Goal: Task Accomplishment & Management: Manage account settings

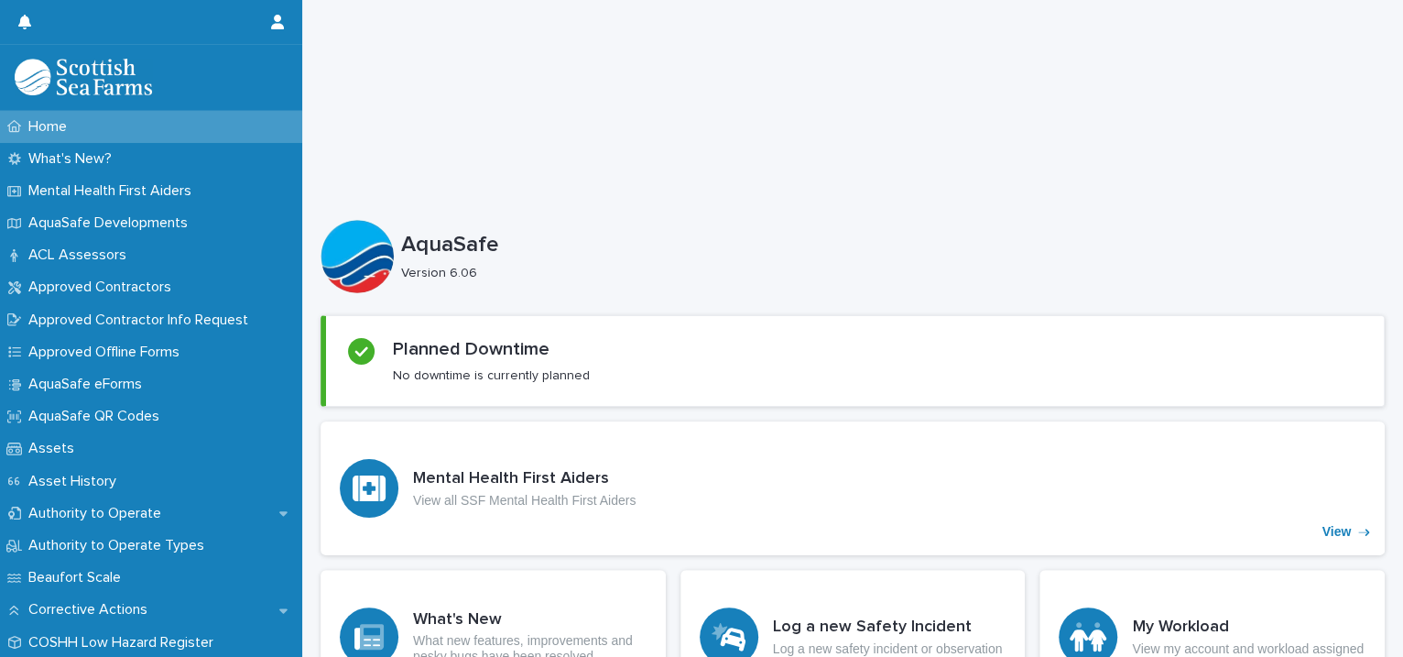
scroll to position [419, 0]
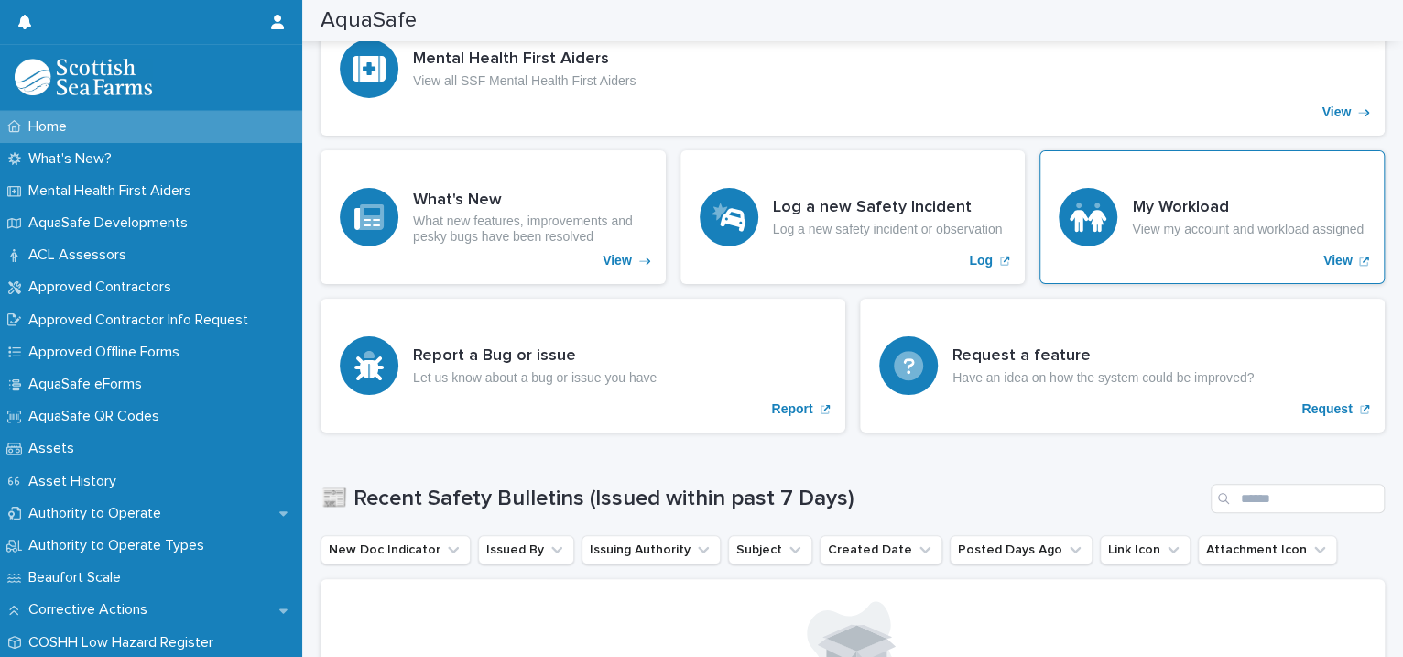
click at [1323, 253] on p "View" at bounding box center [1337, 261] width 29 height 16
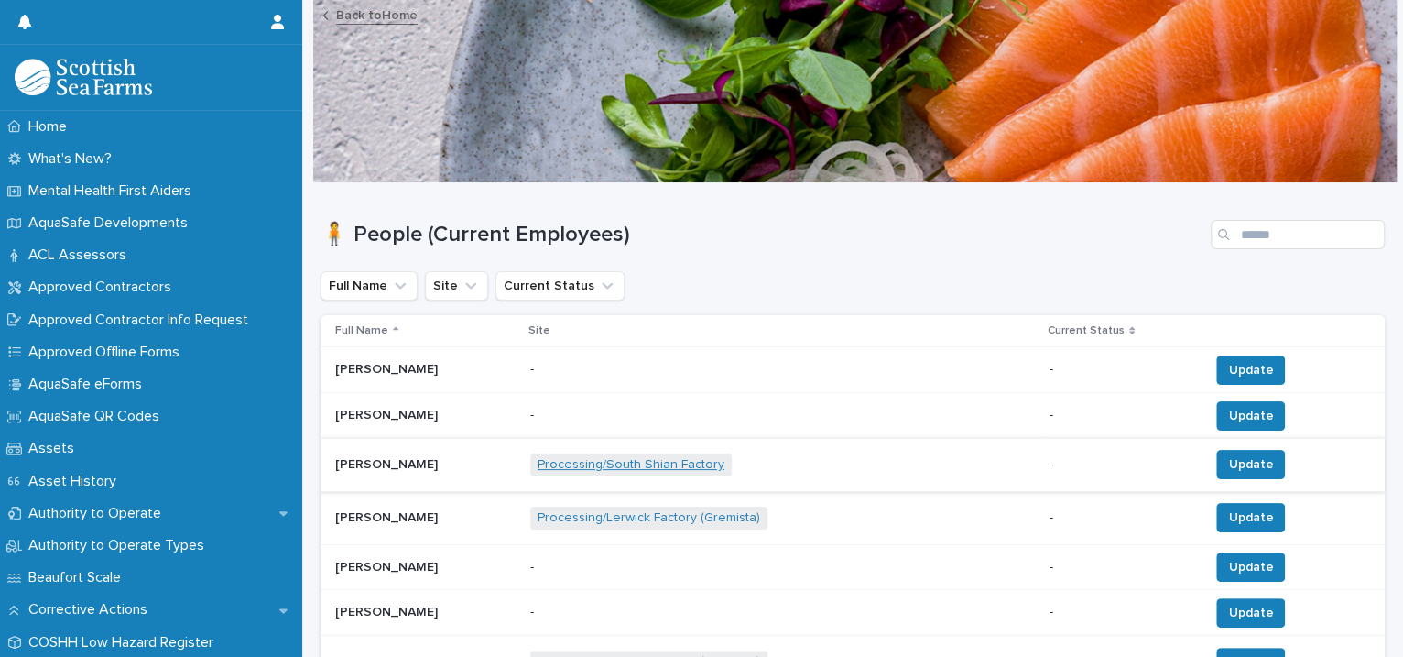
click at [600, 462] on link "Processing/South Shian Factory" at bounding box center [631, 465] width 187 height 16
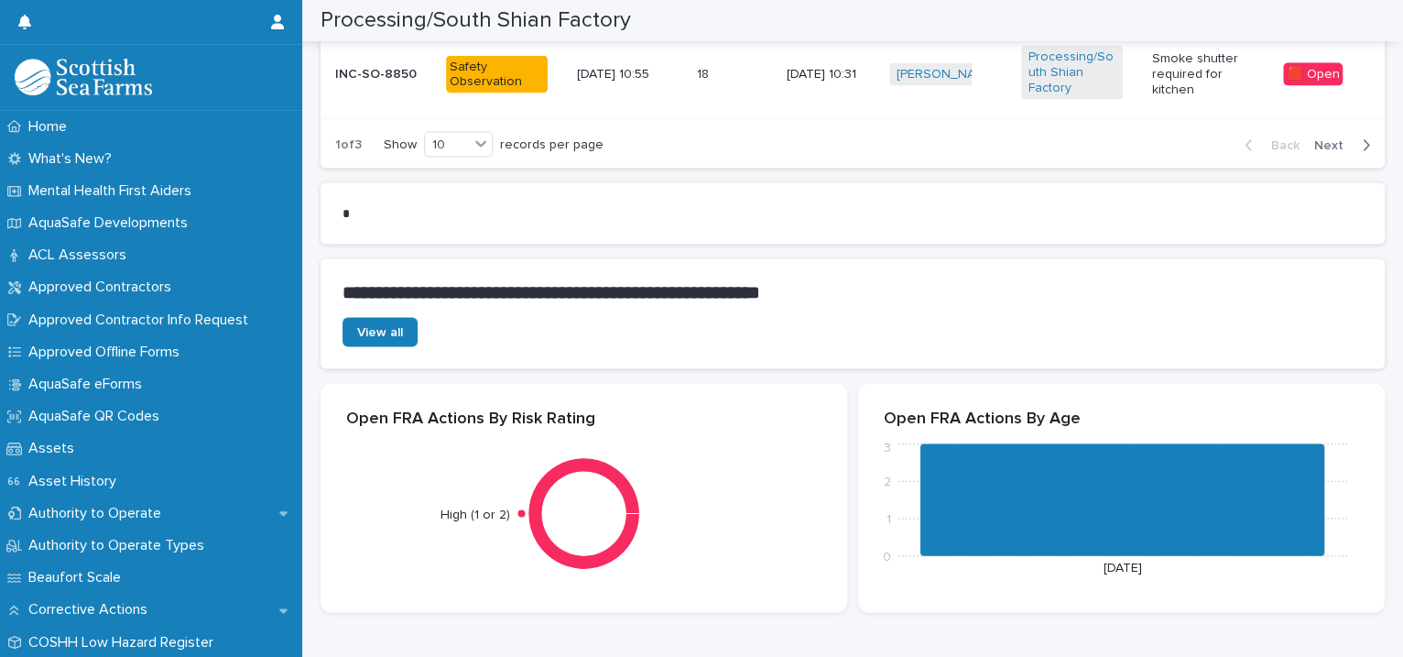
scroll to position [2098, 0]
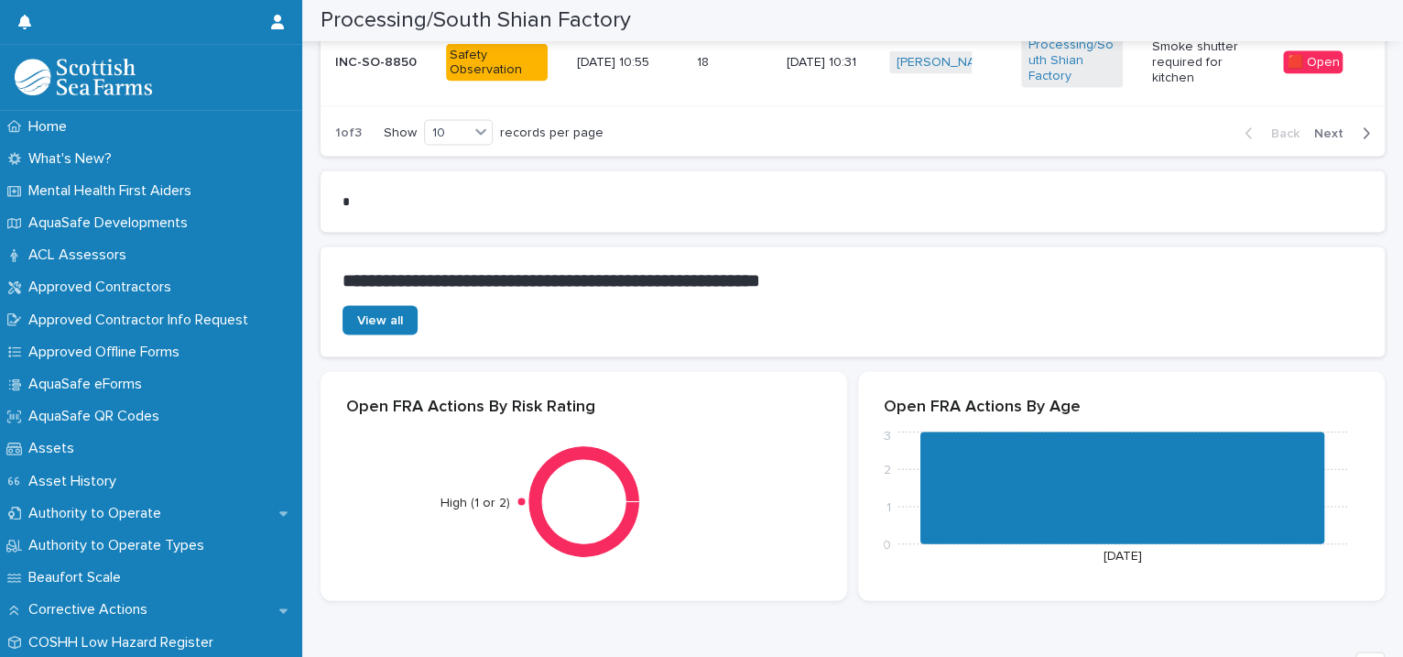
click at [1314, 126] on span "Next" at bounding box center [1334, 132] width 40 height 13
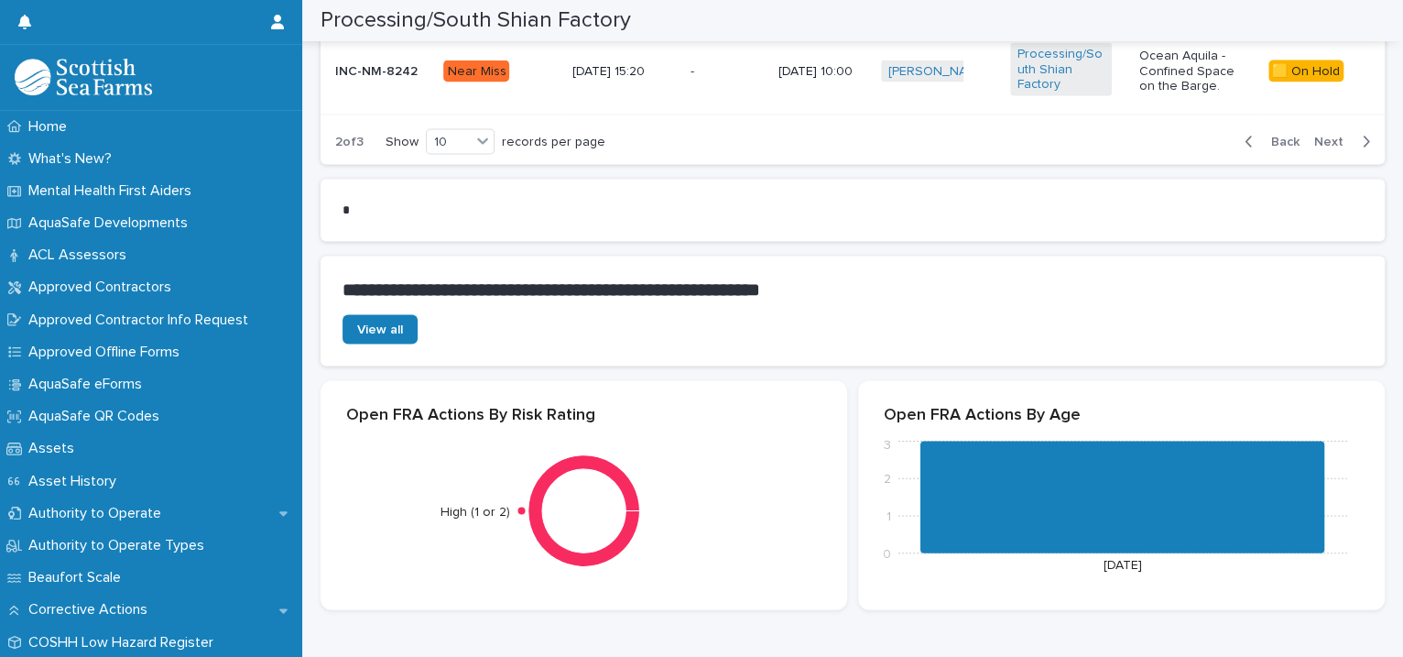
click at [1314, 135] on span "Next" at bounding box center [1334, 141] width 40 height 13
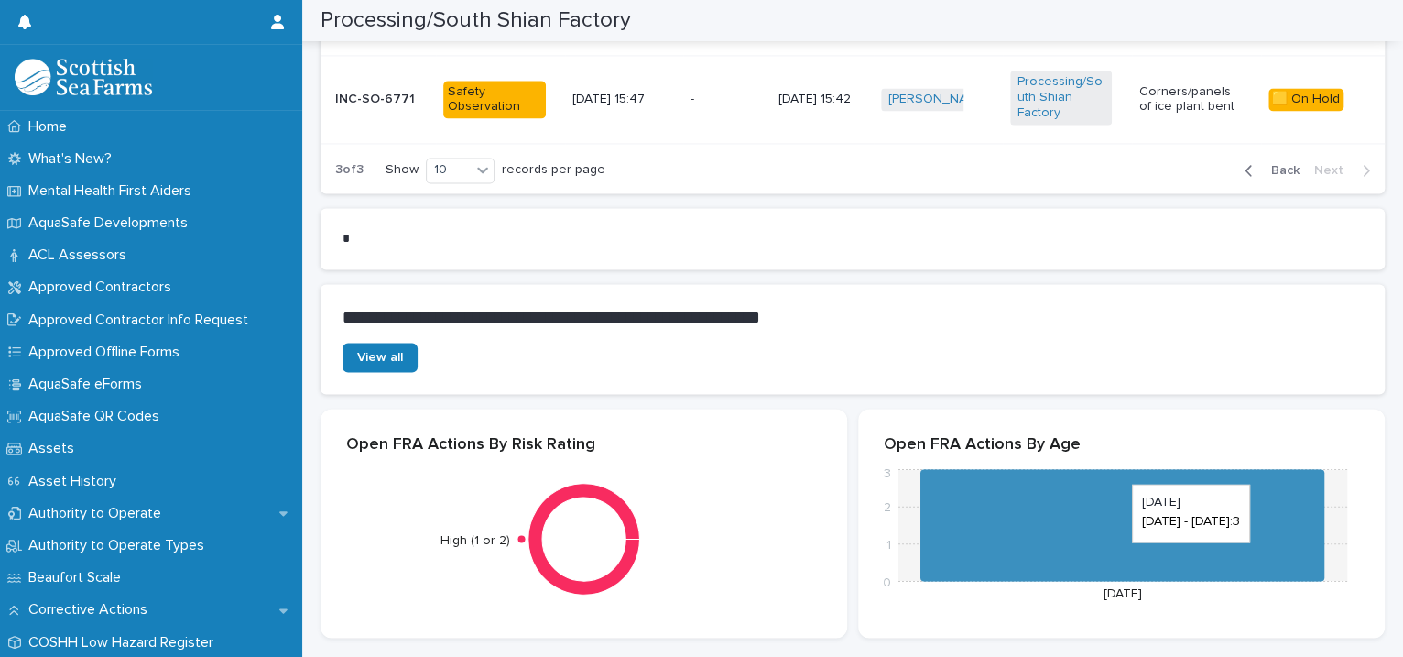
scroll to position [1259, 0]
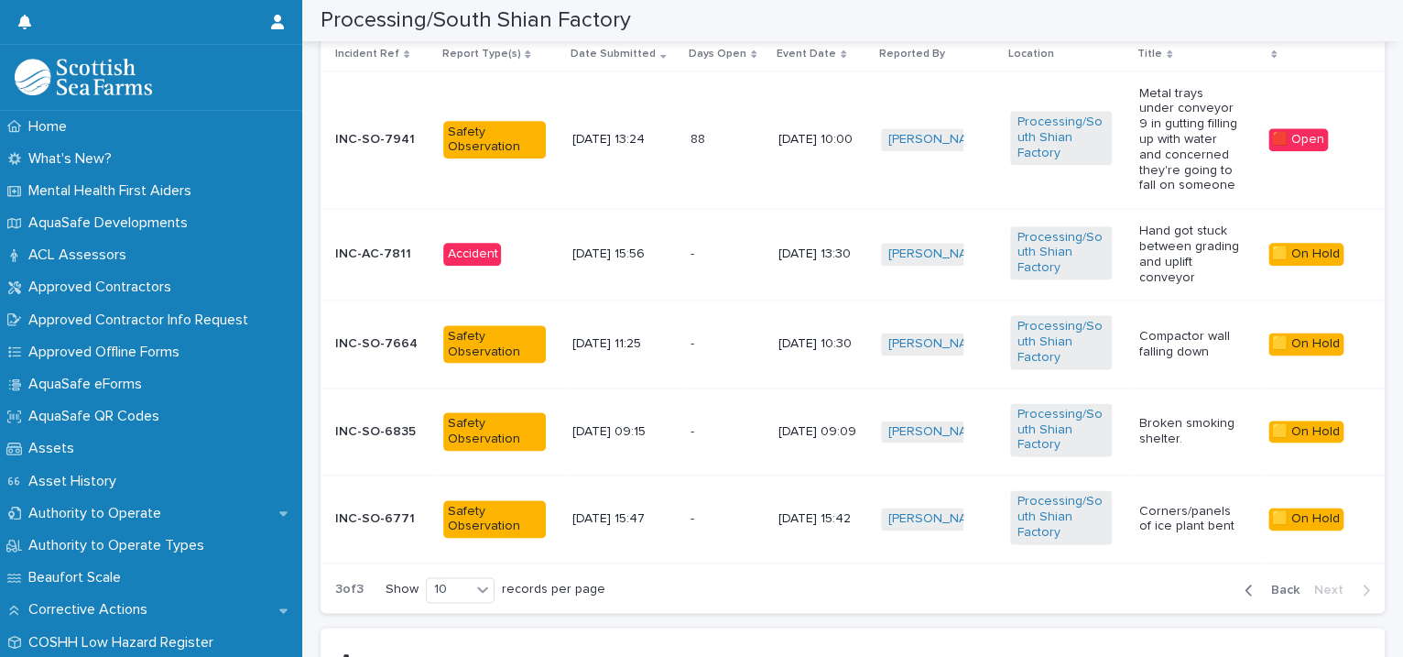
click at [982, 500] on div "[PERSON_NAME] + 0" at bounding box center [938, 519] width 114 height 38
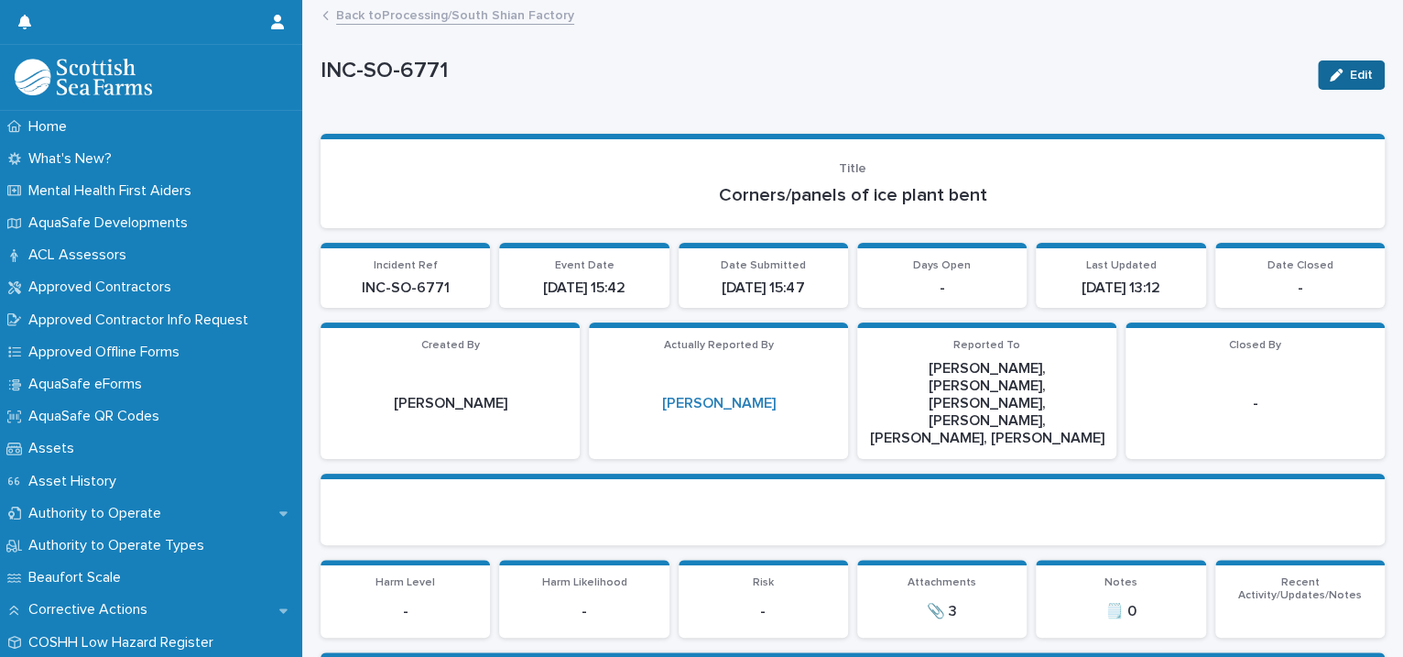
click at [1330, 80] on div "button" at bounding box center [1340, 75] width 20 height 13
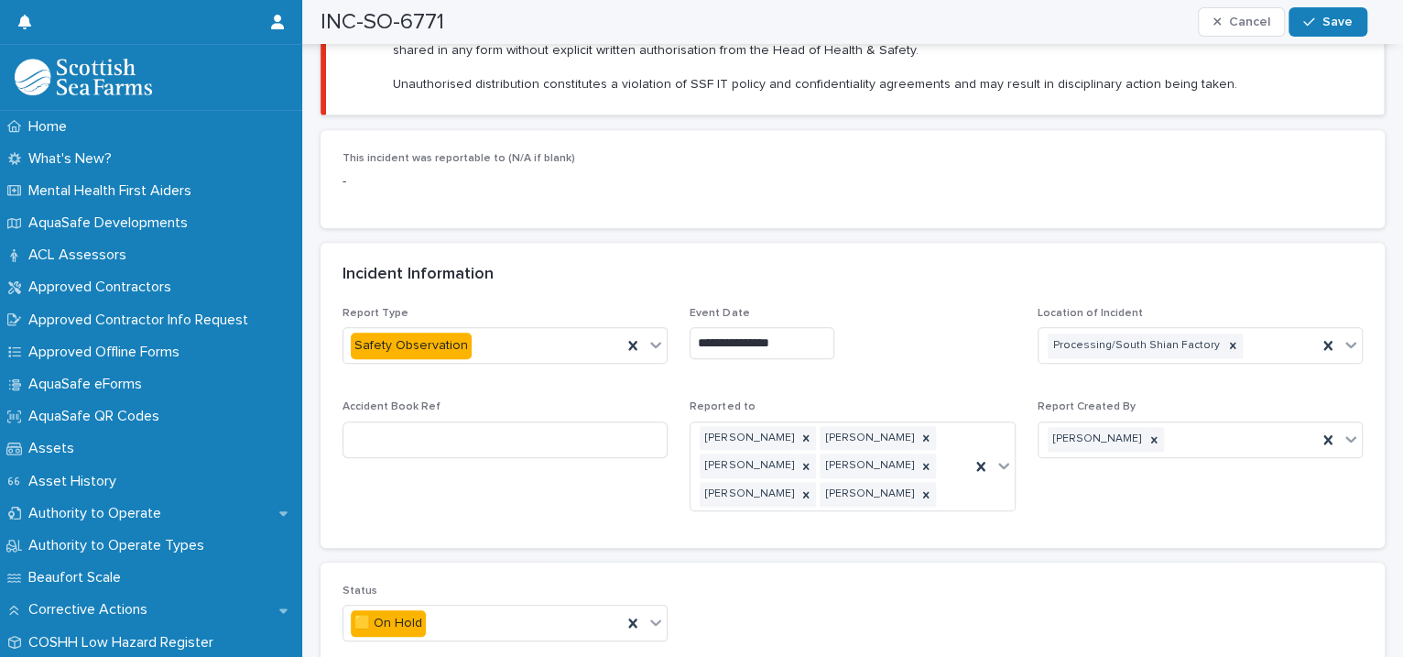
scroll to position [1259, 0]
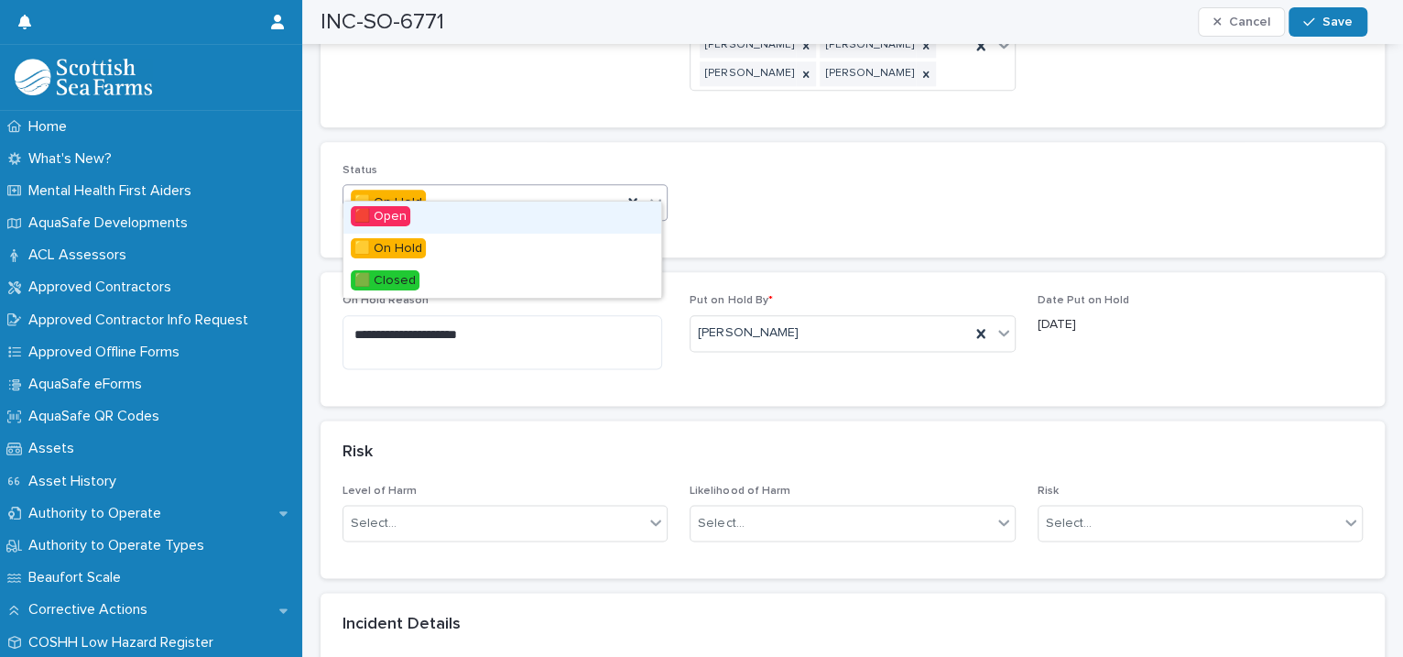
click at [657, 190] on div at bounding box center [656, 201] width 22 height 33
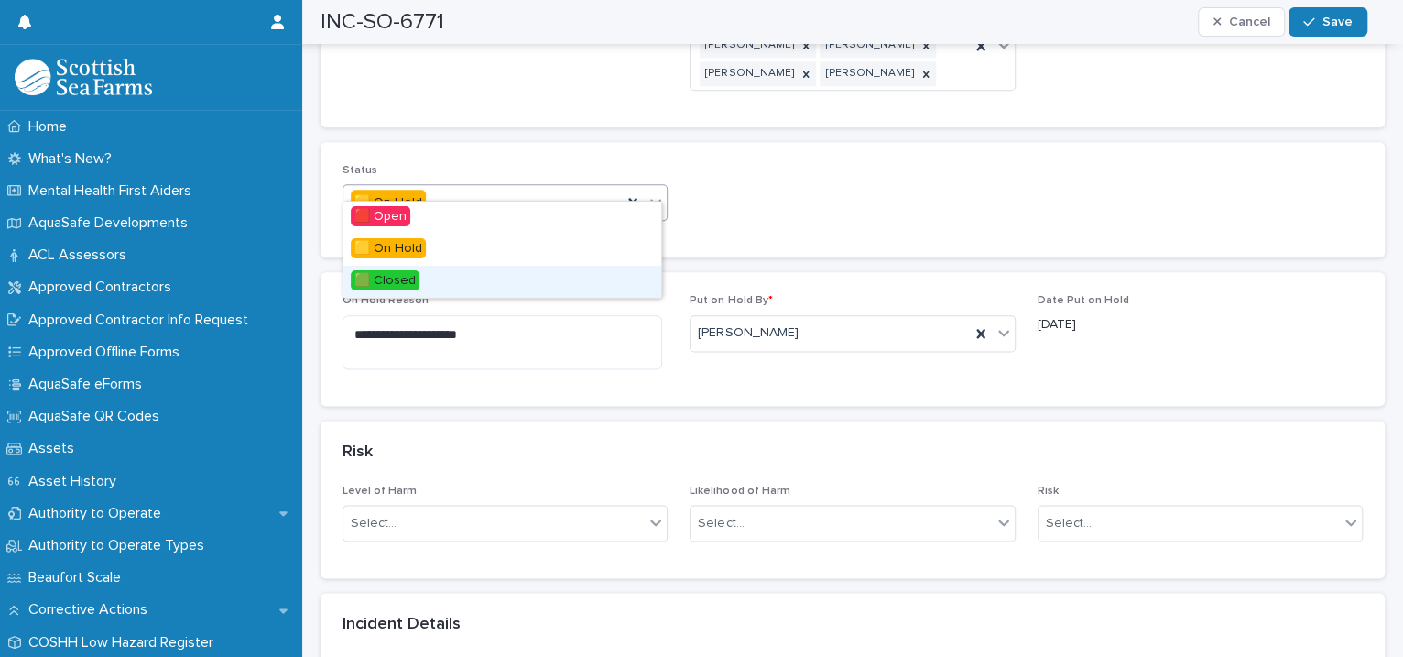
click at [551, 288] on div "🟩 Closed" at bounding box center [502, 282] width 318 height 32
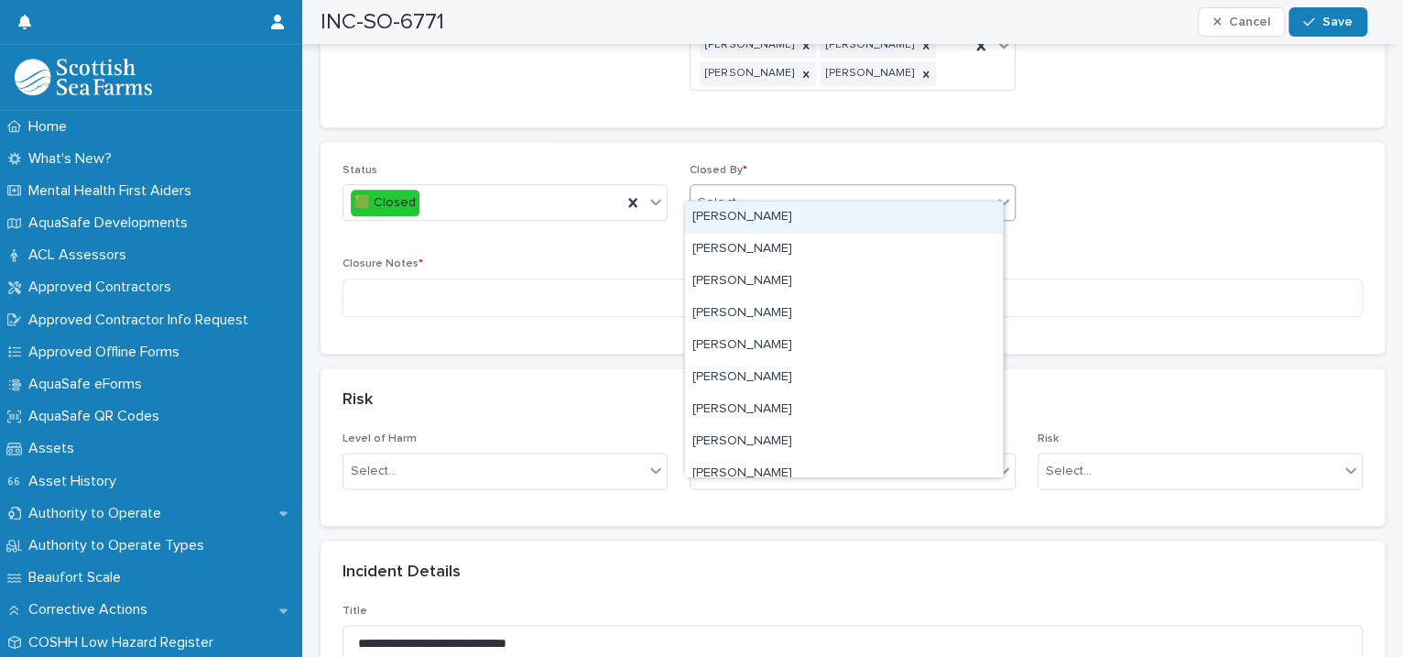
click at [732, 193] on div "Select..." at bounding box center [721, 202] width 46 height 19
type input "****"
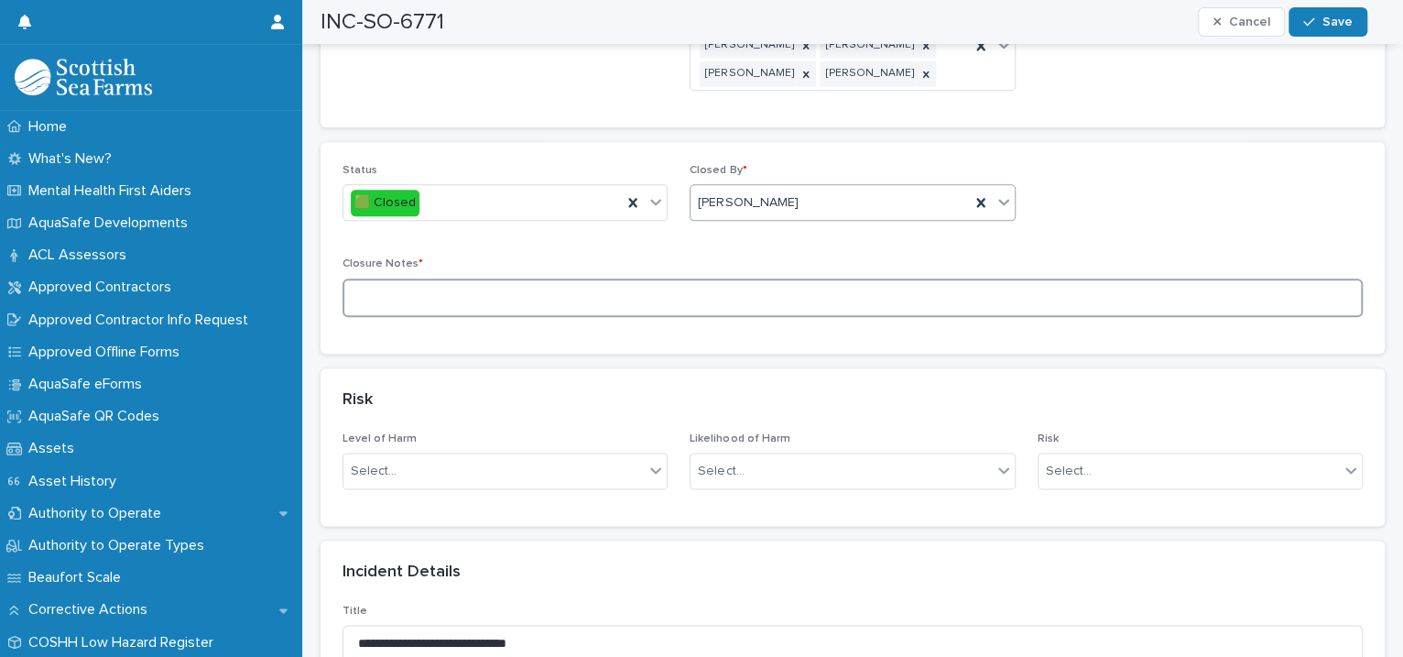
click at [638, 287] on textarea at bounding box center [852, 297] width 1020 height 39
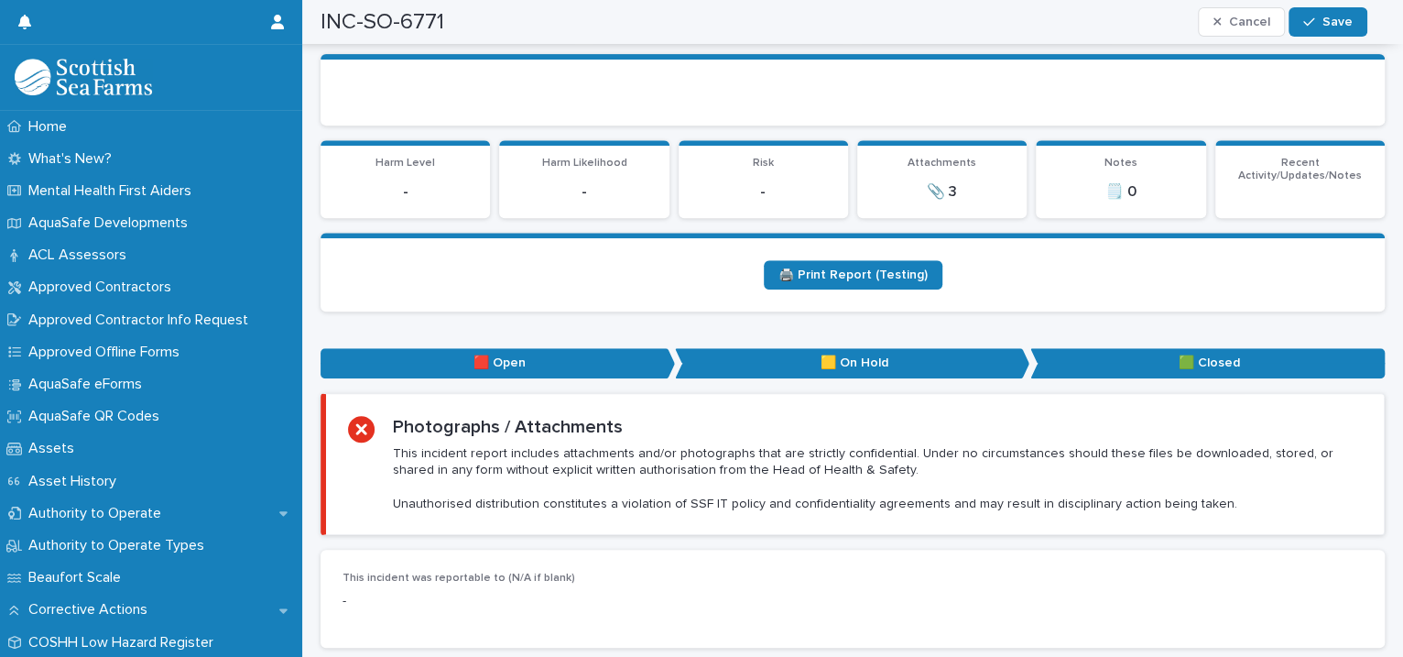
scroll to position [0, 0]
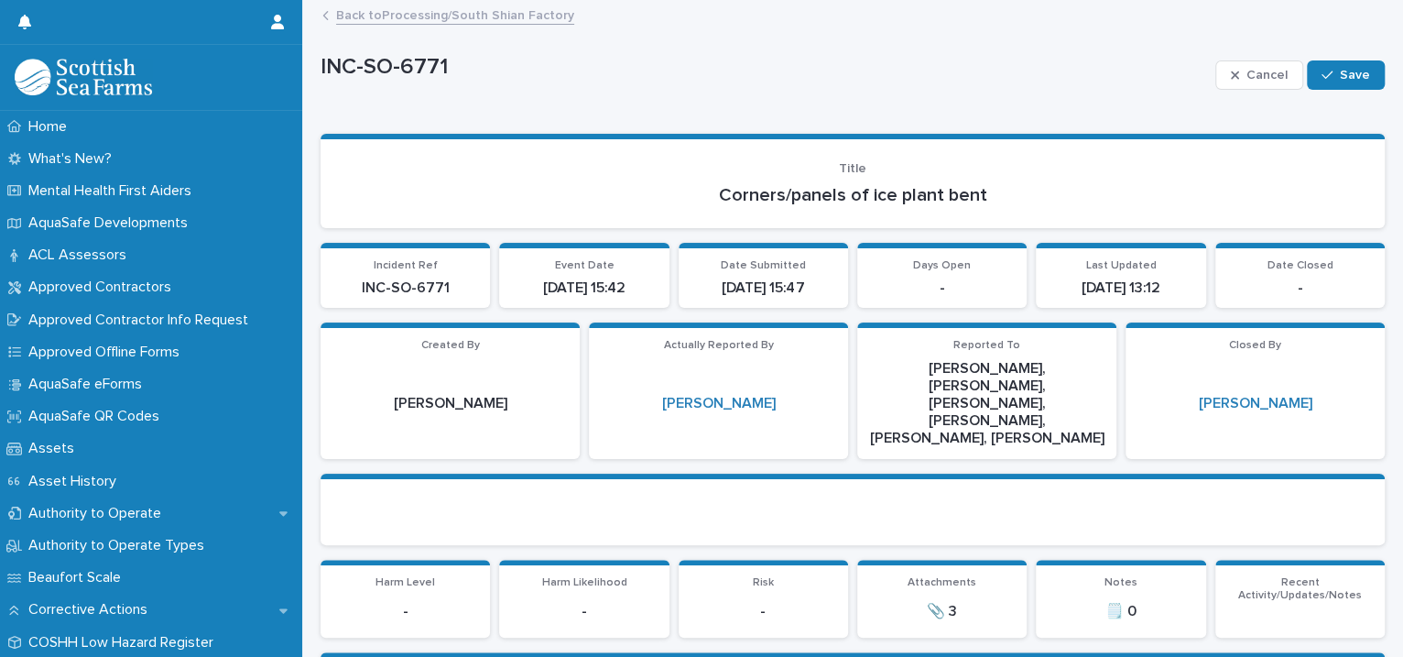
type textarea "**********"
click at [428, 14] on link "Back to Processing/South Shian Factory" at bounding box center [455, 14] width 238 height 21
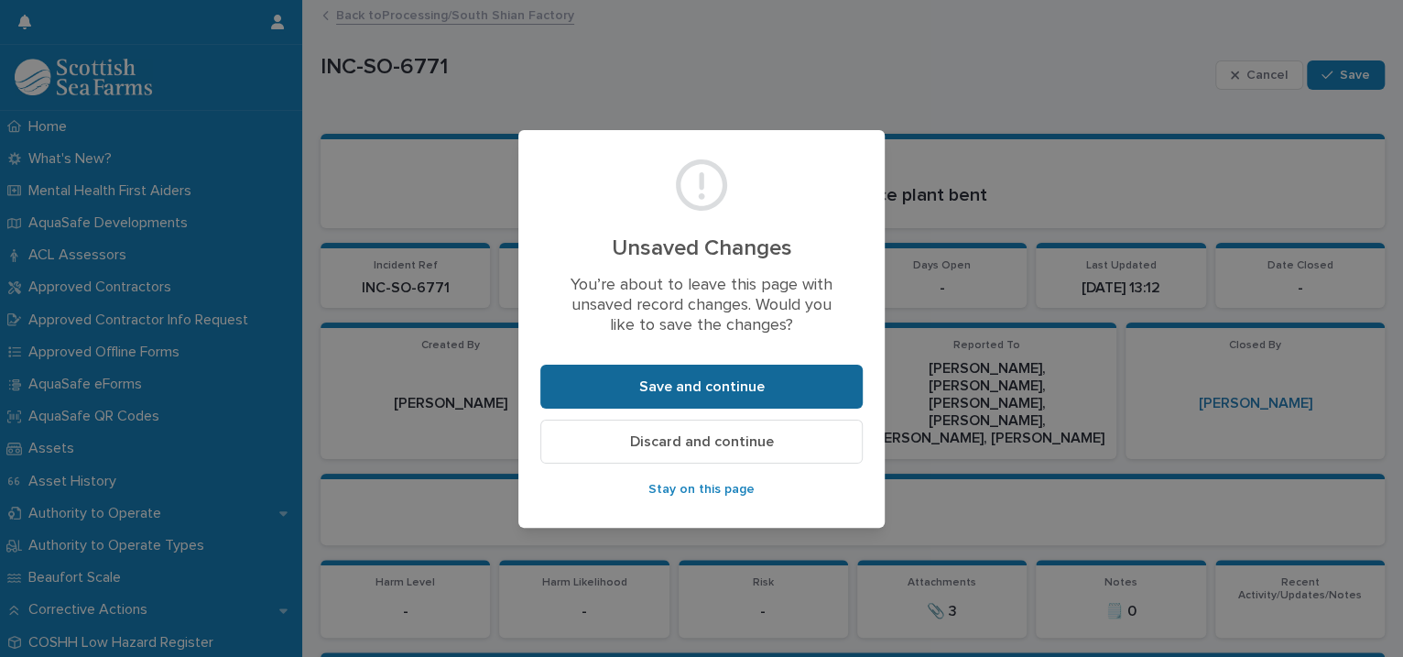
click at [772, 388] on button "Save and continue" at bounding box center [701, 386] width 322 height 44
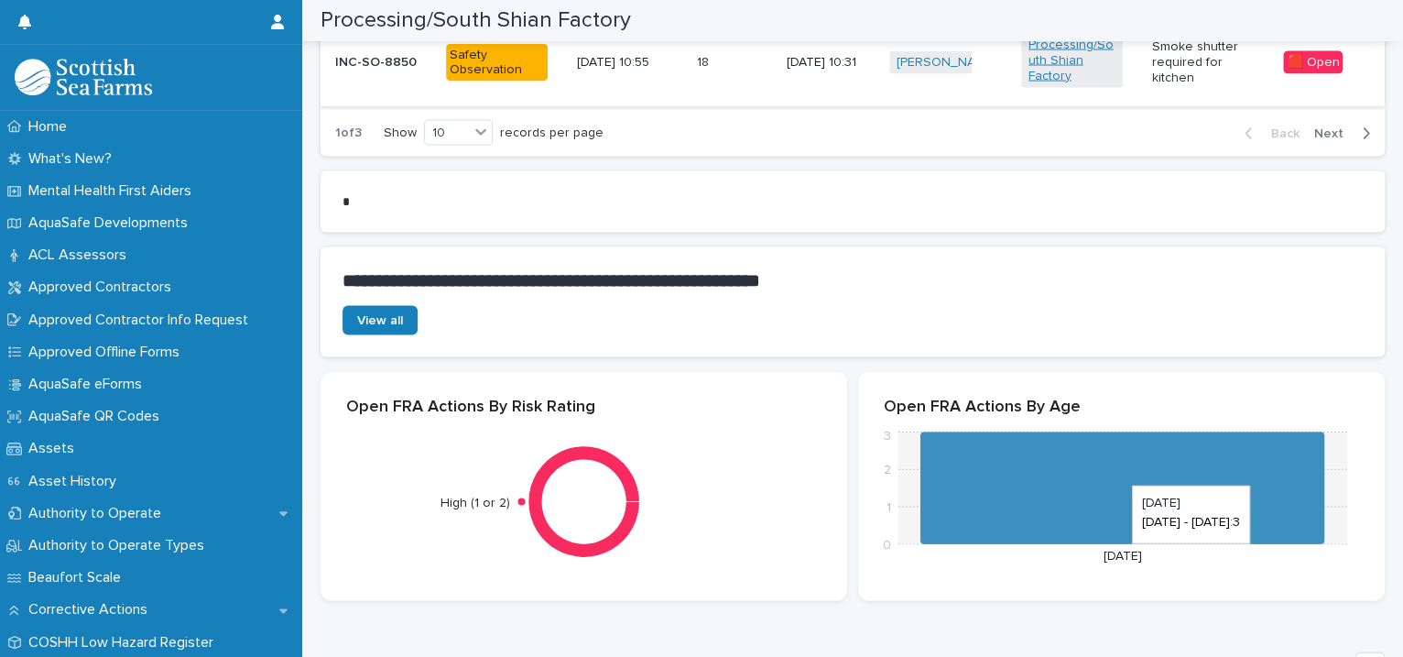
scroll to position [1678, 0]
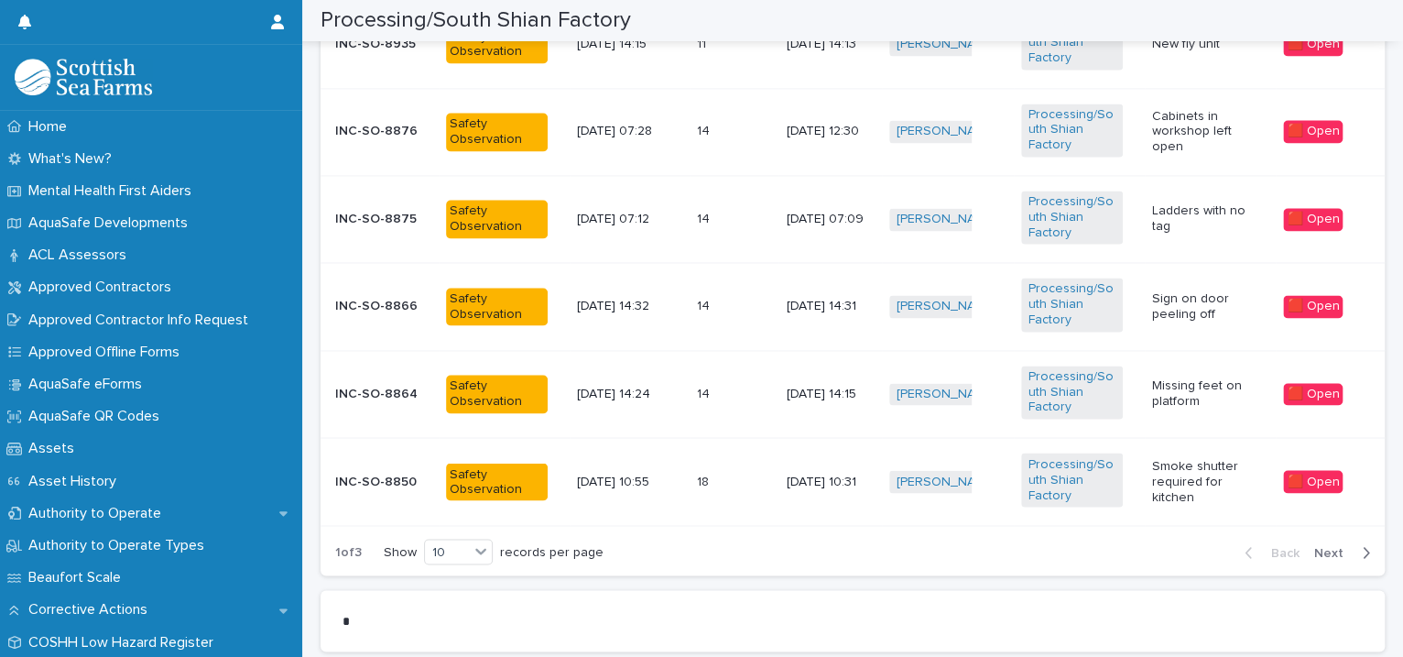
click at [1307, 545] on button "Next" at bounding box center [1346, 552] width 78 height 16
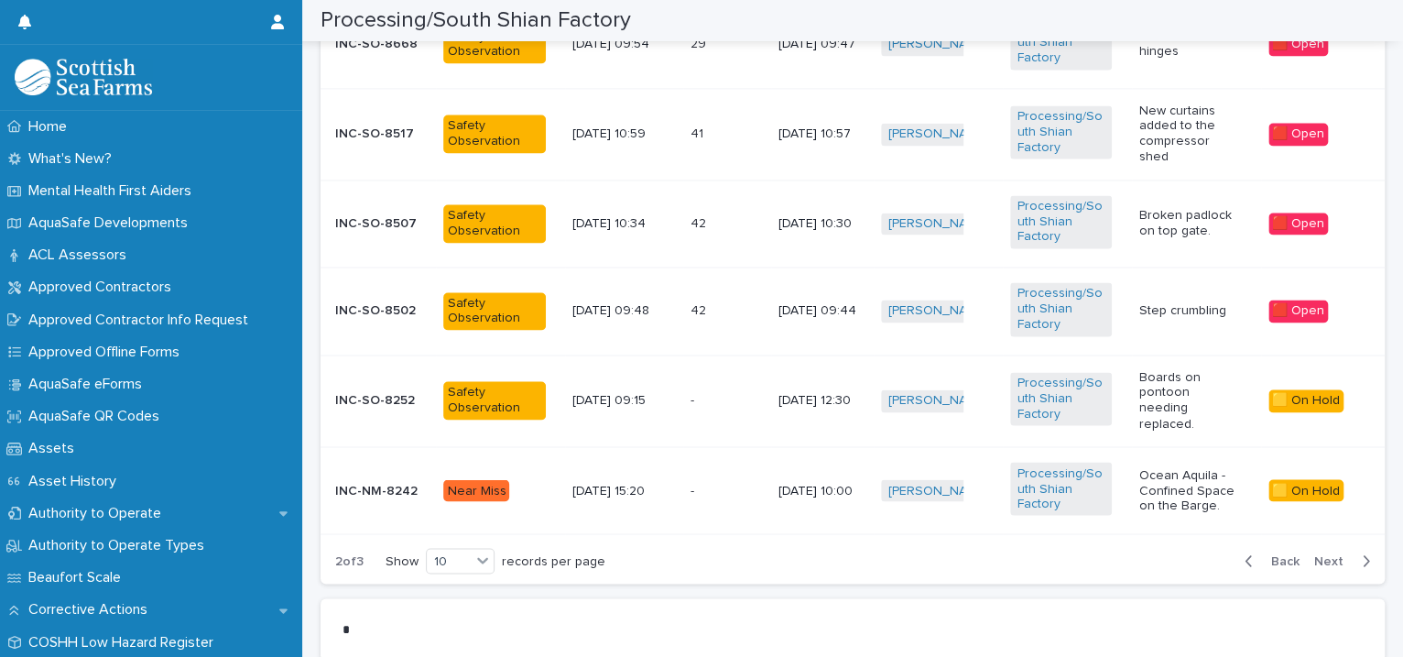
click at [1307, 552] on button "Next" at bounding box center [1346, 560] width 78 height 16
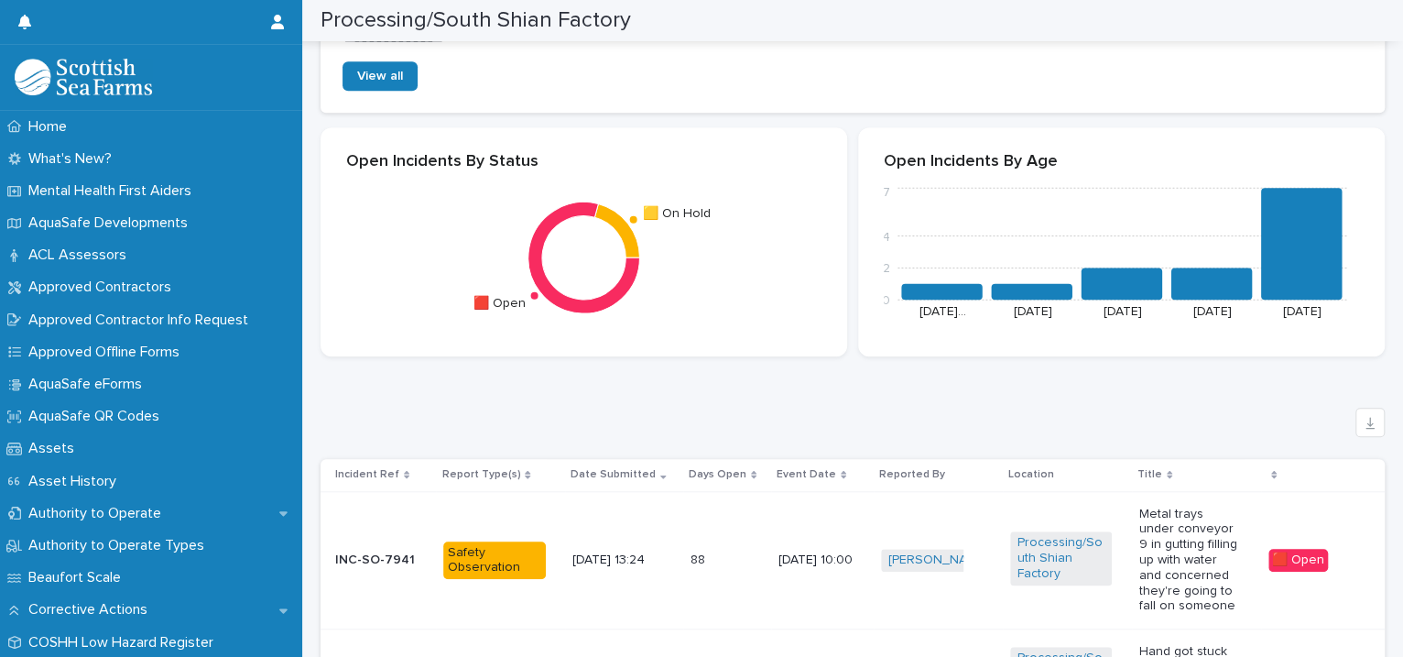
scroll to position [1259, 0]
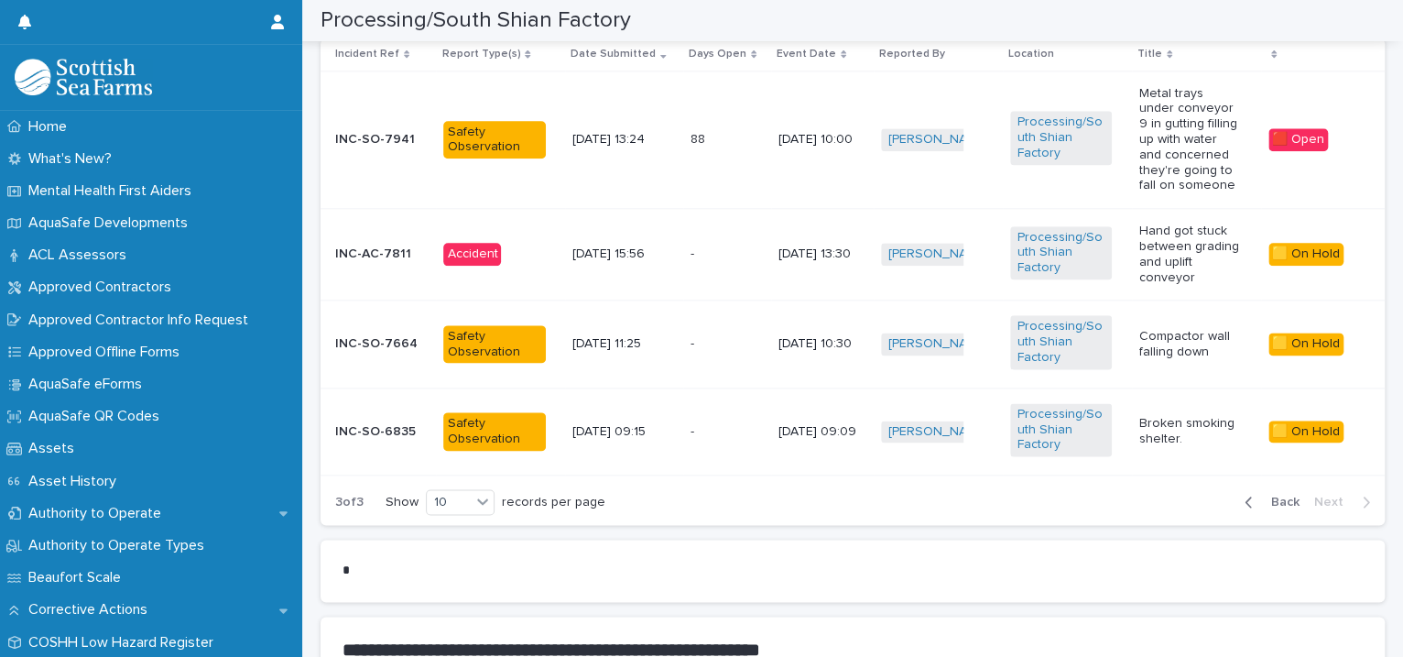
click at [1043, 176] on td "Processing/South Shian Factory" at bounding box center [1067, 140] width 129 height 138
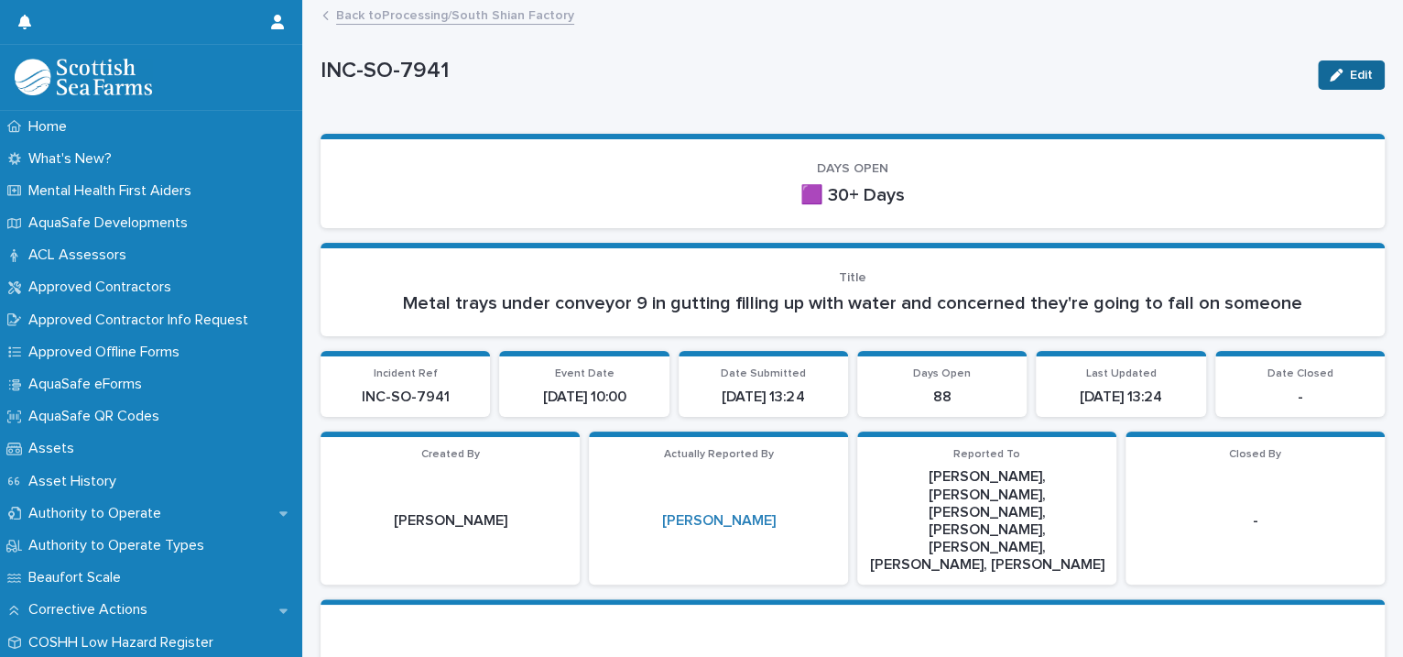
click at [1350, 71] on span "Edit" at bounding box center [1361, 75] width 23 height 13
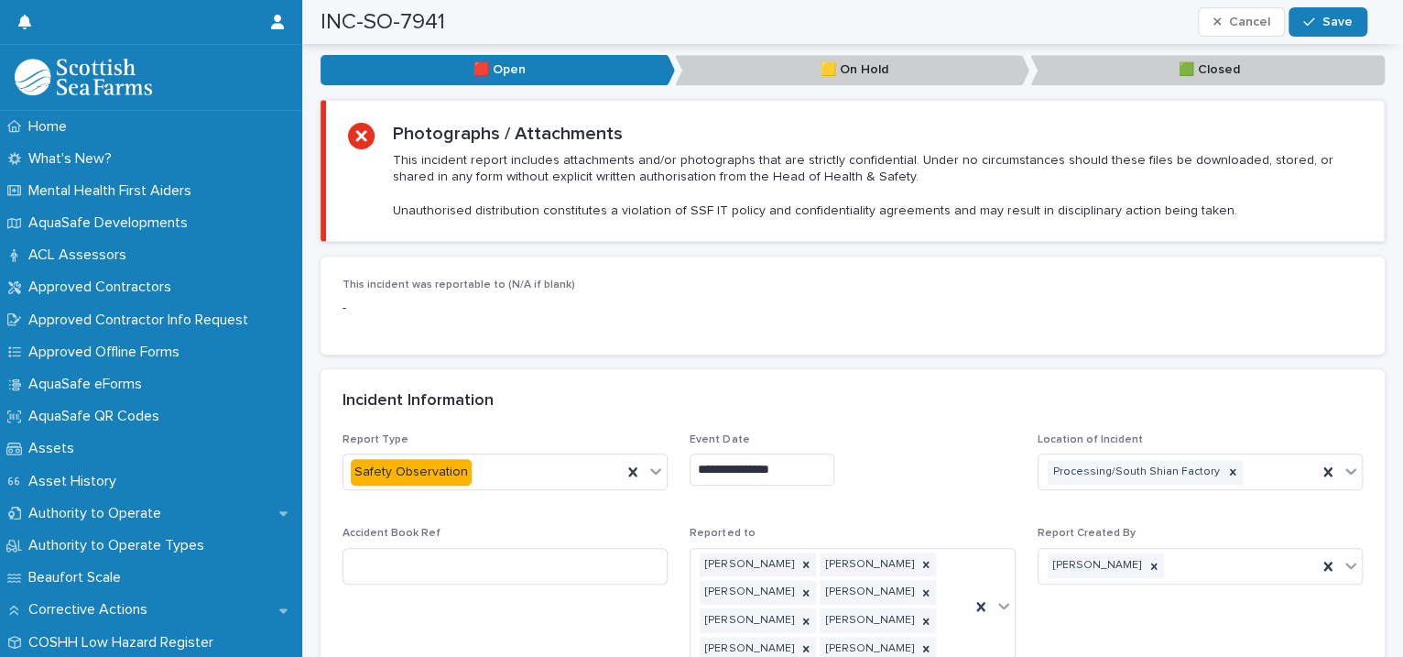
scroll to position [1259, 0]
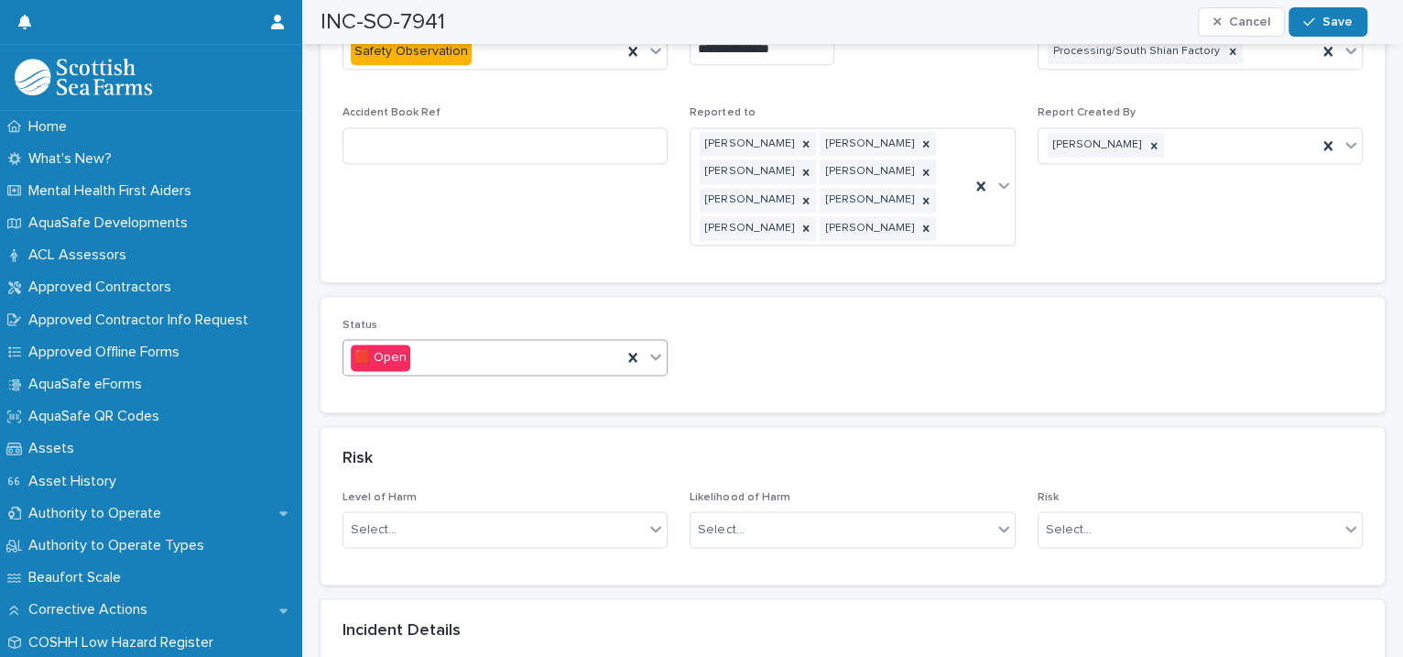
click at [655, 347] on icon at bounding box center [655, 356] width 18 height 18
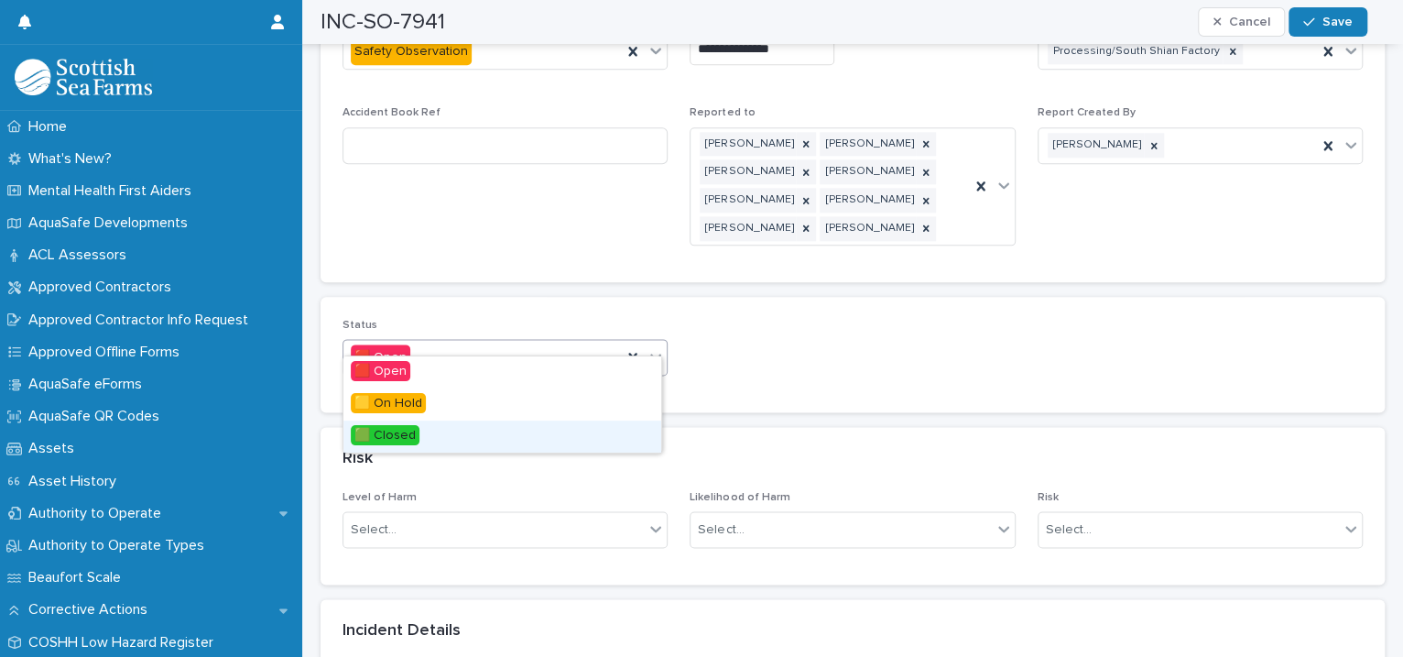
click at [570, 440] on div "🟩 Closed" at bounding box center [502, 436] width 318 height 32
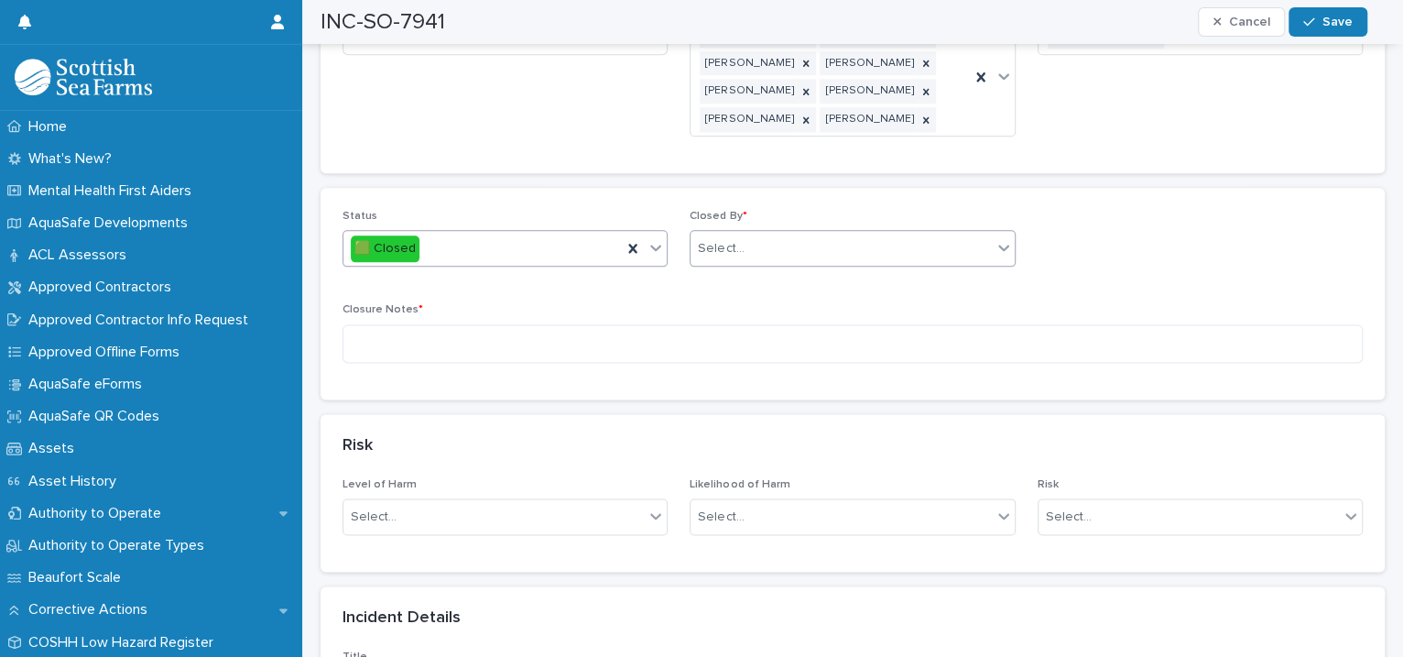
click at [756, 234] on div "Select..." at bounding box center [840, 249] width 300 height 30
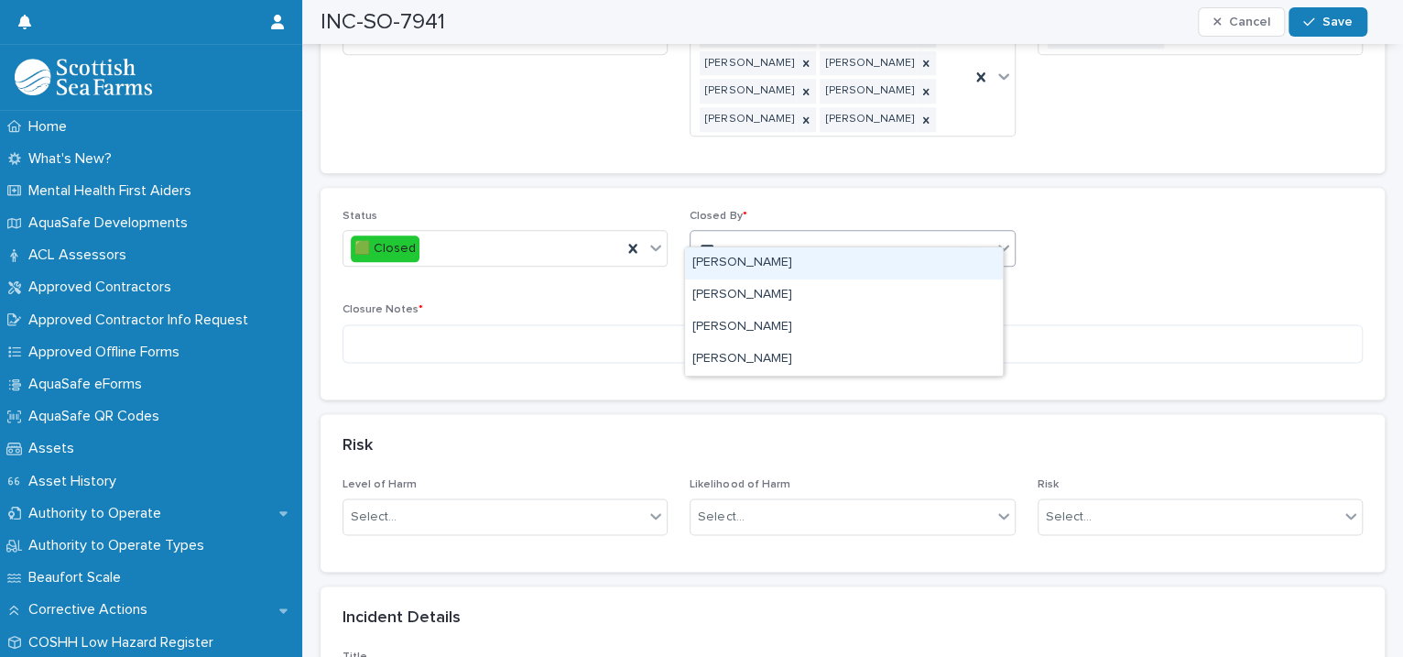
type input "****"
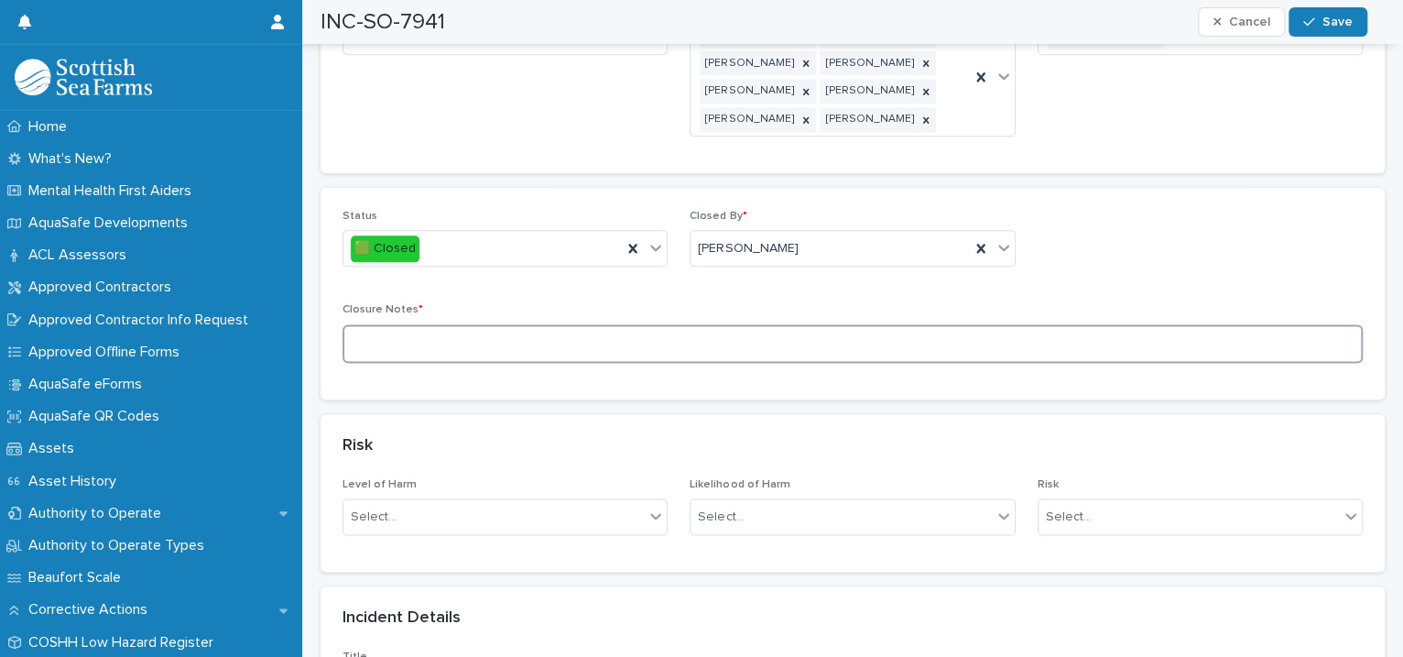
click at [510, 324] on textarea at bounding box center [852, 343] width 1020 height 39
type textarea "**********"
click at [1331, 22] on span "Save" at bounding box center [1337, 22] width 30 height 13
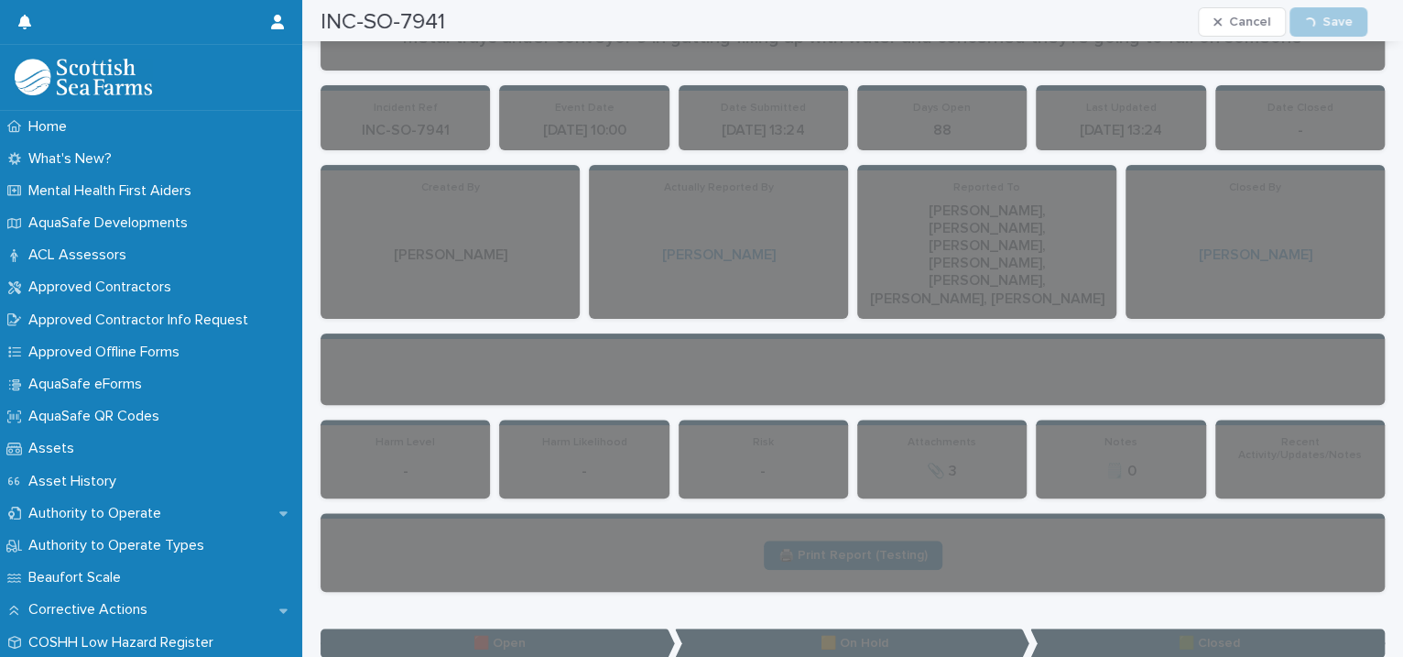
scroll to position [0, 0]
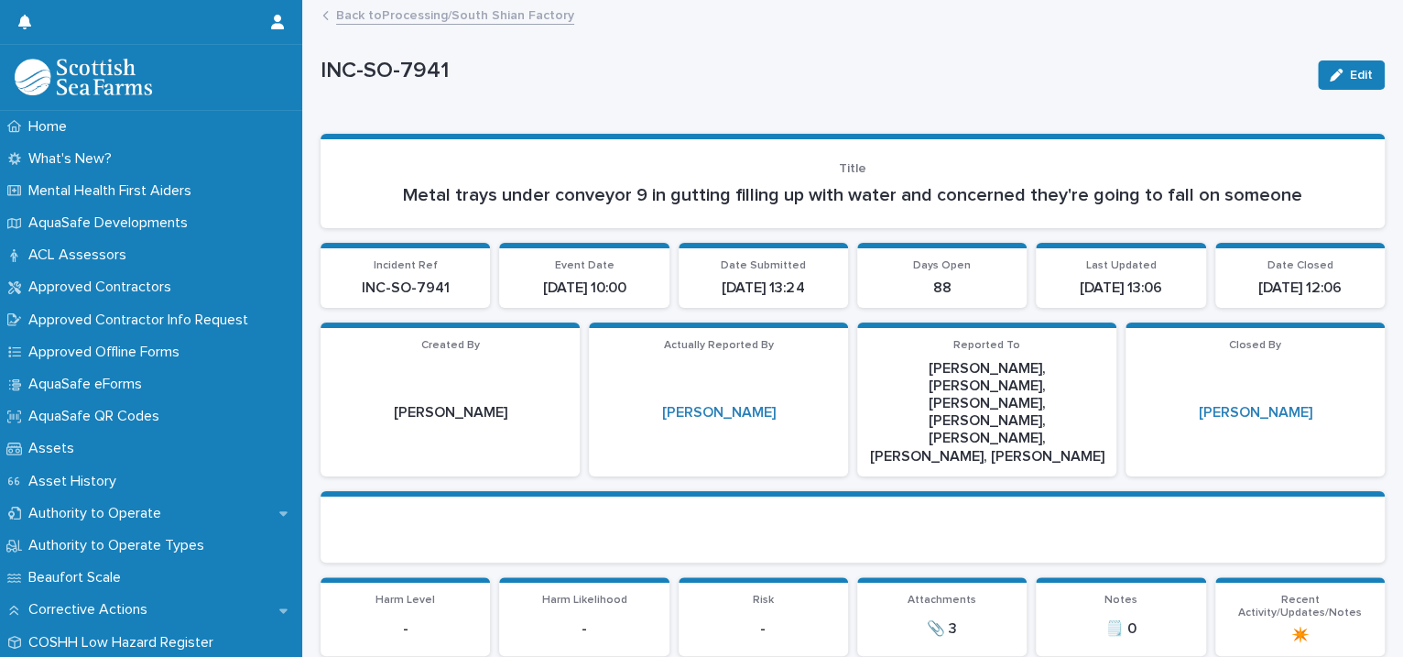
click at [469, 17] on link "Back to Processing/South Shian Factory" at bounding box center [455, 14] width 238 height 21
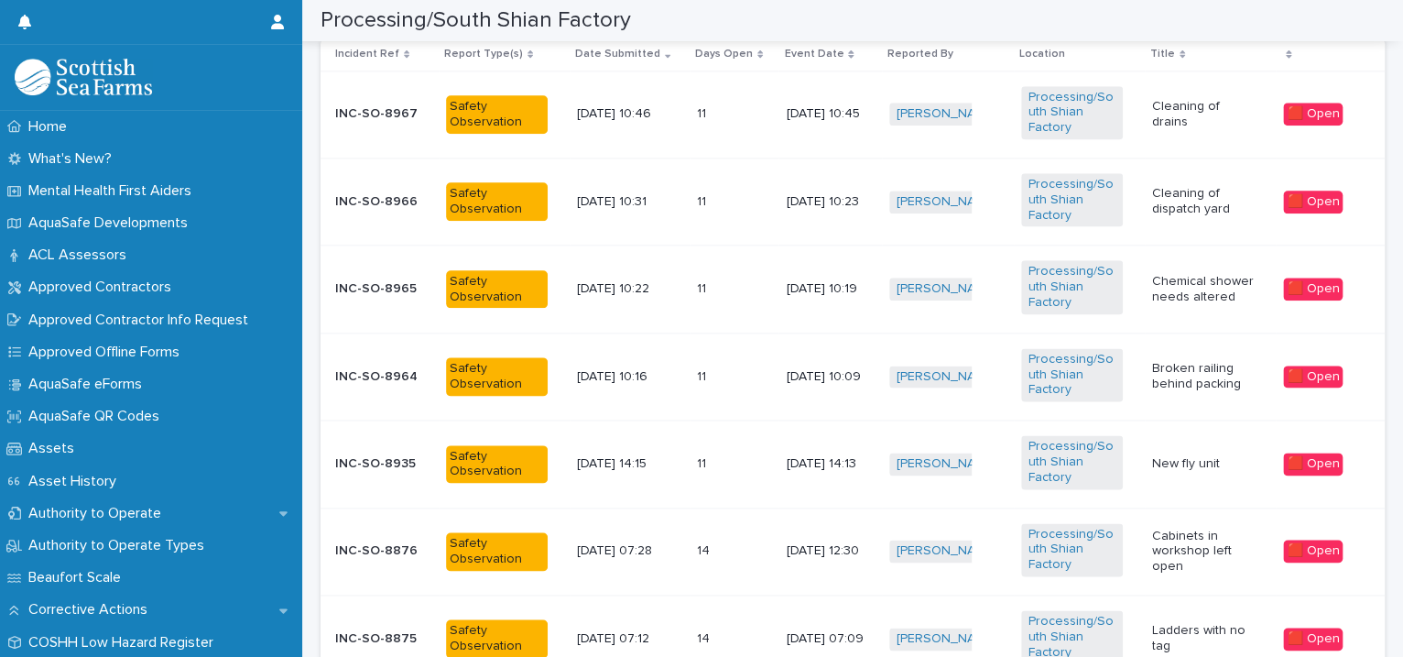
scroll to position [1678, 0]
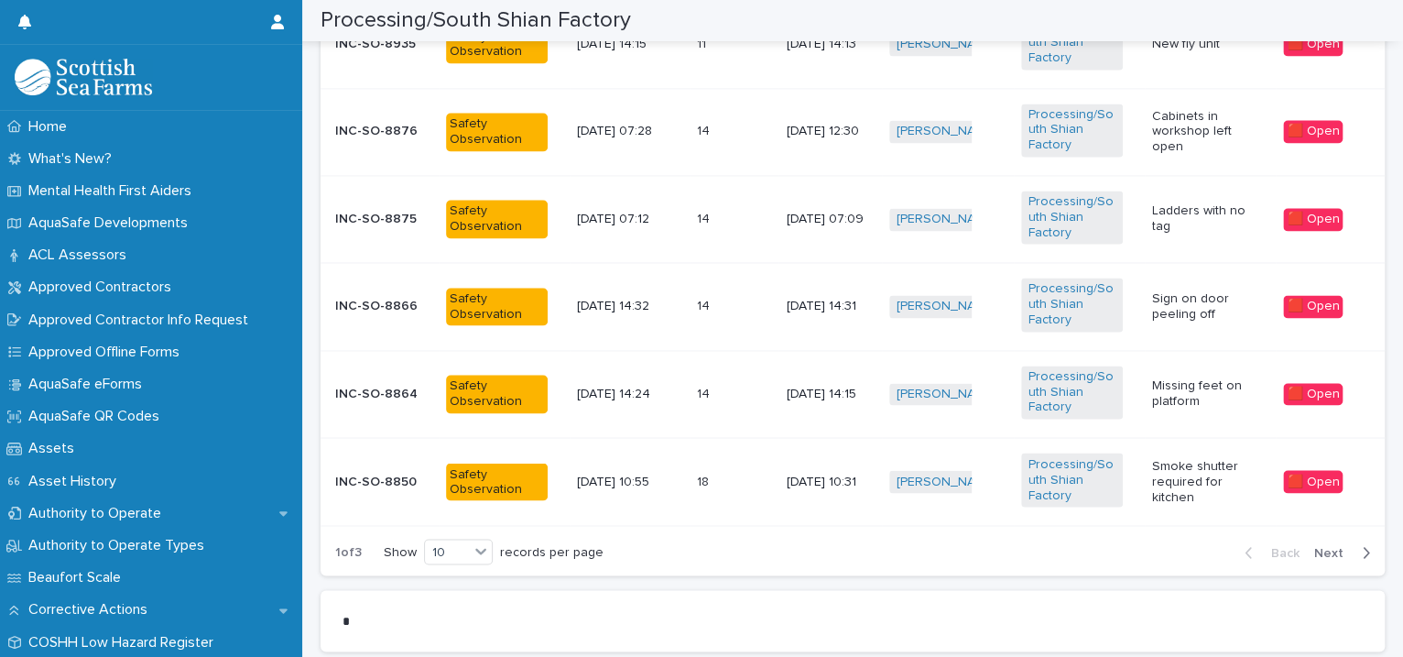
click at [1314, 546] on span "Next" at bounding box center [1334, 552] width 40 height 13
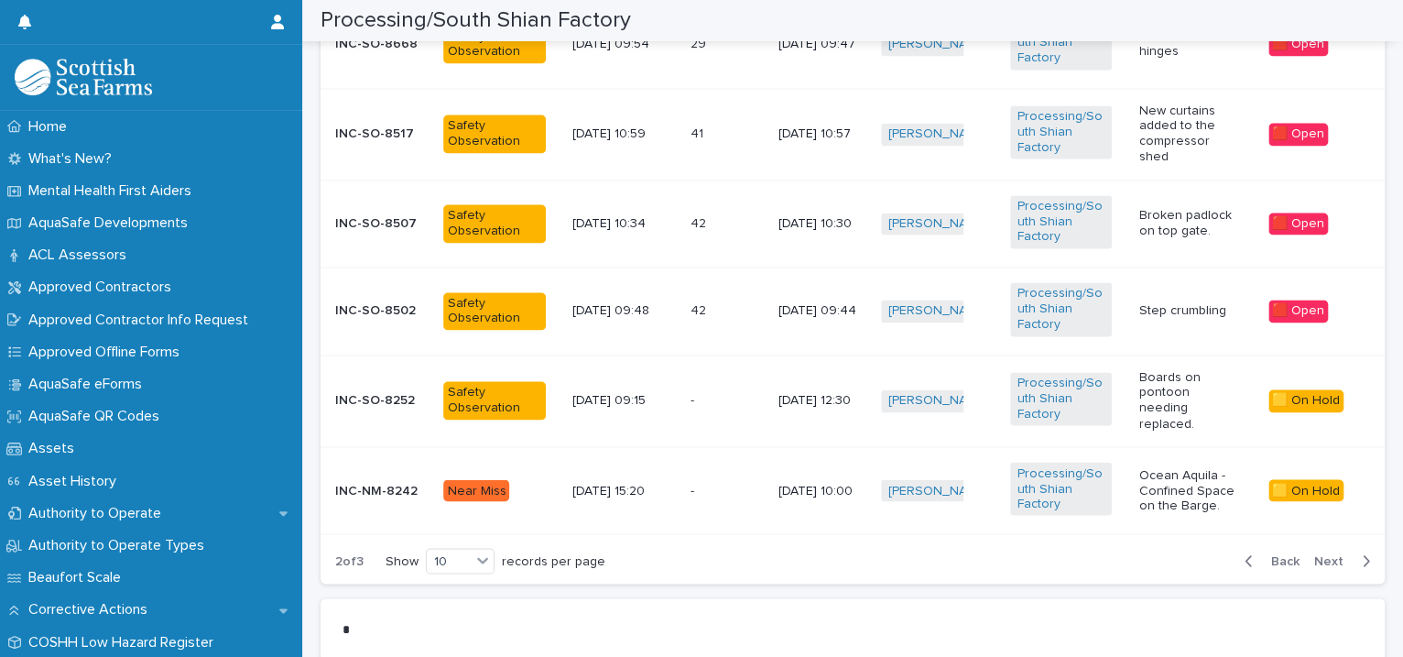
click at [1314, 554] on span "Next" at bounding box center [1334, 560] width 40 height 13
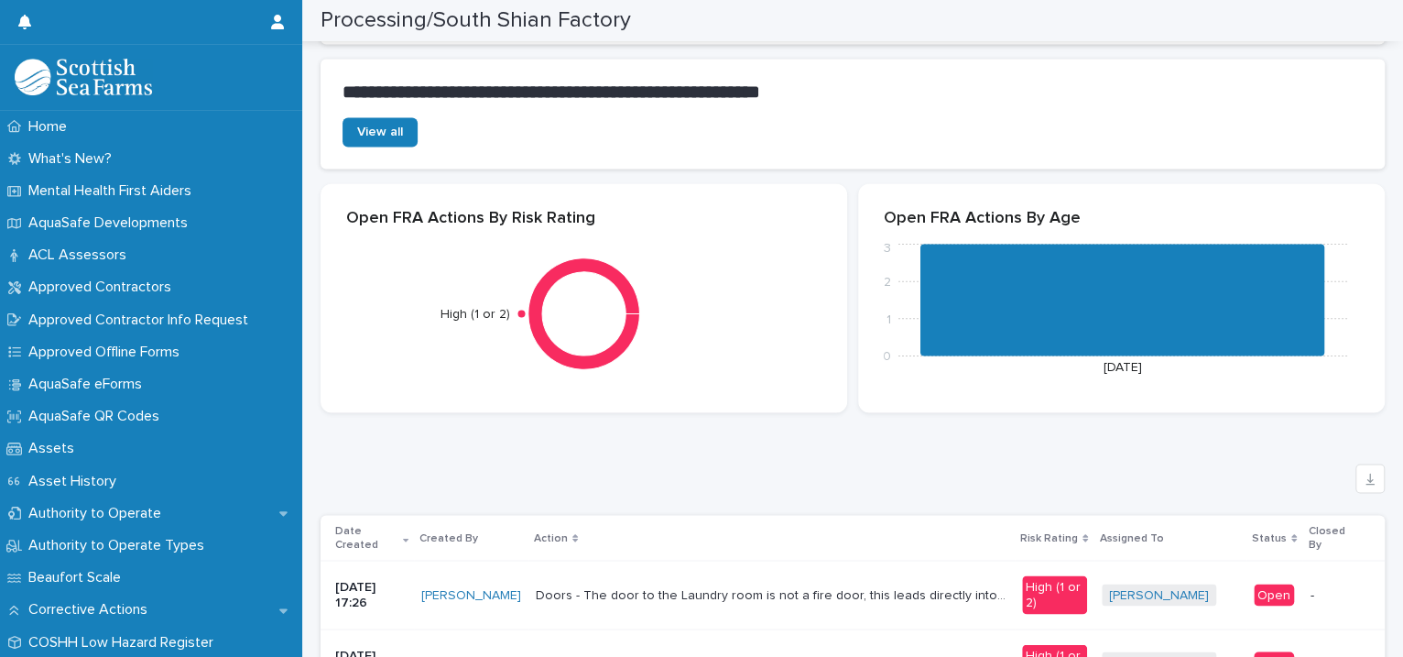
scroll to position [1259, 0]
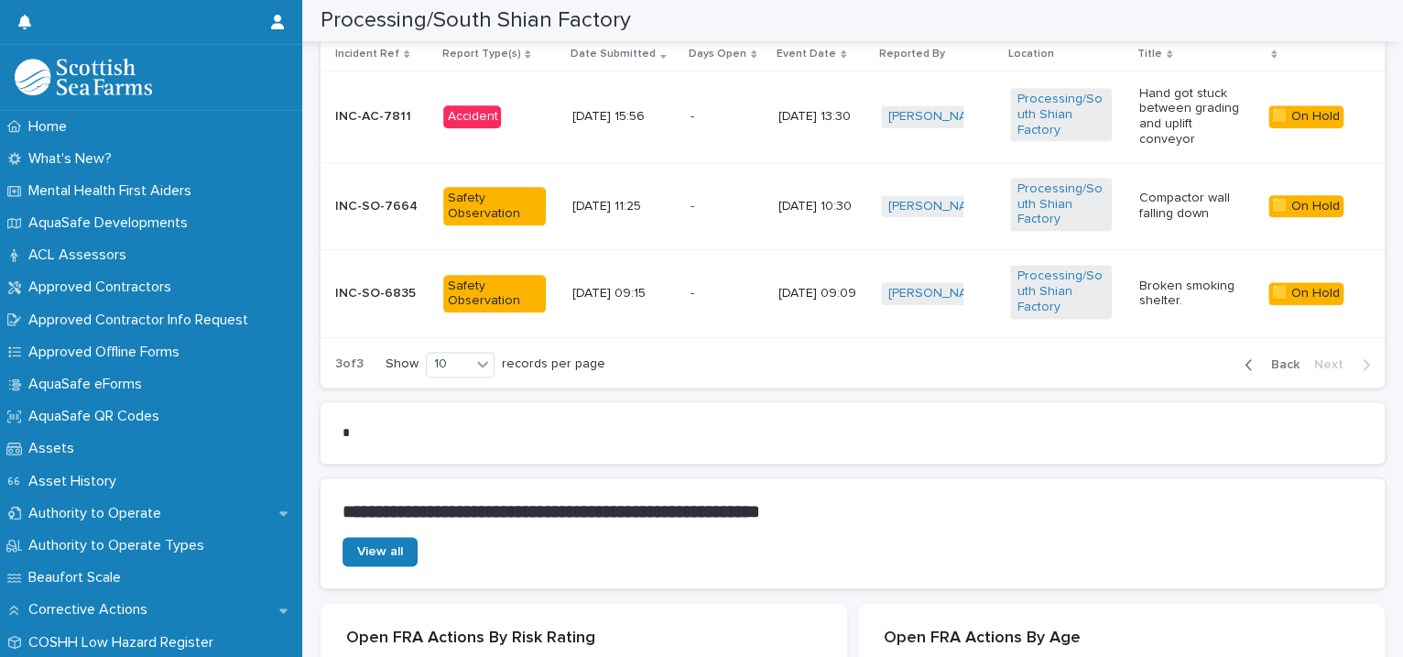
click at [987, 269] on td "[PERSON_NAME] + 0" at bounding box center [938, 293] width 129 height 87
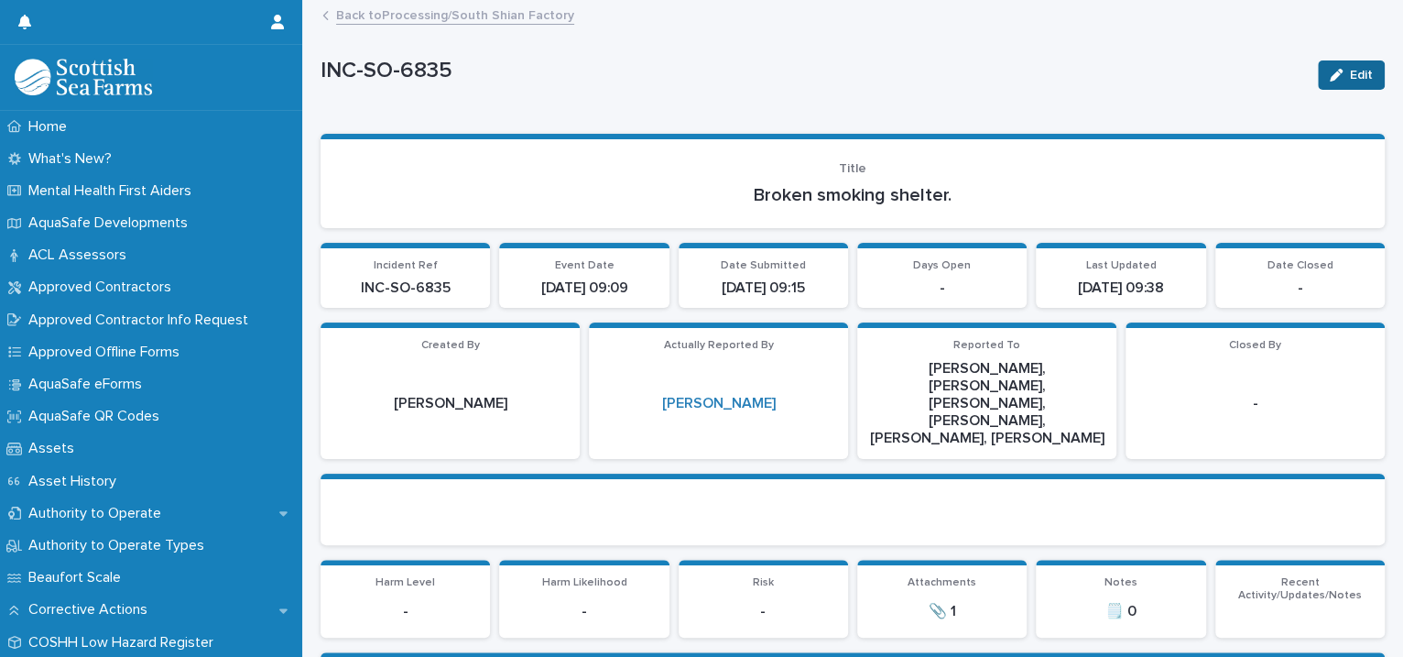
click at [1318, 78] on button "Edit" at bounding box center [1351, 74] width 67 height 29
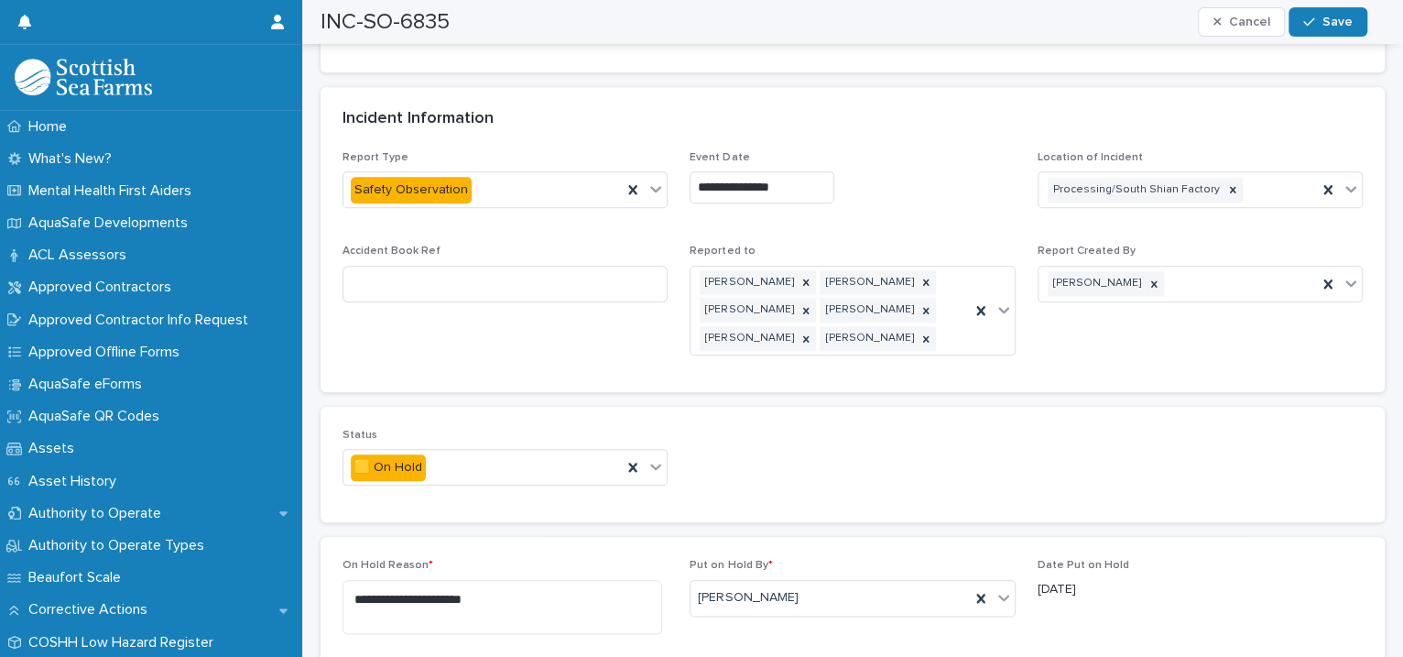
scroll to position [1259, 0]
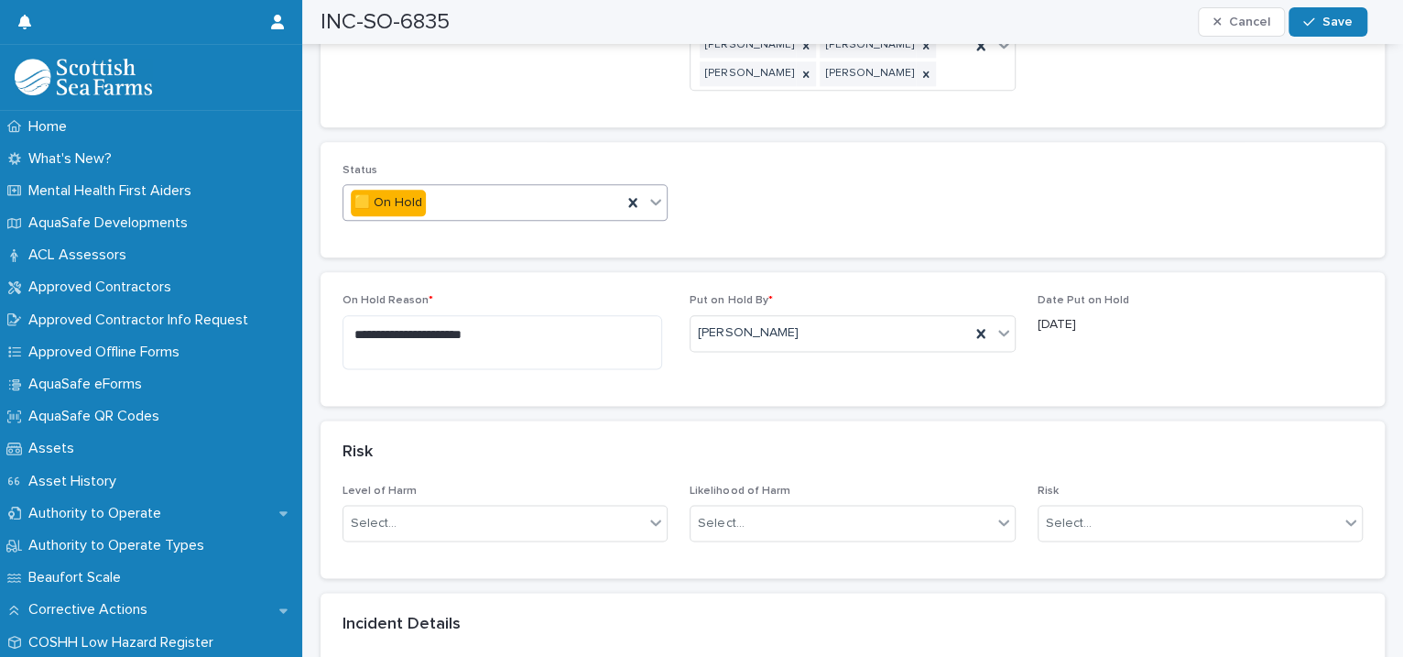
click at [652, 192] on icon at bounding box center [655, 201] width 18 height 18
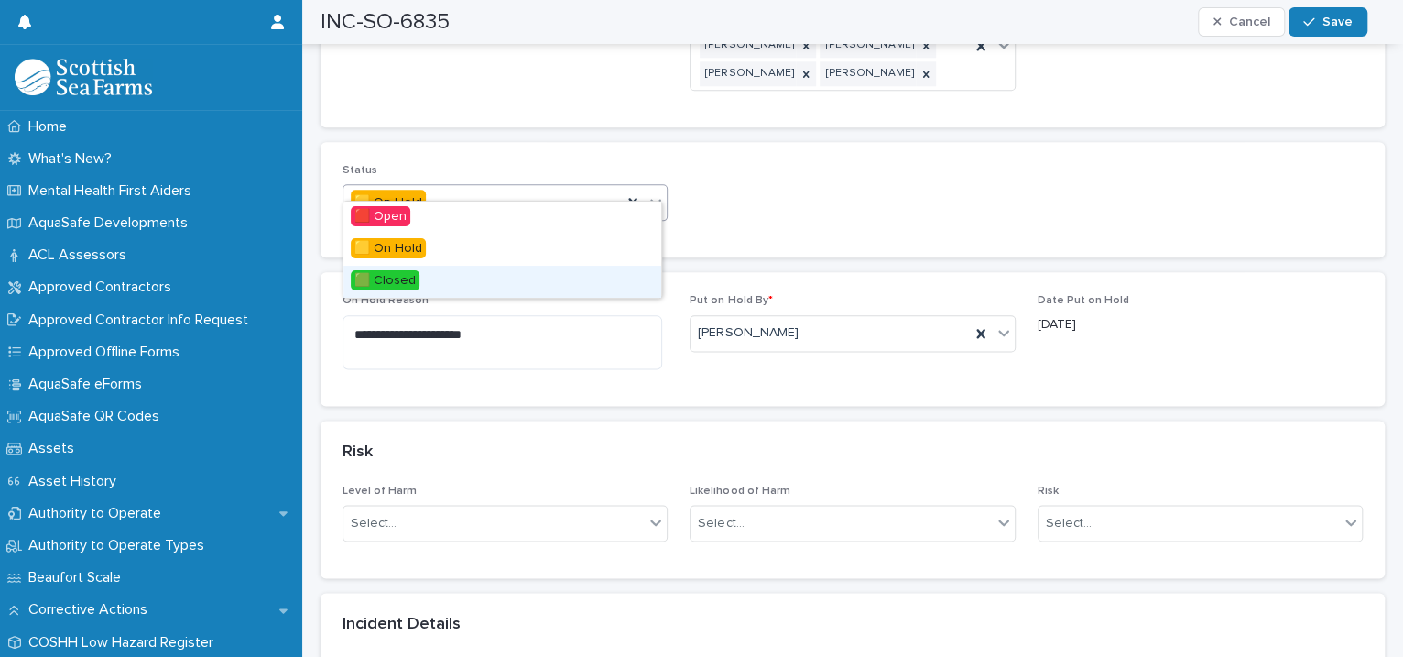
click at [493, 279] on div "🟩 Closed" at bounding box center [502, 282] width 318 height 32
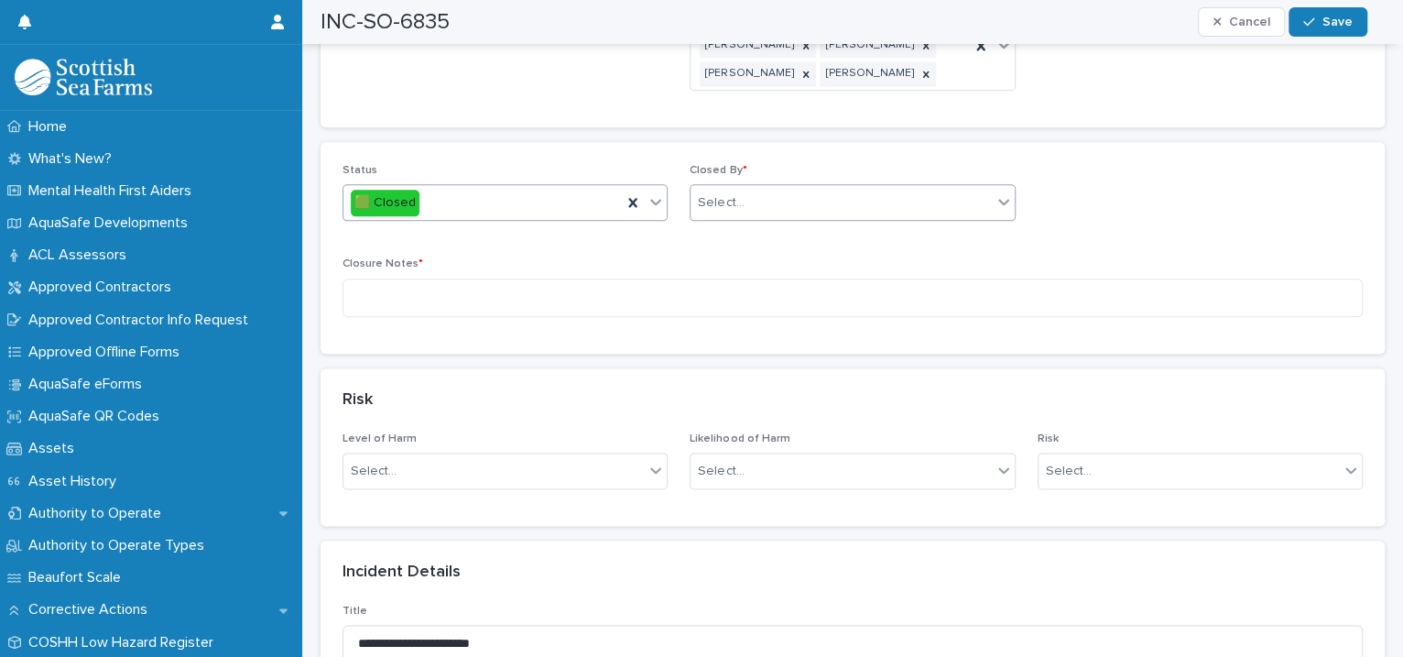
click at [739, 188] on div "Select..." at bounding box center [840, 203] width 300 height 30
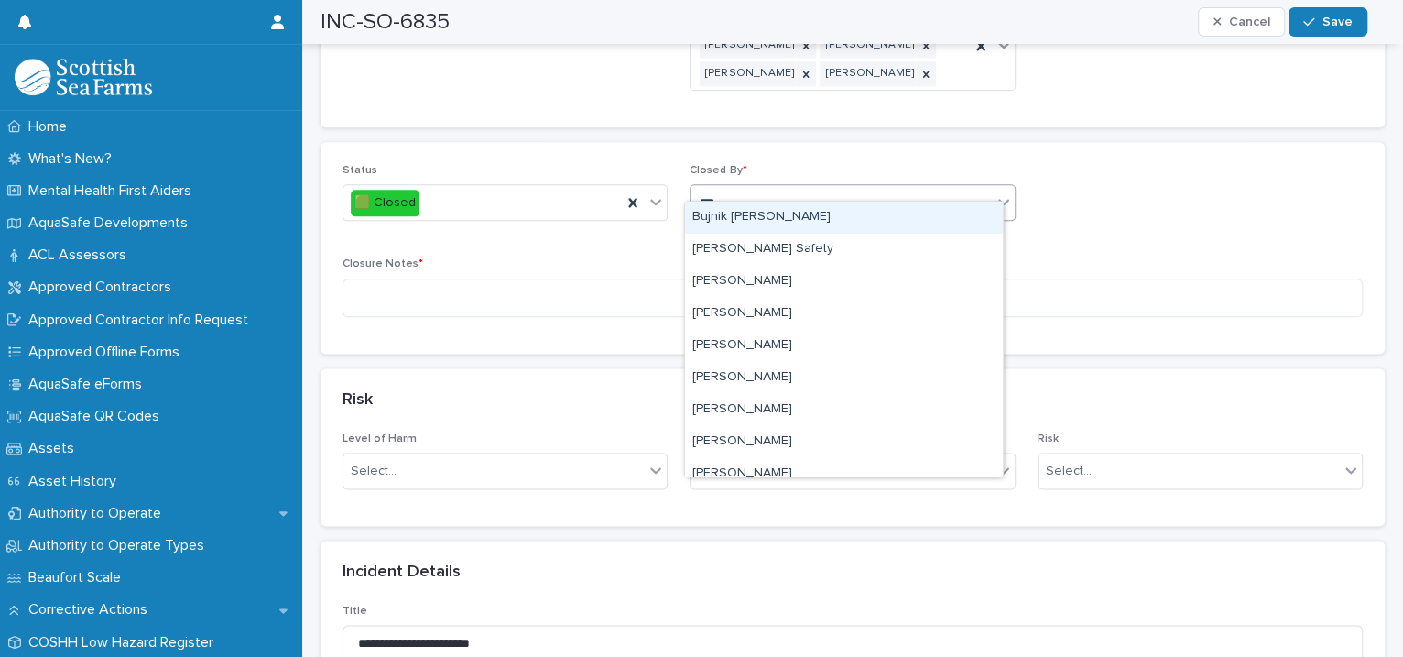
type input "****"
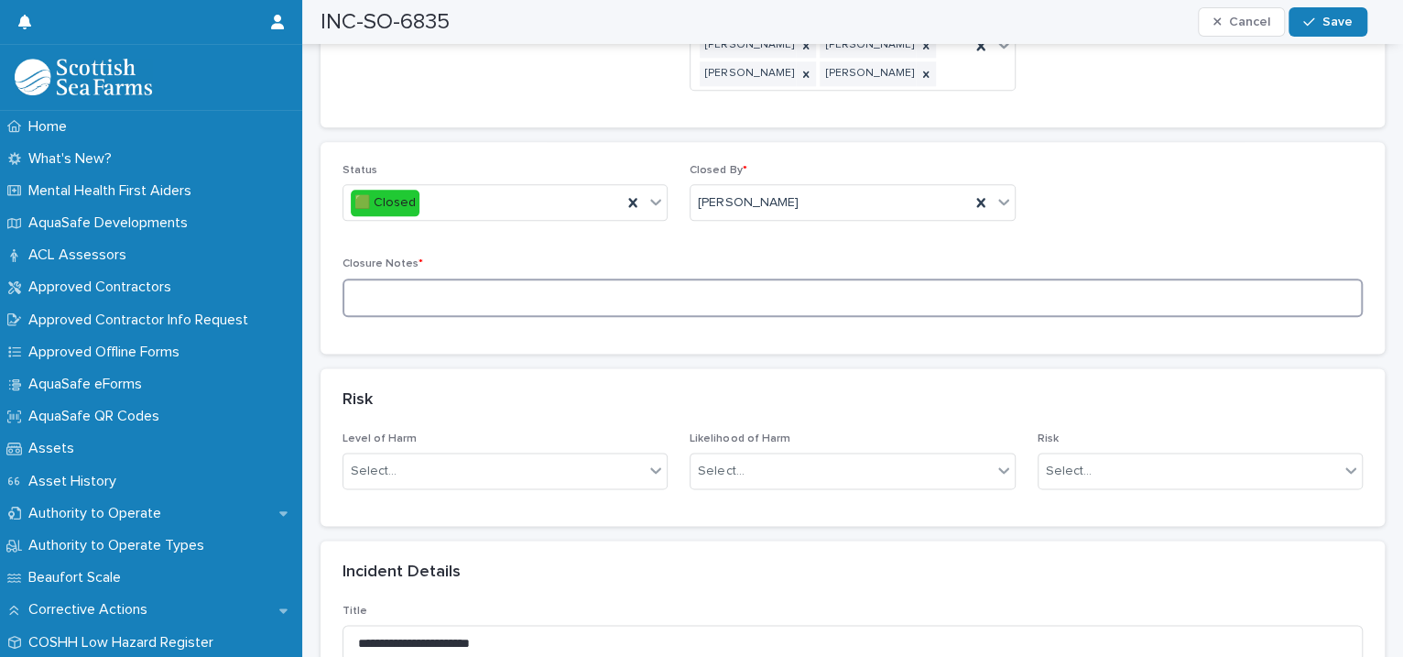
click at [505, 281] on textarea at bounding box center [852, 297] width 1020 height 39
type textarea "*"
type textarea "*********"
click at [1340, 27] on span "Save" at bounding box center [1337, 22] width 30 height 13
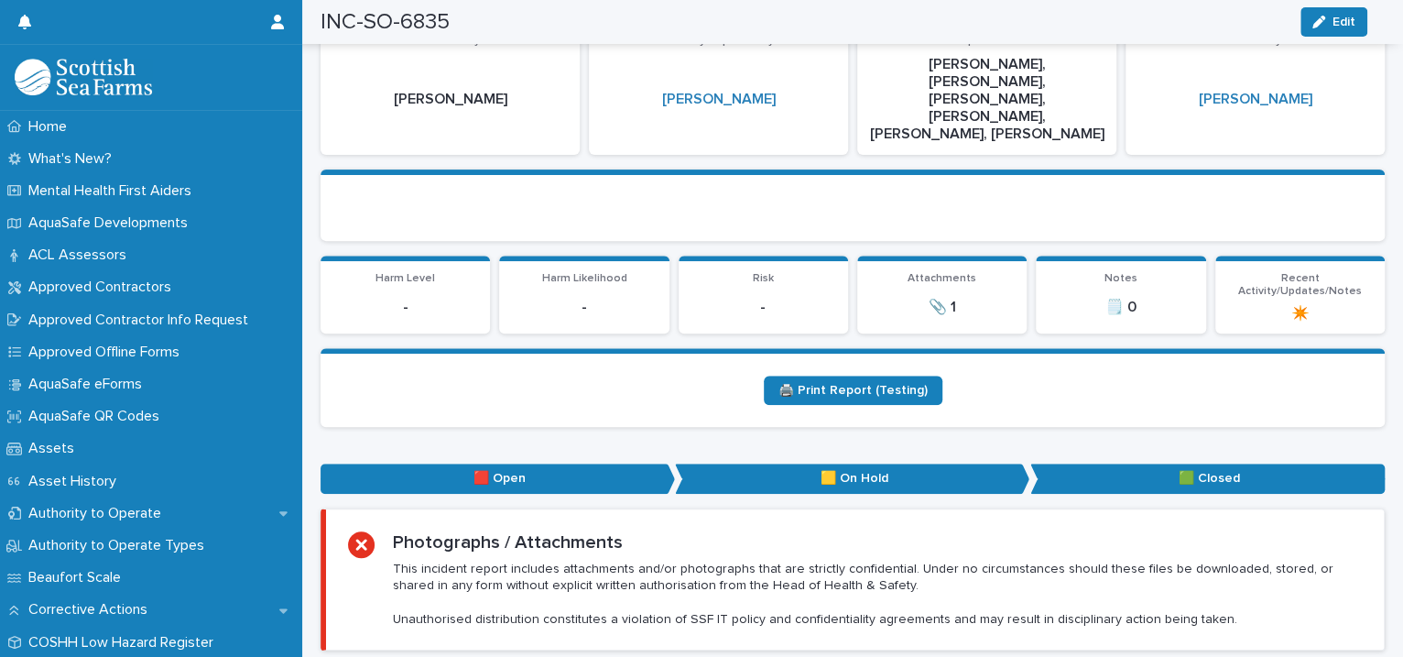
scroll to position [0, 0]
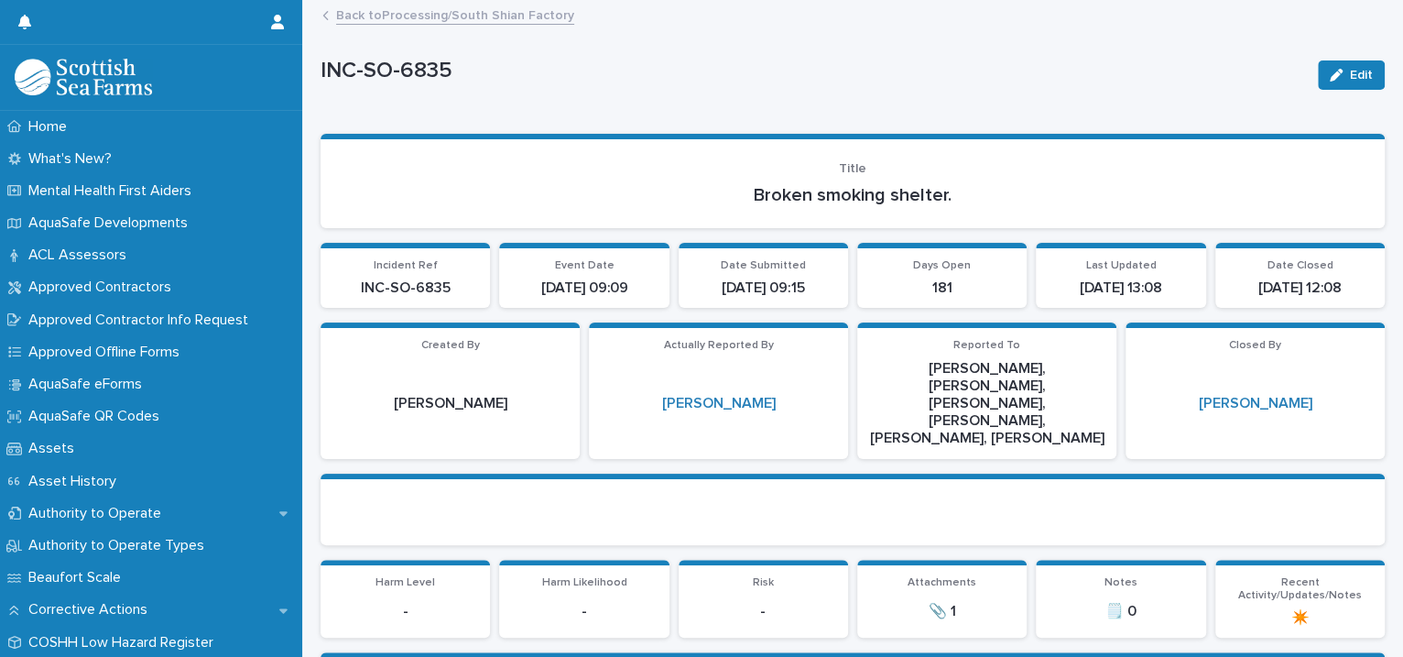
click at [472, 7] on link "Back to Processing/South Shian Factory" at bounding box center [455, 14] width 238 height 21
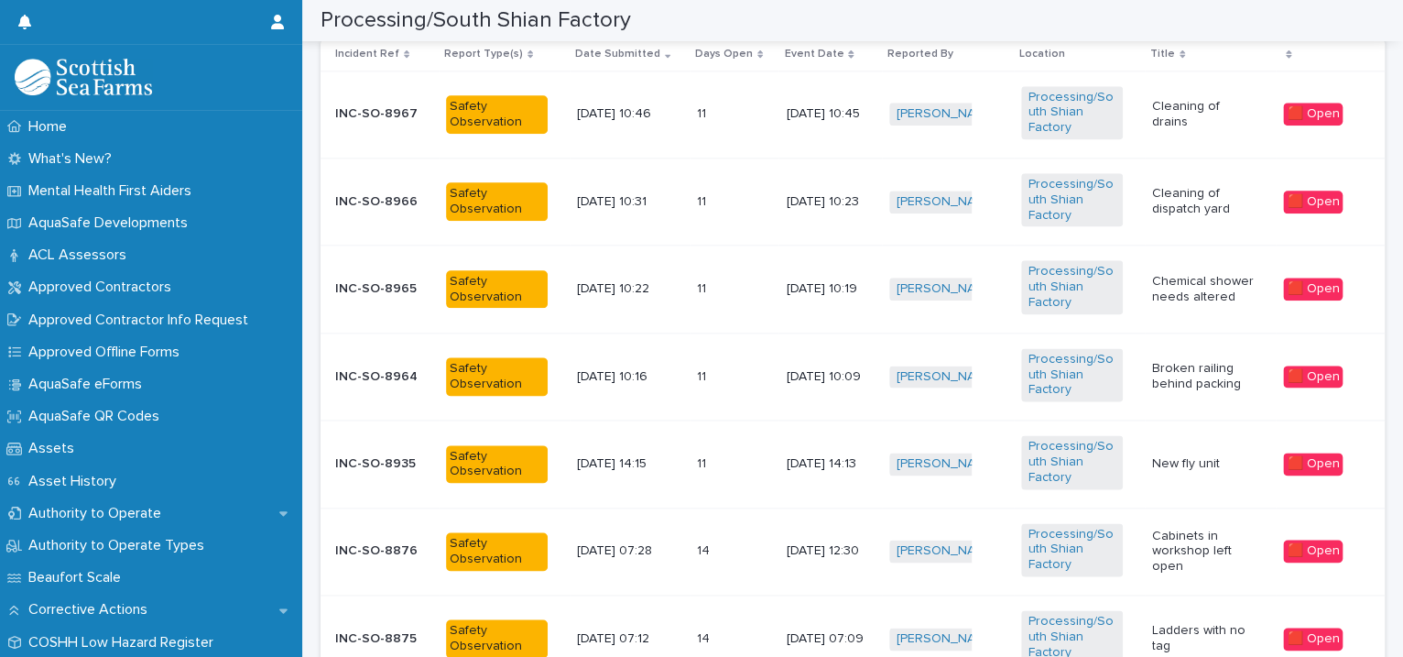
scroll to position [1678, 0]
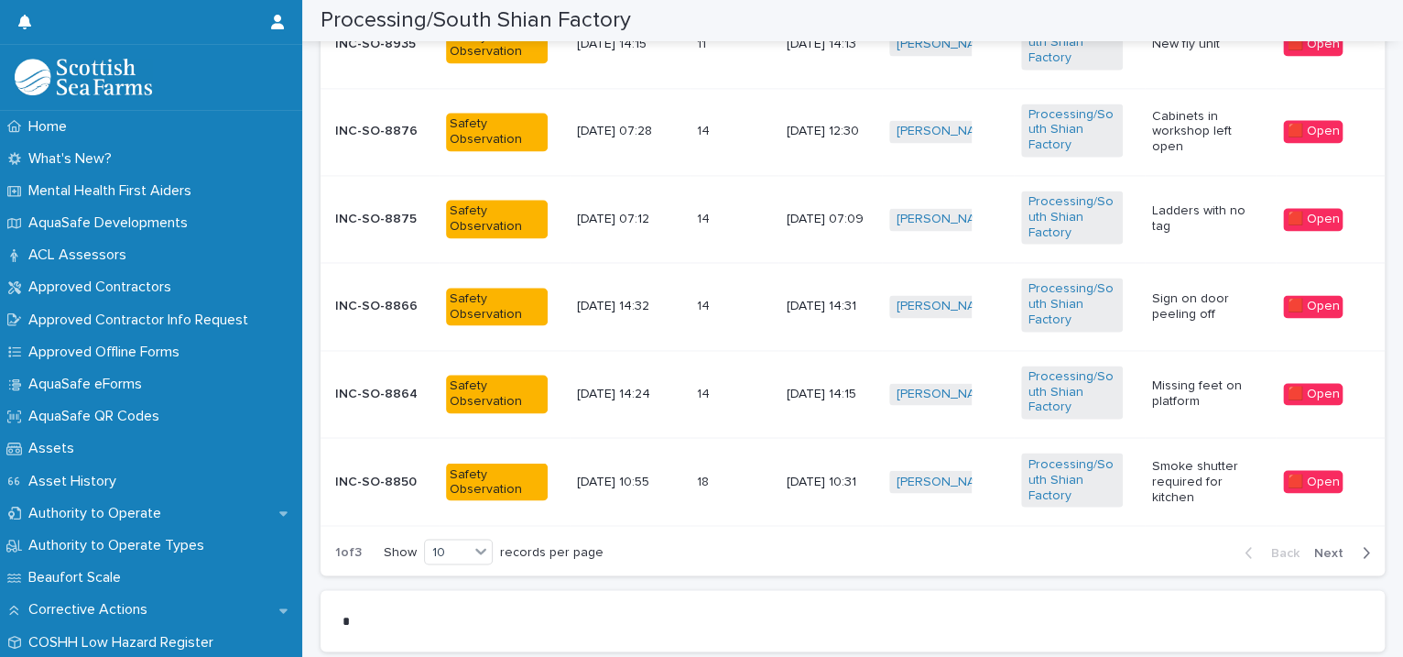
click at [1314, 546] on span "Next" at bounding box center [1334, 552] width 40 height 13
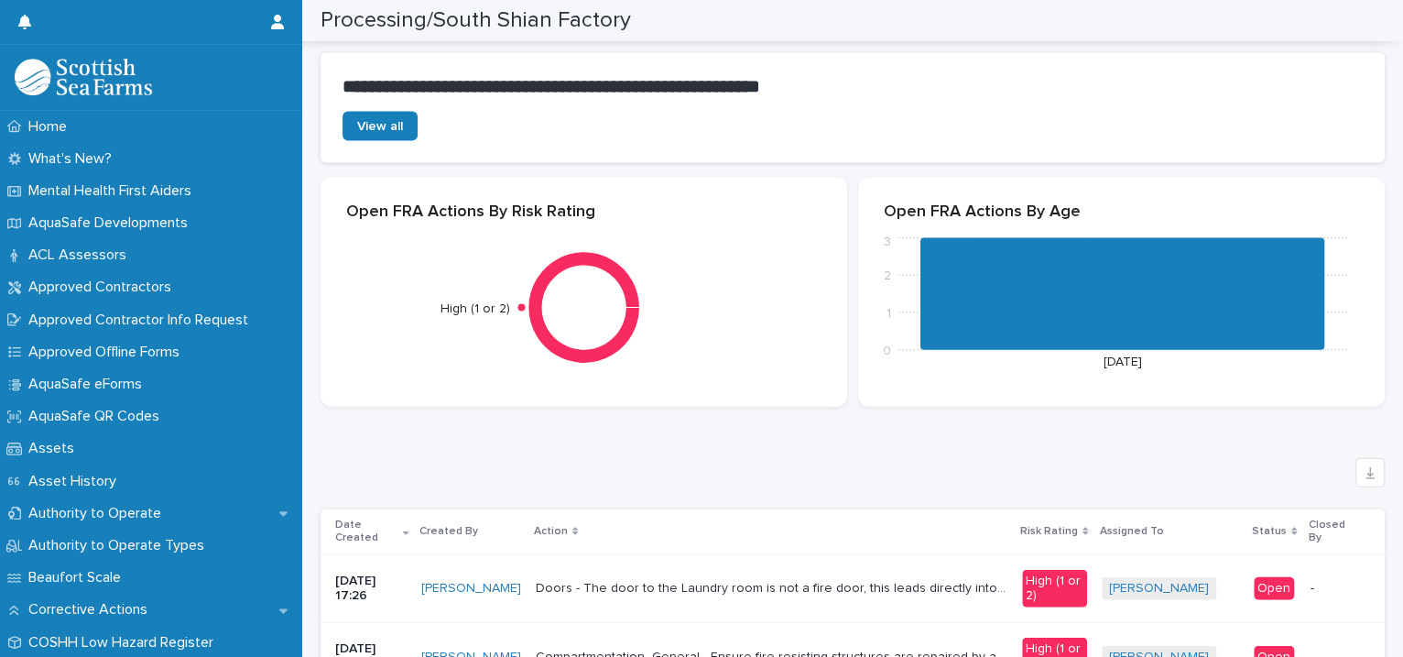
scroll to position [2518, 0]
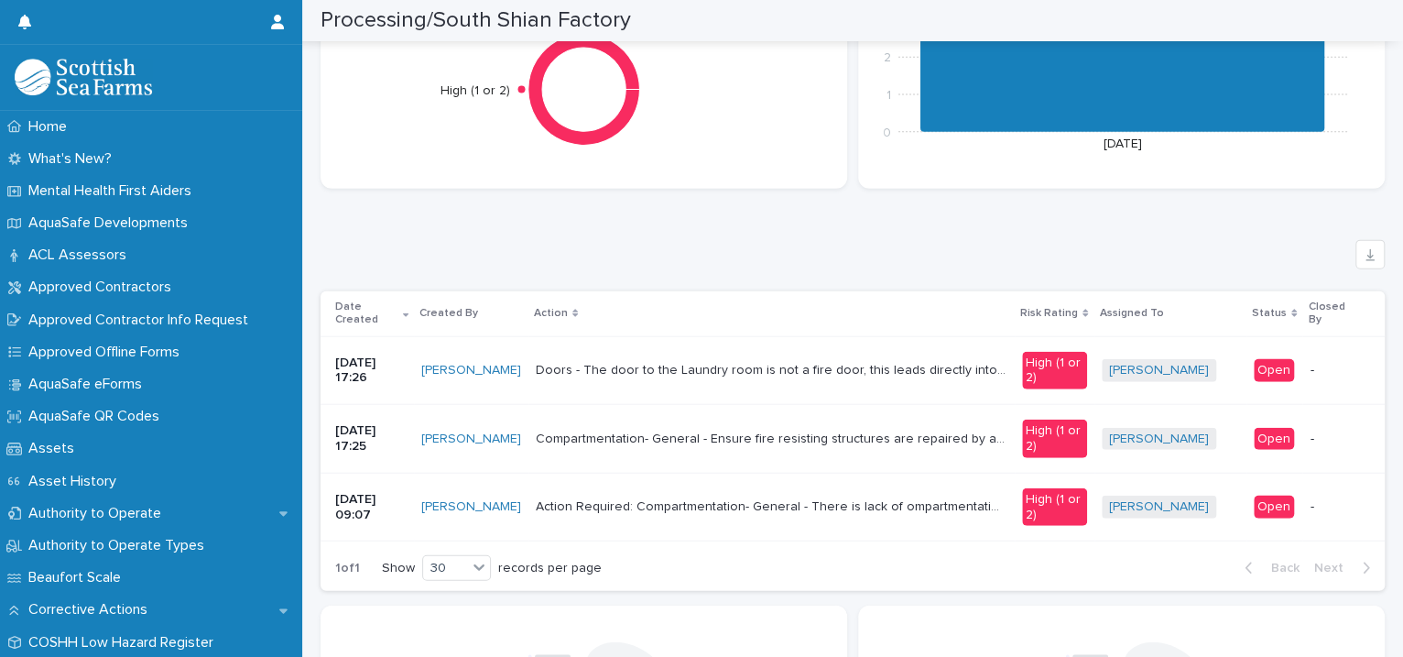
click at [723, 432] on p "Compartmentation- General - Ensure fire resisting structures are repaired by a …" at bounding box center [773, 437] width 475 height 19
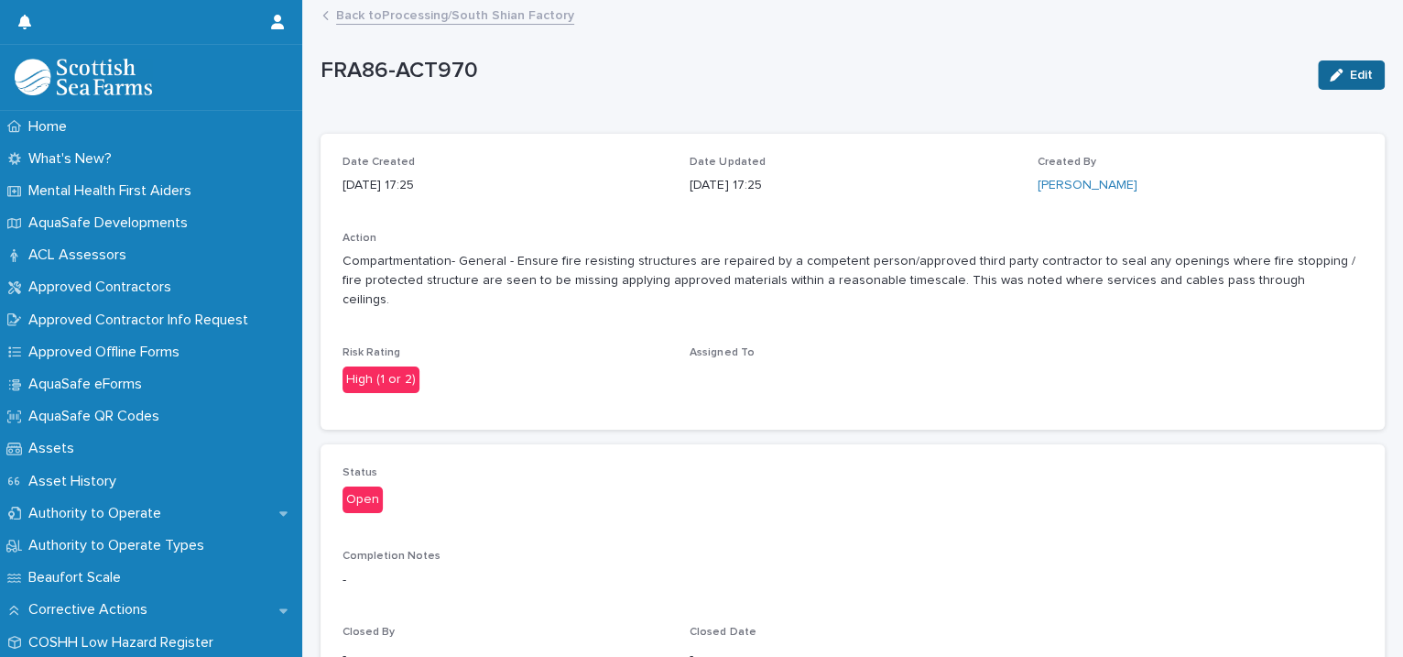
click at [1342, 83] on button "Edit" at bounding box center [1351, 74] width 67 height 29
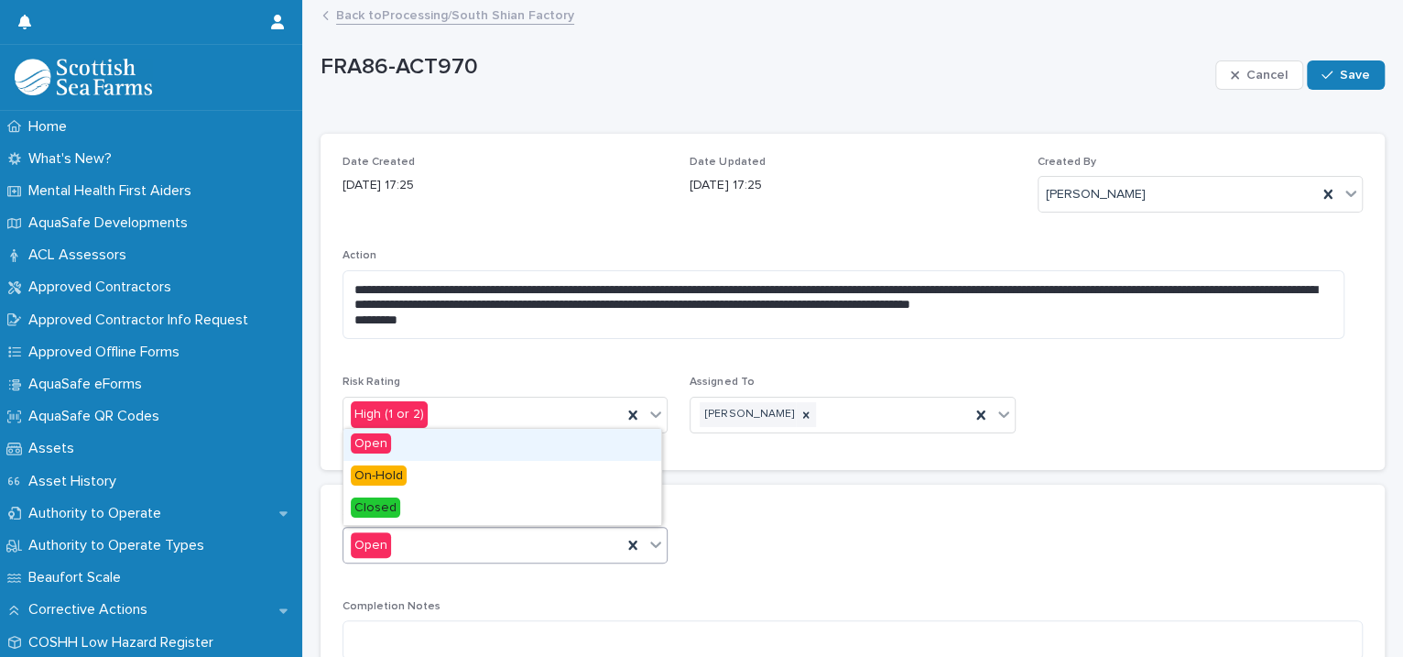
click at [646, 545] on icon at bounding box center [655, 544] width 18 height 18
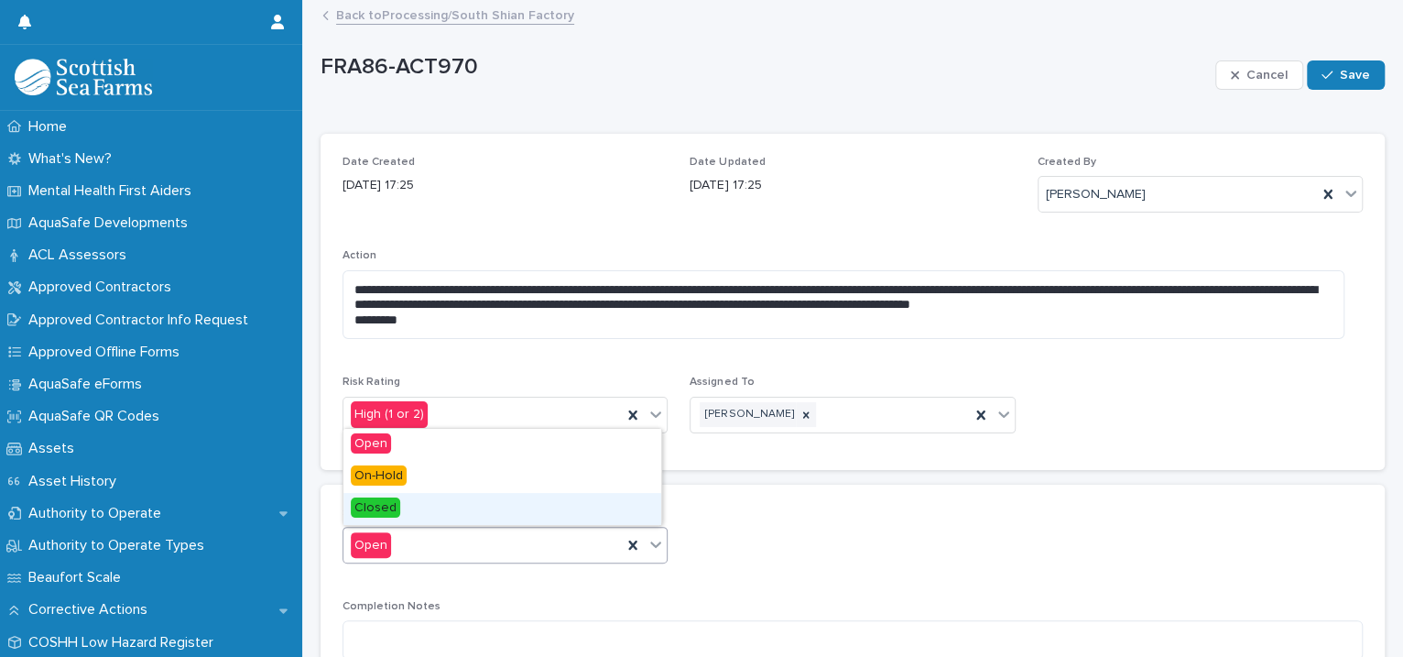
click at [463, 502] on div "Closed" at bounding box center [502, 509] width 318 height 32
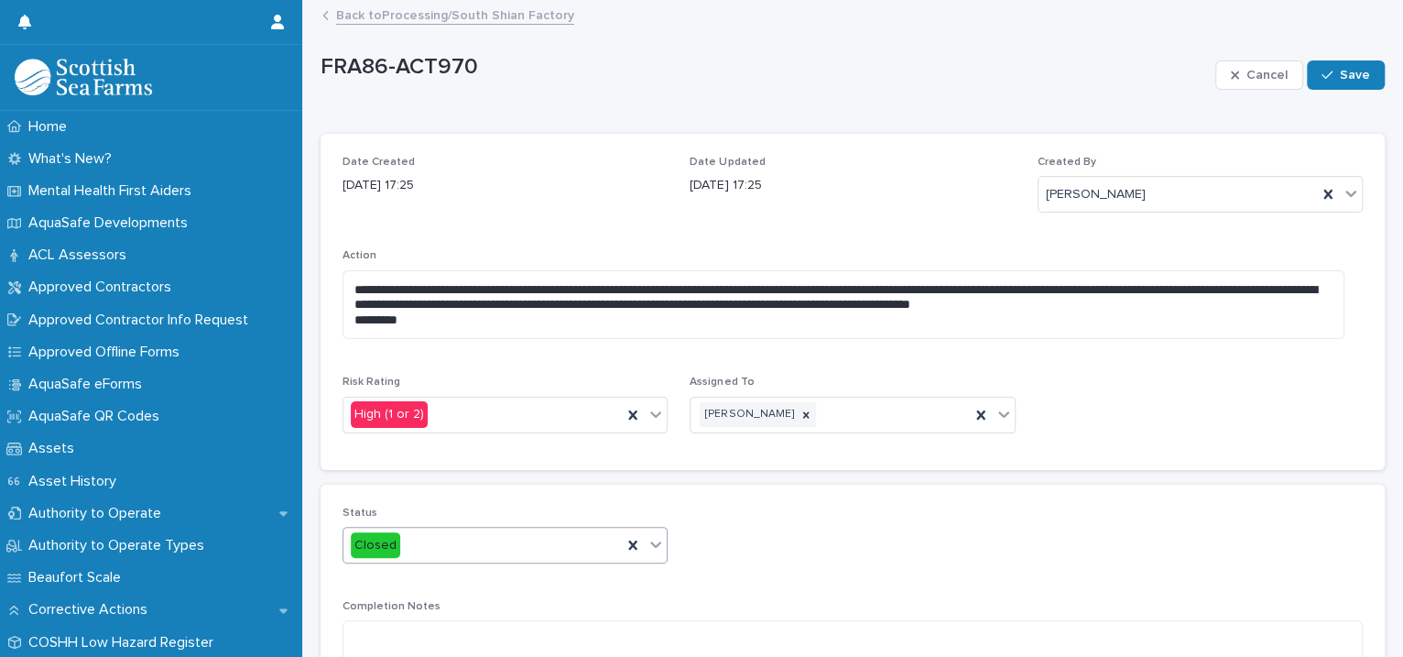
scroll to position [255, 0]
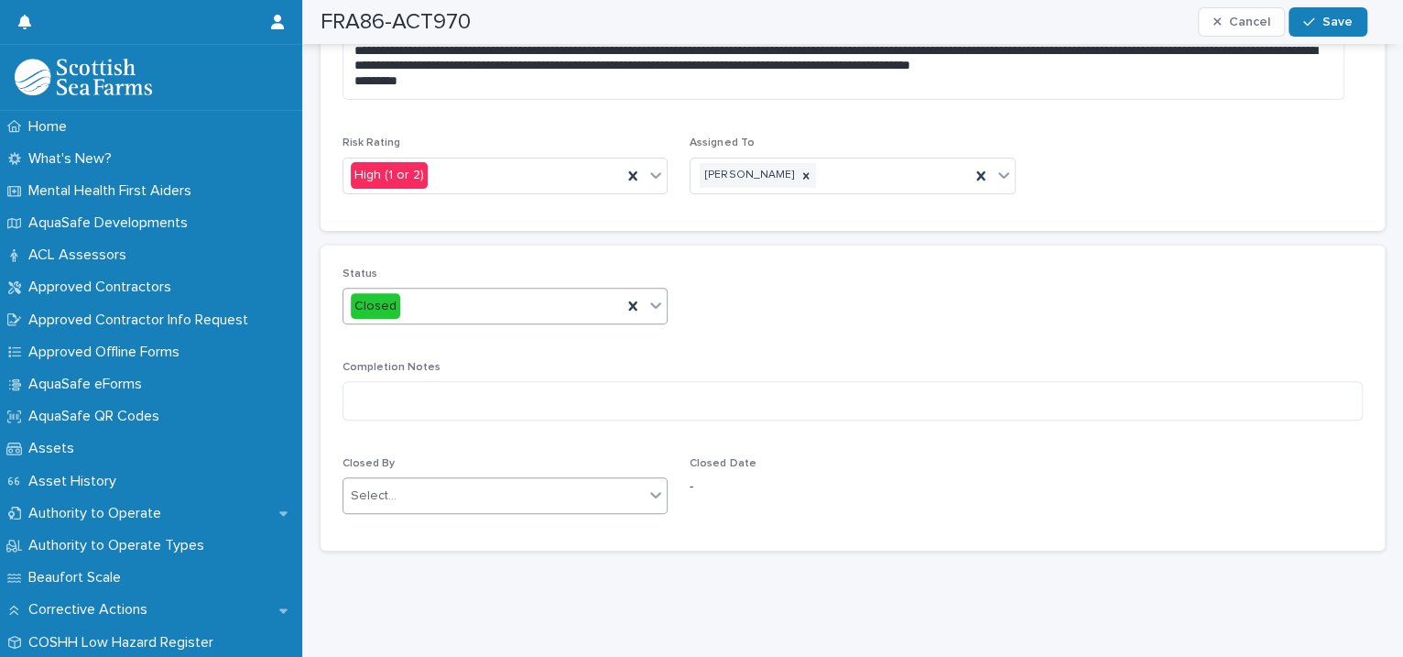
click at [441, 481] on div "Select..." at bounding box center [493, 496] width 300 height 30
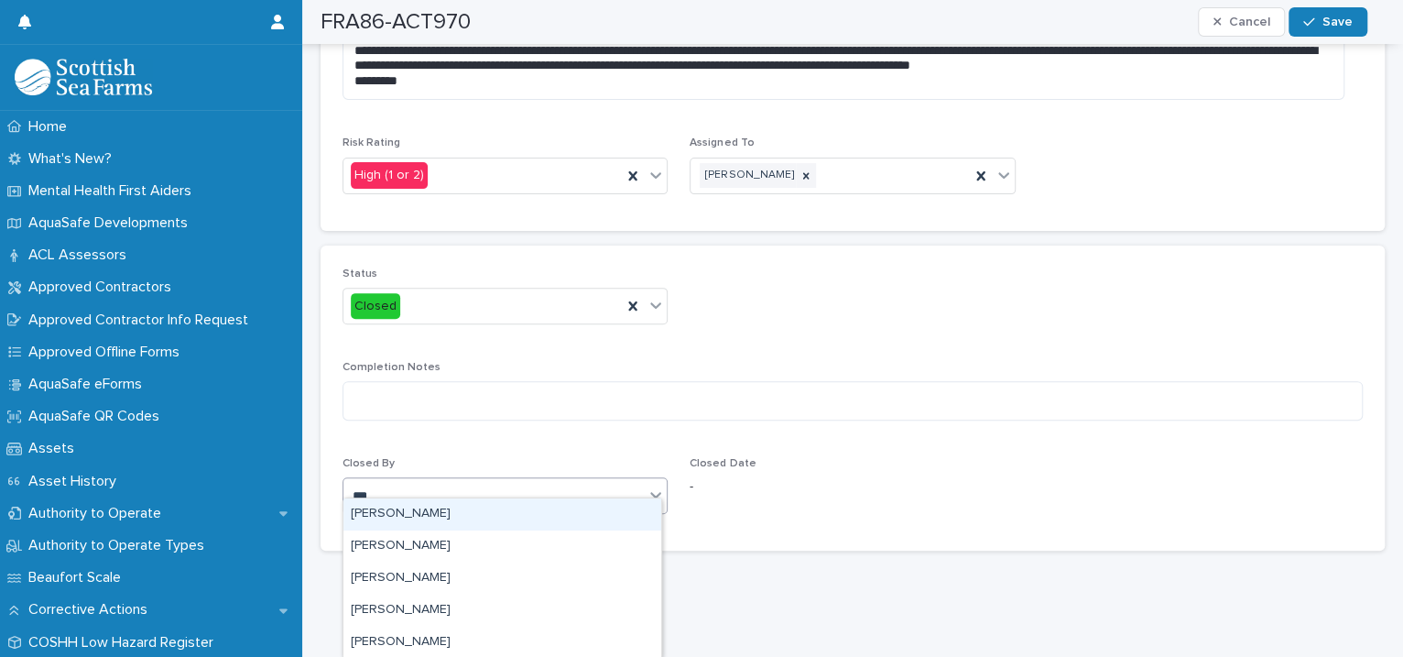
type input "****"
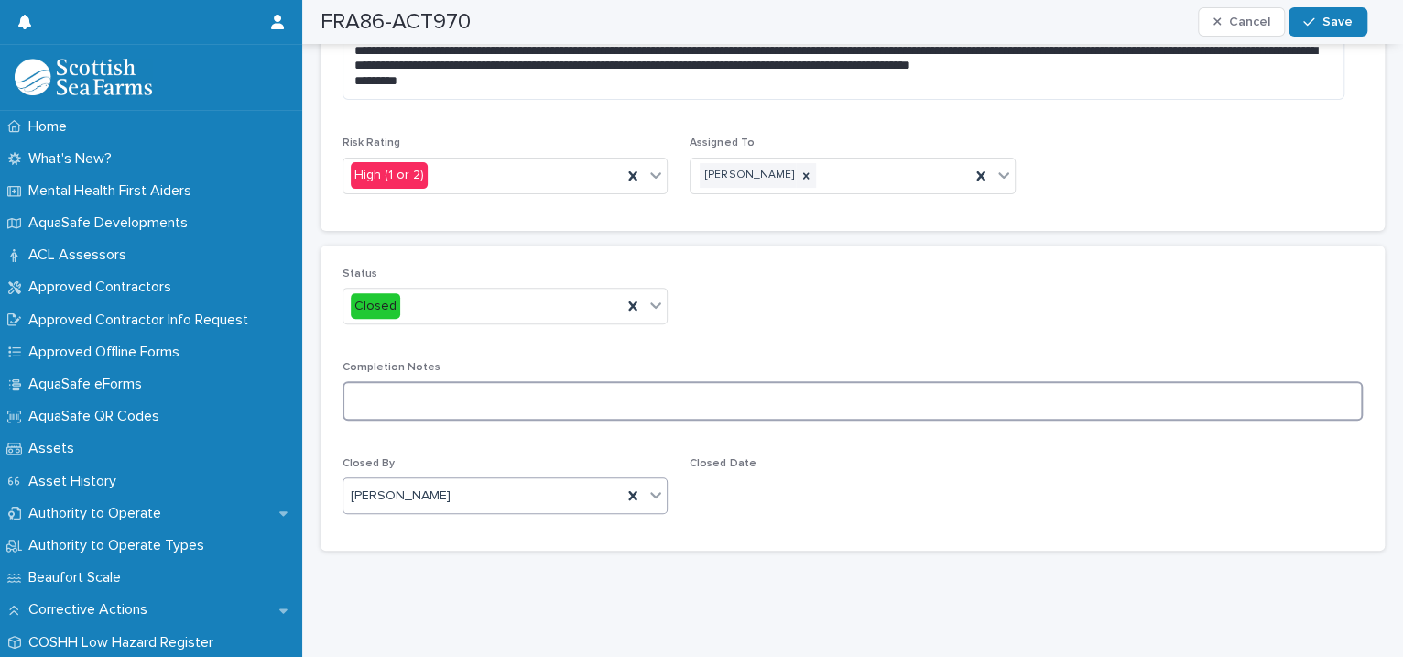
click at [416, 396] on textarea at bounding box center [852, 400] width 1020 height 39
click at [374, 391] on textarea "**********" at bounding box center [843, 400] width 1002 height 39
type textarea "**********"
drag, startPoint x: 1326, startPoint y: 20, endPoint x: 1325, endPoint y: 32, distance: 11.9
click at [1325, 32] on button "Save" at bounding box center [1327, 21] width 78 height 29
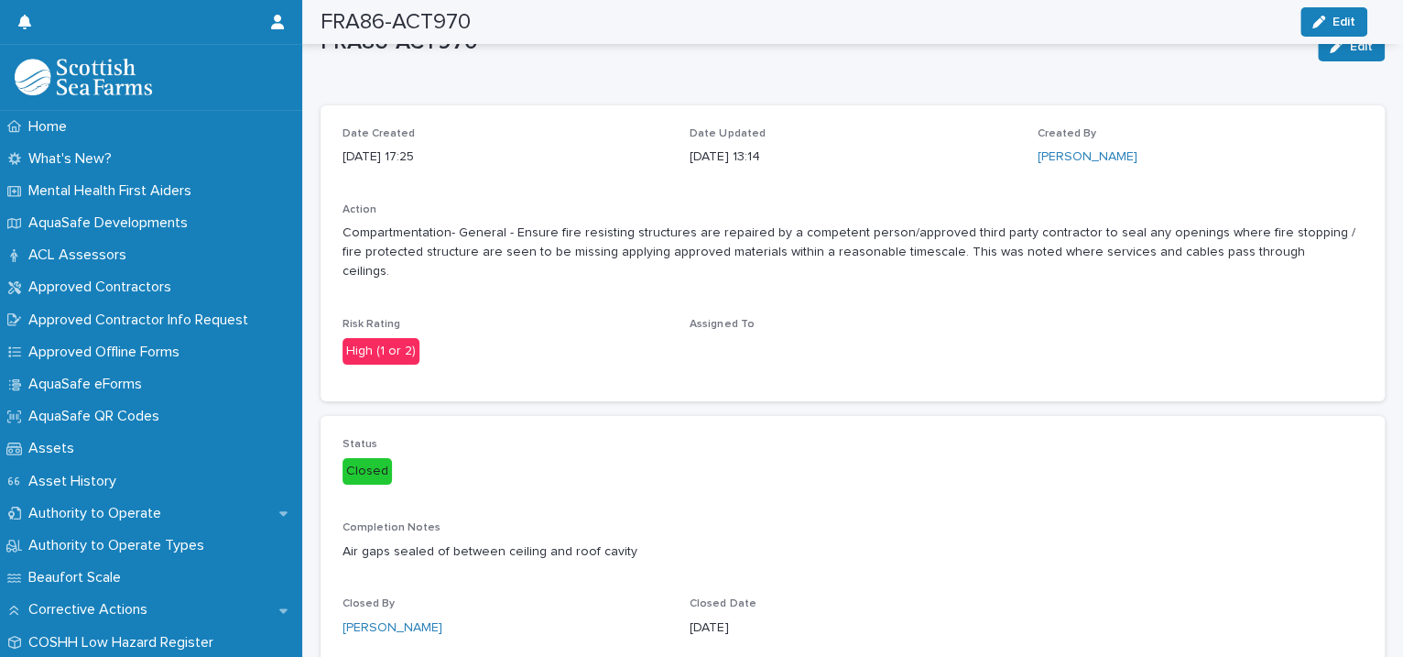
scroll to position [0, 0]
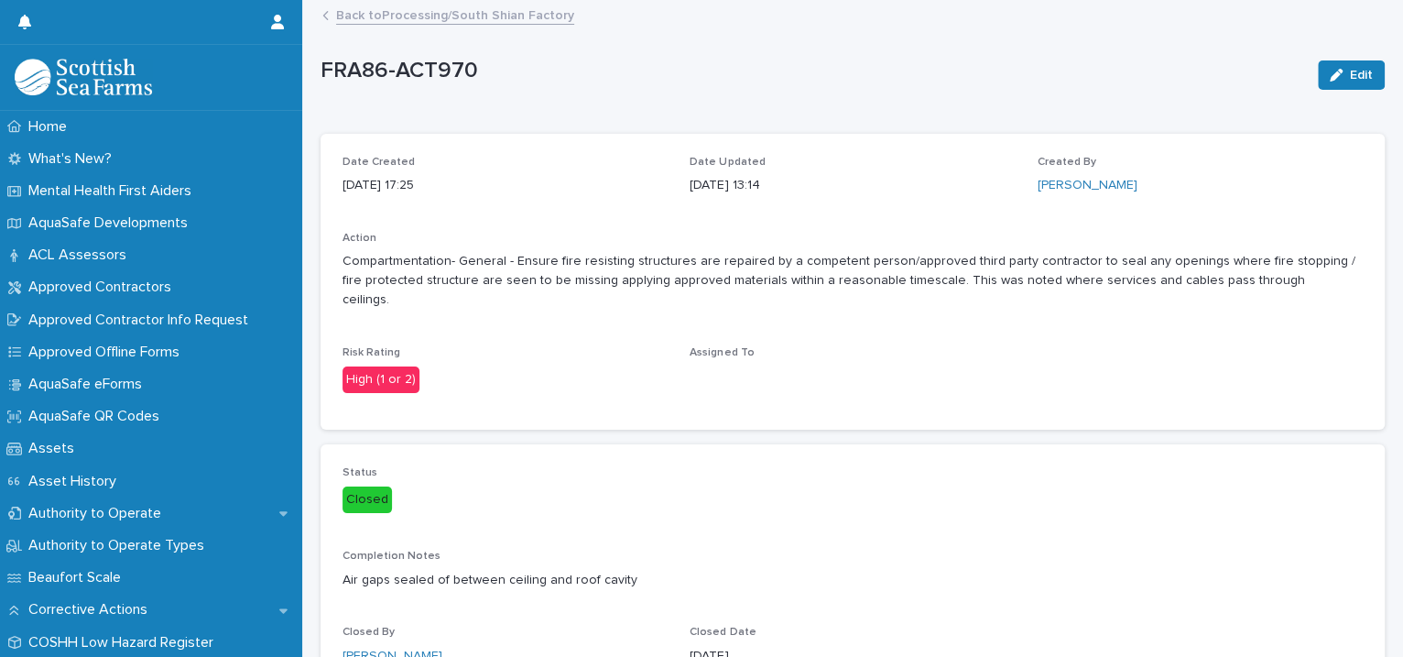
click at [494, 11] on link "Back to Processing/South Shian Factory" at bounding box center [455, 14] width 238 height 21
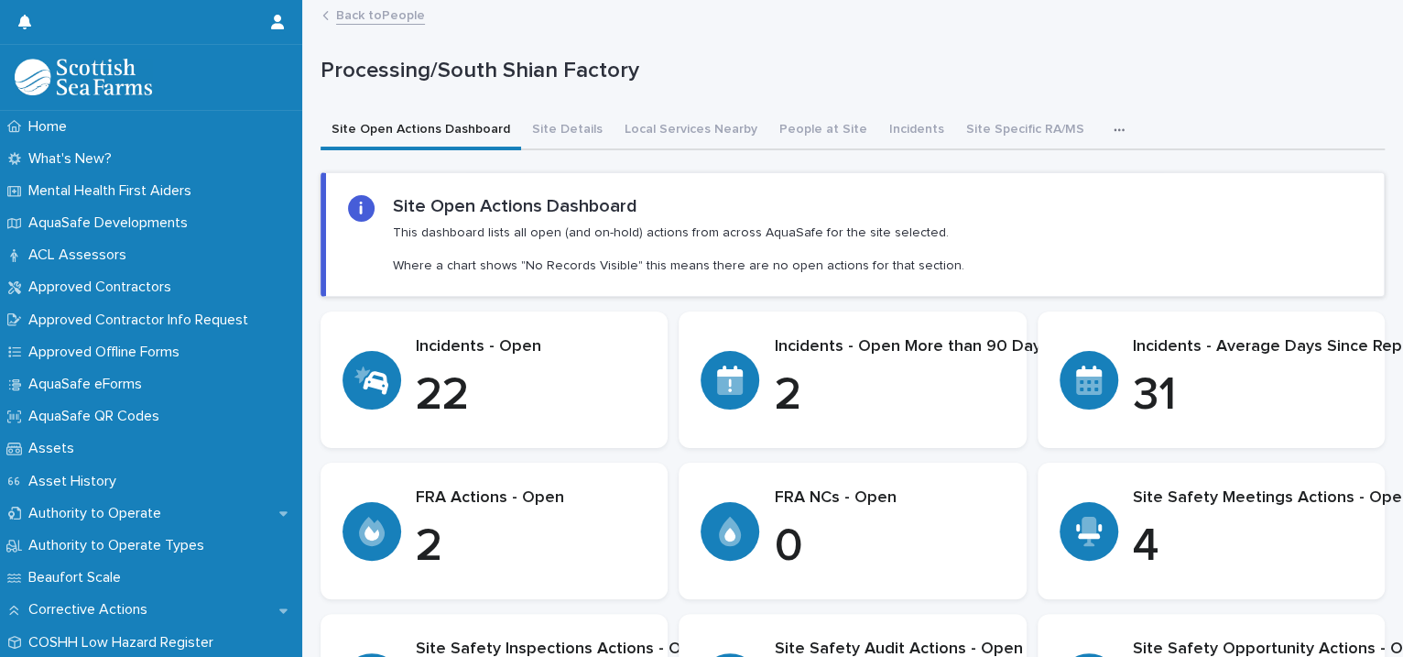
click at [761, 396] on div "Incidents - Open More than 90 Days 2" at bounding box center [852, 380] width 303 height 86
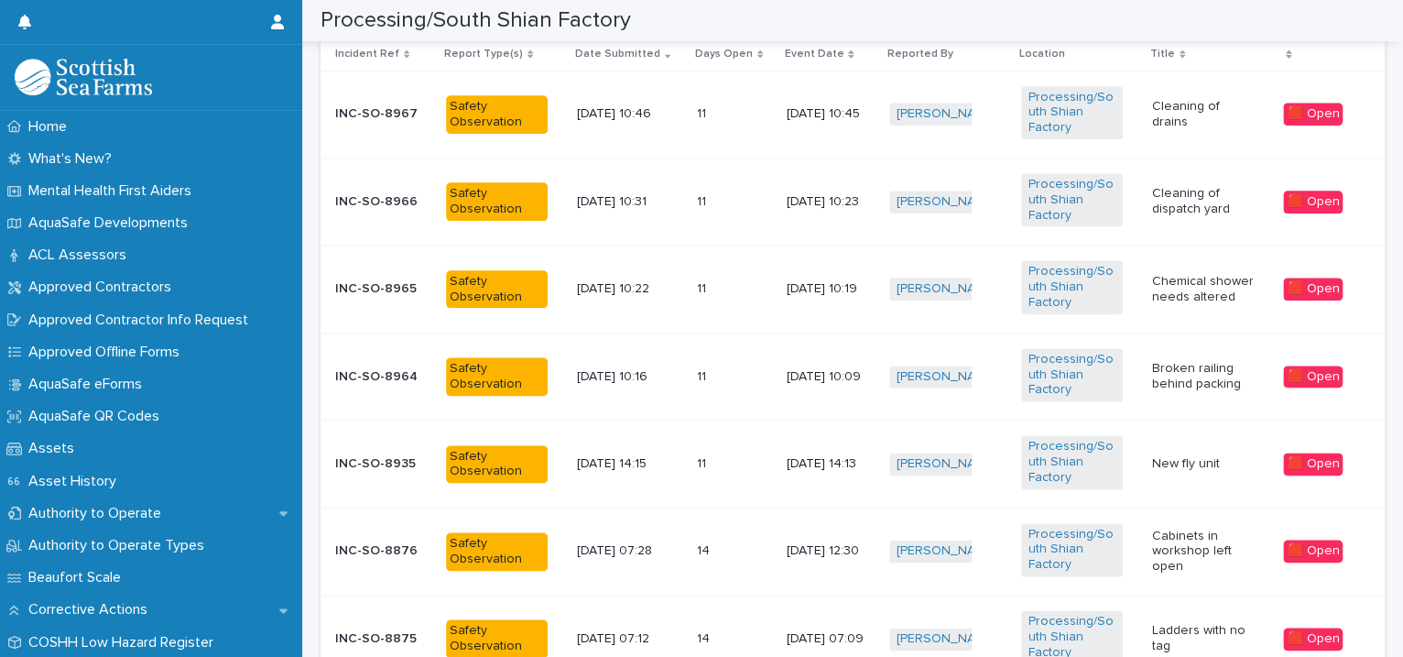
scroll to position [1678, 0]
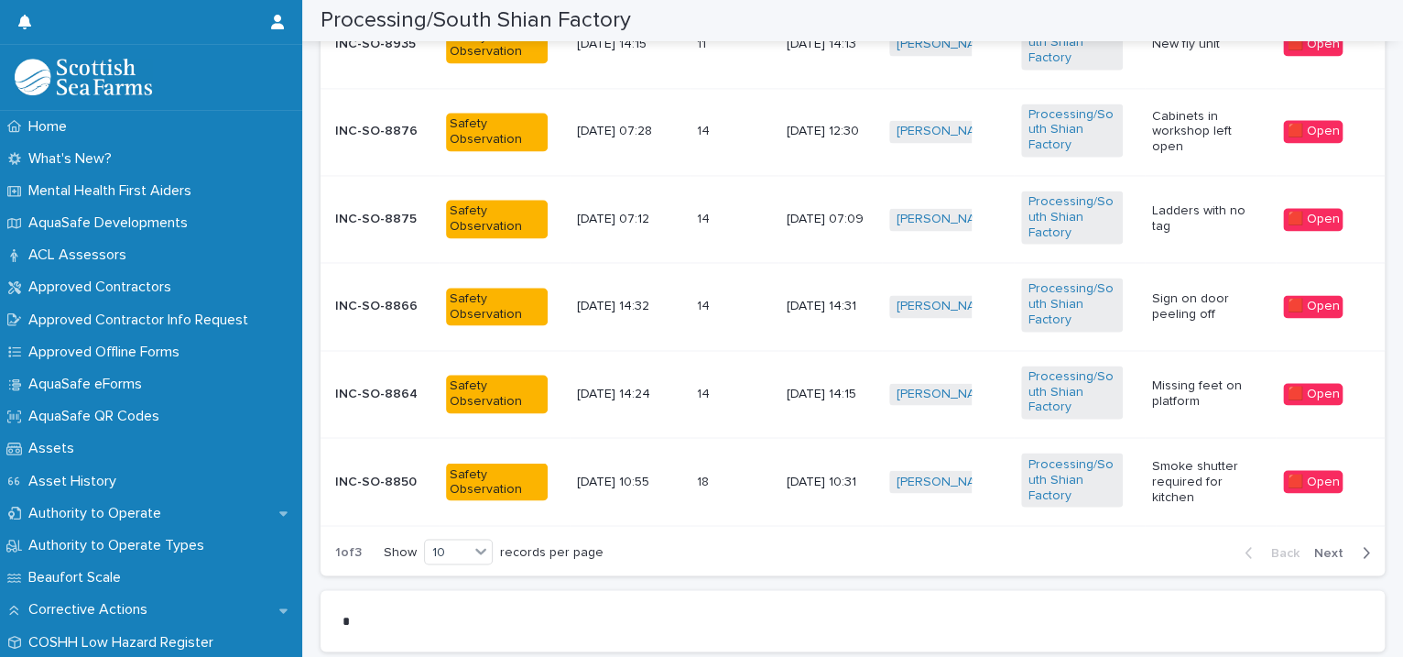
click at [1316, 546] on span "Next" at bounding box center [1334, 552] width 40 height 13
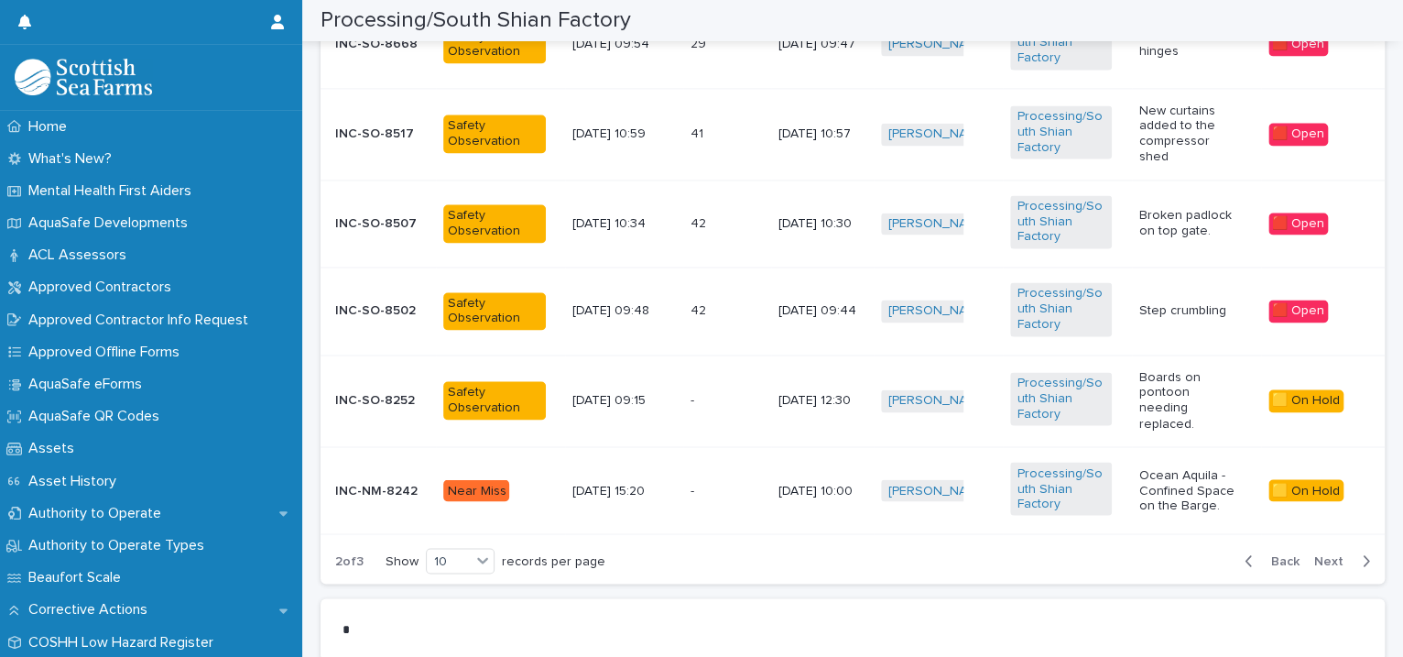
click at [988, 234] on td "[PERSON_NAME] + 0" at bounding box center [938, 222] width 129 height 87
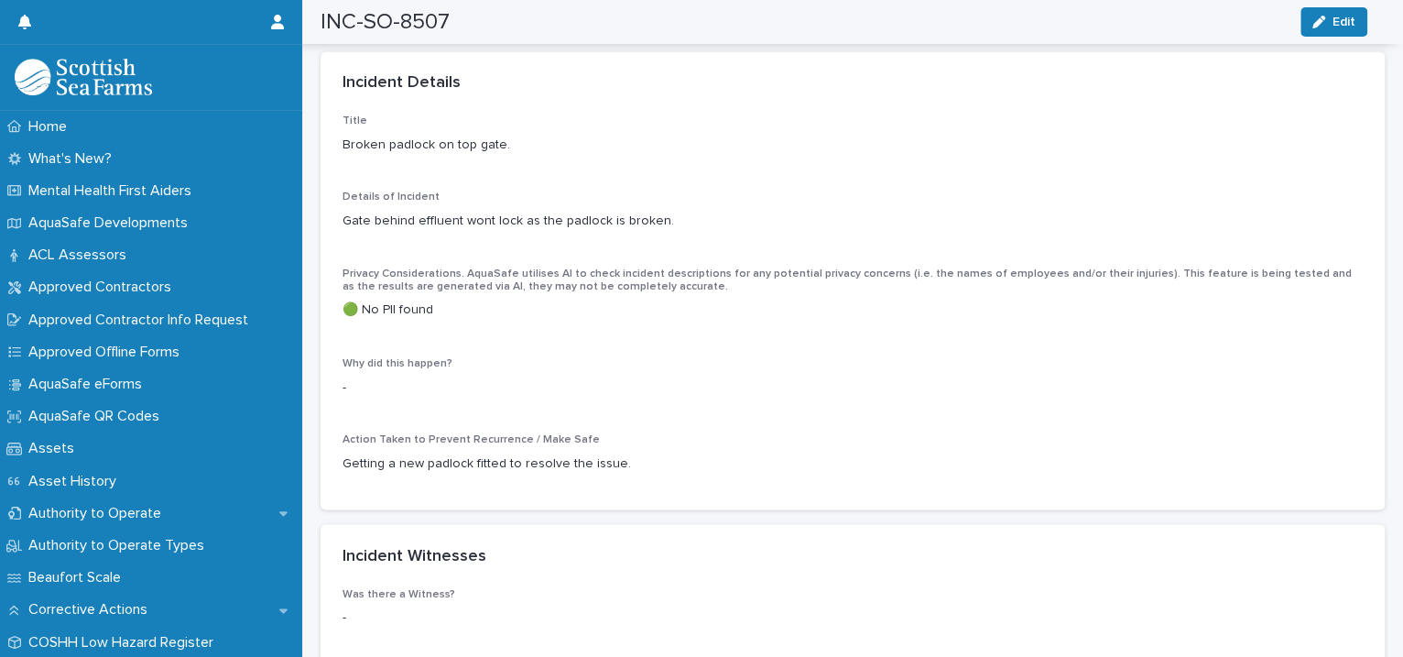
scroll to position [1678, 0]
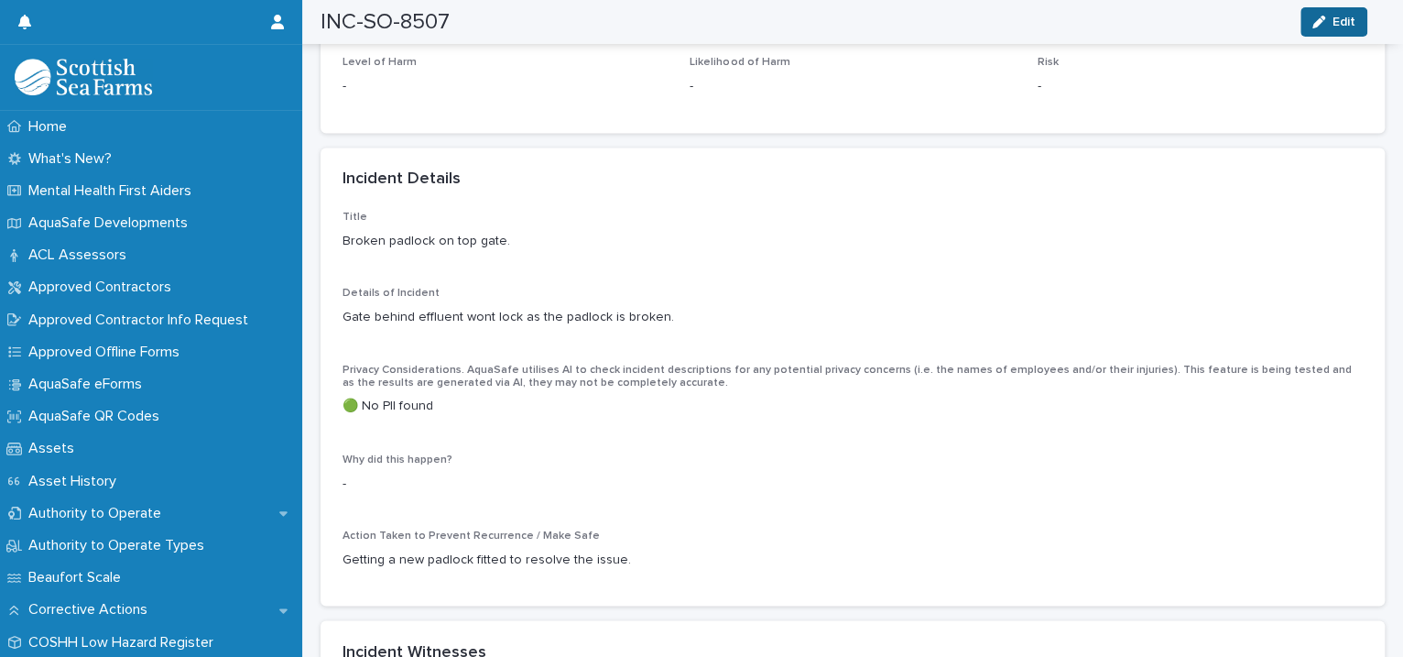
click at [1342, 27] on span "Edit" at bounding box center [1343, 22] width 23 height 13
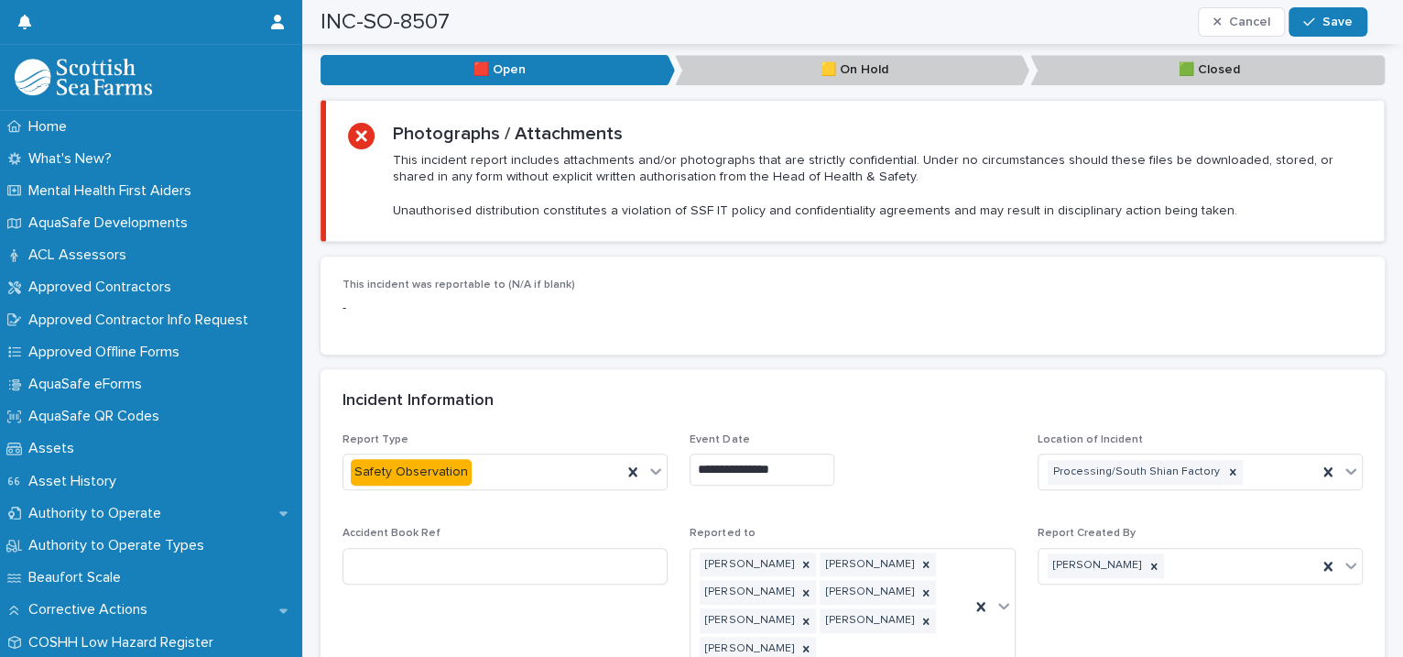
scroll to position [1259, 0]
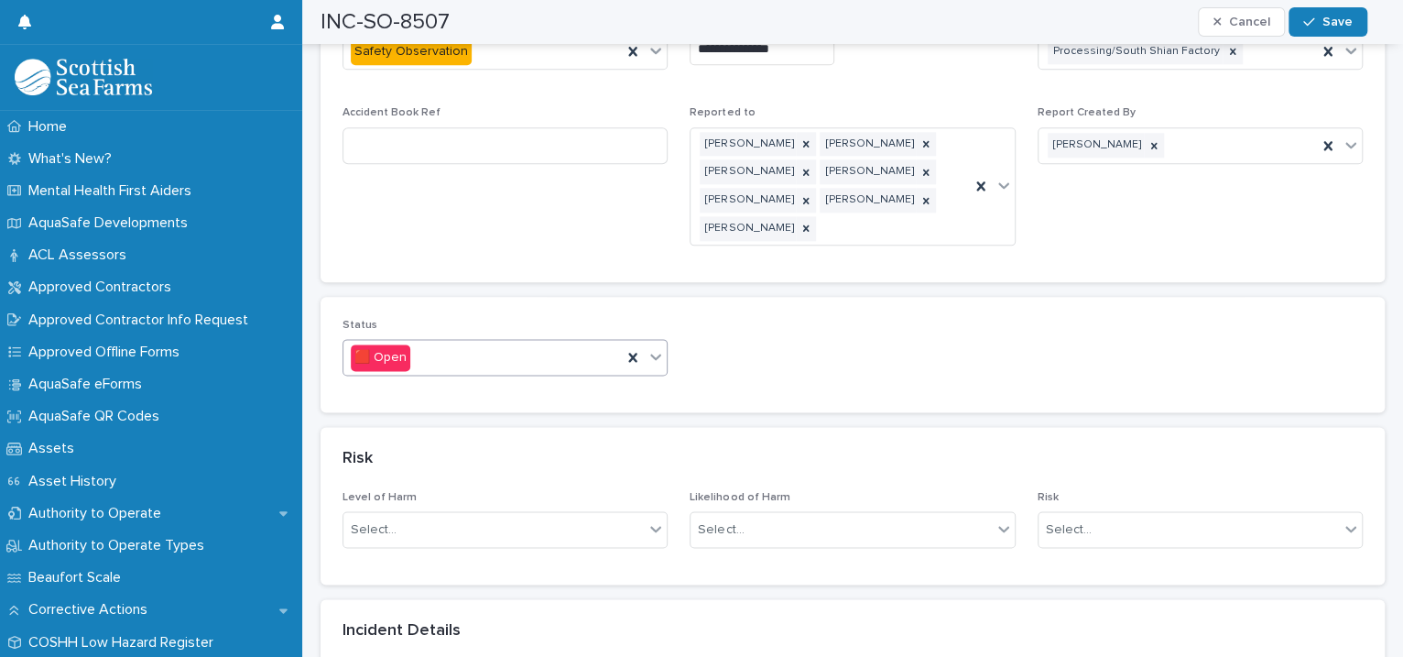
click at [657, 347] on icon at bounding box center [655, 356] width 18 height 18
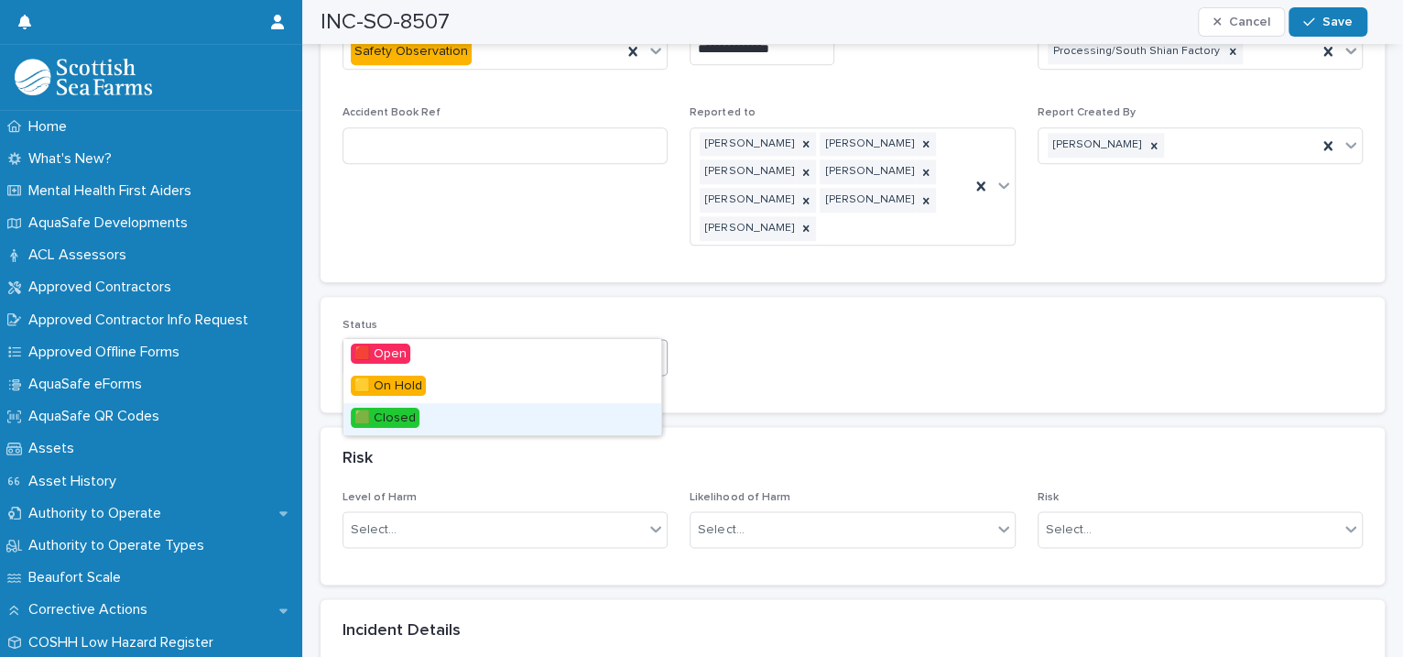
click at [377, 413] on span "🟩 Closed" at bounding box center [385, 417] width 69 height 20
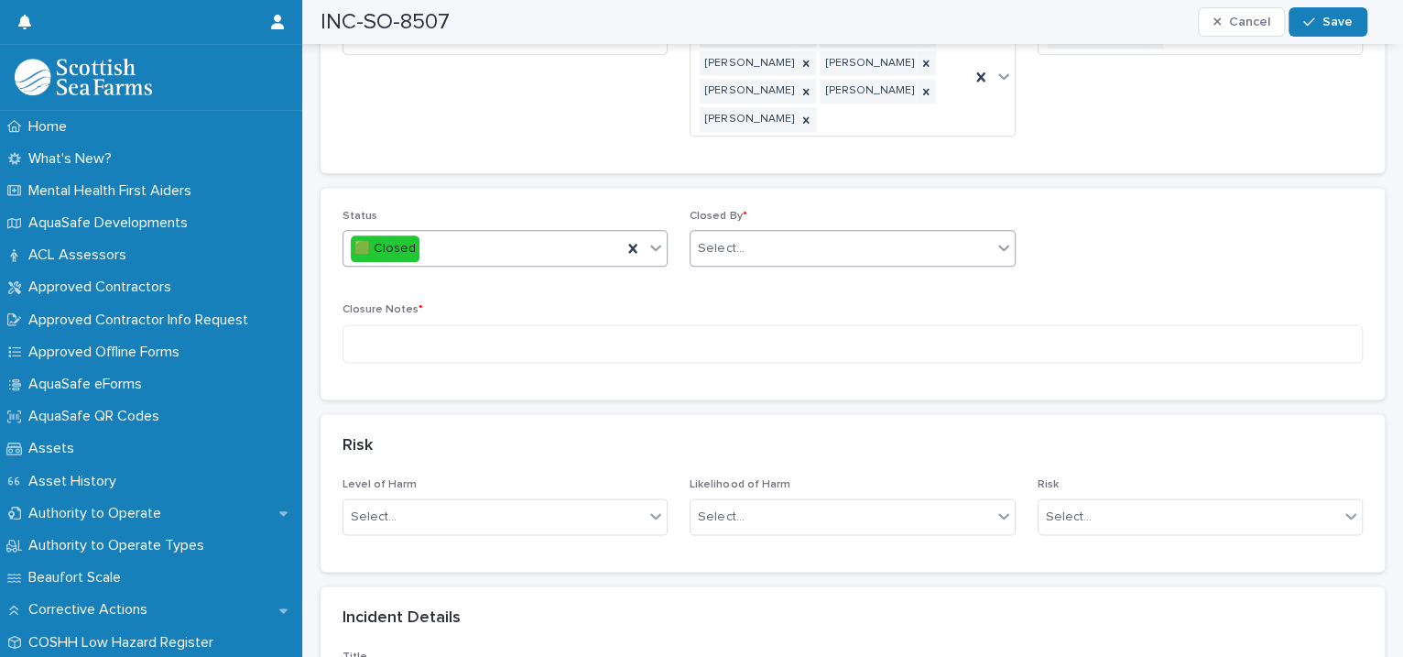
click at [757, 234] on div "Select..." at bounding box center [840, 249] width 300 height 30
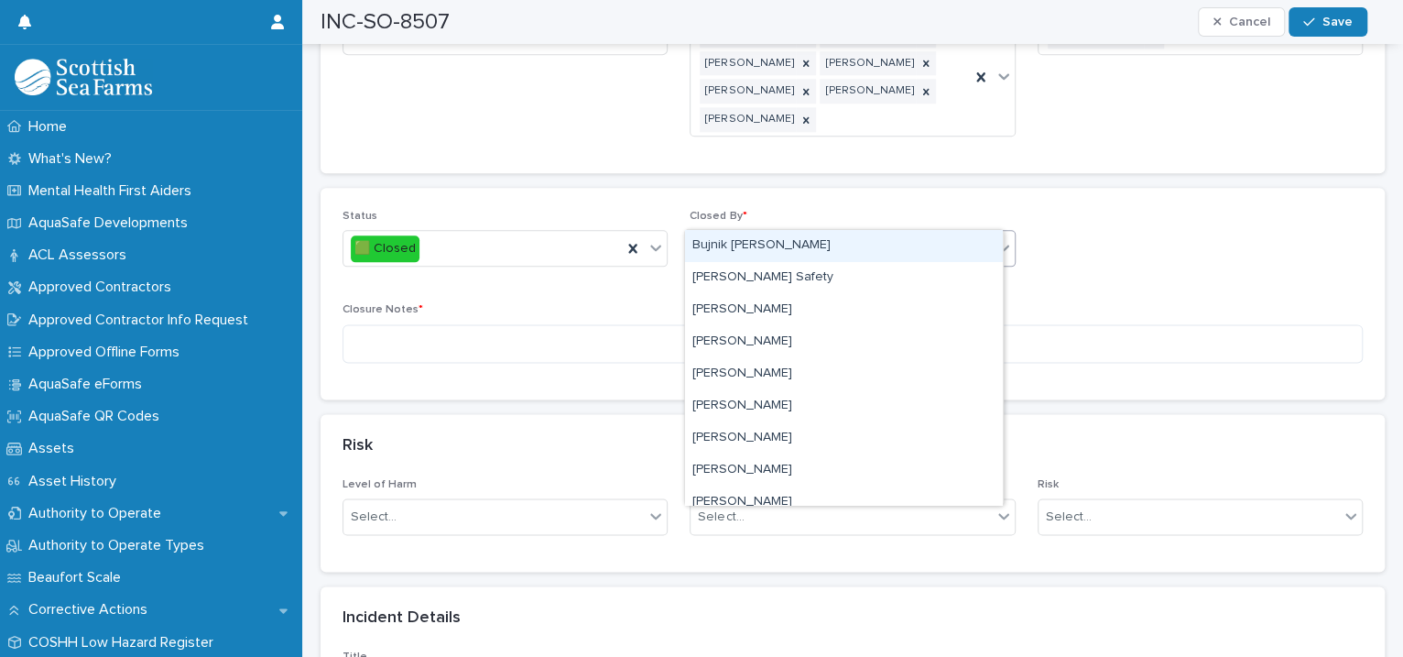
type input "****"
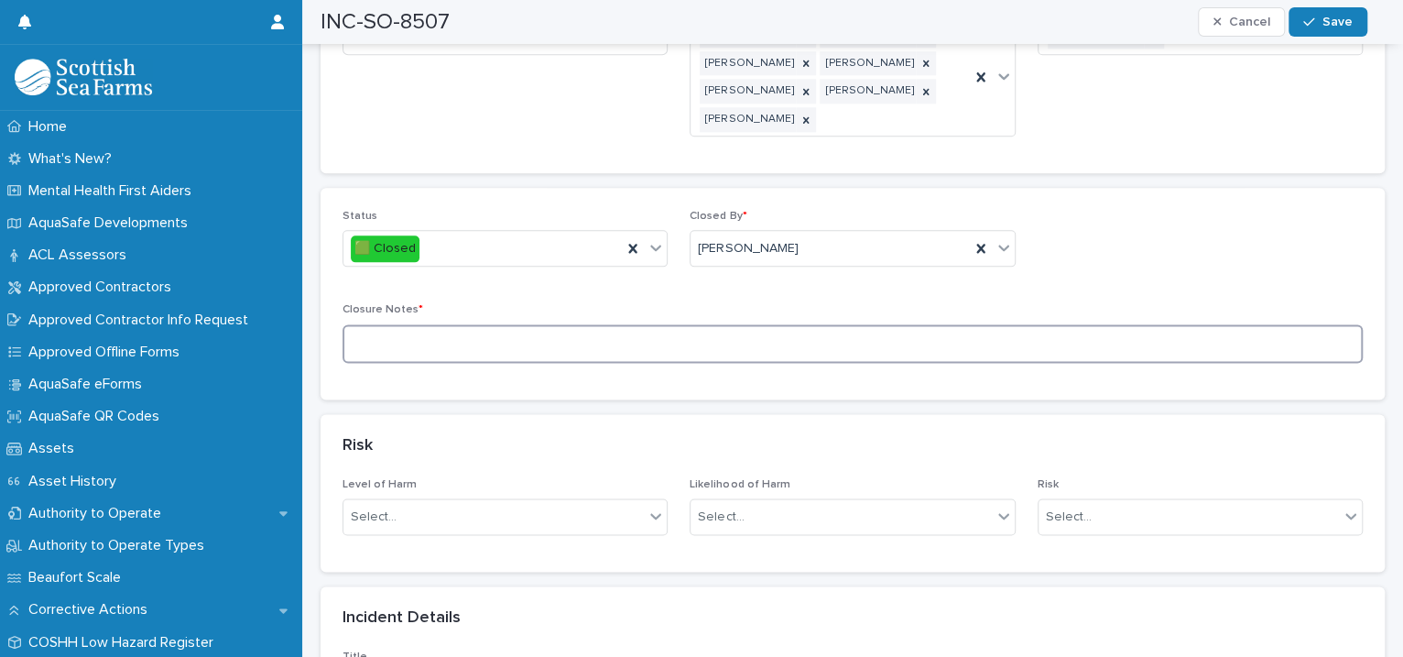
click at [559, 324] on textarea at bounding box center [852, 343] width 1020 height 39
type textarea "*********"
click at [1301, 26] on button "Save" at bounding box center [1327, 21] width 78 height 29
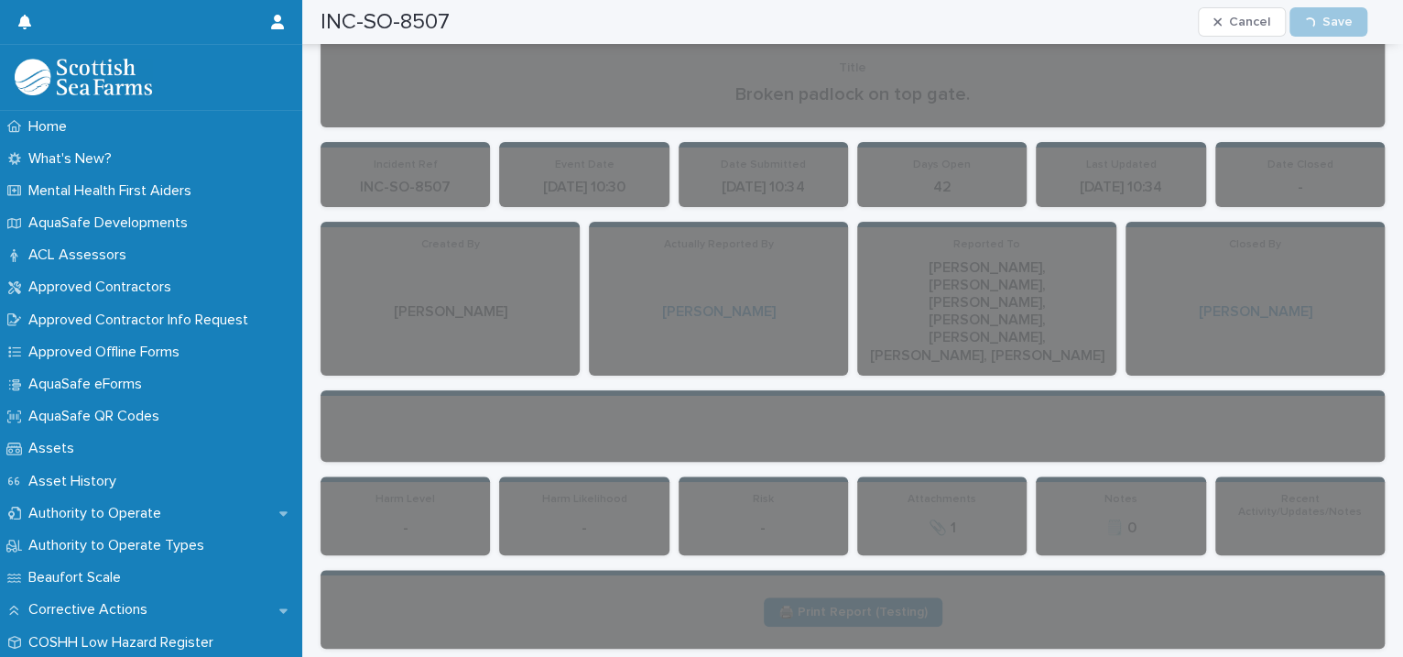
scroll to position [0, 0]
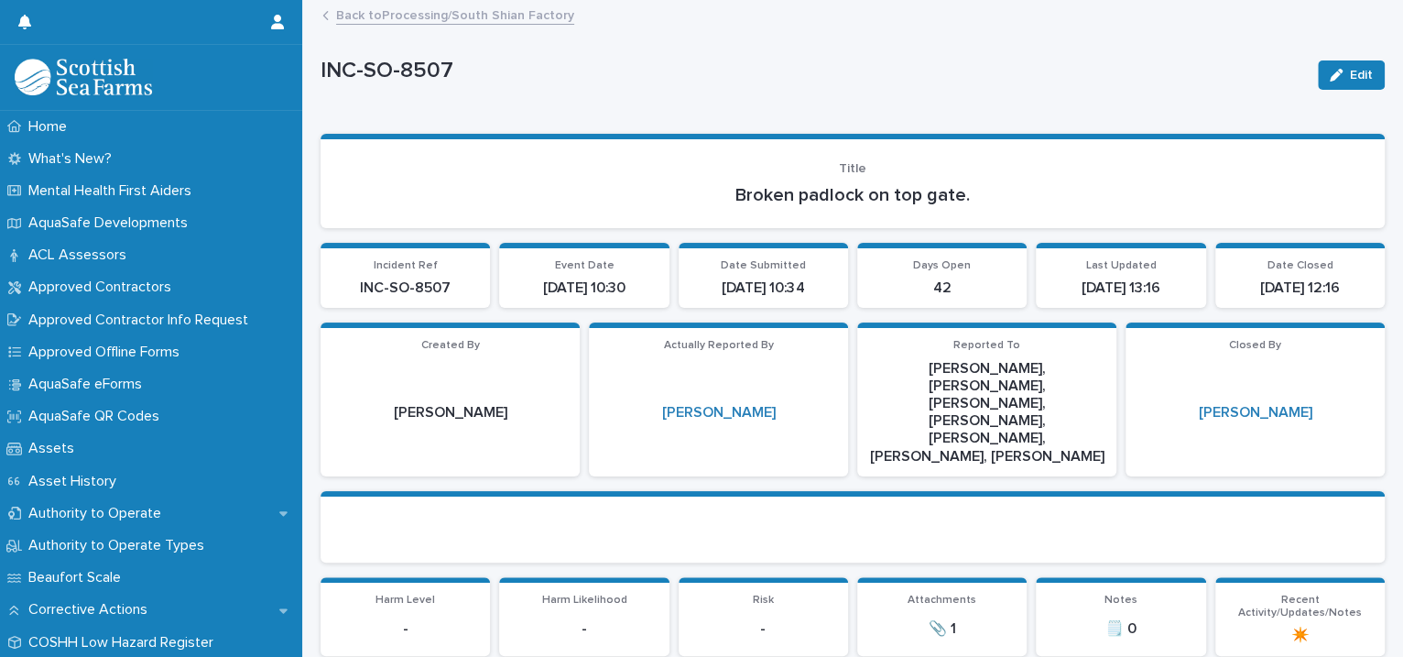
click at [492, 16] on link "Back to Processing/South Shian Factory" at bounding box center [455, 14] width 238 height 21
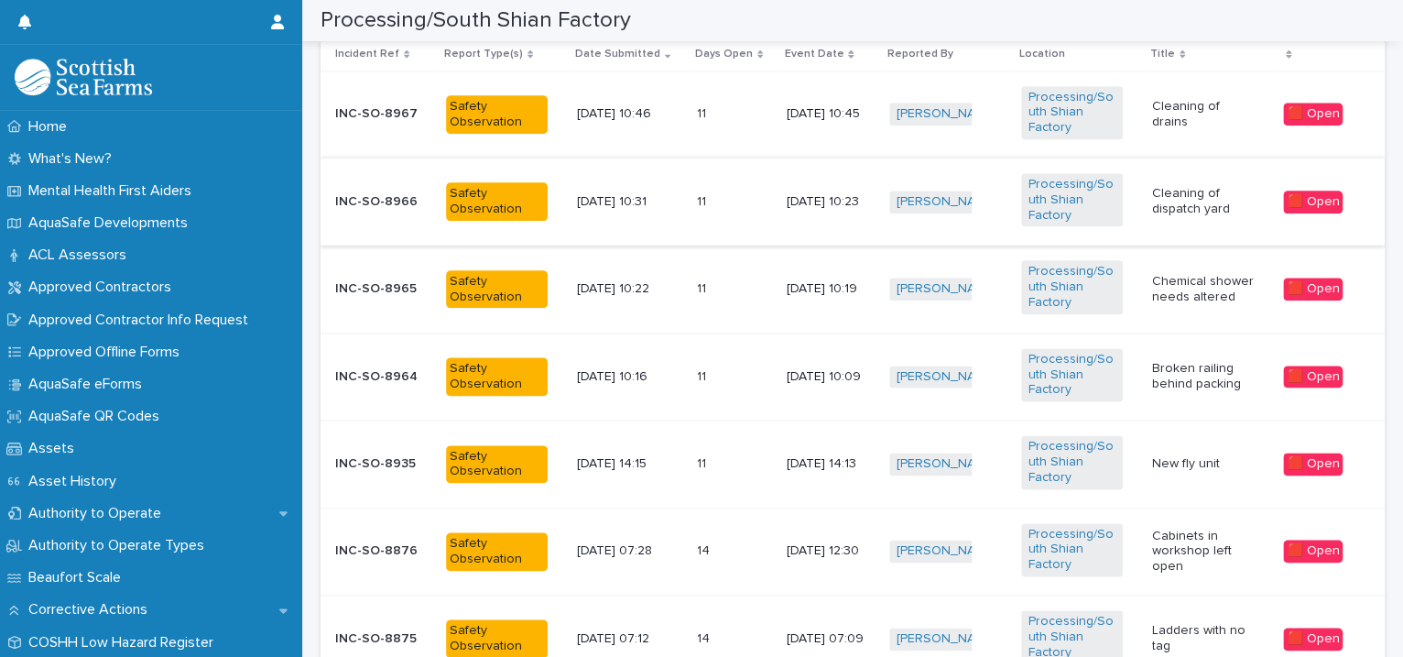
scroll to position [1678, 0]
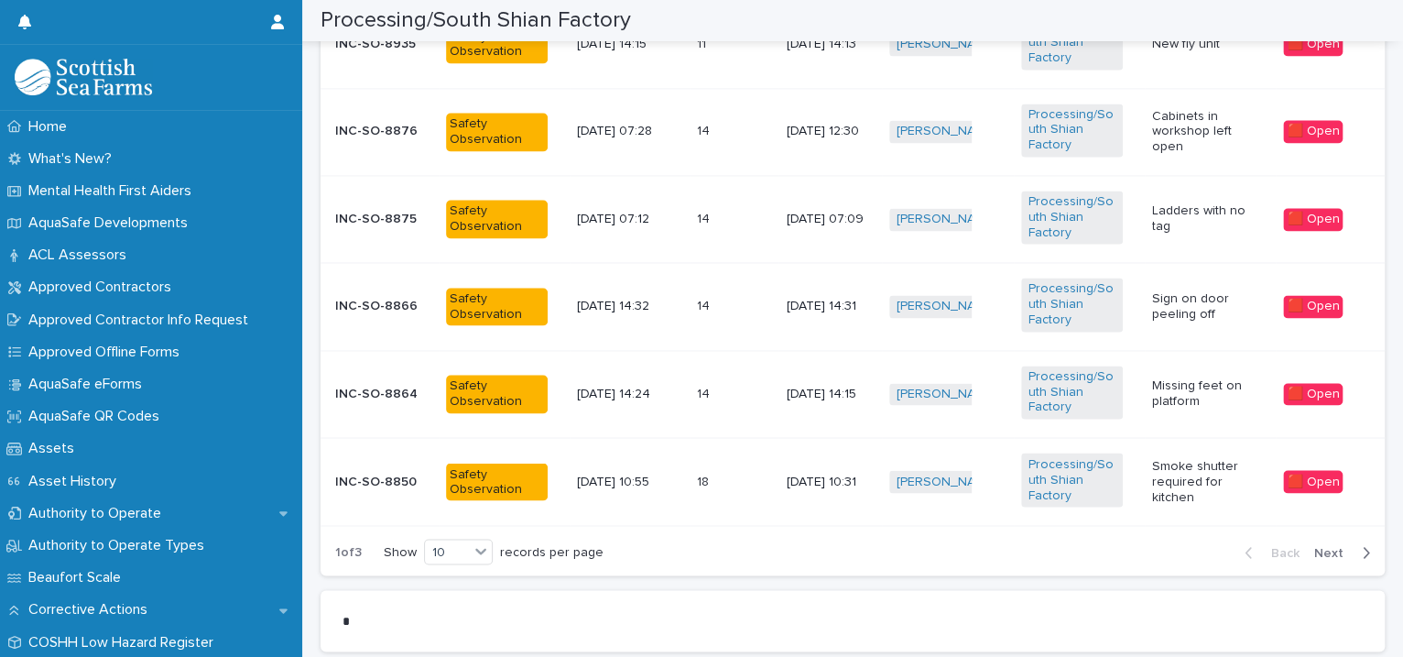
click at [1323, 548] on span "Next" at bounding box center [1334, 552] width 40 height 13
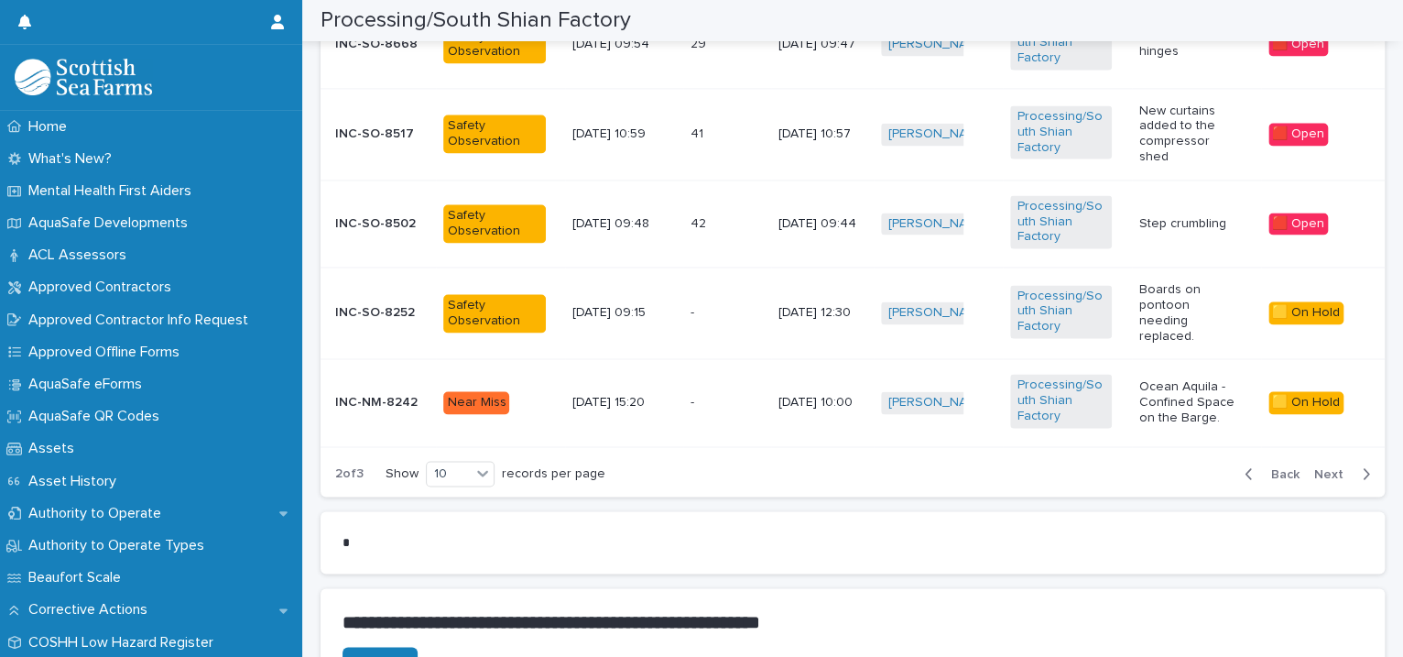
click at [968, 156] on td "[PERSON_NAME] + 0" at bounding box center [938, 134] width 129 height 92
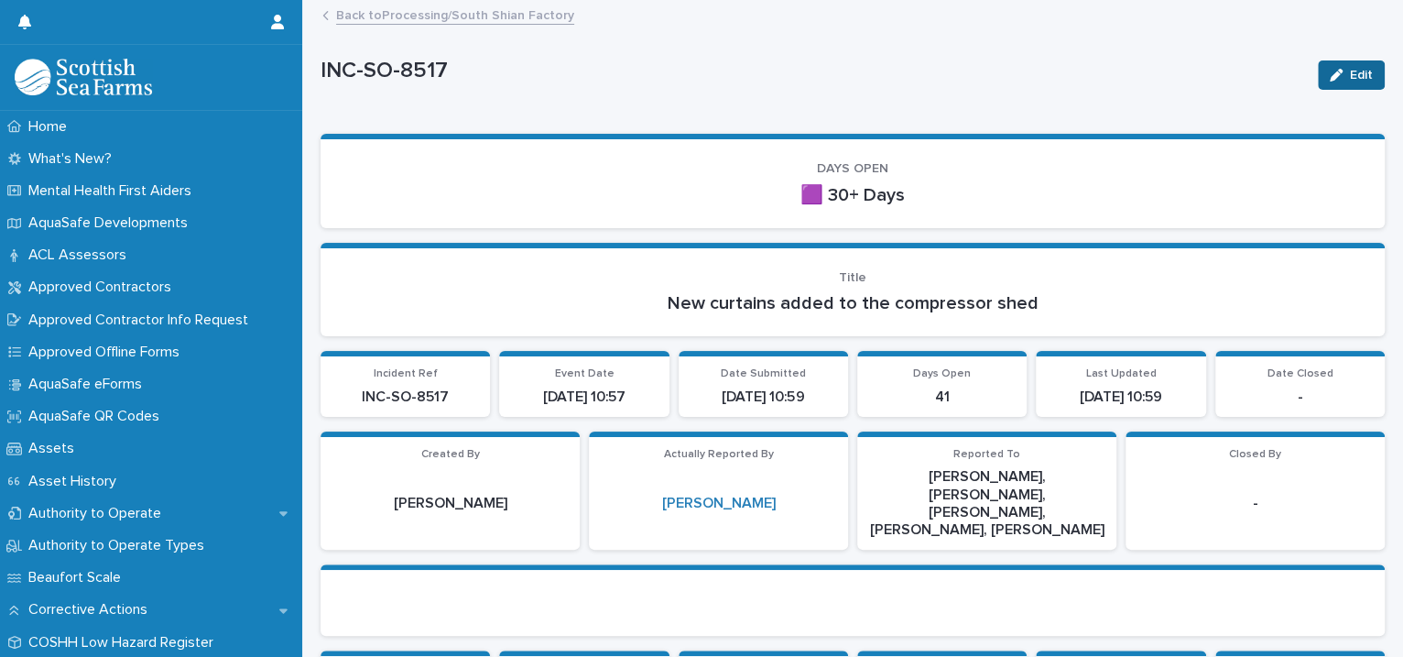
click at [1330, 69] on div "button" at bounding box center [1340, 75] width 20 height 13
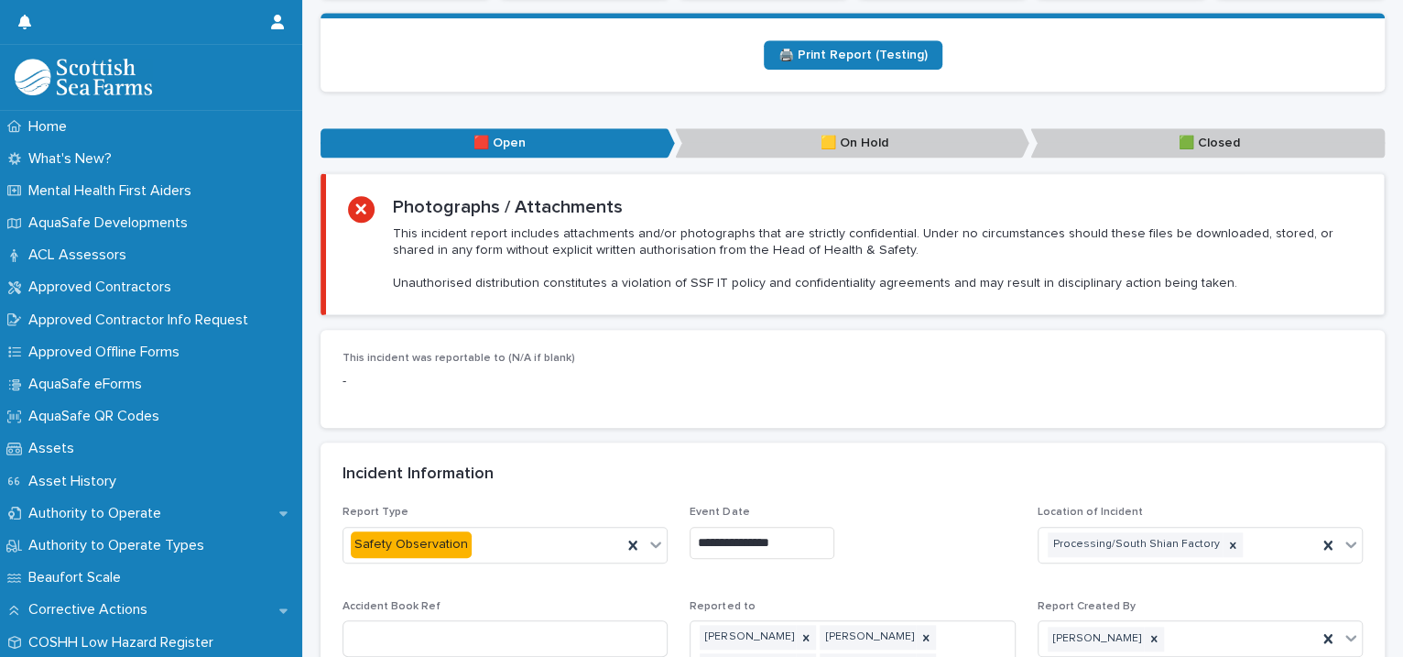
scroll to position [1259, 0]
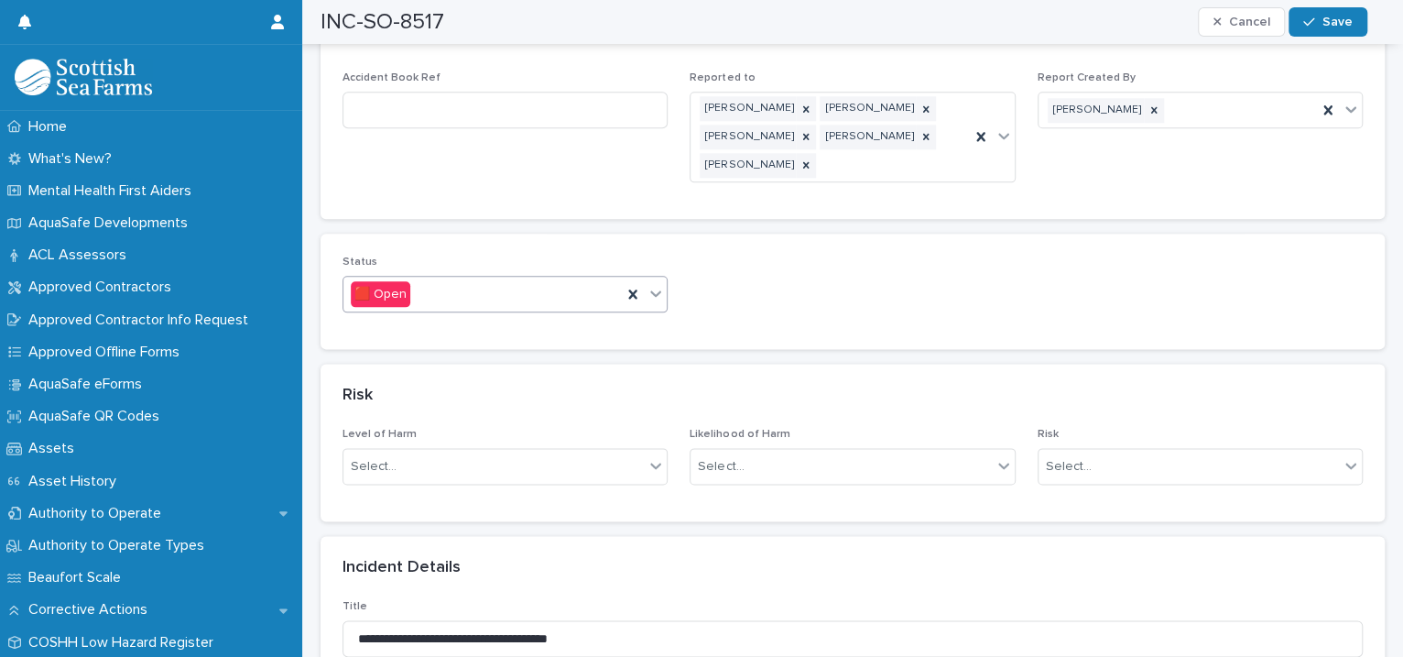
click at [657, 282] on div at bounding box center [656, 293] width 22 height 33
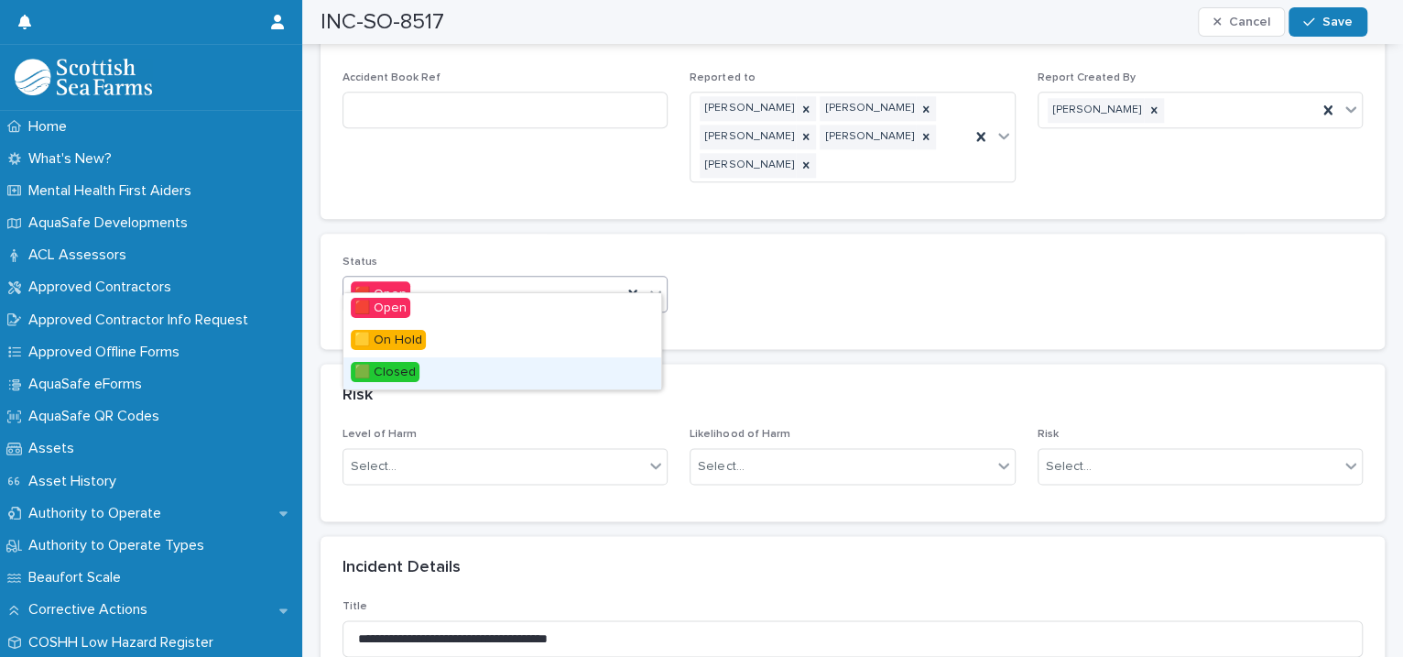
click at [536, 368] on div "🟩 Closed" at bounding box center [502, 373] width 318 height 32
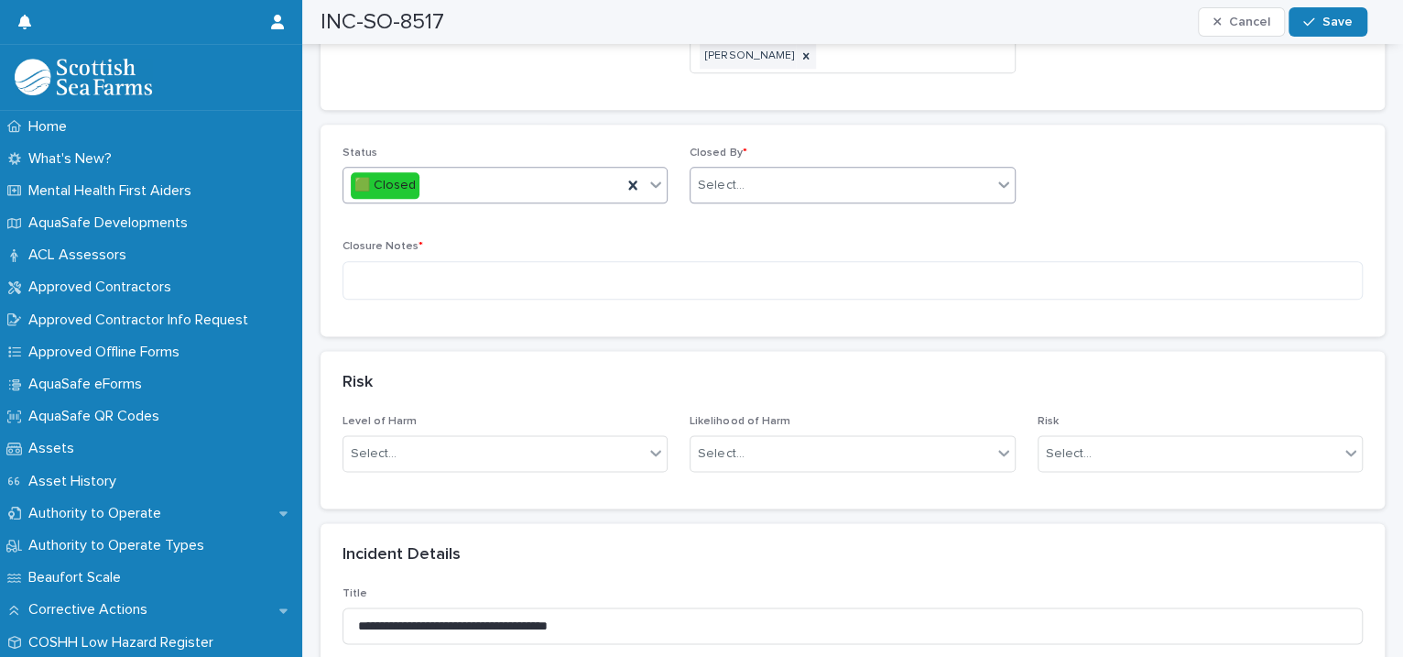
click at [730, 177] on div "Select..." at bounding box center [840, 185] width 300 height 30
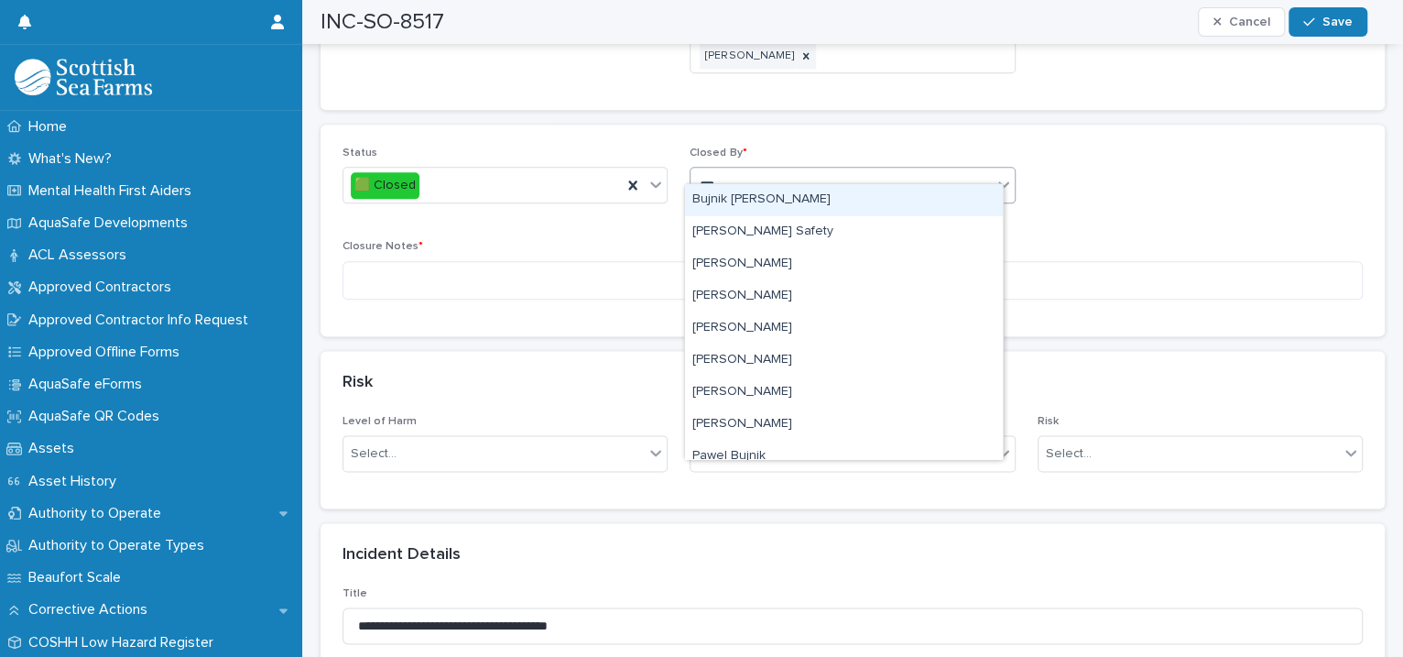
type input "****"
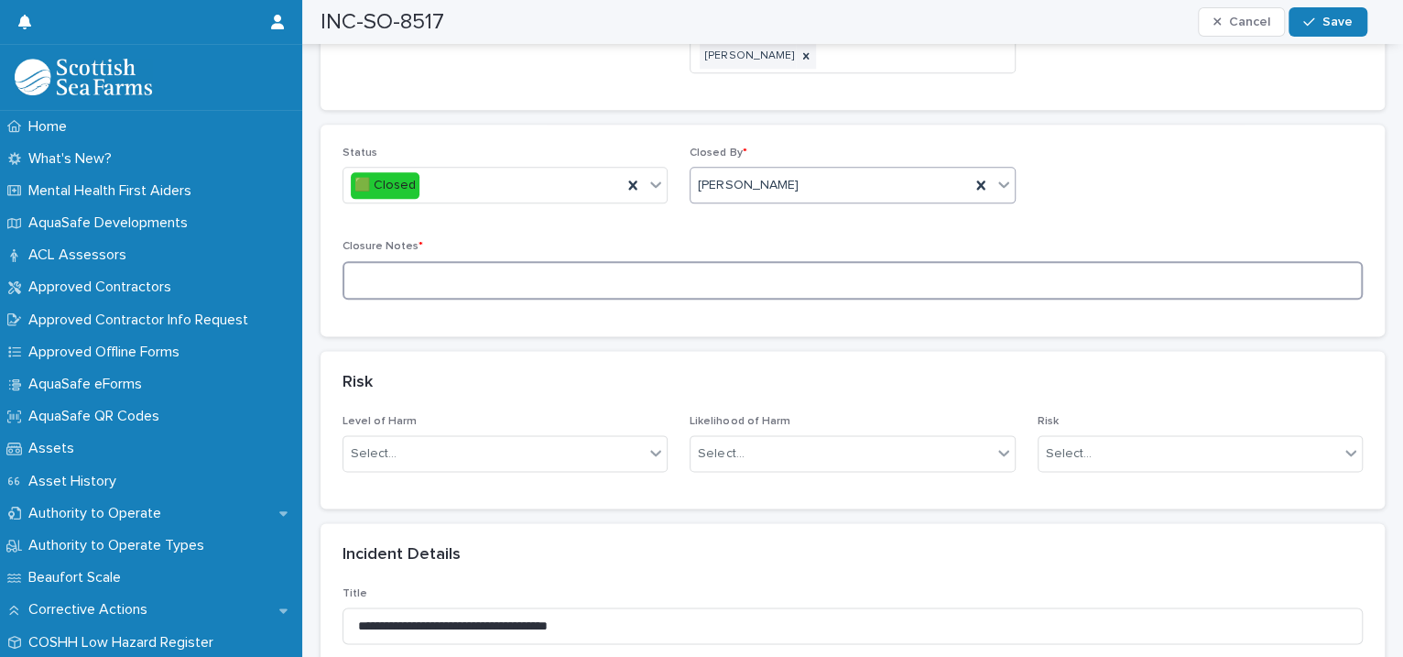
click at [408, 261] on textarea at bounding box center [852, 280] width 1020 height 39
type textarea "********"
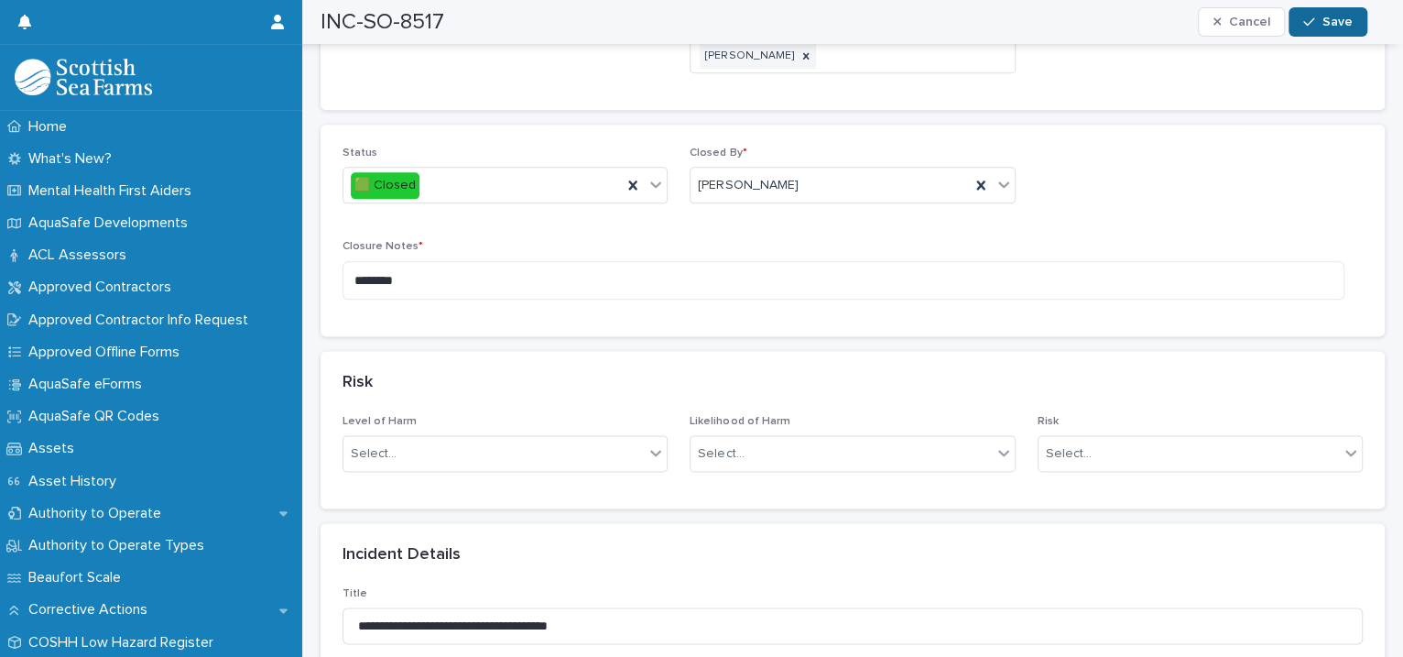
click at [1320, 23] on div "button" at bounding box center [1312, 22] width 18 height 13
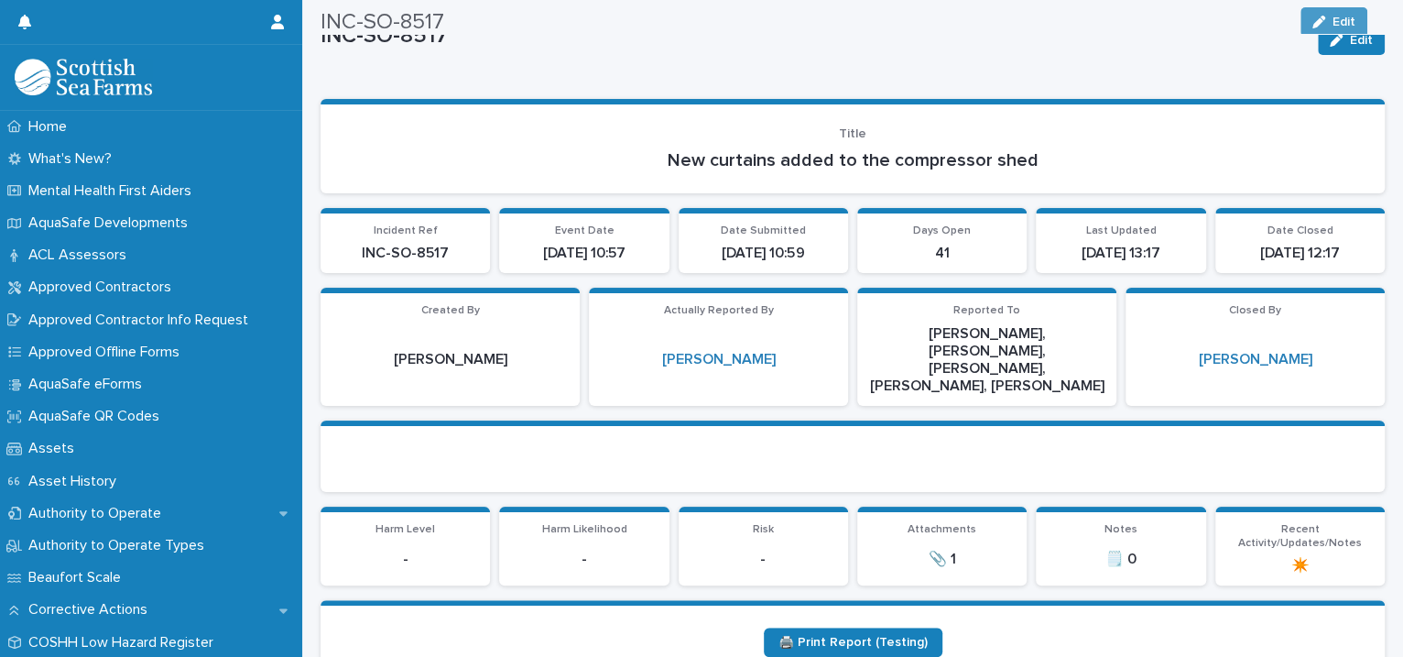
scroll to position [0, 0]
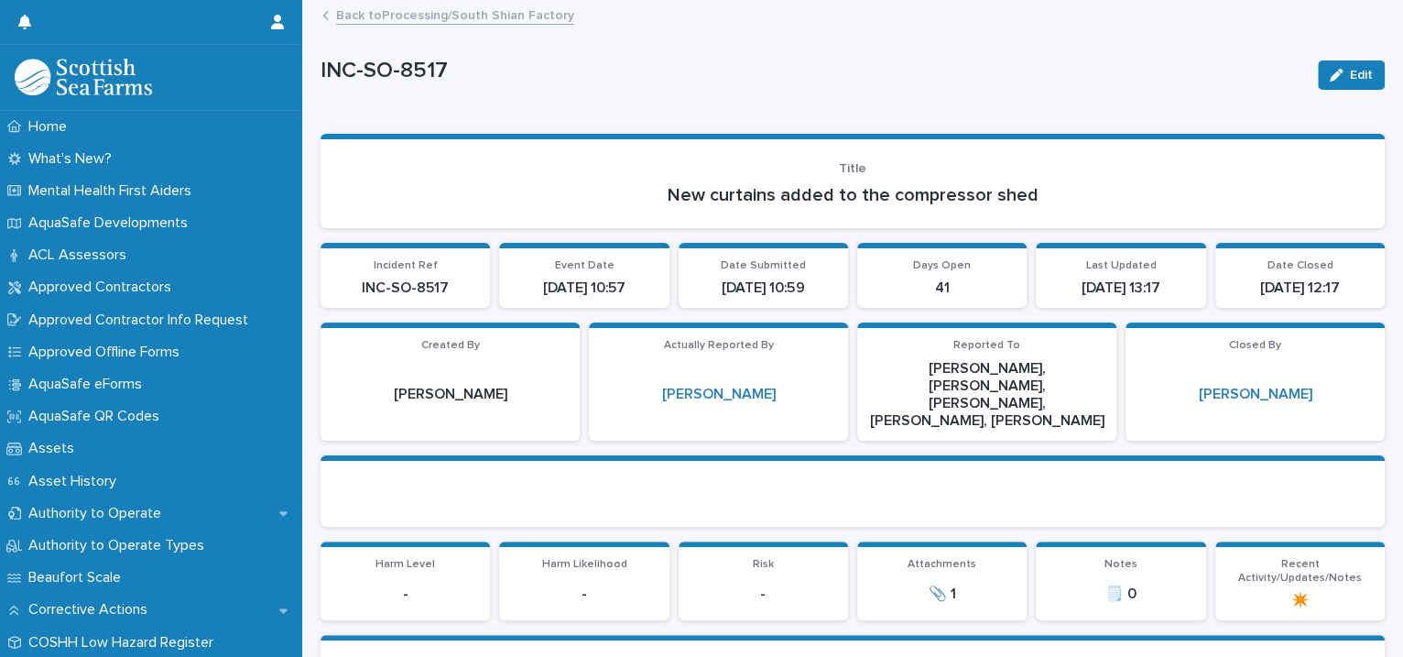
click at [492, 18] on link "Back to Processing/South Shian Factory" at bounding box center [455, 14] width 238 height 21
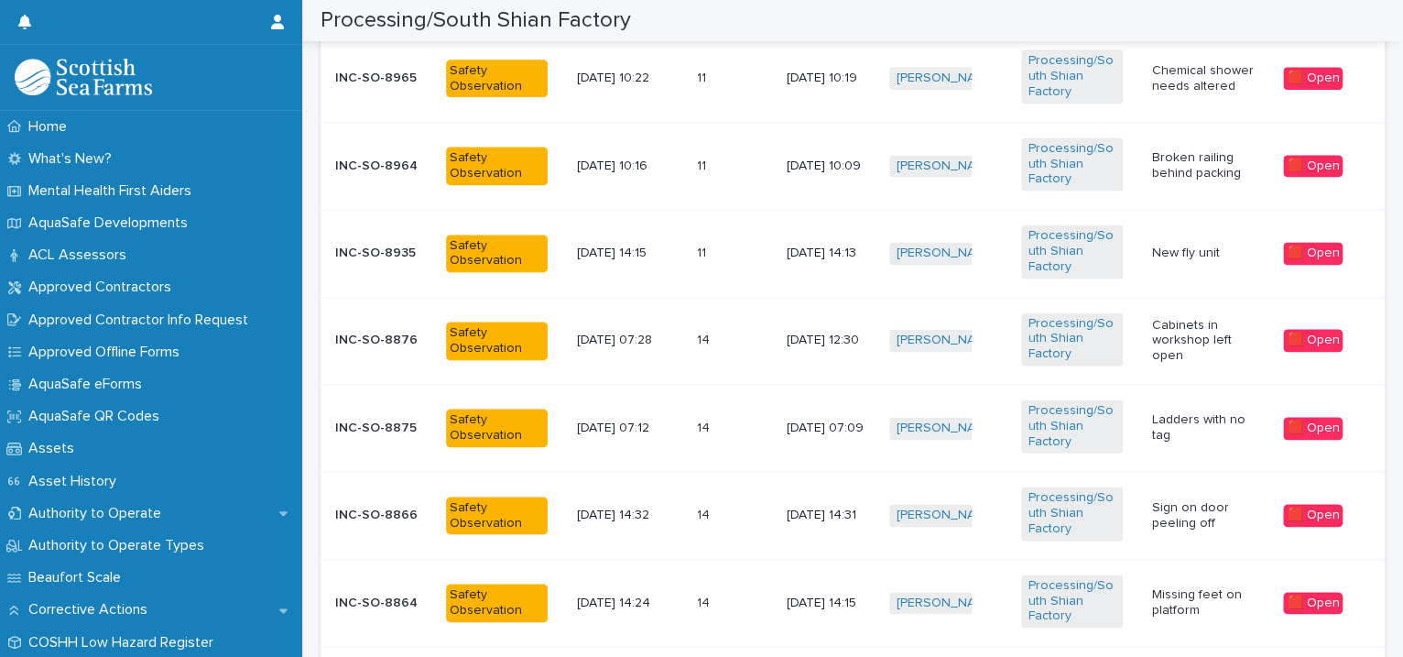
scroll to position [1678, 0]
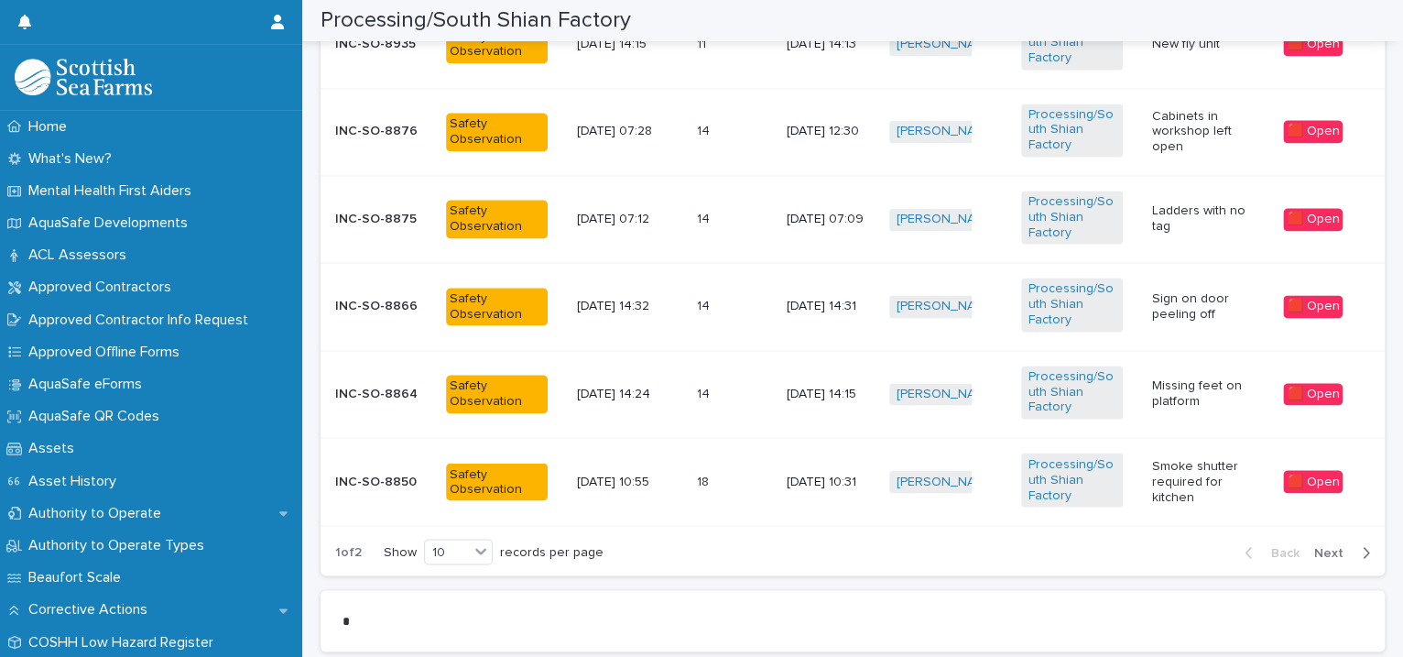
click at [1320, 549] on span "Next" at bounding box center [1334, 552] width 40 height 13
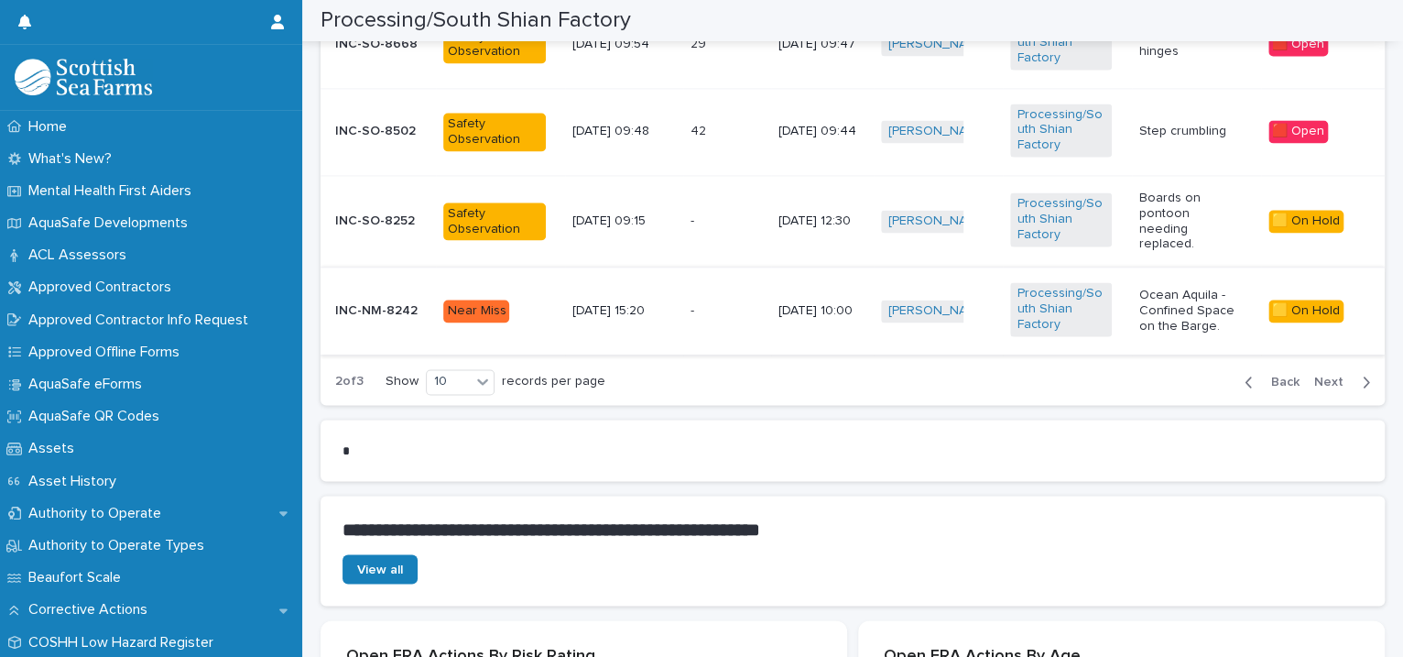
scroll to position [1259, 0]
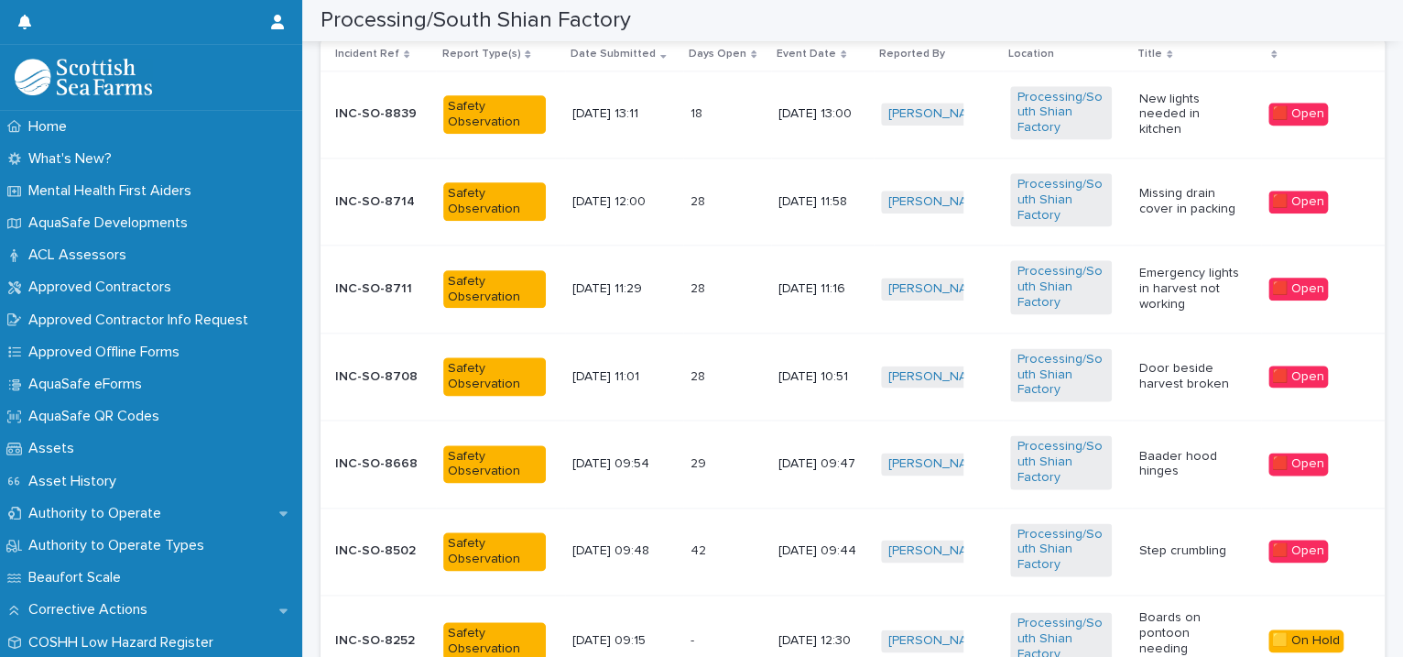
click at [962, 403] on td "[PERSON_NAME] + 0" at bounding box center [938, 375] width 129 height 87
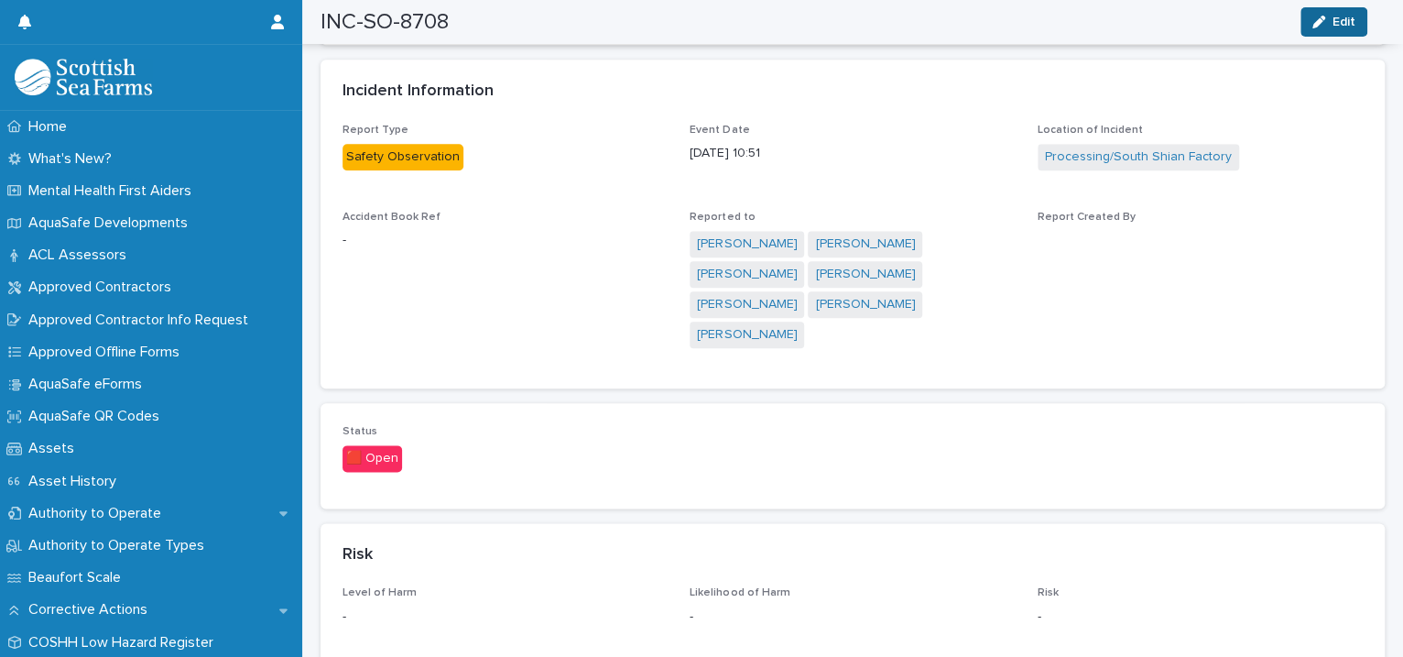
scroll to position [839, 0]
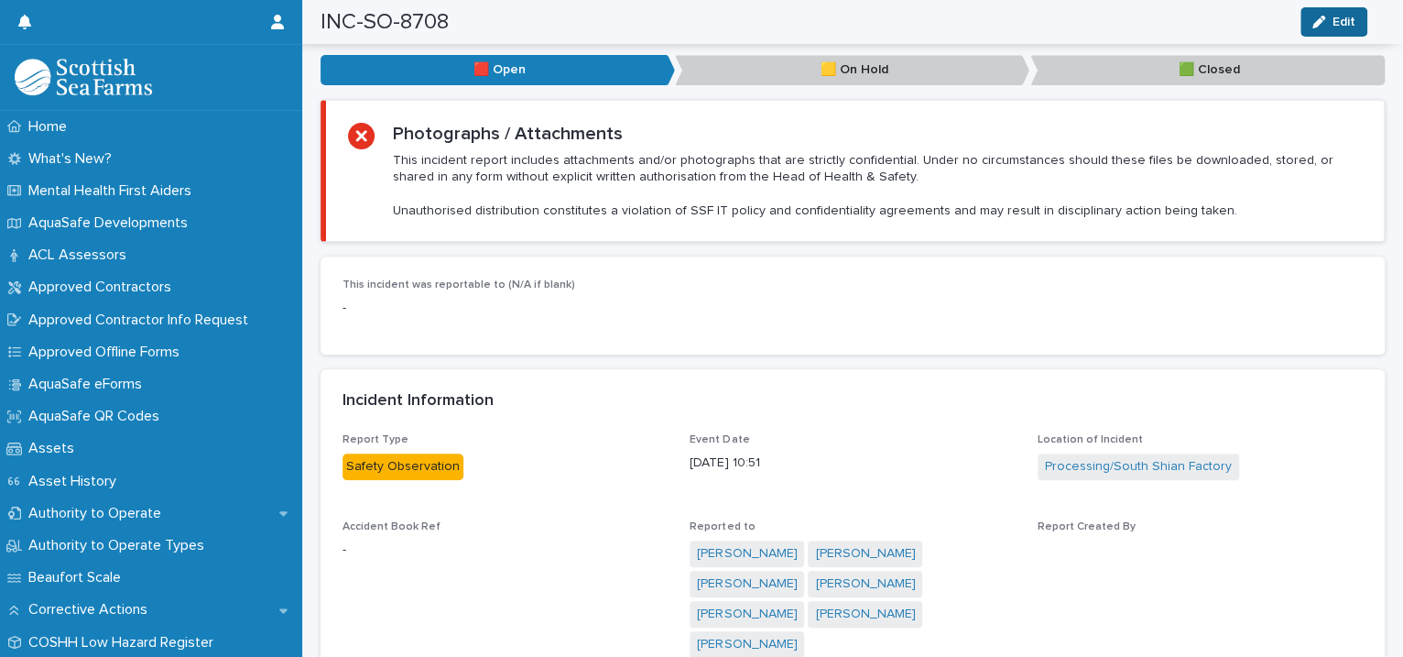
click at [1341, 11] on button "Edit" at bounding box center [1333, 21] width 67 height 29
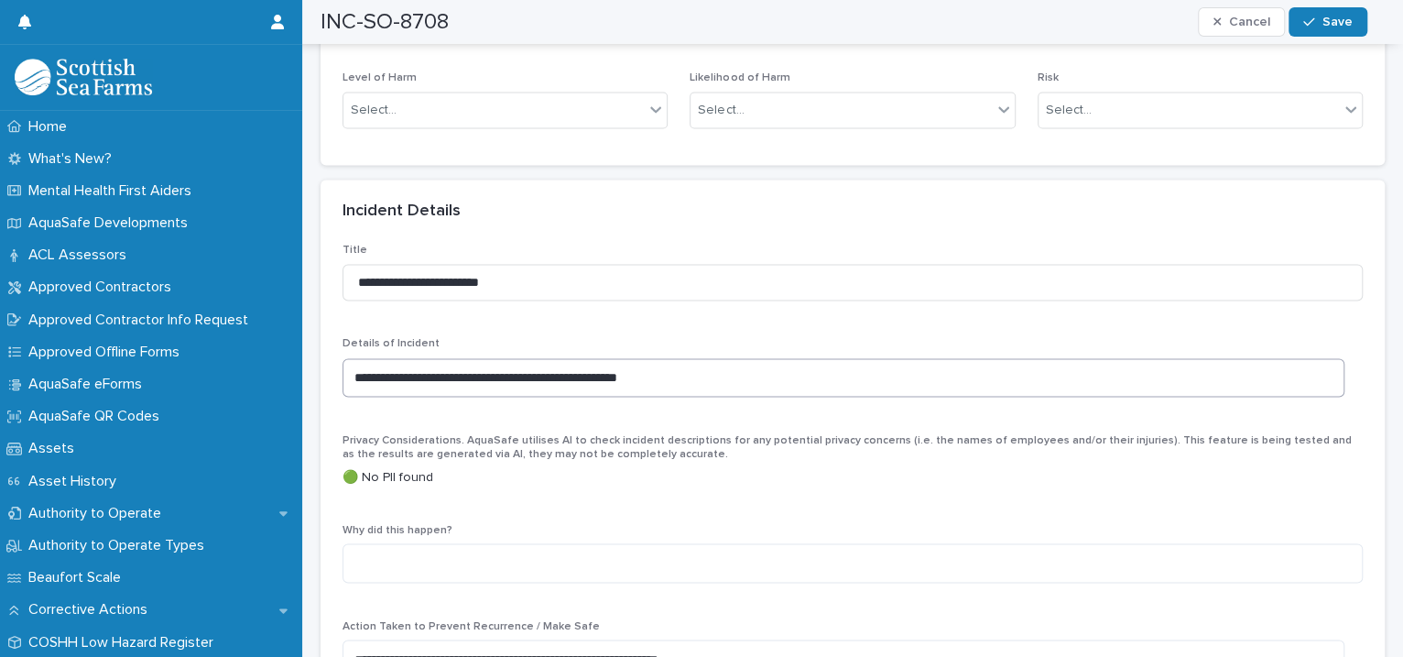
scroll to position [1259, 0]
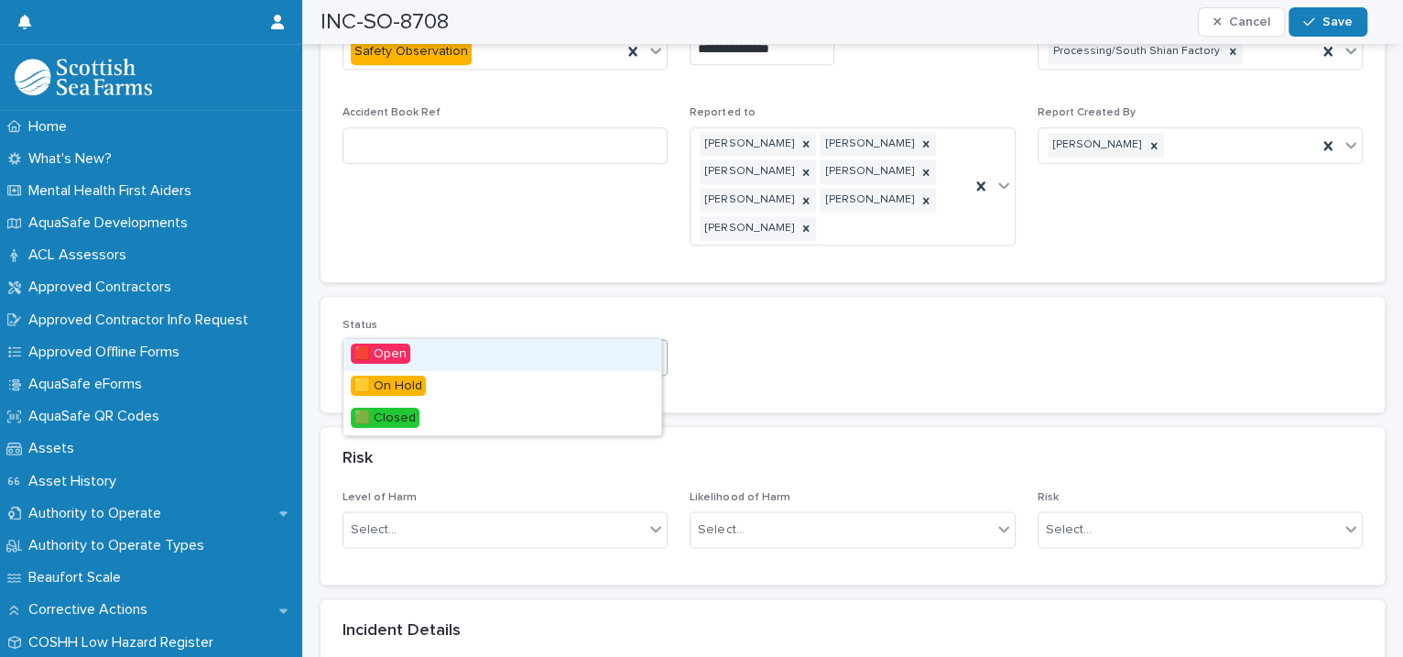
click at [657, 347] on icon at bounding box center [655, 356] width 18 height 18
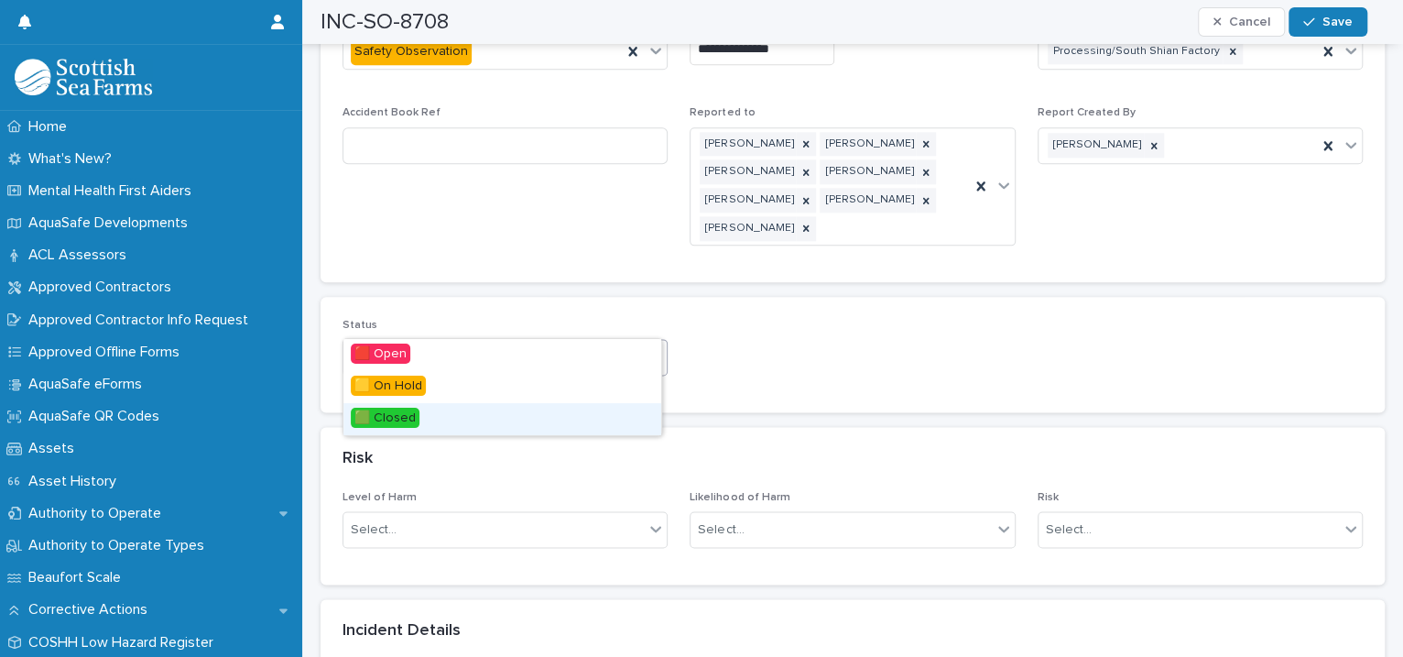
click at [551, 421] on div "🟩 Closed" at bounding box center [502, 419] width 318 height 32
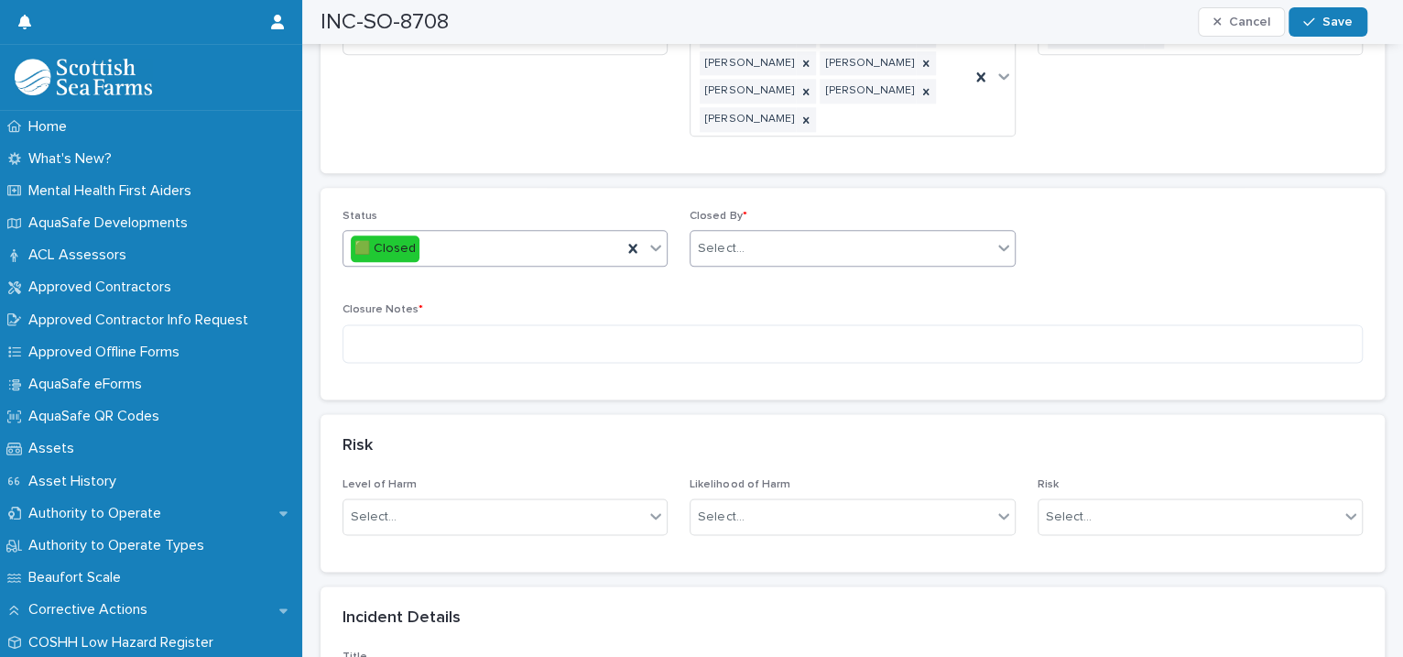
click at [734, 239] on div "Select..." at bounding box center [721, 248] width 46 height 19
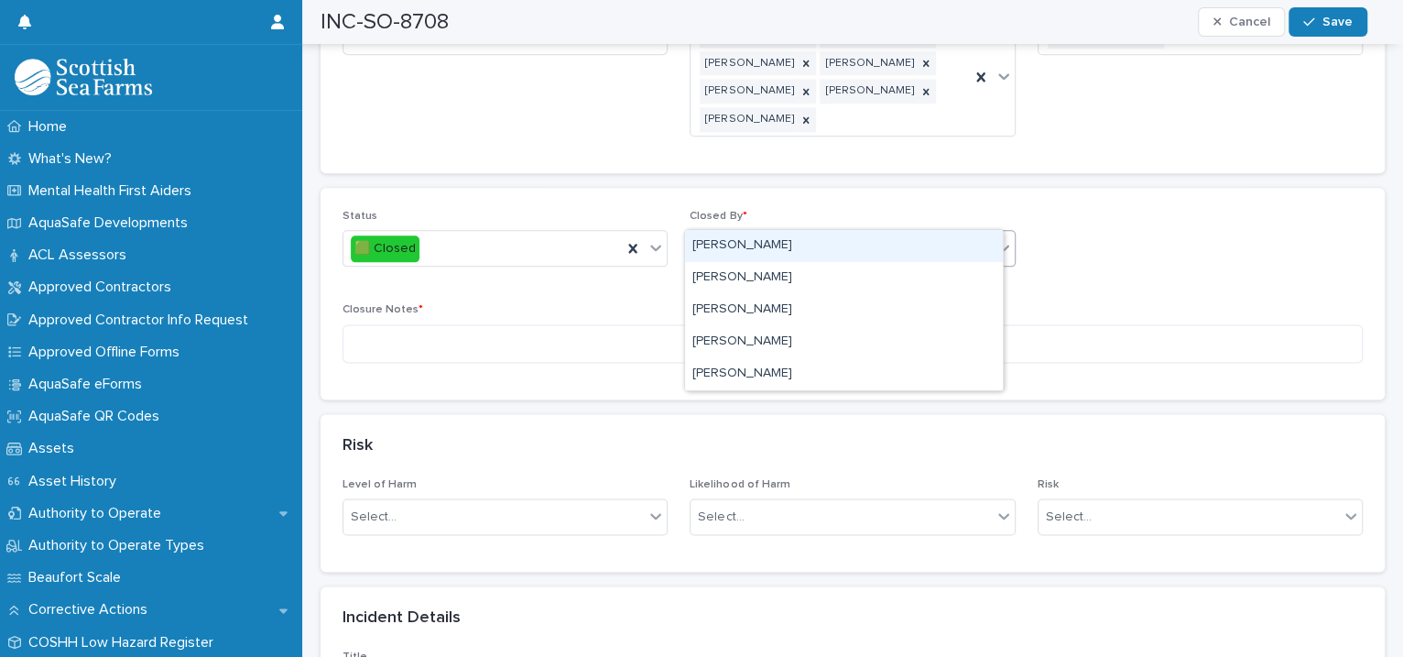
type input "****"
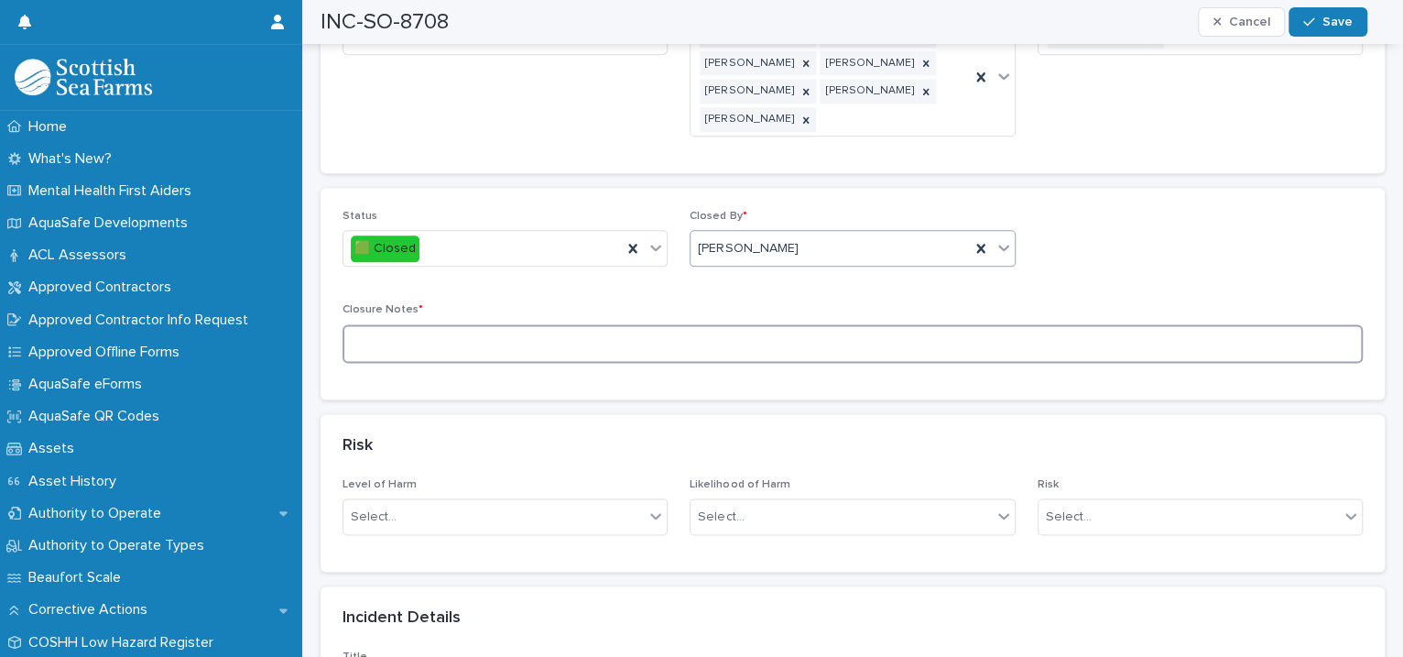
click at [517, 324] on textarea at bounding box center [852, 343] width 1020 height 39
click at [469, 324] on textarea "**********" at bounding box center [843, 343] width 1002 height 39
type textarea "**********"
click at [1325, 21] on span "Save" at bounding box center [1337, 22] width 30 height 13
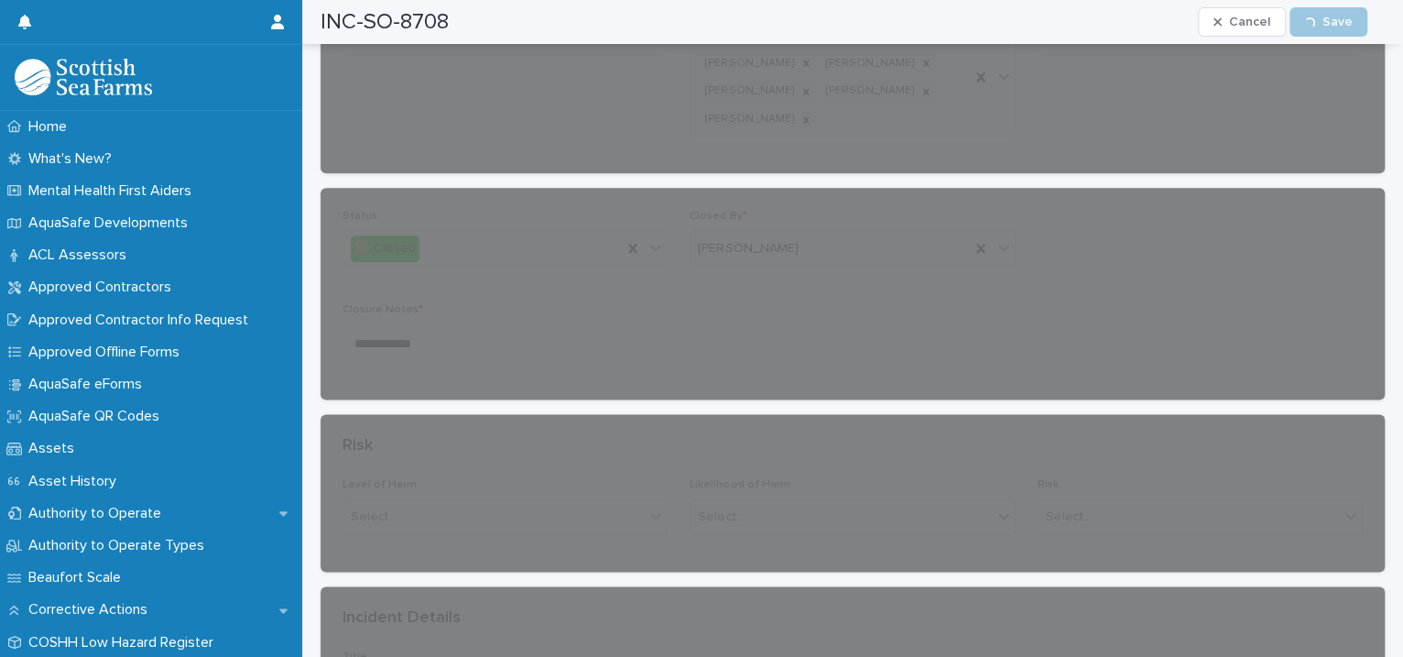
scroll to position [0, 0]
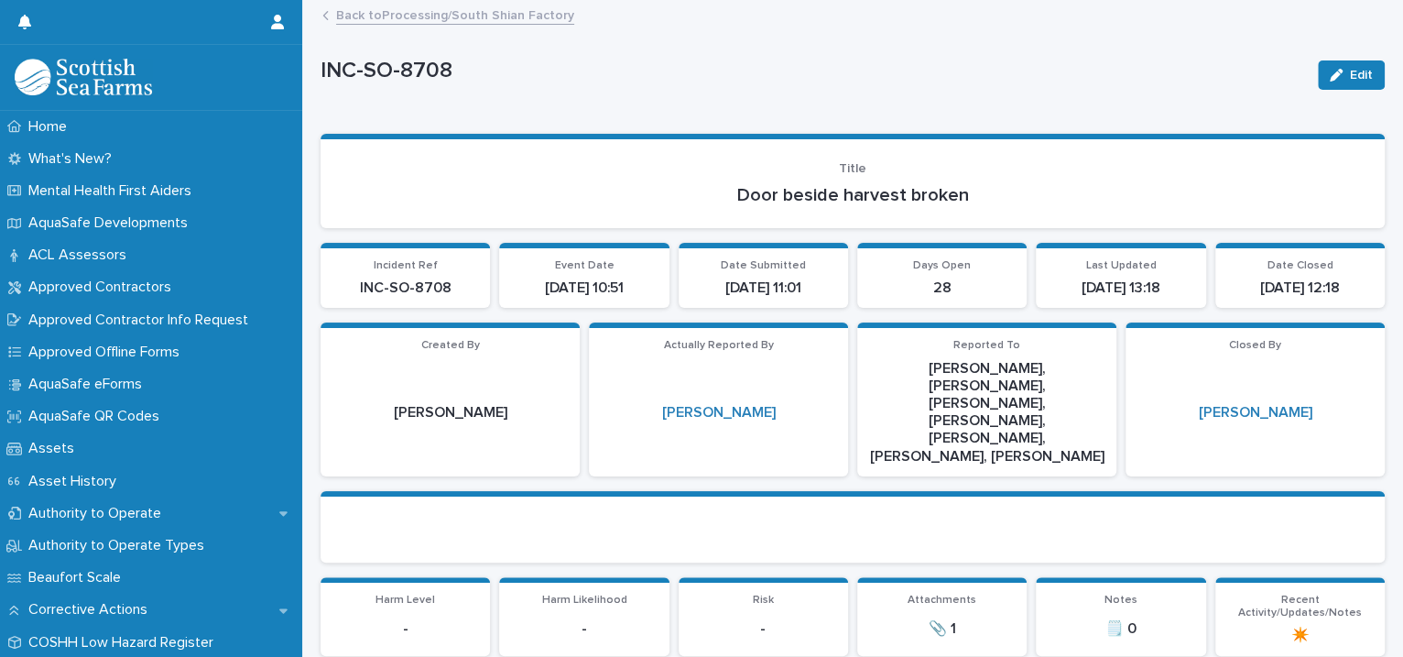
click at [421, 15] on link "Back to Processing/South Shian Factory" at bounding box center [455, 14] width 238 height 21
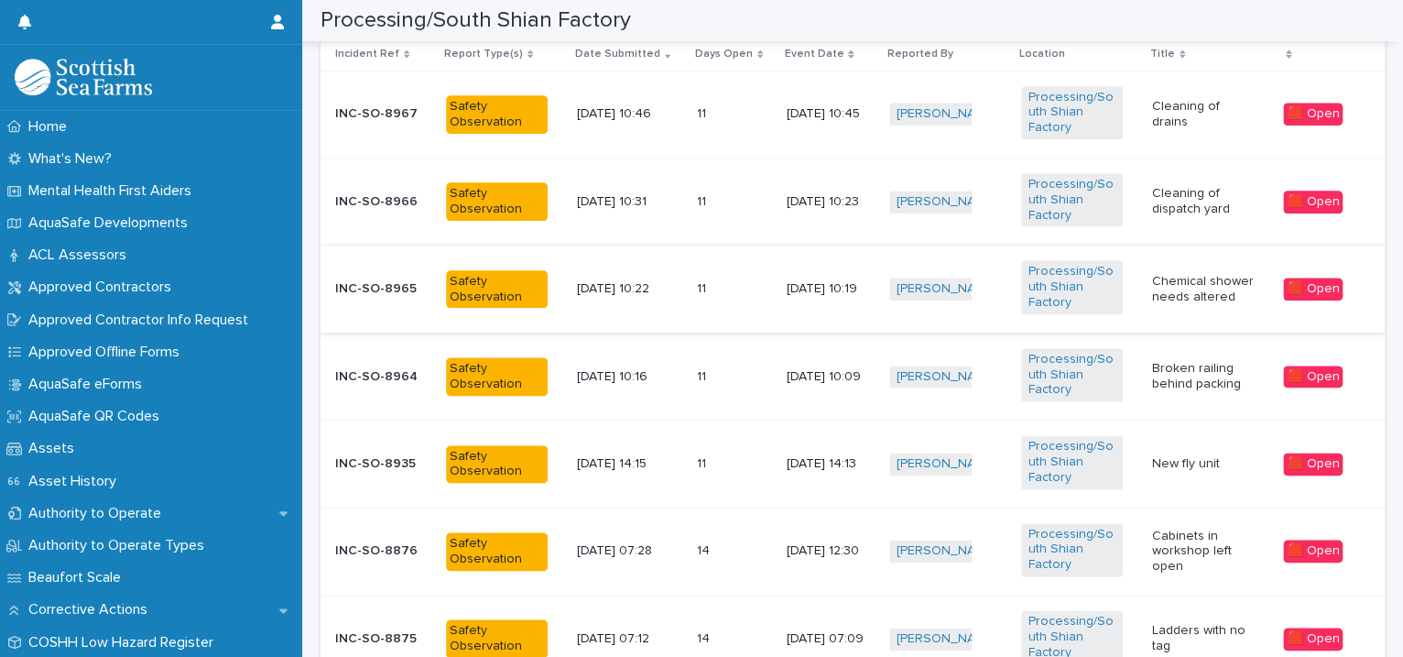
scroll to position [1678, 0]
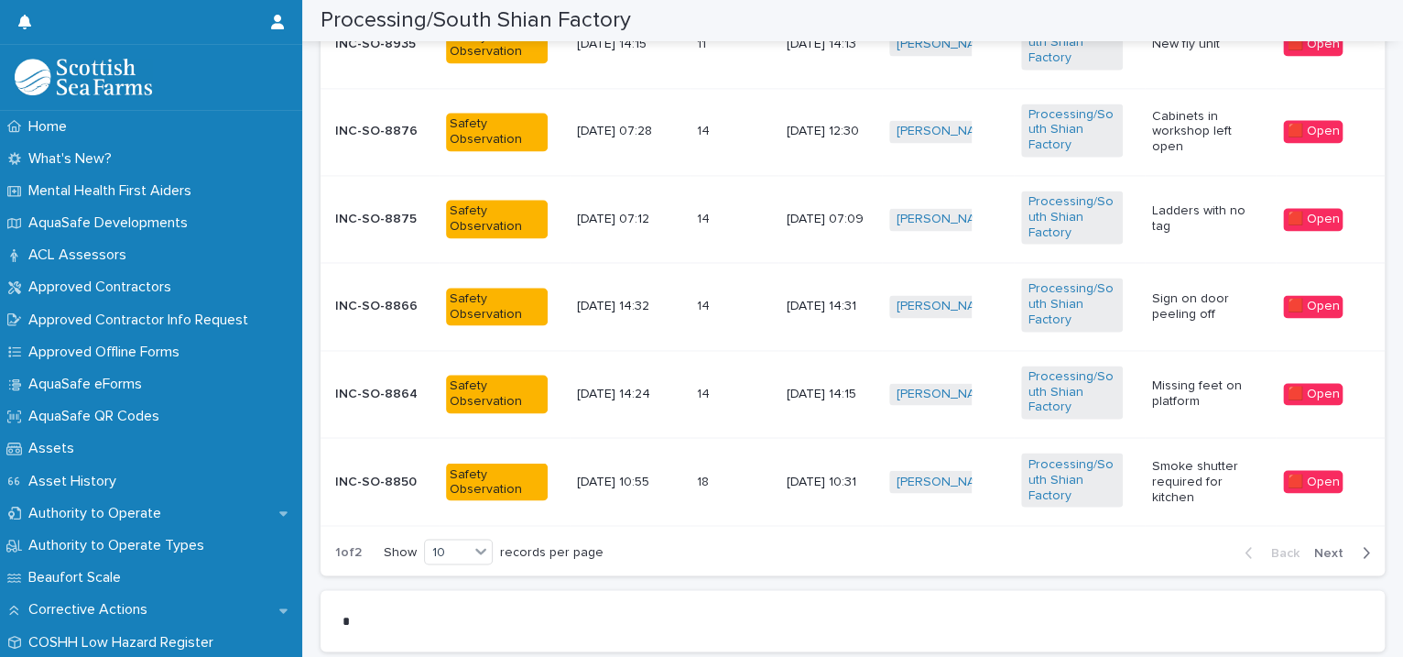
click at [1314, 546] on span "Next" at bounding box center [1334, 552] width 40 height 13
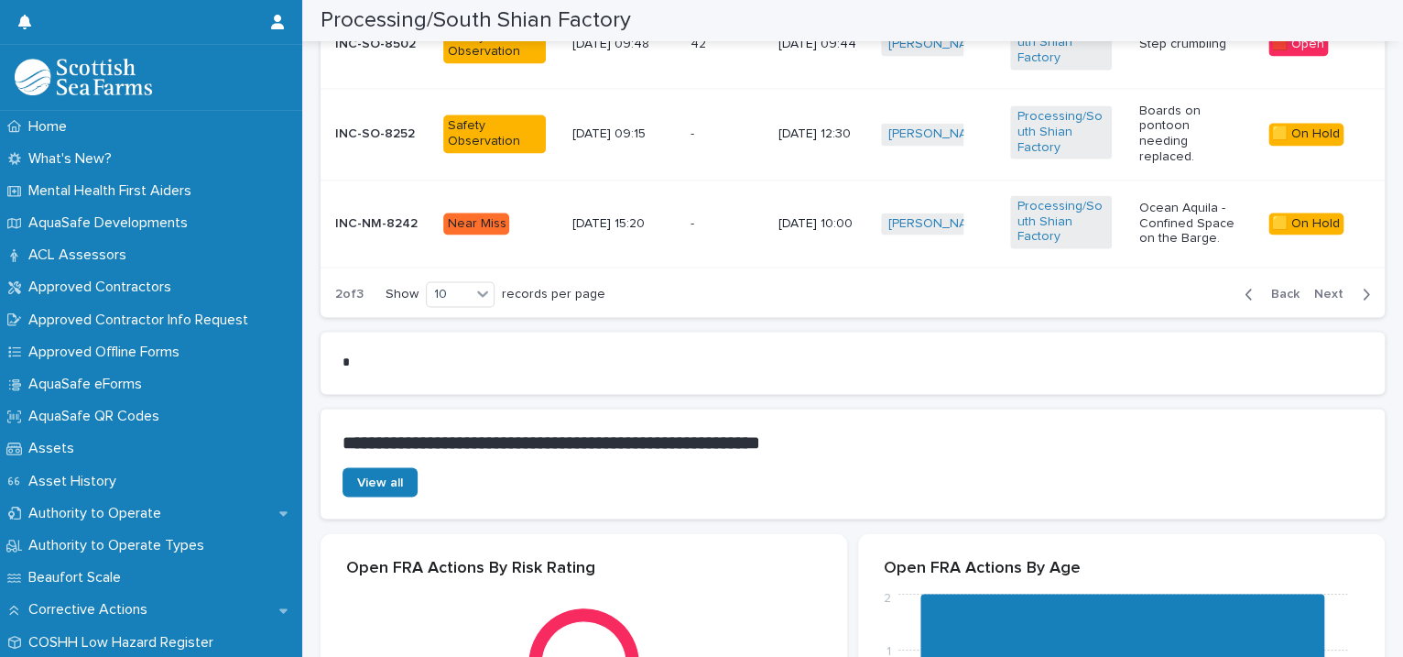
scroll to position [1259, 0]
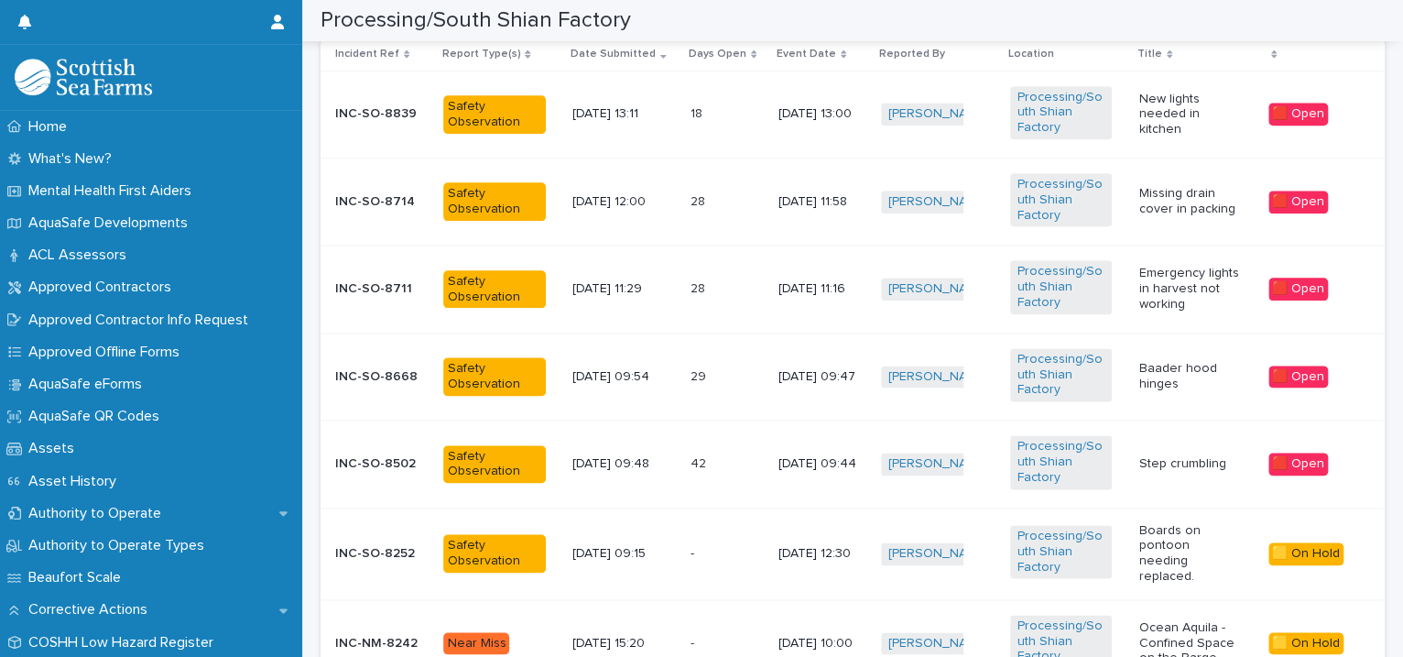
click at [1114, 270] on td "Processing/South Shian Factory" at bounding box center [1067, 288] width 129 height 87
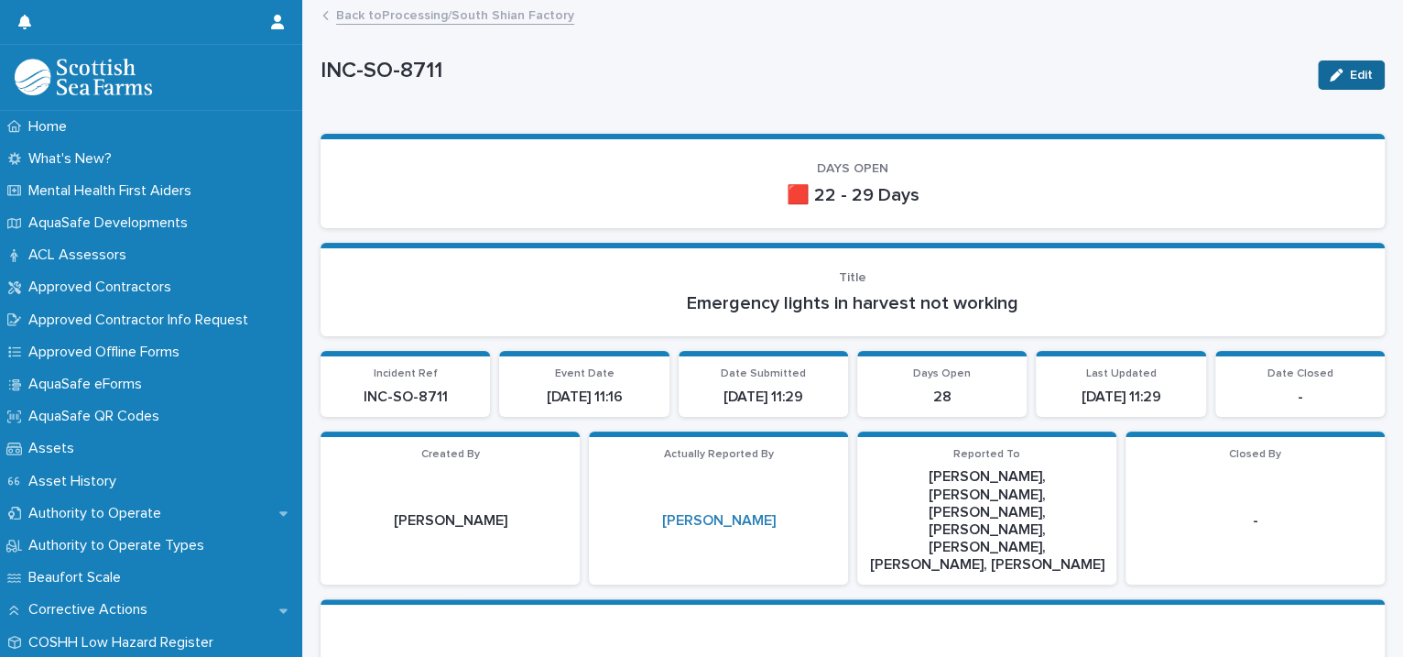
click at [1330, 71] on icon "button" at bounding box center [1336, 75] width 13 height 13
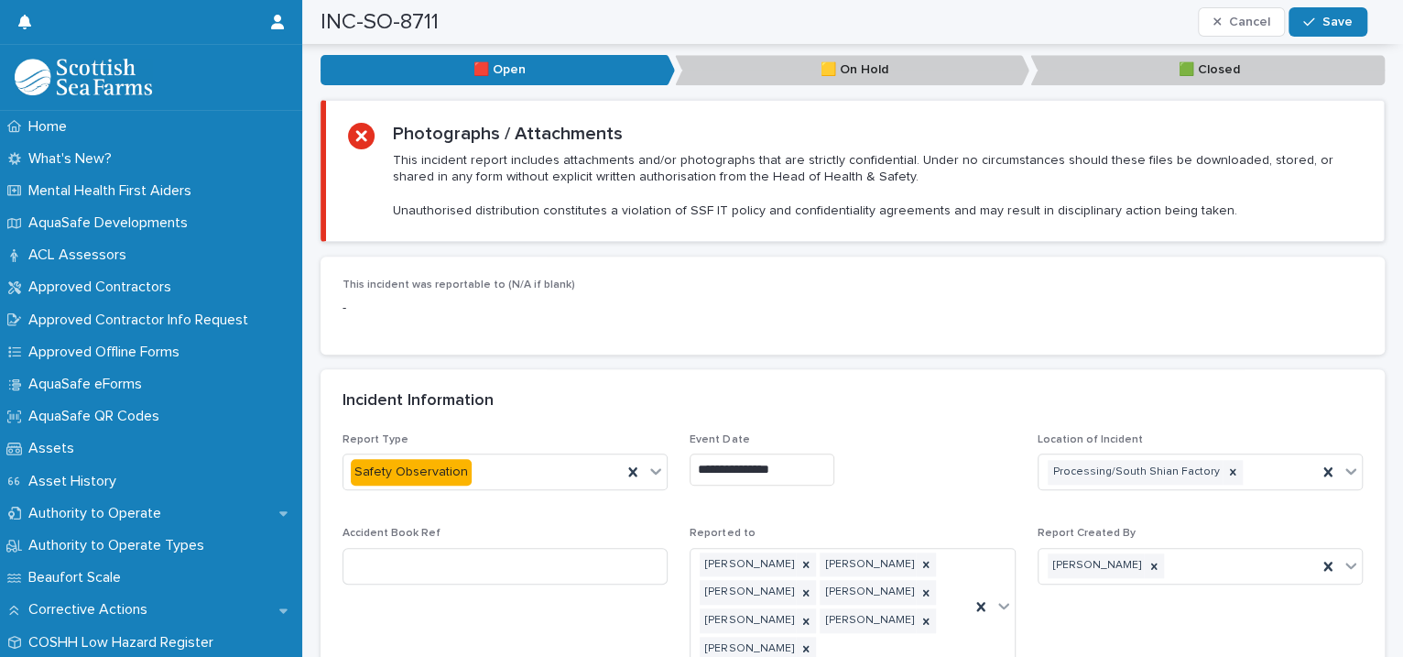
scroll to position [1259, 0]
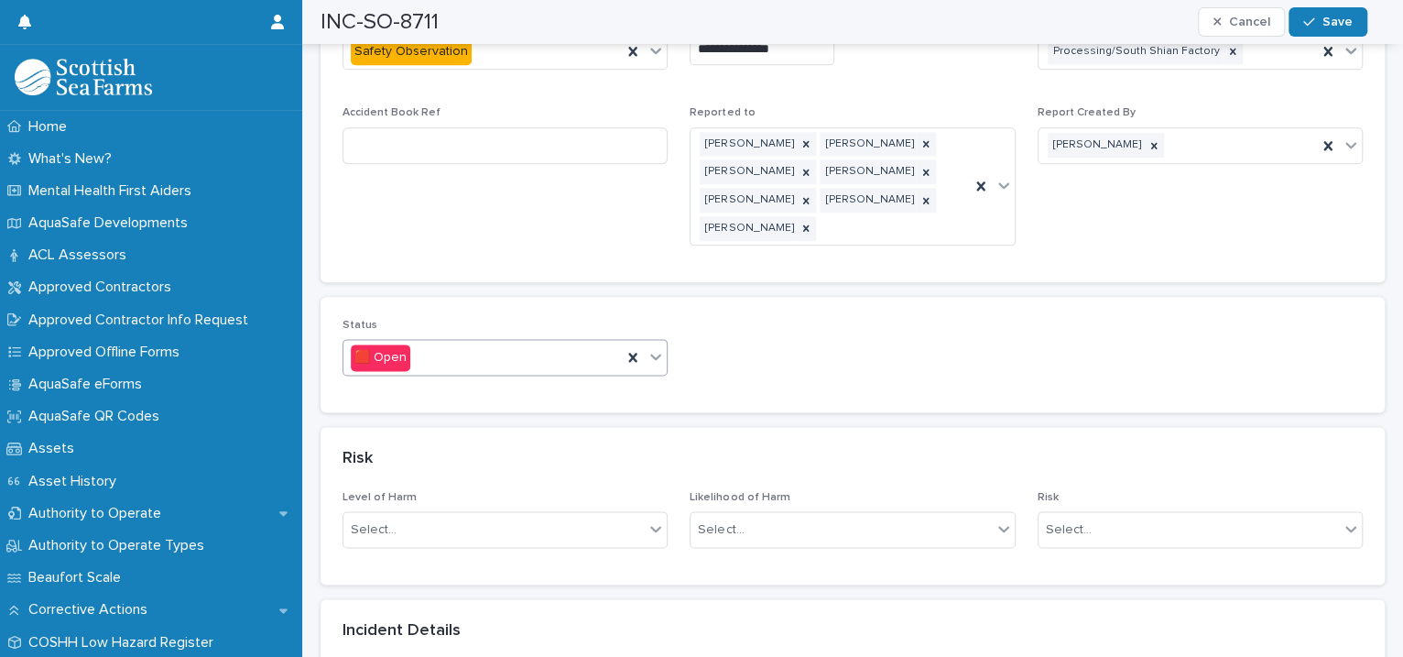
click at [657, 347] on icon at bounding box center [655, 356] width 18 height 18
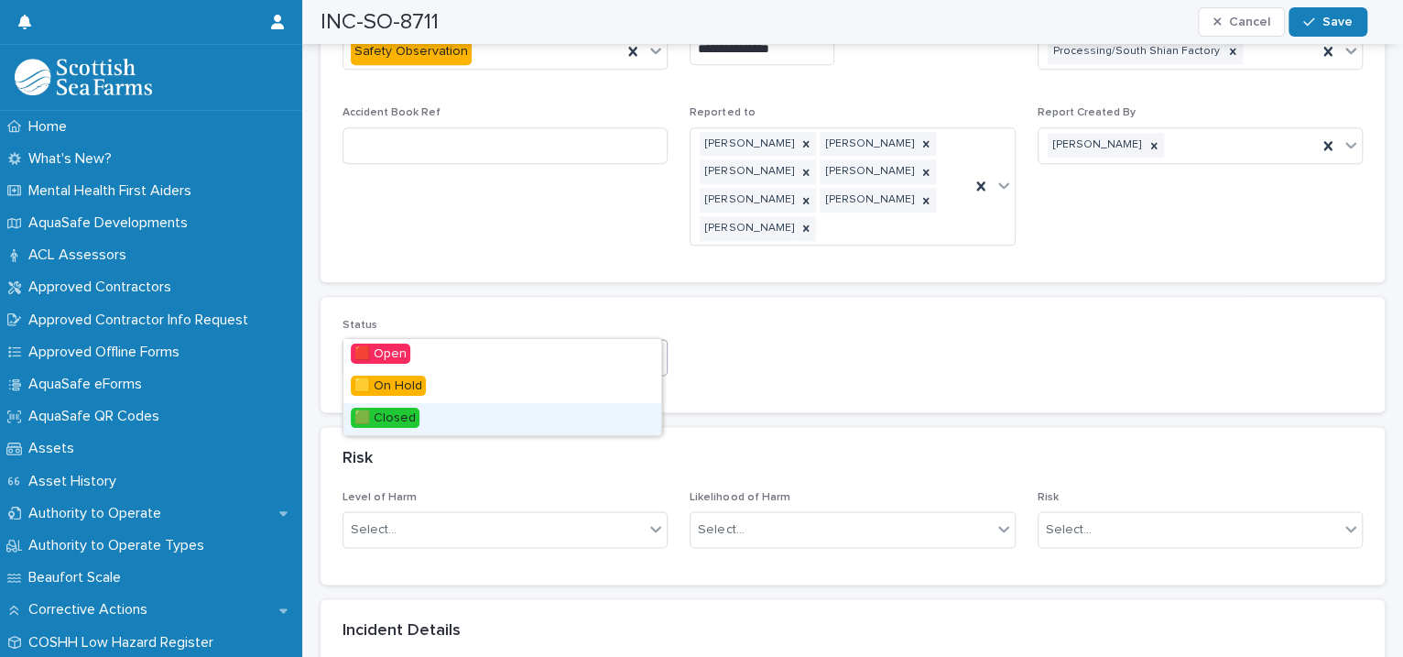
click at [512, 415] on div "🟩 Closed" at bounding box center [502, 419] width 318 height 32
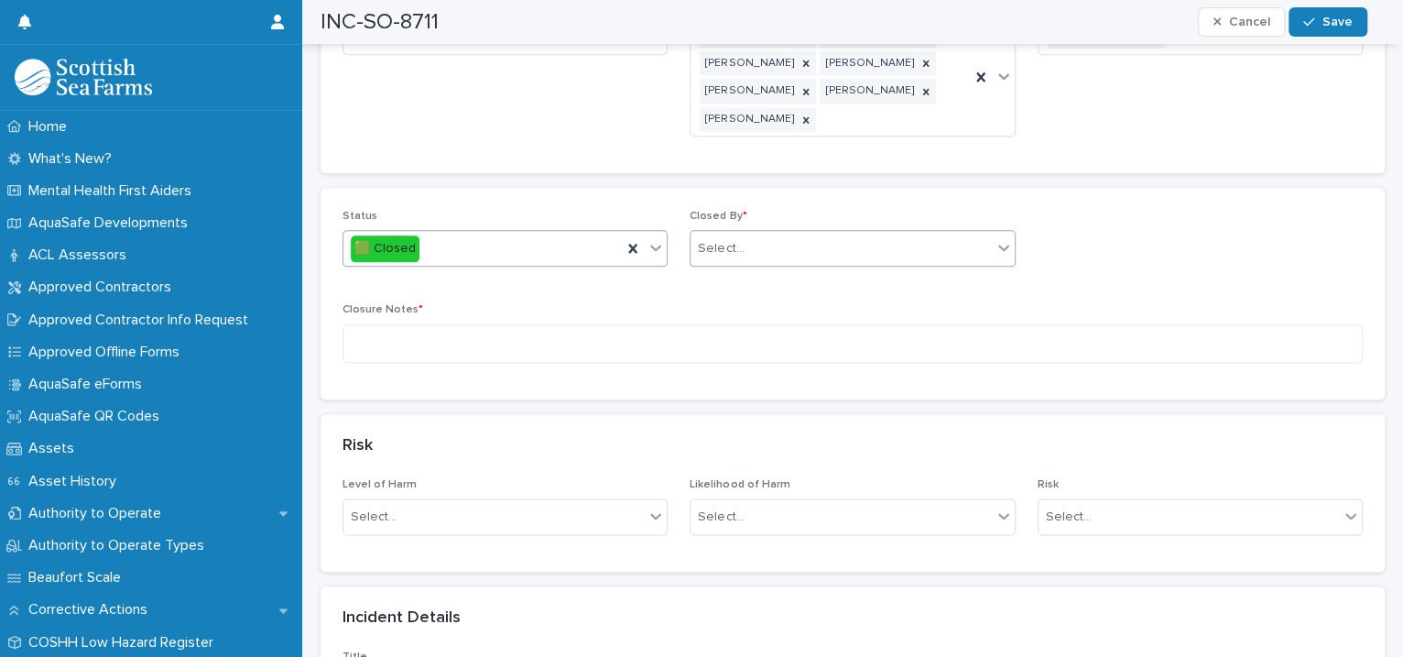
click at [726, 239] on div "Select..." at bounding box center [721, 248] width 46 height 19
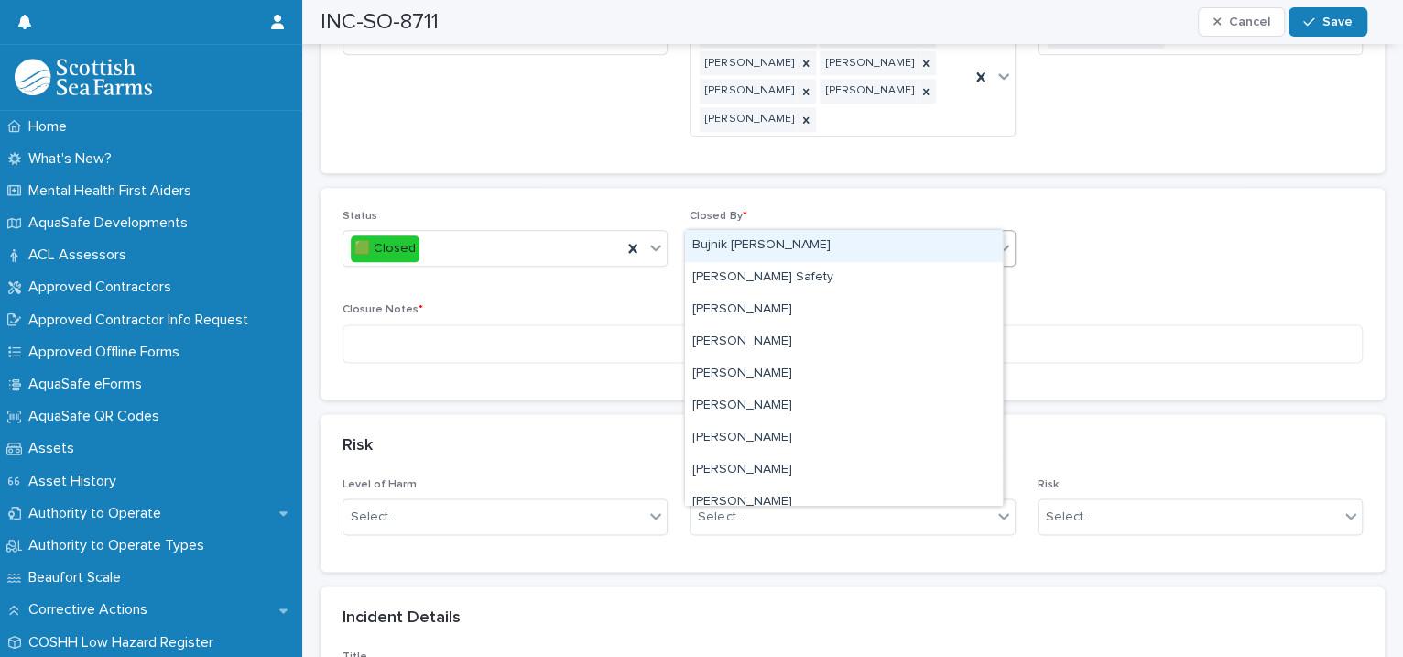
type input "****"
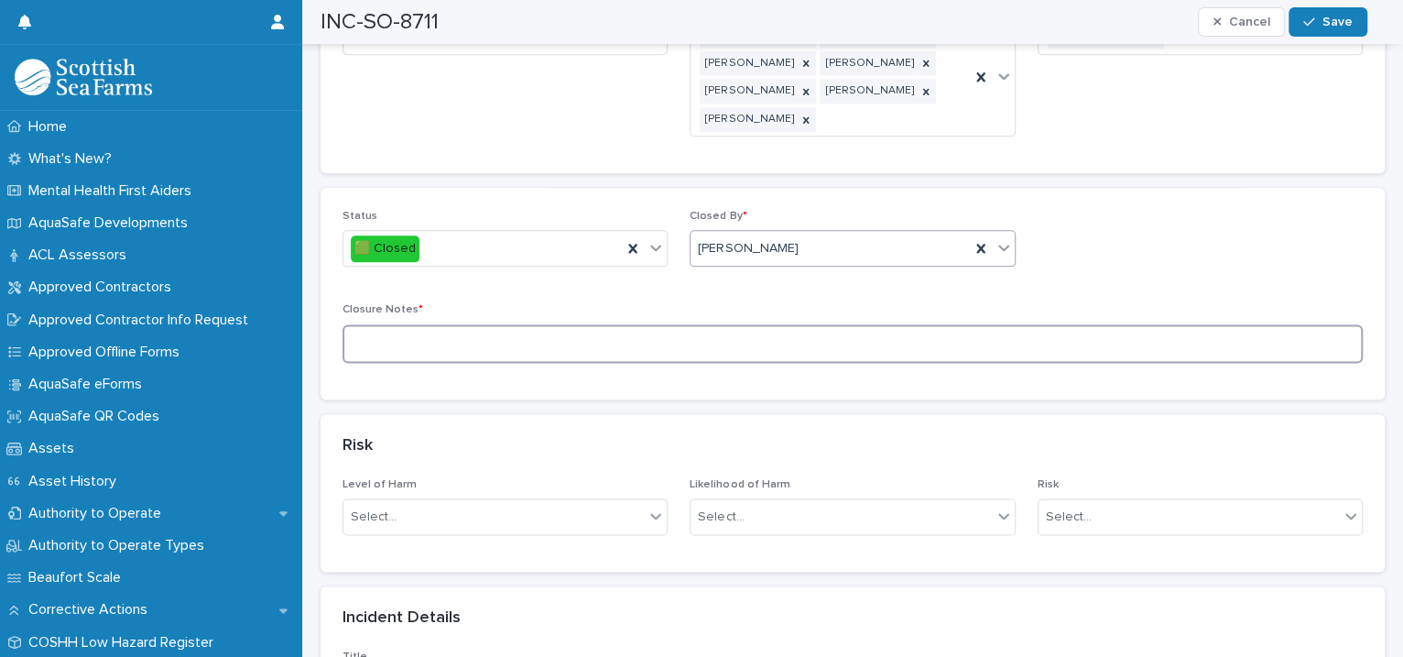
click at [553, 324] on textarea at bounding box center [852, 343] width 1020 height 39
type textarea "**********"
click at [1326, 16] on span "Save" at bounding box center [1337, 22] width 30 height 13
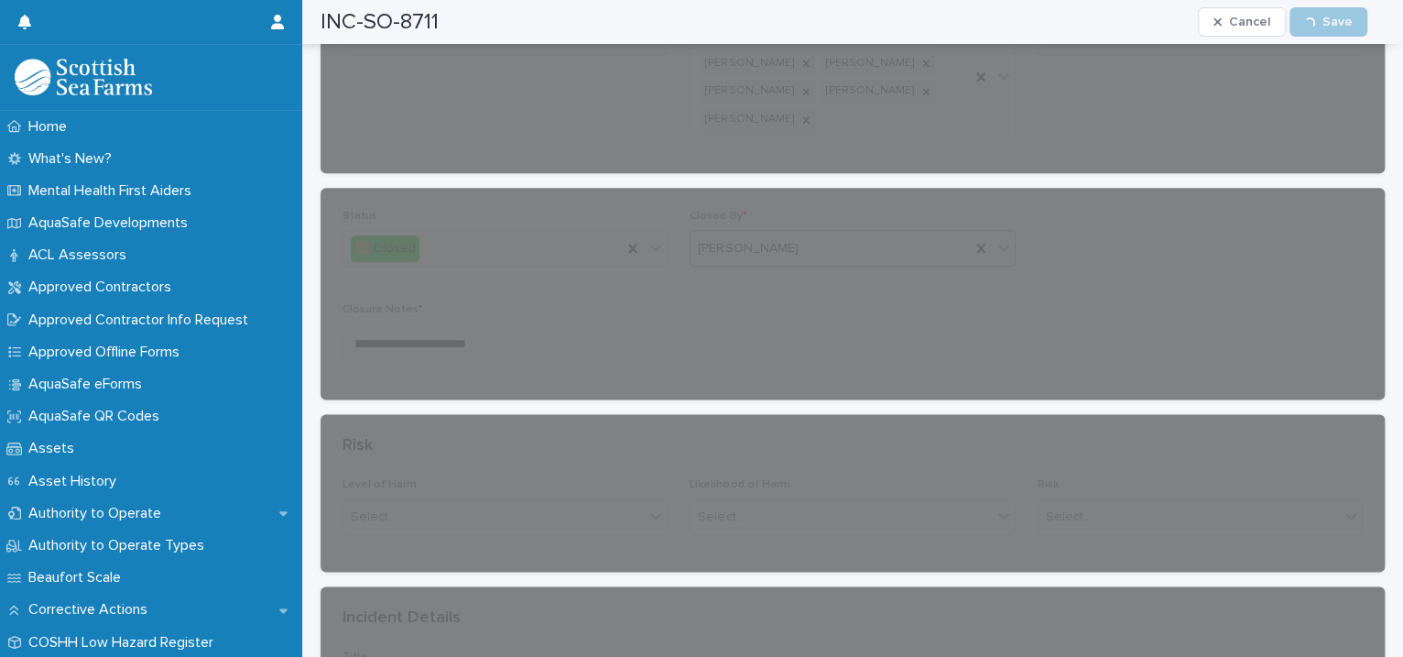
scroll to position [0, 0]
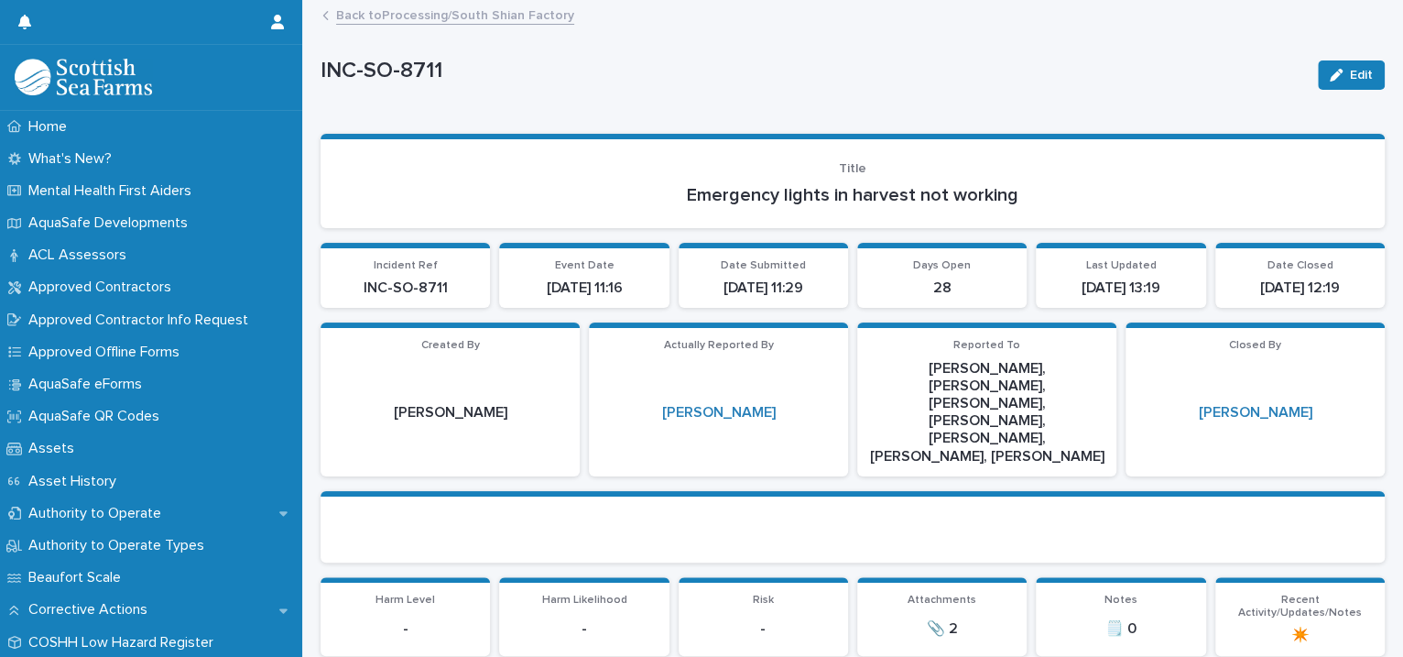
click at [455, 18] on link "Back to Processing/South Shian Factory" at bounding box center [455, 14] width 238 height 21
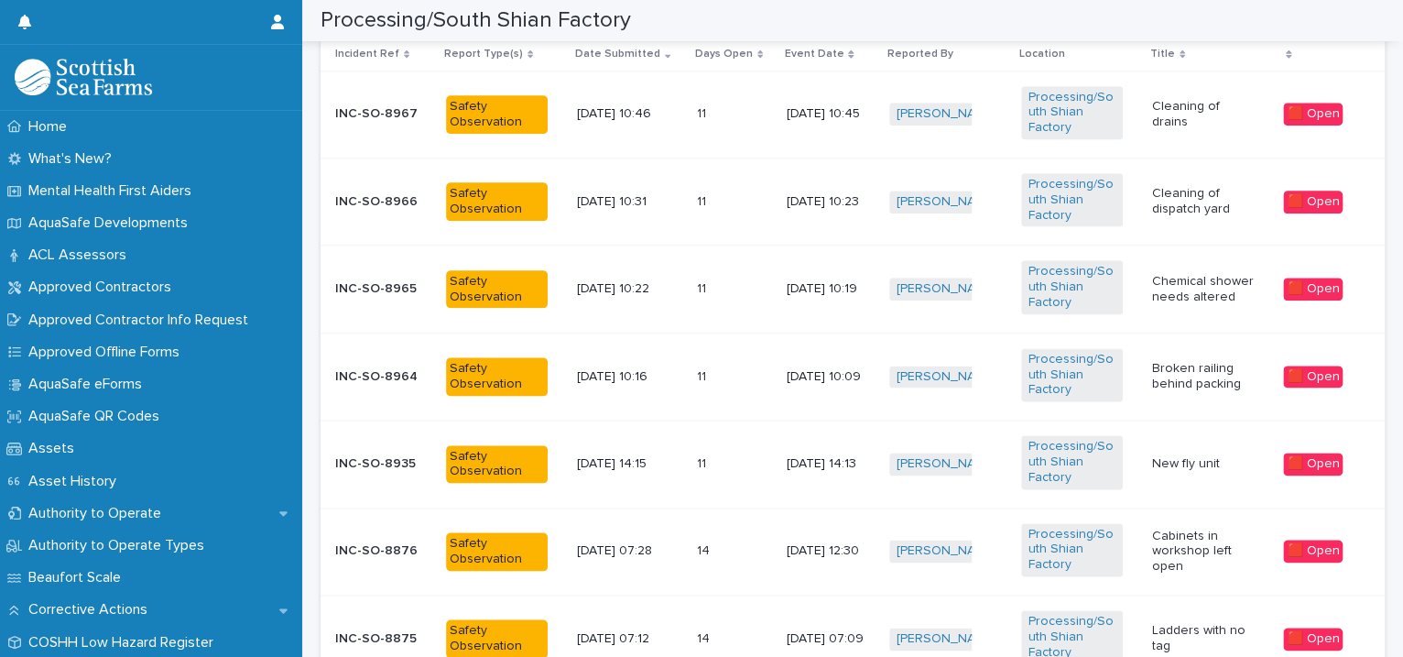
scroll to position [1678, 0]
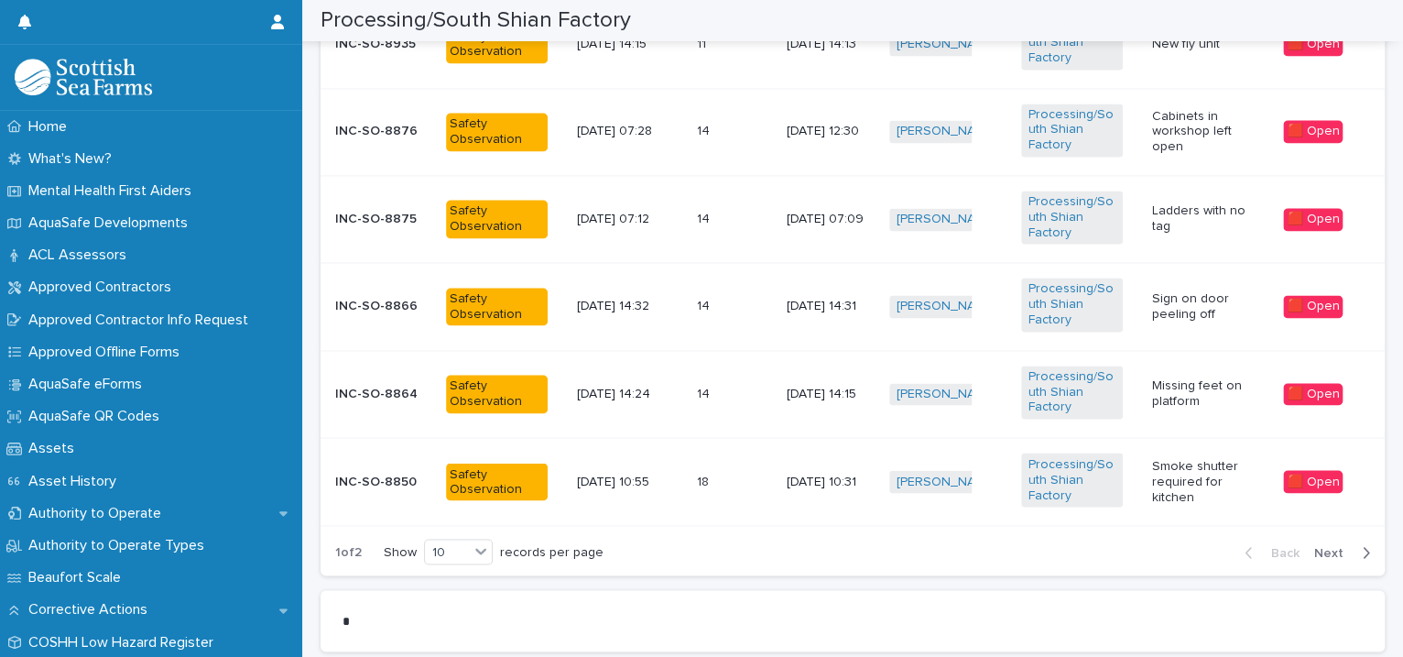
click at [1314, 550] on span "Next" at bounding box center [1334, 552] width 40 height 13
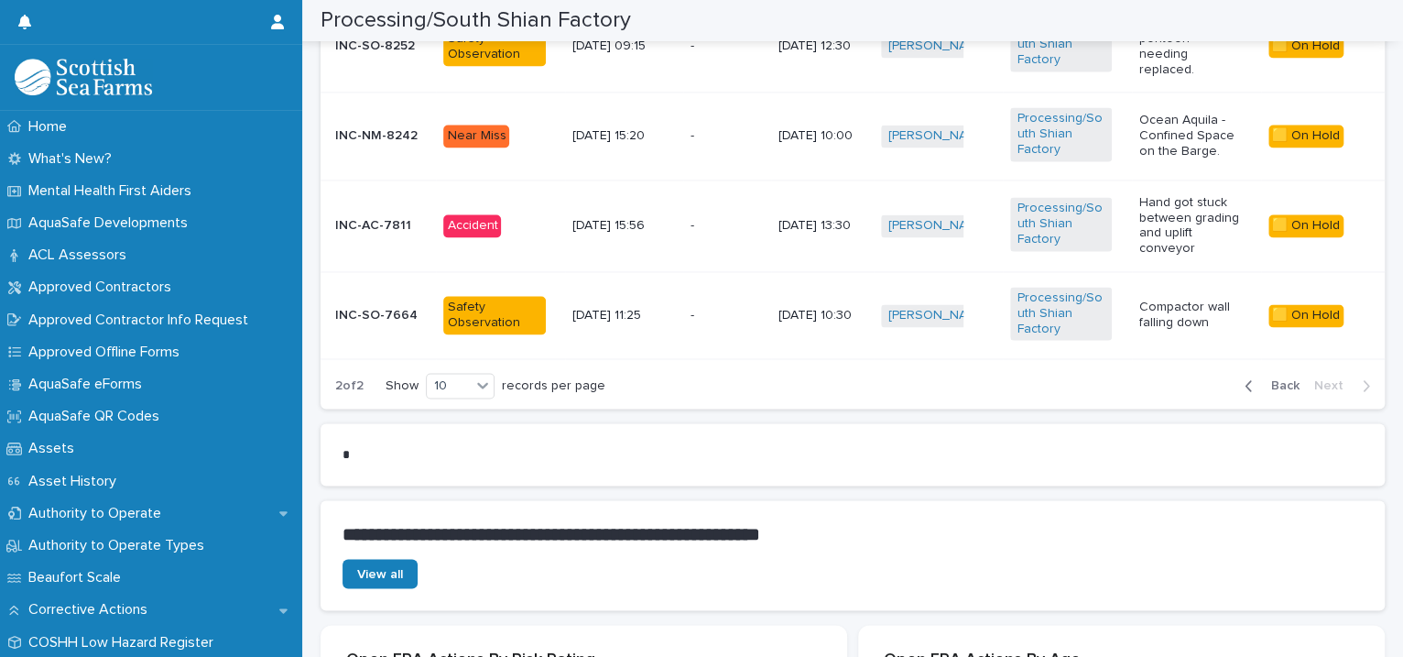
scroll to position [1259, 0]
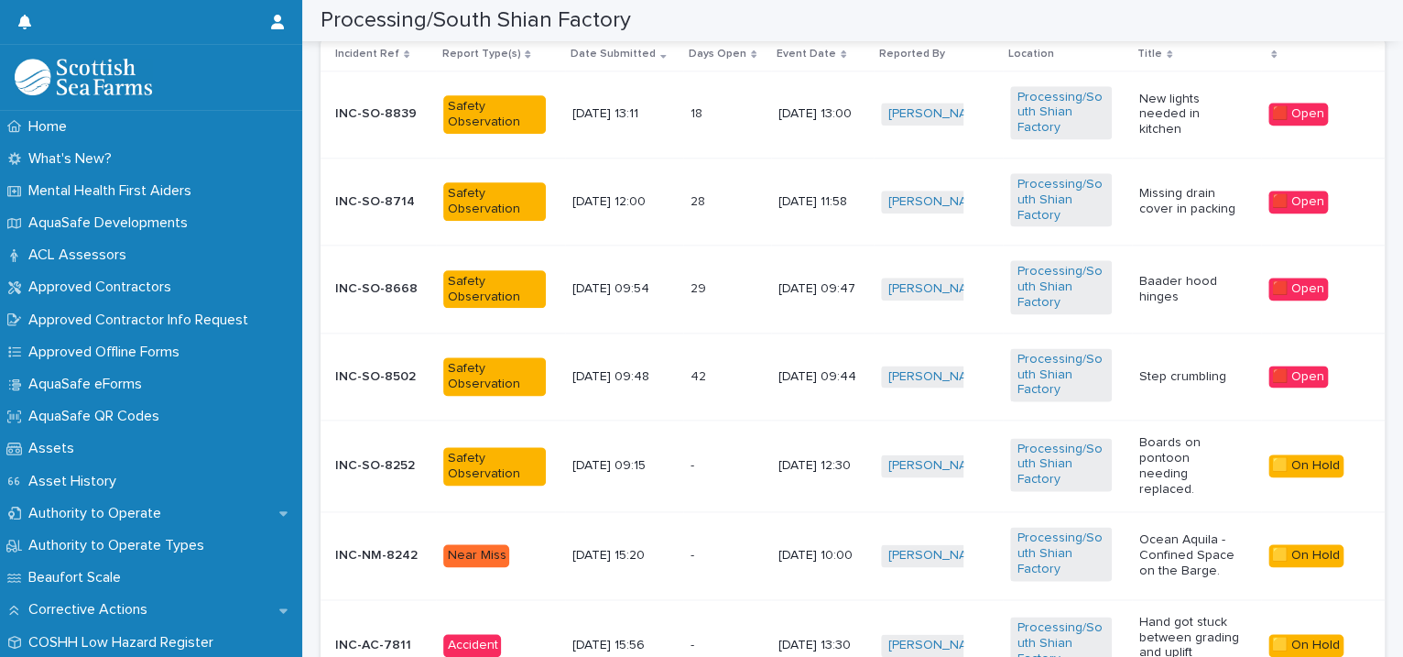
click at [1139, 215] on div "Missing drain cover in packing" at bounding box center [1196, 202] width 114 height 46
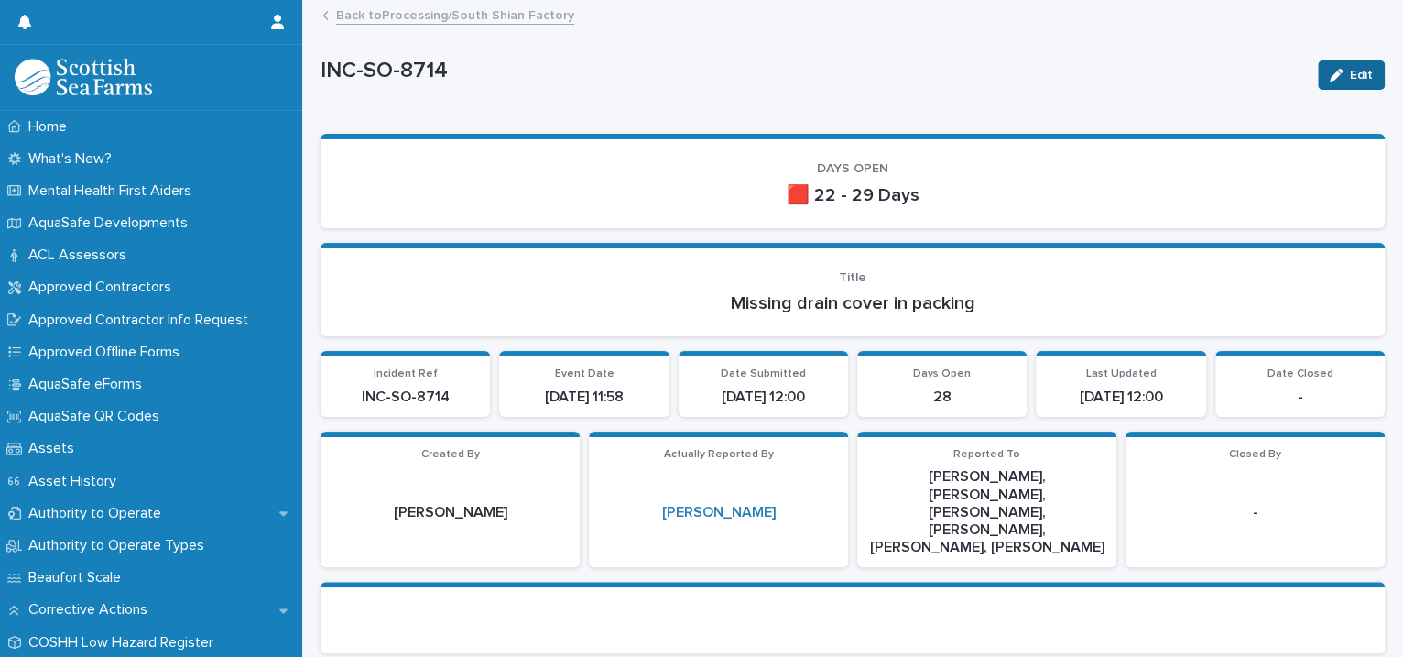
click at [1330, 74] on icon "button" at bounding box center [1336, 75] width 13 height 13
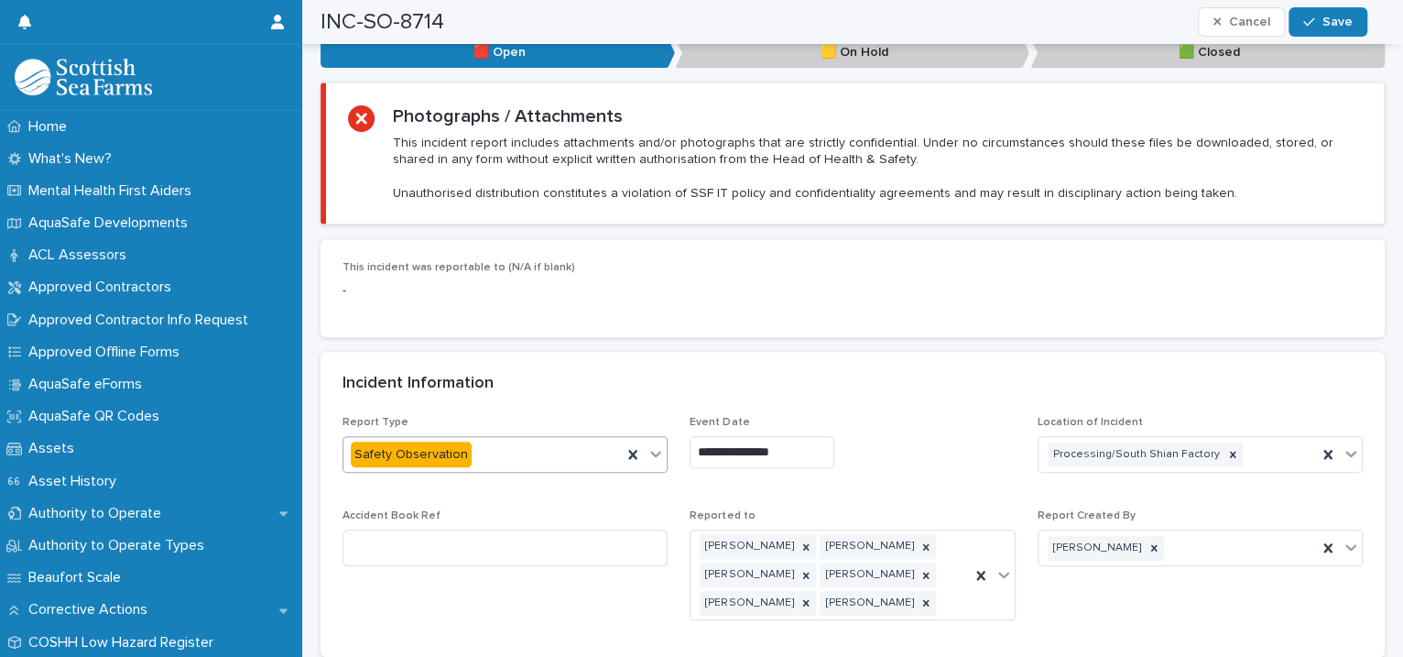
scroll to position [1259, 0]
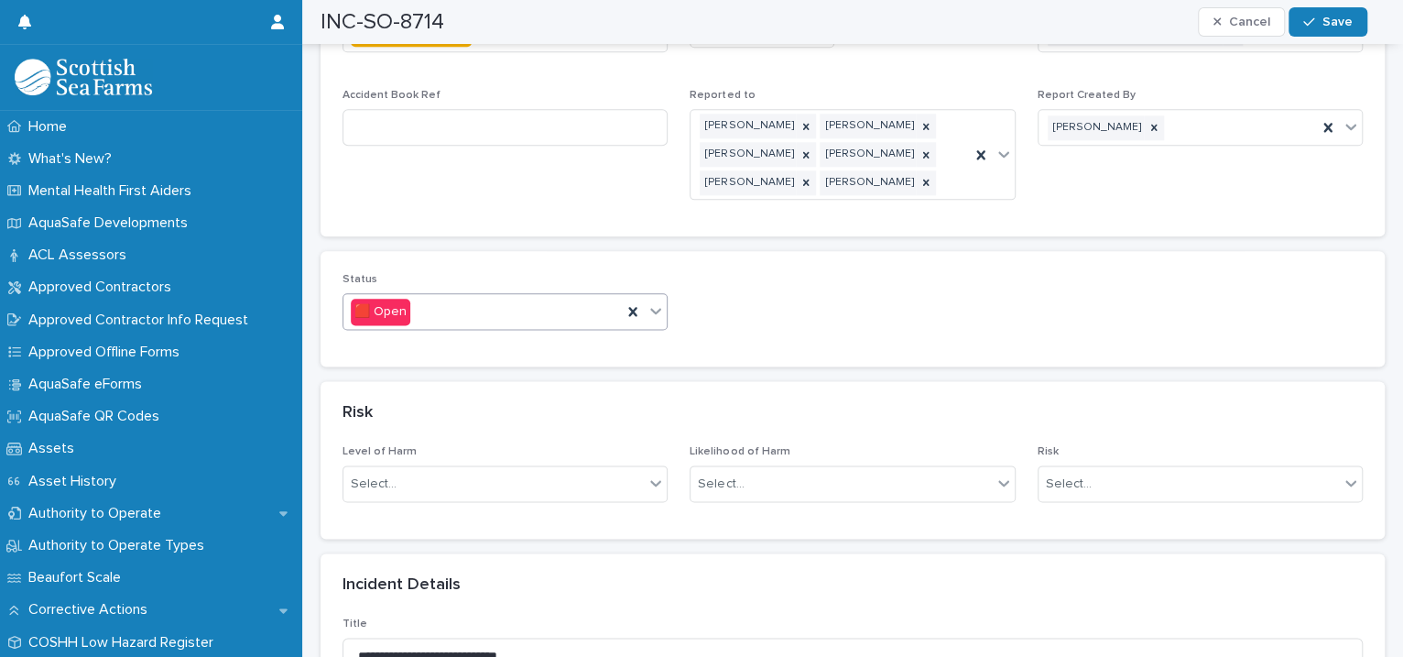
click at [652, 301] on icon at bounding box center [655, 310] width 18 height 18
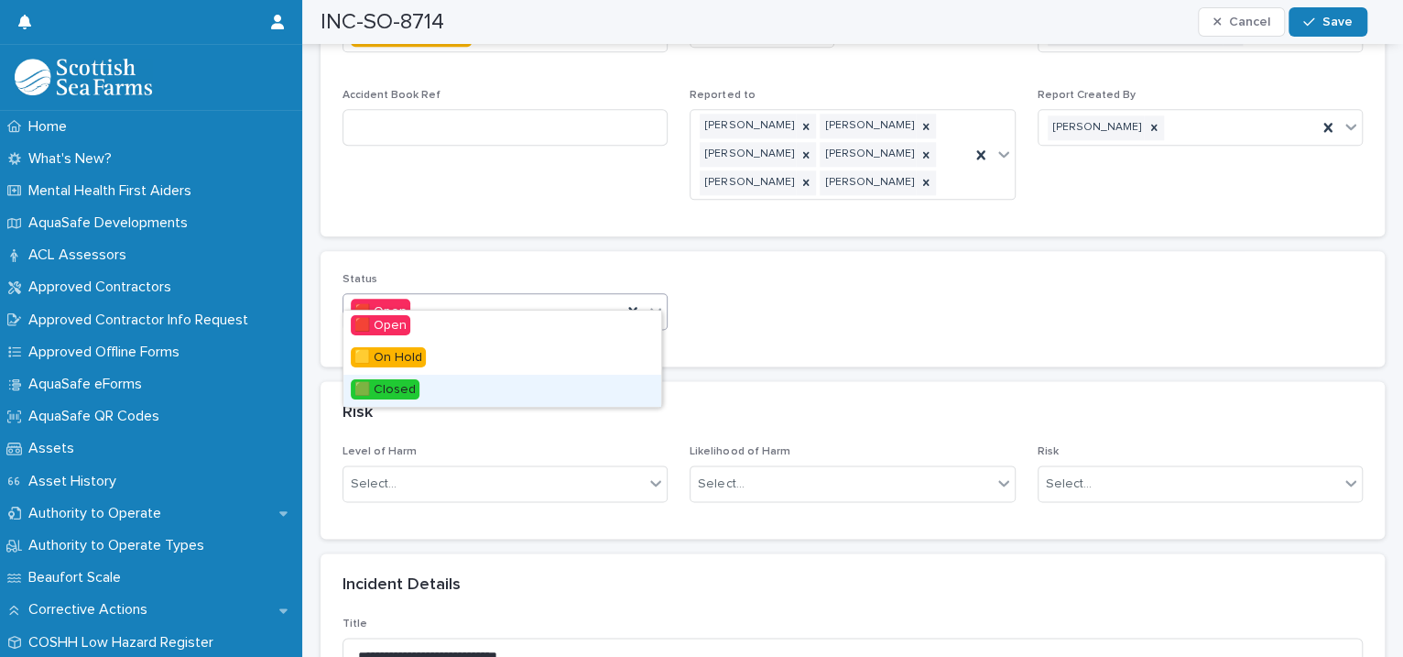
click at [561, 380] on div "🟩 Closed" at bounding box center [502, 391] width 318 height 32
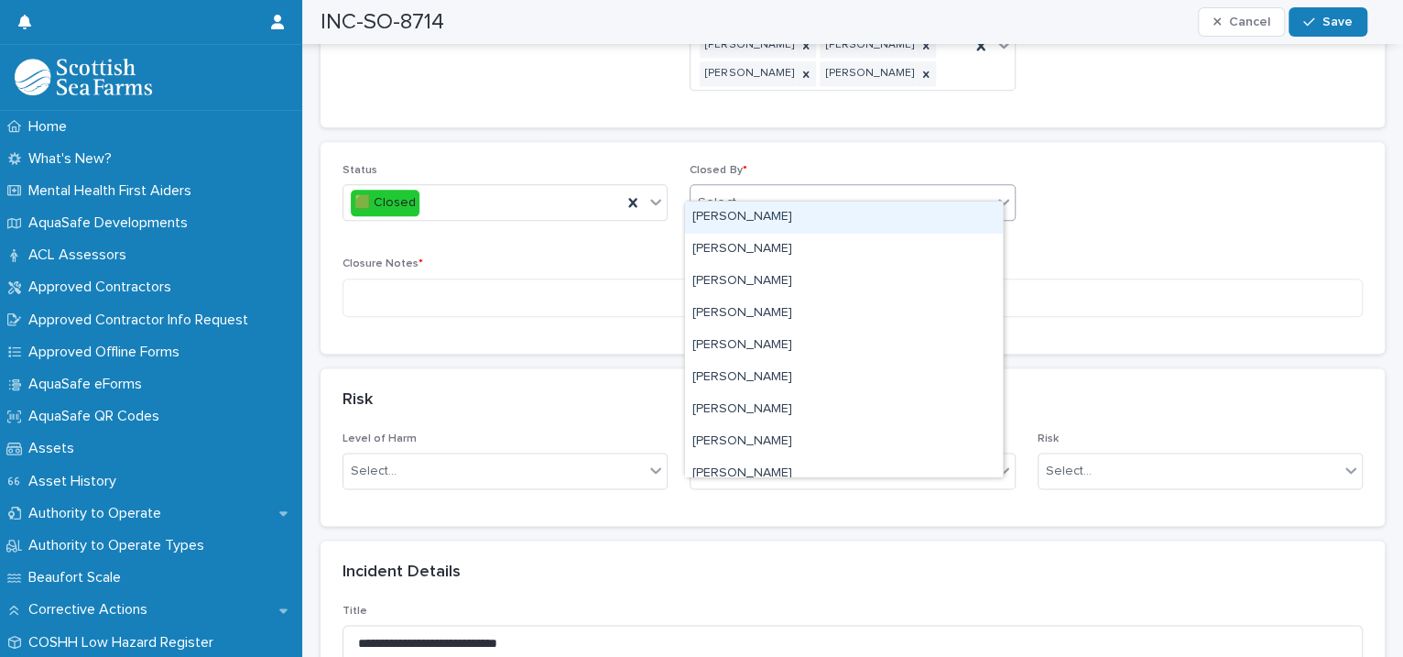
click at [761, 188] on div "Select..." at bounding box center [840, 203] width 300 height 30
type input "****"
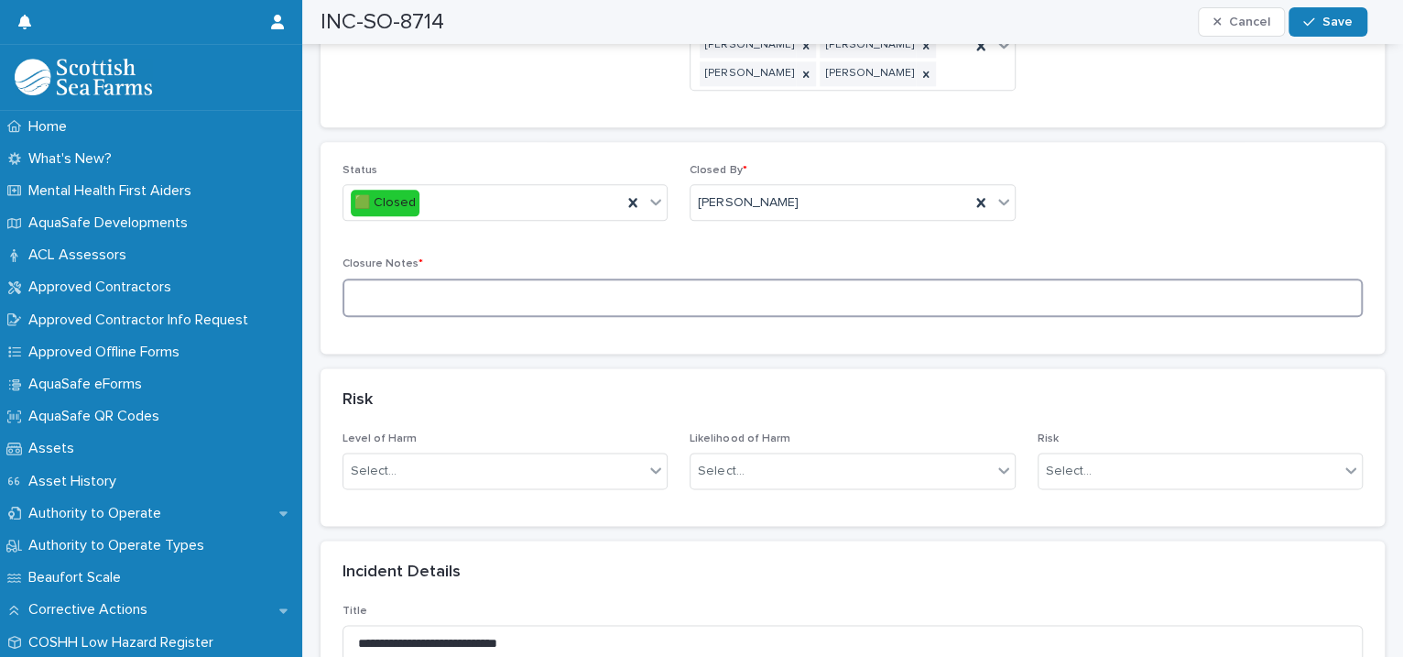
click at [495, 288] on textarea at bounding box center [852, 297] width 1020 height 39
type textarea "**********"
click at [1324, 13] on button "Save" at bounding box center [1327, 21] width 78 height 29
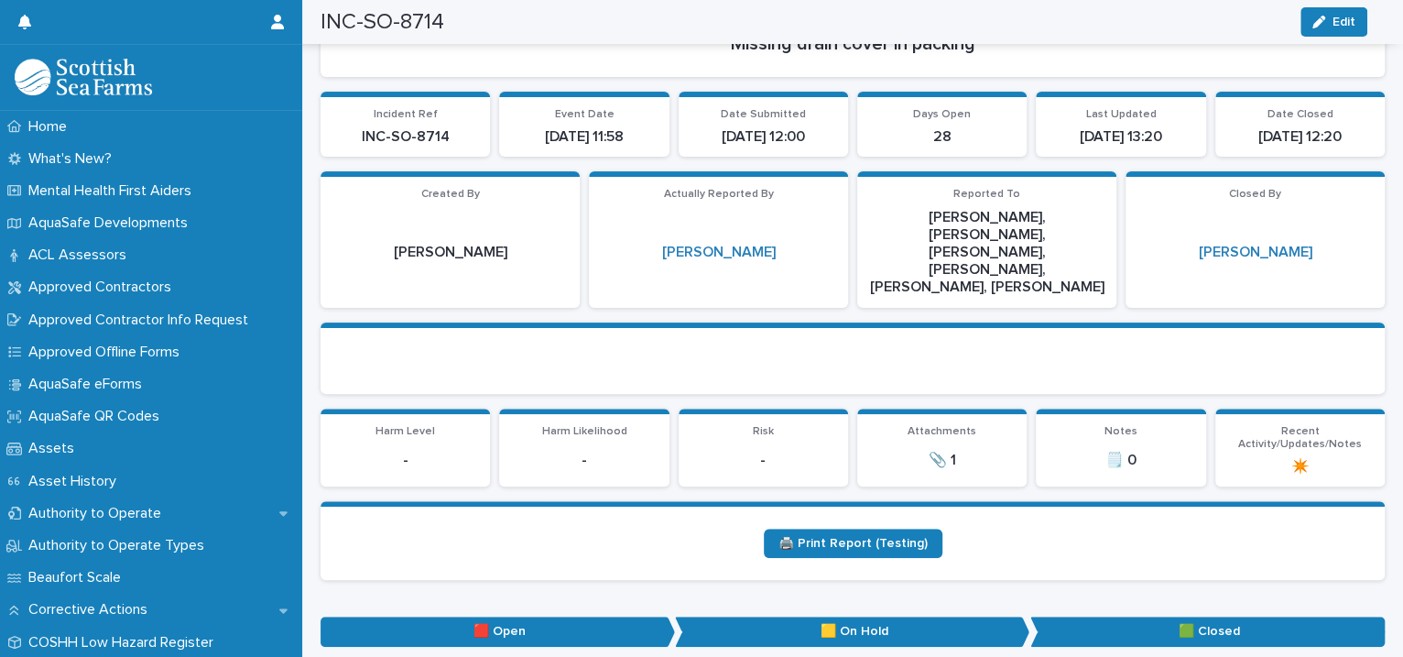
scroll to position [0, 0]
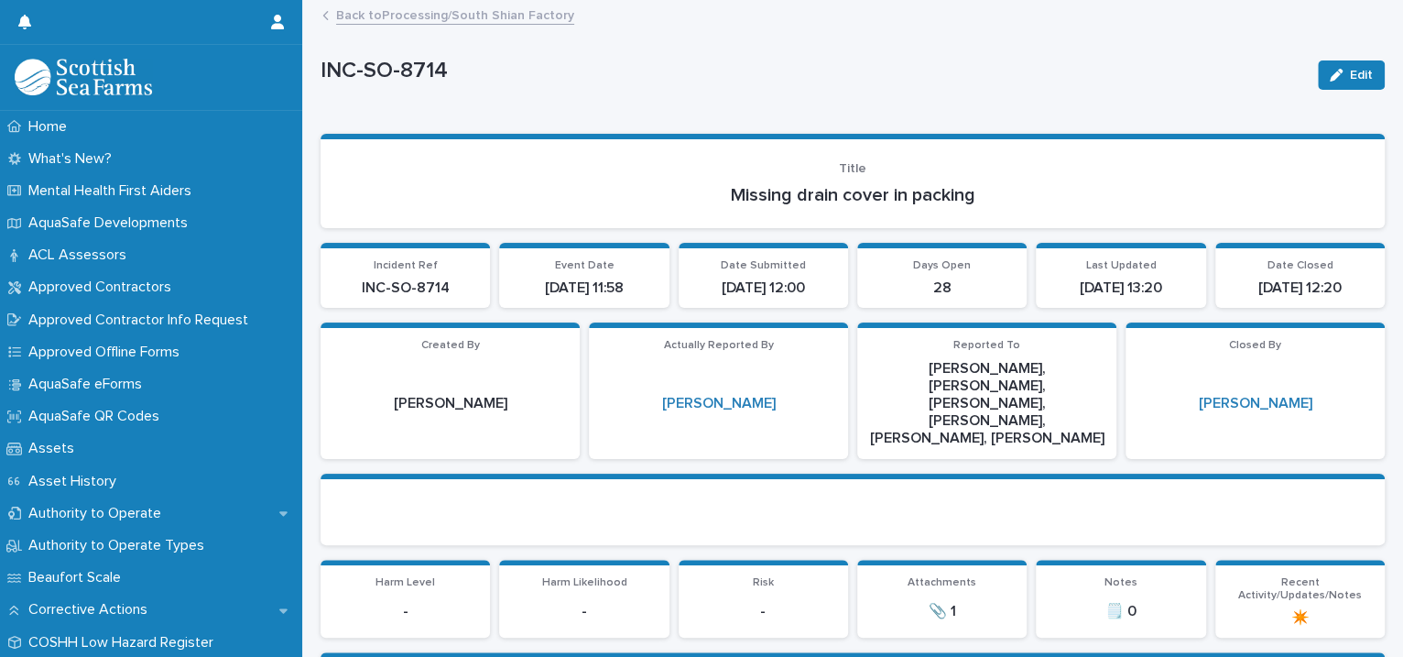
click at [425, 13] on link "Back to Processing/South Shian Factory" at bounding box center [455, 14] width 238 height 21
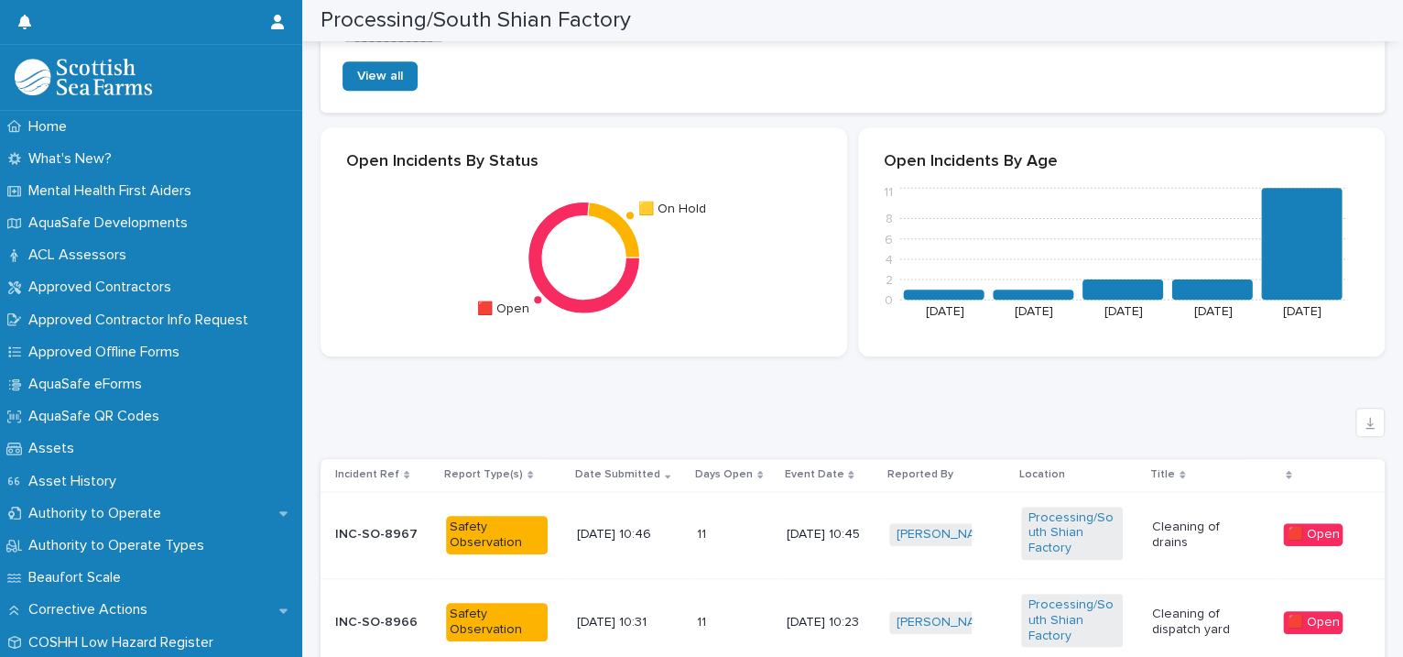
scroll to position [1678, 0]
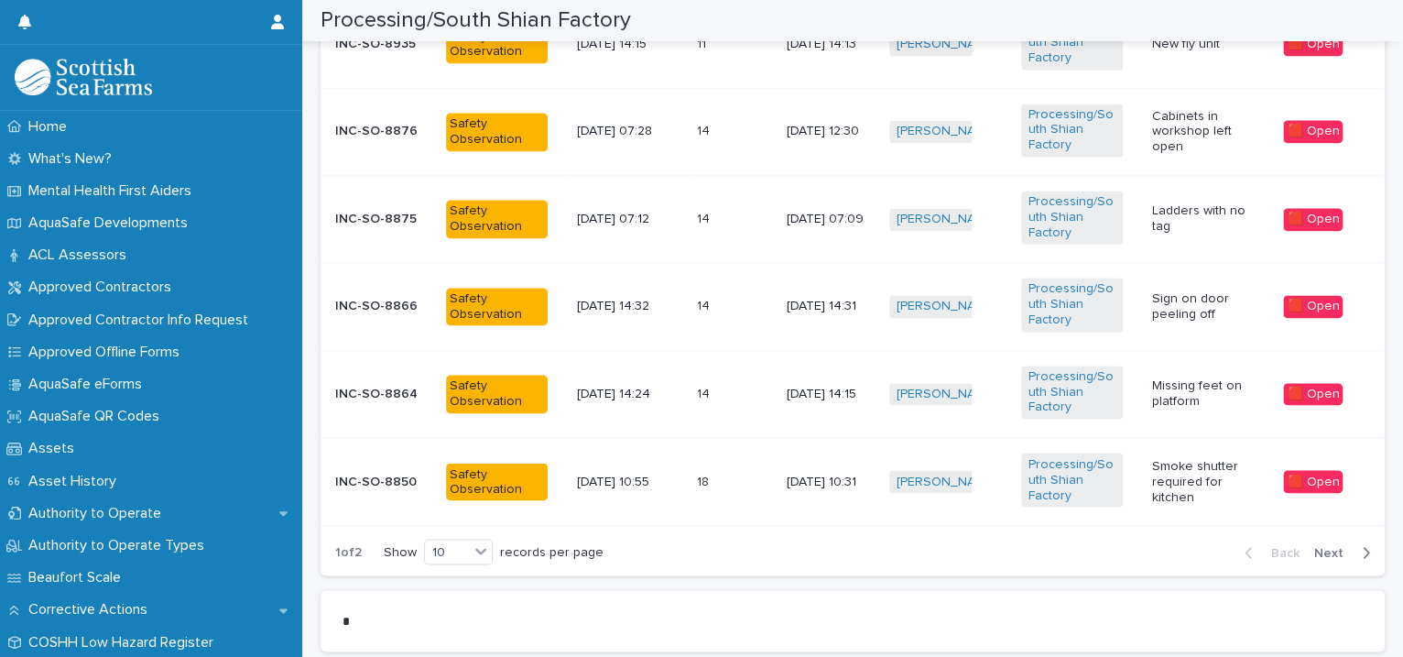
click at [1314, 549] on span "Next" at bounding box center [1334, 552] width 40 height 13
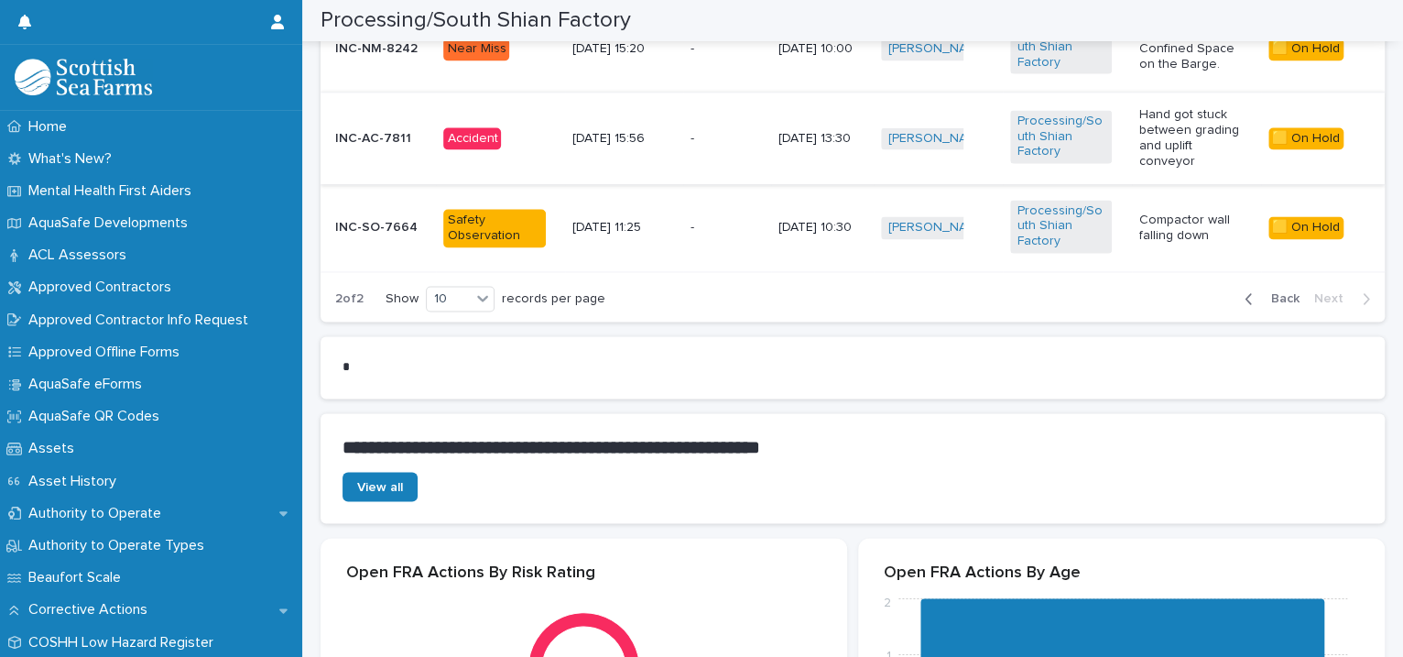
scroll to position [1259, 0]
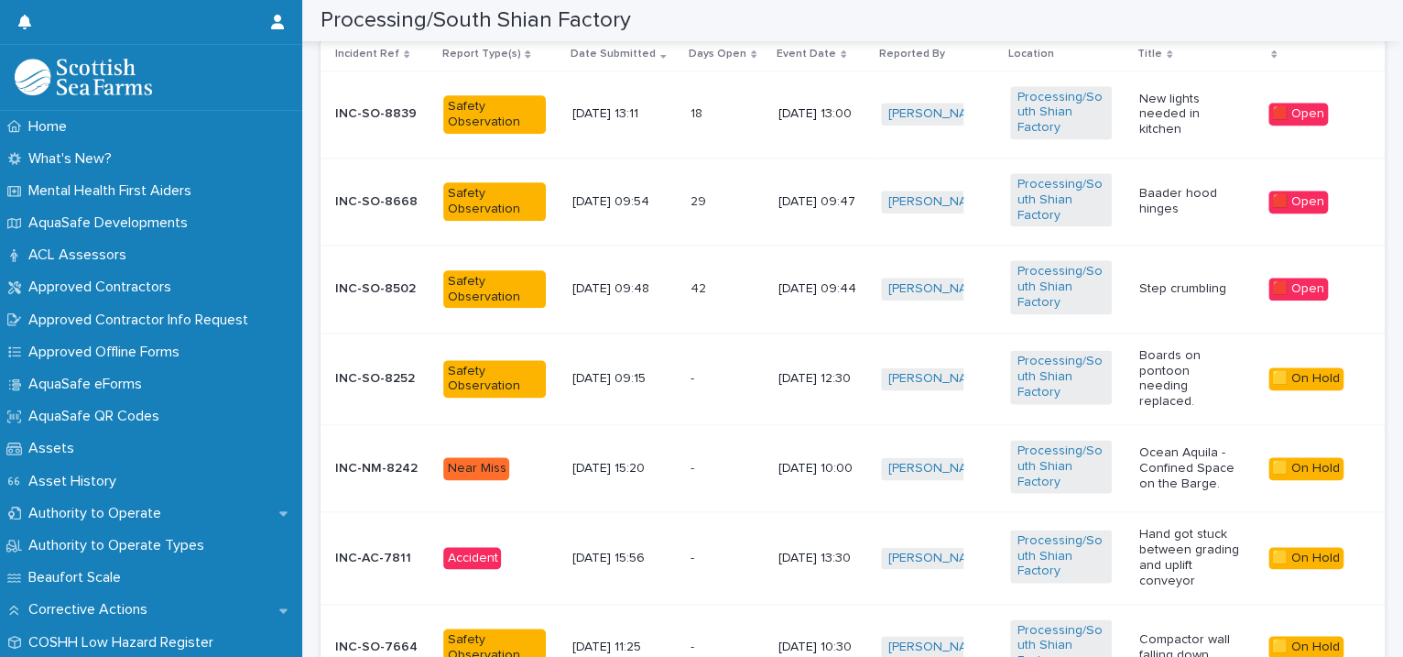
click at [974, 521] on td "[PERSON_NAME] + 0" at bounding box center [938, 558] width 129 height 92
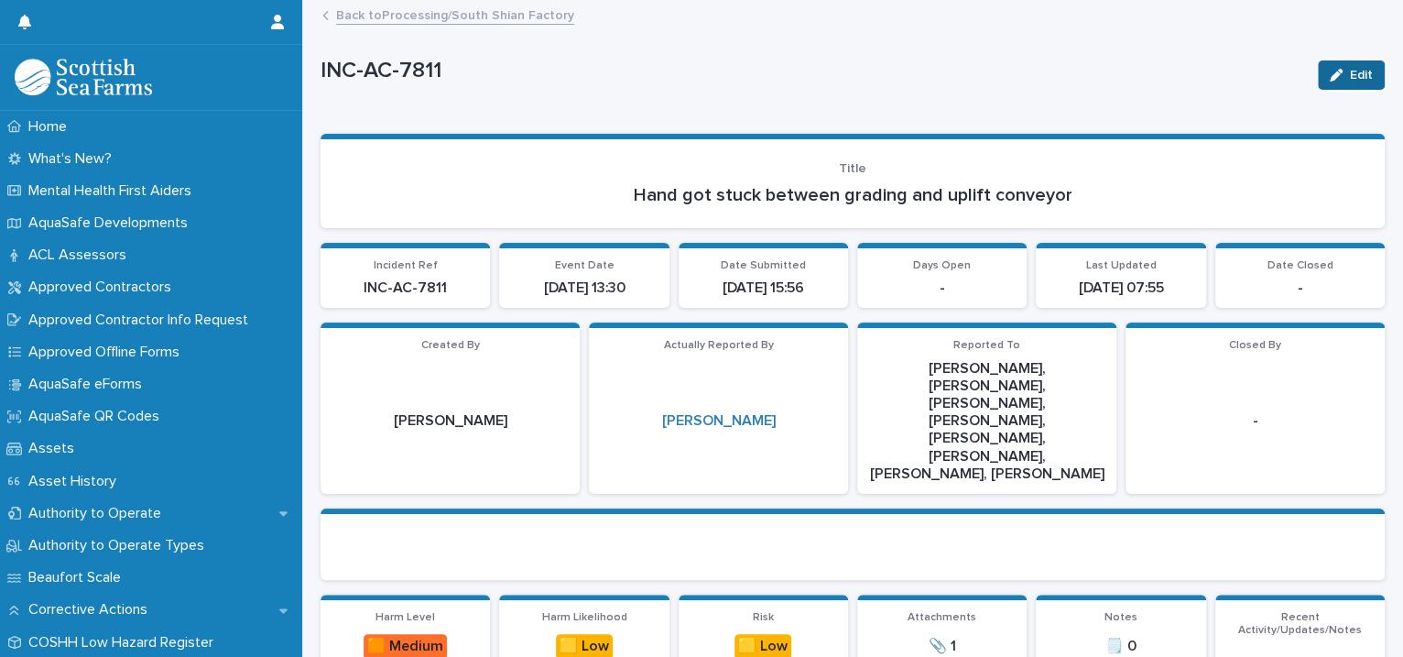
click at [1318, 80] on button "Edit" at bounding box center [1351, 74] width 67 height 29
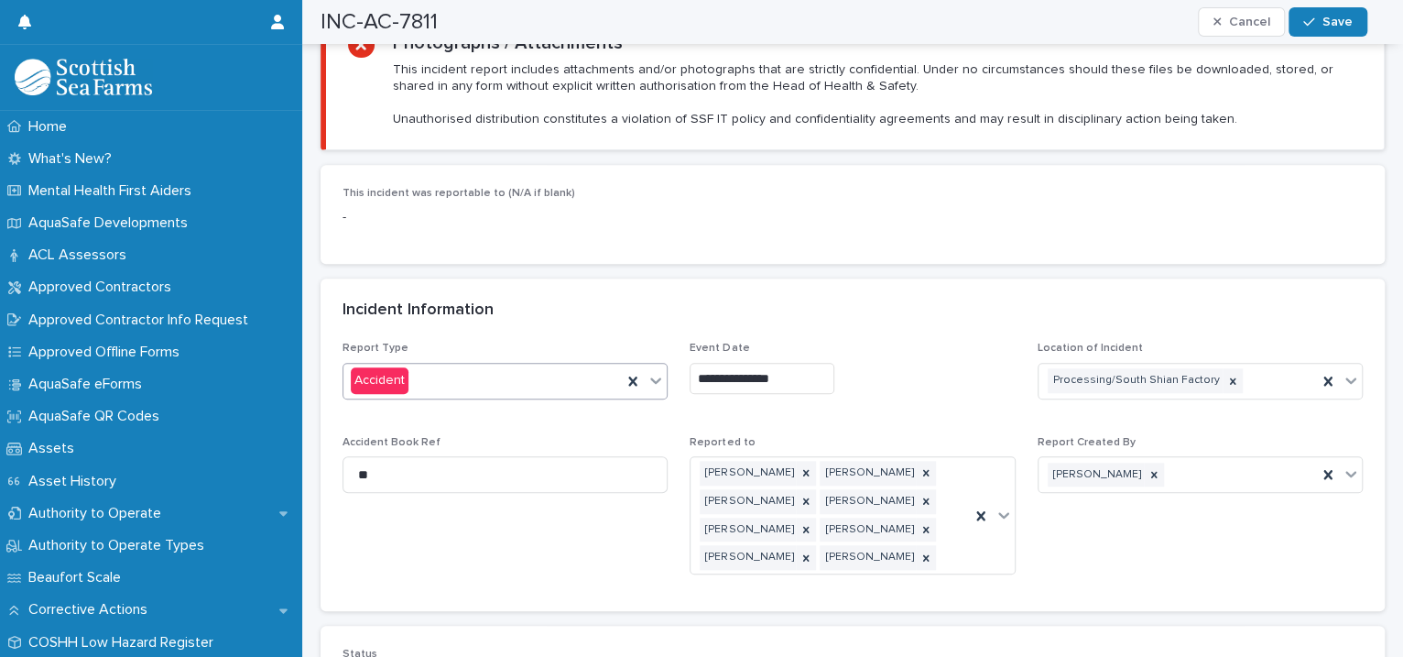
scroll to position [1259, 0]
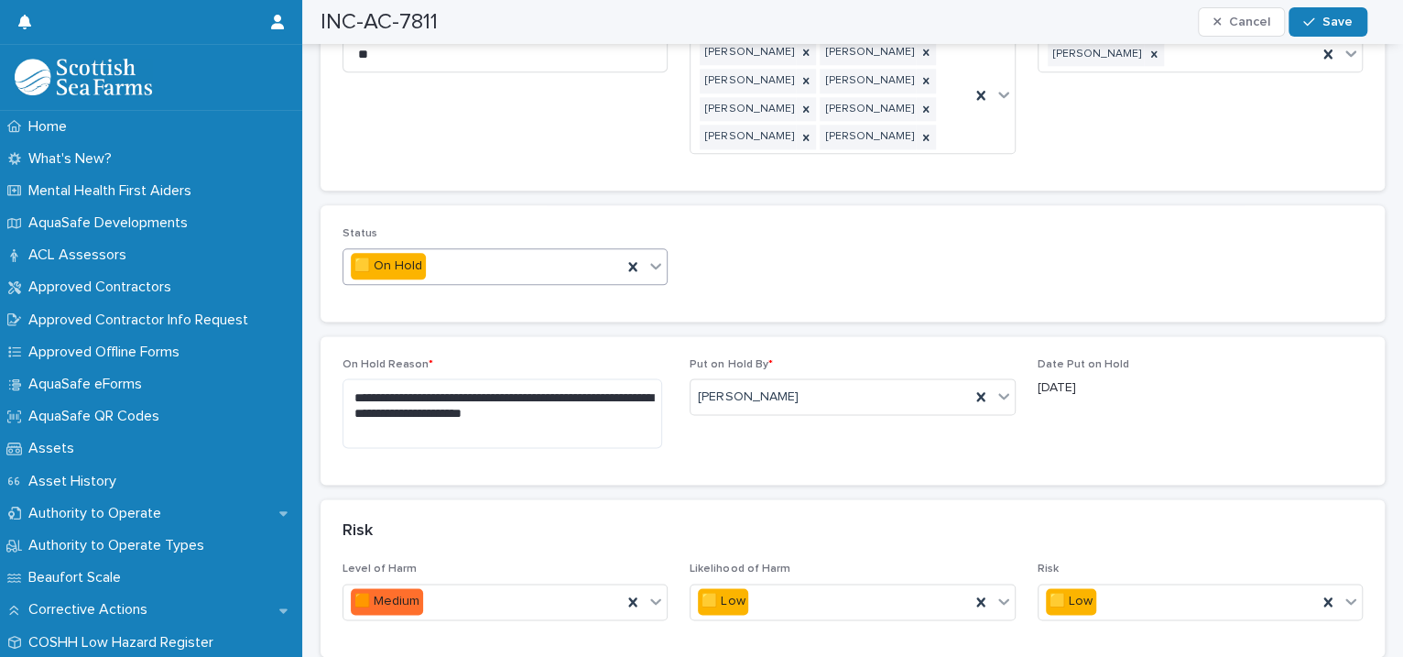
click at [654, 256] on icon at bounding box center [655, 265] width 18 height 18
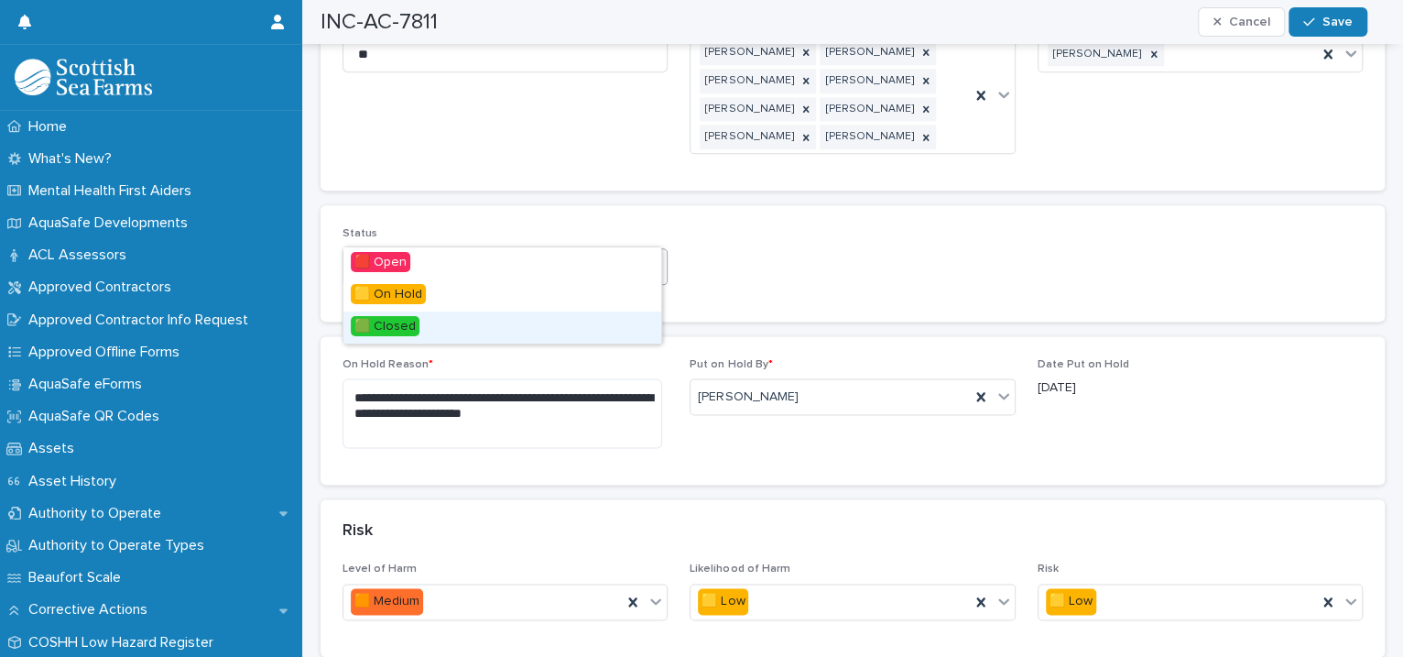
click at [550, 322] on div "🟩 Closed" at bounding box center [502, 327] width 318 height 32
click at [550, 358] on p "On Hold Reason *" at bounding box center [504, 364] width 325 height 13
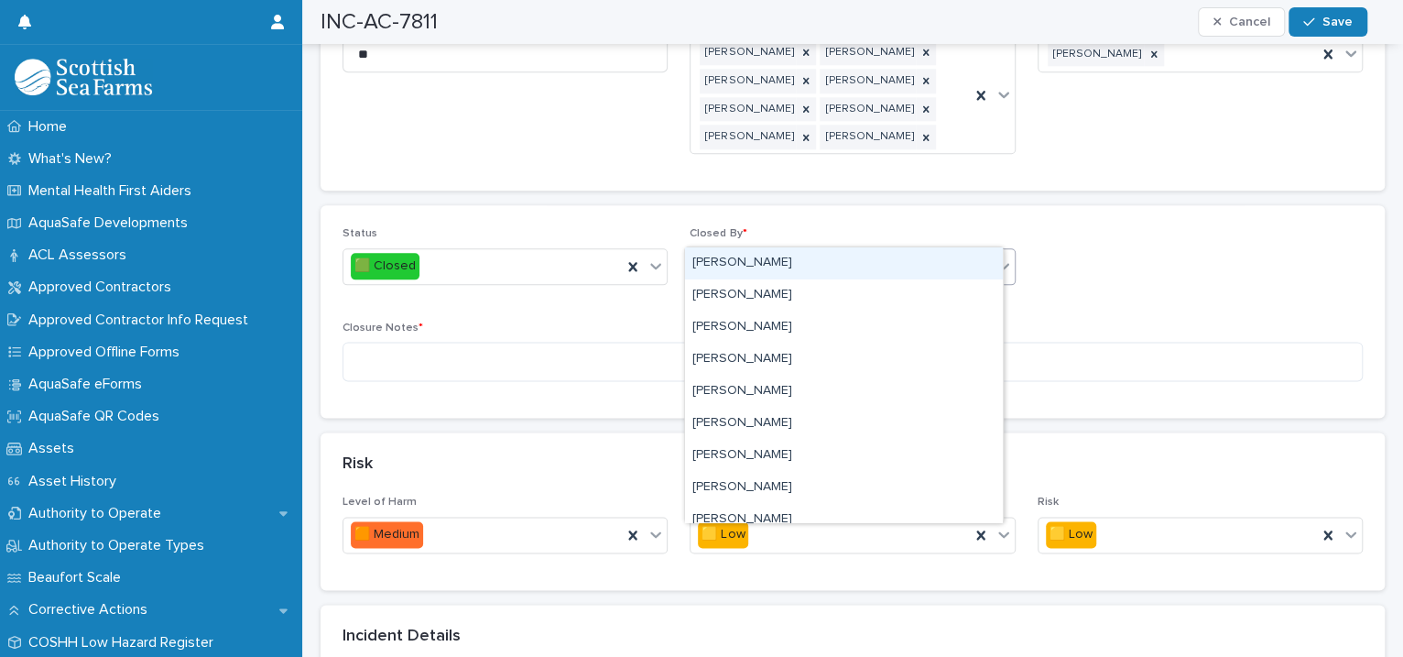
click at [748, 251] on div "Select..." at bounding box center [840, 266] width 300 height 30
type input "****"
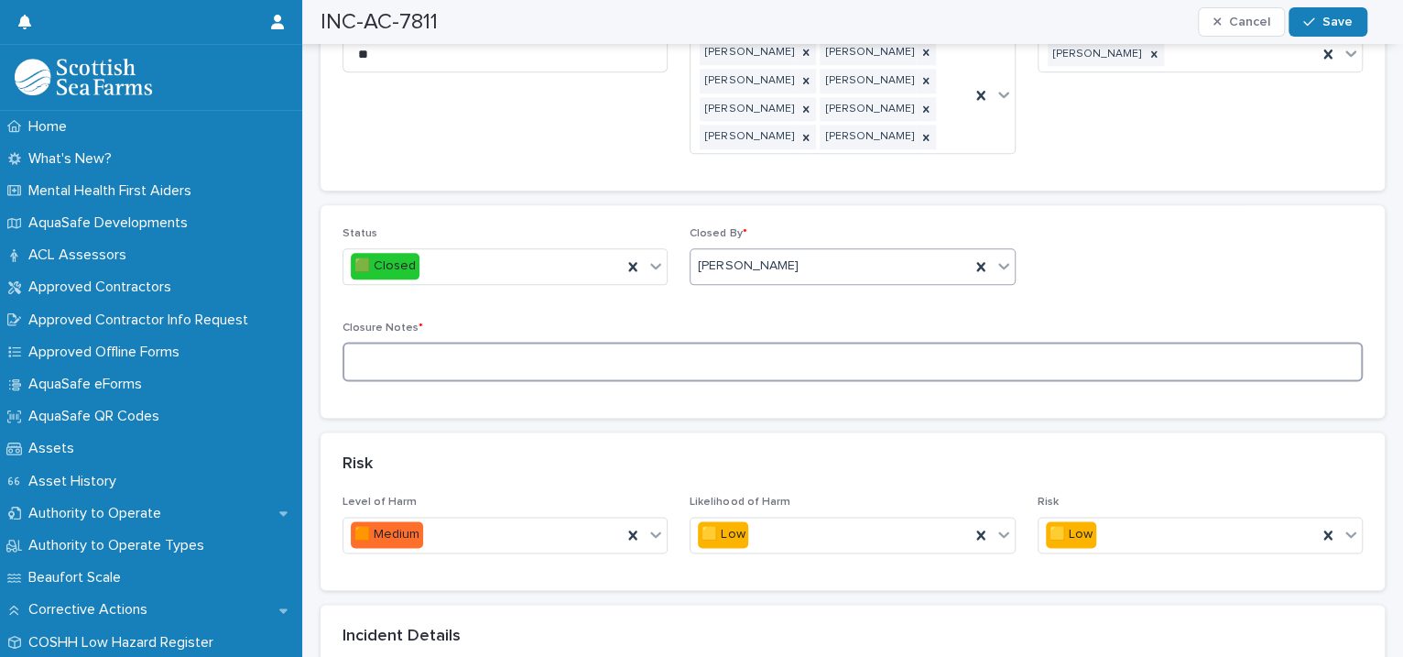
click at [418, 342] on textarea at bounding box center [852, 361] width 1020 height 39
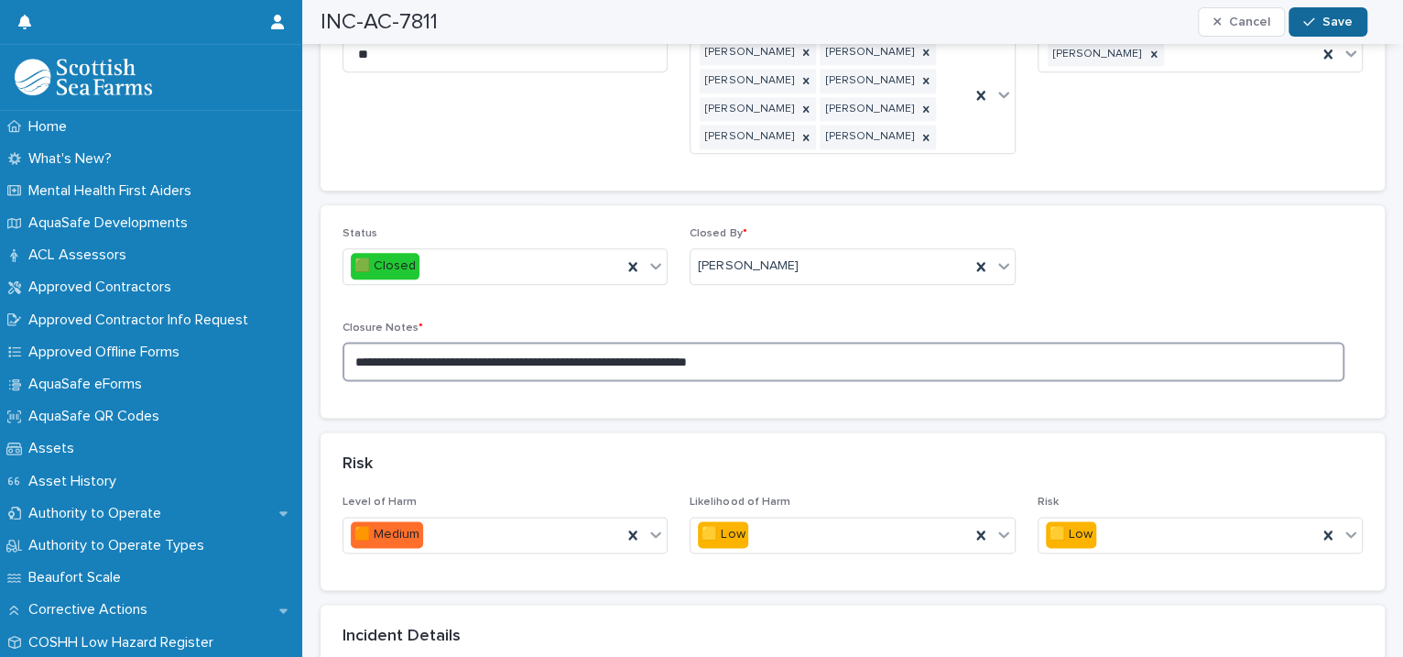
type textarea "**********"
click at [1323, 23] on span "Save" at bounding box center [1337, 22] width 30 height 13
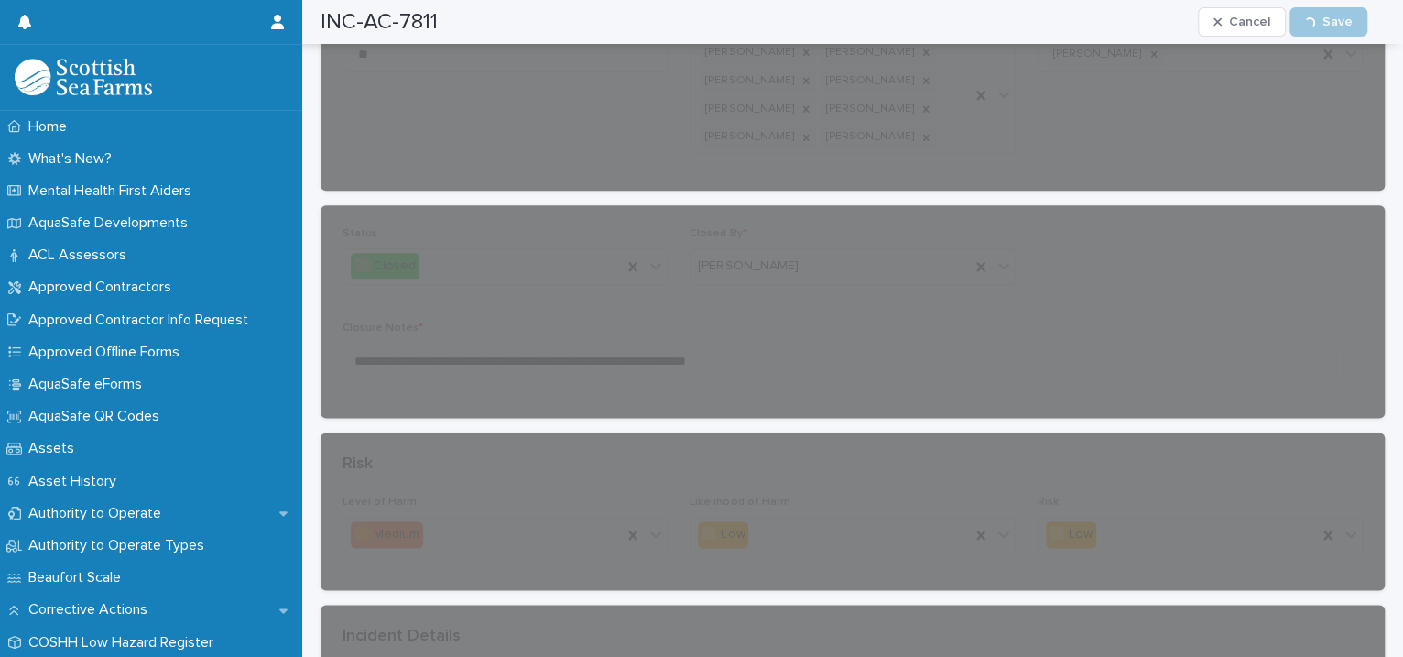
scroll to position [0, 0]
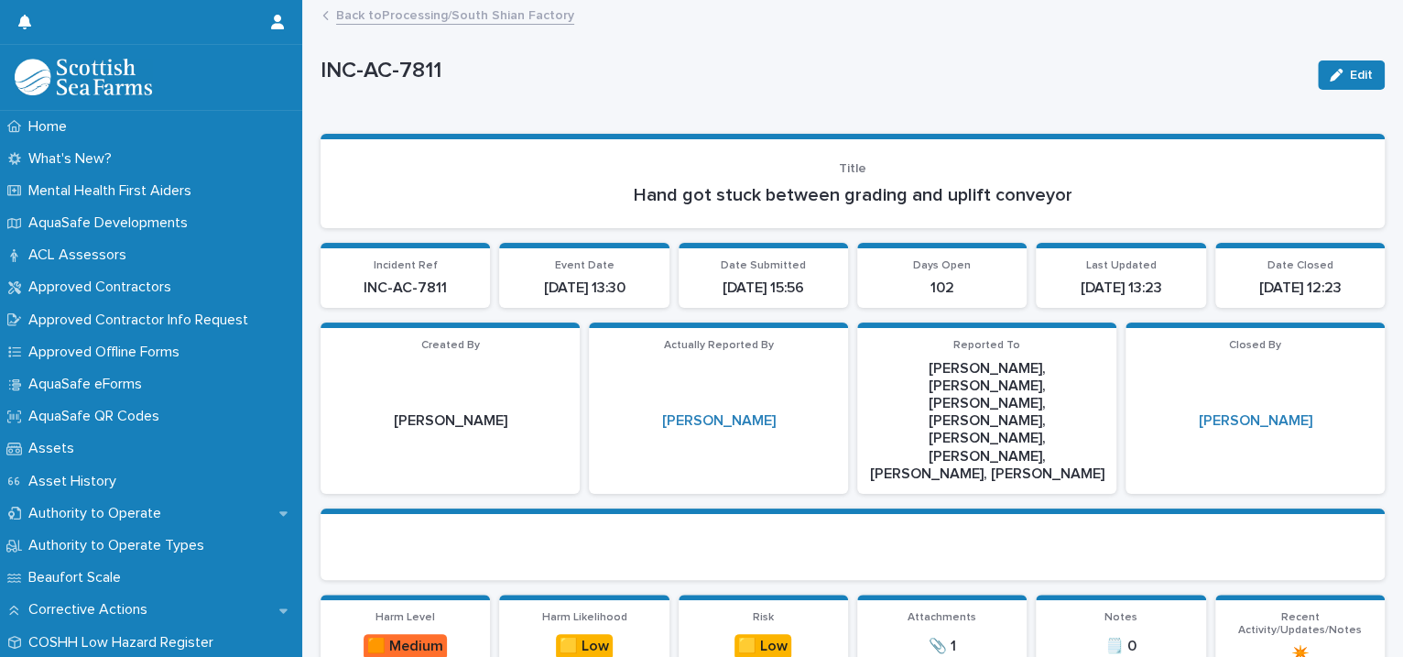
click at [445, 14] on link "Back to Processing/South Shian Factory" at bounding box center [455, 14] width 238 height 21
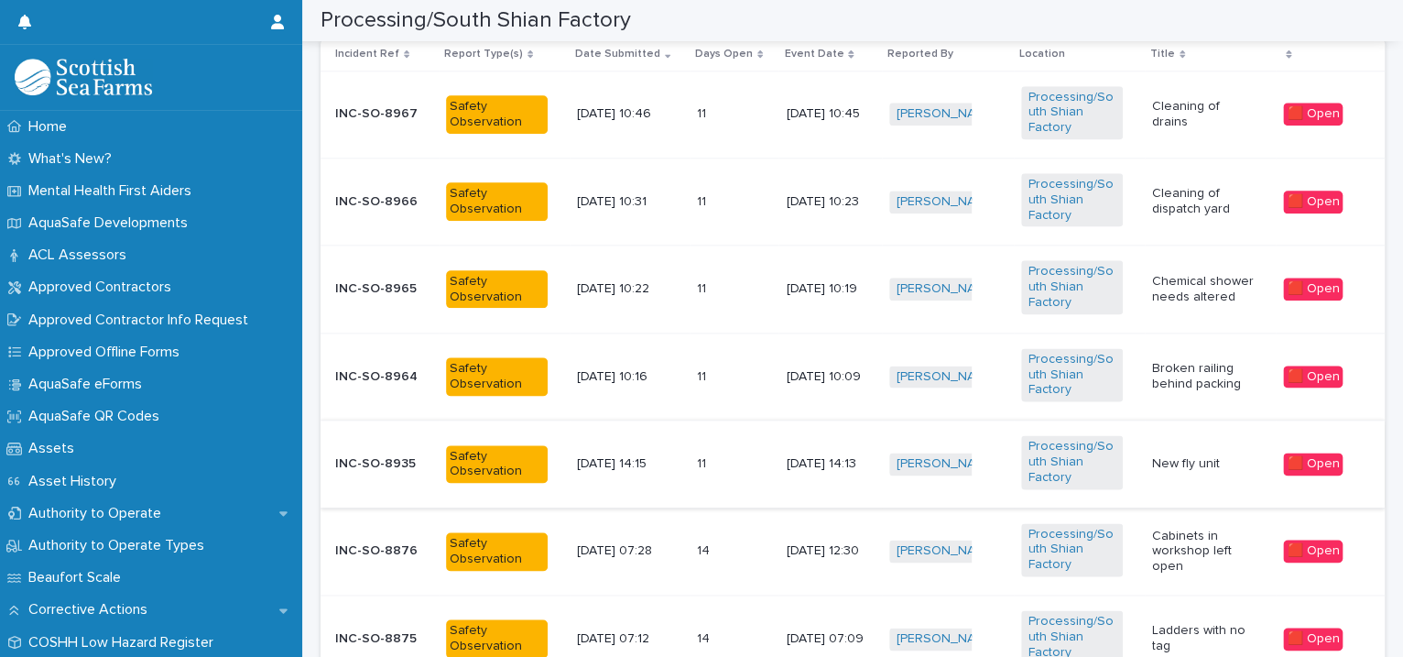
scroll to position [1678, 0]
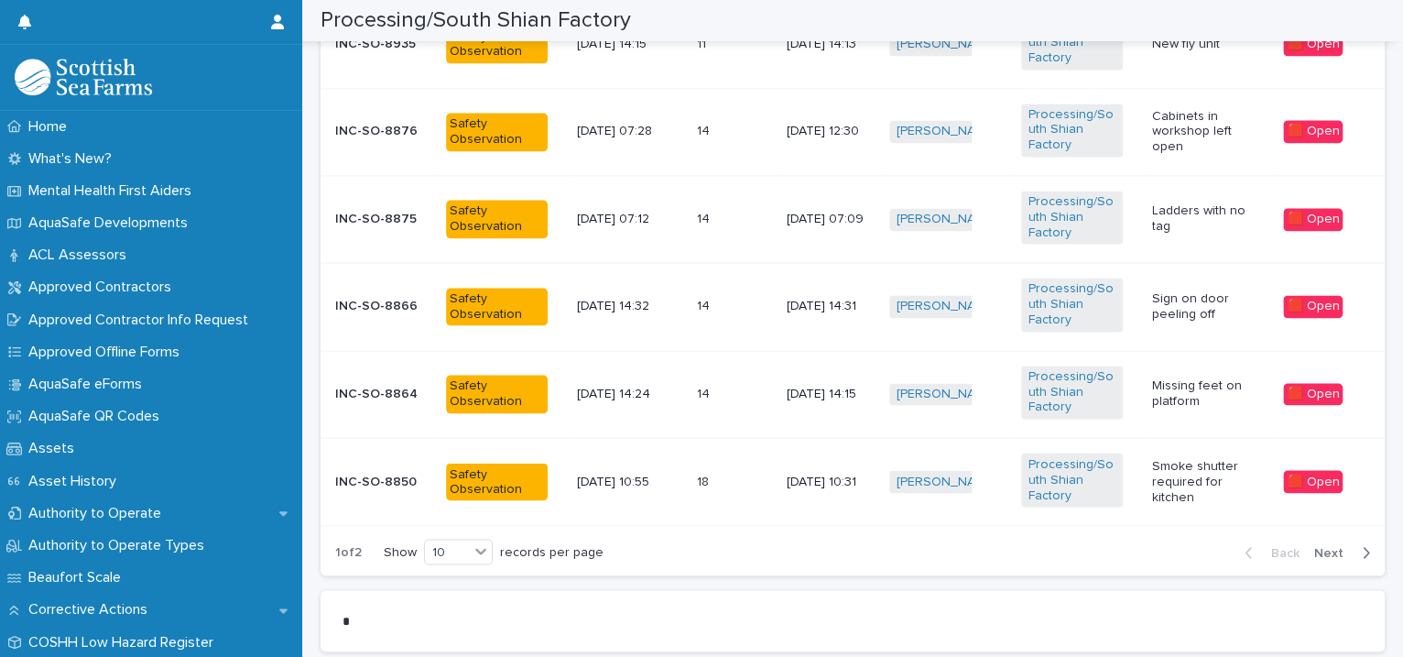
click at [1314, 546] on span "Next" at bounding box center [1334, 552] width 40 height 13
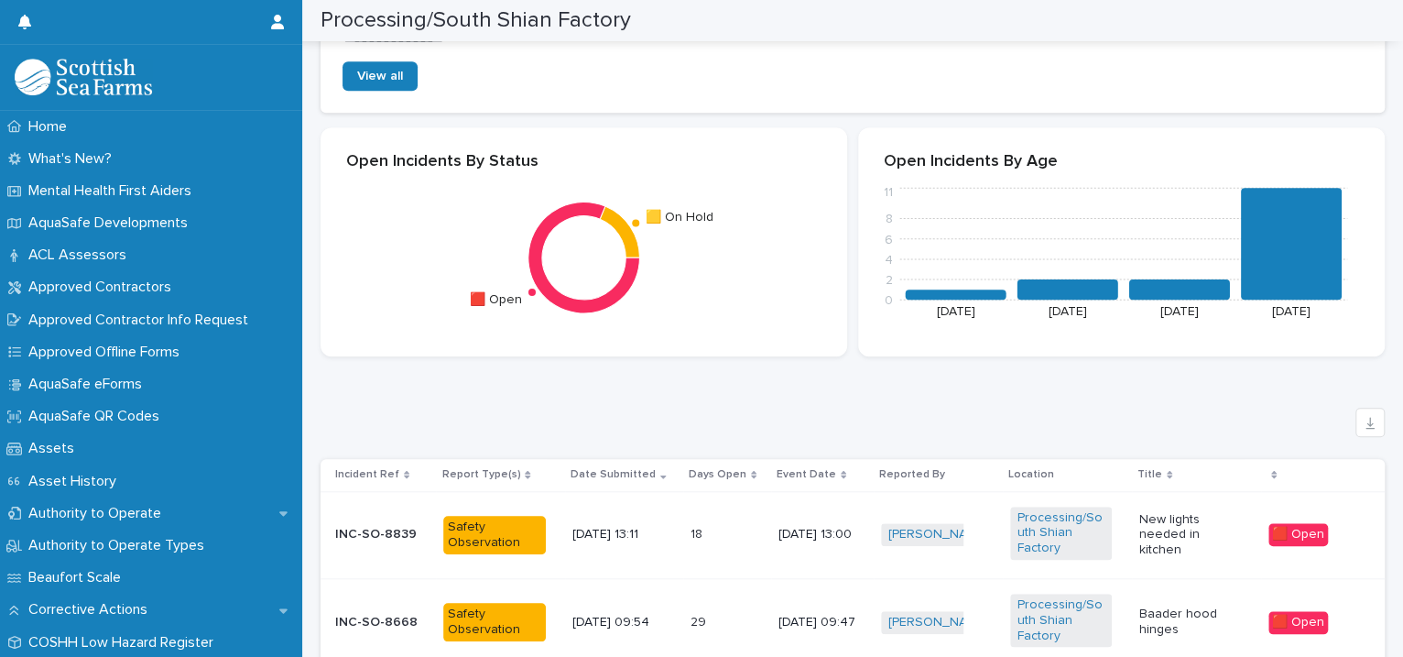
scroll to position [1259, 0]
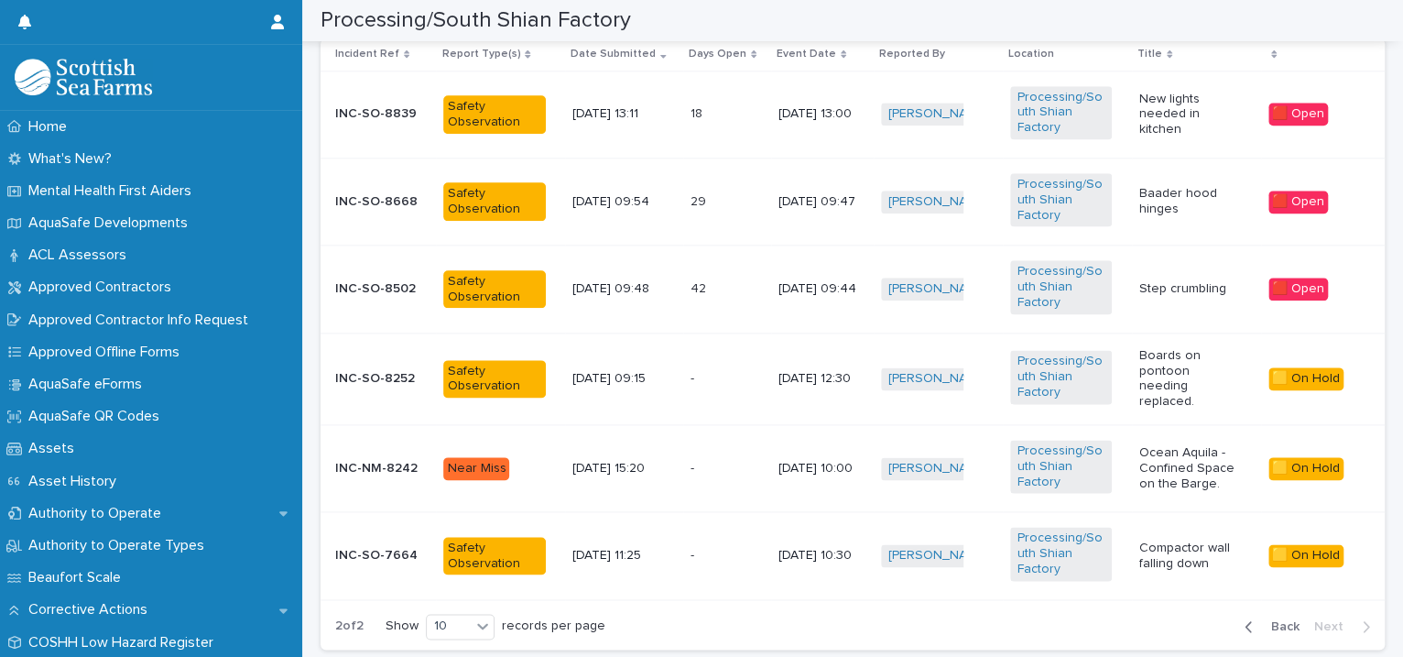
click at [1114, 118] on div "Processing/South Shian Factory" at bounding box center [1067, 114] width 114 height 71
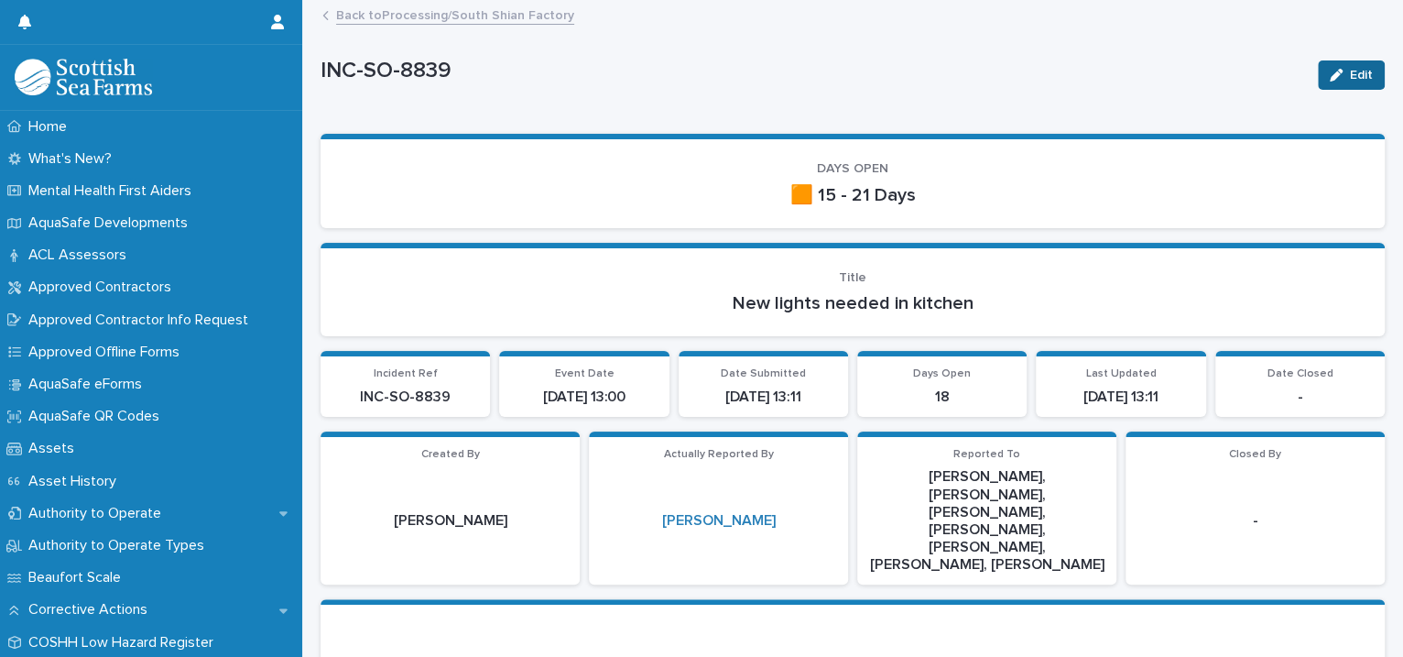
click at [1350, 76] on span "Edit" at bounding box center [1361, 75] width 23 height 13
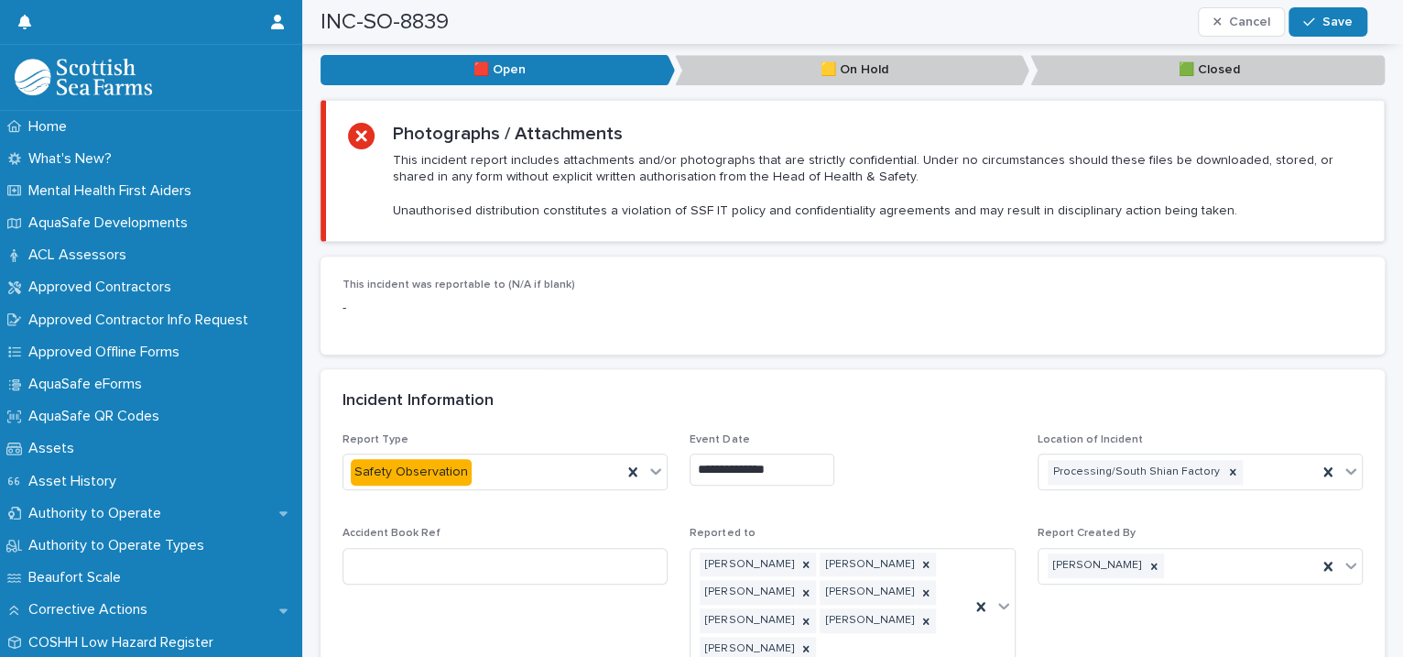
scroll to position [1259, 0]
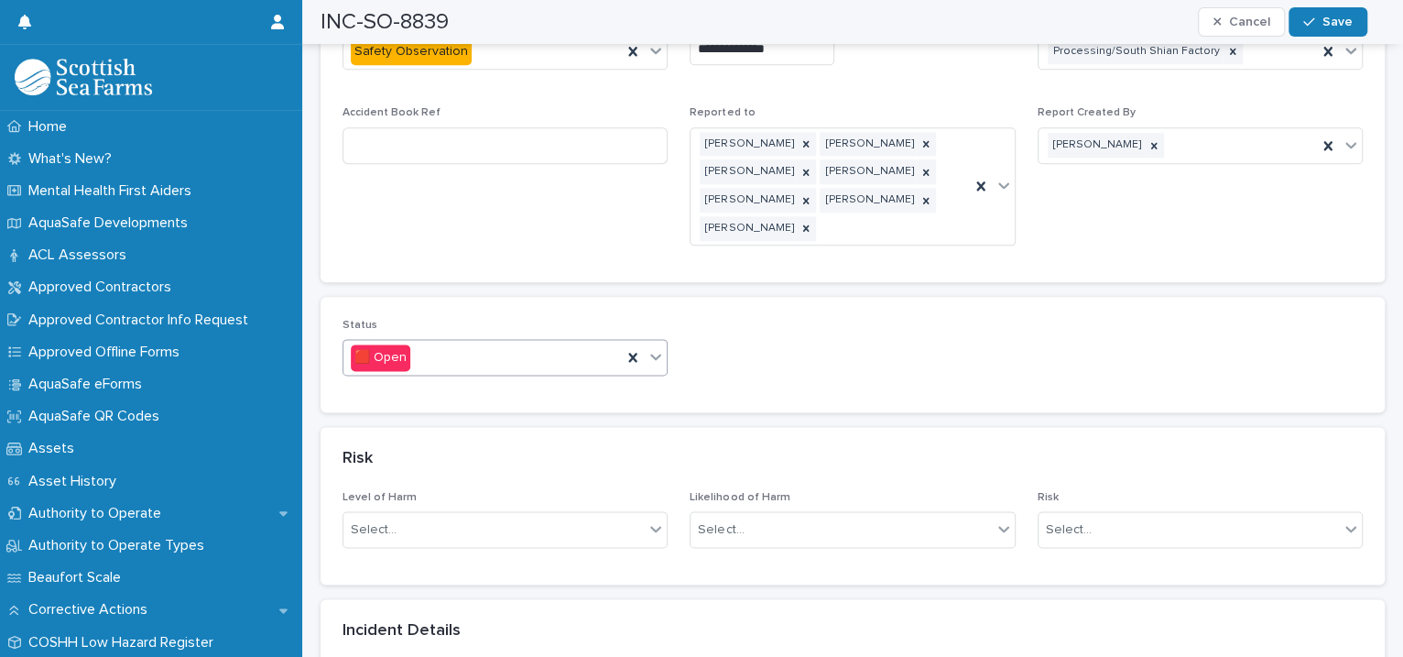
click at [651, 353] on icon at bounding box center [656, 356] width 11 height 6
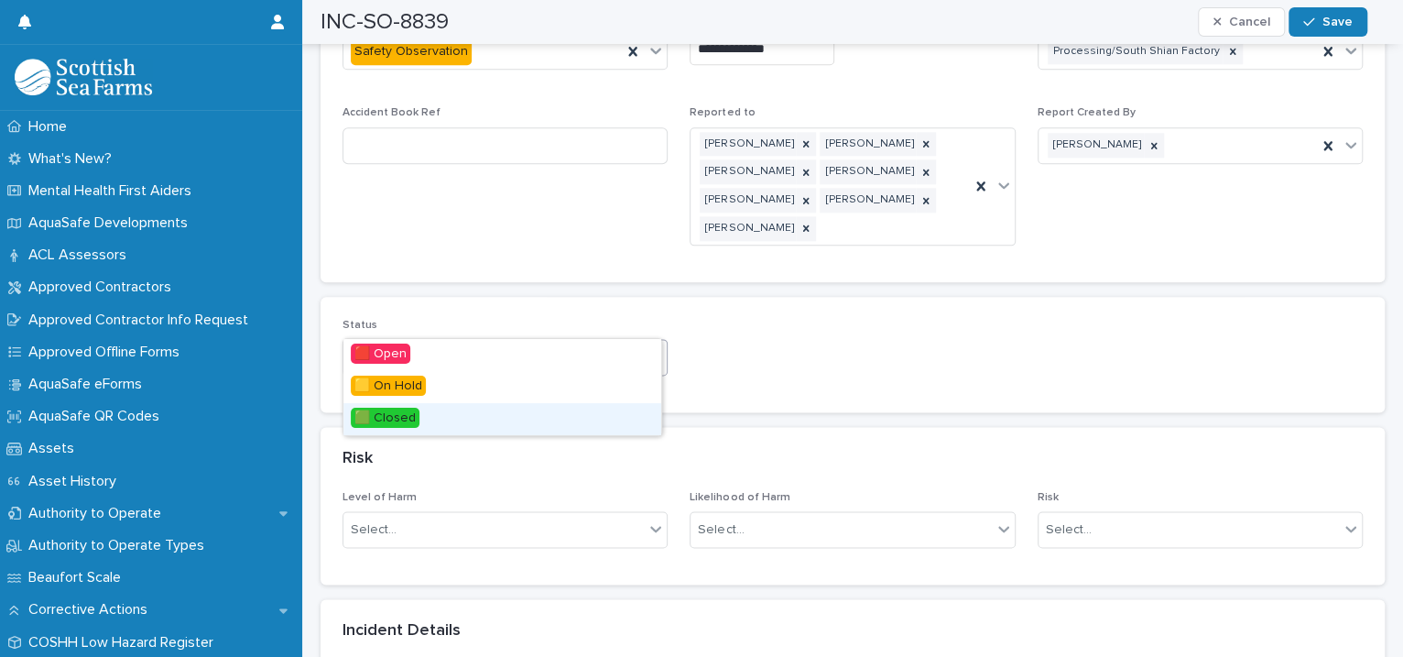
click at [492, 426] on div "🟩 Closed" at bounding box center [502, 419] width 318 height 32
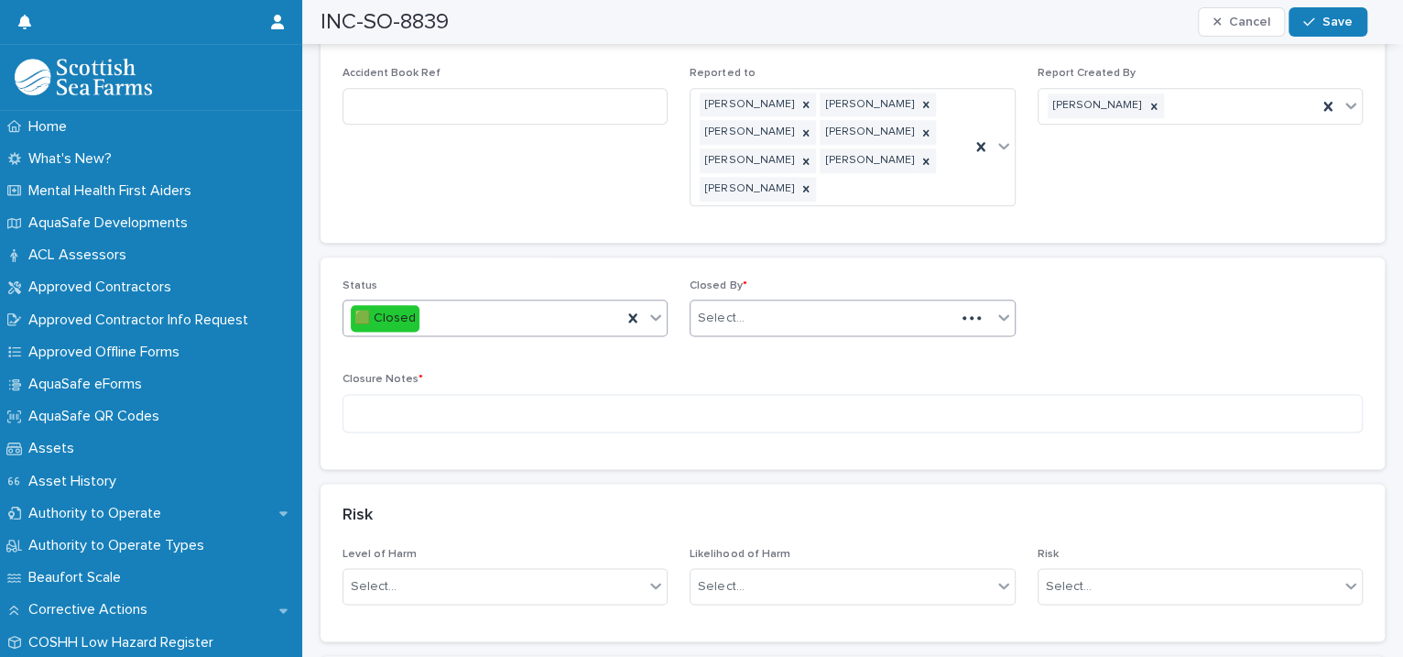
click at [748, 299] on div "Select..." at bounding box center [852, 317] width 325 height 37
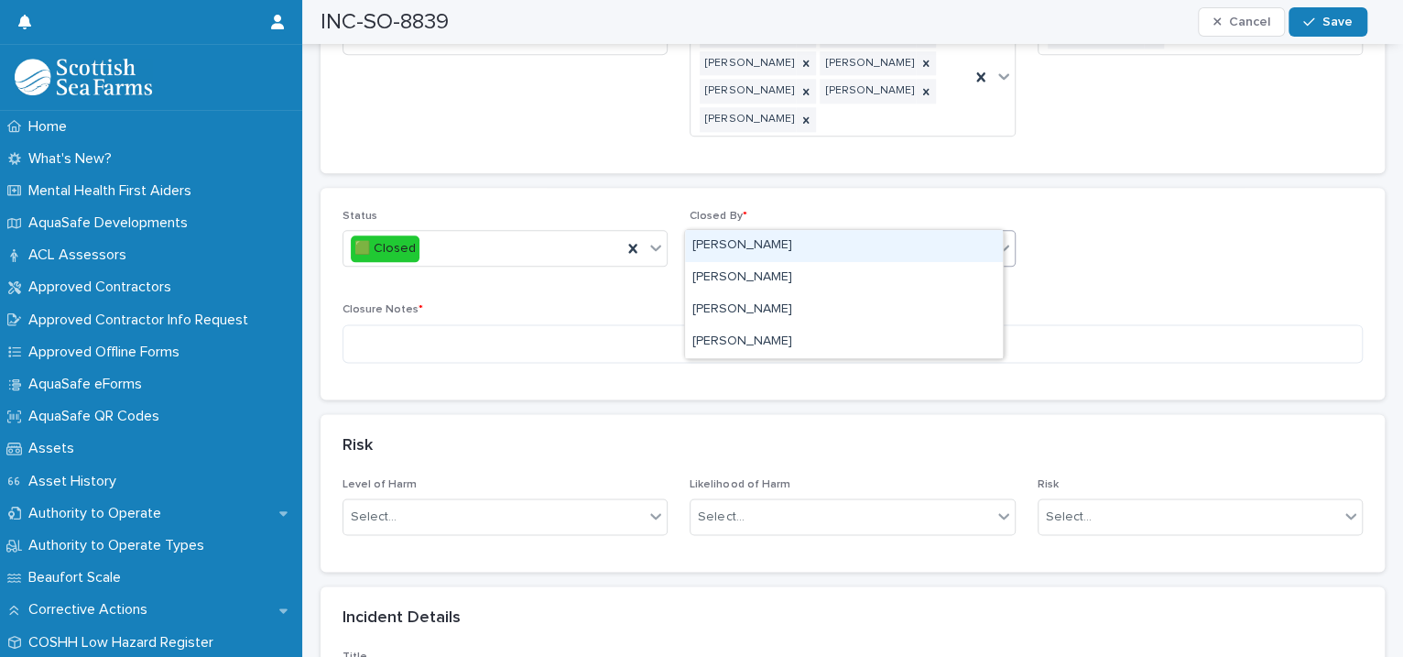
type input "****"
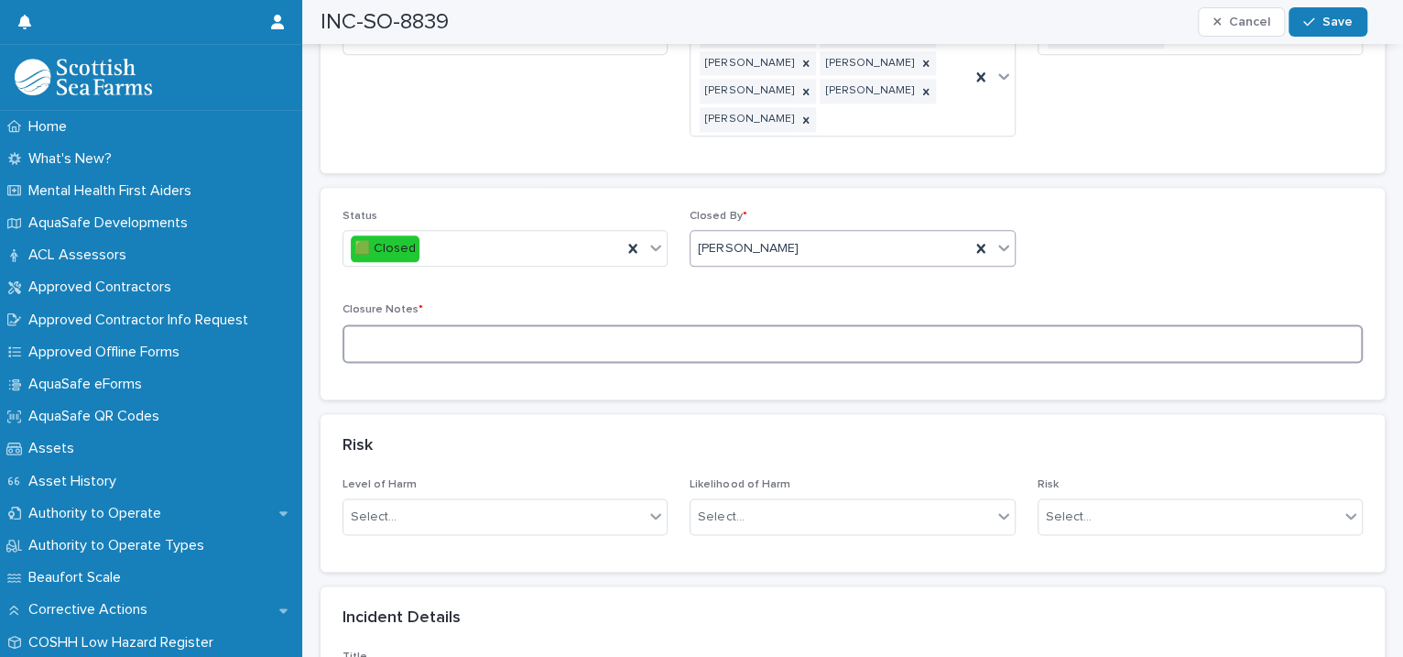
click at [496, 324] on textarea at bounding box center [852, 343] width 1020 height 39
click at [407, 324] on textarea "**********" at bounding box center [843, 343] width 1002 height 39
click at [446, 324] on textarea "**********" at bounding box center [843, 343] width 1002 height 39
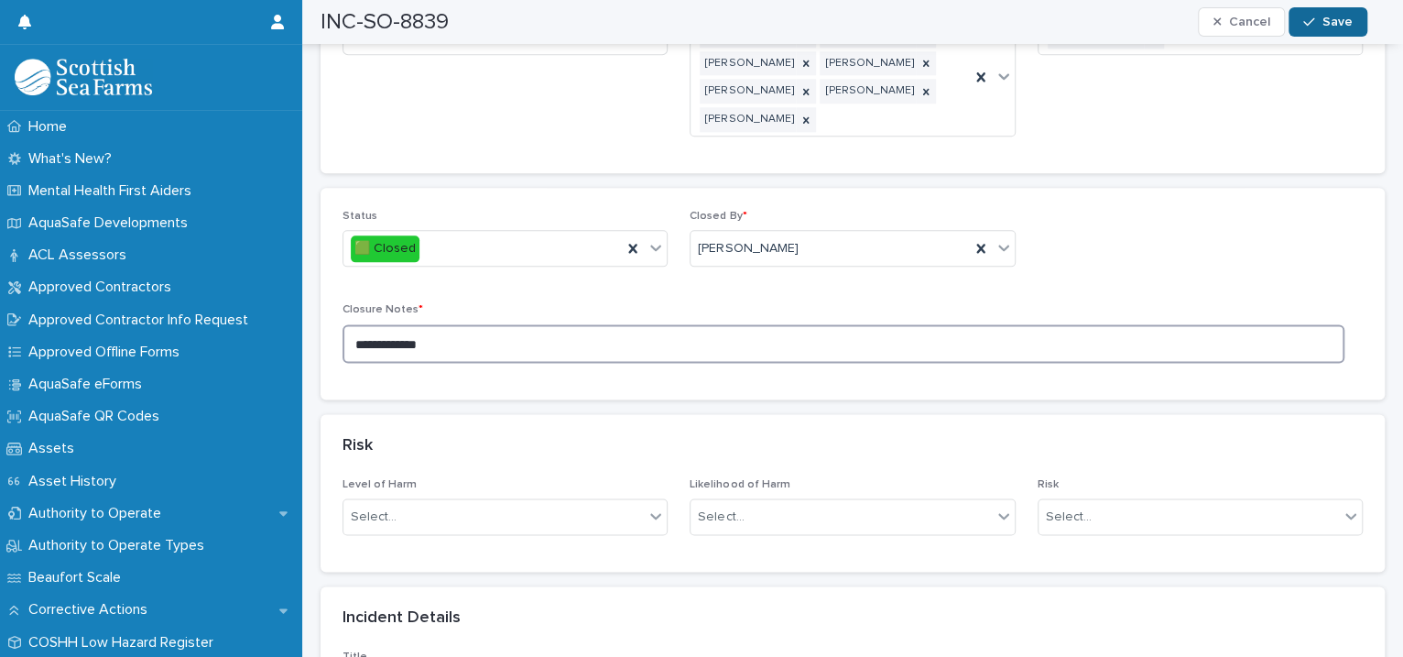
type textarea "**********"
click at [1311, 27] on icon "button" at bounding box center [1308, 22] width 11 height 13
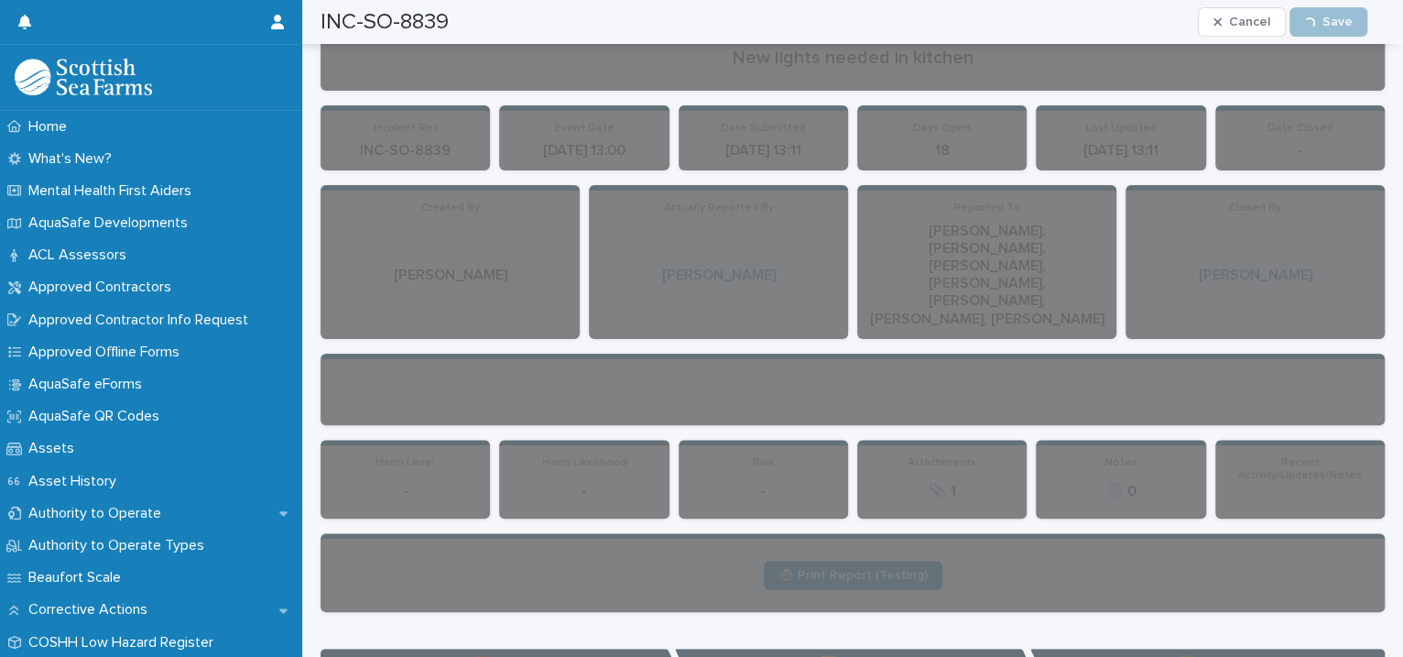
scroll to position [0, 0]
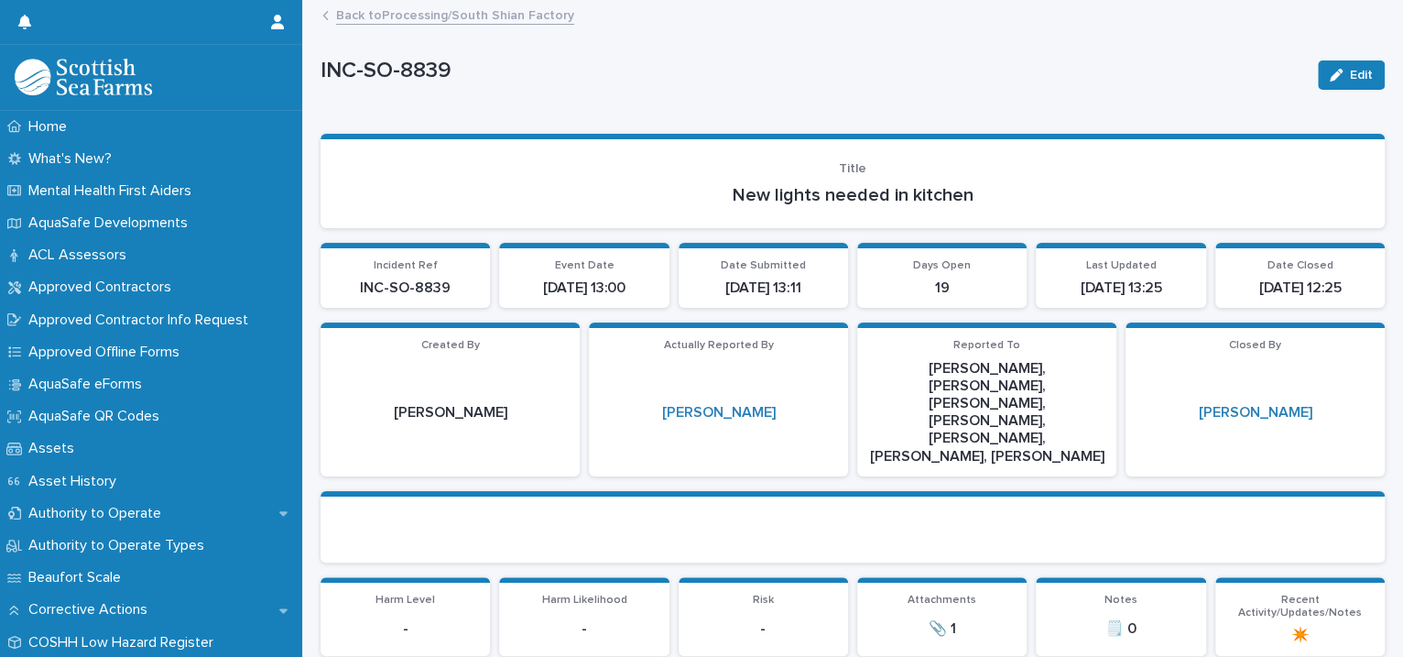
click at [490, 16] on link "Back to Processing/South Shian Factory" at bounding box center [455, 14] width 238 height 21
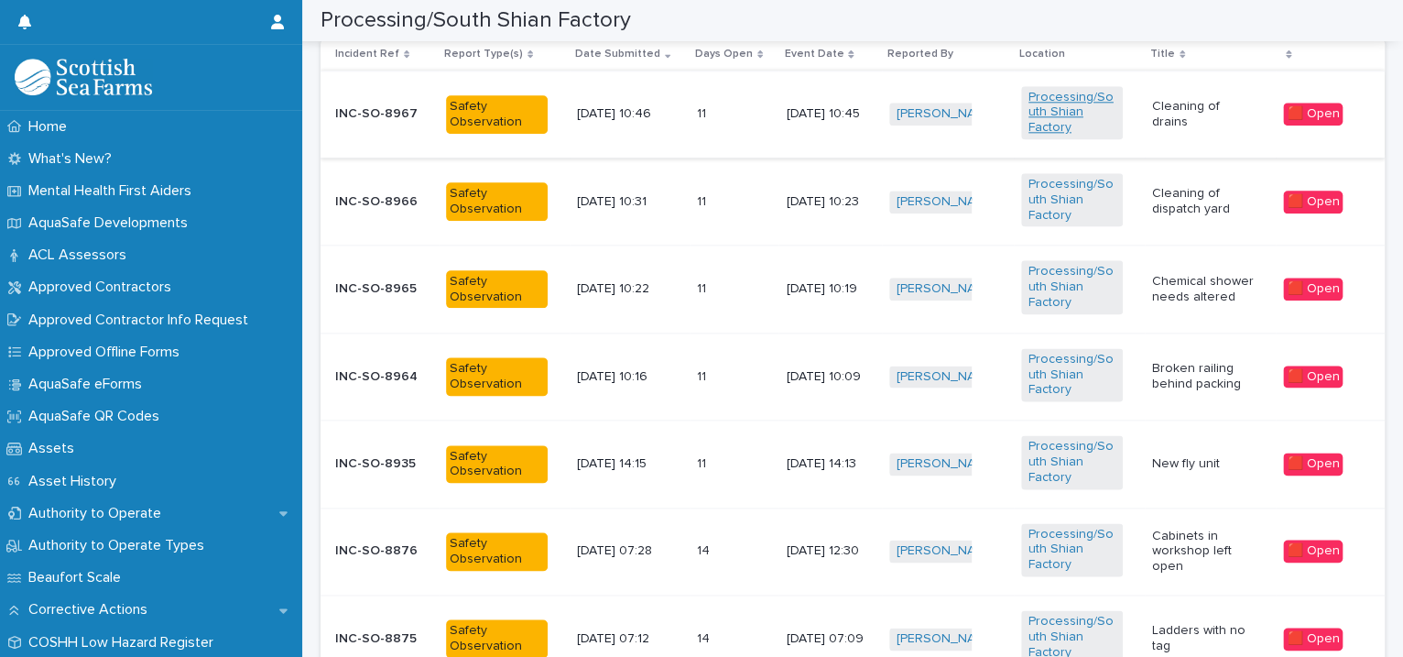
scroll to position [1678, 0]
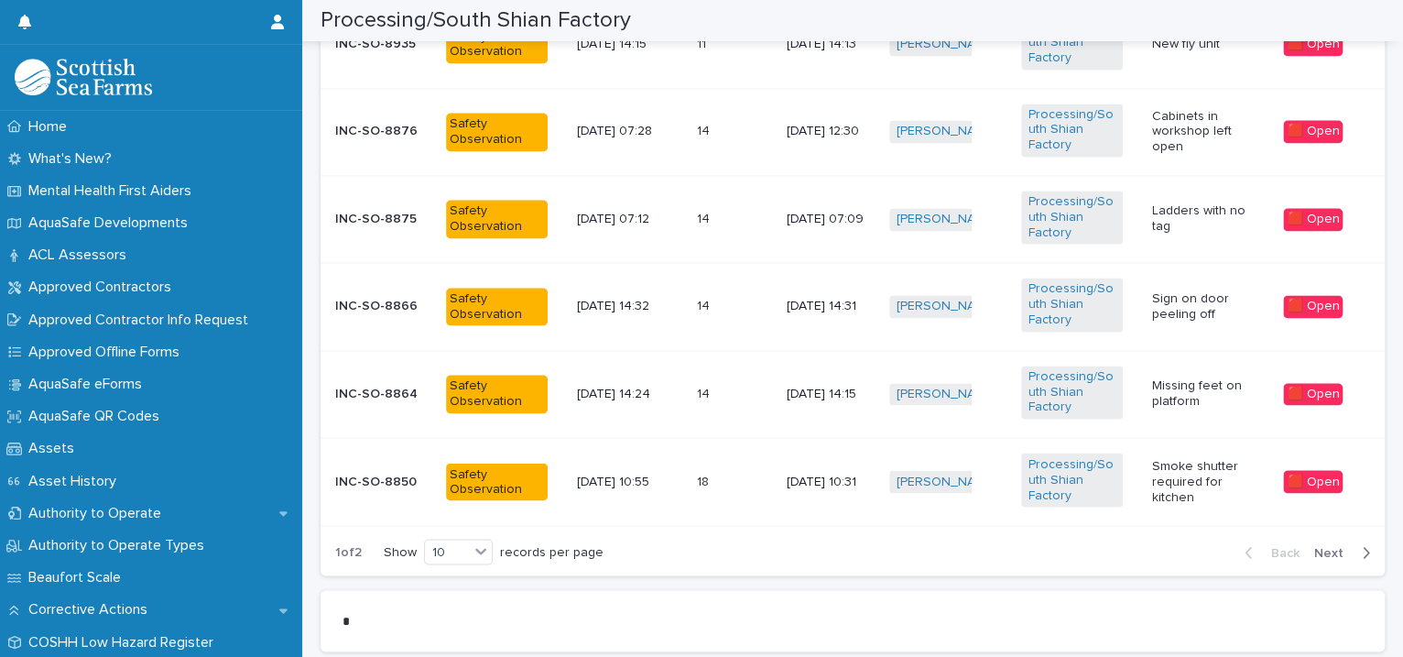
click at [1314, 549] on span "Next" at bounding box center [1334, 552] width 40 height 13
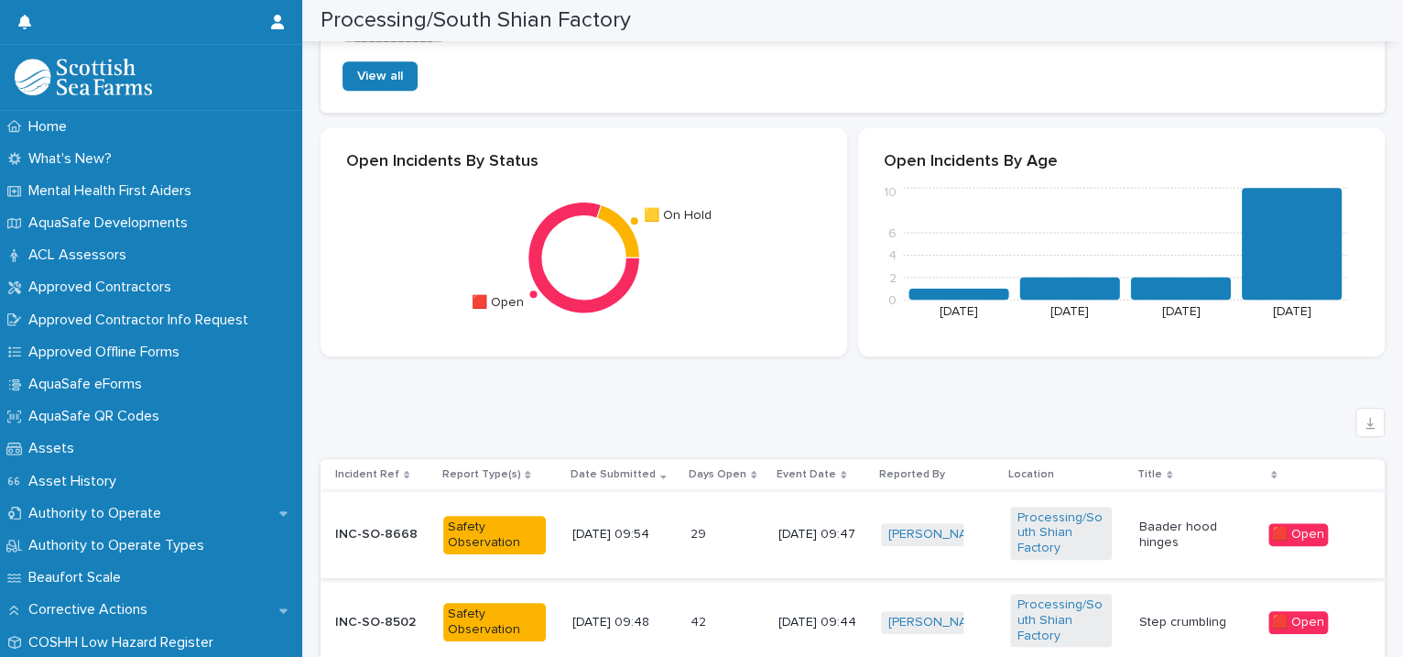
scroll to position [1259, 0]
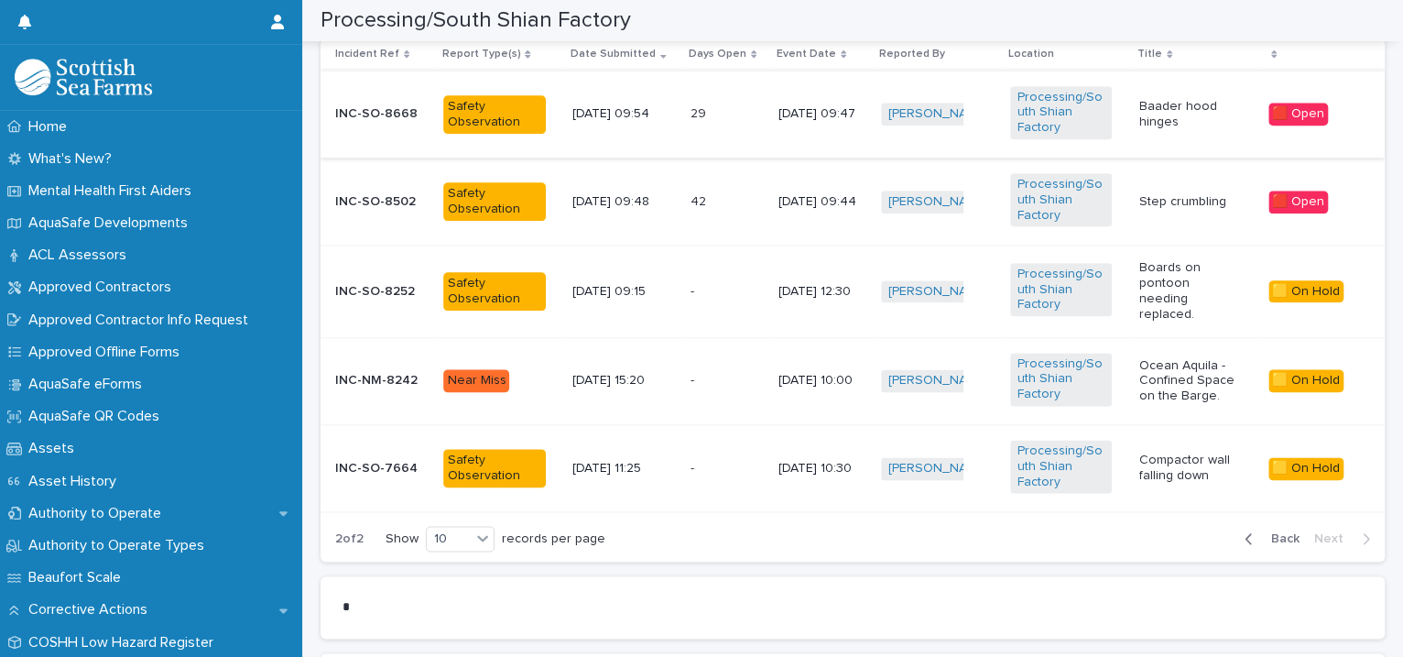
click at [1003, 481] on td "Processing/South Shian Factory" at bounding box center [1067, 467] width 129 height 87
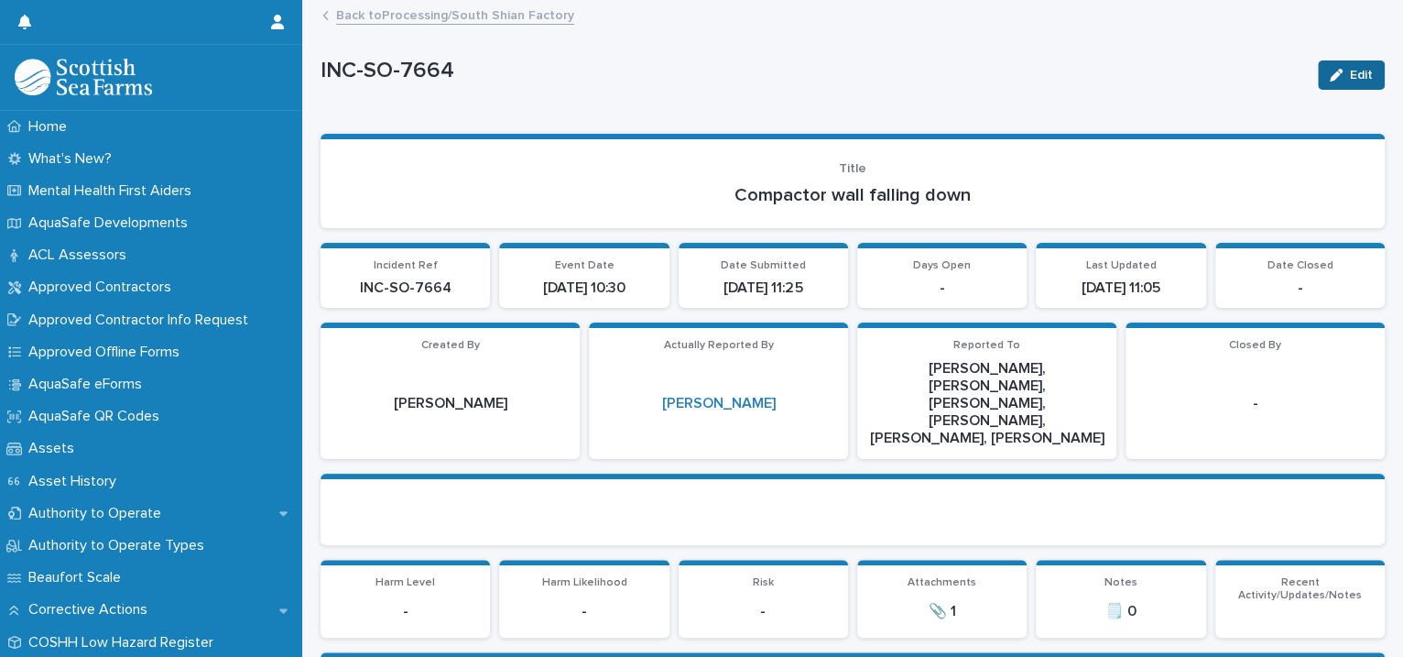
click at [1330, 69] on icon "button" at bounding box center [1336, 75] width 13 height 13
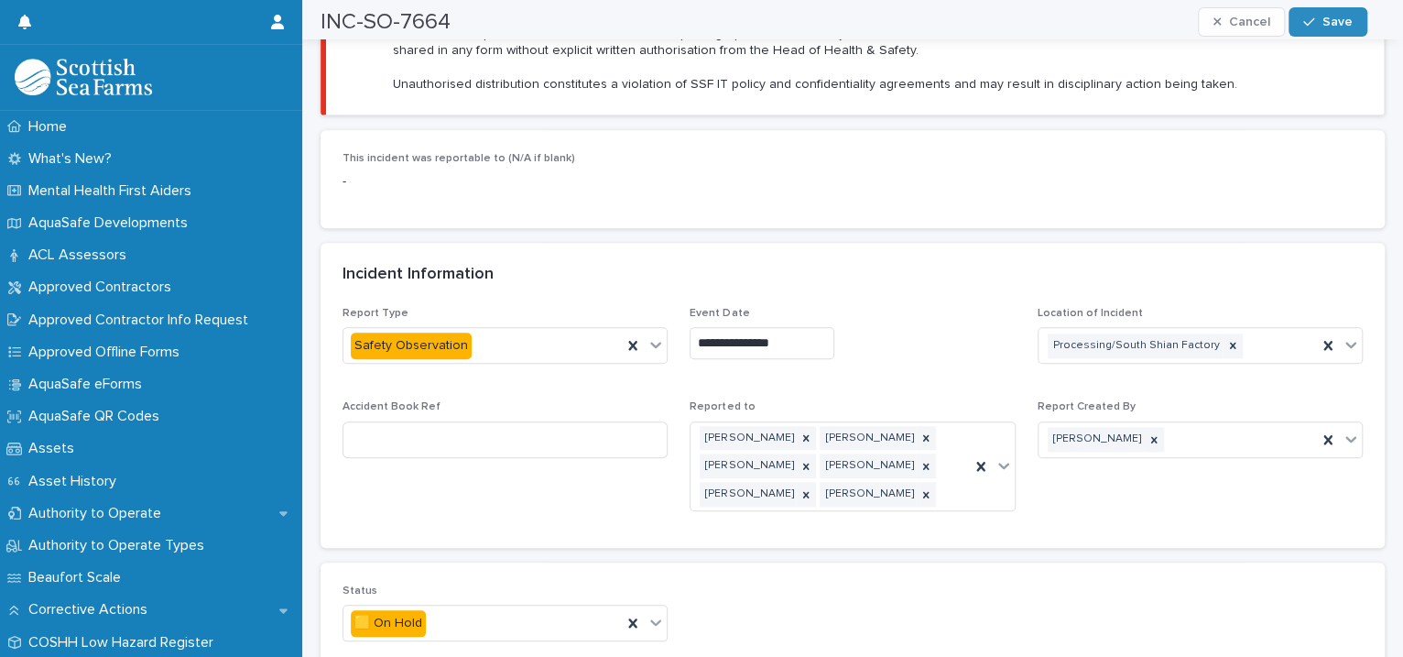
scroll to position [1259, 0]
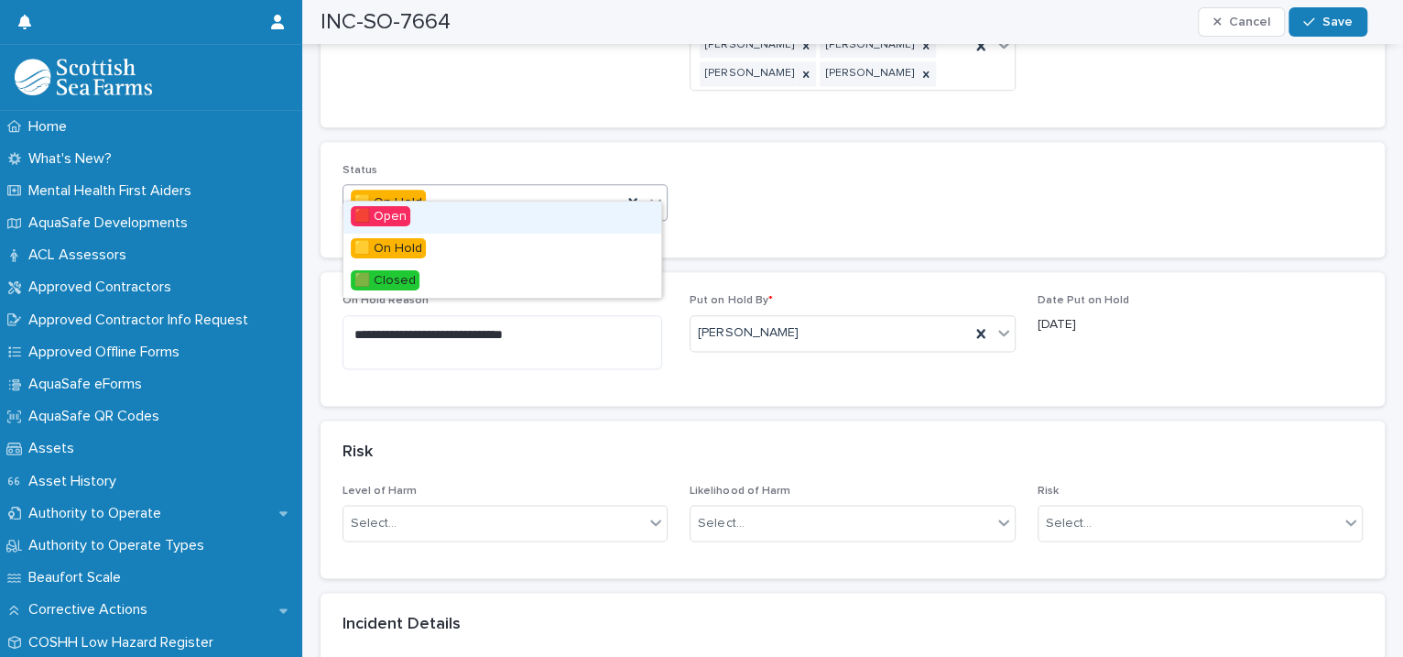
click at [651, 200] on icon at bounding box center [656, 203] width 11 height 6
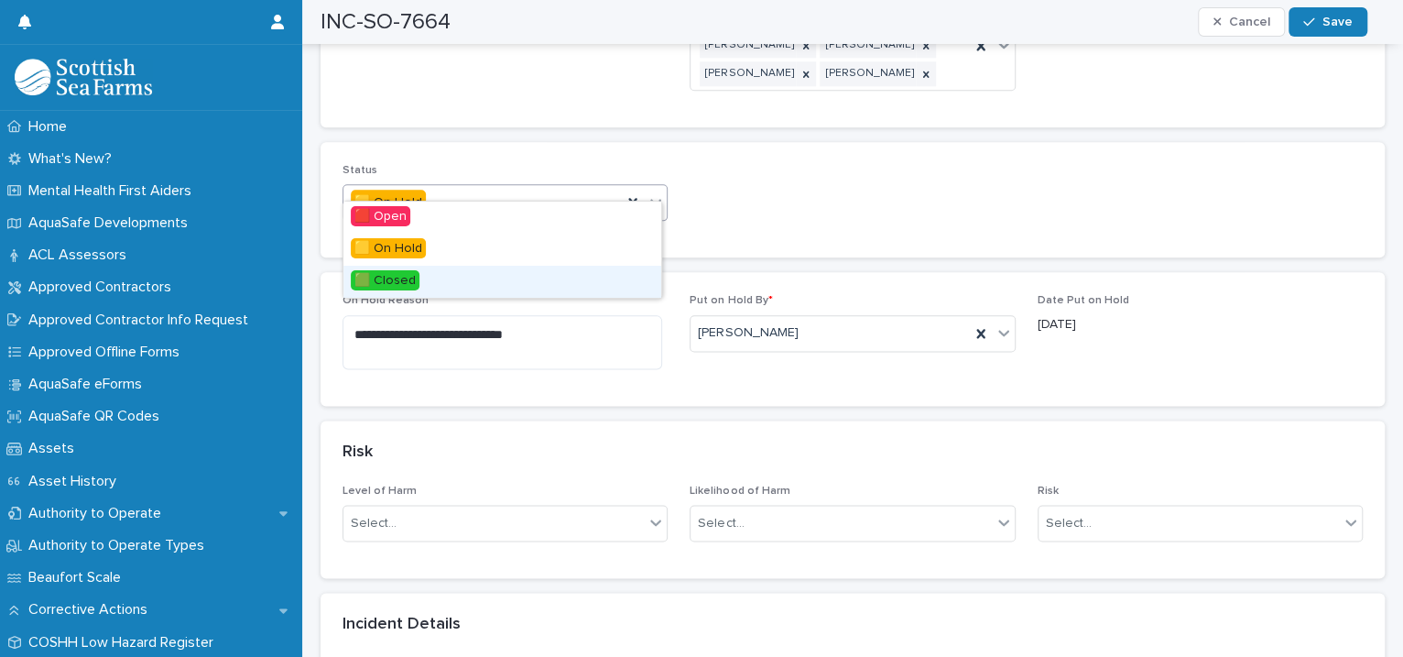
click at [538, 289] on div "🟩 Closed" at bounding box center [502, 282] width 318 height 32
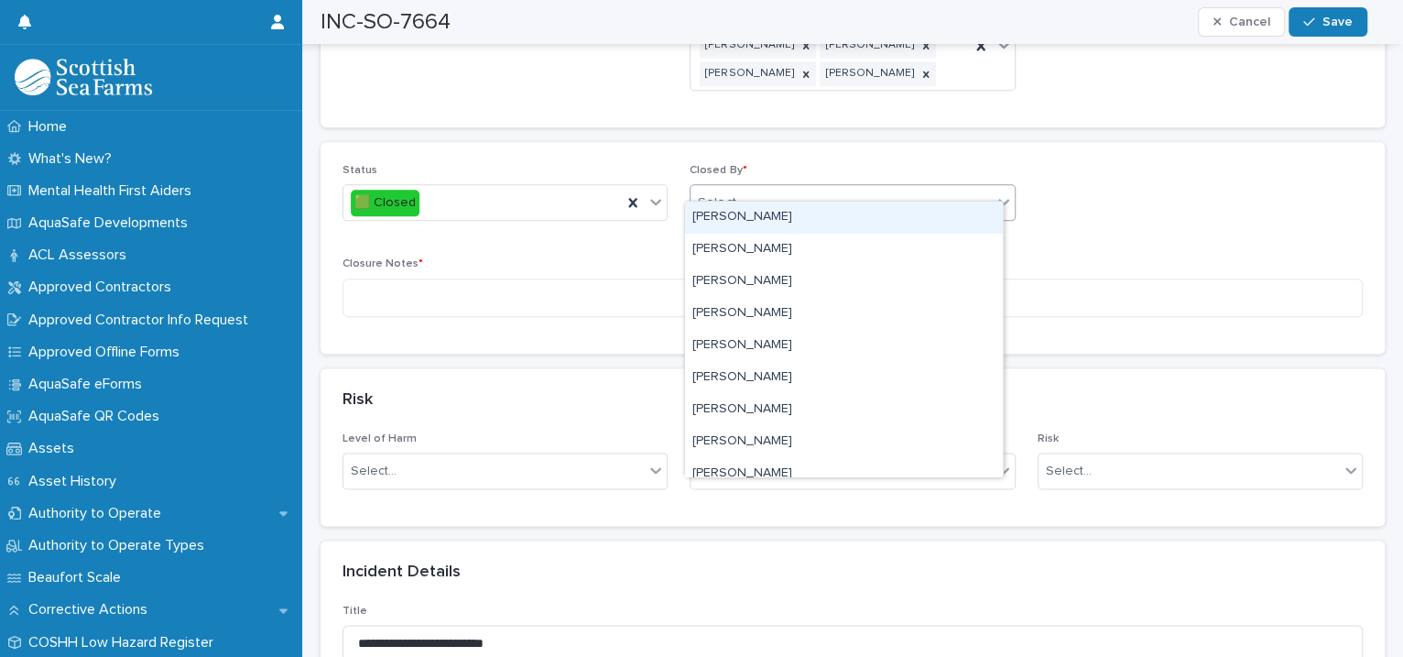
click at [760, 188] on div "Select..." at bounding box center [840, 203] width 300 height 30
type input "****"
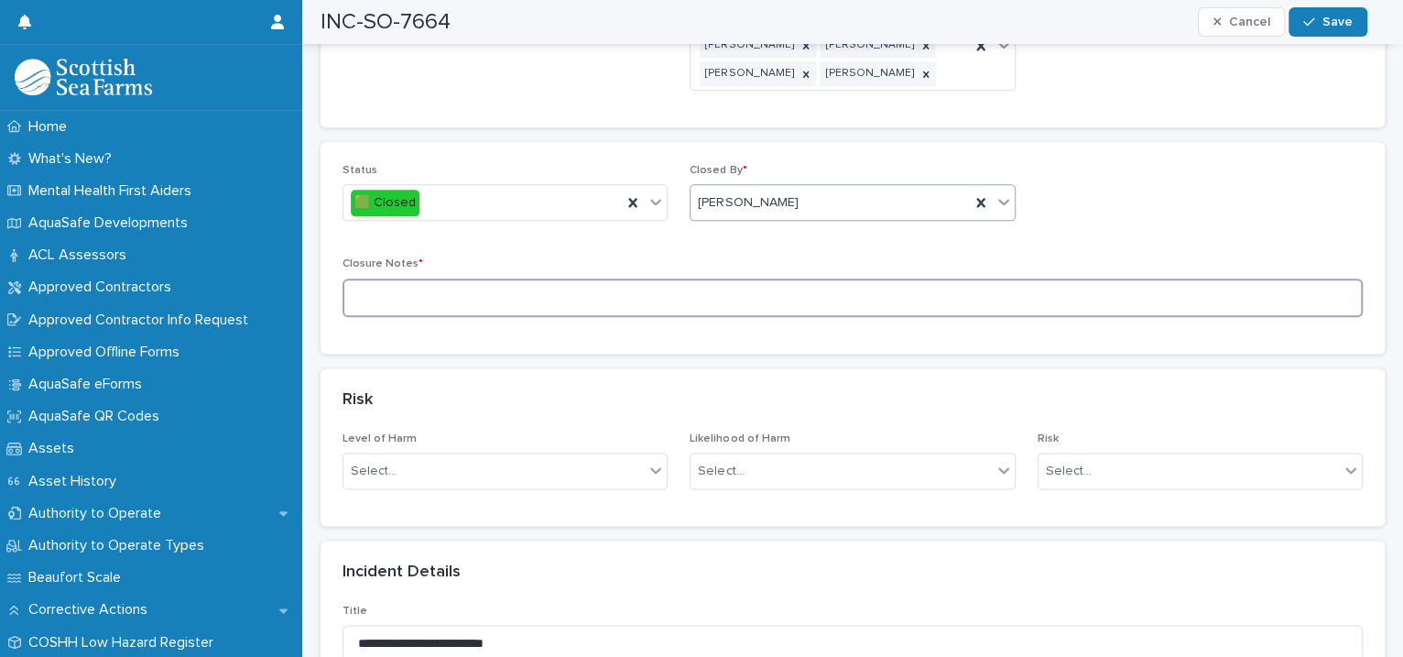
click at [556, 288] on textarea at bounding box center [852, 297] width 1020 height 39
type textarea "**********"
click at [1307, 21] on icon "button" at bounding box center [1308, 22] width 11 height 13
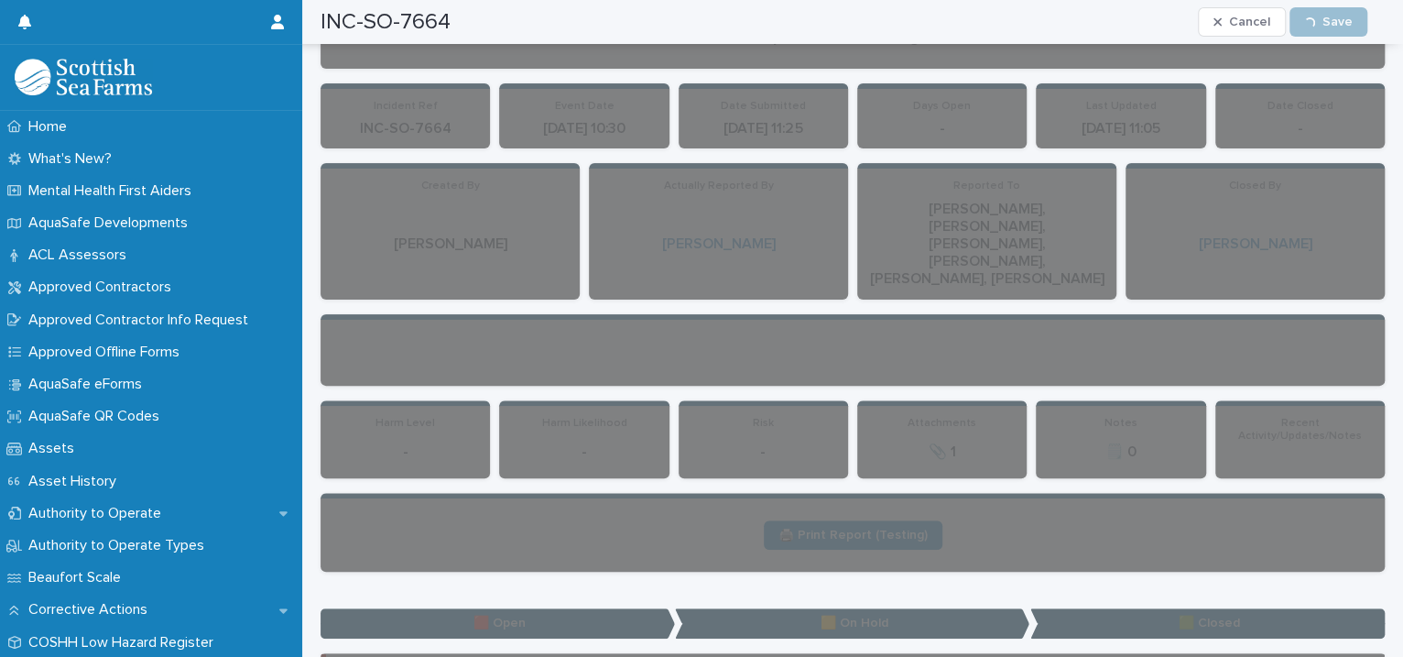
scroll to position [0, 0]
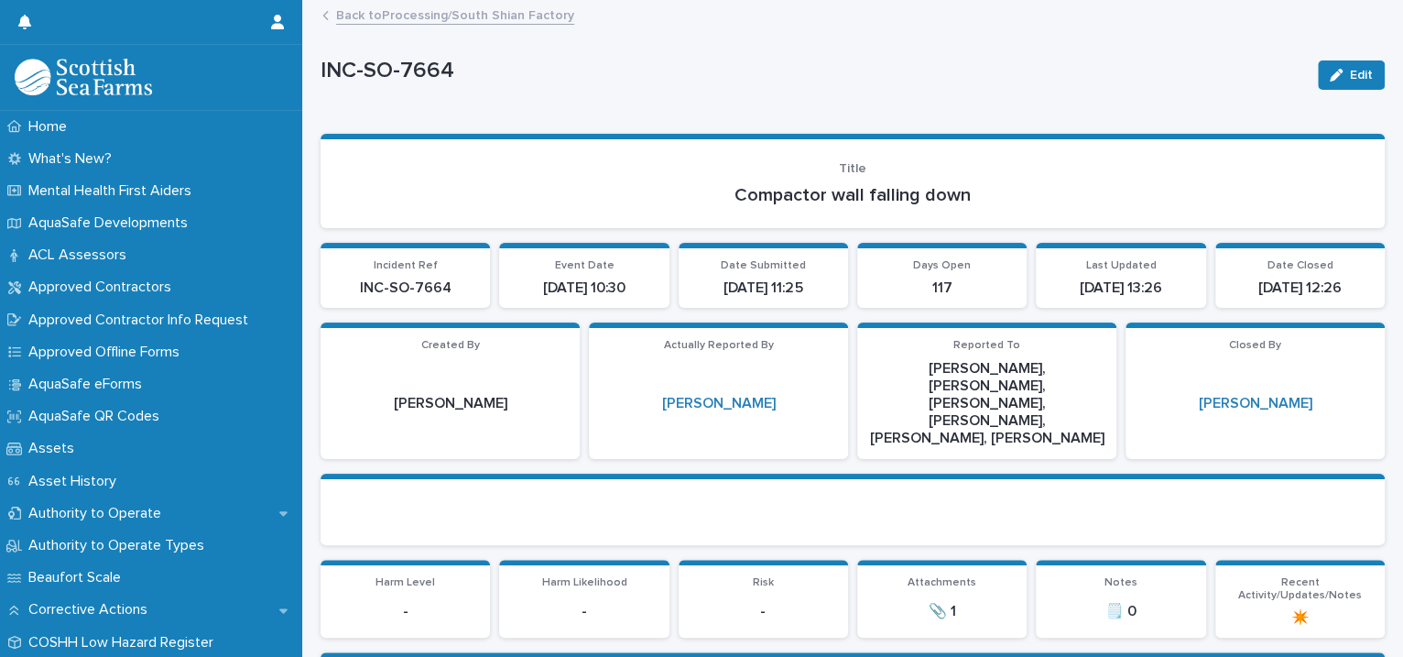
click at [436, 11] on link "Back to Processing/South Shian Factory" at bounding box center [455, 14] width 238 height 21
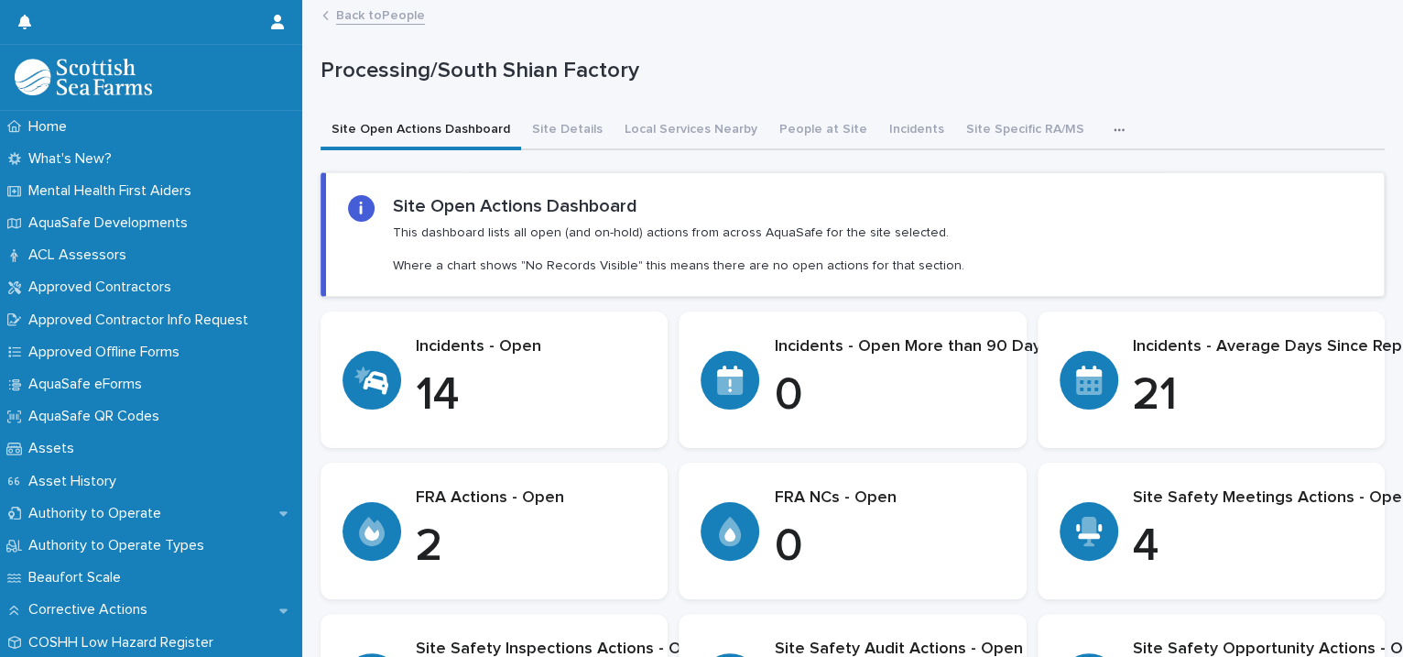
scroll to position [755, 0]
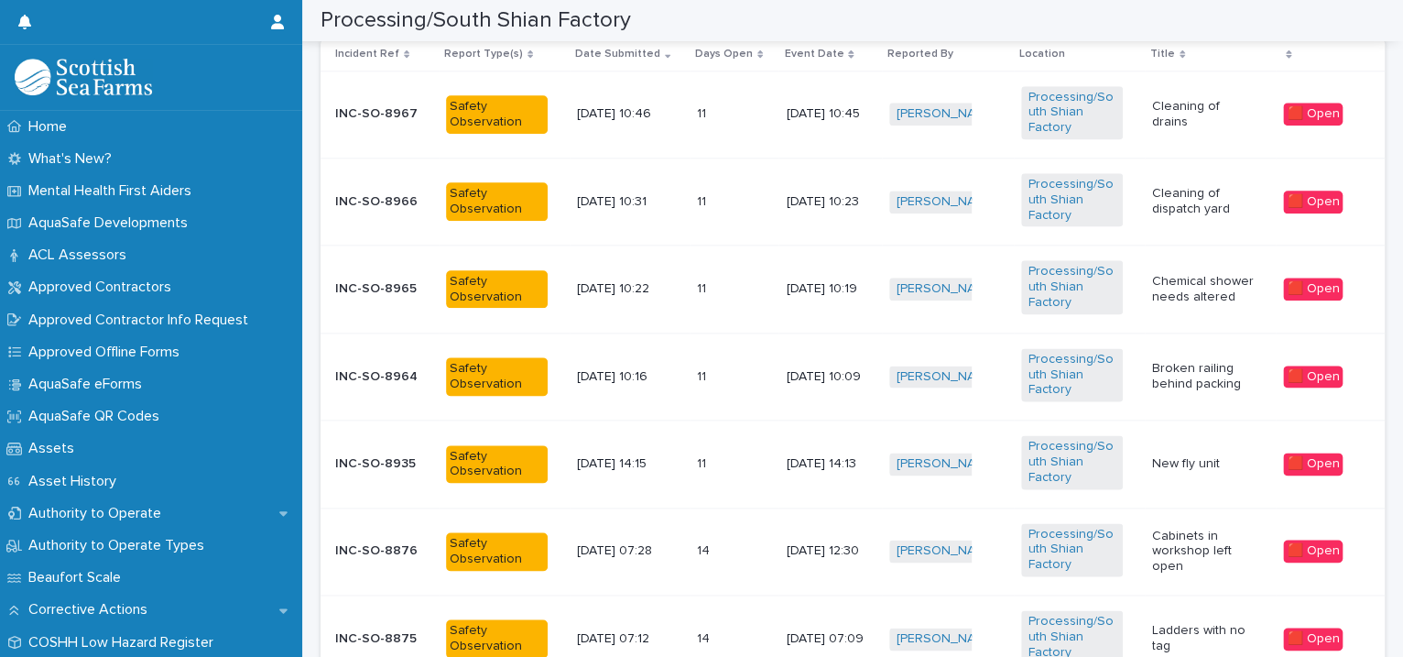
scroll to position [1678, 0]
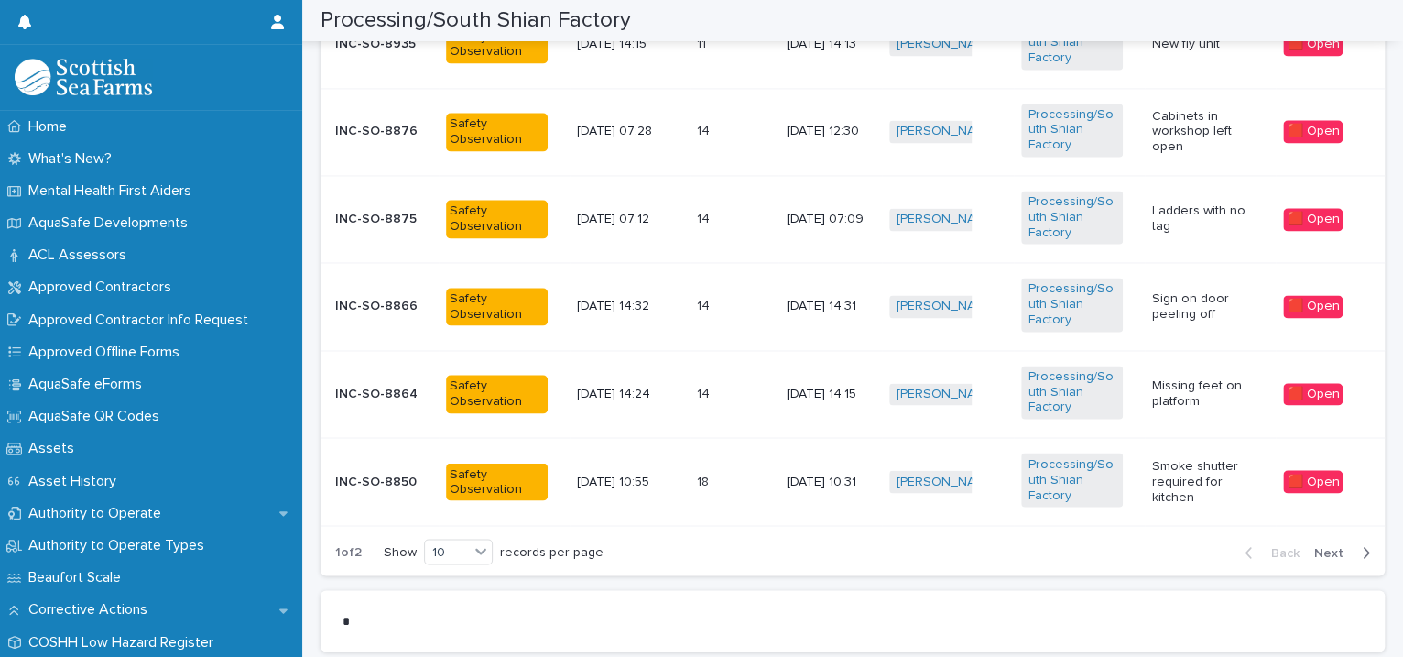
click at [1188, 408] on div "Missing feet on platform" at bounding box center [1210, 394] width 116 height 46
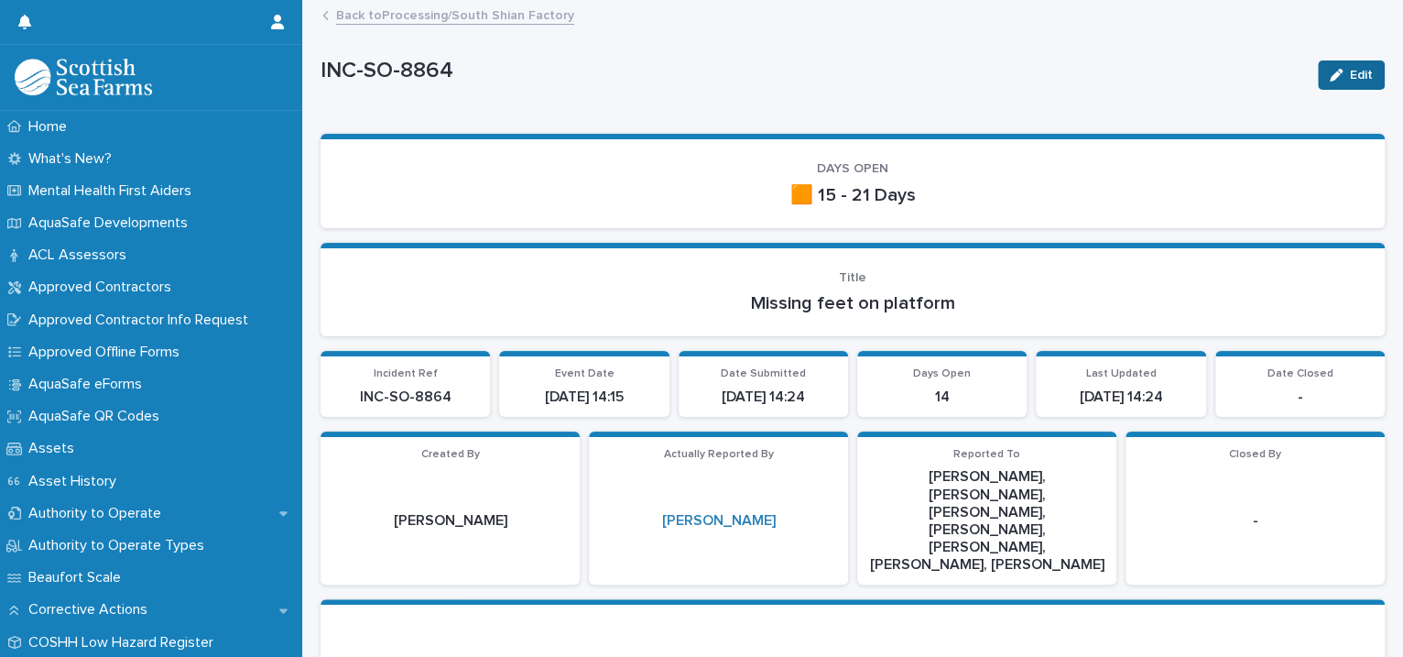
click at [1330, 76] on div "button" at bounding box center [1340, 75] width 20 height 13
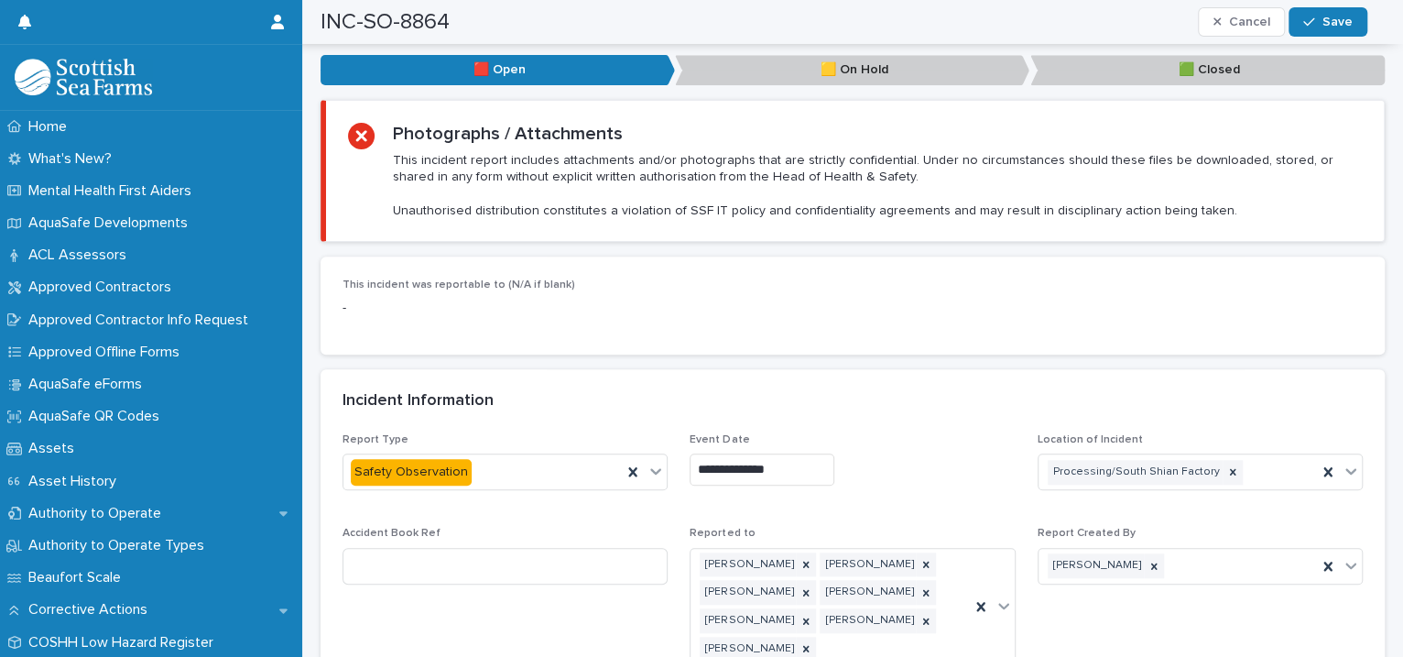
scroll to position [1259, 0]
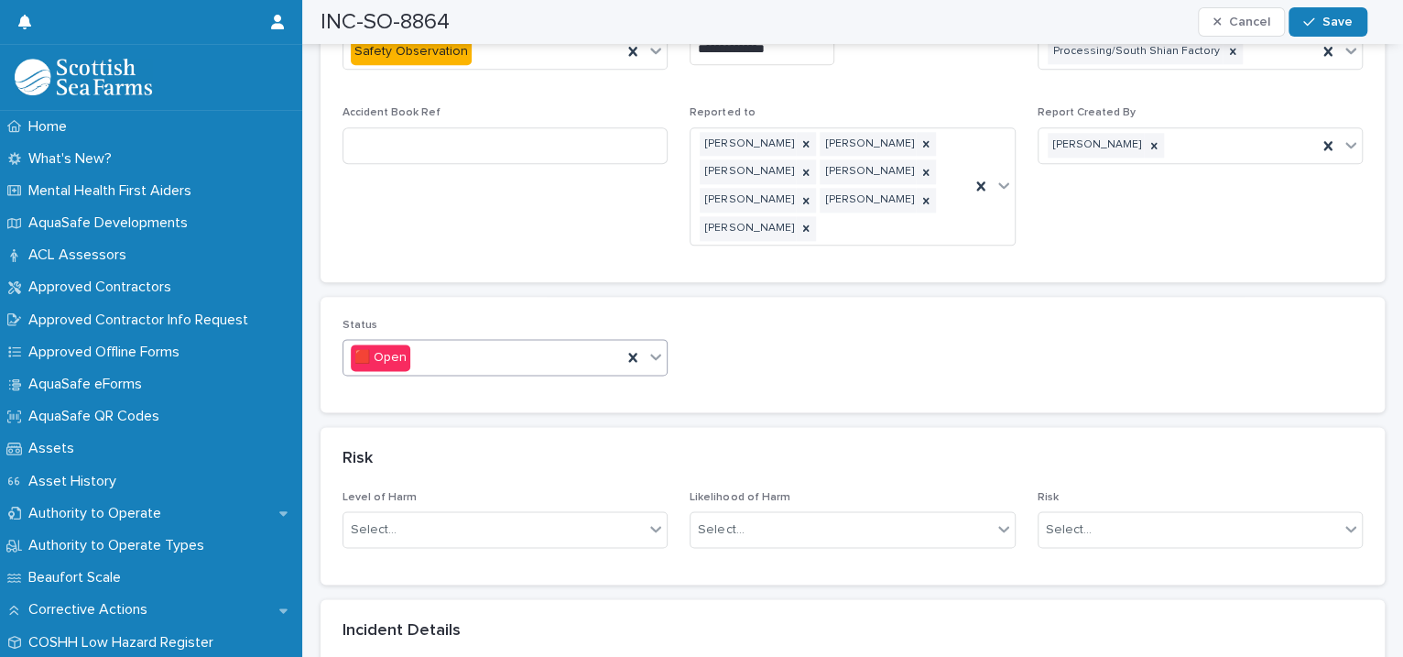
click at [652, 347] on icon at bounding box center [655, 356] width 18 height 18
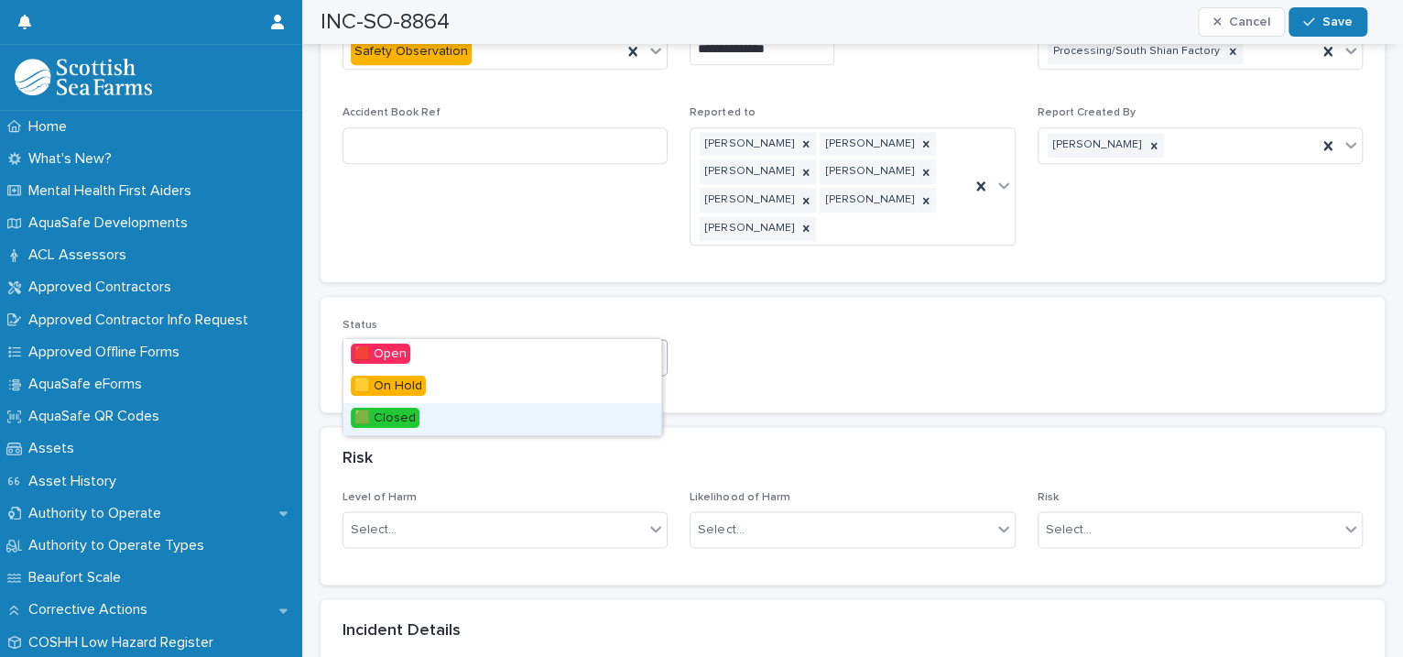
click at [540, 412] on div "🟩 Closed" at bounding box center [502, 419] width 318 height 32
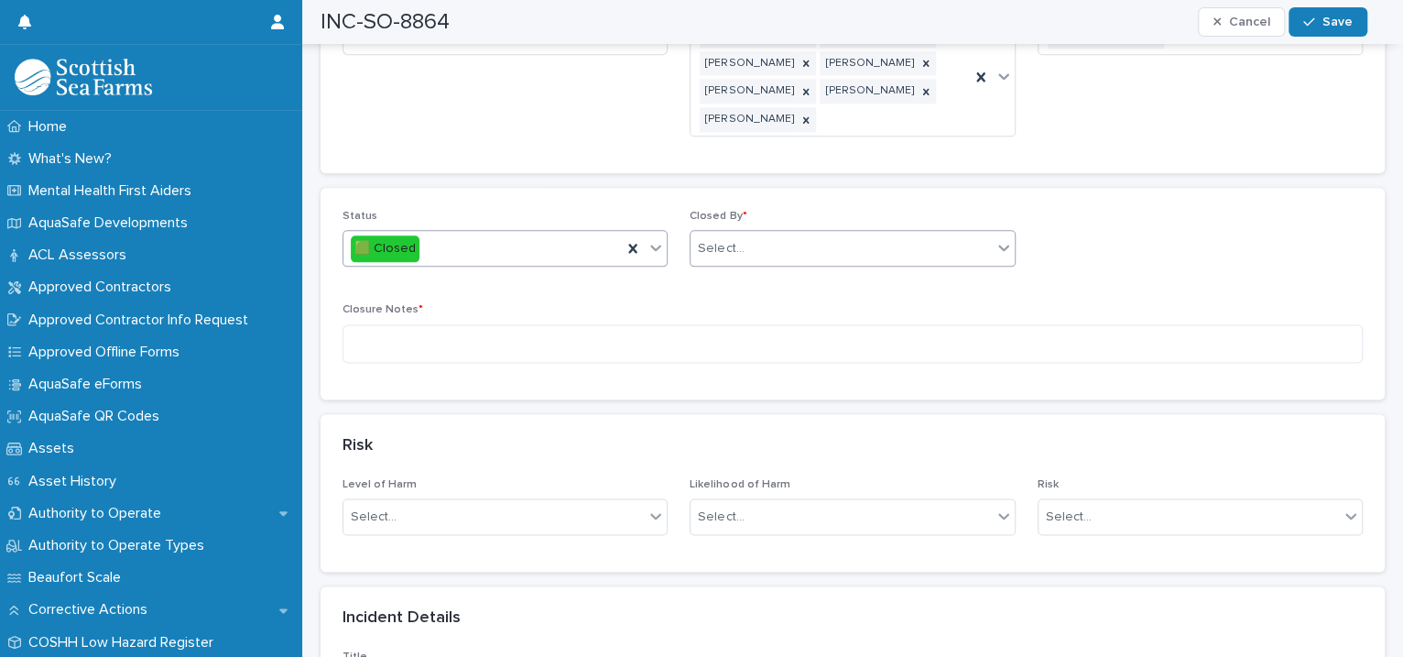
click at [744, 234] on div "Select..." at bounding box center [840, 249] width 300 height 30
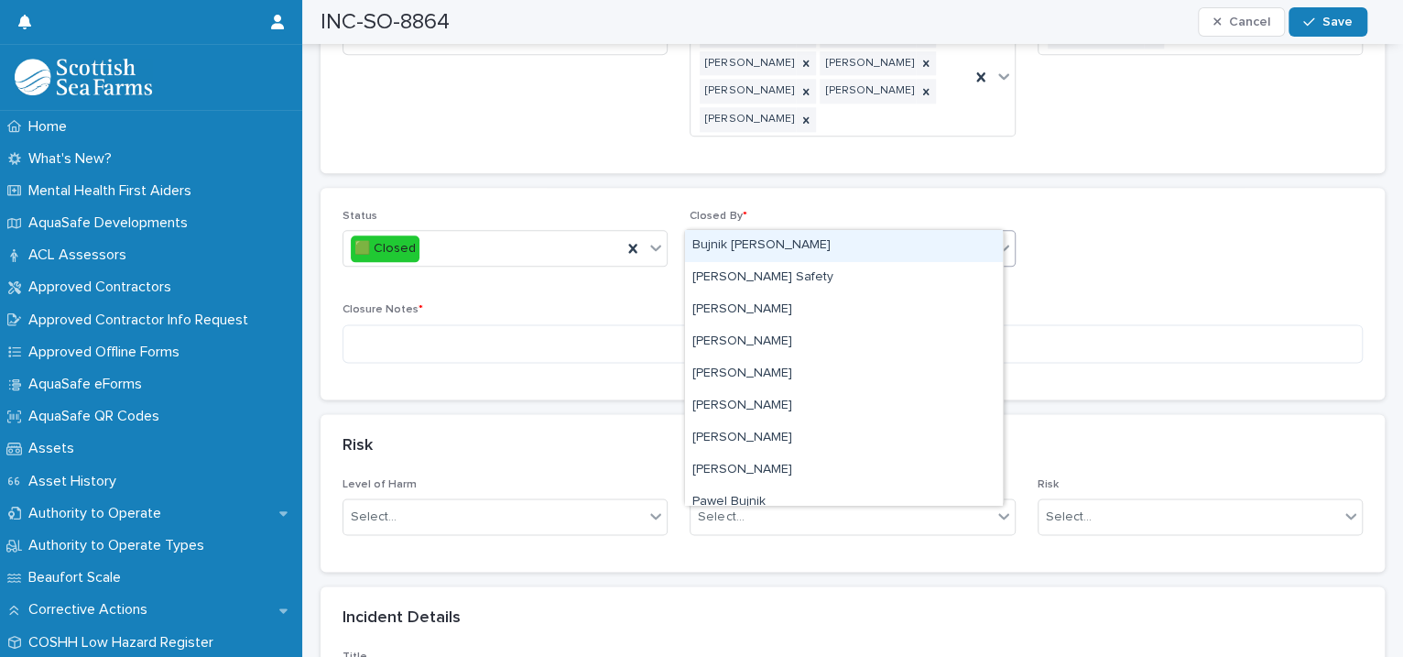
type input "****"
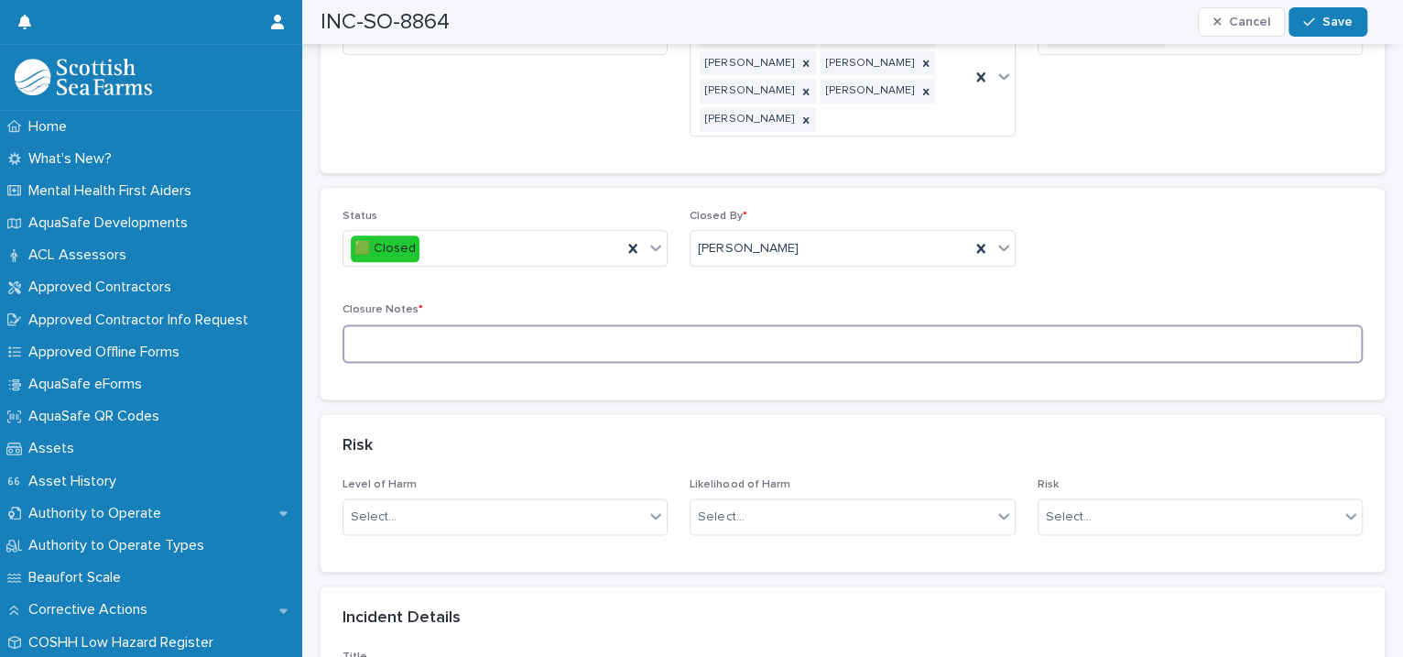
click at [531, 324] on textarea at bounding box center [852, 343] width 1020 height 39
click at [375, 324] on textarea "**********" at bounding box center [843, 343] width 1002 height 39
click at [374, 324] on textarea "**********" at bounding box center [843, 343] width 1002 height 39
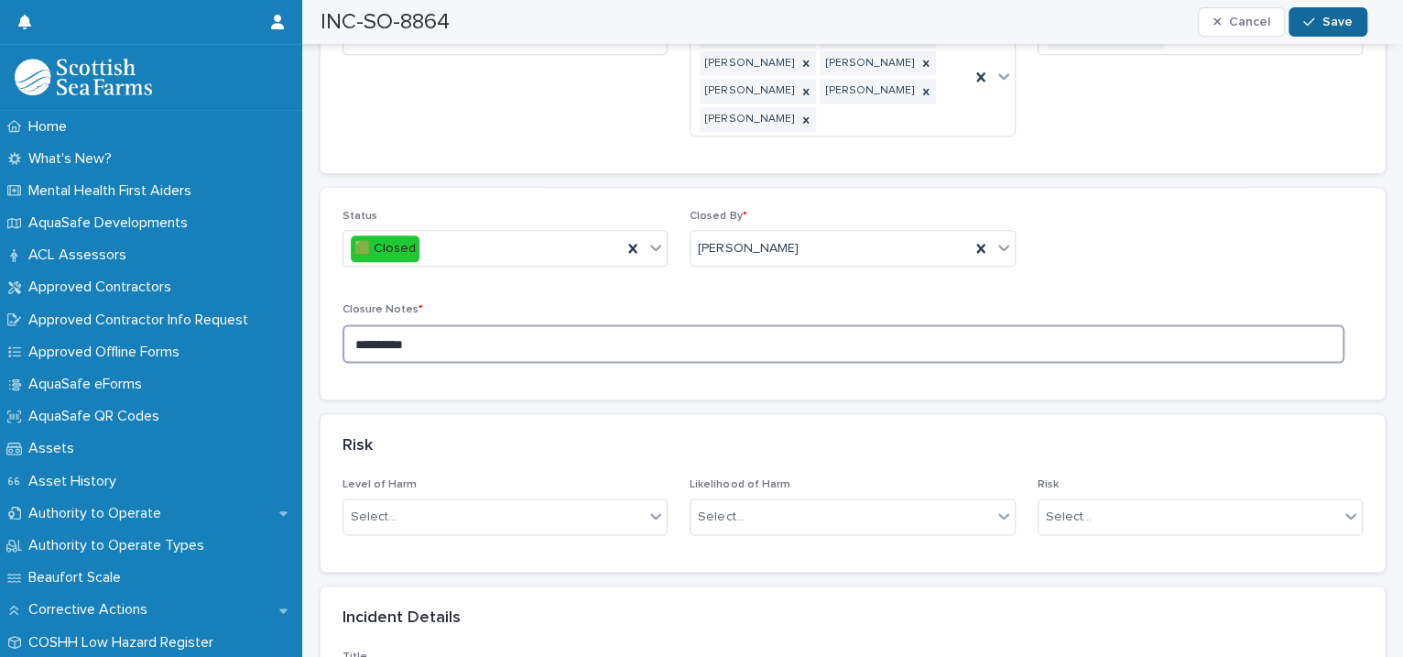
type textarea "**********"
click at [1317, 23] on div "button" at bounding box center [1312, 22] width 18 height 13
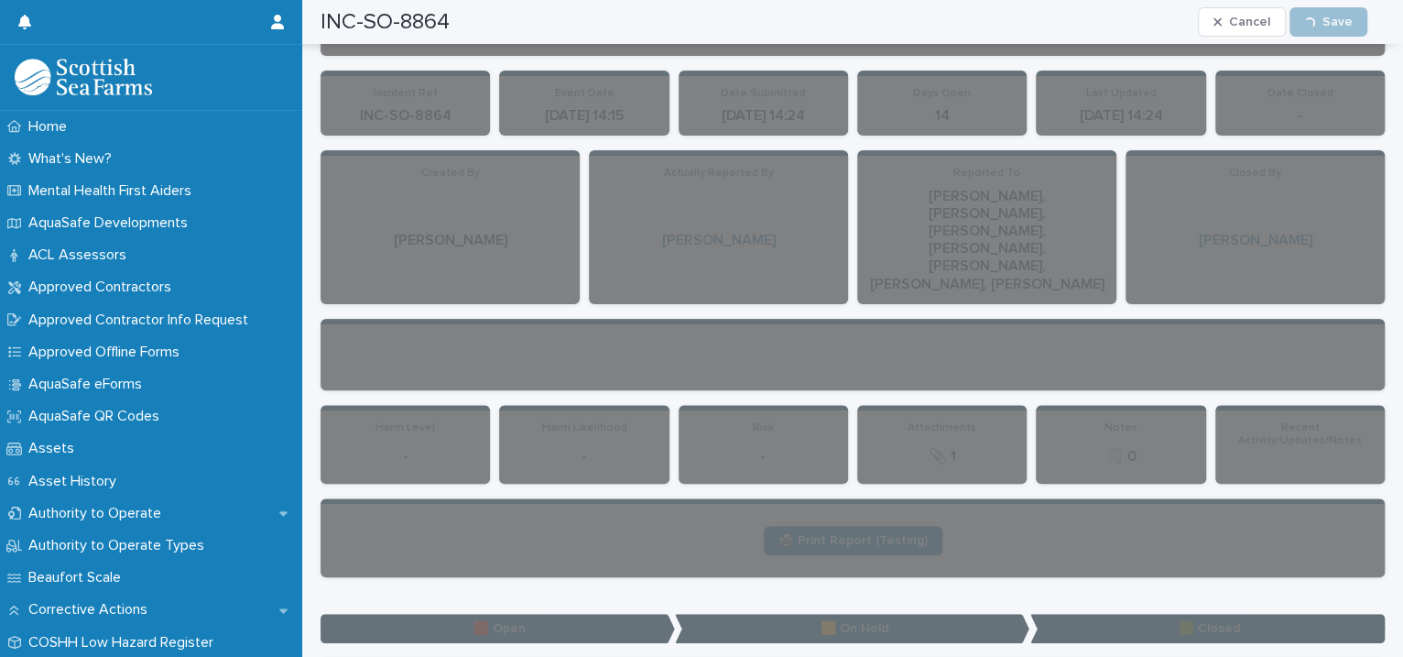
scroll to position [0, 0]
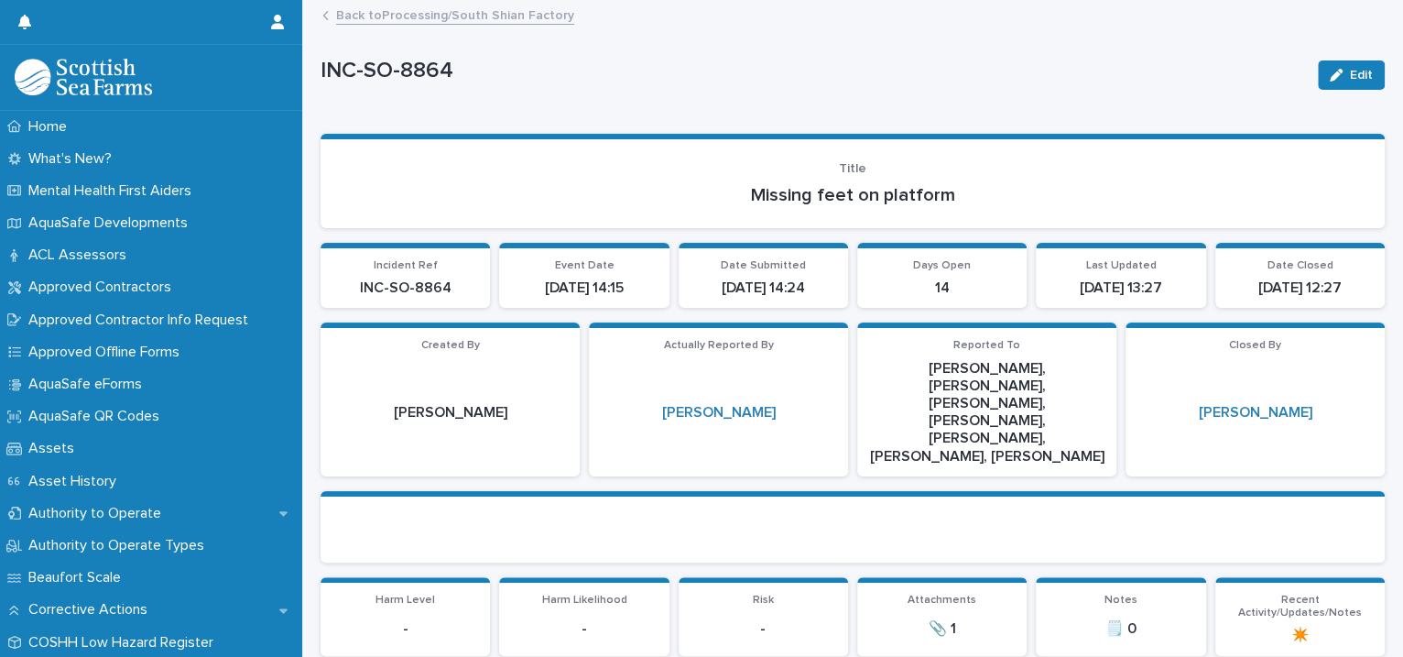
click at [479, 16] on link "Back to Processing/South Shian Factory" at bounding box center [455, 14] width 238 height 21
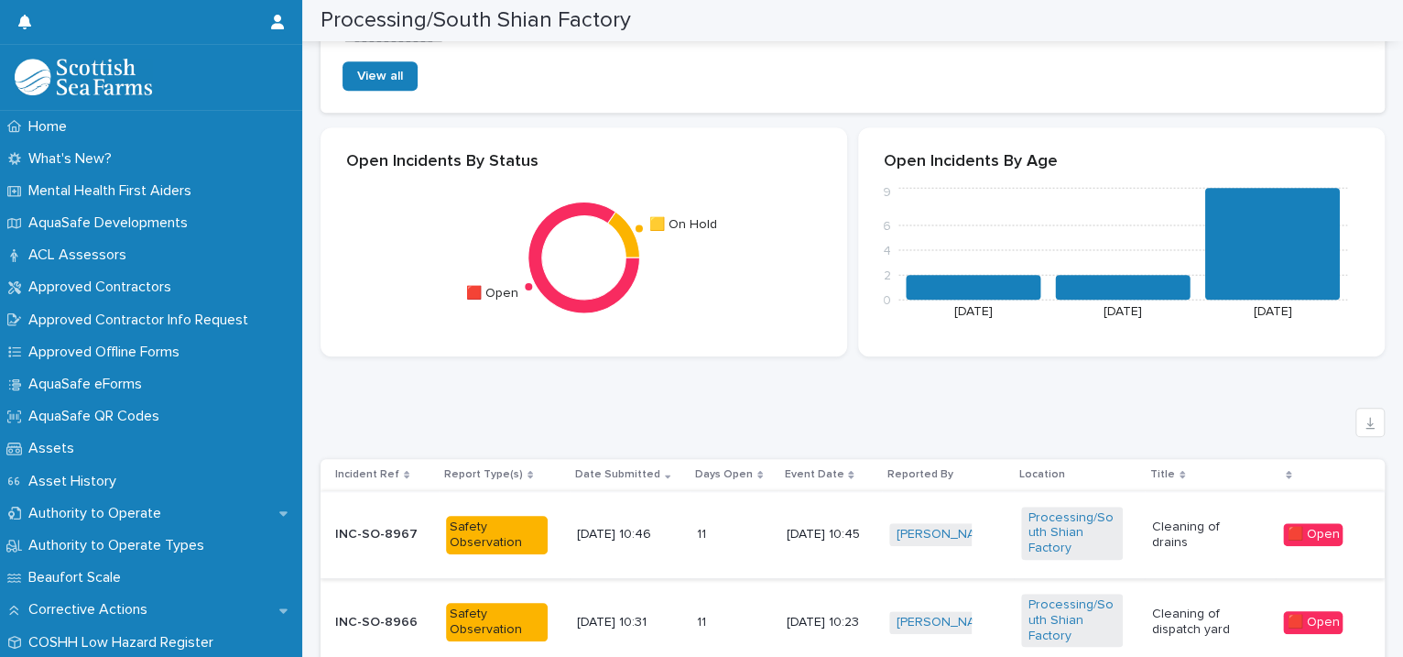
scroll to position [1259, 0]
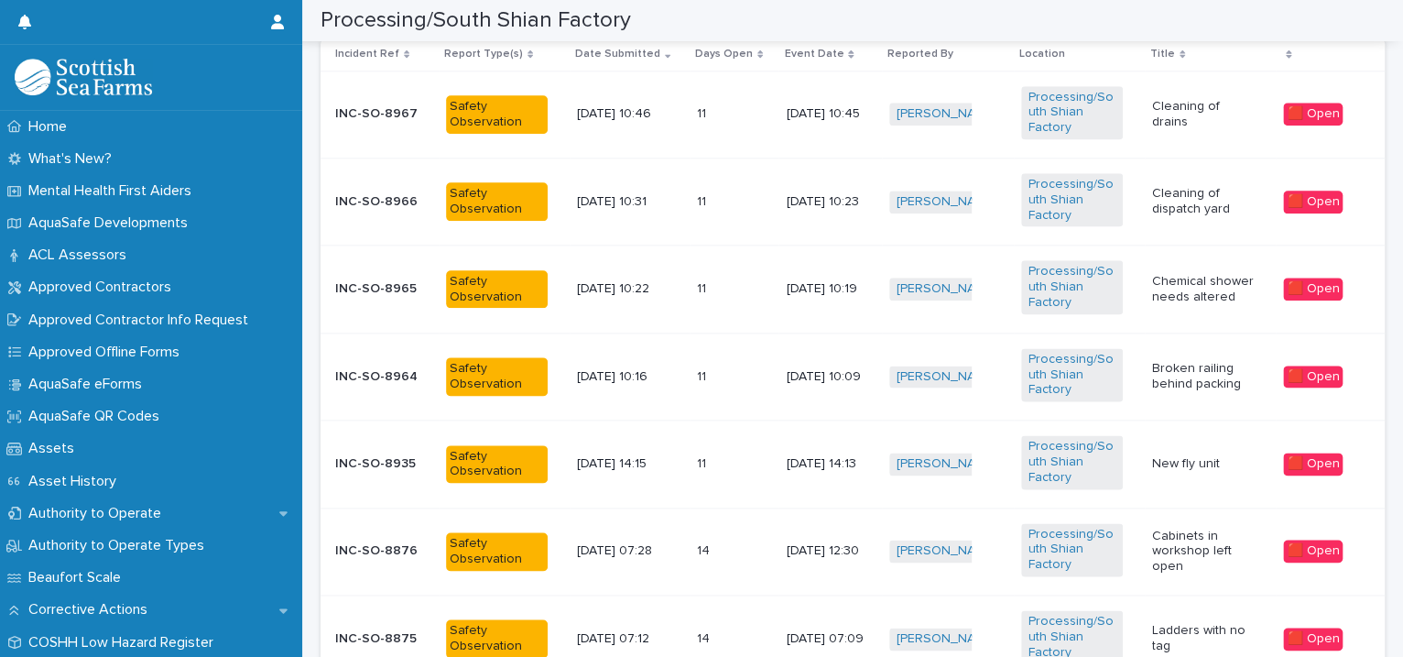
click at [1127, 470] on td "Processing/South Shian Factory" at bounding box center [1079, 463] width 131 height 87
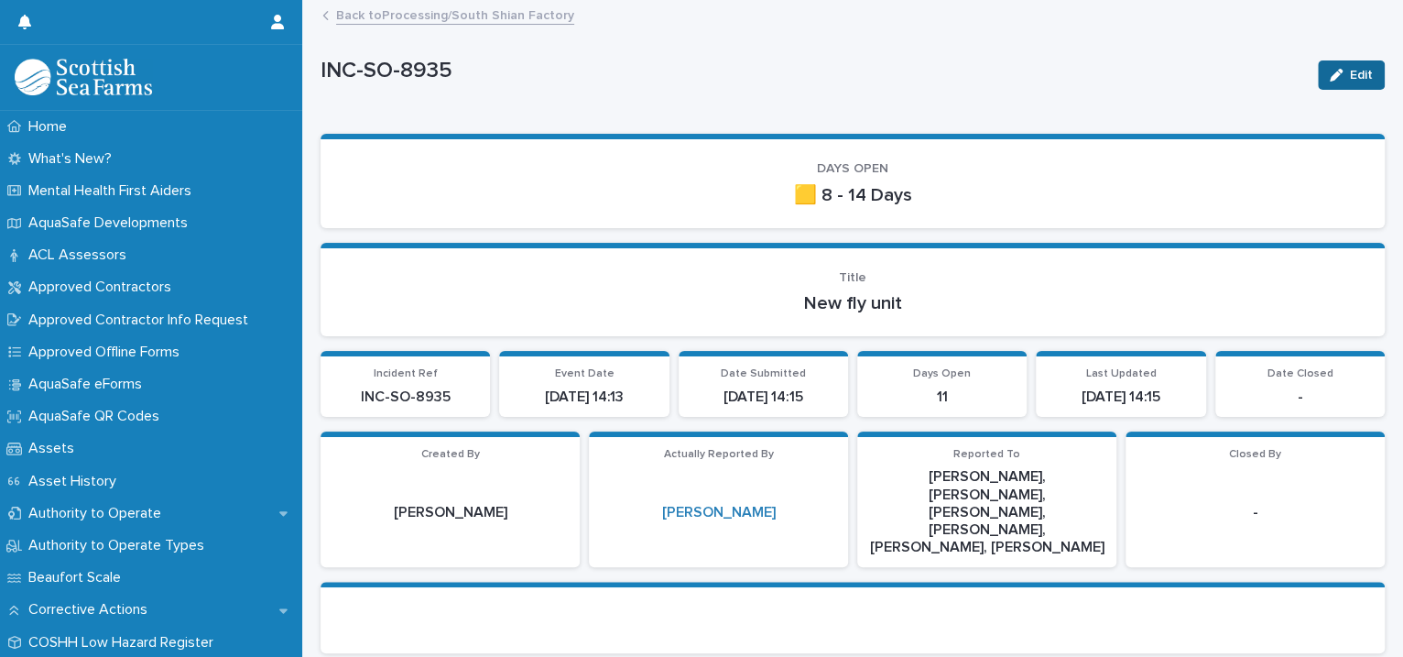
click at [1331, 85] on button "Edit" at bounding box center [1351, 74] width 67 height 29
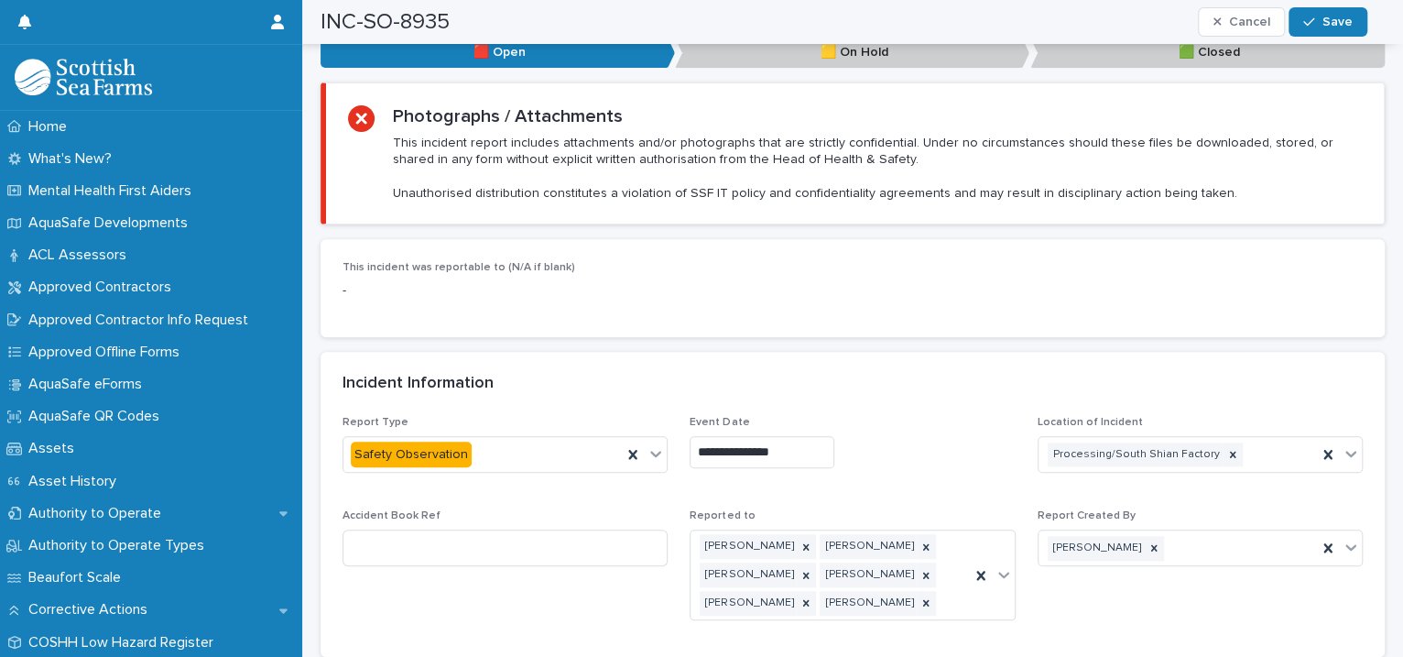
scroll to position [1259, 0]
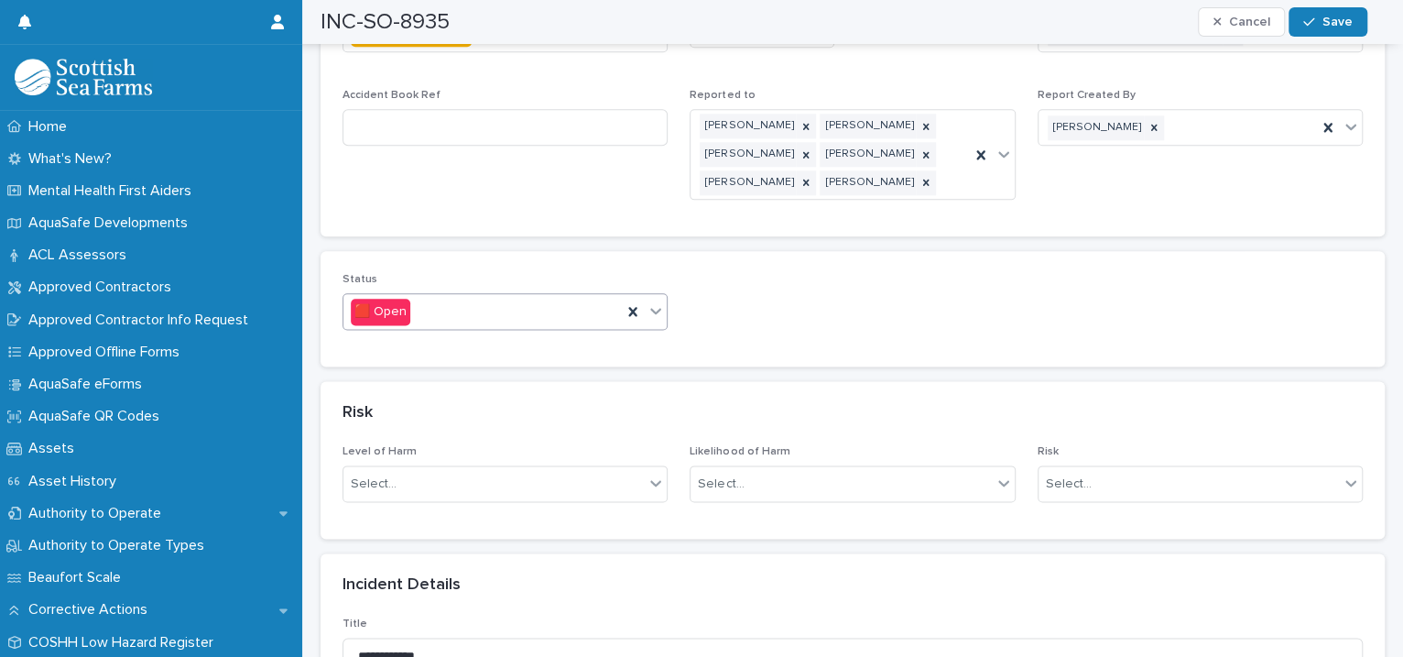
click at [646, 301] on icon at bounding box center [655, 310] width 18 height 18
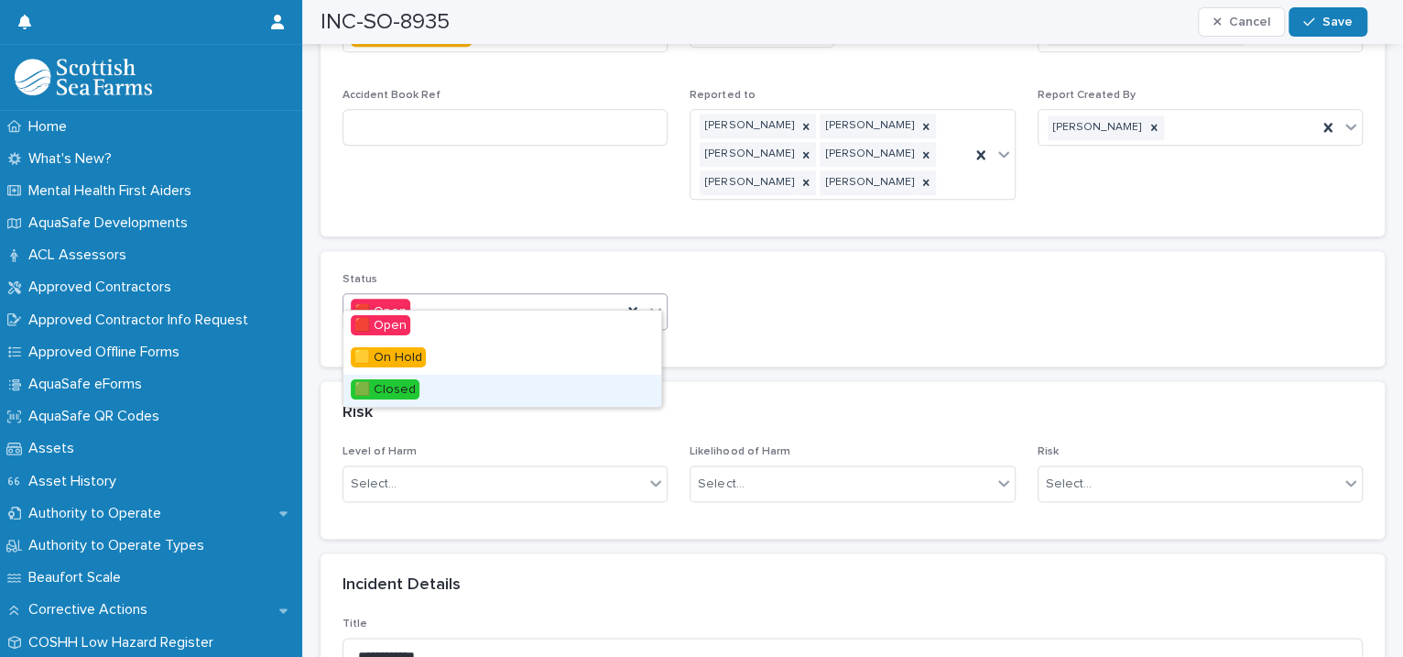
click at [513, 384] on div "🟩 Closed" at bounding box center [502, 391] width 318 height 32
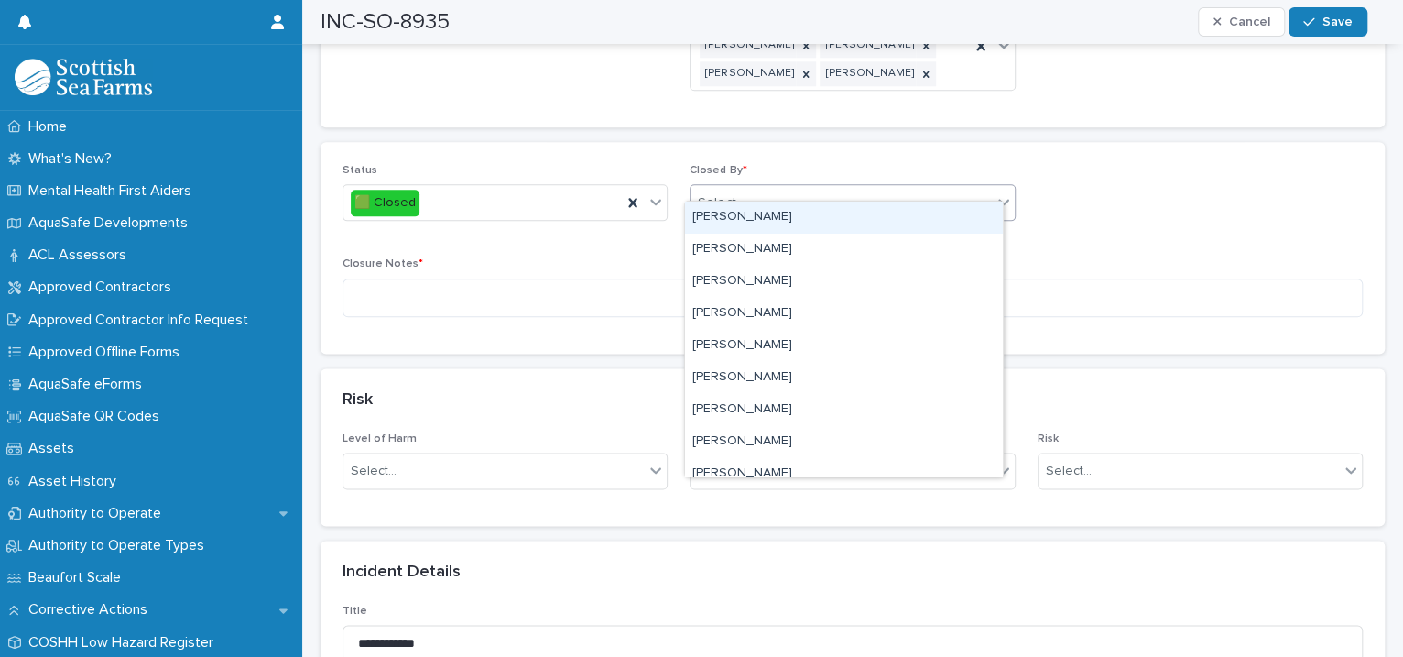
click at [744, 190] on div "Select..." at bounding box center [840, 203] width 300 height 30
type input "****"
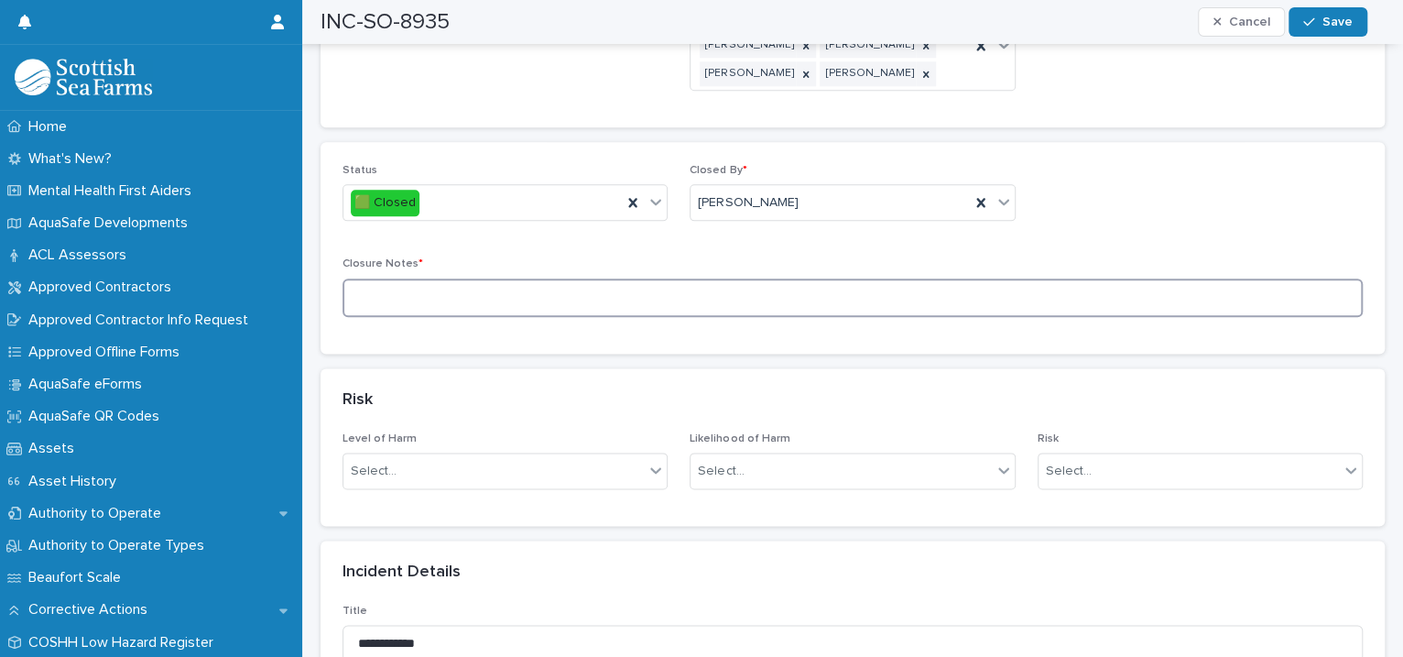
click at [518, 283] on textarea at bounding box center [852, 297] width 1020 height 39
type textarea "**********"
click at [1323, 34] on button "Save" at bounding box center [1327, 21] width 78 height 29
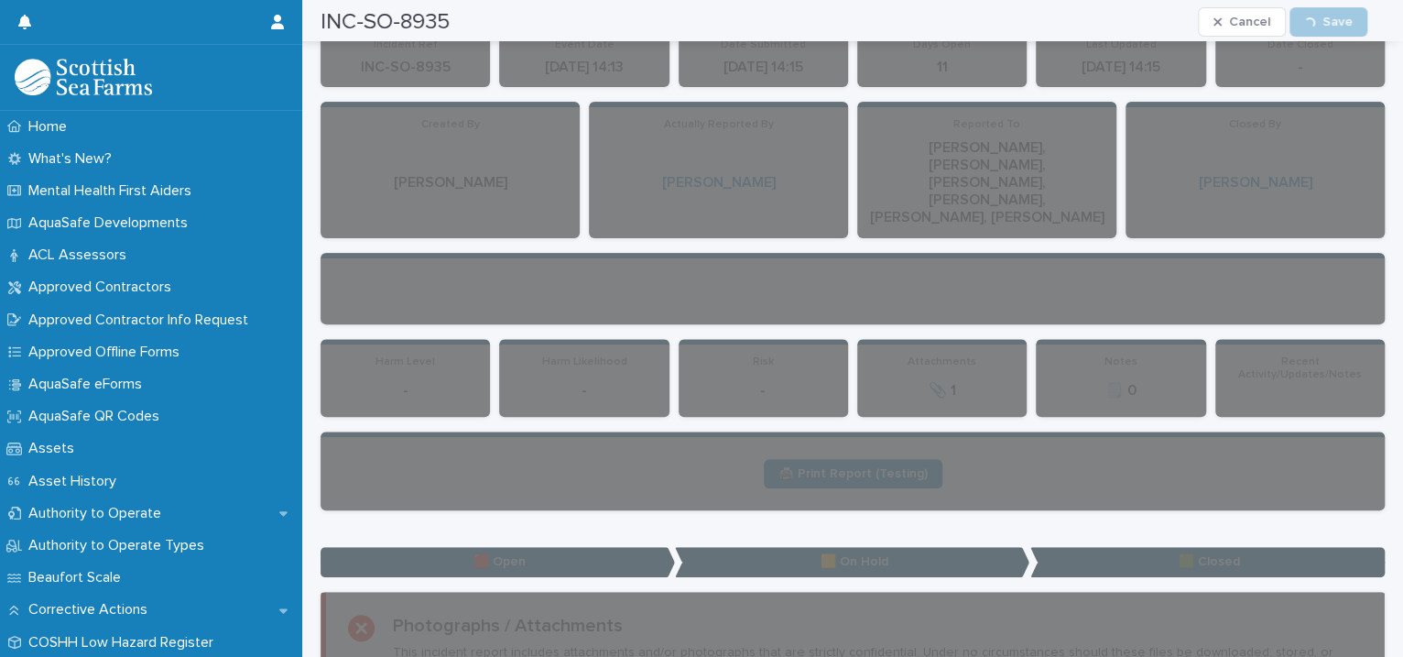
scroll to position [0, 0]
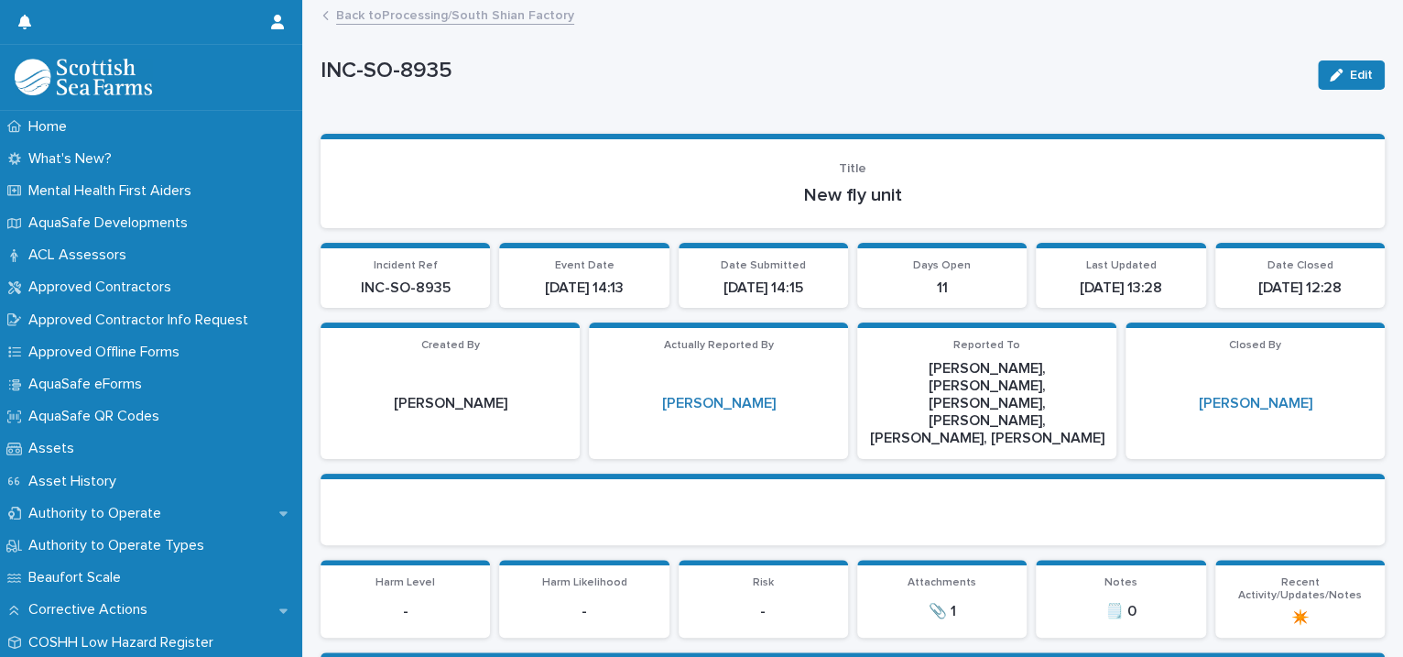
click at [451, 9] on link "Back to Processing/South Shian Factory" at bounding box center [455, 14] width 238 height 21
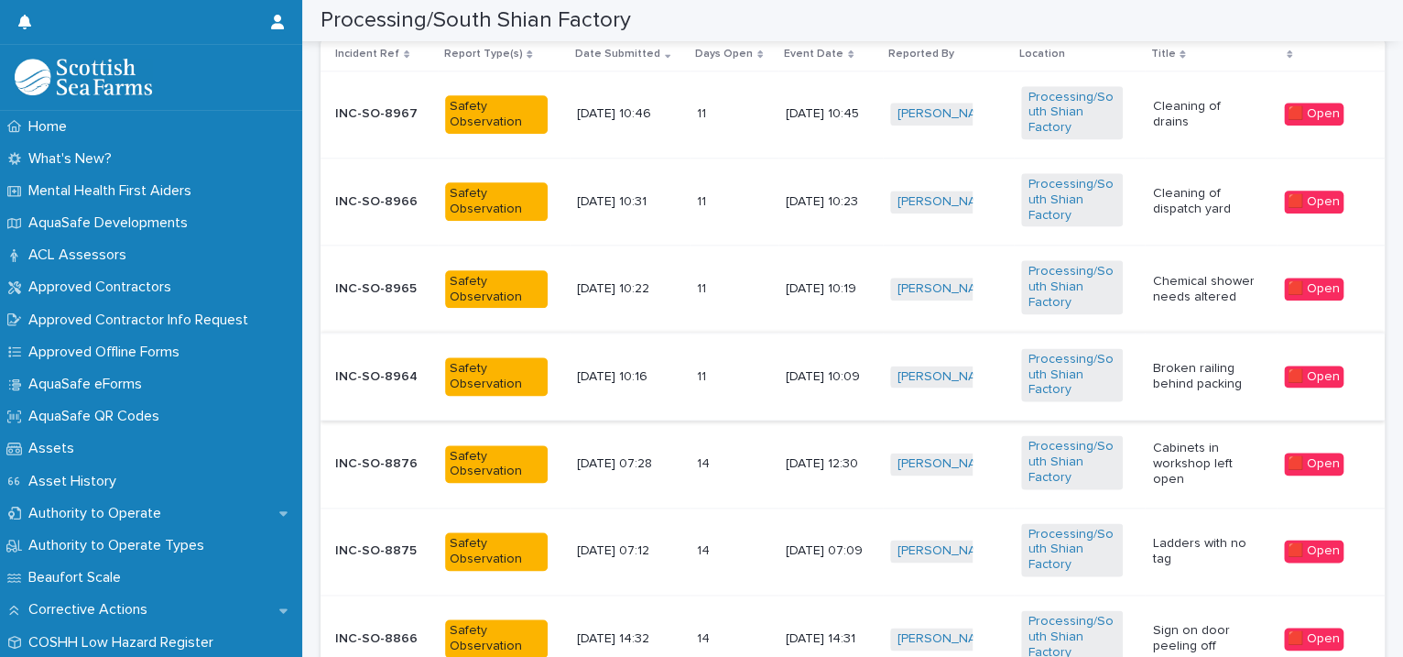
scroll to position [1678, 0]
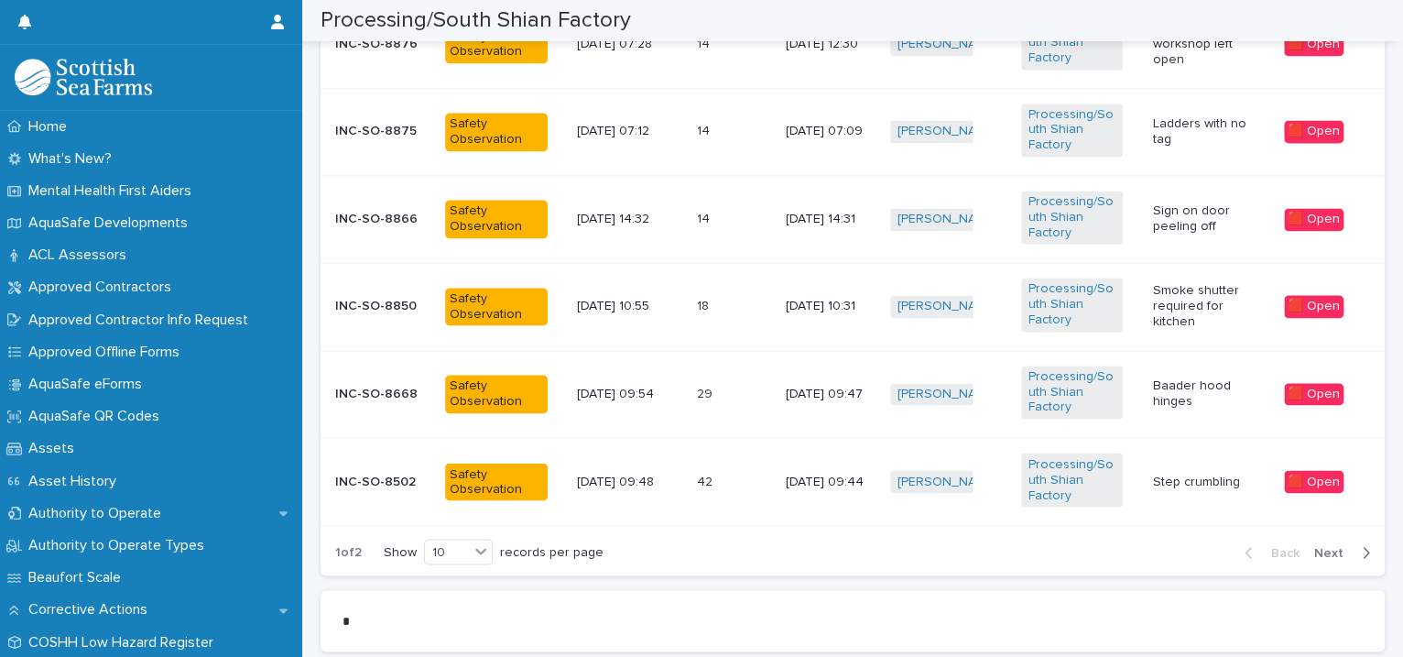
click at [1215, 234] on div "Sign on door peeling off" at bounding box center [1210, 219] width 116 height 46
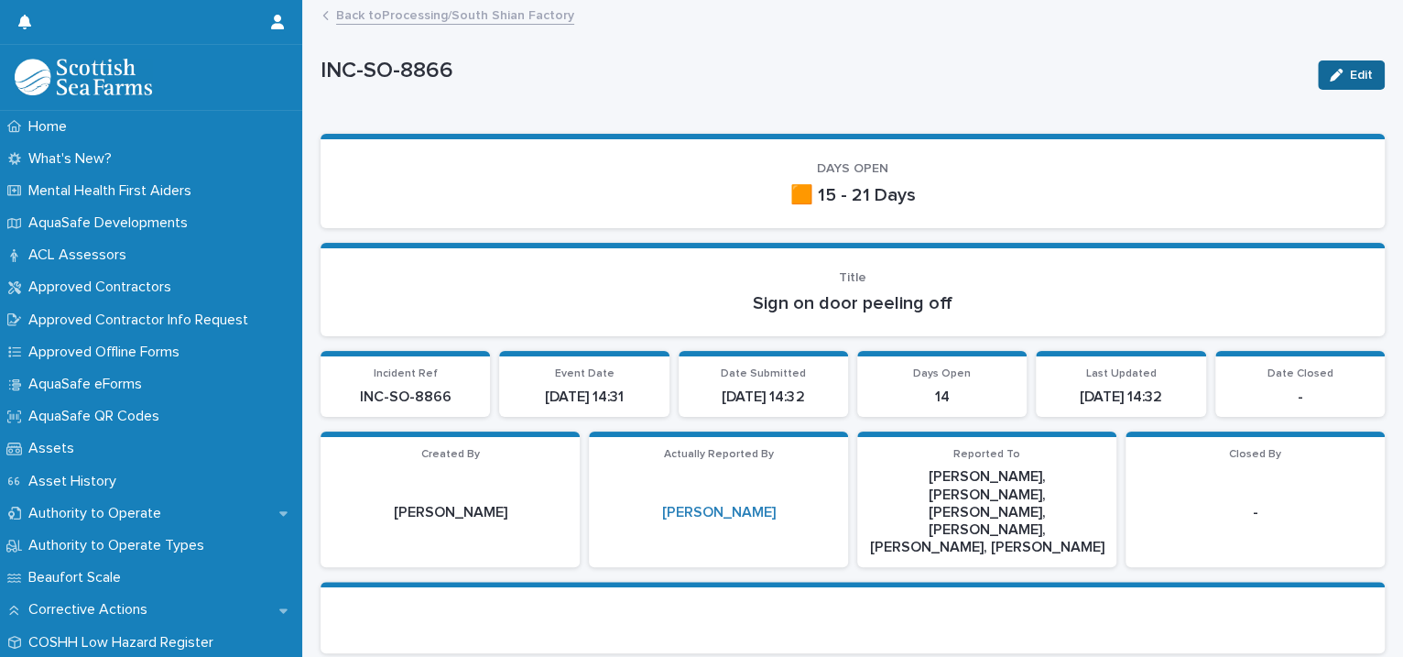
click at [1330, 77] on icon "button" at bounding box center [1336, 75] width 13 height 13
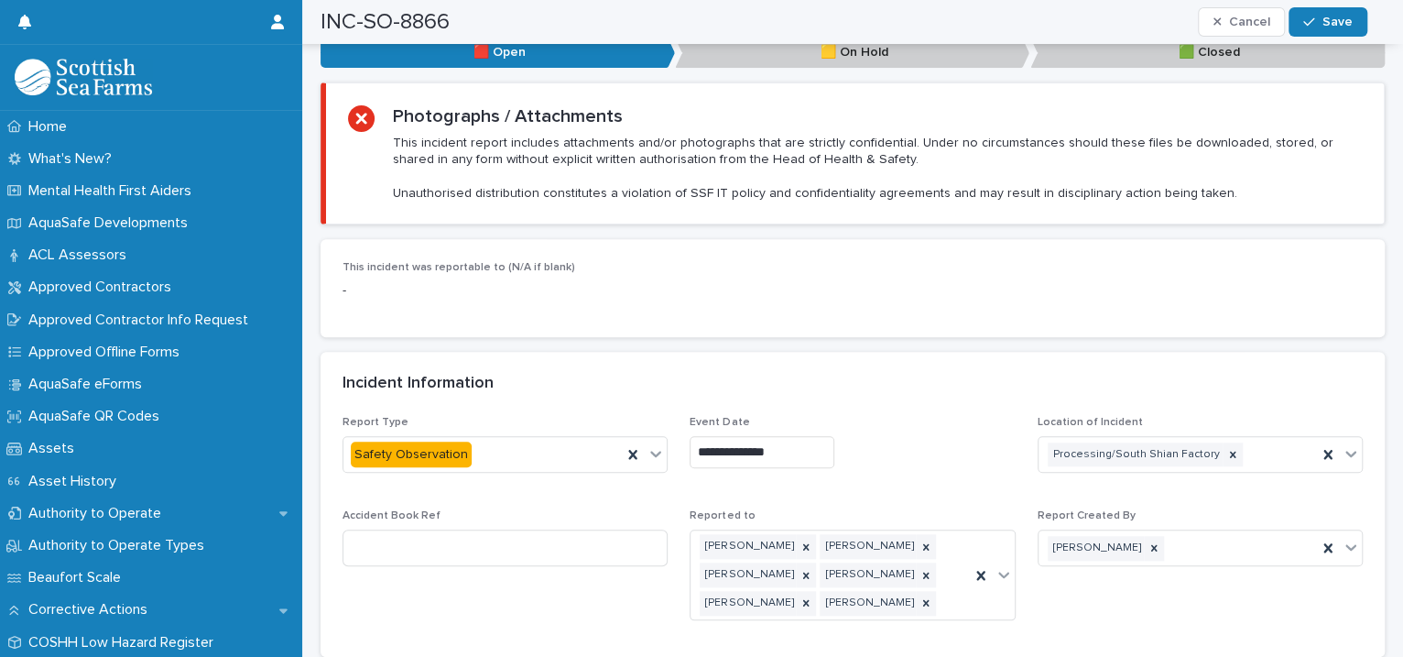
scroll to position [1259, 0]
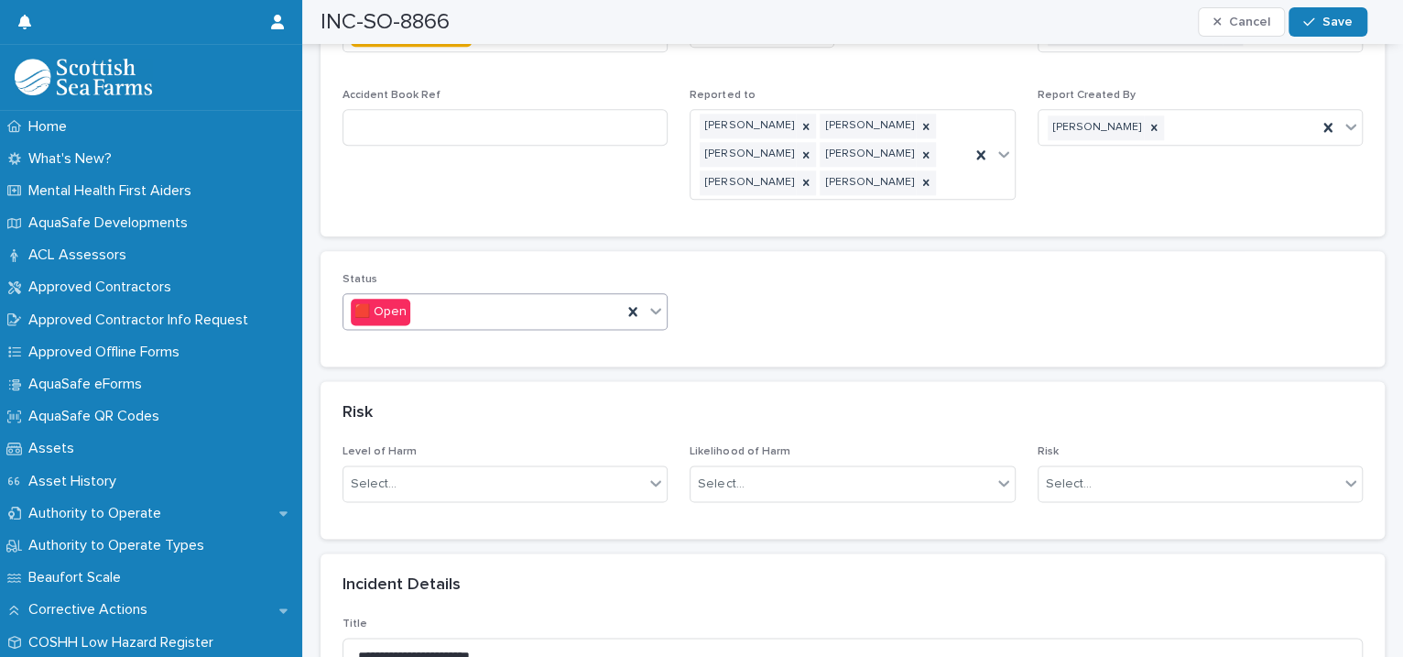
click at [647, 301] on icon at bounding box center [655, 310] width 18 height 18
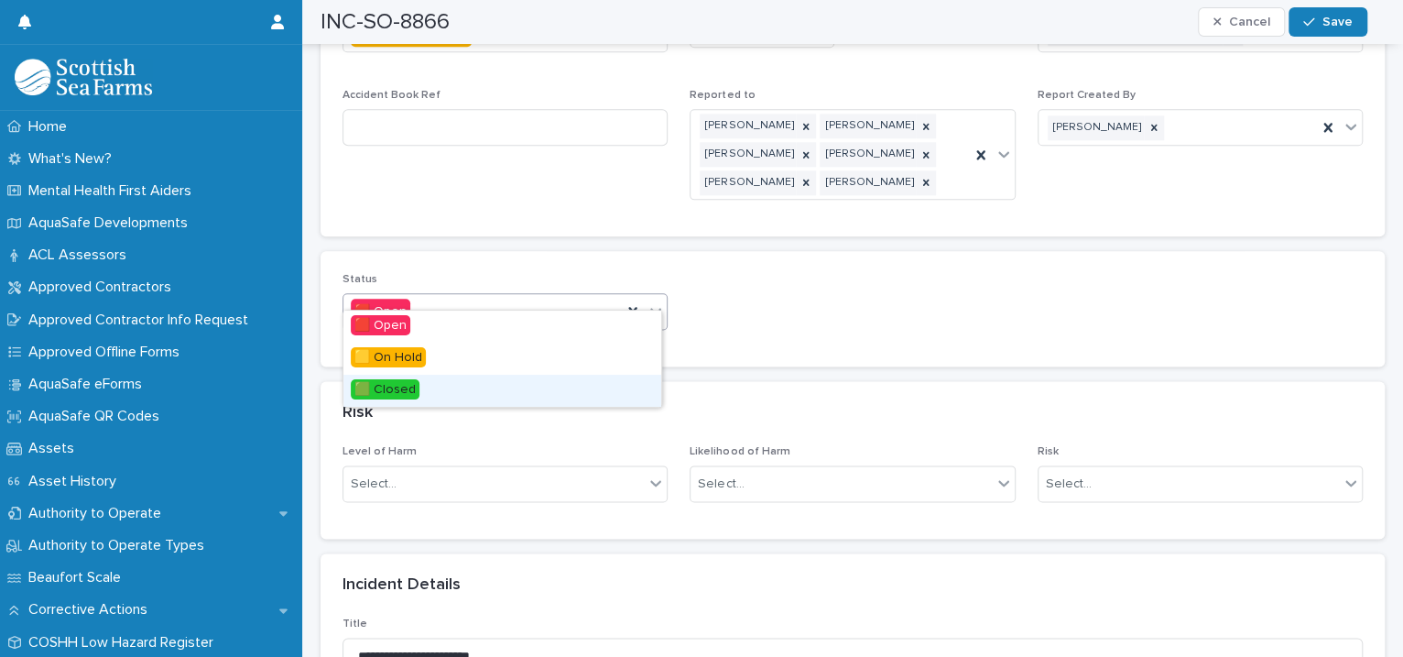
drag, startPoint x: 559, startPoint y: 340, endPoint x: 512, endPoint y: 392, distance: 70.0
click at [512, 392] on div "🟩 Closed" at bounding box center [502, 391] width 318 height 32
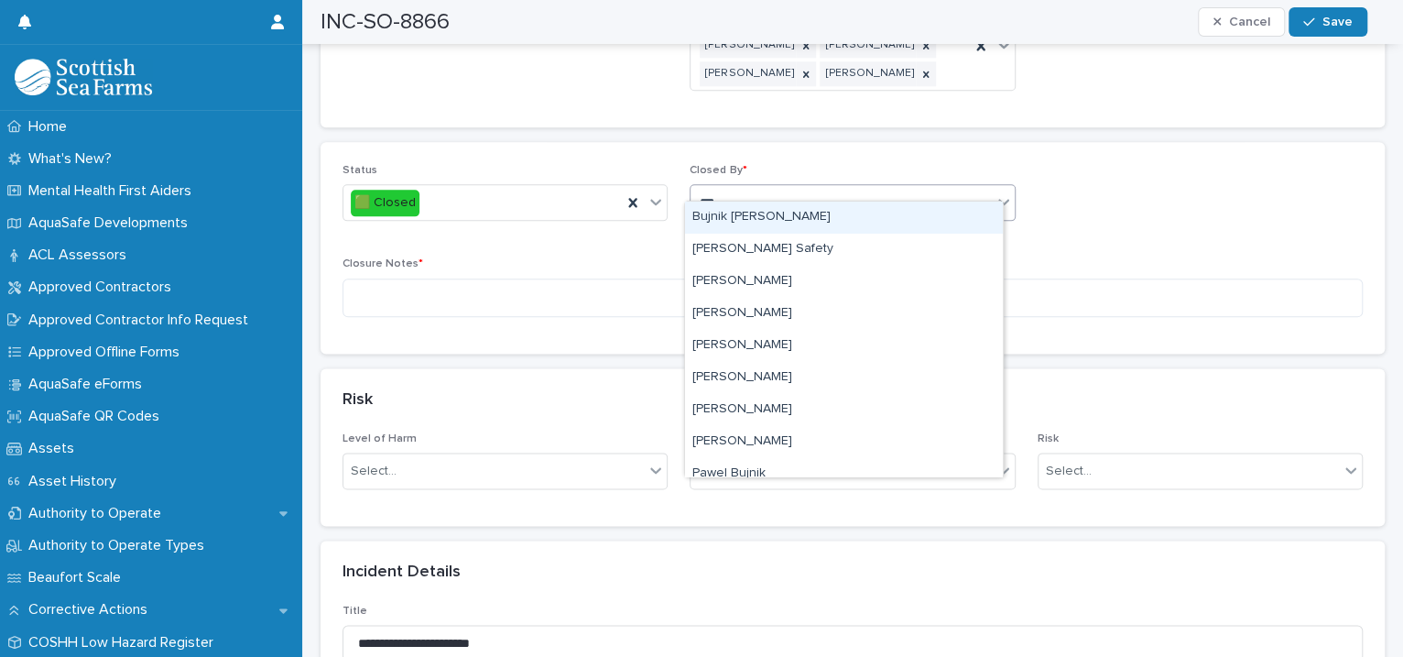
type input "****"
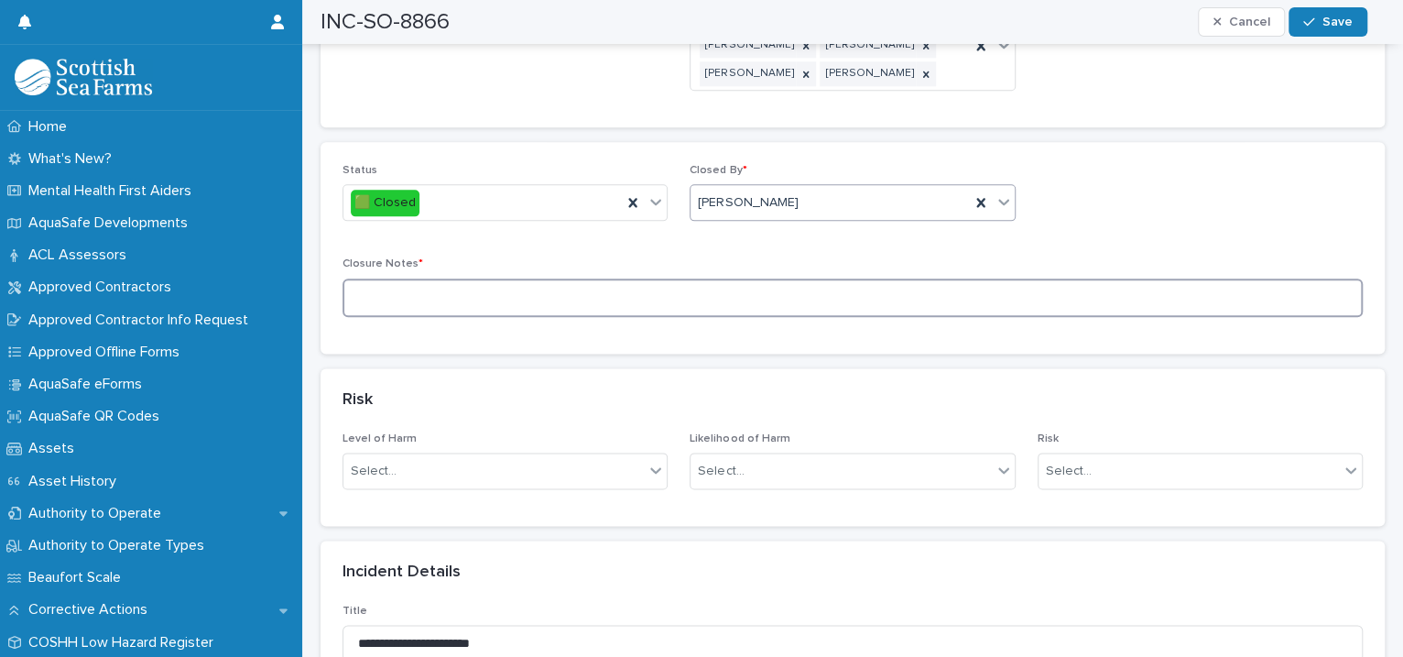
click at [434, 278] on textarea at bounding box center [852, 297] width 1020 height 39
type textarea "**********"
click at [1312, 40] on div "INC-SO-8866 Cancel Save" at bounding box center [843, 22] width 1047 height 44
click at [1312, 38] on div "INC-SO-8866 Cancel Save" at bounding box center [843, 22] width 1047 height 44
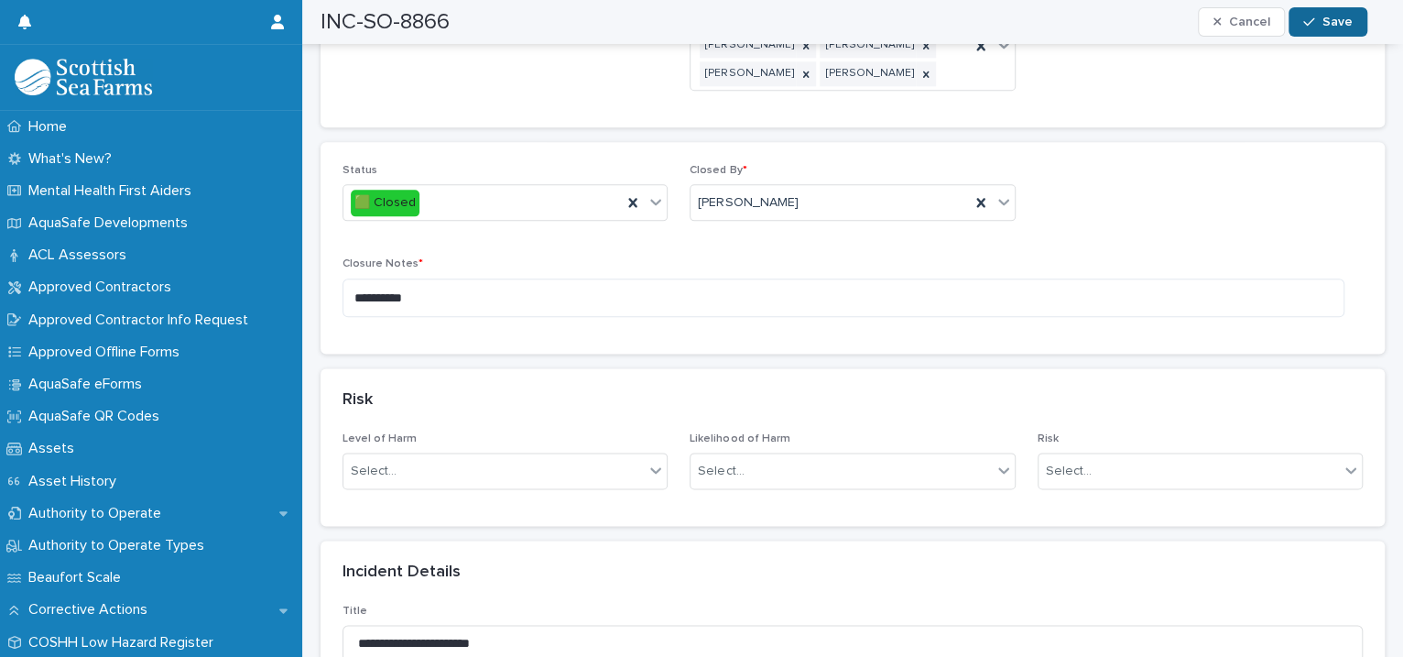
click at [1312, 34] on button "Save" at bounding box center [1327, 21] width 78 height 29
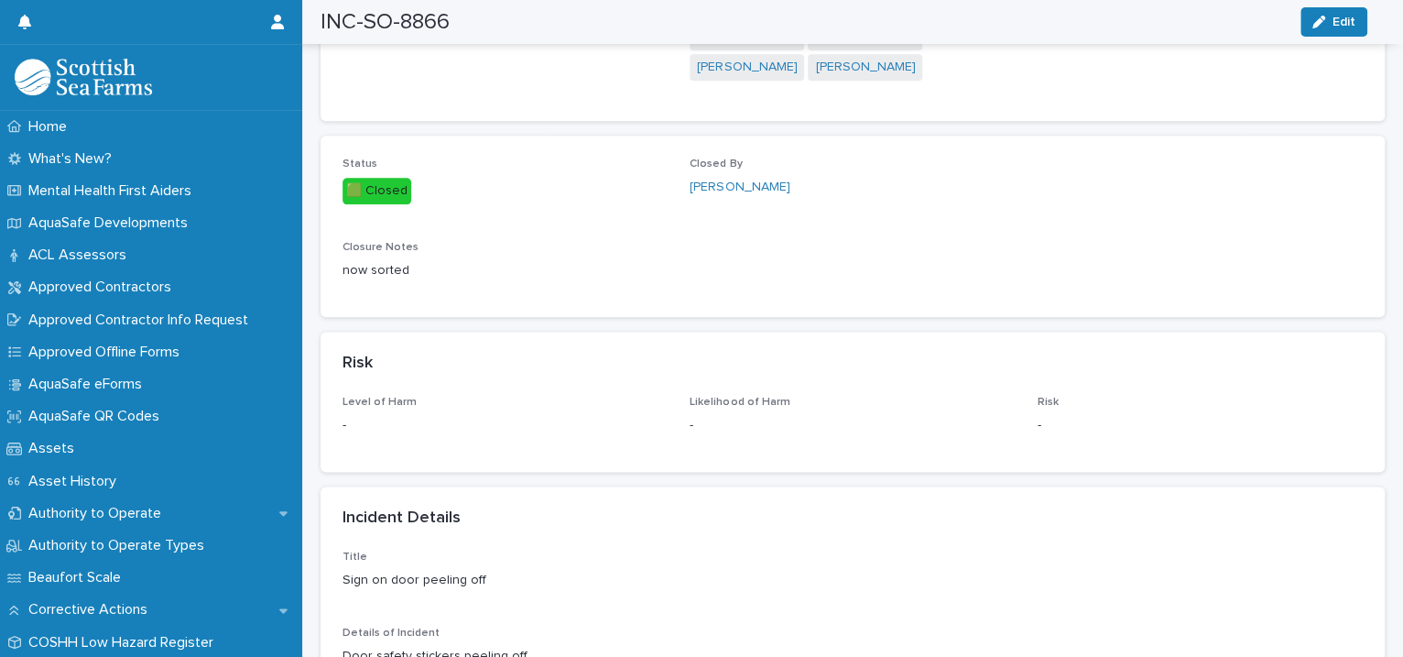
scroll to position [0, 0]
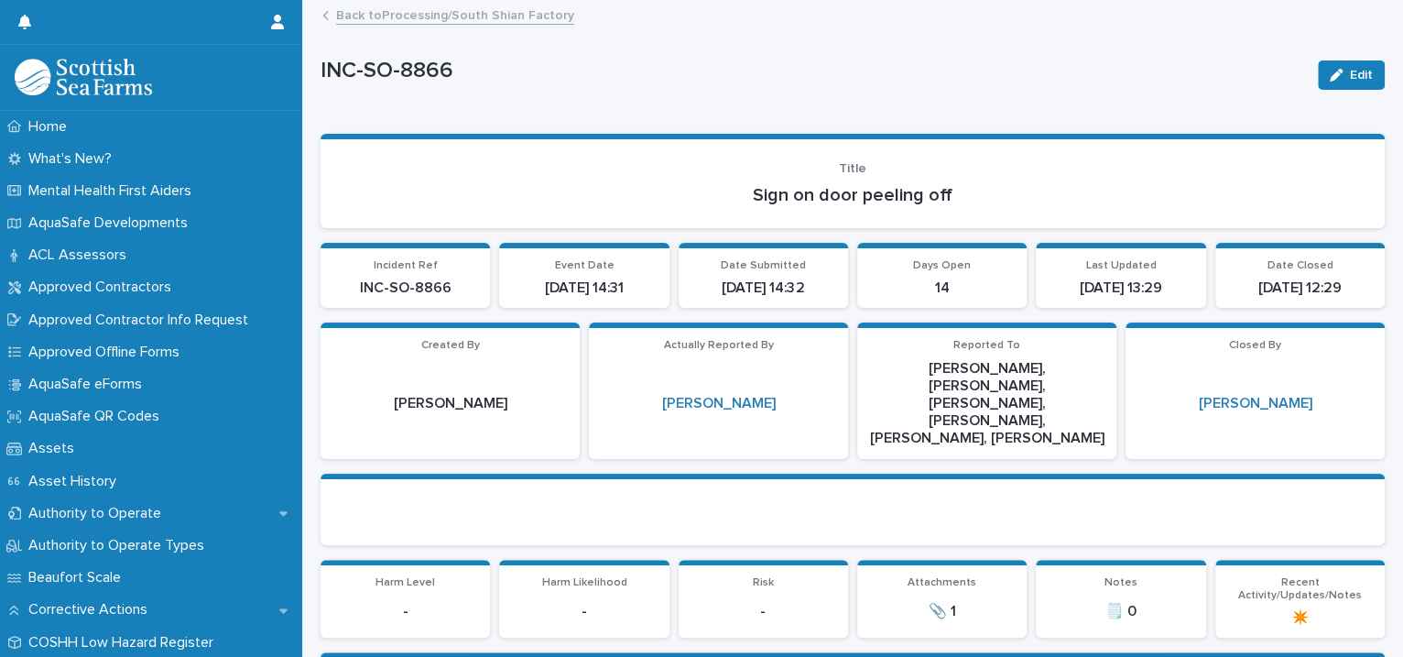
click at [430, 16] on link "Back to Processing/South Shian Factory" at bounding box center [455, 14] width 238 height 21
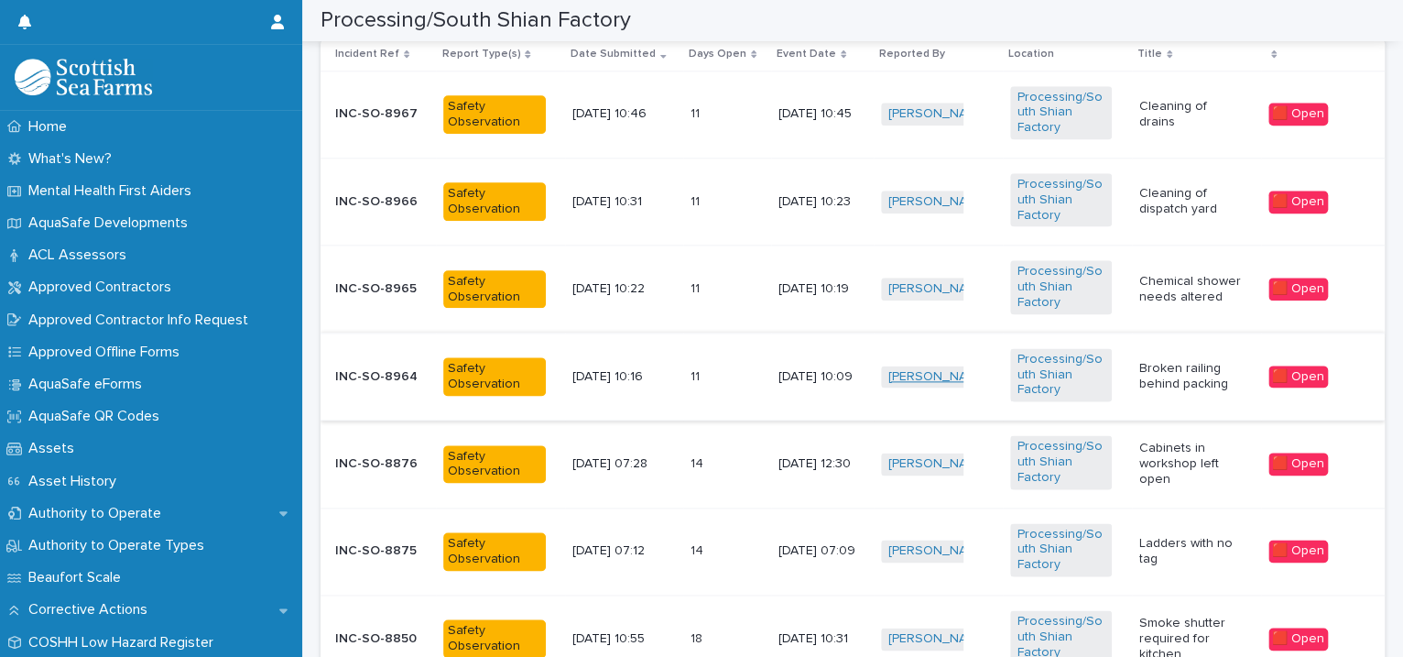
scroll to position [1678, 0]
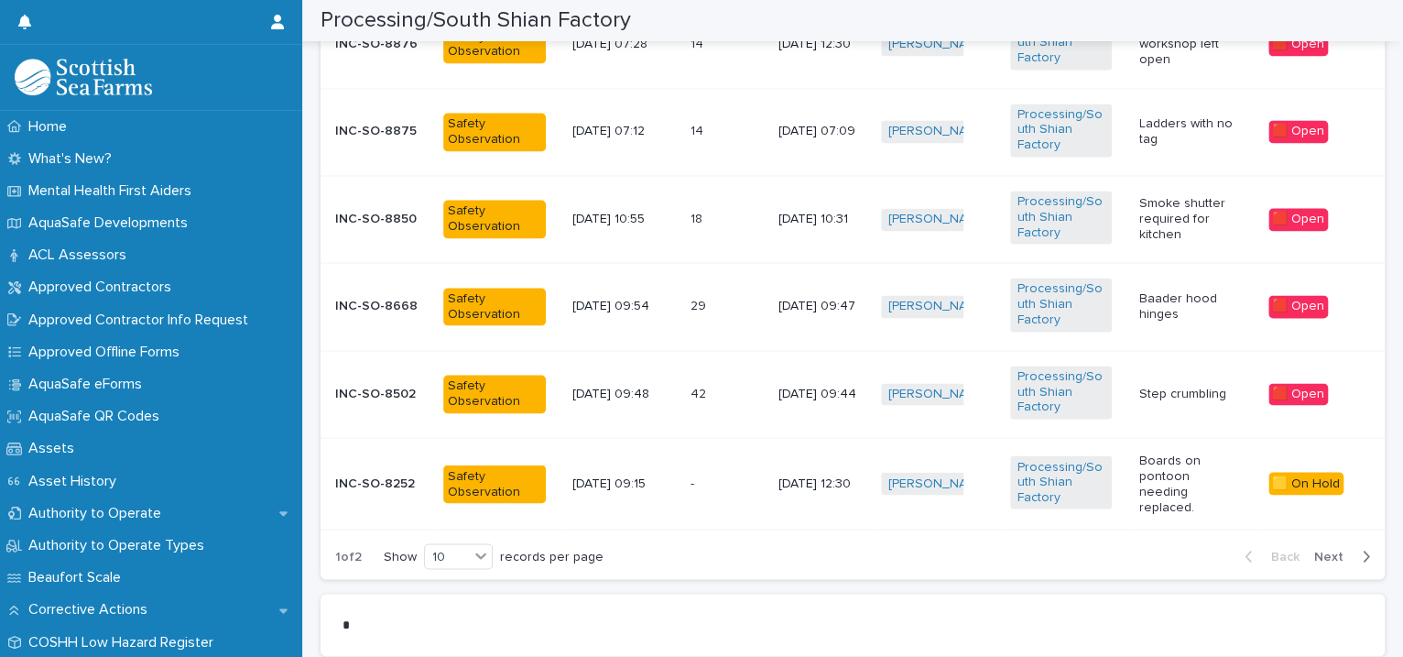
click at [1175, 140] on p "Ladders with no tag" at bounding box center [1190, 131] width 102 height 31
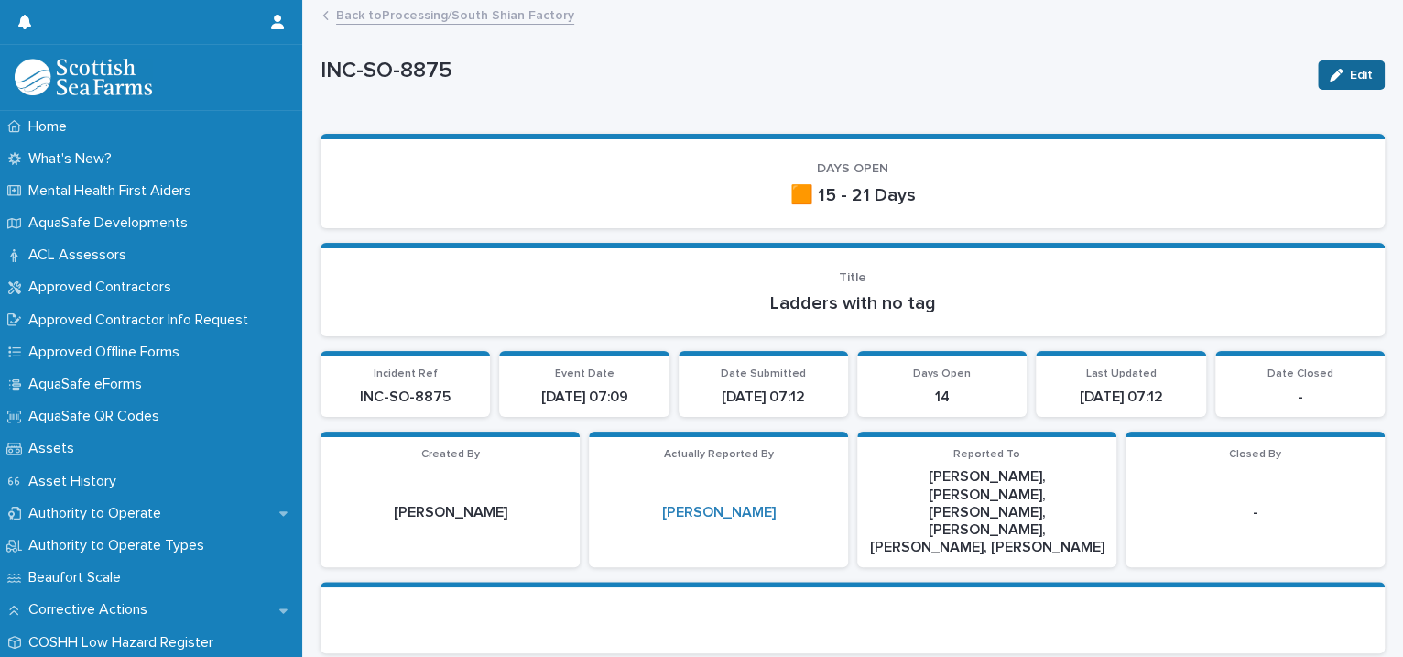
click at [1330, 74] on icon "button" at bounding box center [1336, 75] width 13 height 13
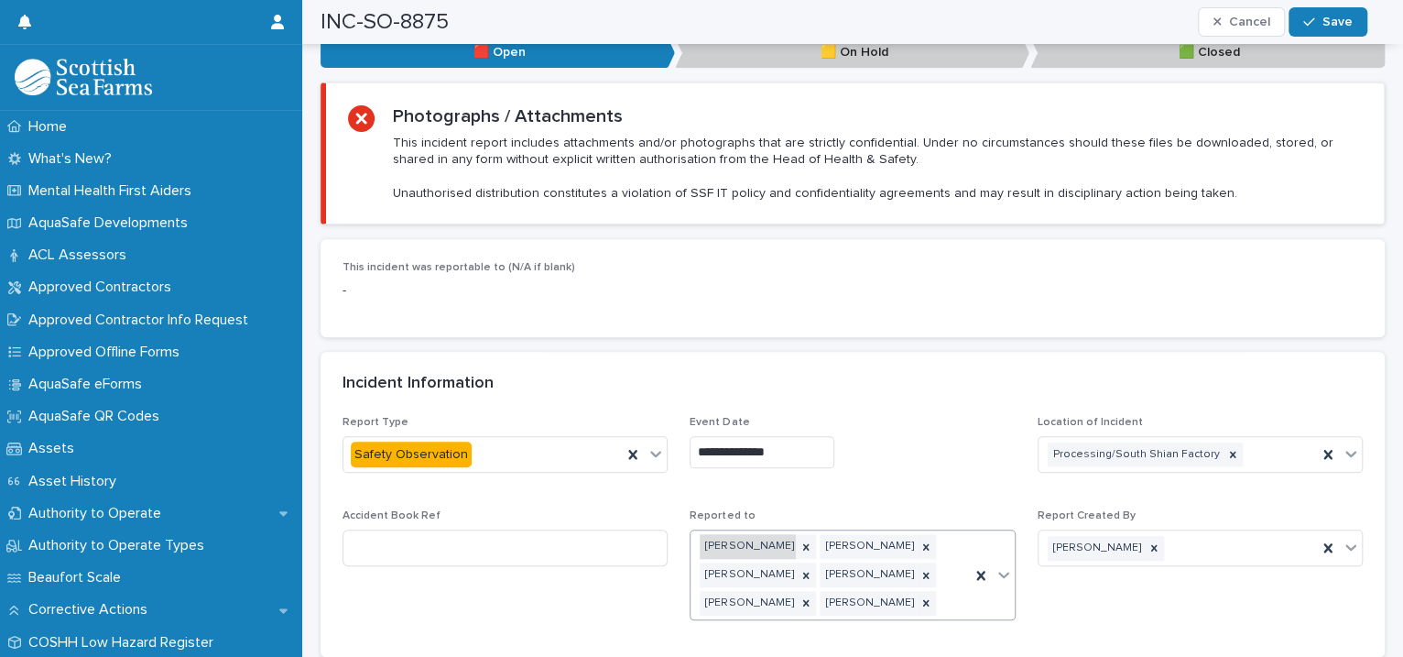
scroll to position [1259, 0]
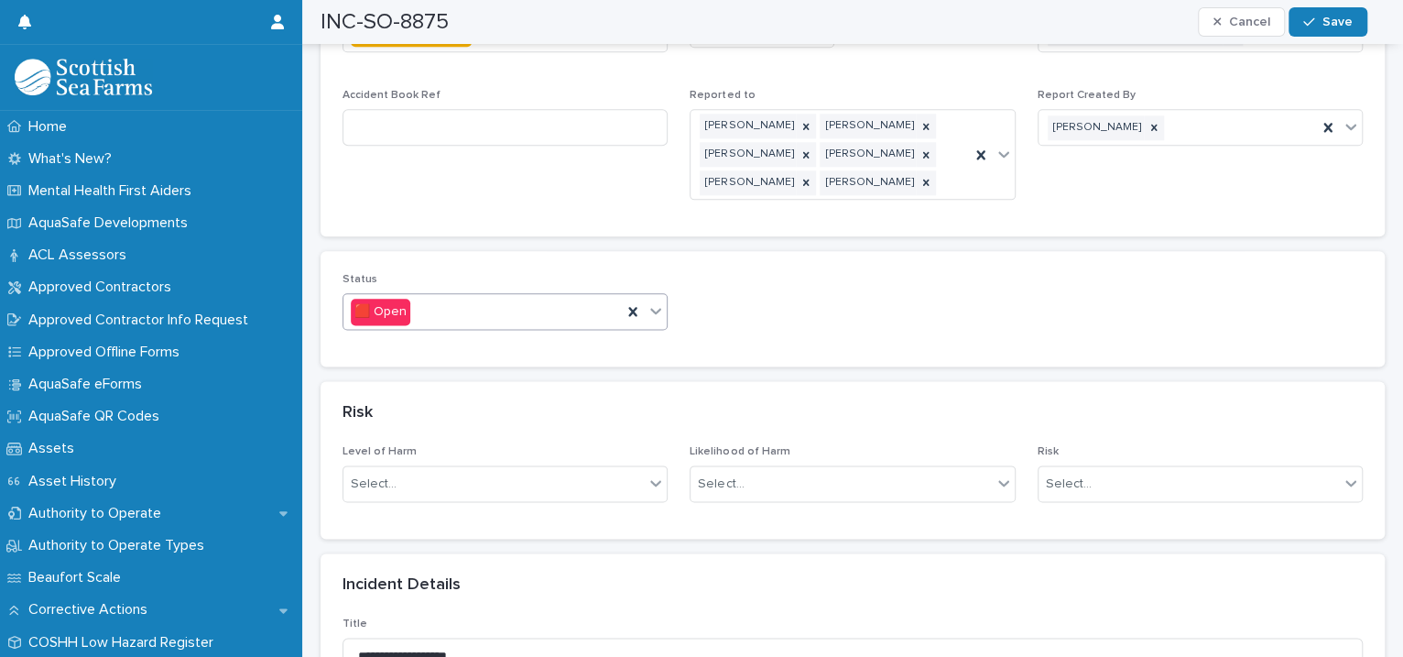
click at [657, 301] on icon at bounding box center [655, 310] width 18 height 18
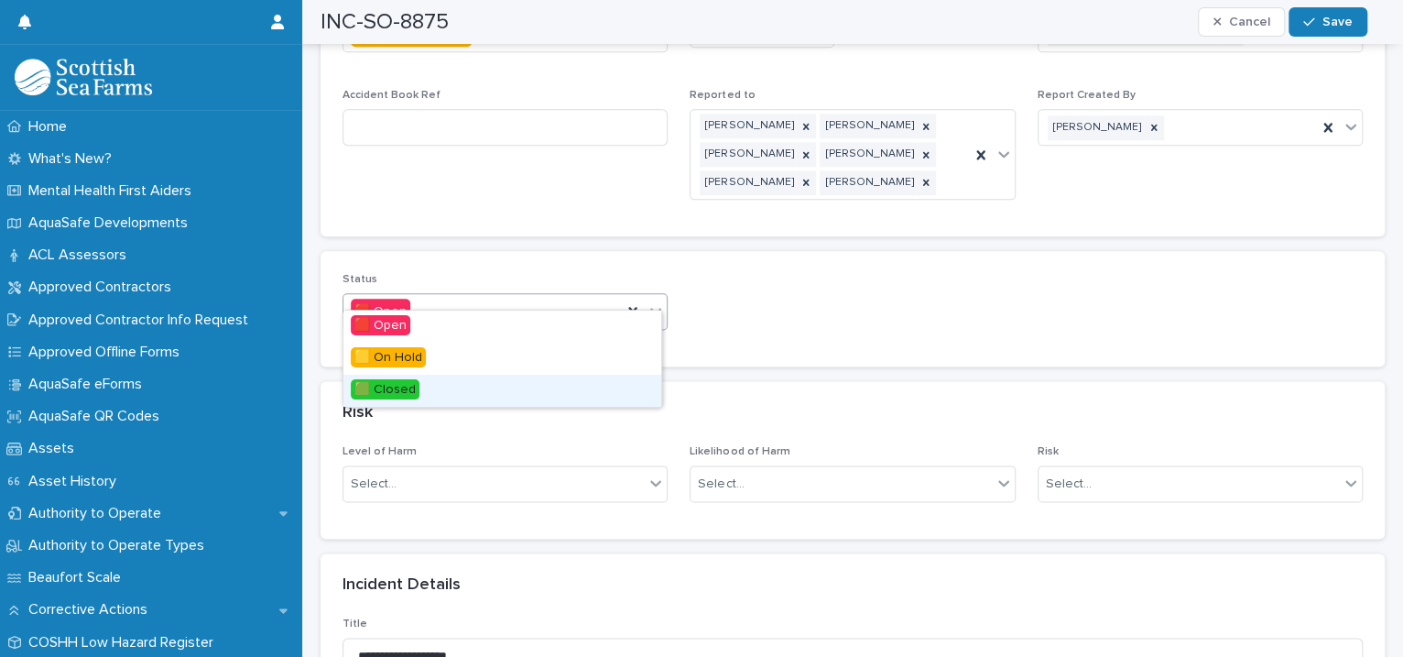
click at [564, 392] on div "🟩 Closed" at bounding box center [502, 391] width 318 height 32
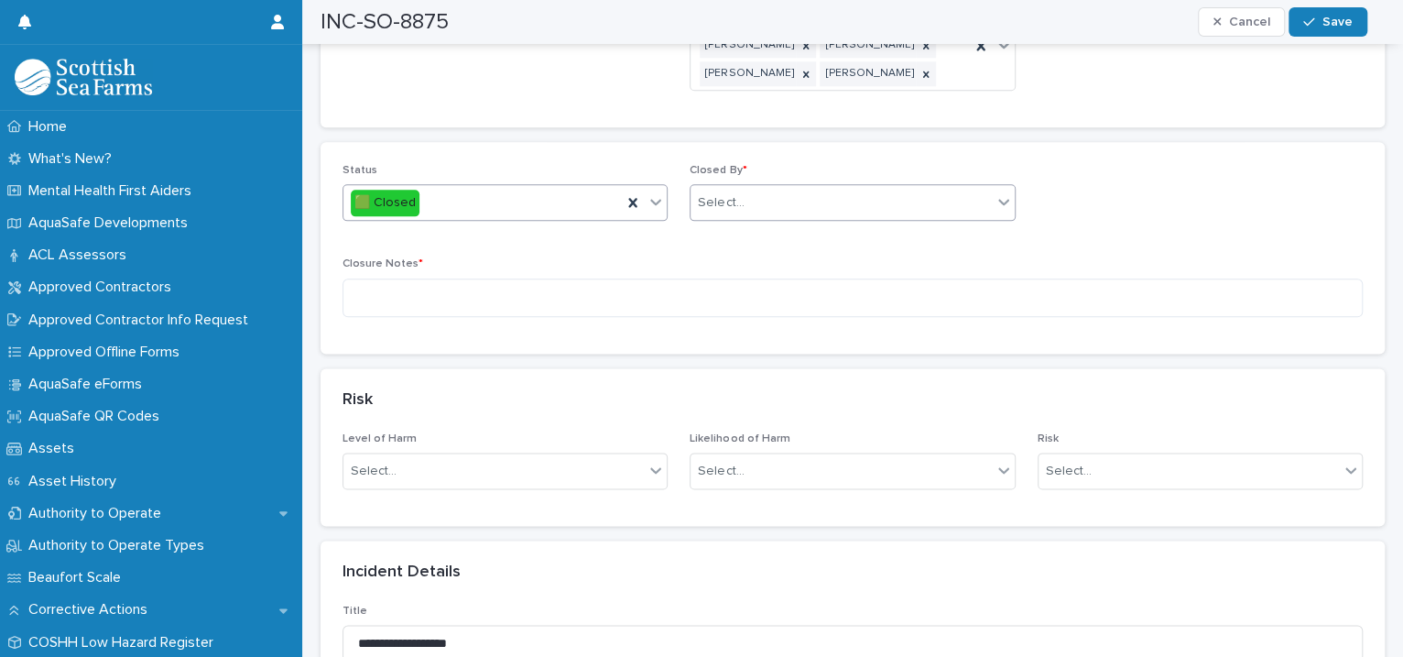
click at [744, 188] on div "Select..." at bounding box center [840, 203] width 300 height 30
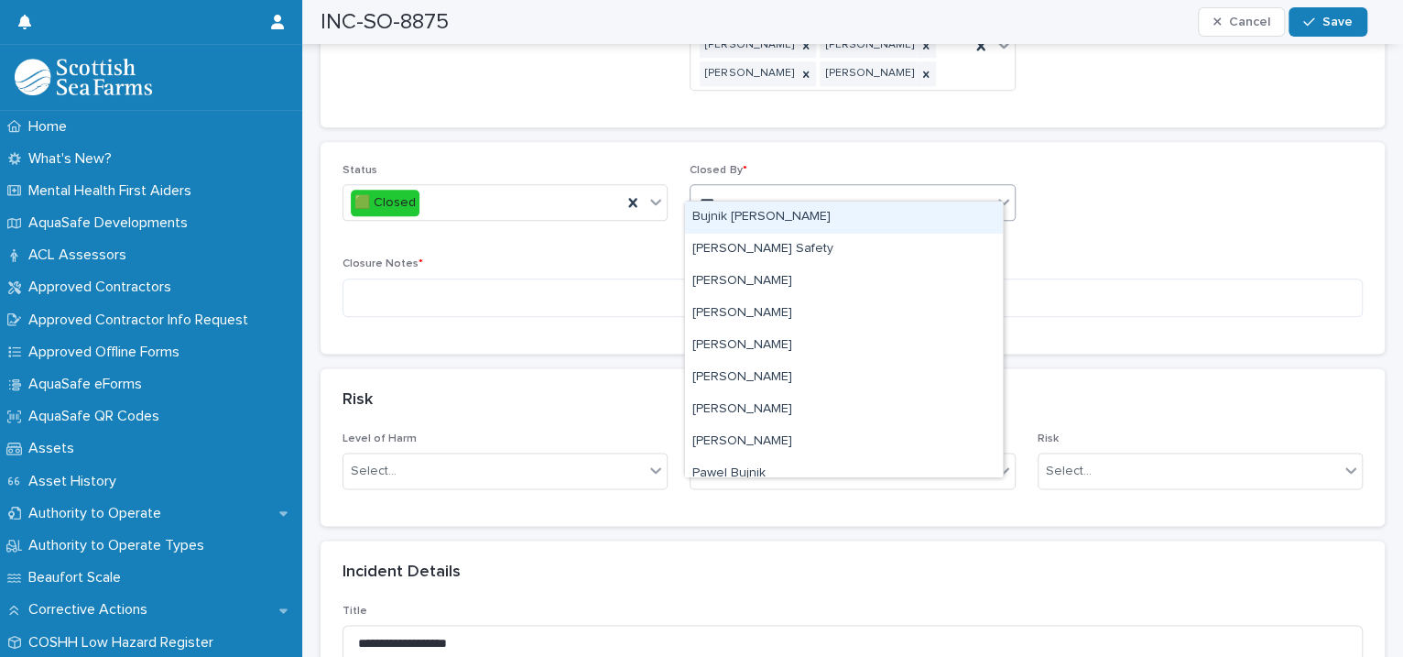
type input "****"
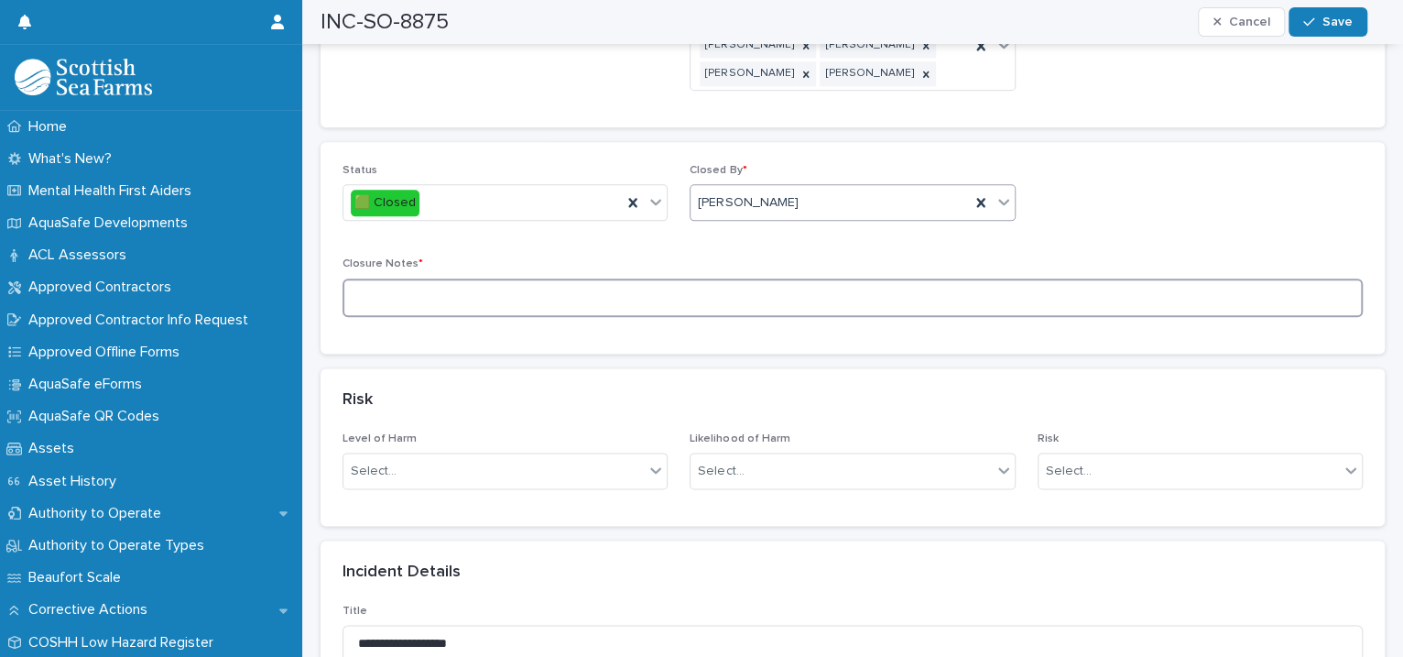
click at [434, 278] on textarea at bounding box center [852, 297] width 1020 height 39
type textarea "**********"
click at [1335, 29] on button "Save" at bounding box center [1327, 21] width 78 height 29
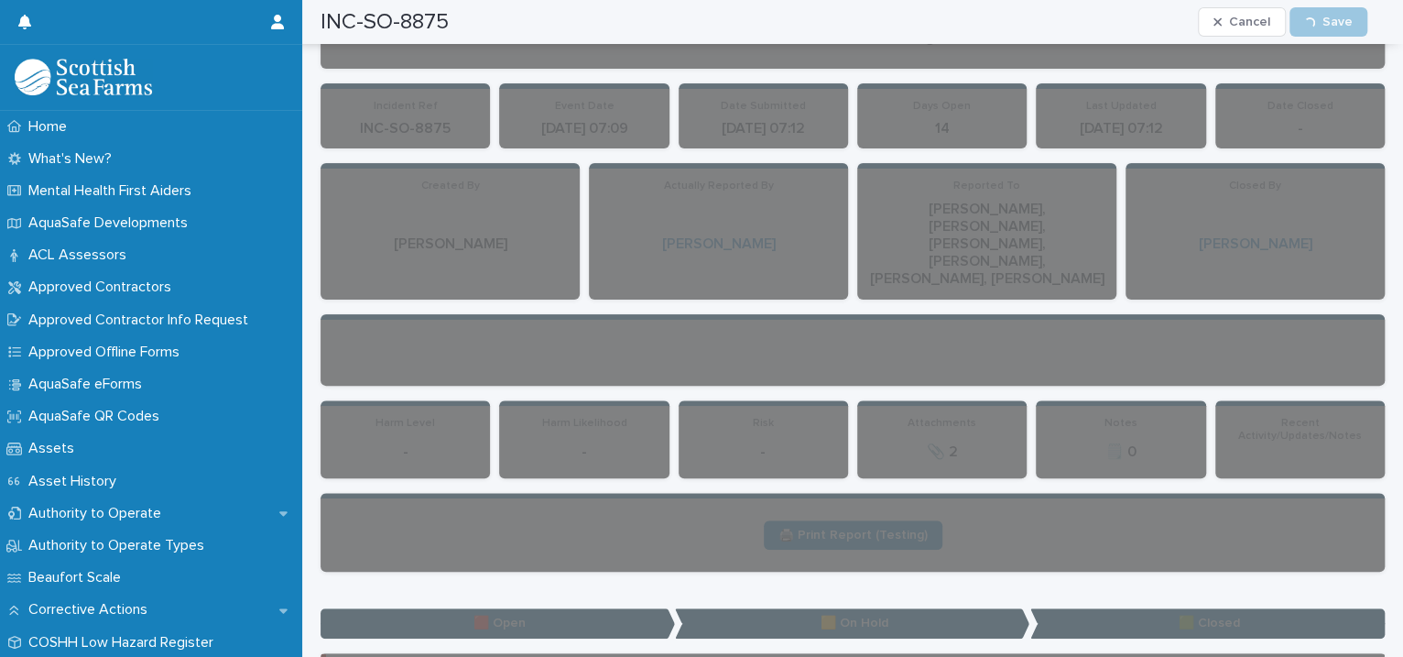
scroll to position [0, 0]
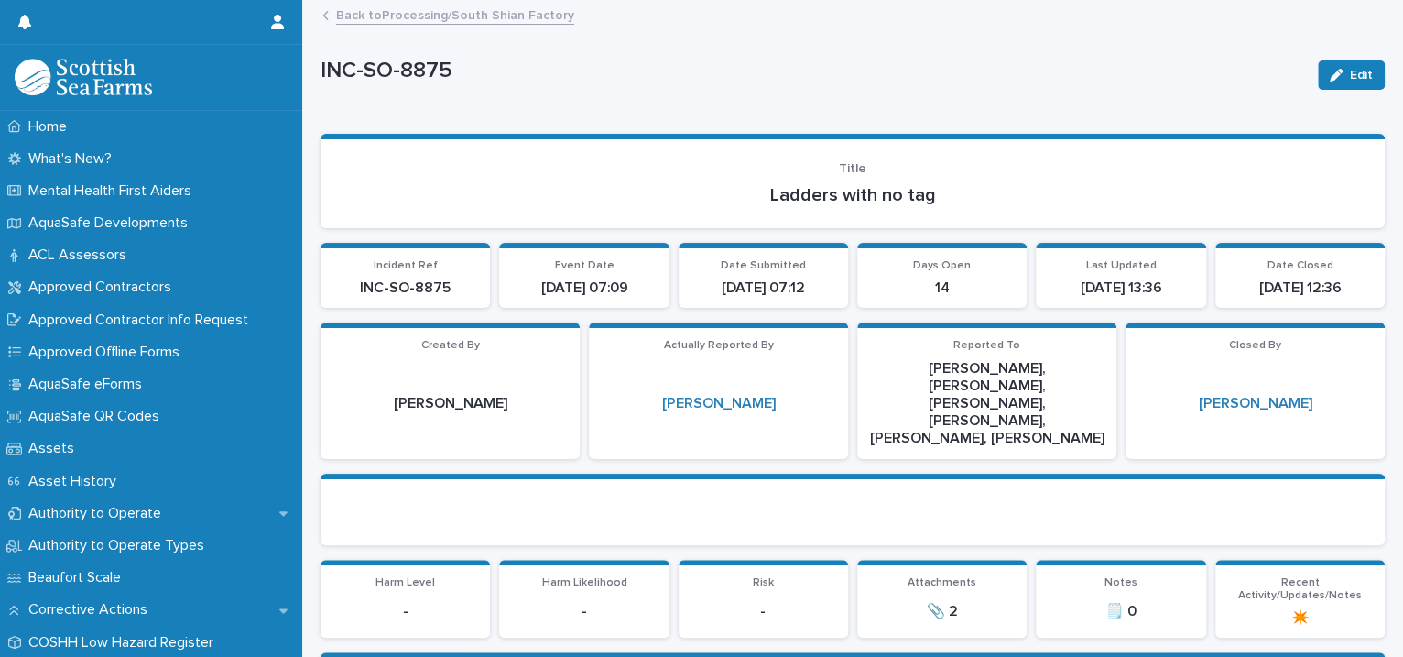
click at [402, 18] on link "Back to Processing/South Shian Factory" at bounding box center [455, 14] width 238 height 21
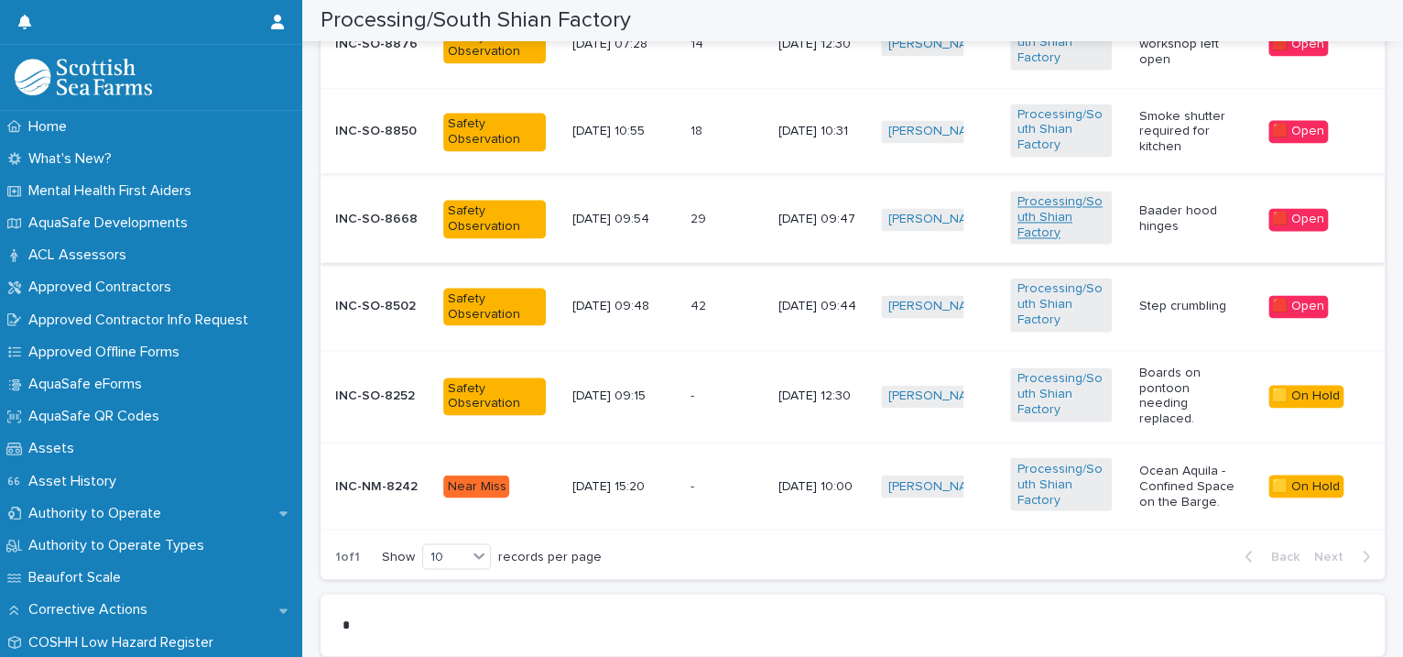
scroll to position [1259, 0]
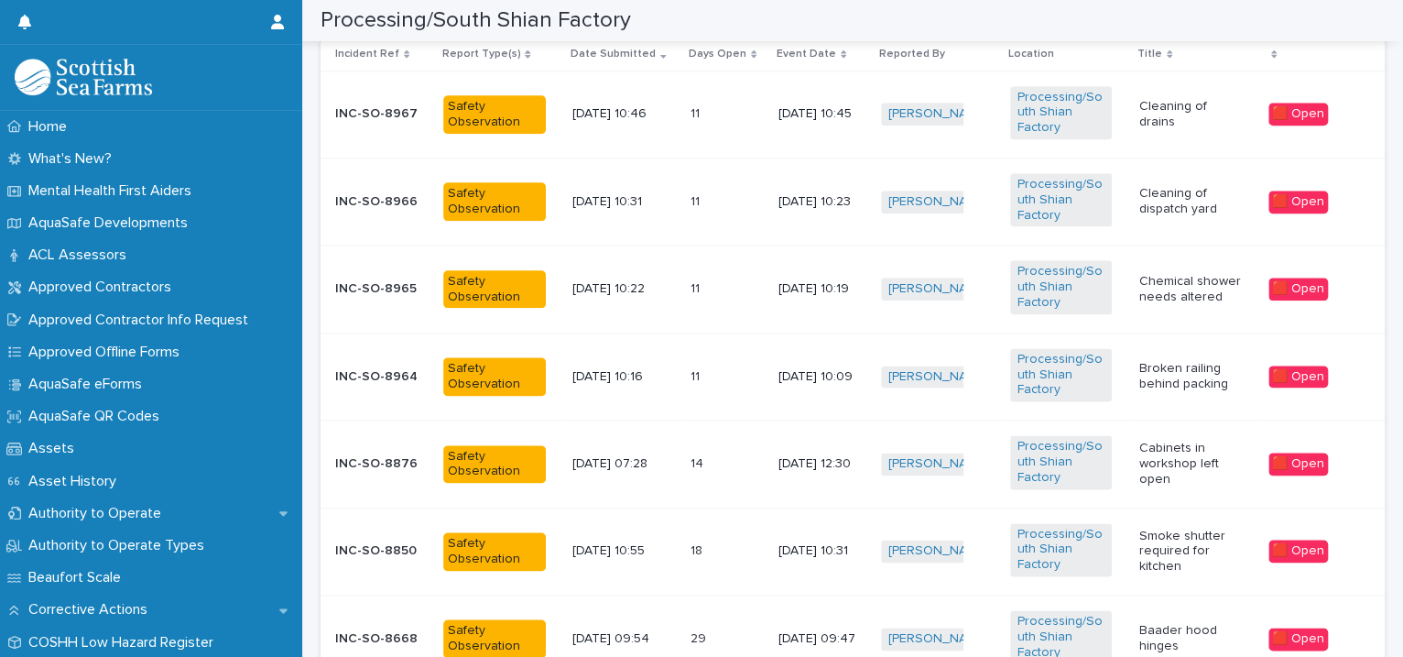
click at [982, 275] on div "[PERSON_NAME] + 0" at bounding box center [938, 289] width 114 height 38
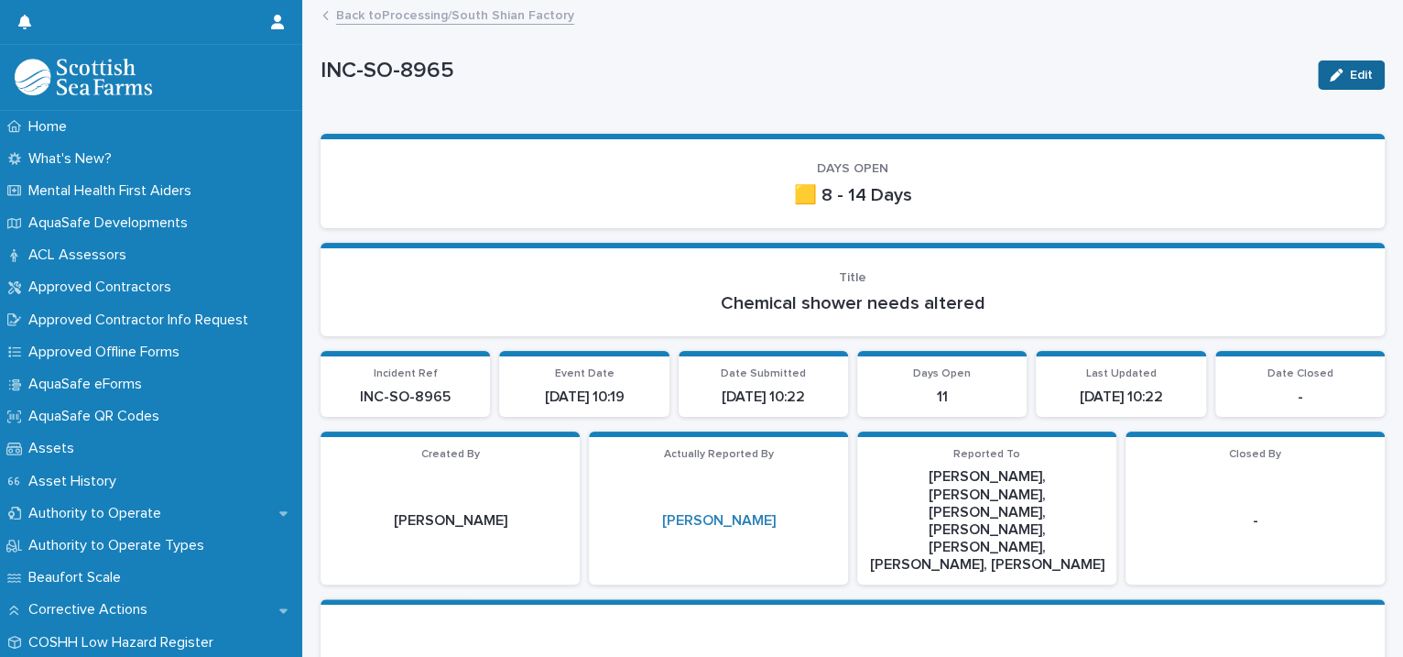
click at [1330, 69] on icon "button" at bounding box center [1336, 75] width 13 height 13
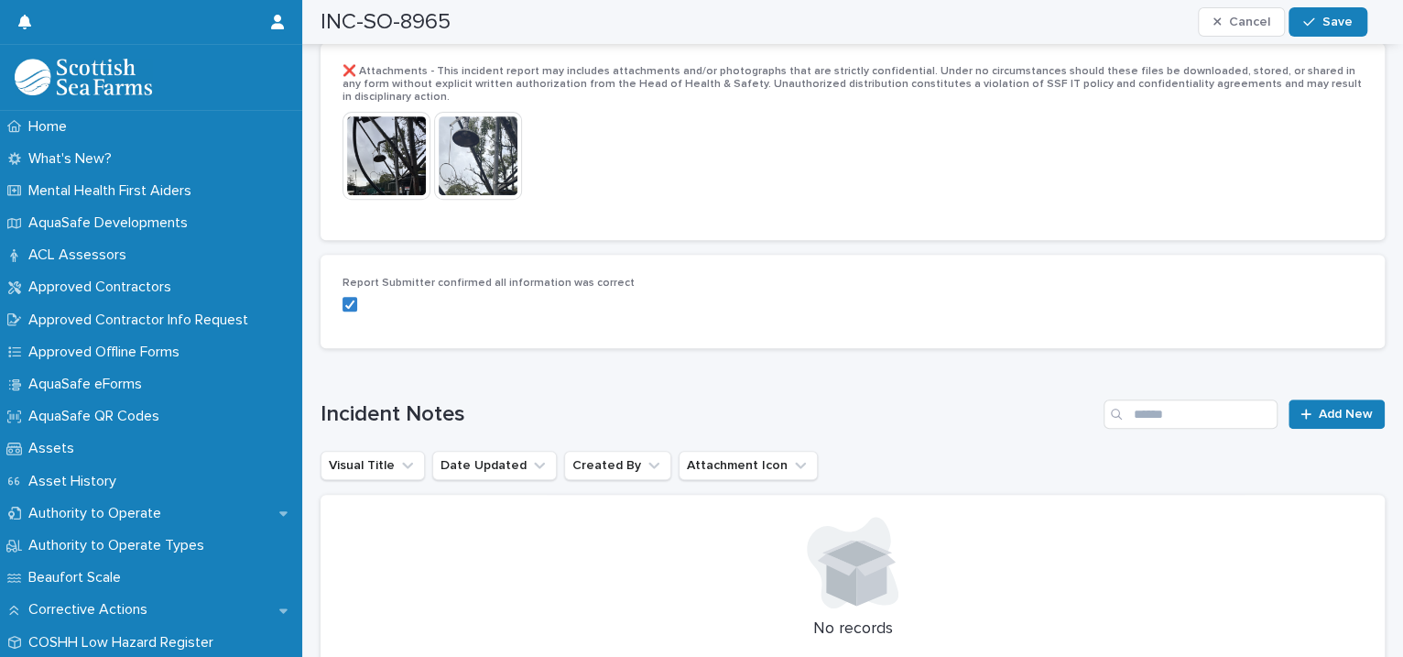
scroll to position [4197, 0]
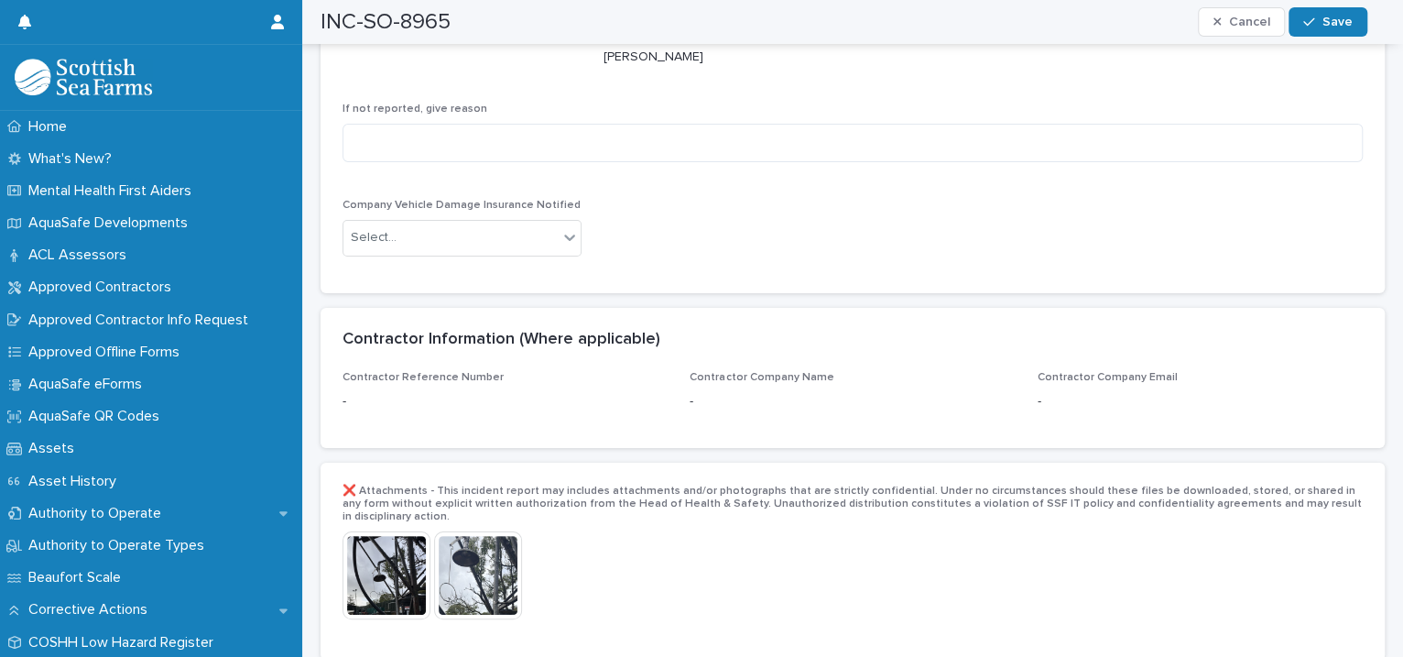
click at [482, 531] on img at bounding box center [478, 575] width 88 height 88
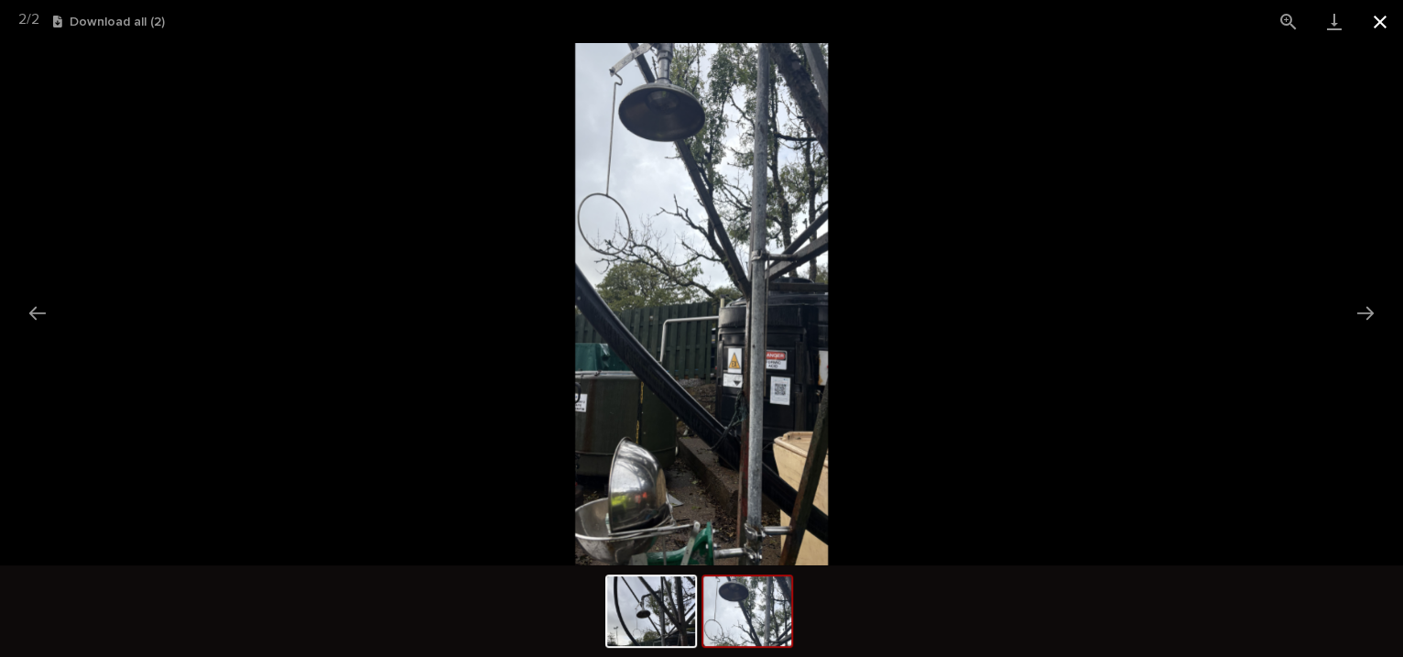
click at [1374, 16] on button "Close gallery" at bounding box center [1380, 21] width 46 height 43
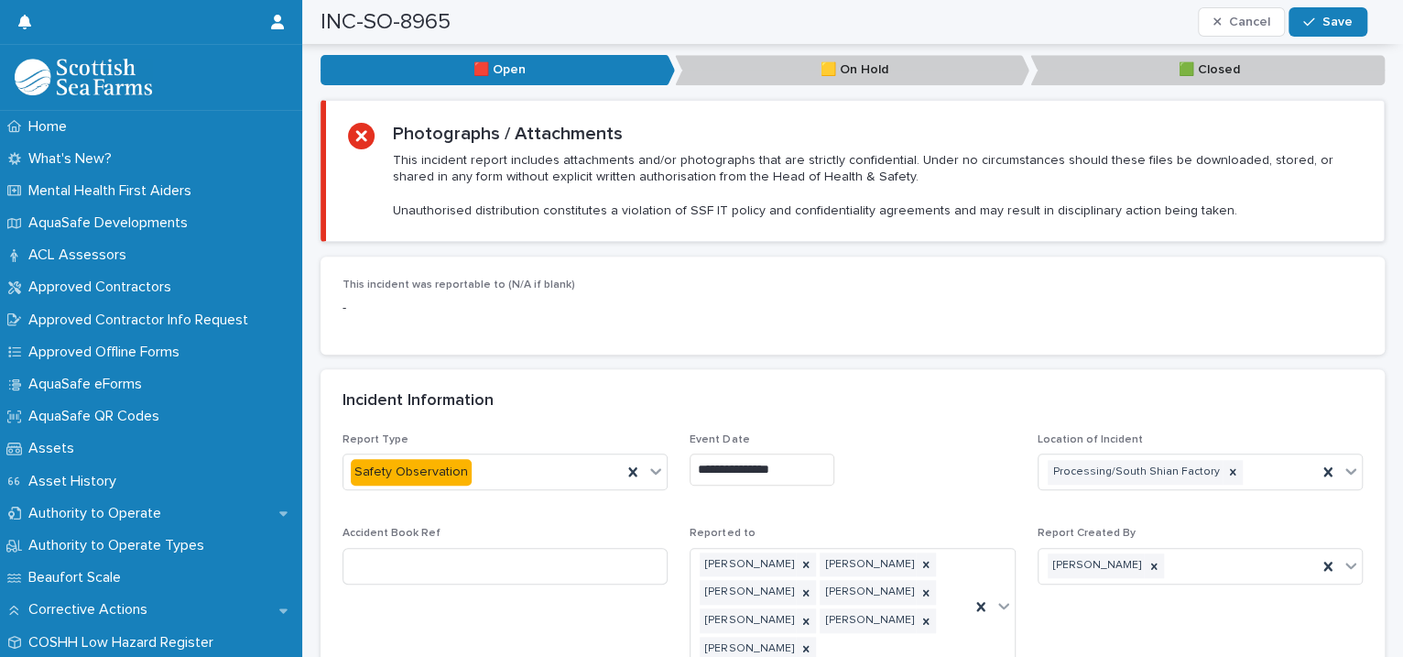
scroll to position [1259, 0]
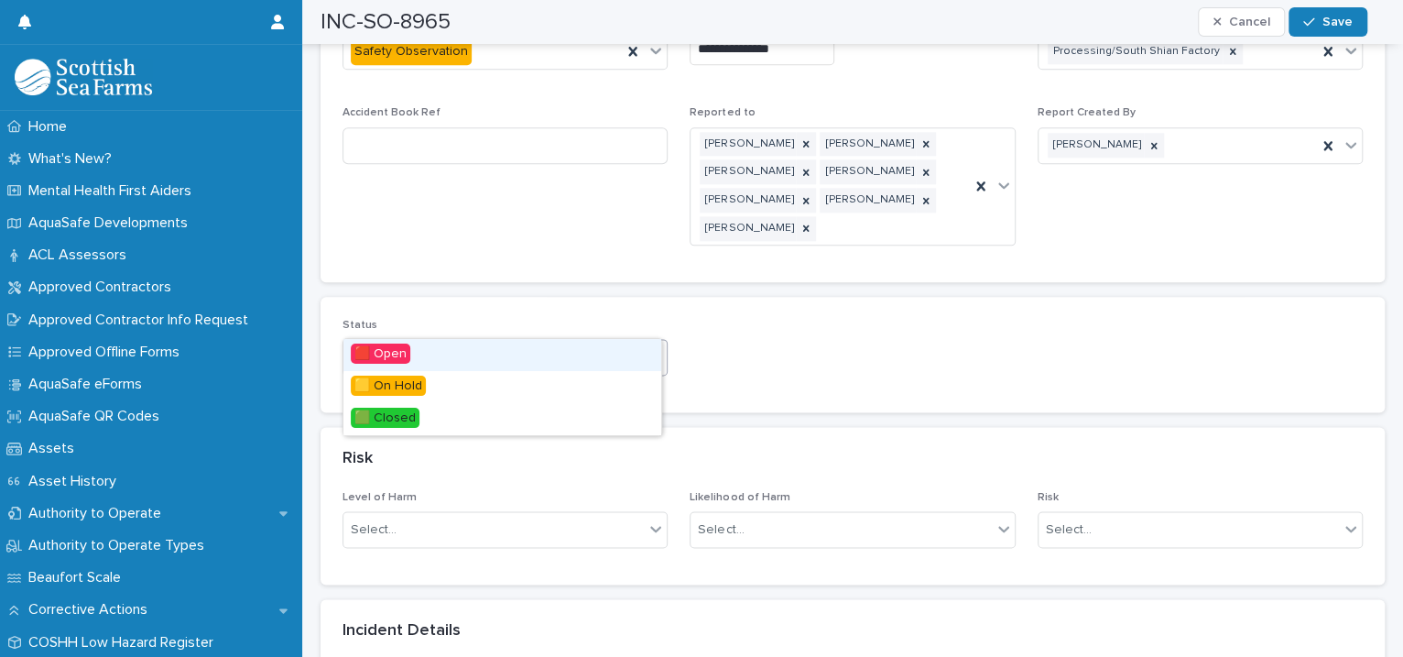
click at [653, 347] on icon at bounding box center [655, 356] width 18 height 18
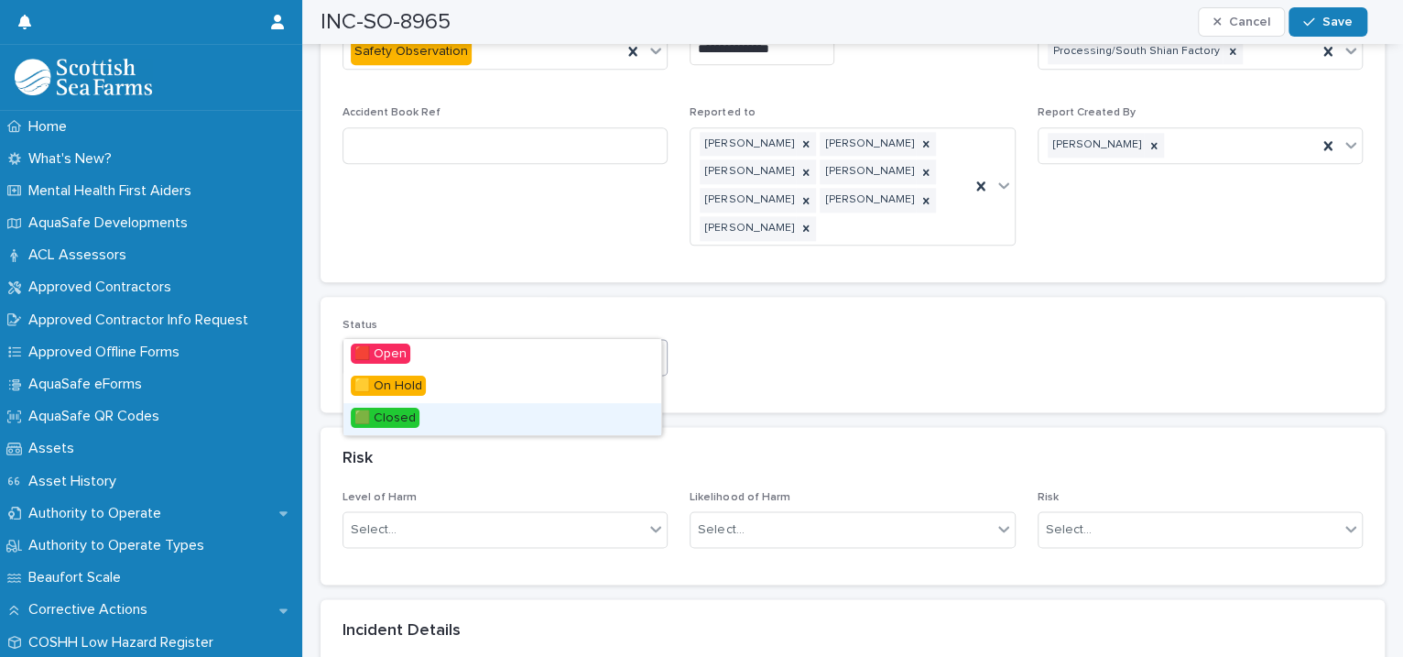
click at [516, 415] on div "🟩 Closed" at bounding box center [502, 419] width 318 height 32
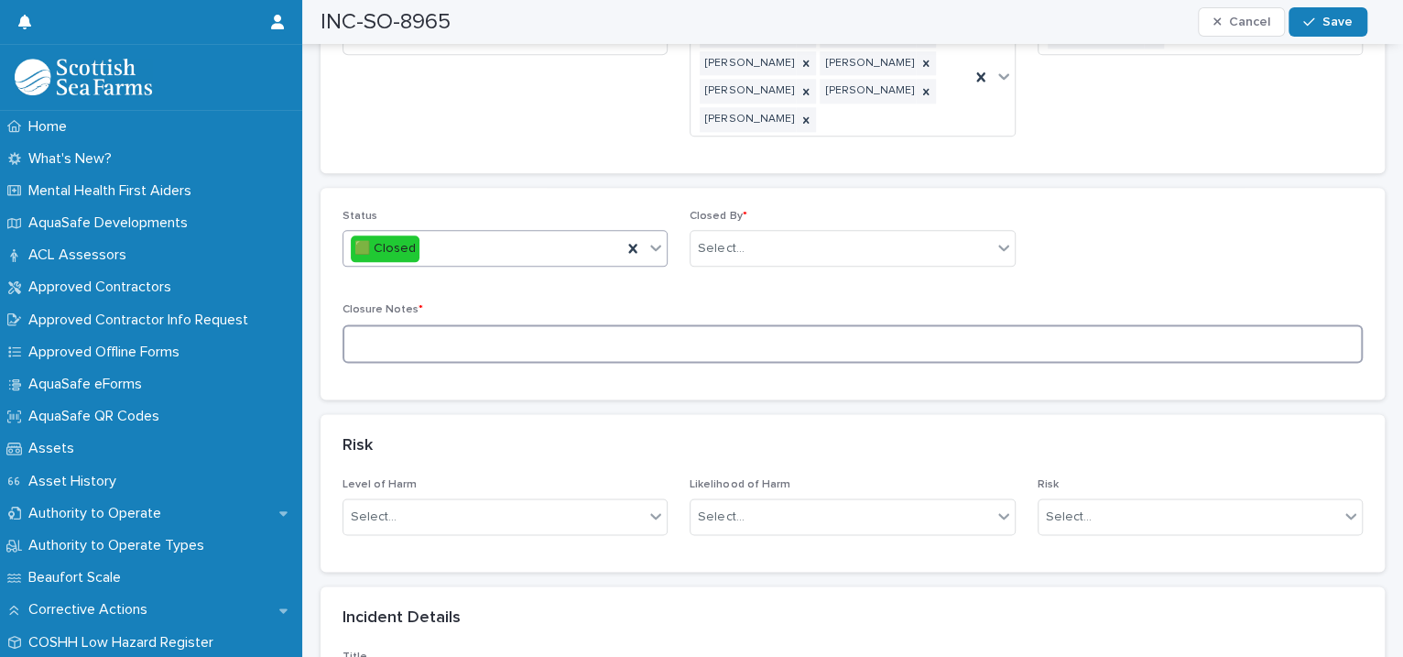
click at [453, 324] on textarea at bounding box center [852, 343] width 1020 height 39
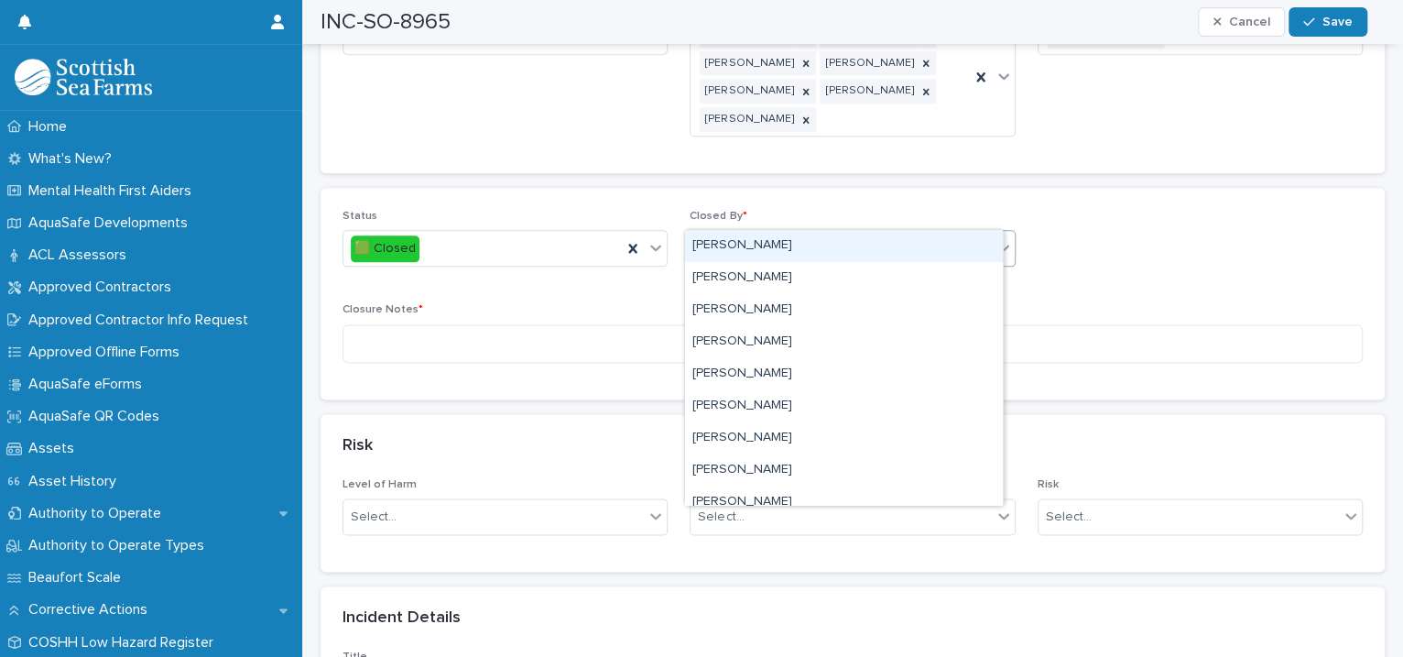
click at [774, 234] on div "Select..." at bounding box center [840, 249] width 300 height 30
type input "****"
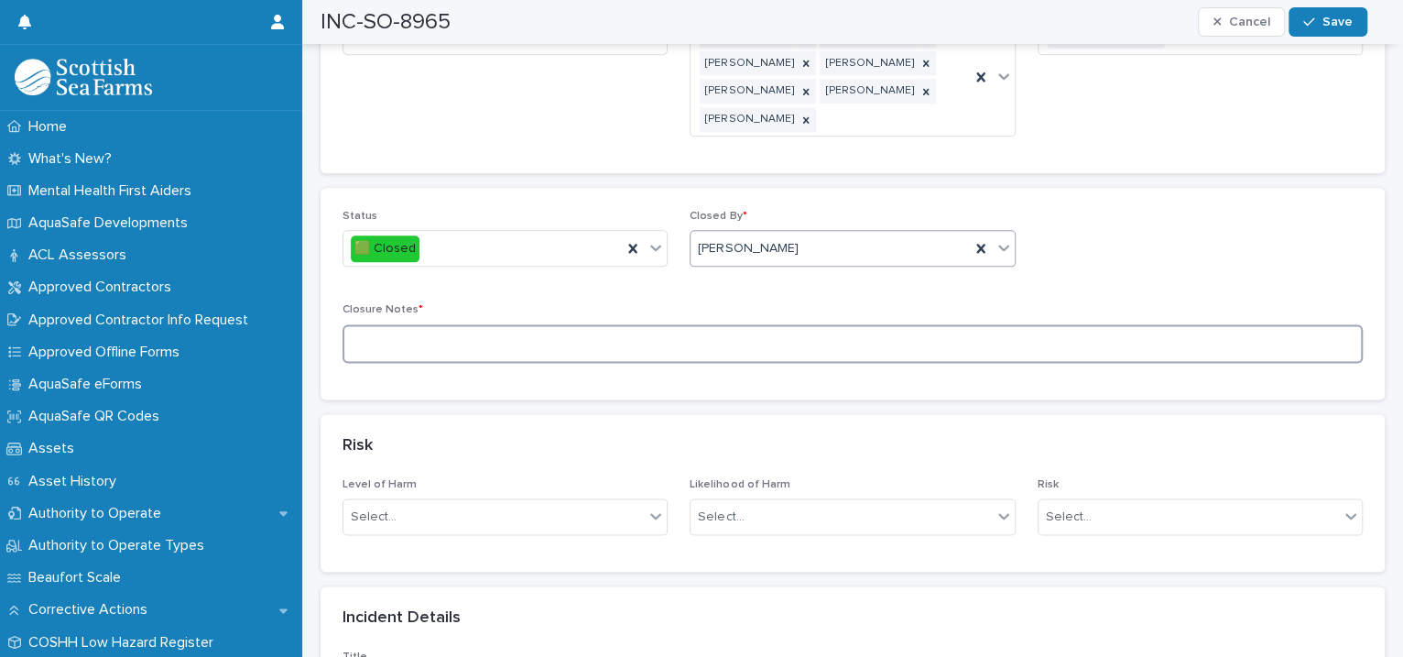
click at [479, 324] on textarea at bounding box center [852, 343] width 1020 height 39
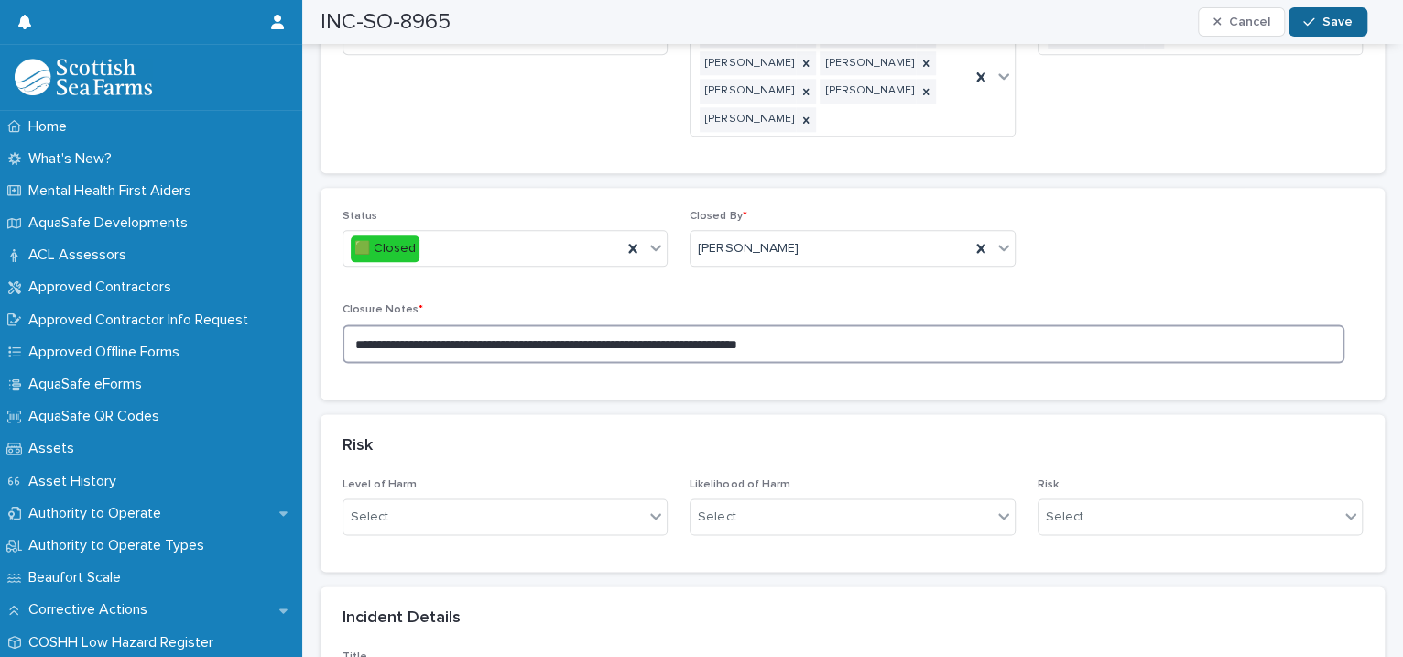
type textarea "**********"
click at [1311, 16] on icon "button" at bounding box center [1308, 22] width 11 height 13
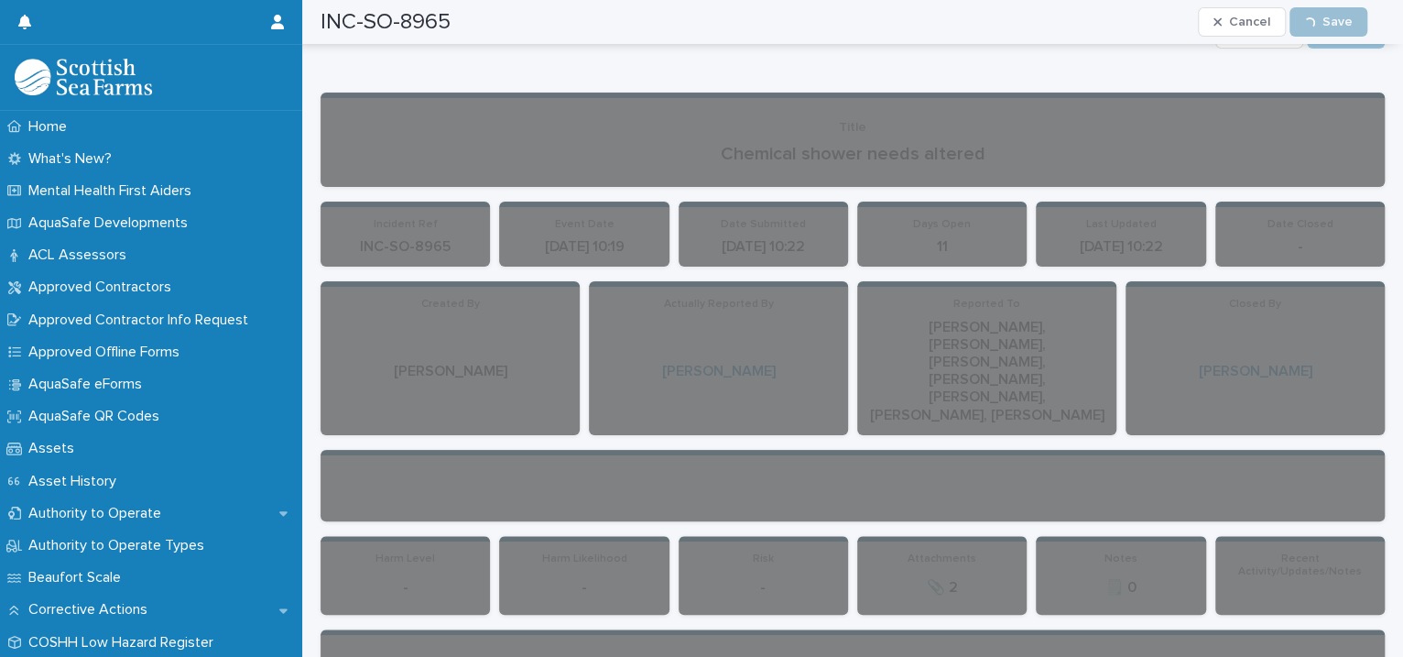
scroll to position [0, 0]
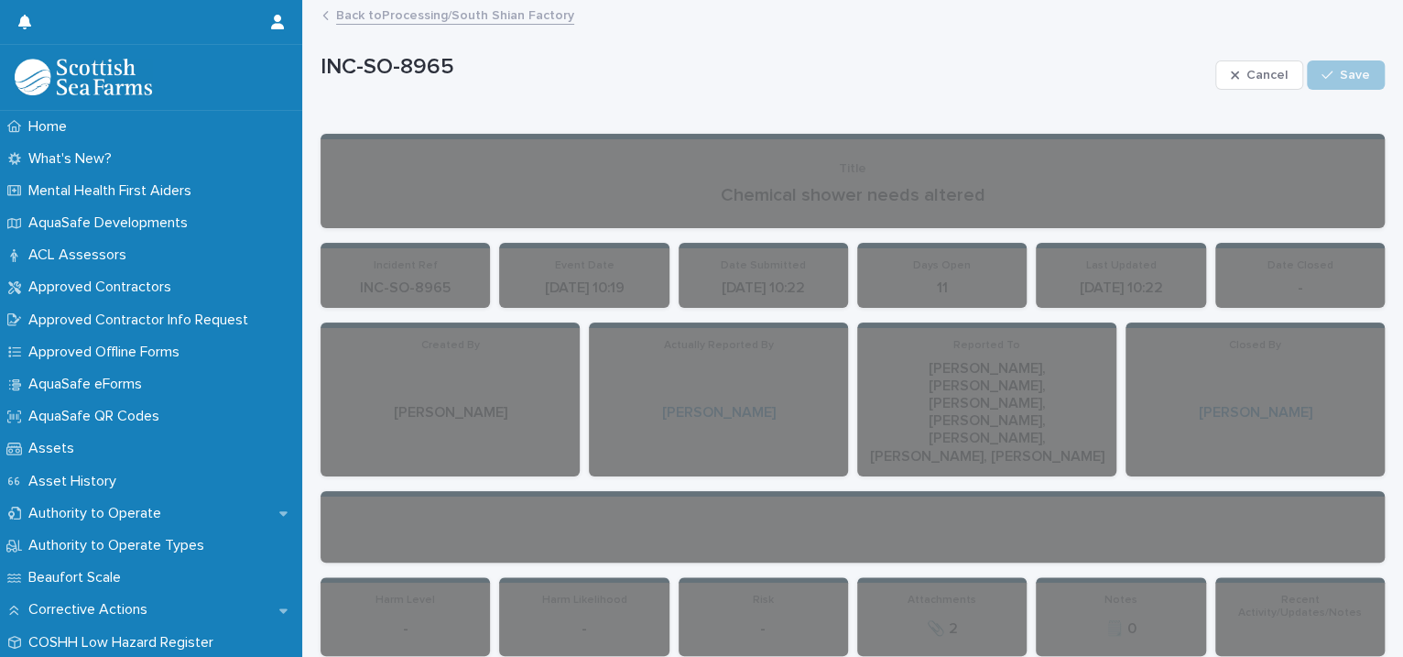
click at [459, 7] on link "Back to Processing/South Shian Factory" at bounding box center [455, 14] width 238 height 21
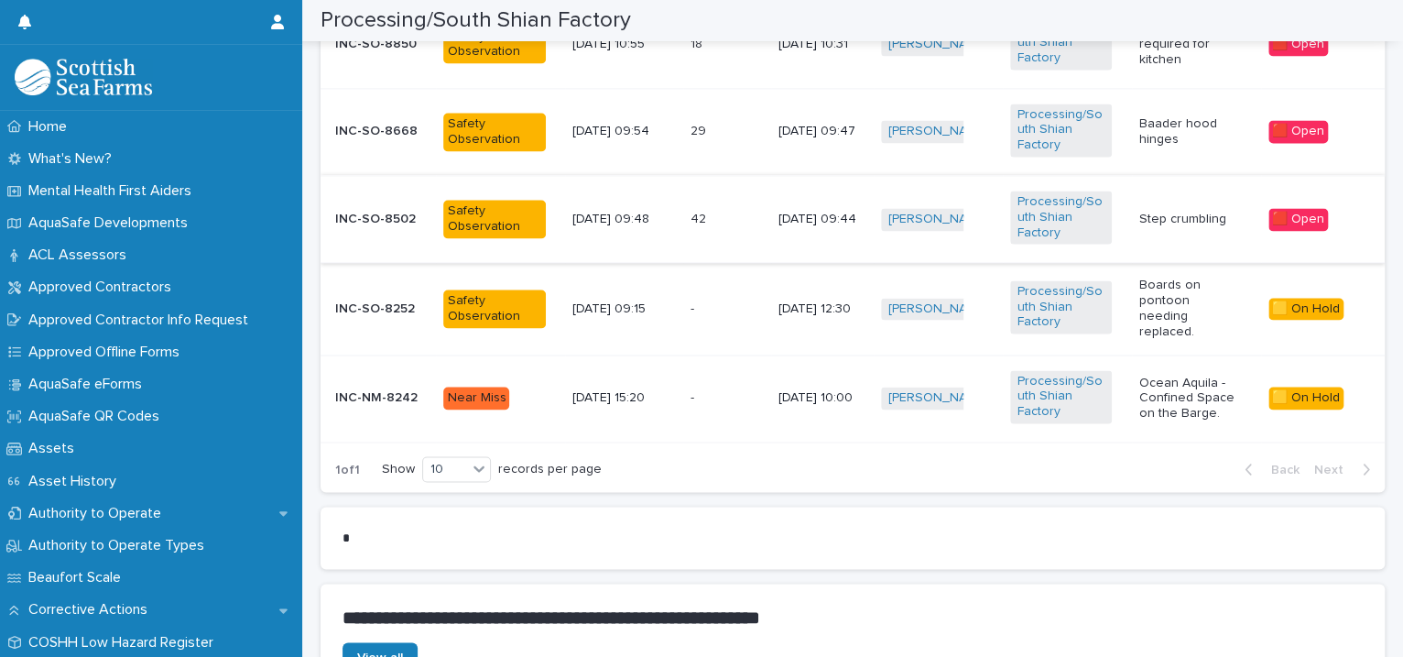
scroll to position [1259, 0]
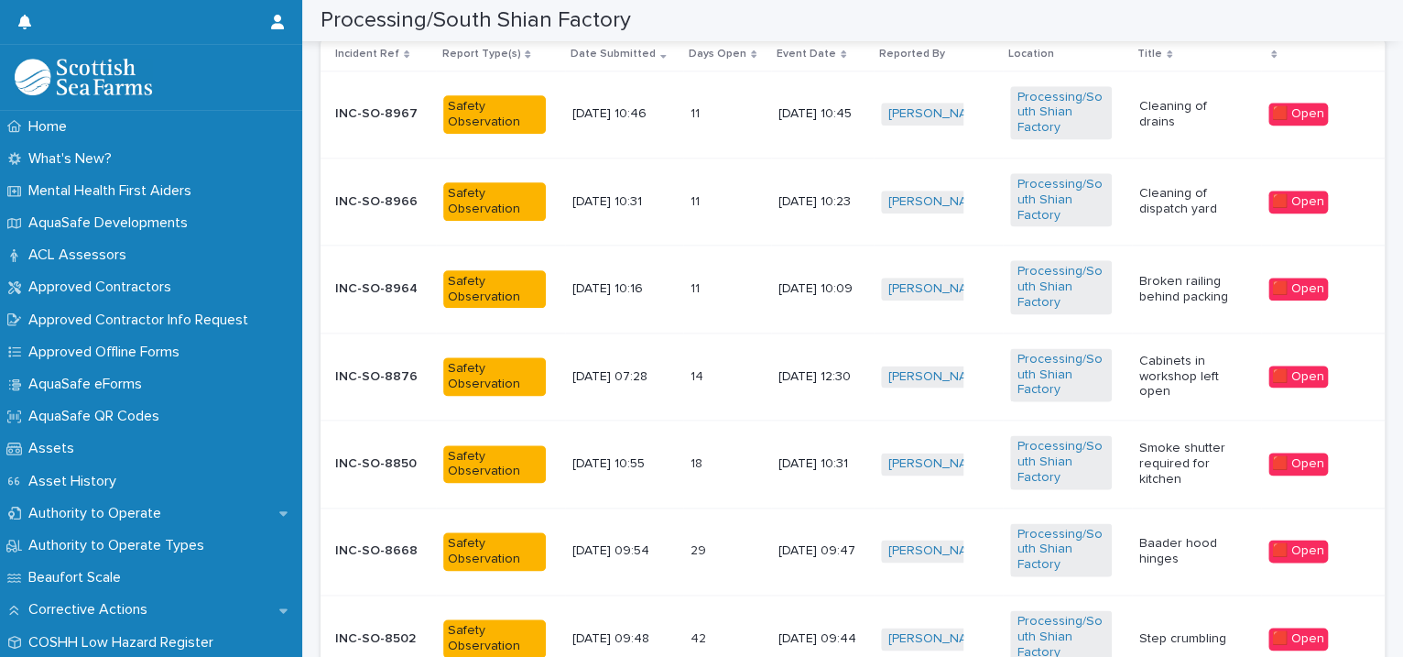
click at [1132, 268] on td "Broken railing behind packing" at bounding box center [1196, 288] width 129 height 87
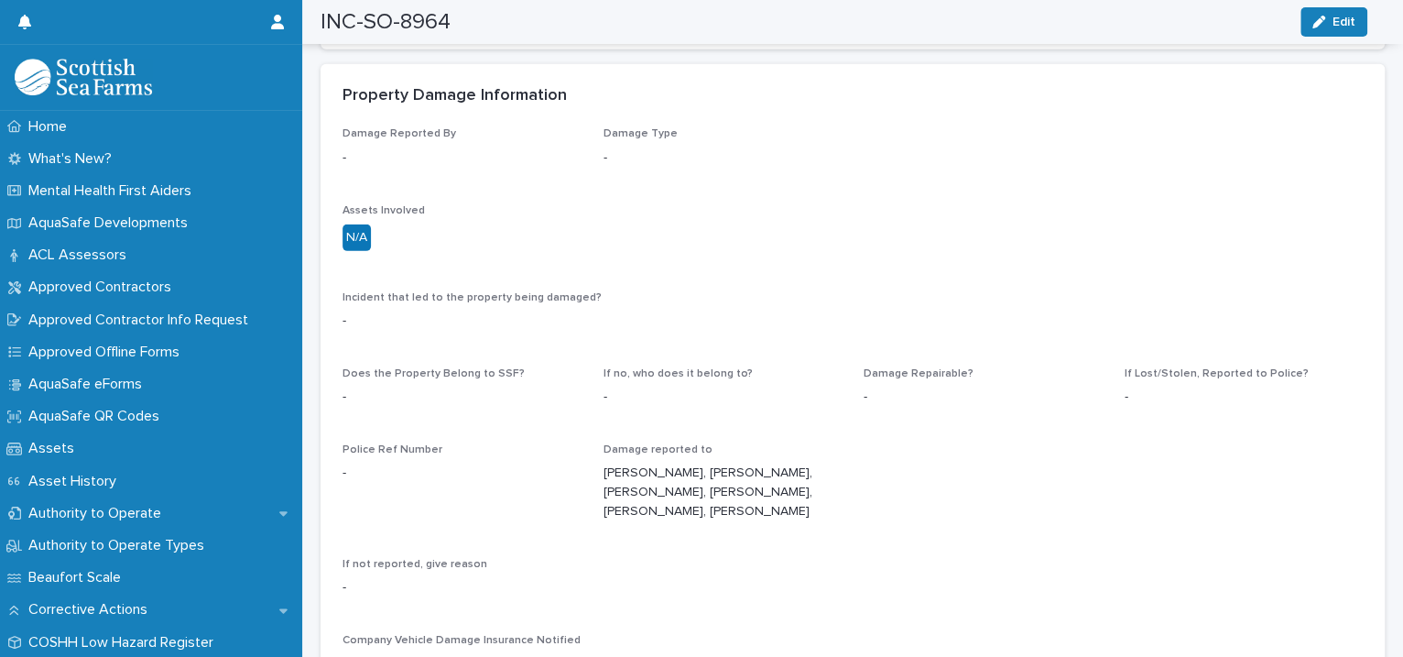
scroll to position [4197, 0]
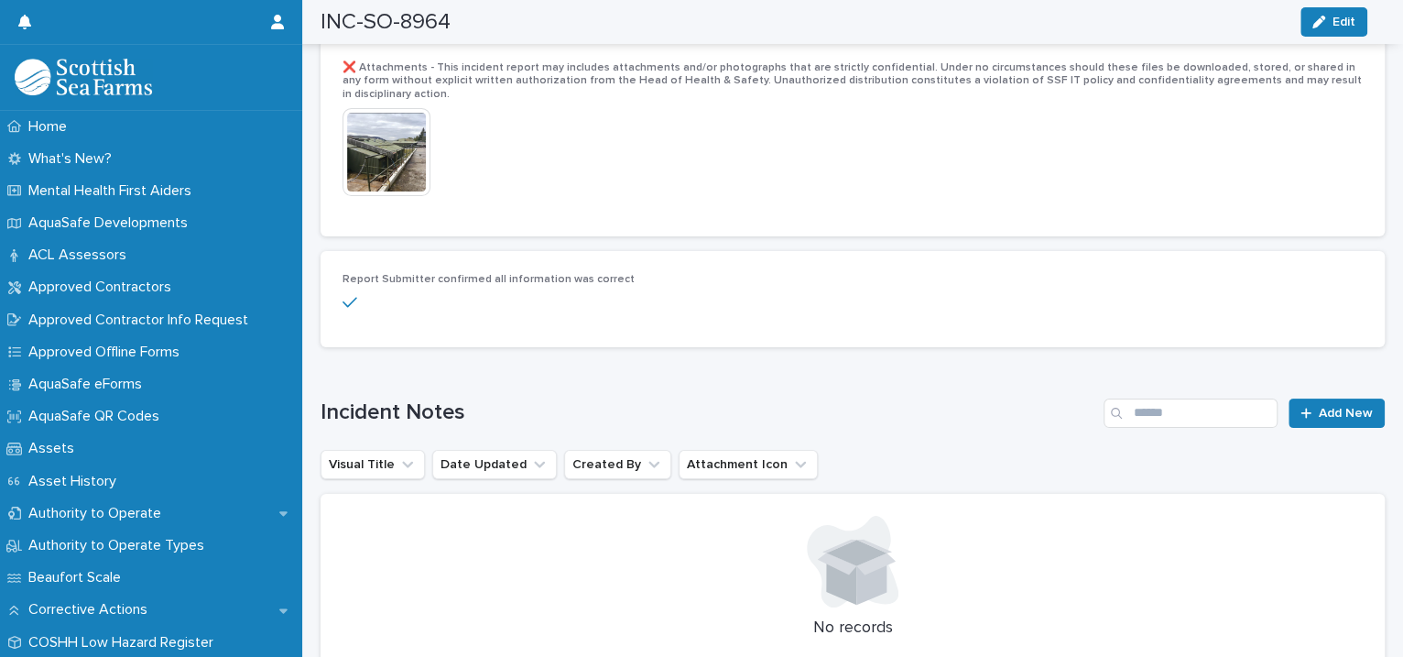
click at [396, 147] on img at bounding box center [386, 152] width 88 height 88
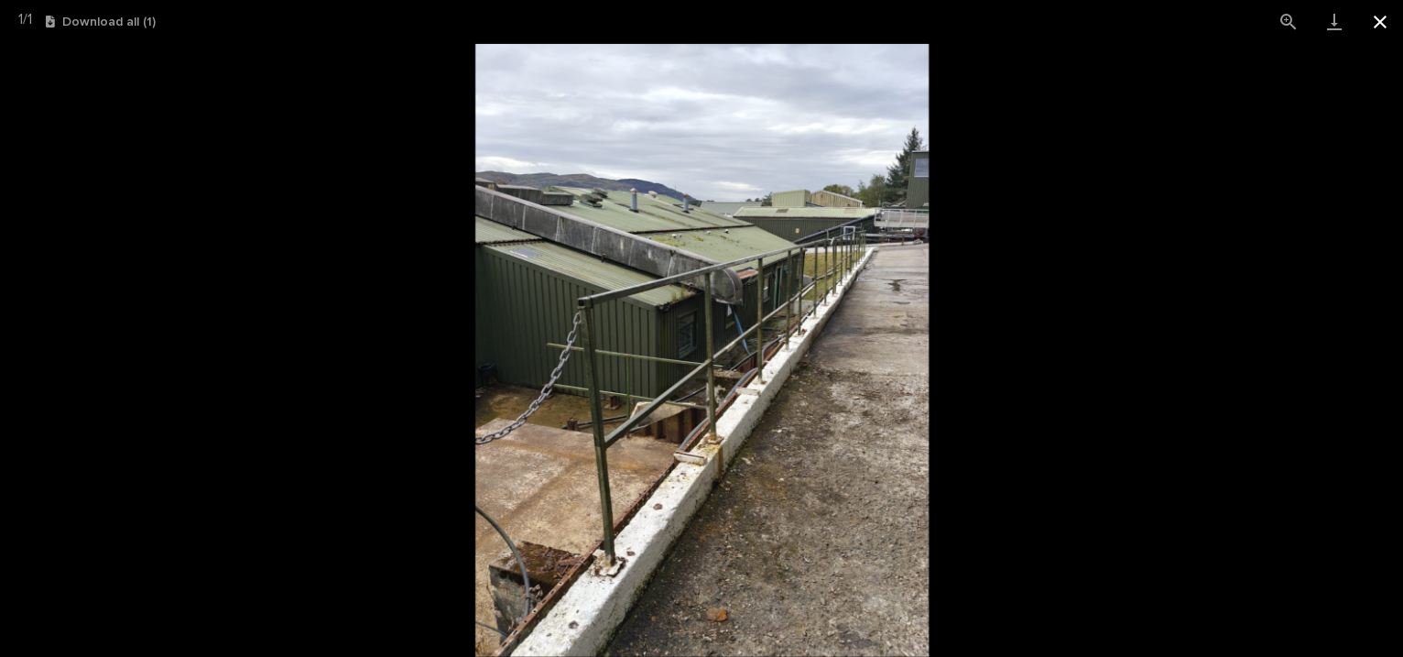
click at [1374, 22] on button "Close gallery" at bounding box center [1380, 21] width 46 height 43
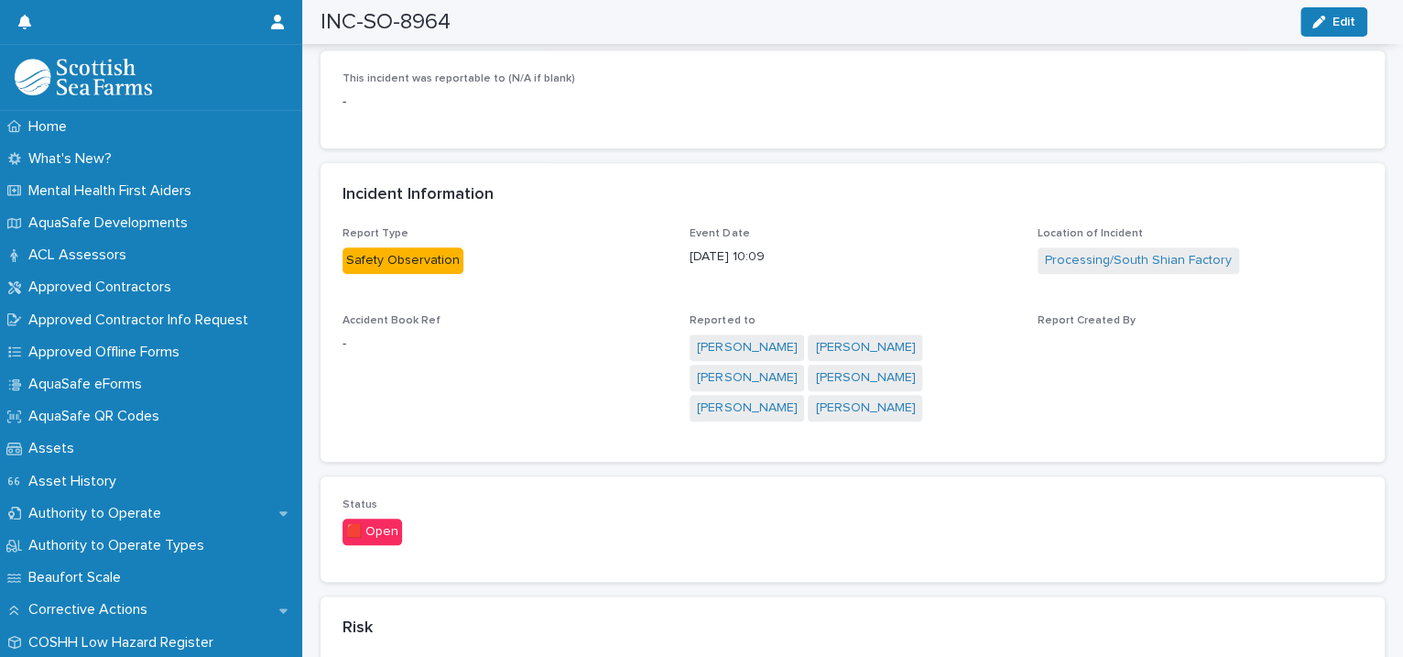
scroll to position [1021, 0]
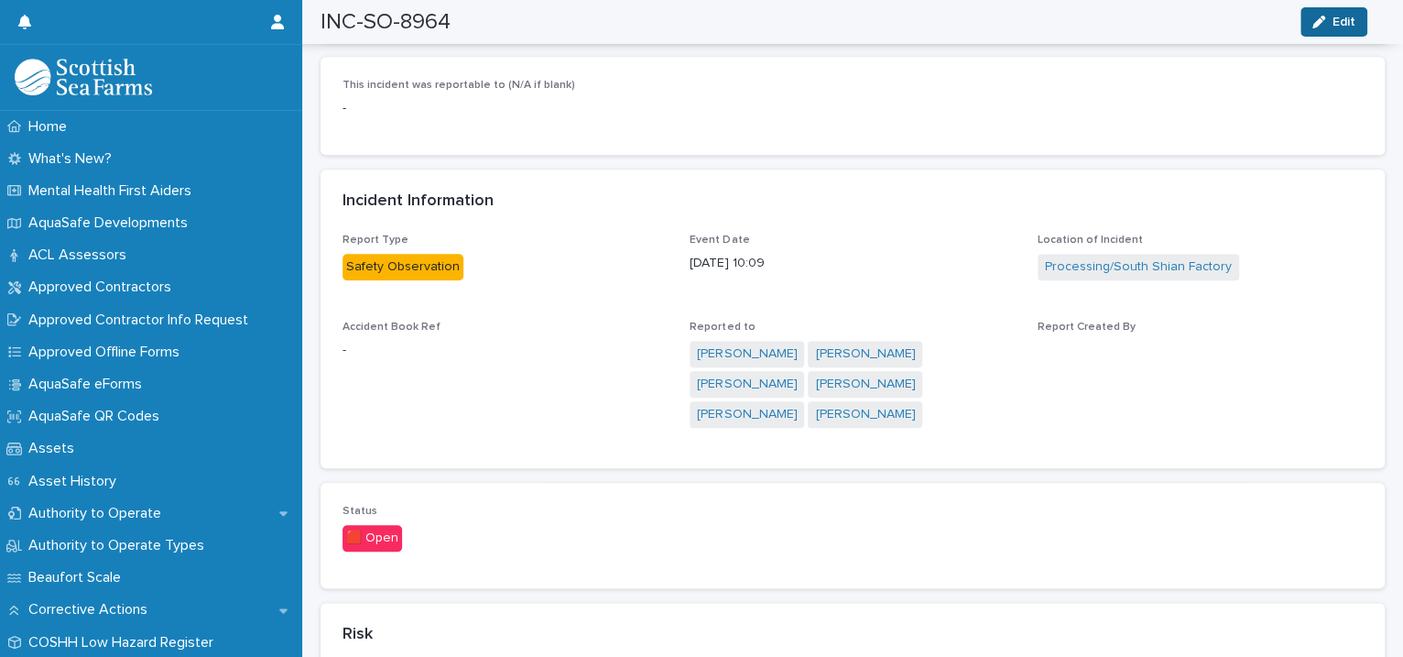
click at [1334, 24] on span "Edit" at bounding box center [1343, 22] width 23 height 13
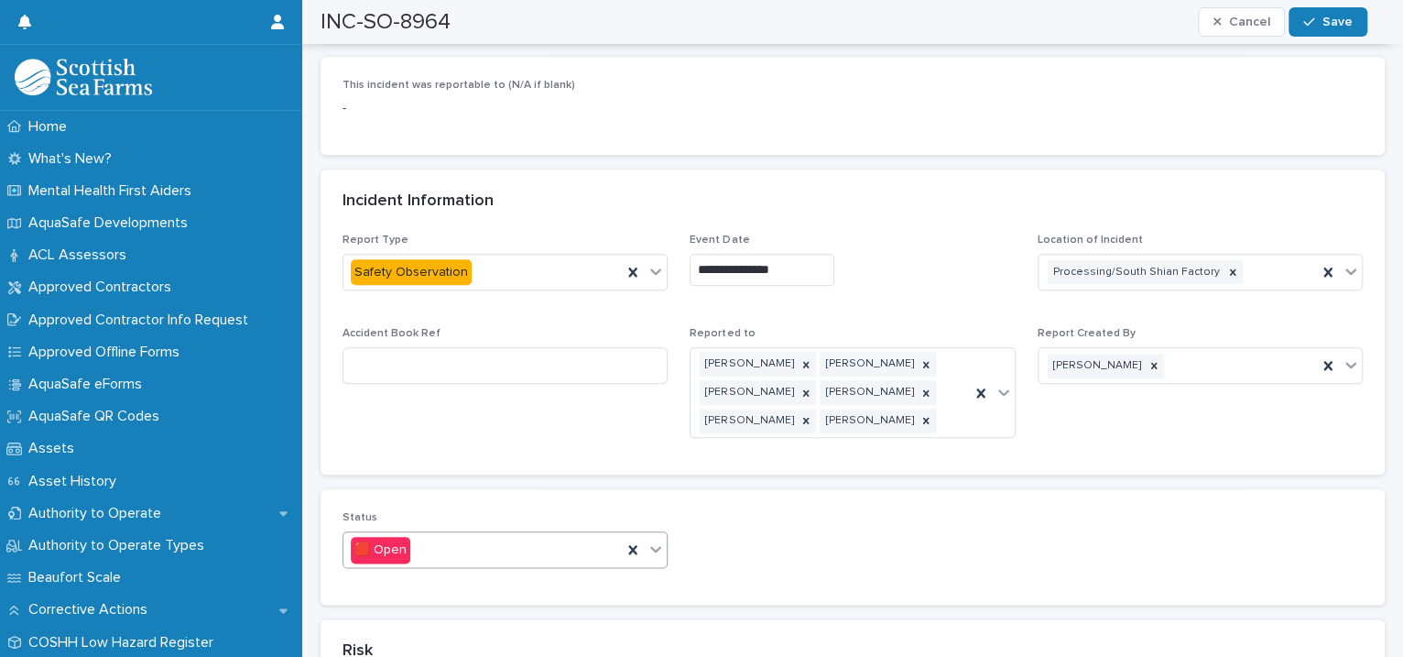
click at [656, 539] on icon at bounding box center [655, 548] width 18 height 18
click at [496, 595] on div "🟨 On Hold" at bounding box center [502, 597] width 318 height 32
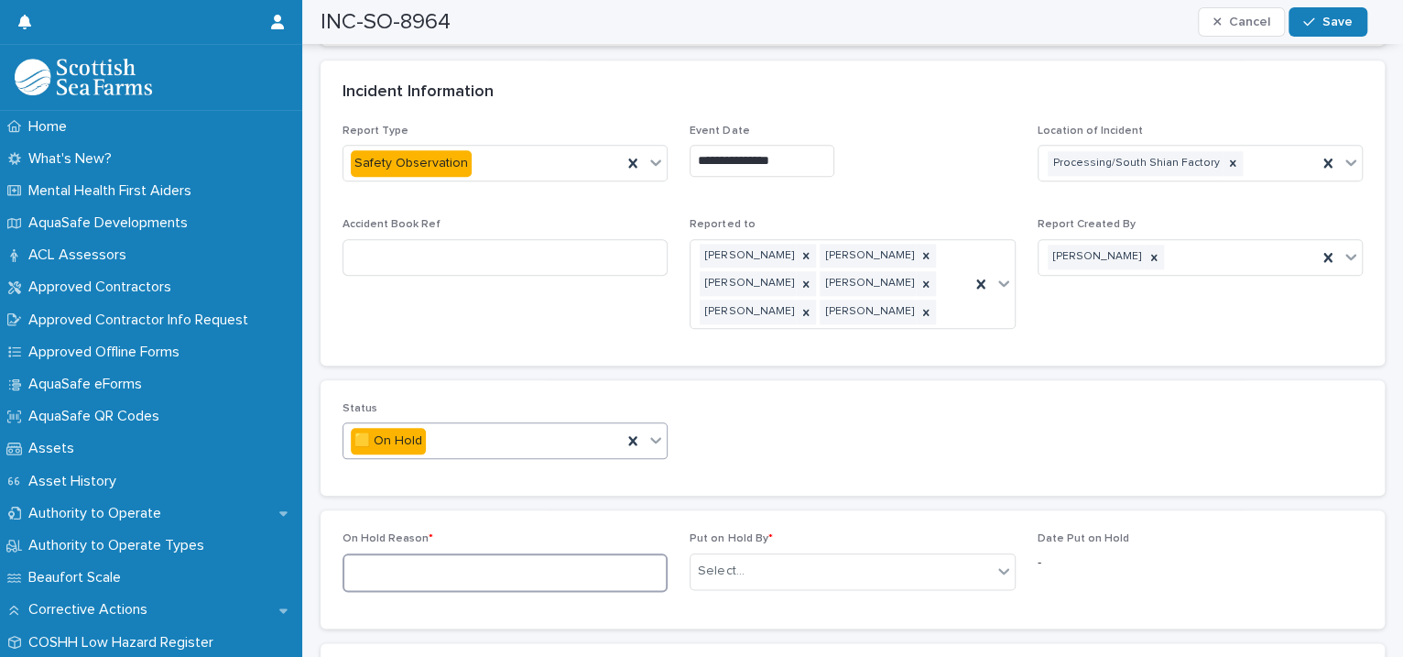
click at [494, 553] on textarea at bounding box center [504, 572] width 325 height 39
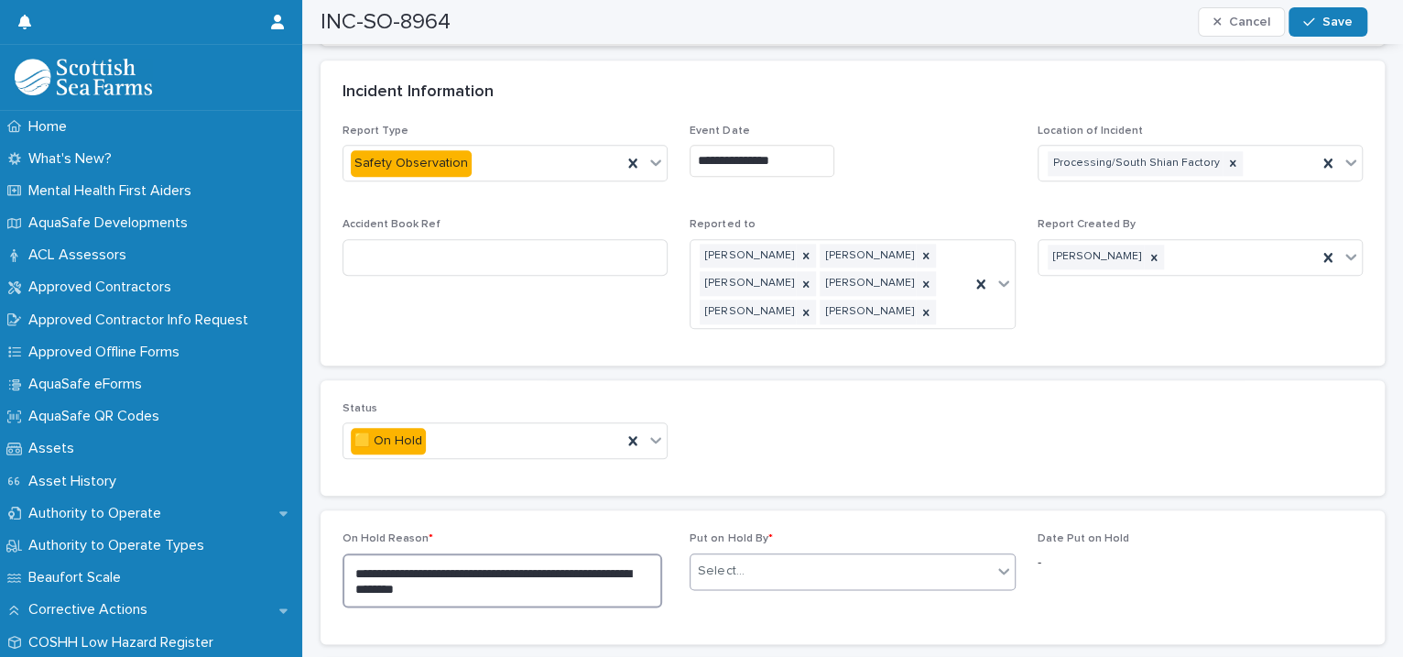
type textarea "**********"
click at [748, 564] on div "Select..." at bounding box center [840, 571] width 300 height 30
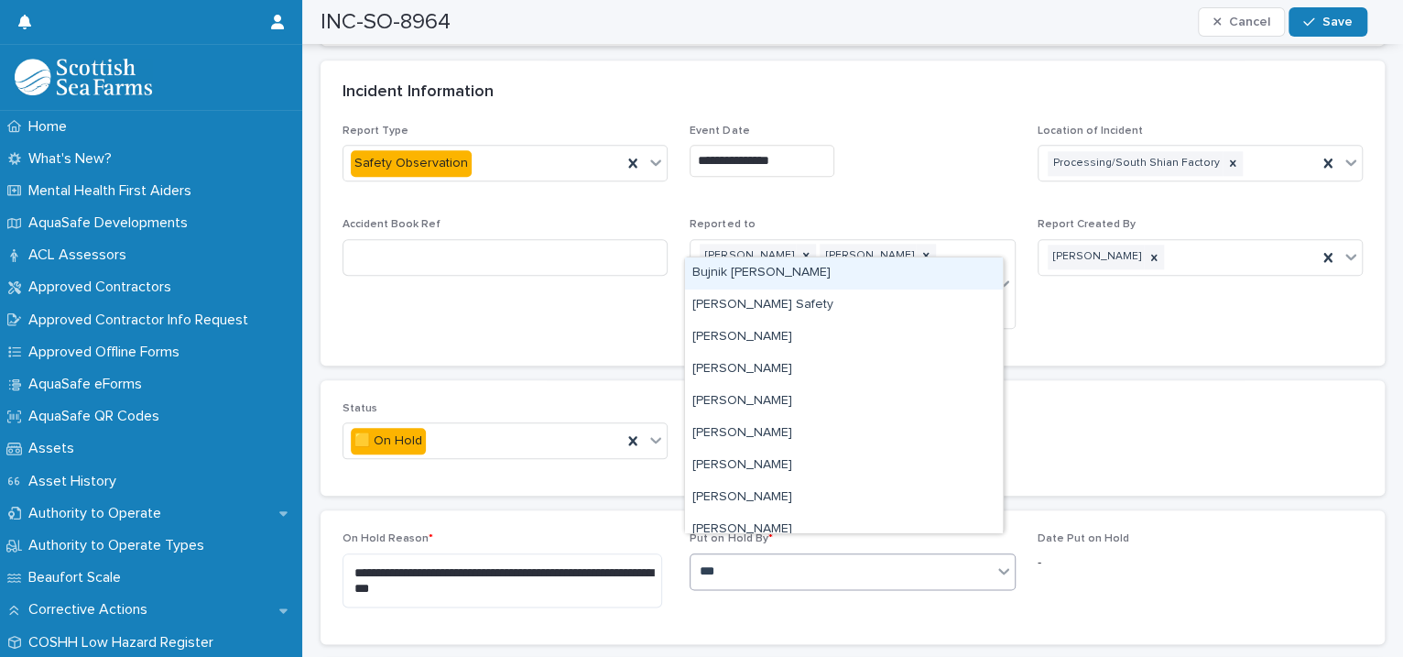
type input "****"
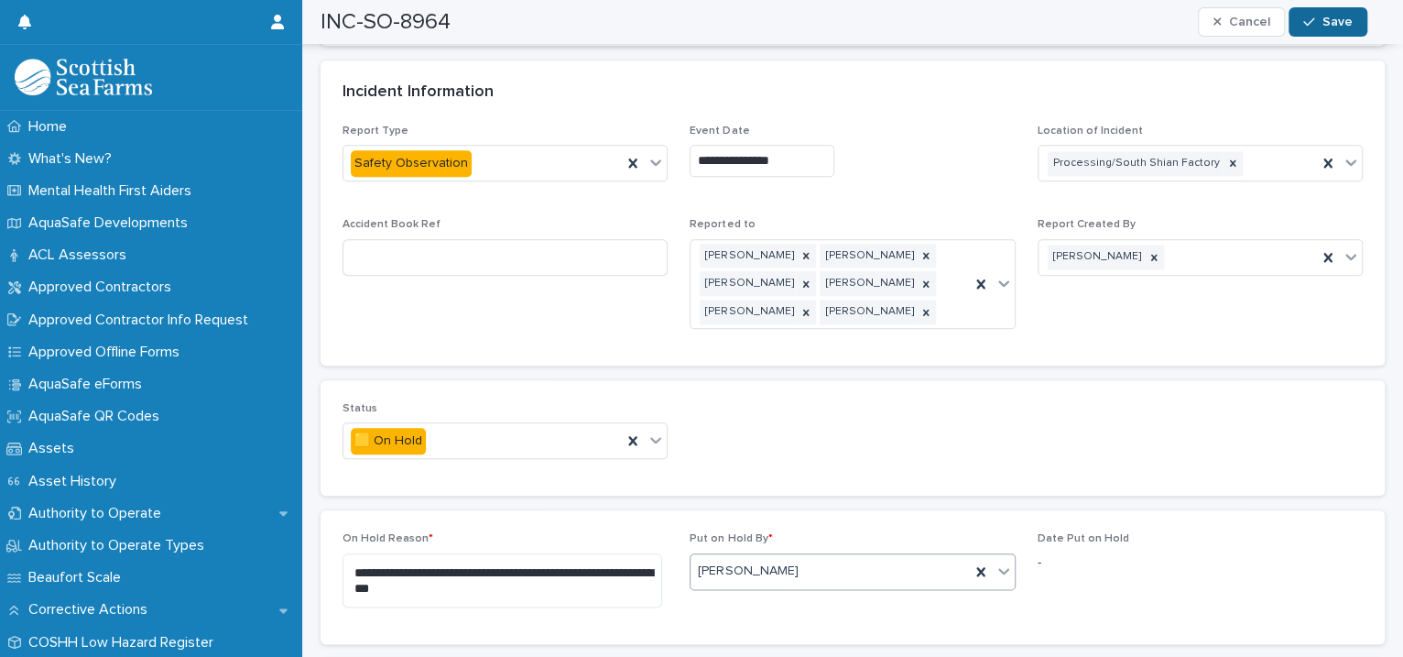
click at [1309, 32] on button "Save" at bounding box center [1327, 21] width 78 height 29
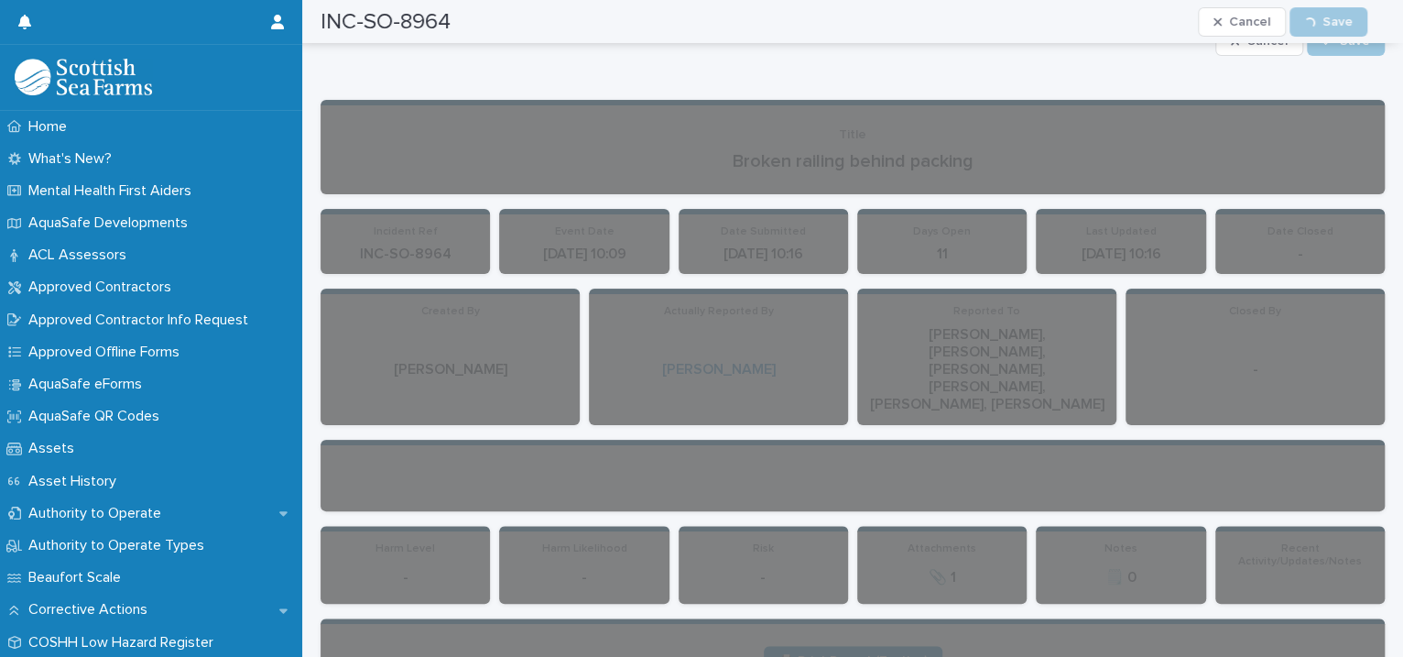
scroll to position [0, 0]
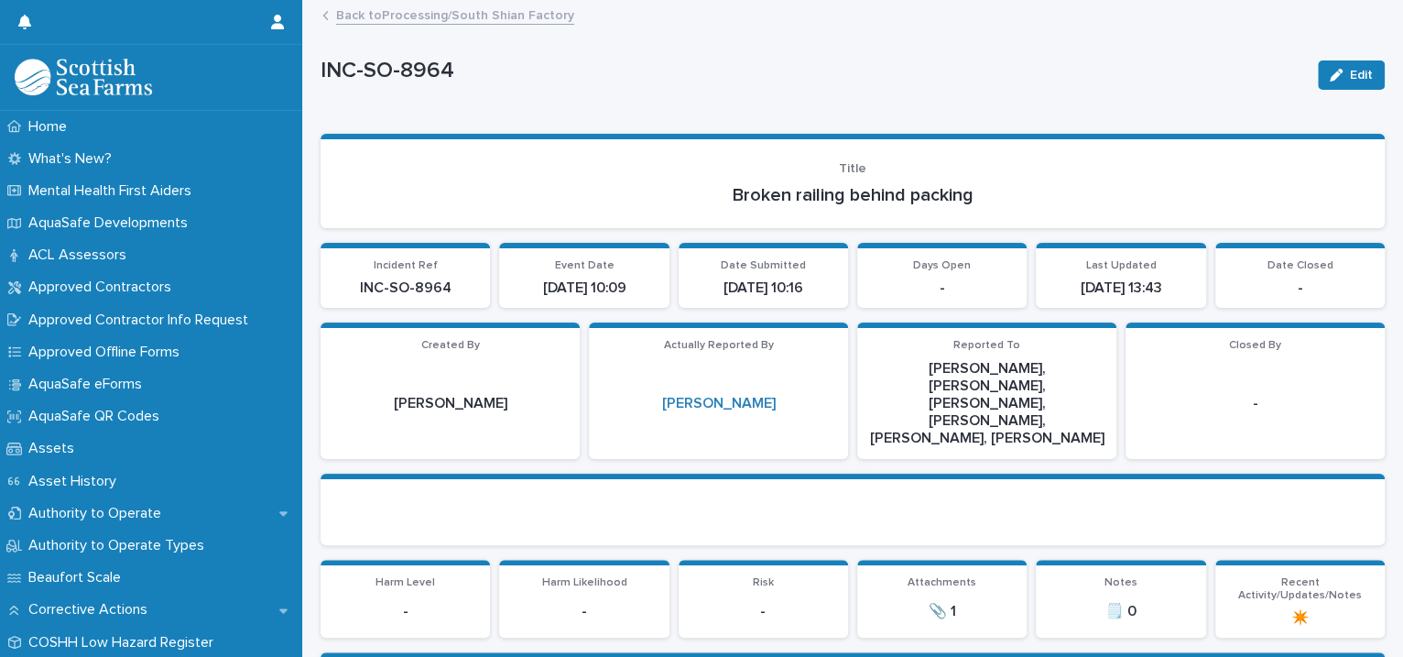
click at [457, 14] on link "Back to Processing/South Shian Factory" at bounding box center [455, 14] width 238 height 21
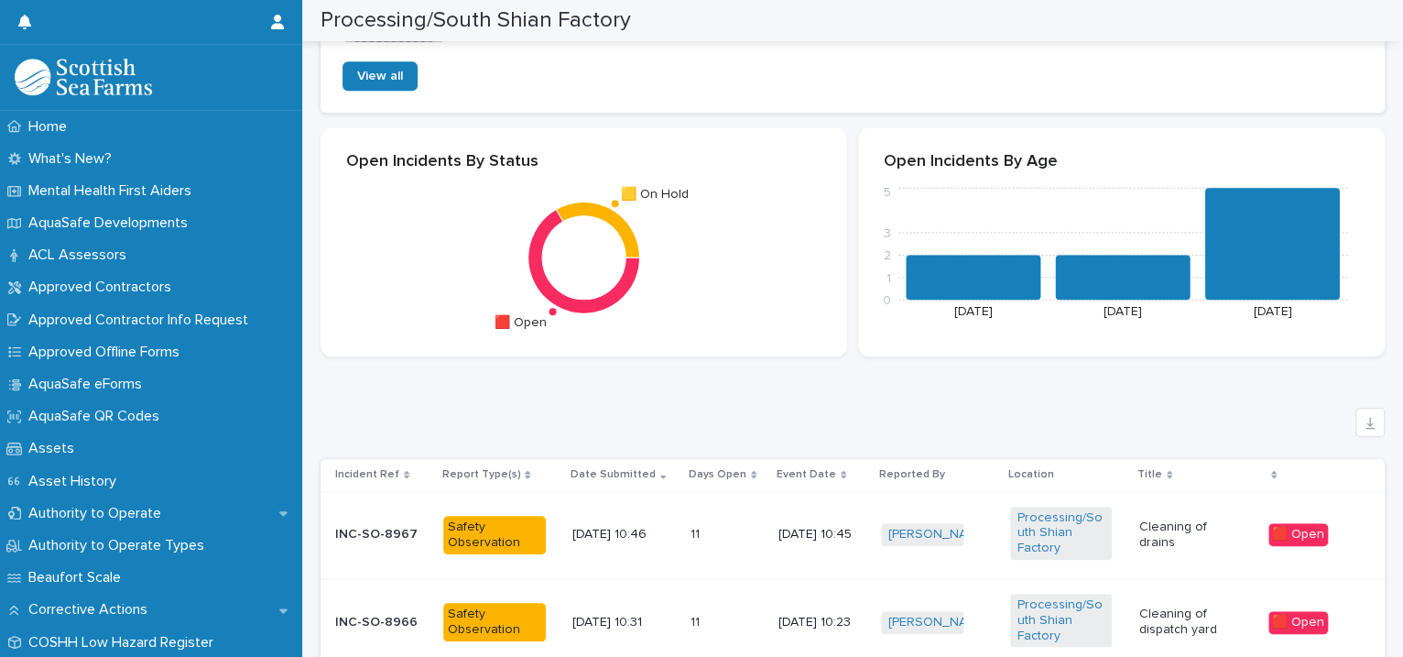
scroll to position [1259, 0]
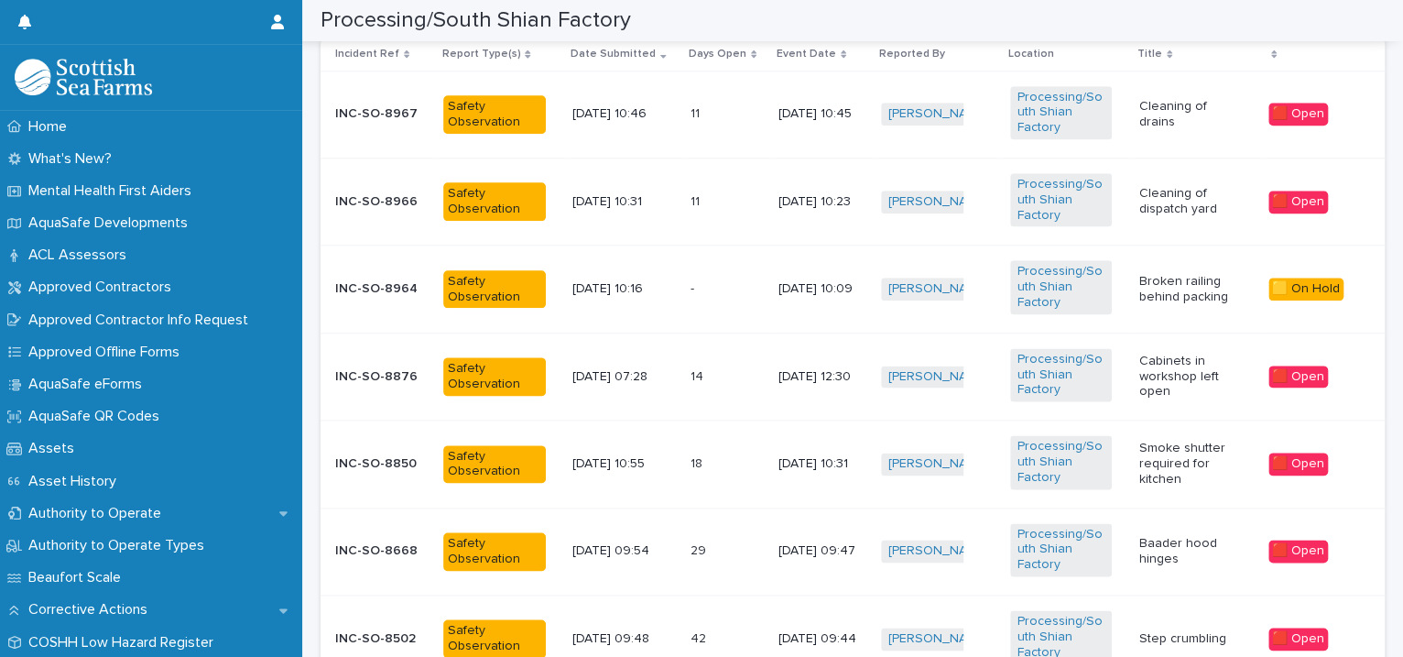
click at [1120, 183] on td "Processing/South Shian Factory" at bounding box center [1067, 201] width 129 height 87
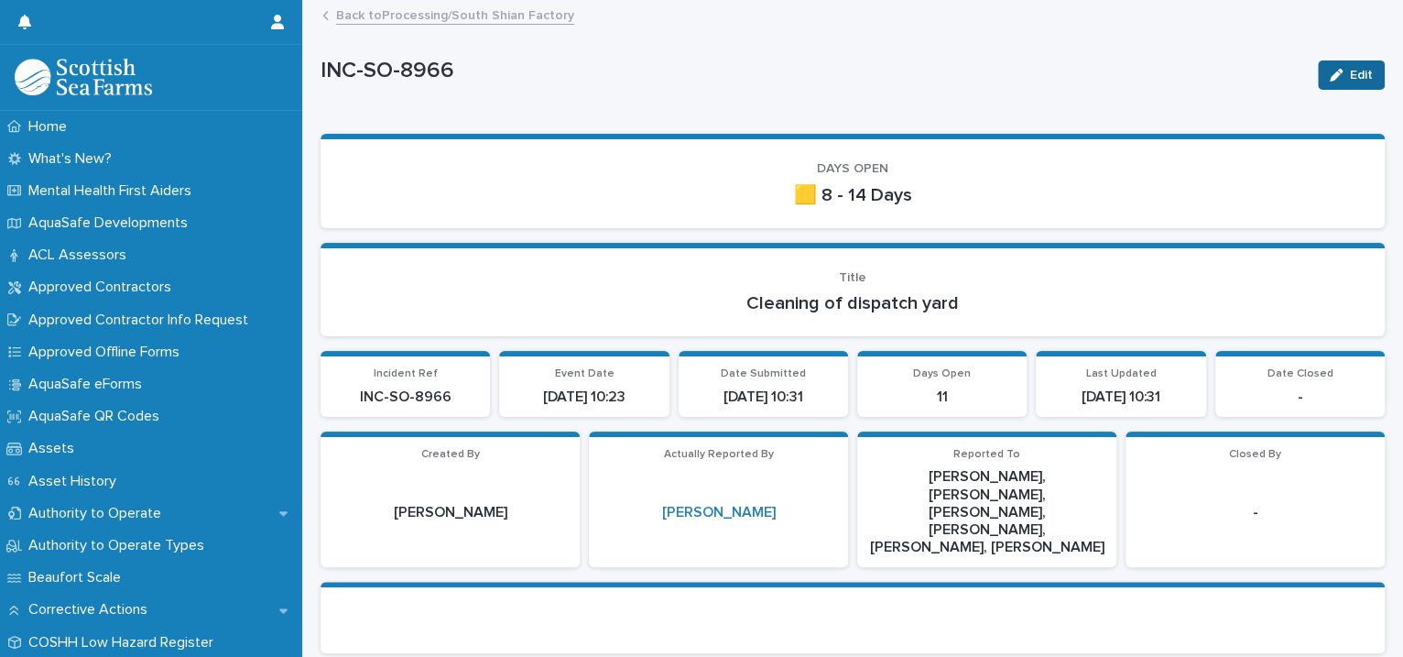
click at [1352, 67] on button "Edit" at bounding box center [1351, 74] width 67 height 29
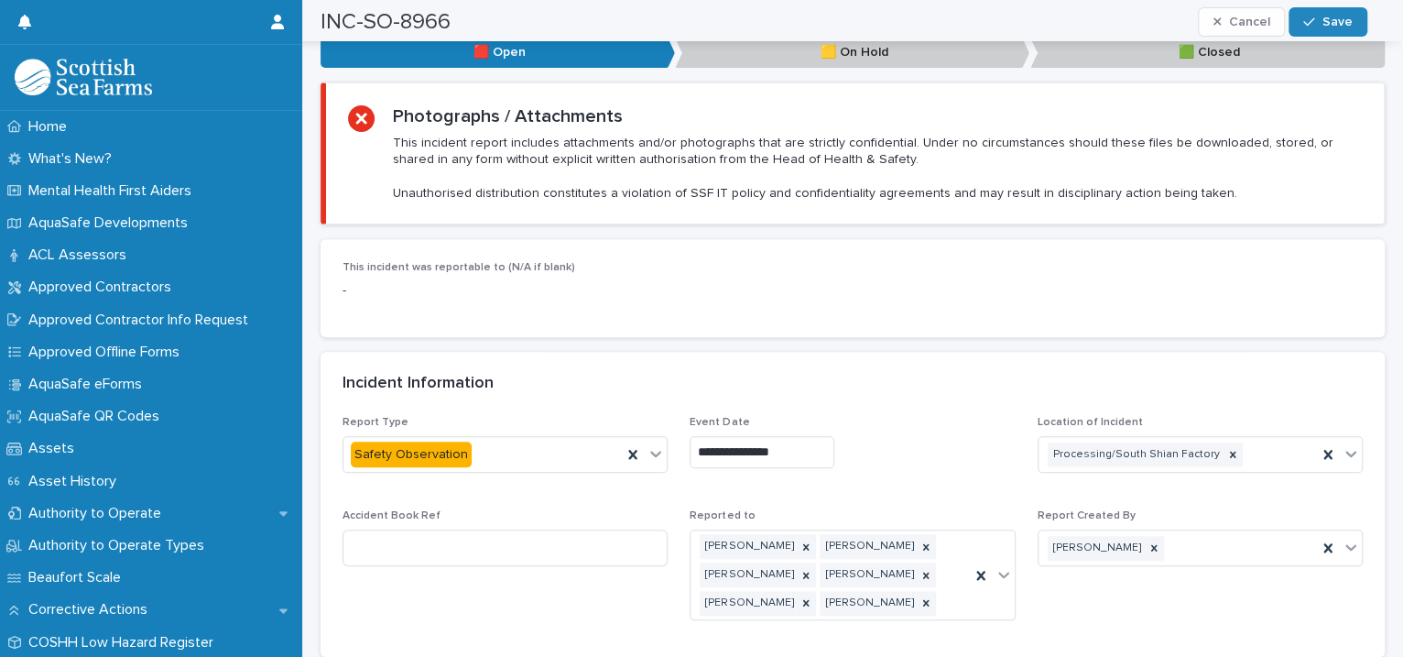
scroll to position [1259, 0]
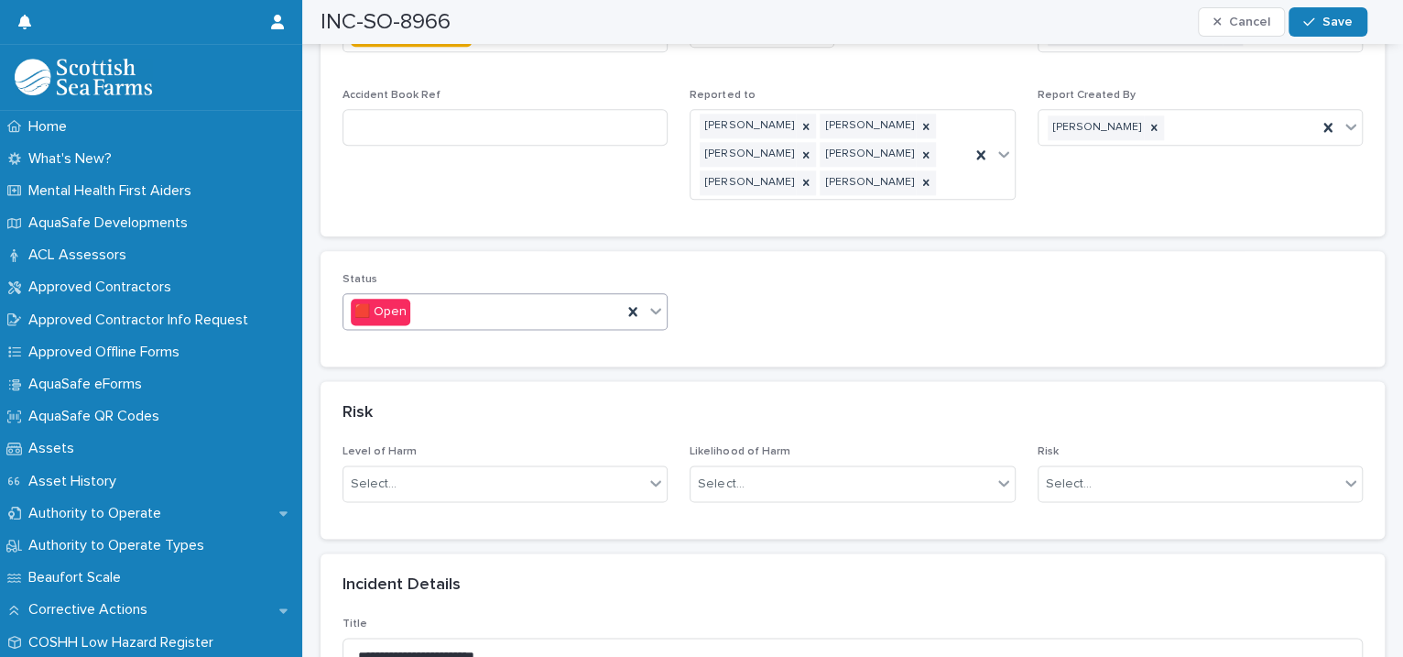
click at [652, 301] on icon at bounding box center [655, 310] width 18 height 18
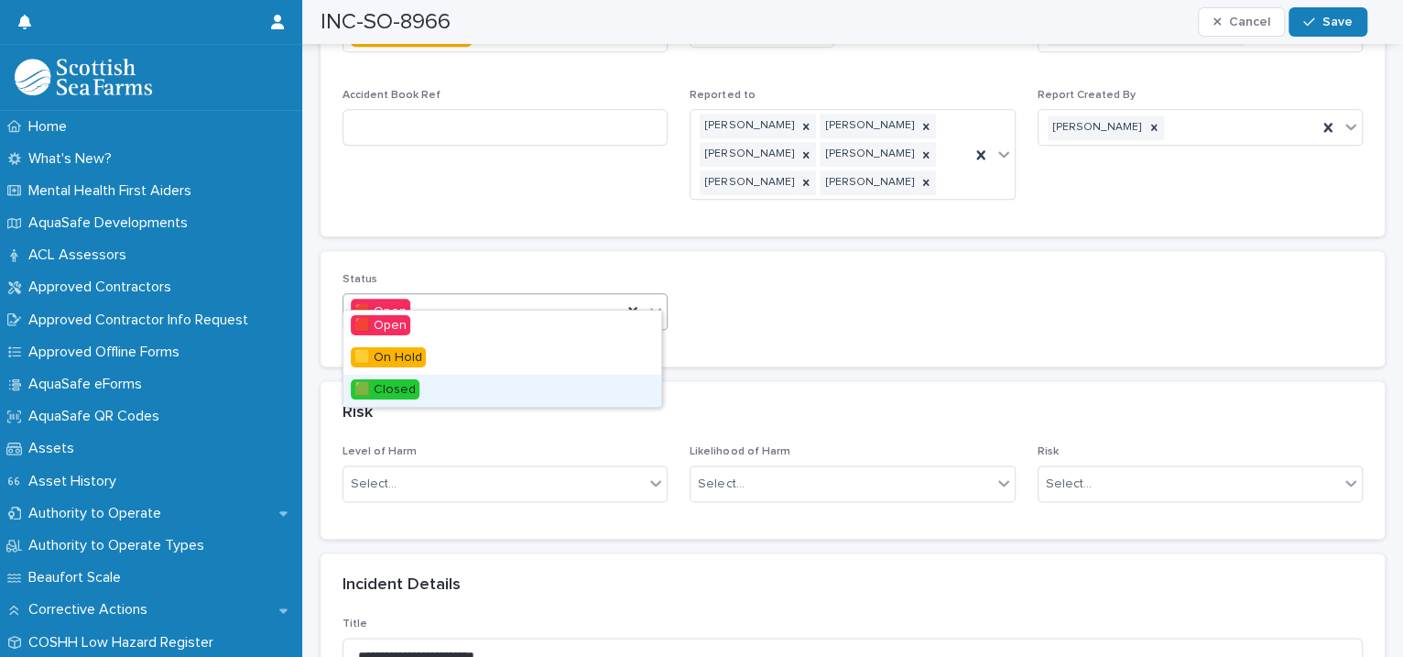
click at [519, 386] on div "🟩 Closed" at bounding box center [502, 391] width 318 height 32
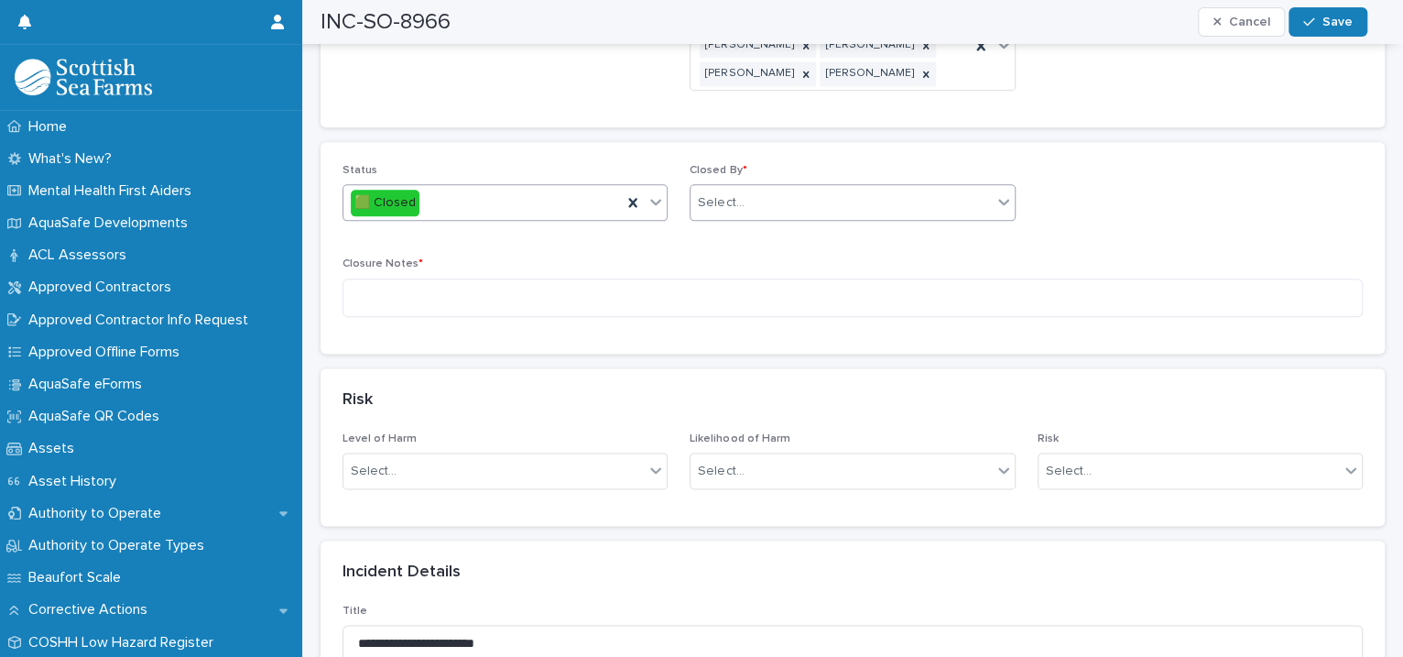
click at [733, 193] on div "Select..." at bounding box center [721, 202] width 46 height 19
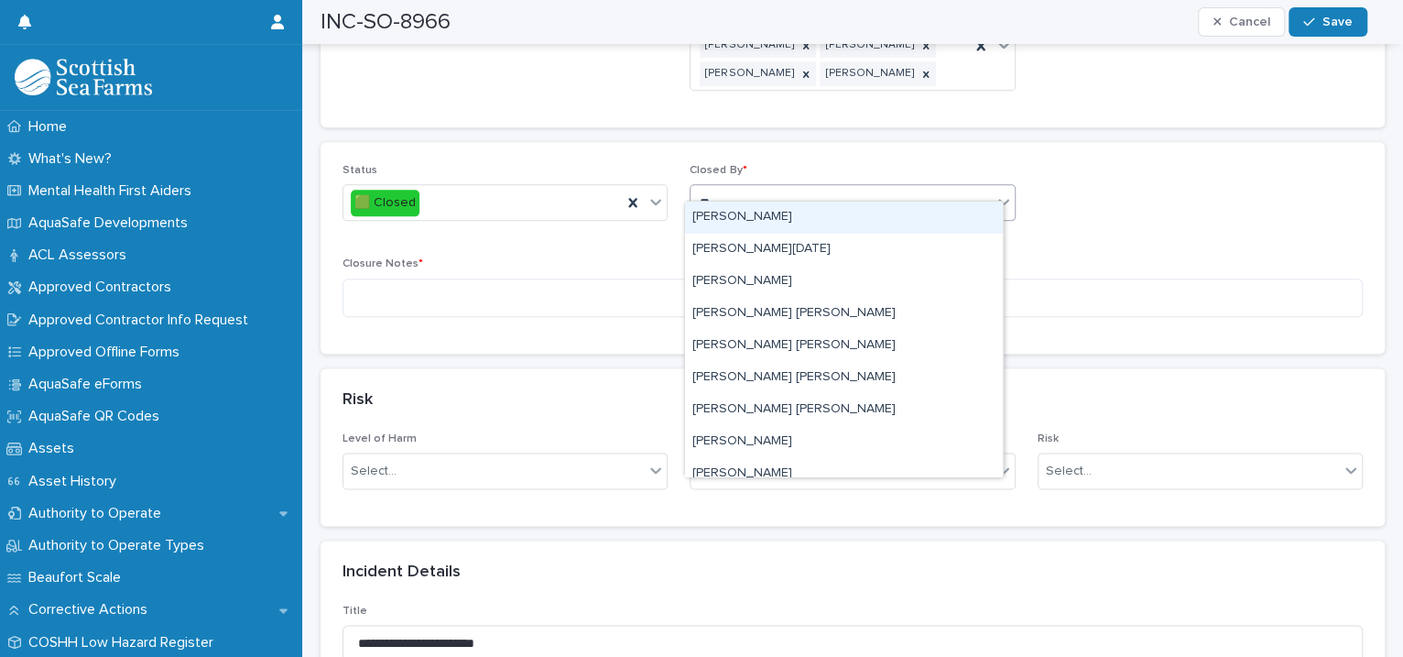
type input "*"
type input "****"
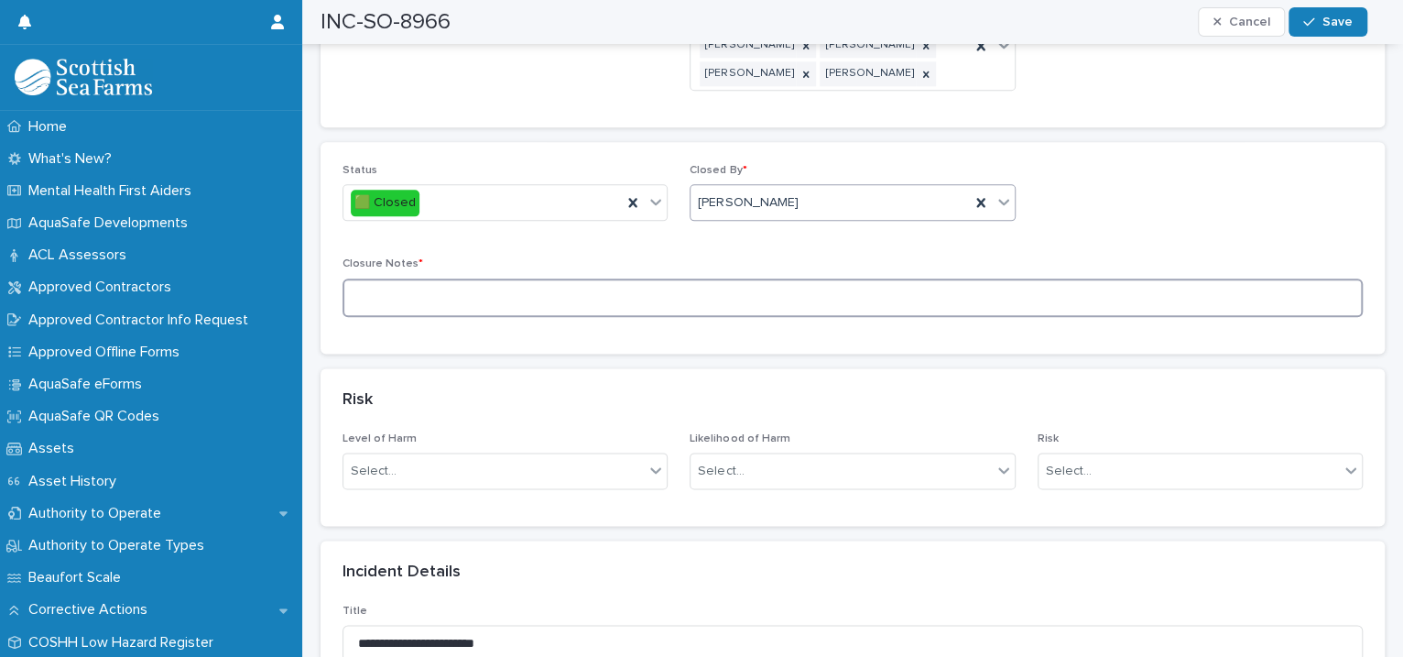
click at [602, 278] on textarea at bounding box center [852, 297] width 1020 height 39
type textarea "********"
click at [1301, 16] on button "Save" at bounding box center [1327, 21] width 78 height 29
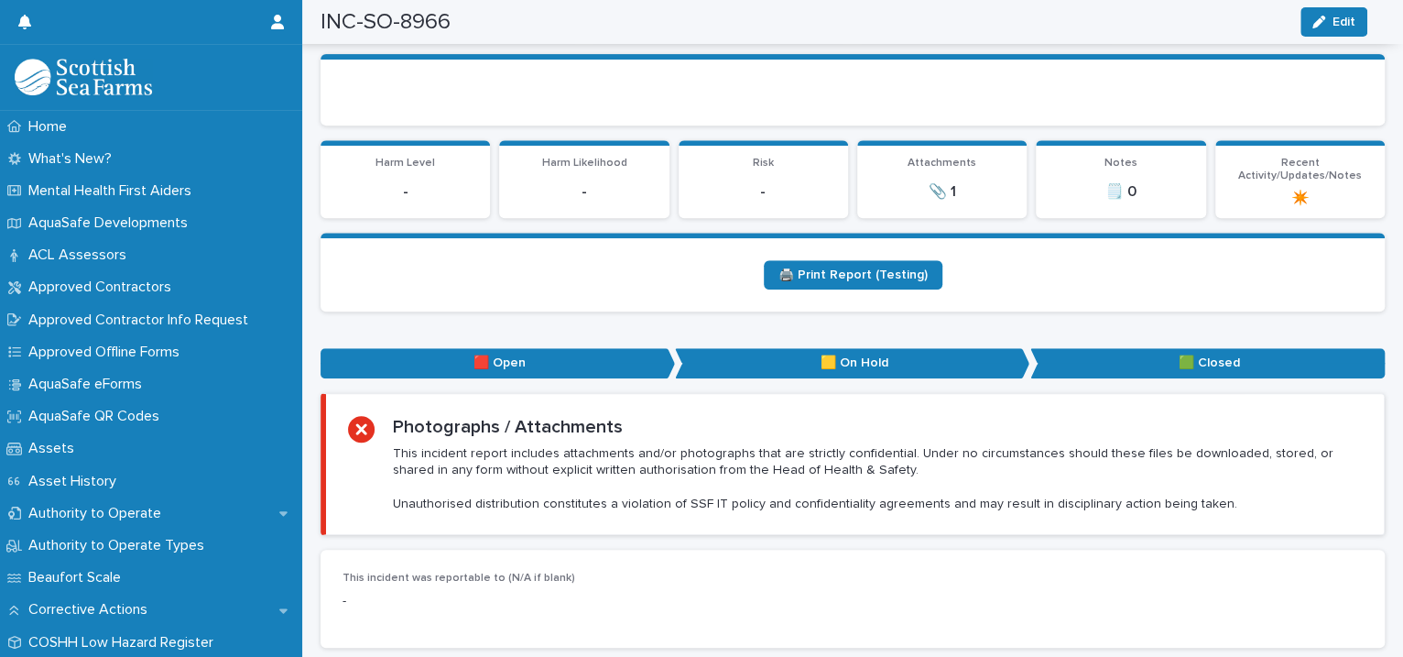
scroll to position [0, 0]
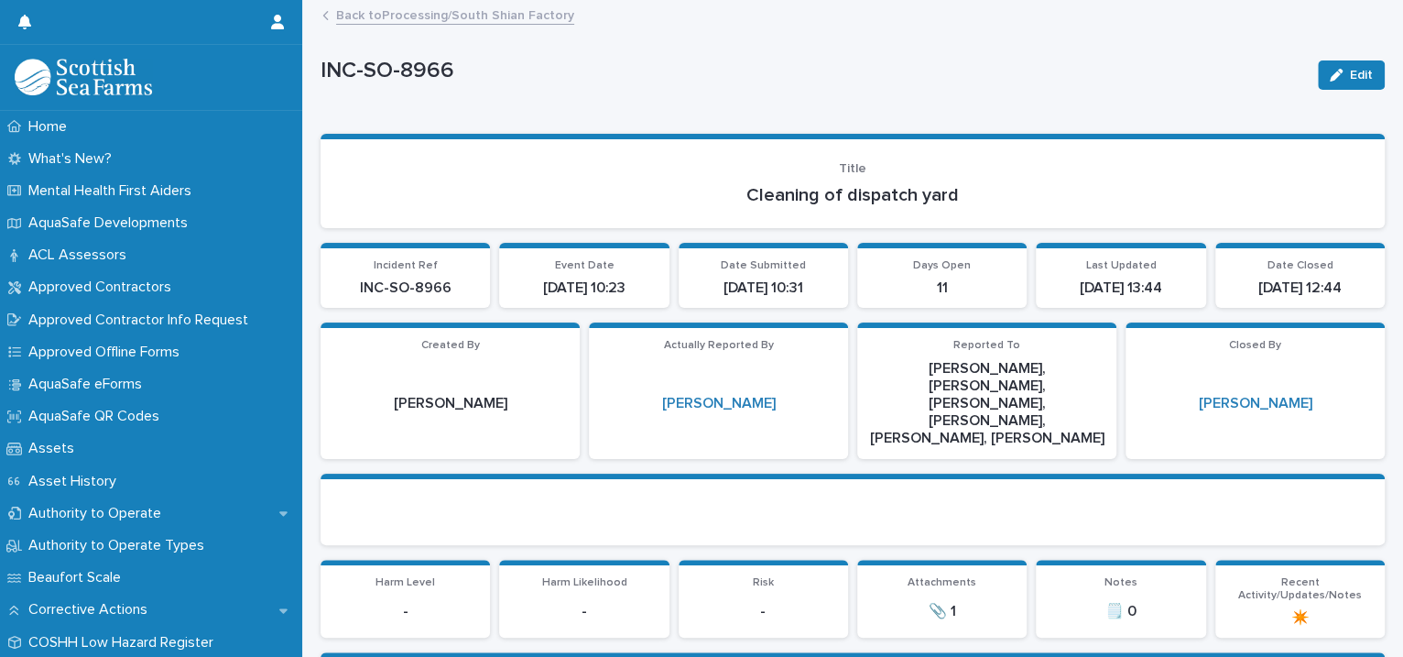
click at [522, 17] on link "Back to Processing/South Shian Factory" at bounding box center [455, 14] width 238 height 21
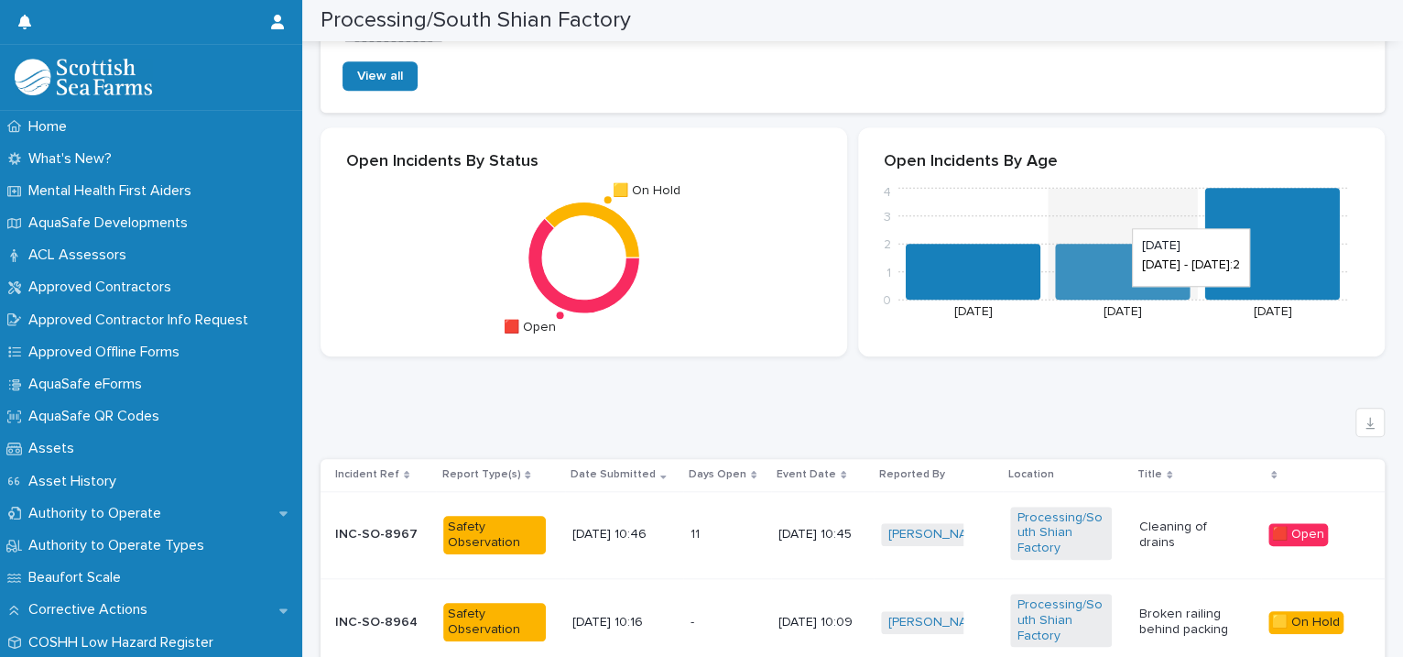
scroll to position [1259, 0]
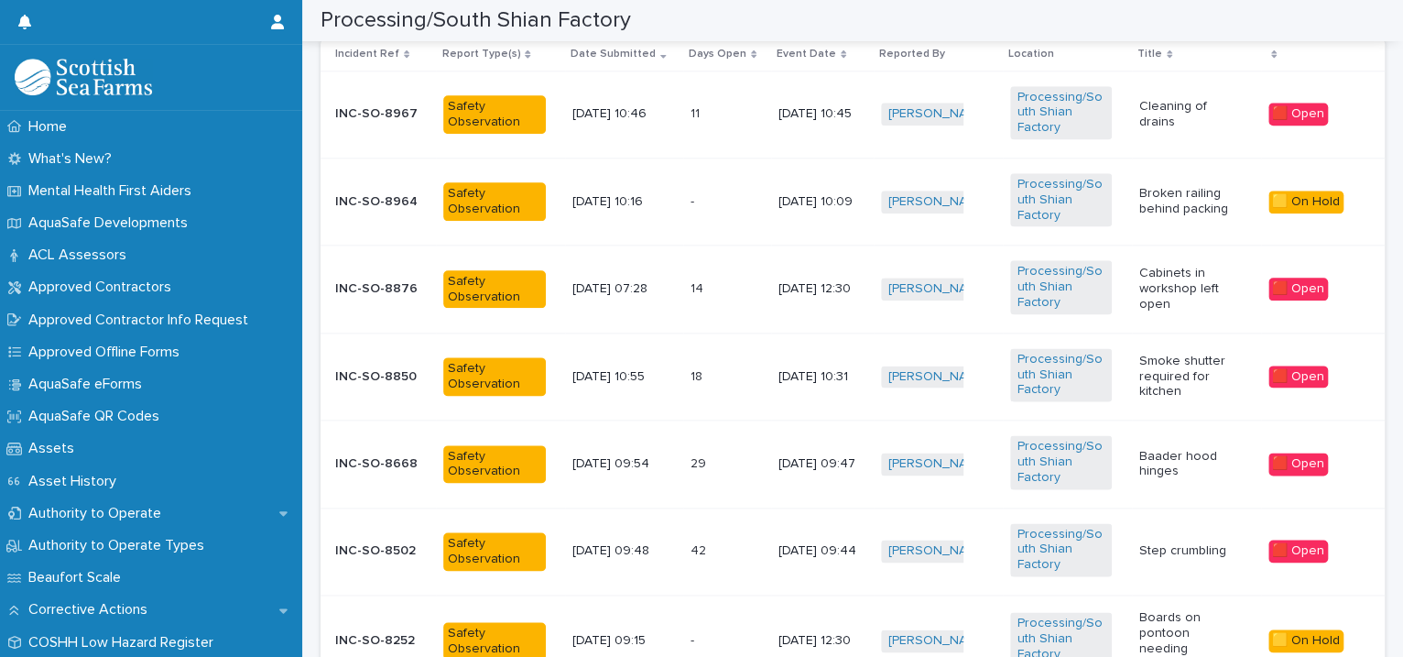
click at [1169, 131] on div "Cleaning of drains" at bounding box center [1196, 115] width 114 height 46
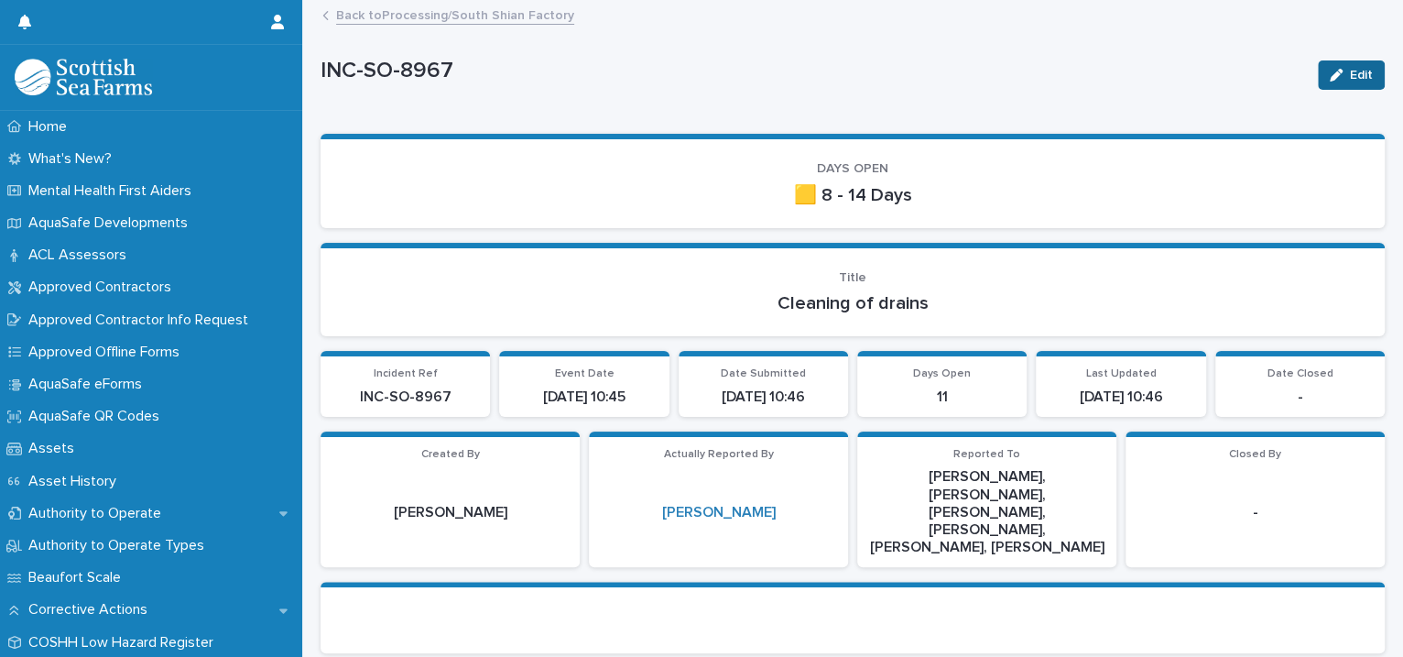
click at [1318, 83] on button "Edit" at bounding box center [1351, 74] width 67 height 29
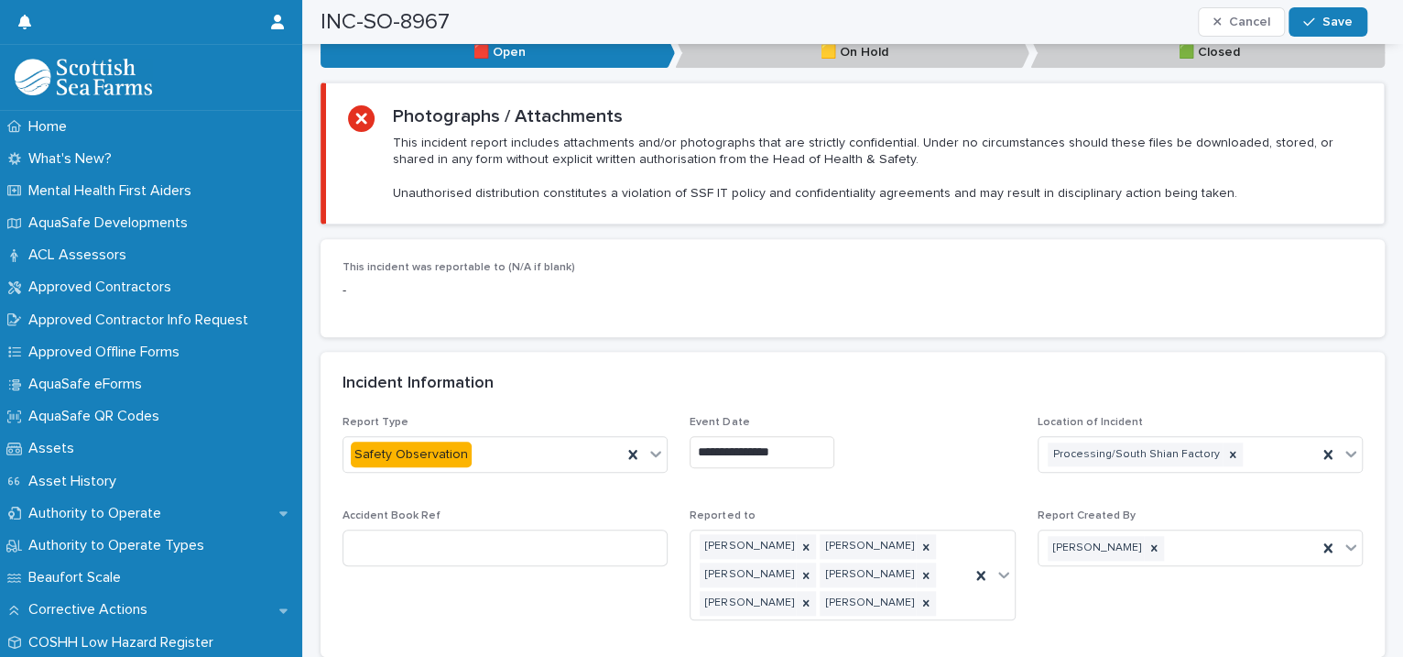
scroll to position [1259, 0]
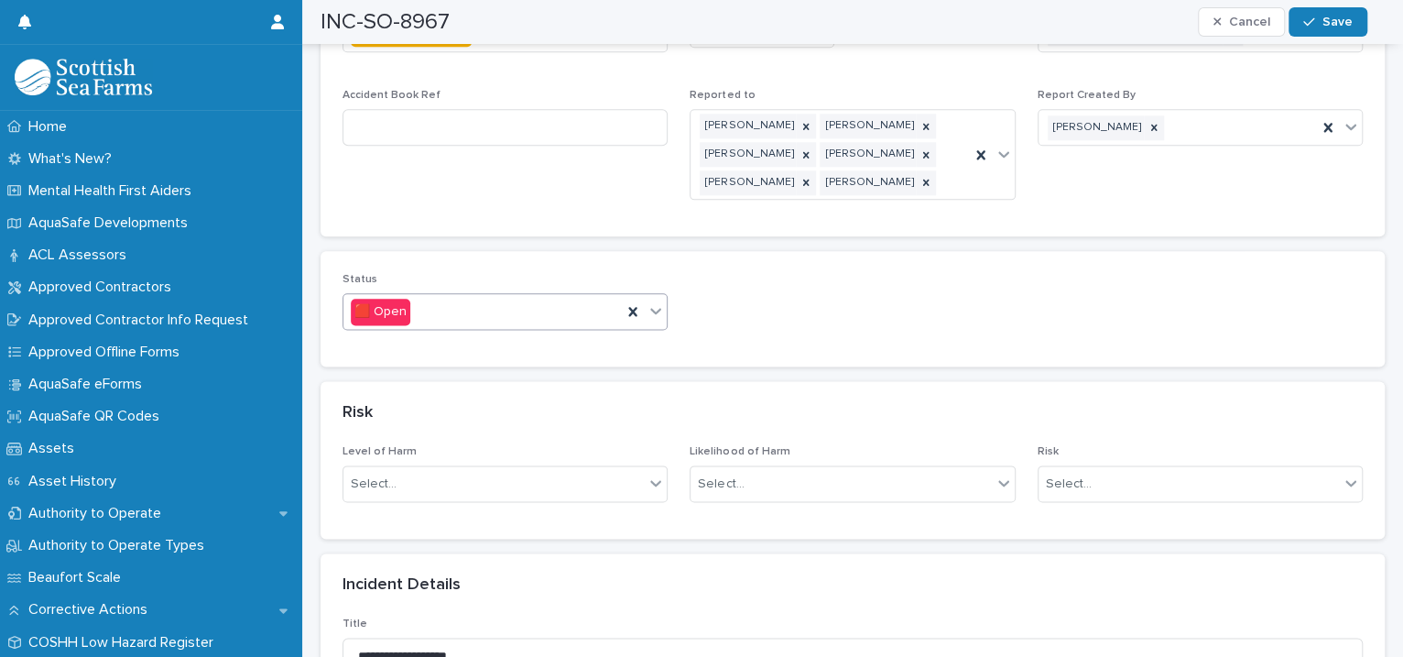
click at [652, 308] on icon at bounding box center [656, 311] width 11 height 6
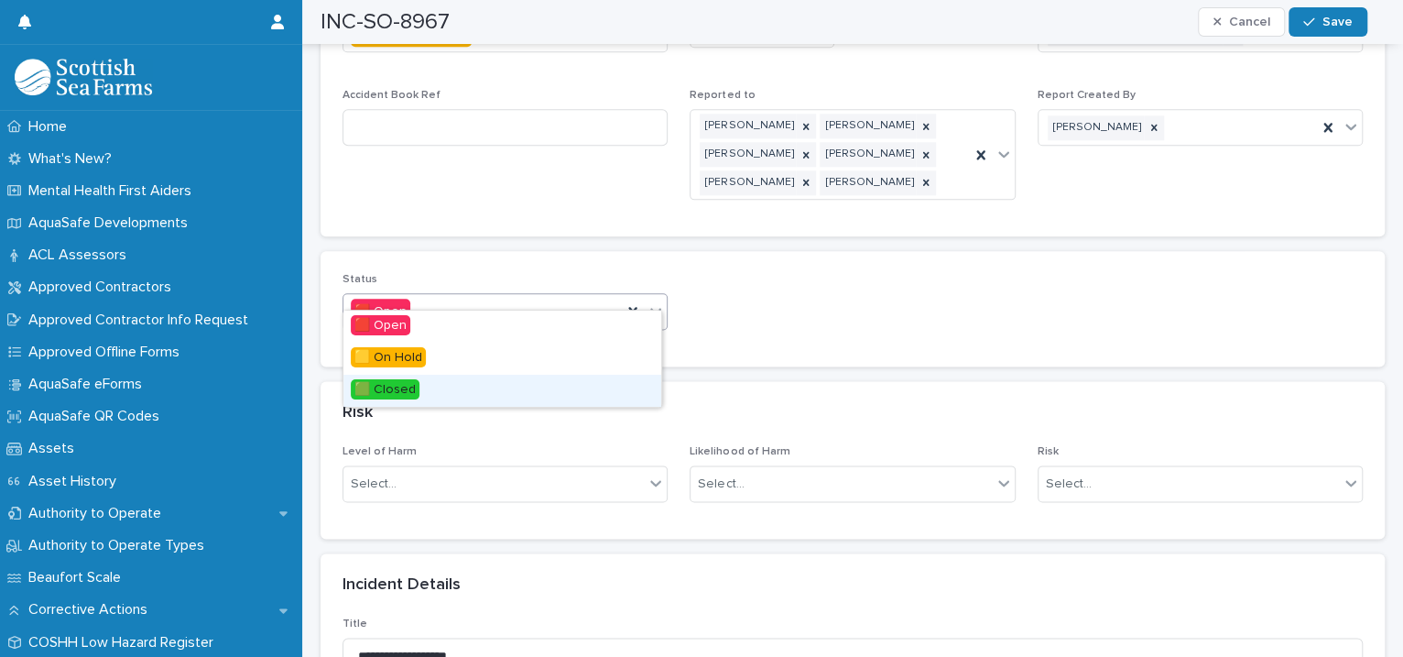
click at [452, 395] on div "🟩 Closed" at bounding box center [502, 391] width 318 height 32
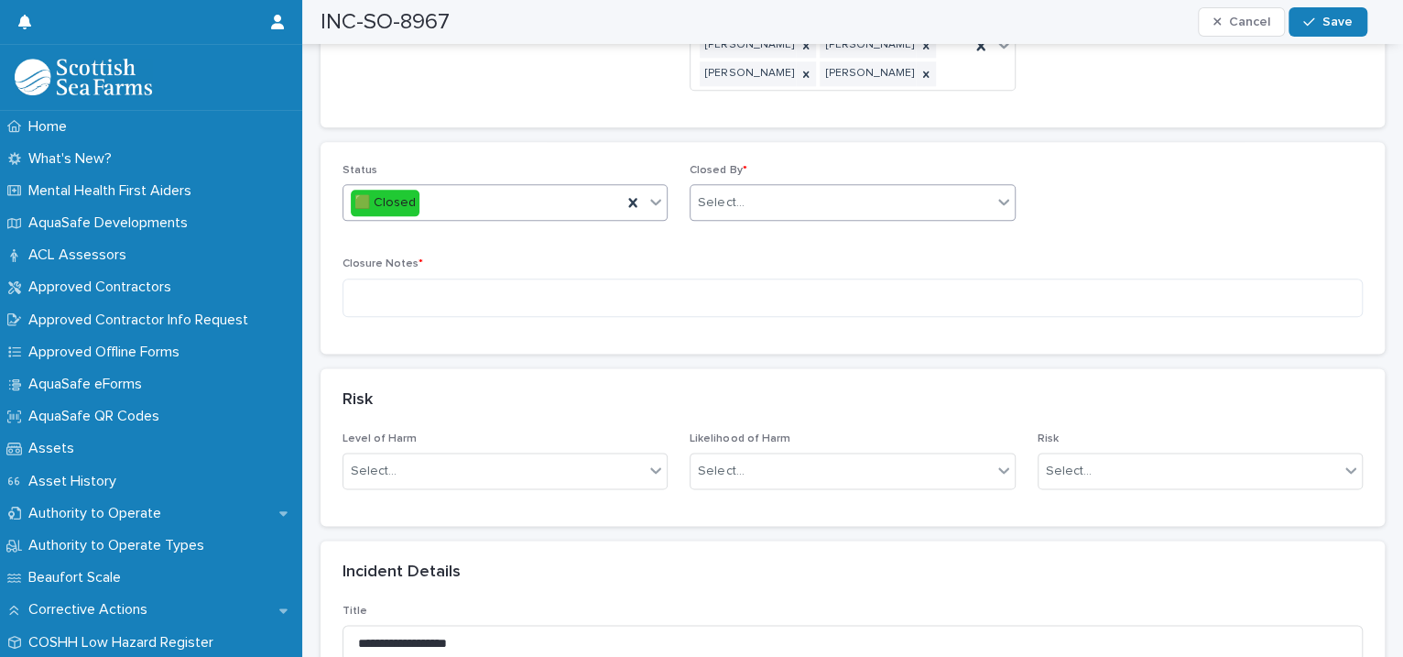
click at [727, 193] on div "Select..." at bounding box center [721, 202] width 46 height 19
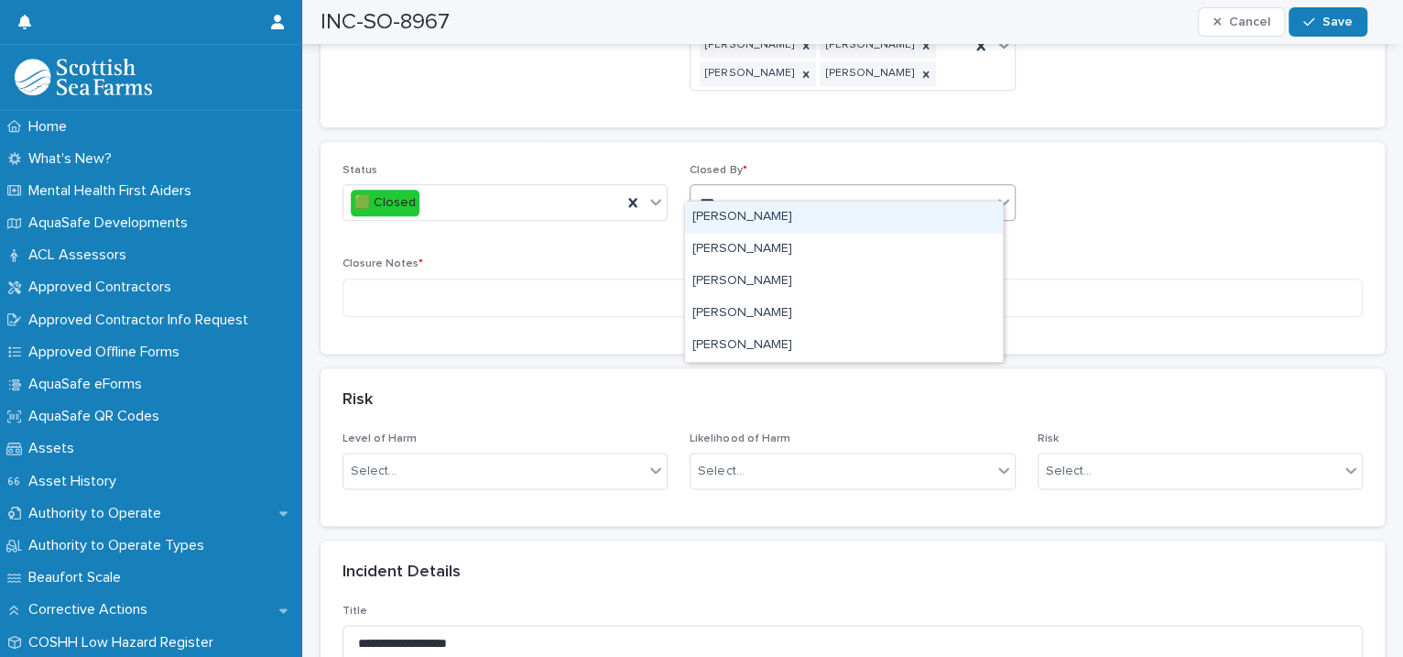
type input "****"
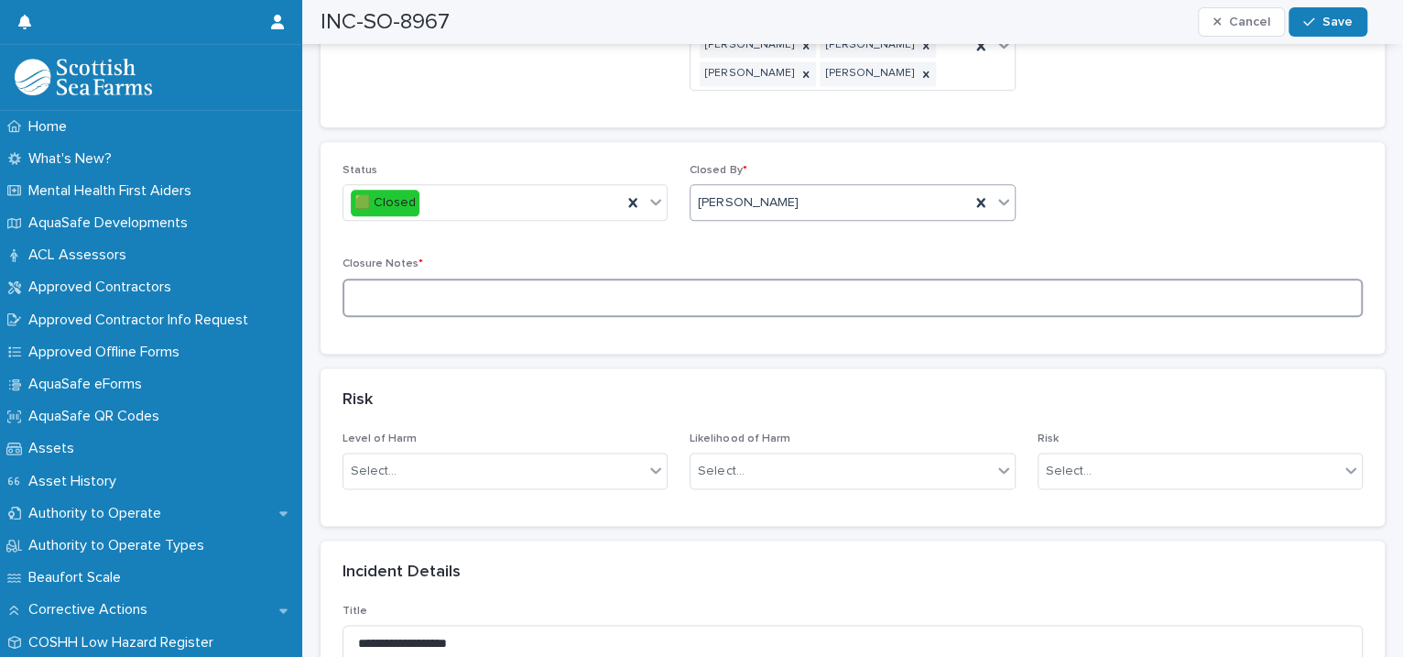
click at [562, 282] on textarea at bounding box center [852, 297] width 1020 height 39
type textarea "********"
click at [1343, 26] on span "Save" at bounding box center [1337, 22] width 30 height 13
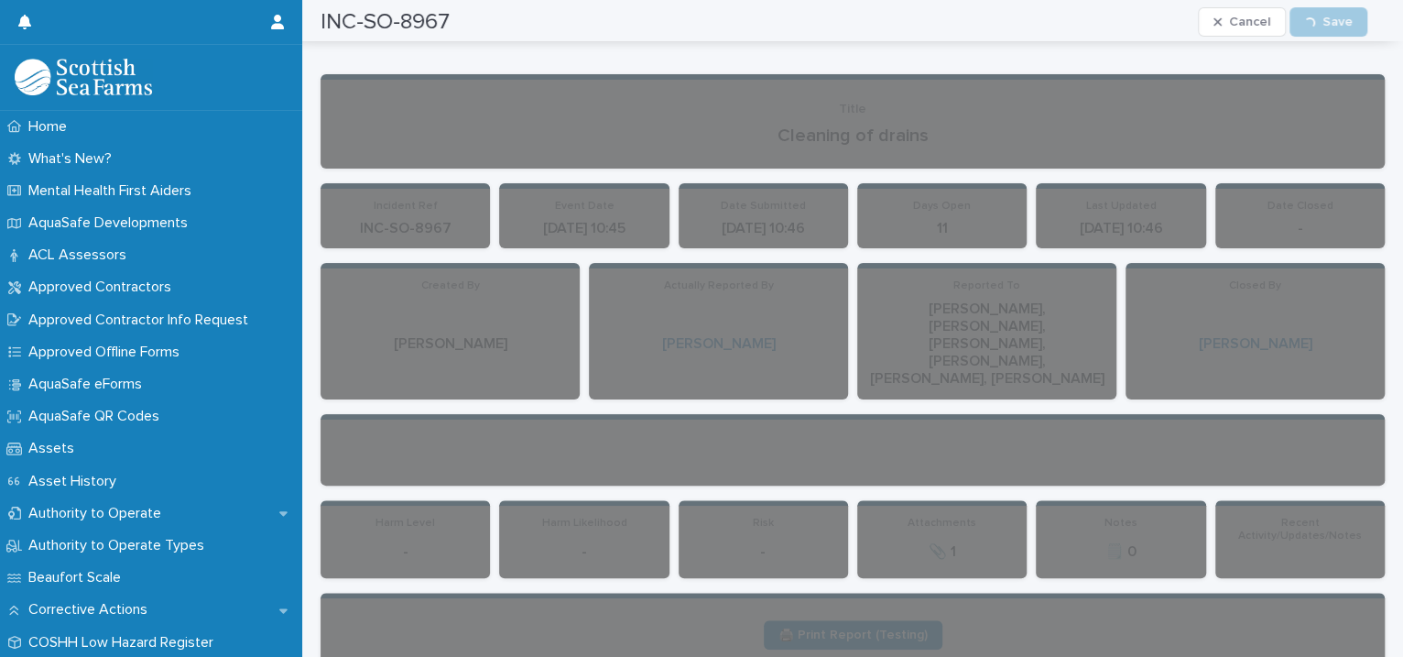
scroll to position [0, 0]
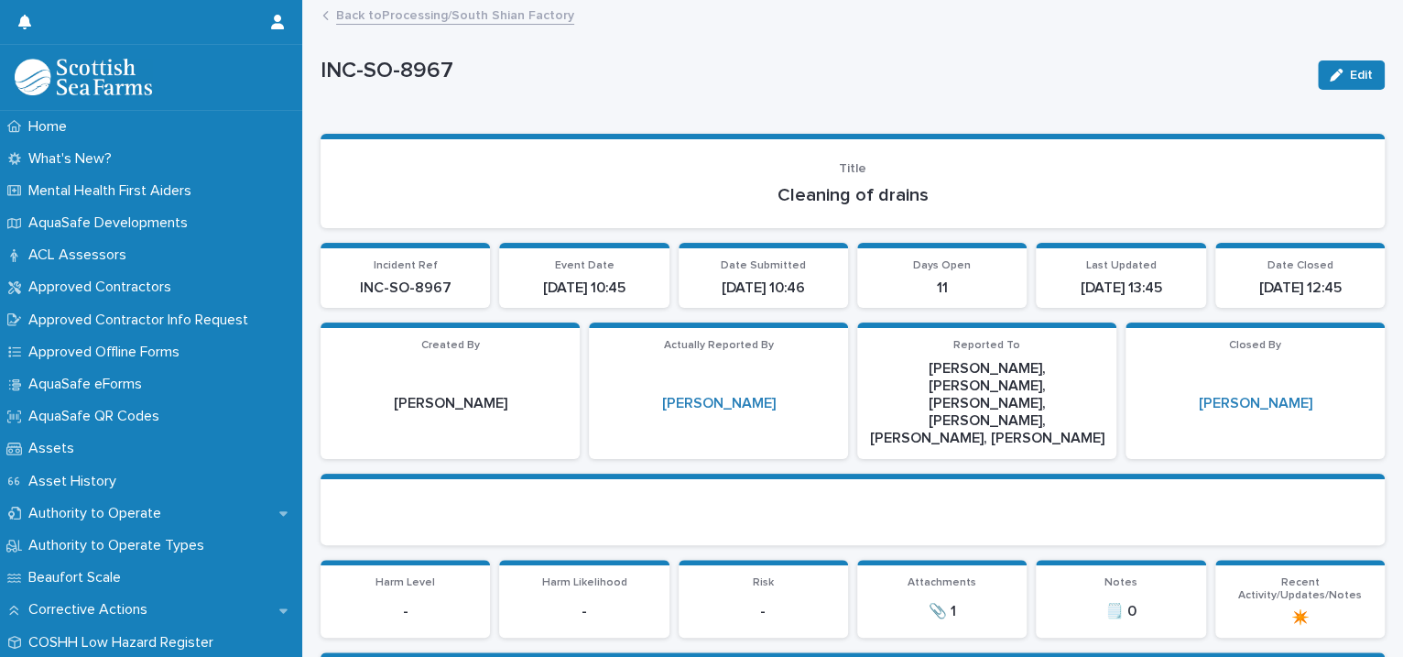
click at [457, 11] on link "Back to Processing/South Shian Factory" at bounding box center [455, 14] width 238 height 21
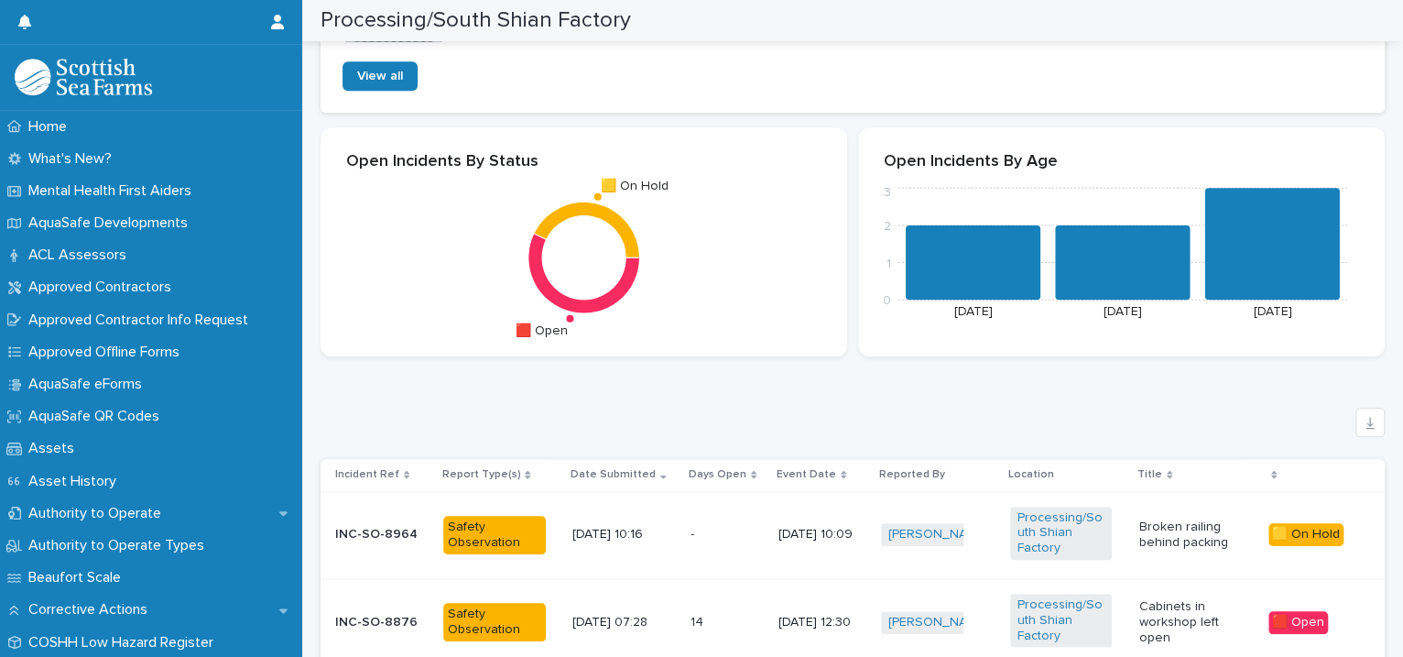
scroll to position [1259, 0]
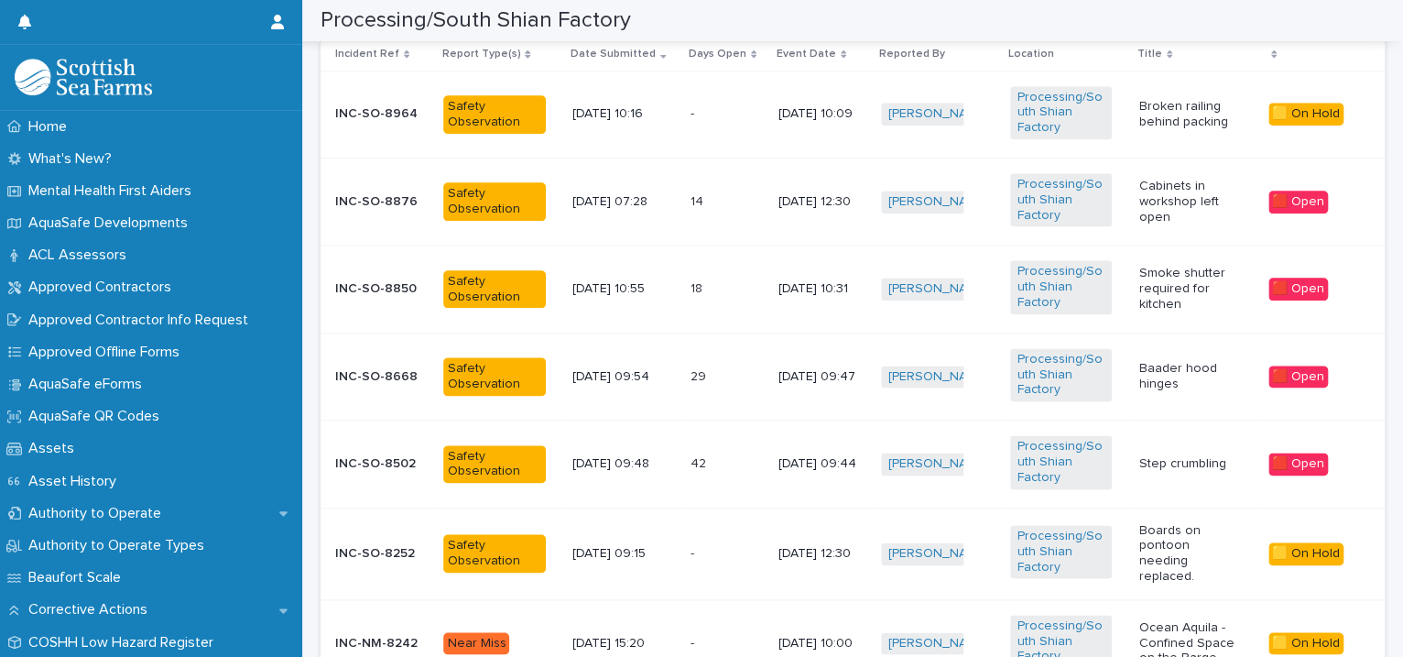
click at [1113, 184] on div "Processing/South Shian Factory" at bounding box center [1067, 201] width 114 height 71
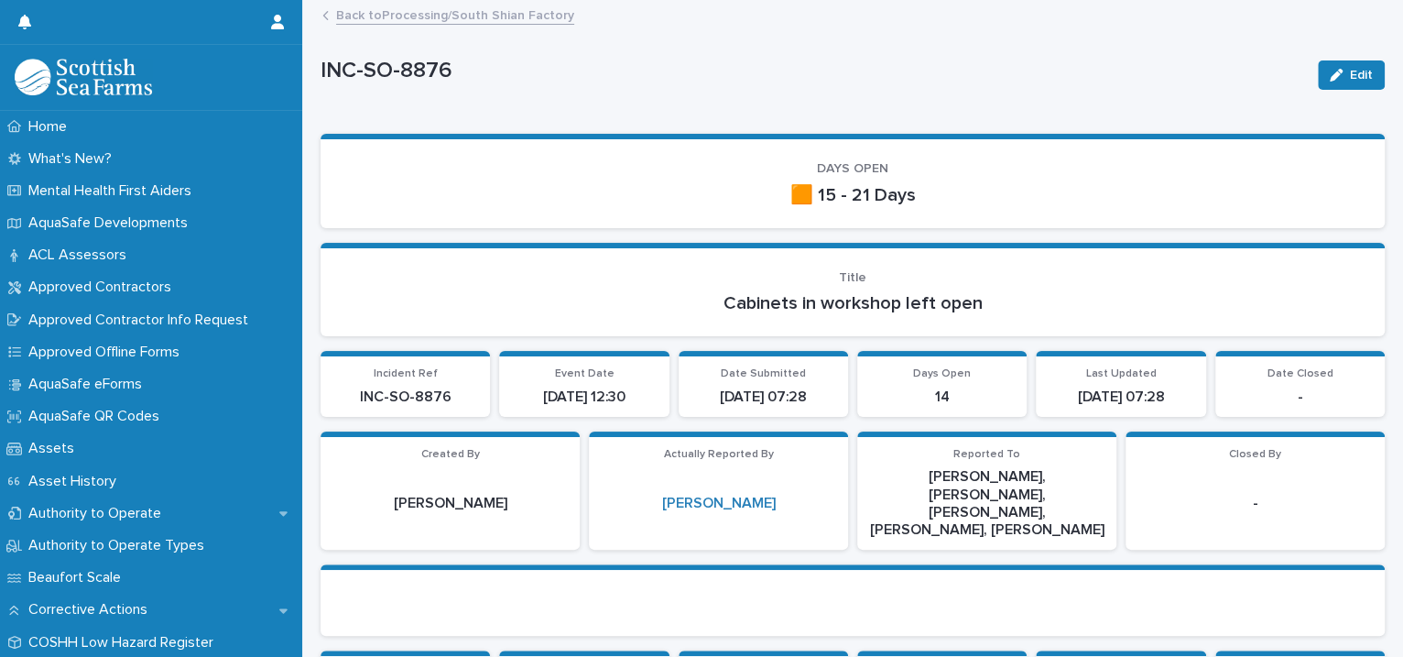
drag, startPoint x: 1317, startPoint y: 72, endPoint x: 1111, endPoint y: 150, distance: 220.2
click at [1330, 72] on icon "button" at bounding box center [1336, 75] width 13 height 13
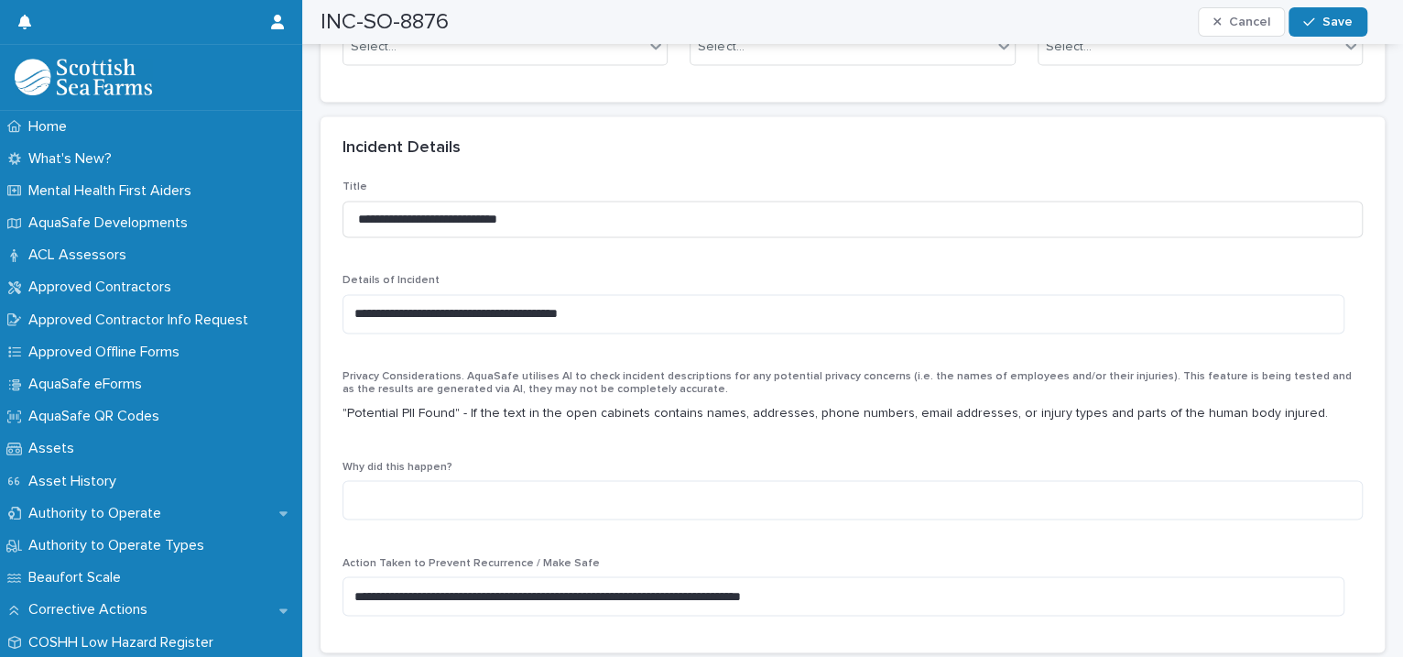
scroll to position [1259, 0]
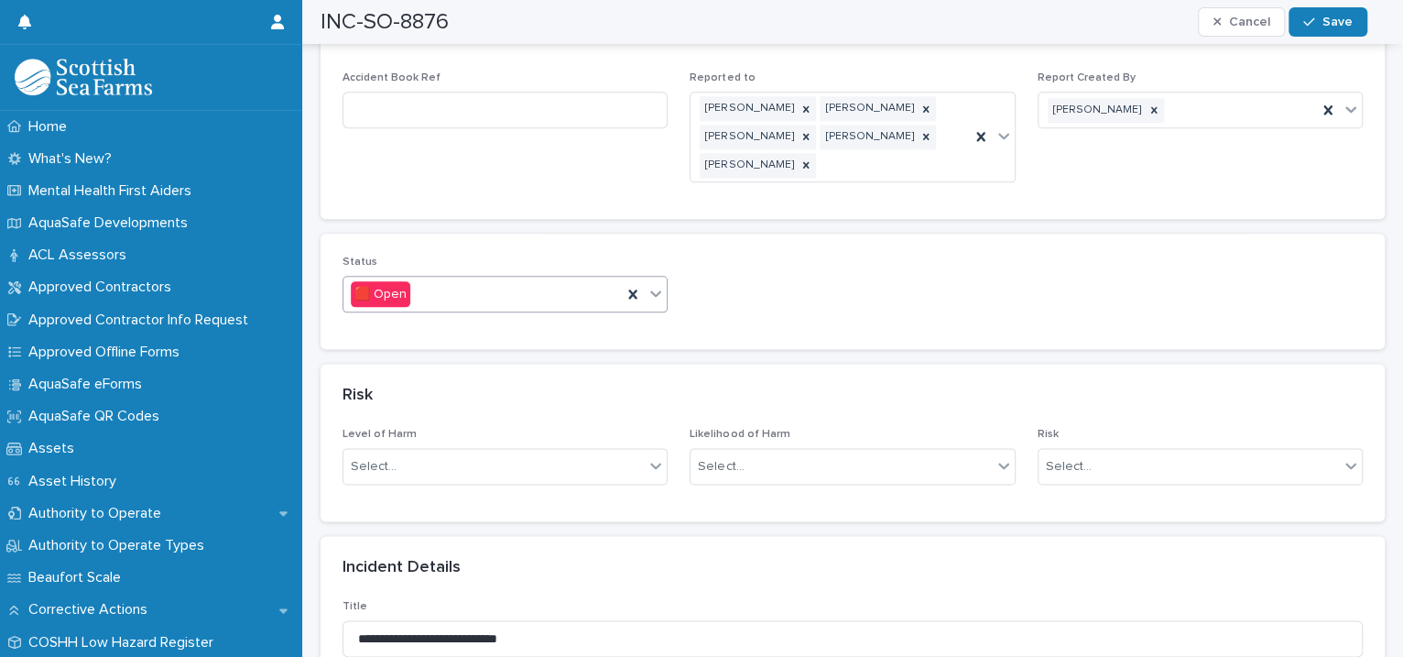
click at [647, 284] on icon at bounding box center [655, 293] width 18 height 18
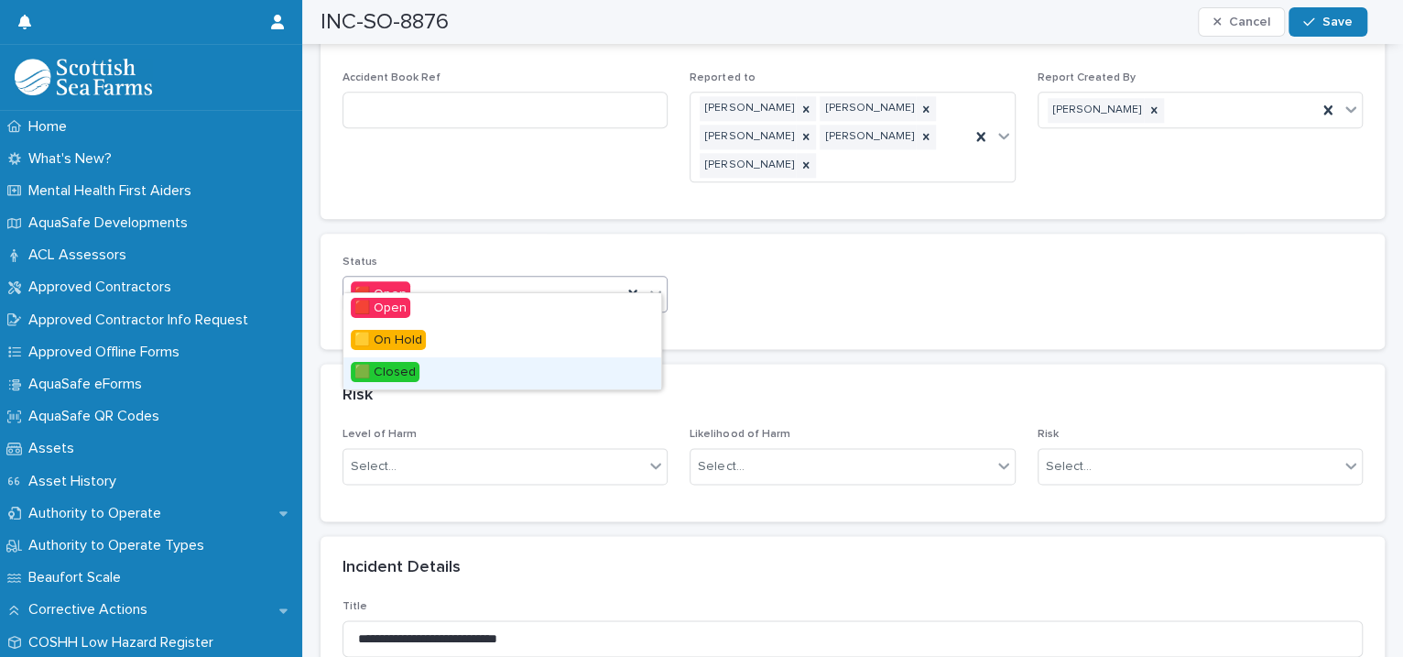
click at [508, 365] on div "🟩 Closed" at bounding box center [502, 373] width 318 height 32
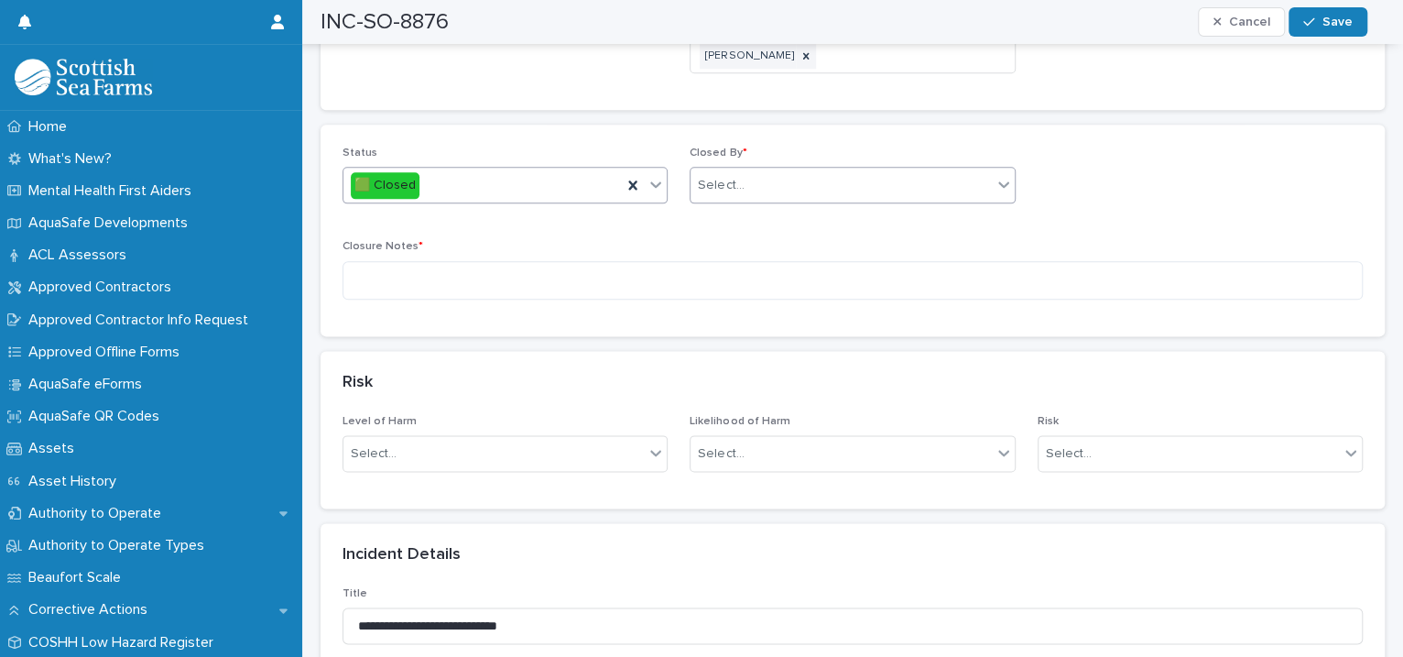
click at [760, 170] on div "Select..." at bounding box center [840, 185] width 300 height 30
drag, startPoint x: 760, startPoint y: 168, endPoint x: 755, endPoint y: 158, distance: 11.5
click at [757, 170] on div "Select..." at bounding box center [840, 185] width 300 height 30
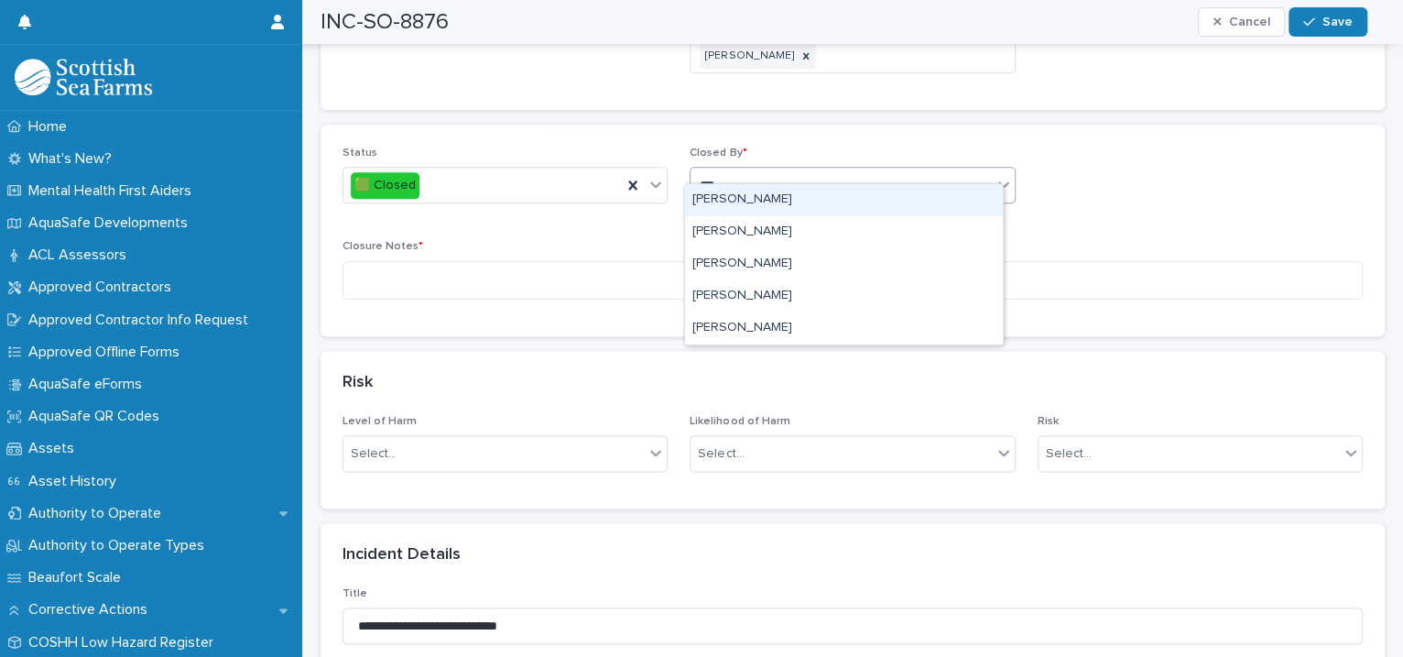
type input "****"
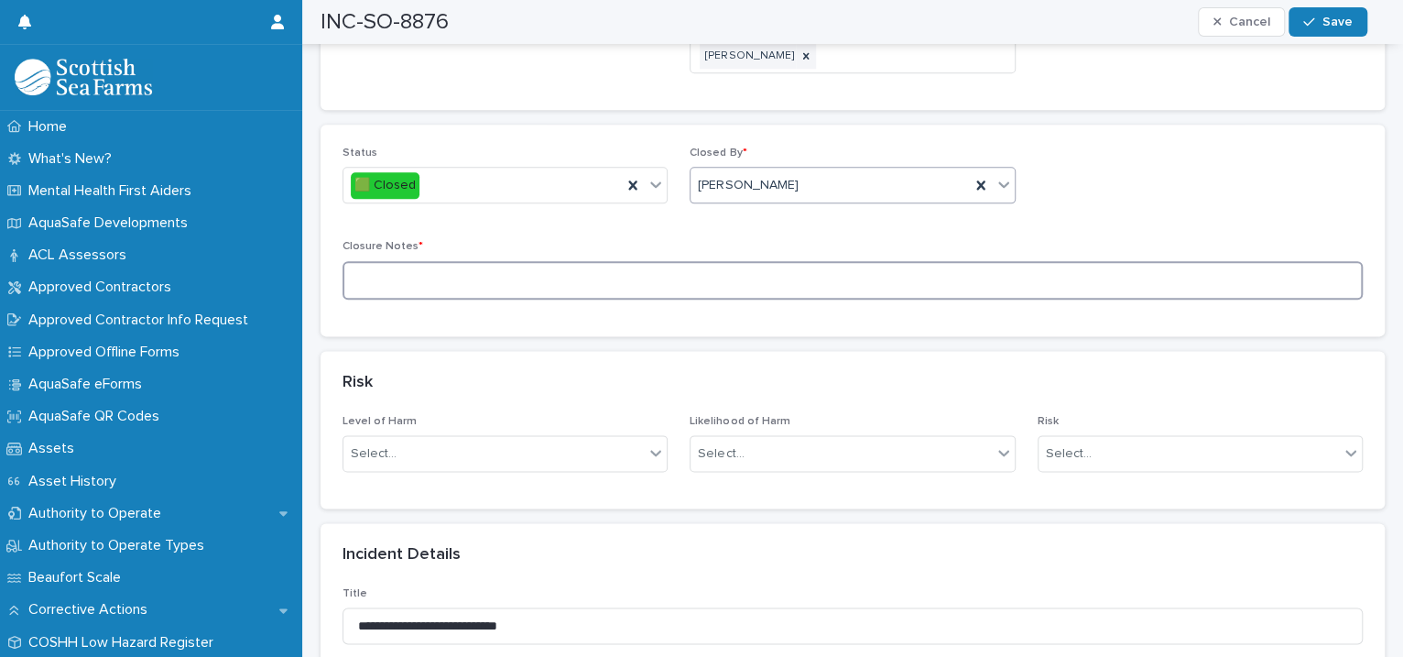
click at [521, 272] on textarea at bounding box center [852, 280] width 1020 height 39
type textarea "**********"
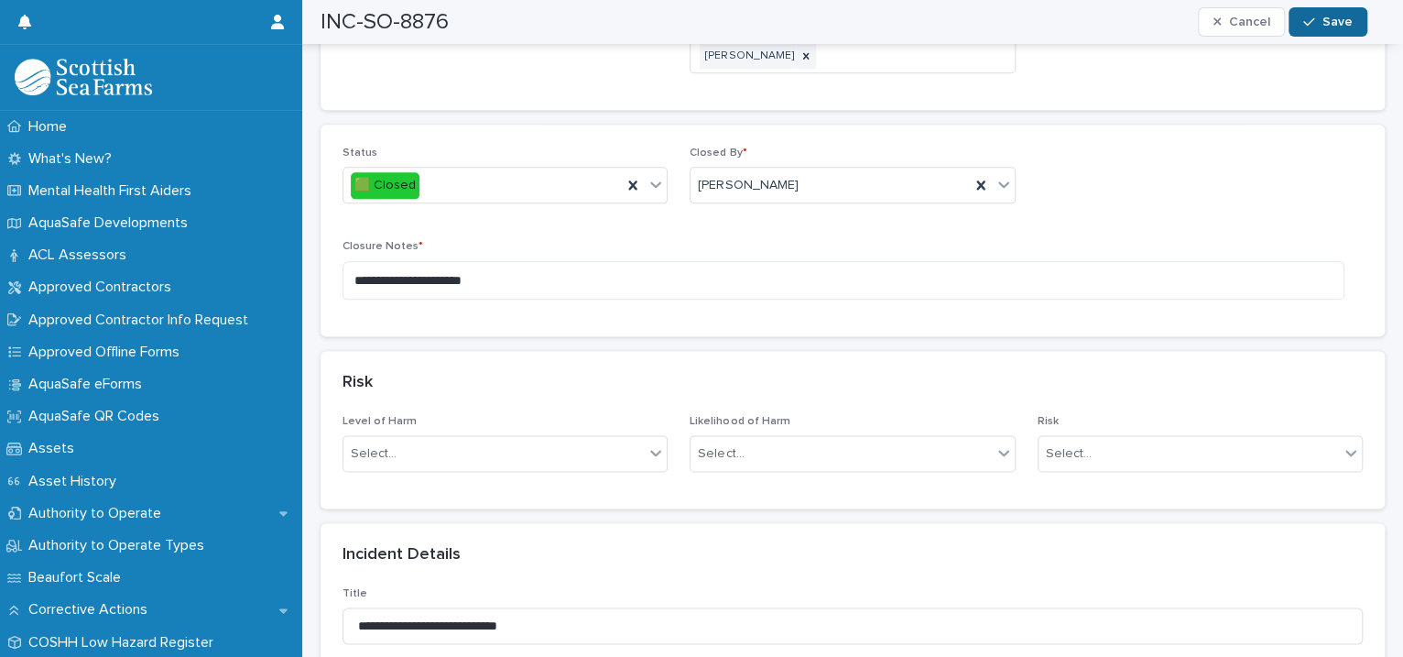
click at [1317, 22] on div "button" at bounding box center [1312, 22] width 18 height 13
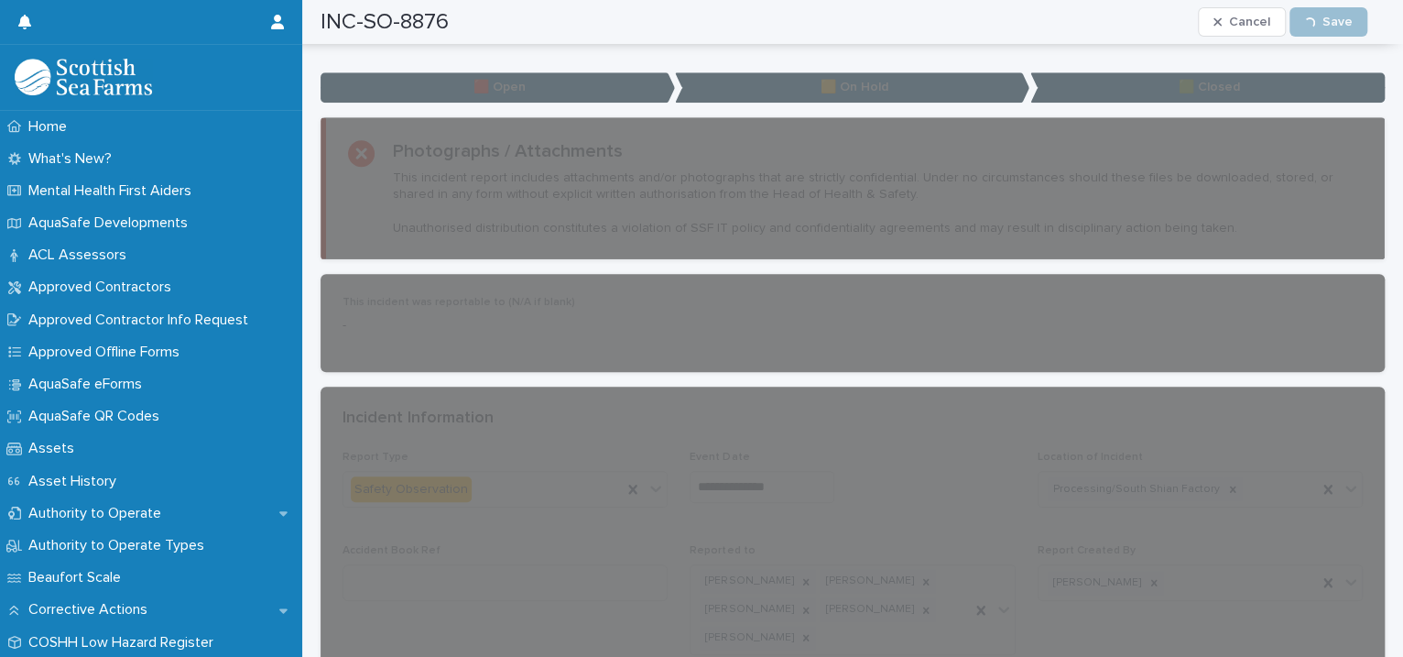
scroll to position [0, 0]
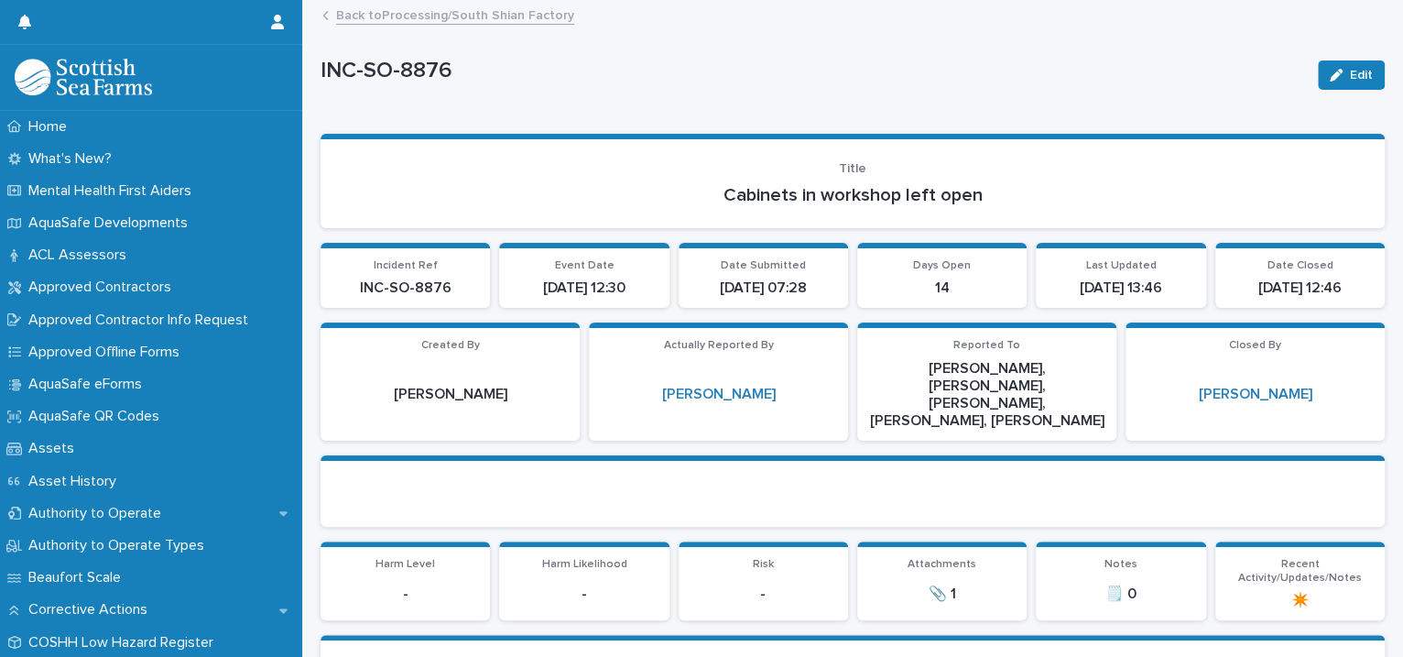
click at [438, 14] on link "Back to Processing/South Shian Factory" at bounding box center [455, 14] width 238 height 21
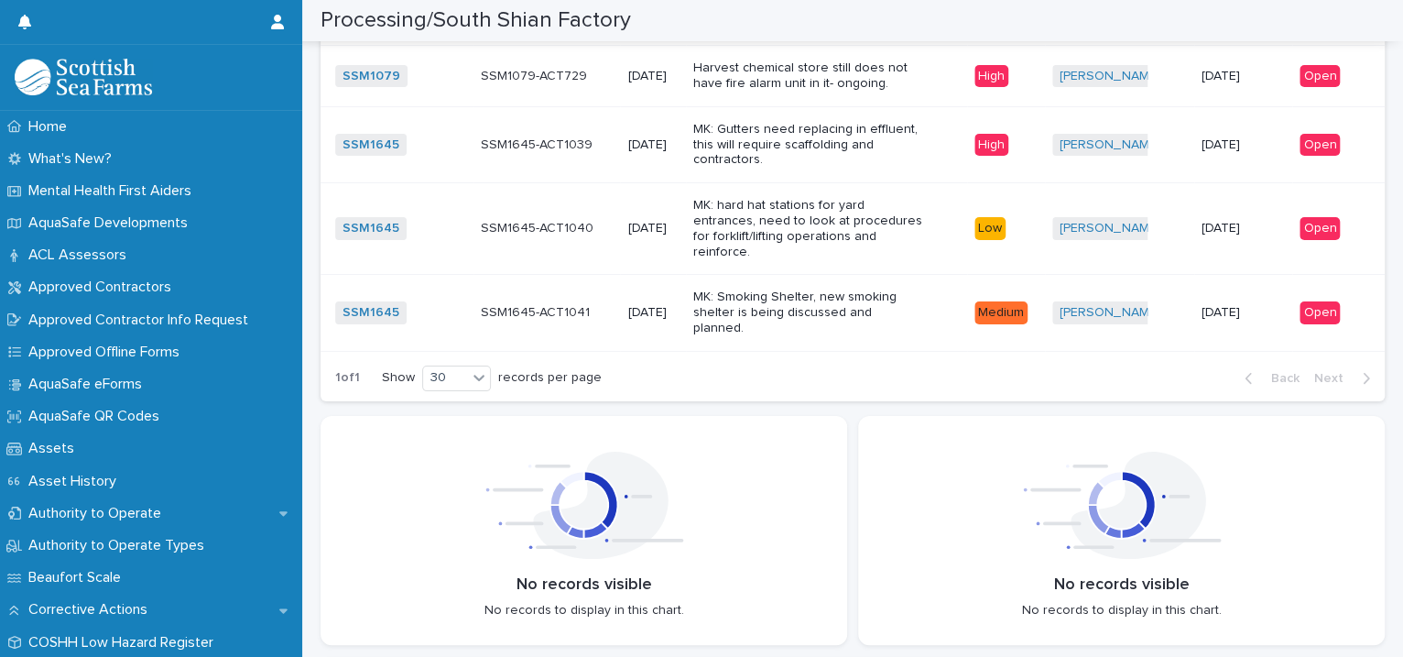
scroll to position [3357, 0]
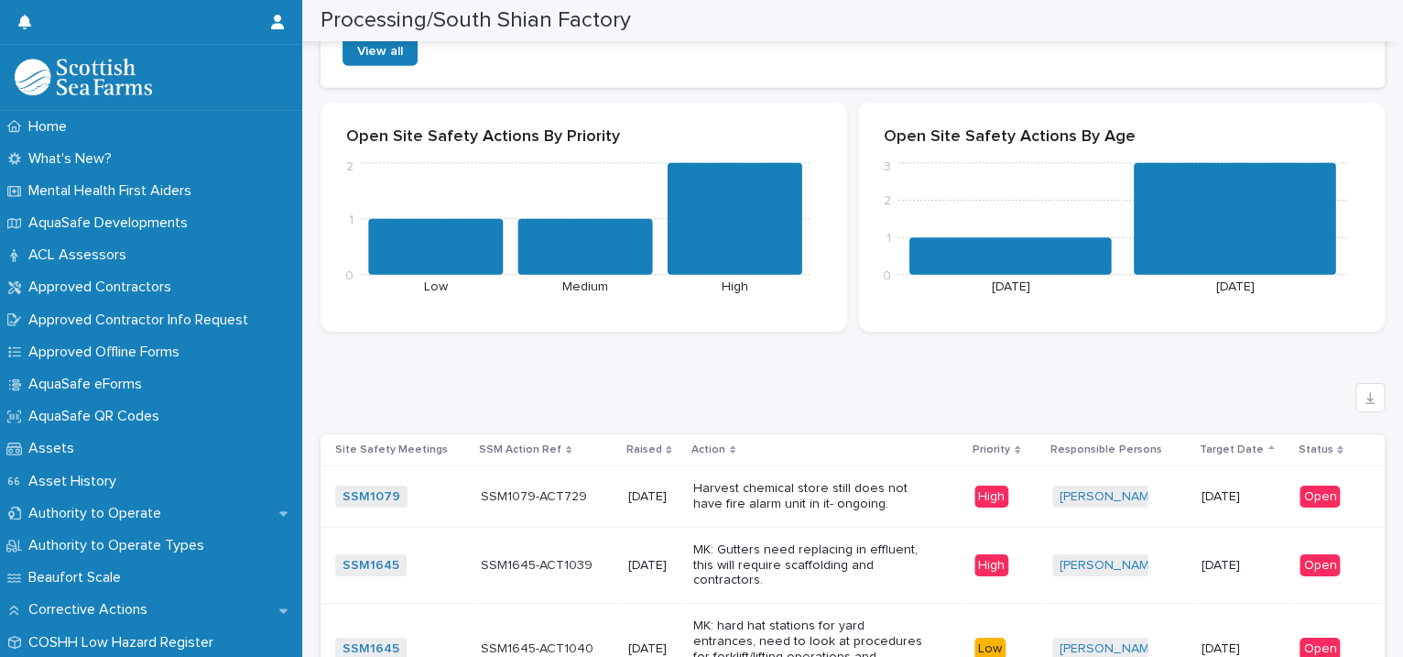
click at [918, 482] on p "Harvest chemical store still does not have fire alarm unit in it- ongoing." at bounding box center [807, 496] width 229 height 31
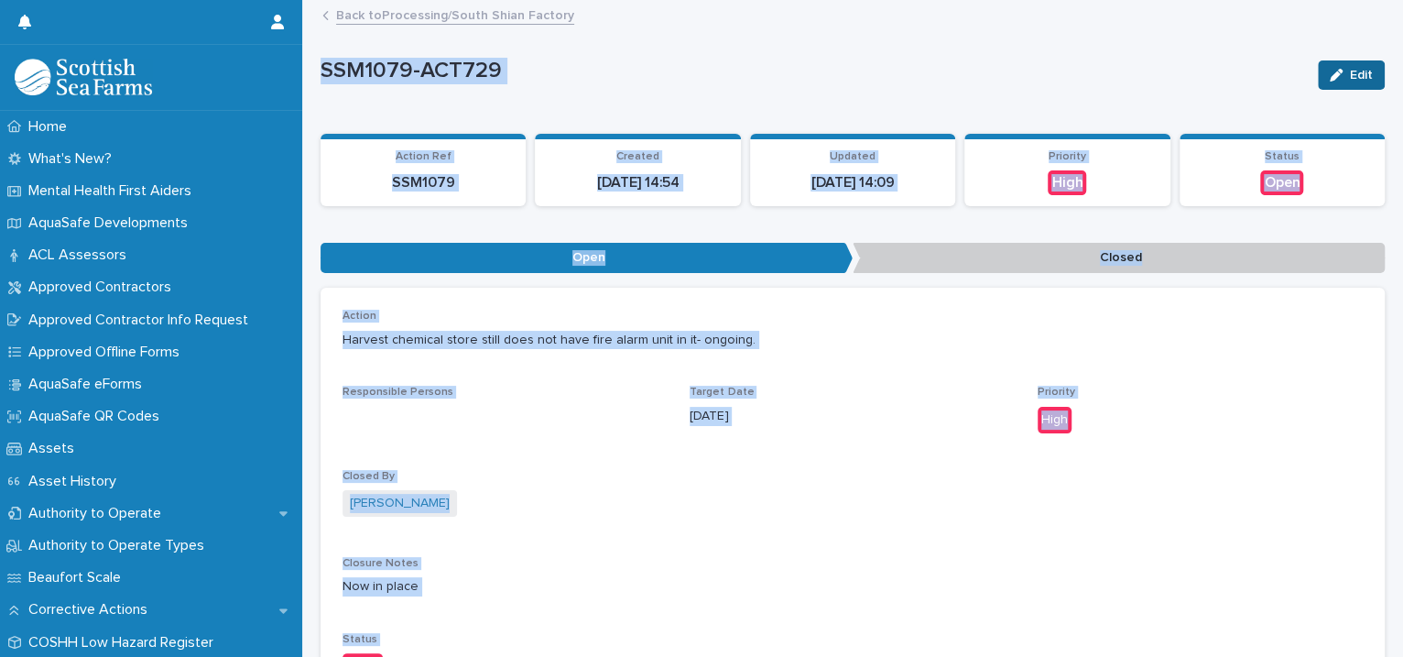
click at [1330, 69] on icon "button" at bounding box center [1336, 75] width 13 height 13
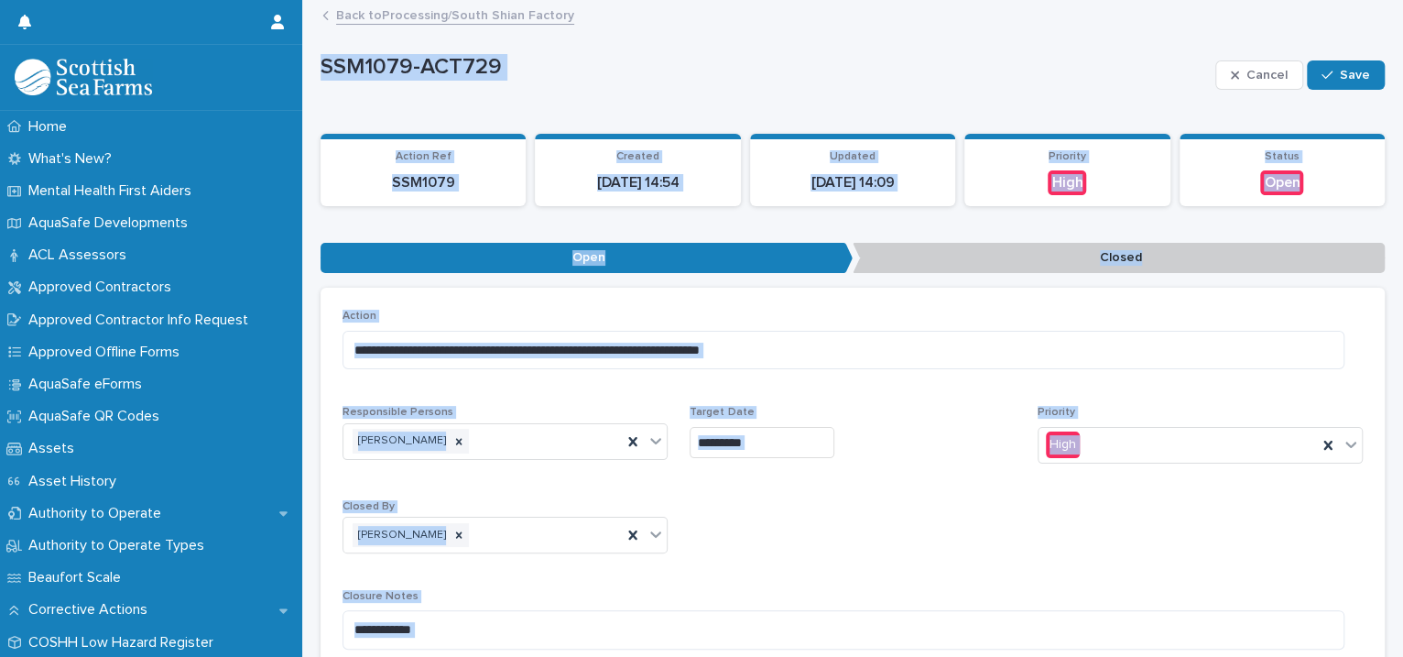
click at [930, 328] on div "**********" at bounding box center [852, 347] width 1020 height 74
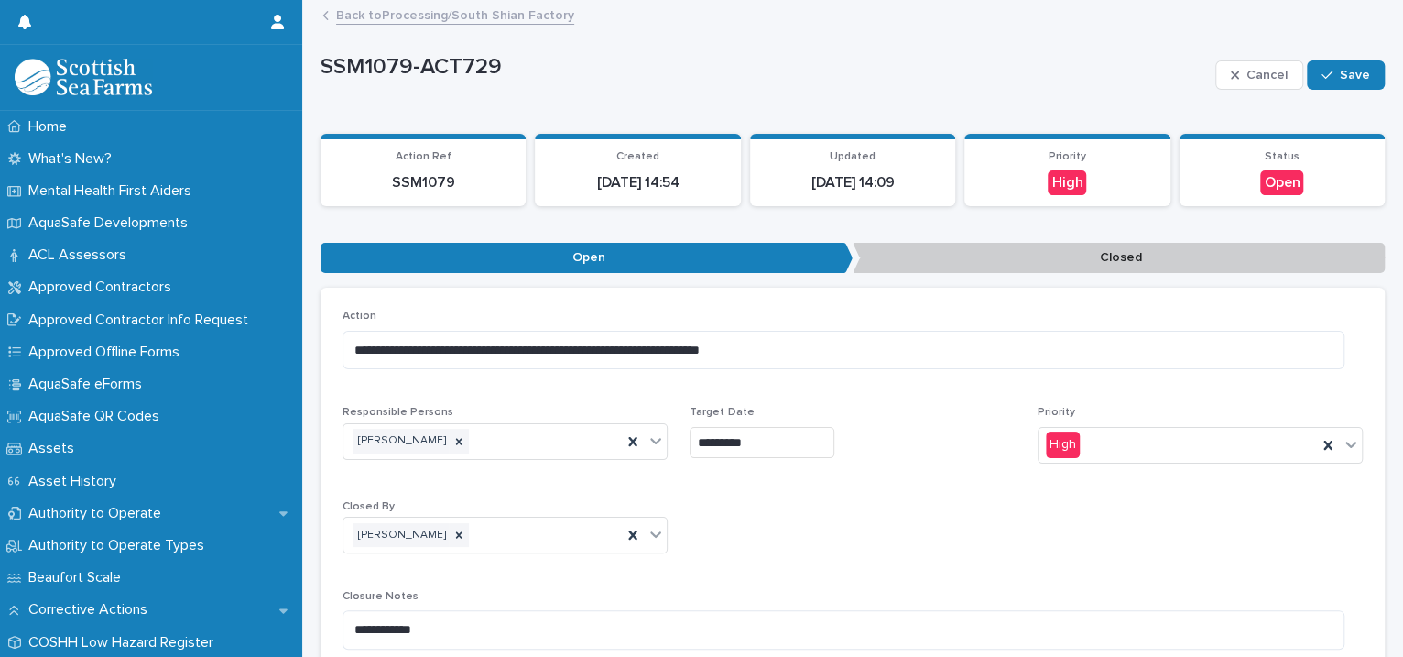
click at [424, 13] on link "Back to Processing/South Shian Factory" at bounding box center [455, 14] width 238 height 21
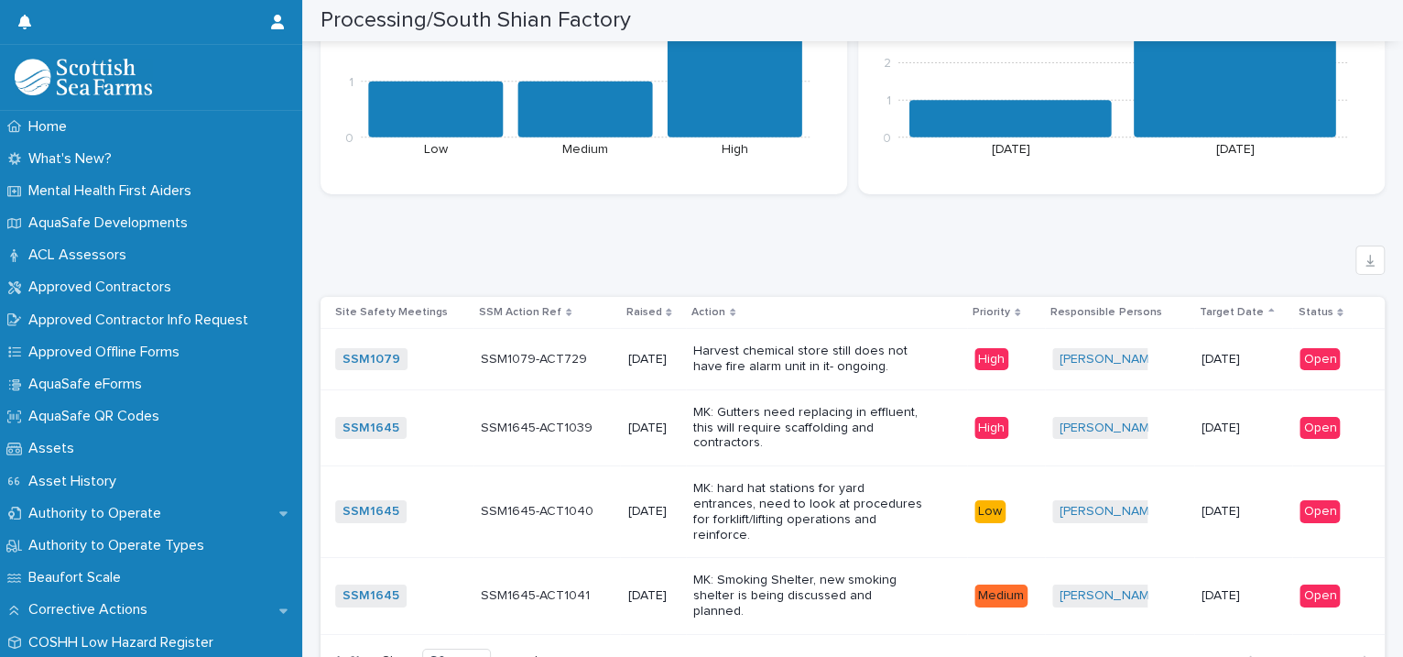
scroll to position [3540, 0]
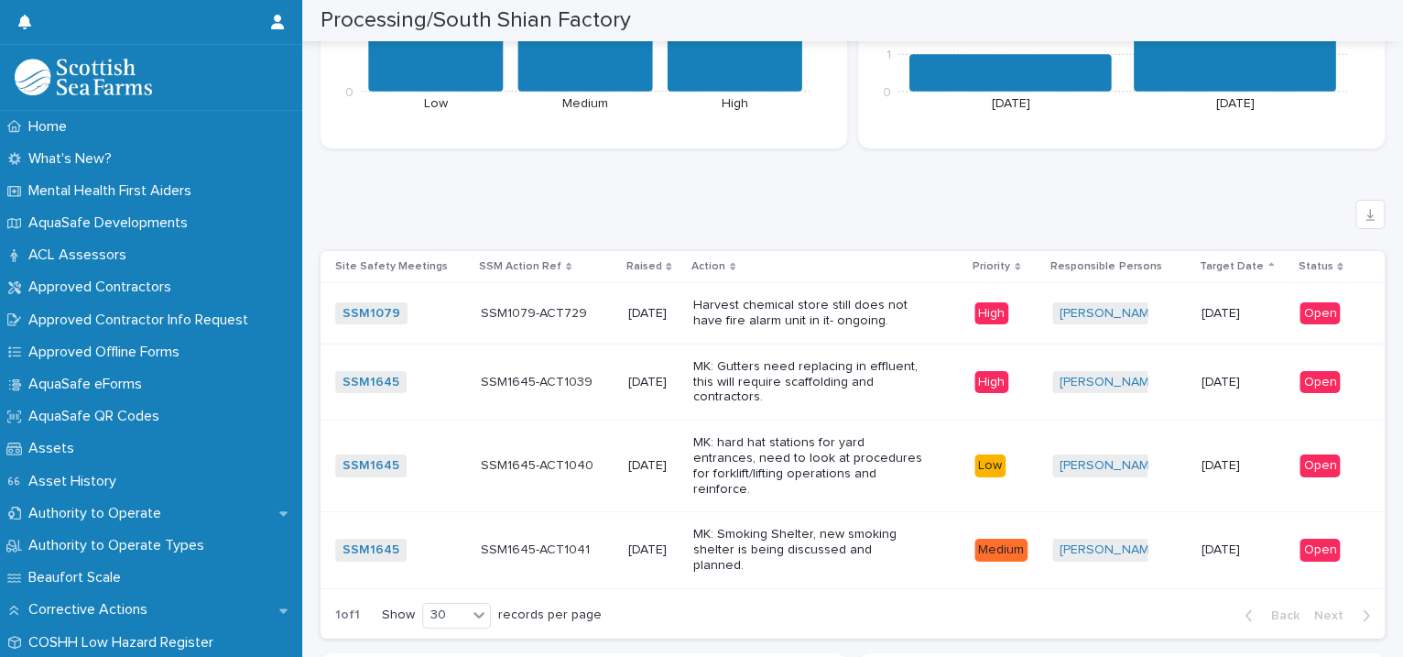
click at [918, 527] on p "MK: Smoking Shelter, new smoking shelter is being discussed and planned." at bounding box center [807, 550] width 229 height 46
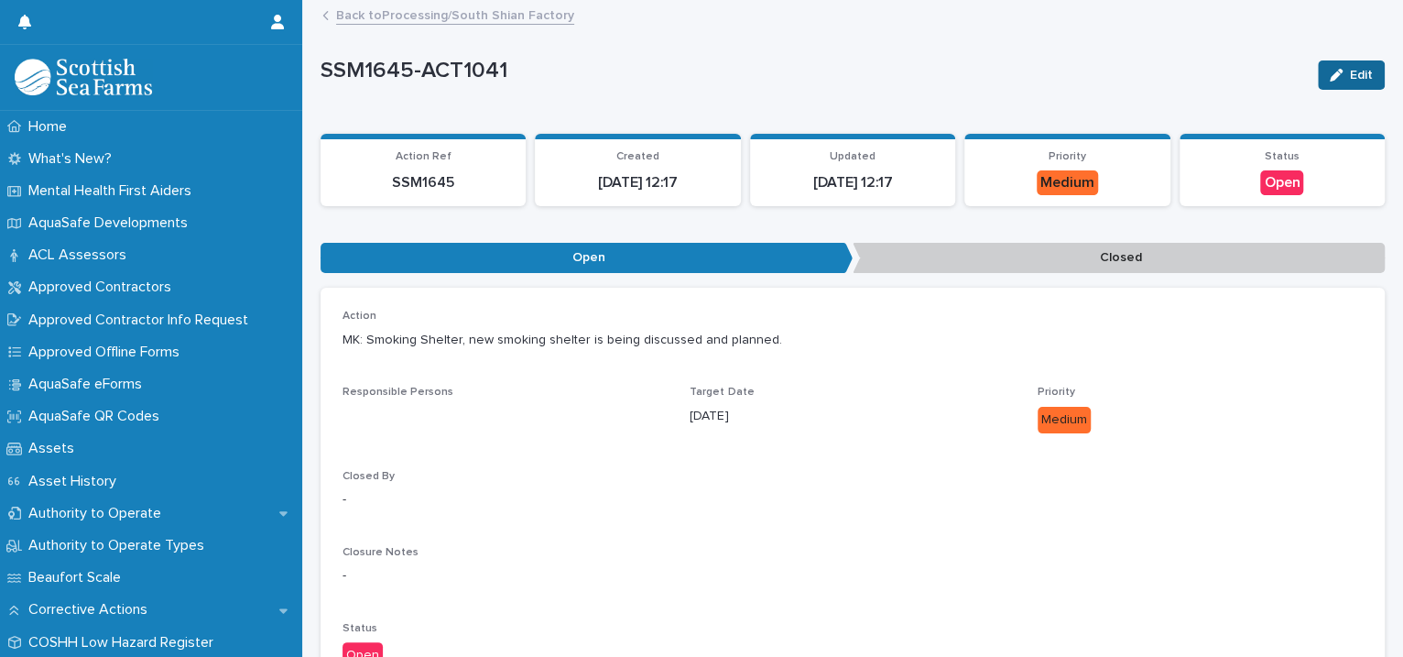
click at [1330, 75] on icon "button" at bounding box center [1336, 75] width 13 height 13
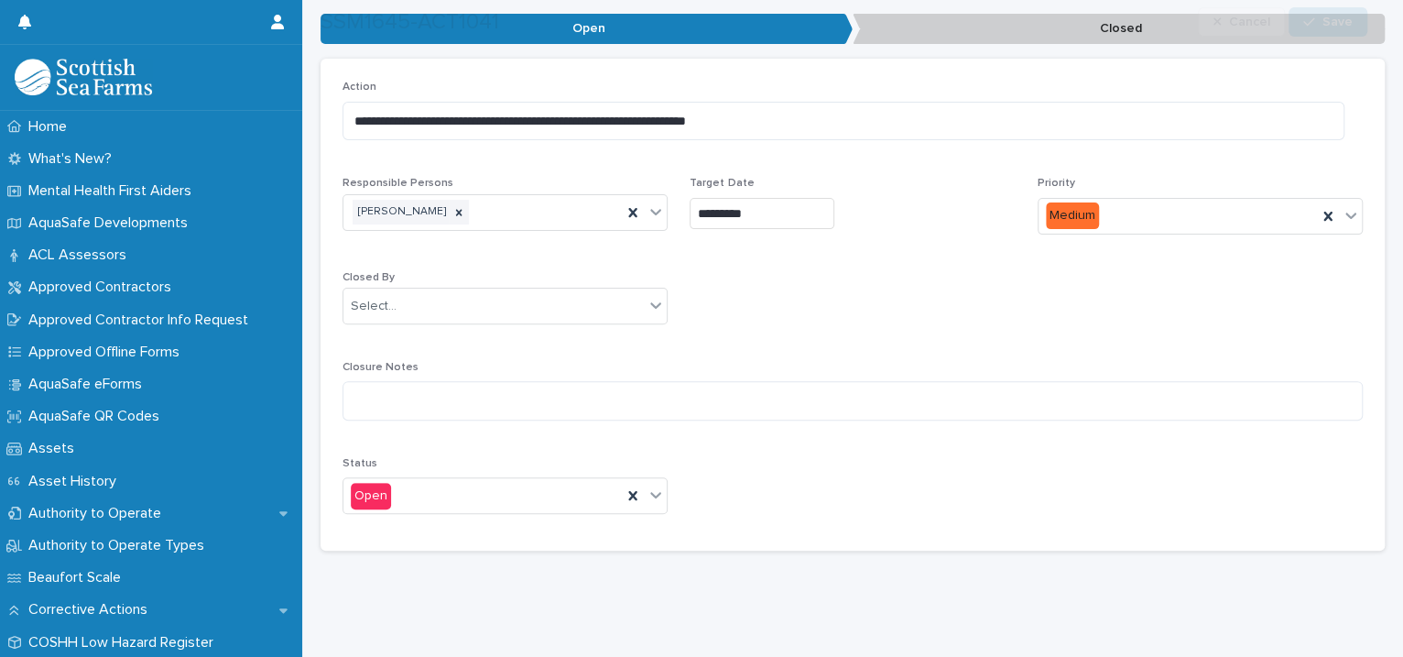
scroll to position [244, 0]
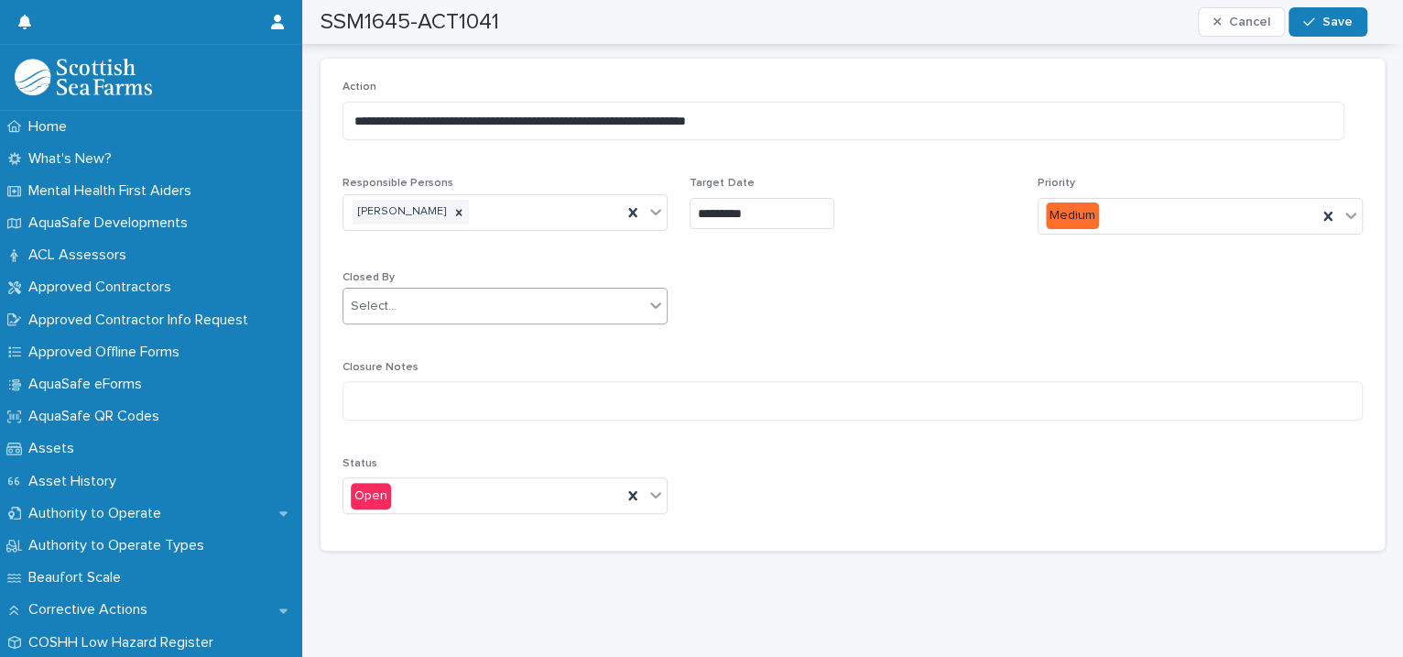
click at [652, 296] on icon at bounding box center [655, 305] width 18 height 18
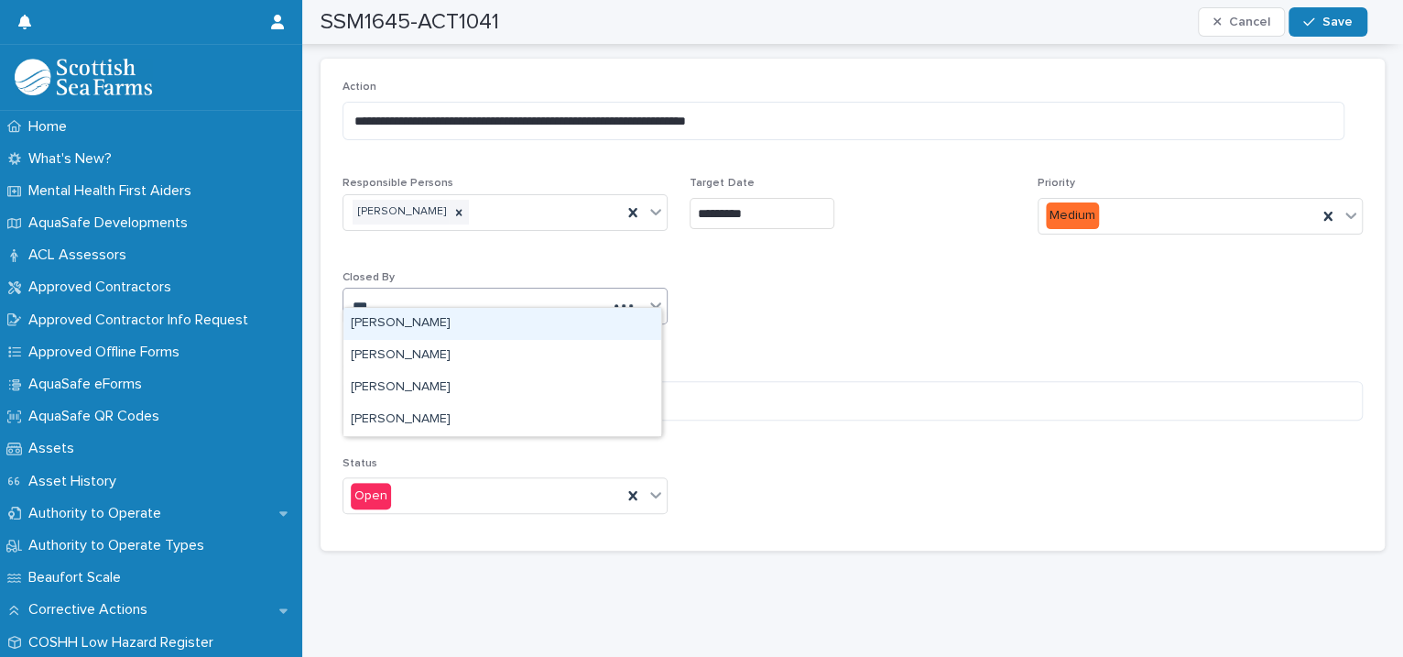
type input "****"
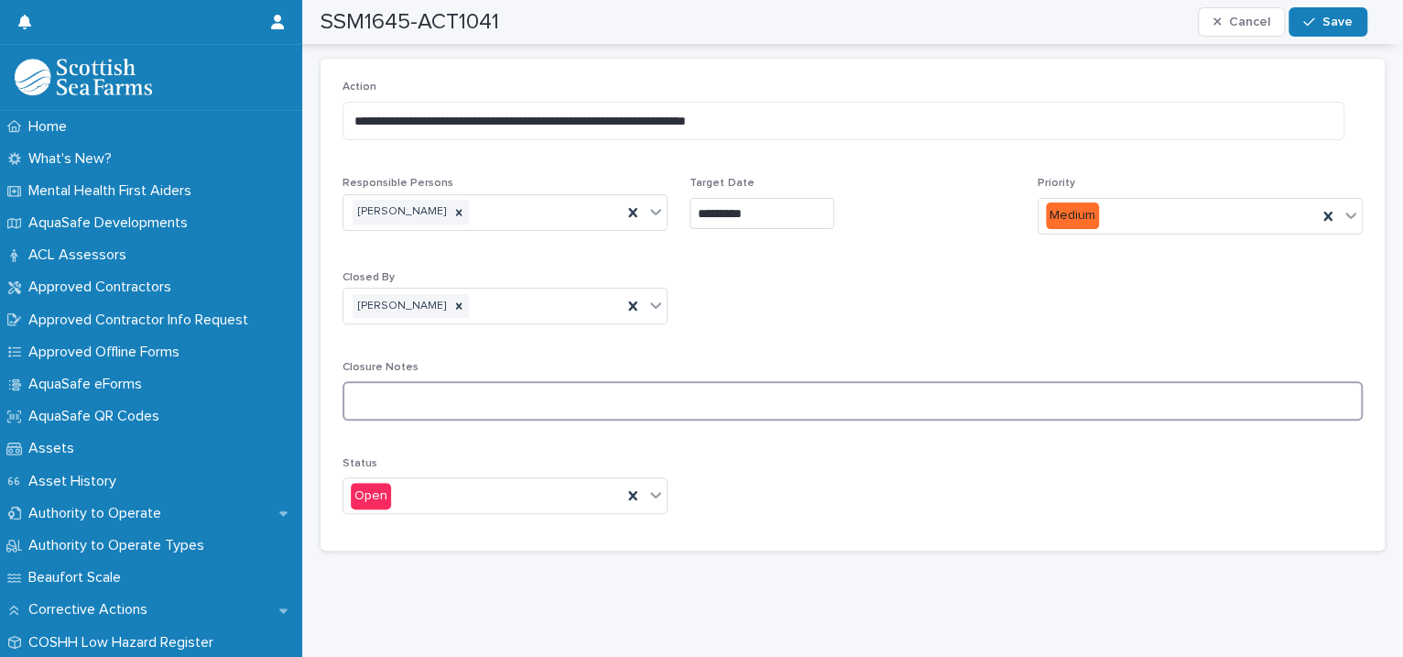
click at [488, 381] on textarea at bounding box center [852, 400] width 1020 height 39
type textarea "**********"
click at [647, 485] on icon at bounding box center [655, 494] width 18 height 18
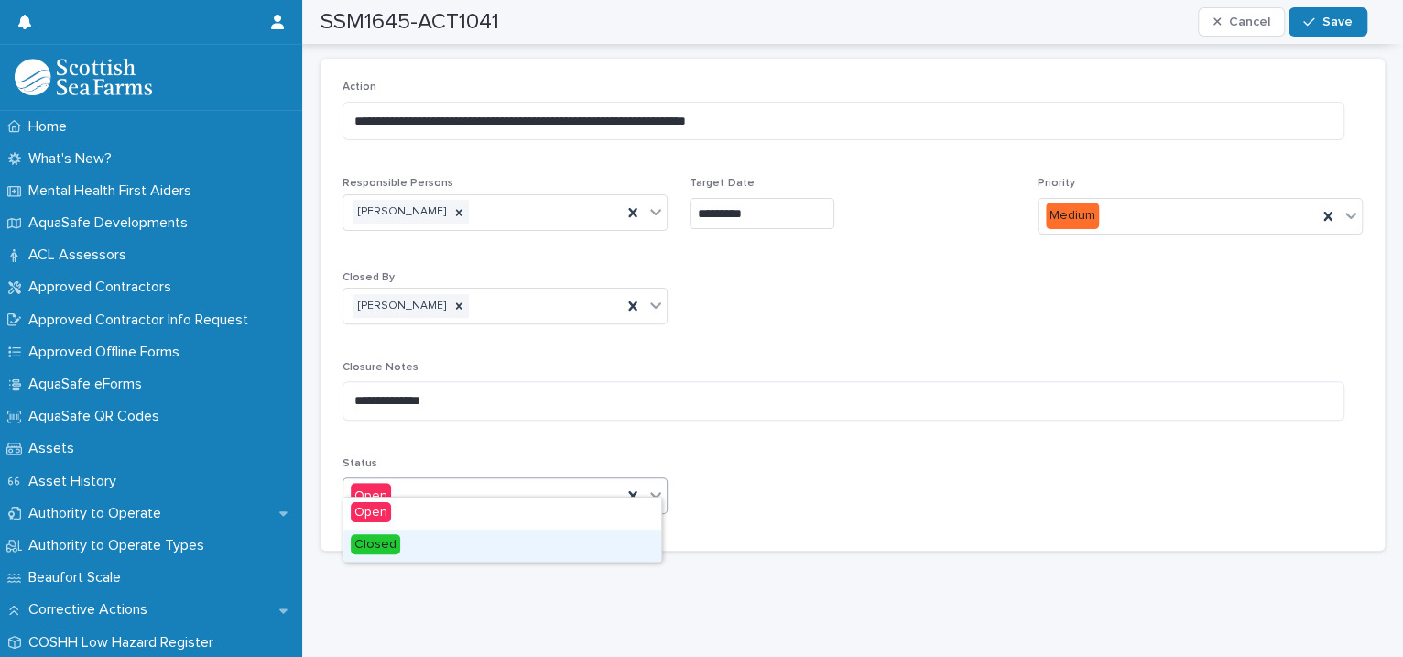
click at [531, 585] on div "**********" at bounding box center [852, 192] width 1082 height 839
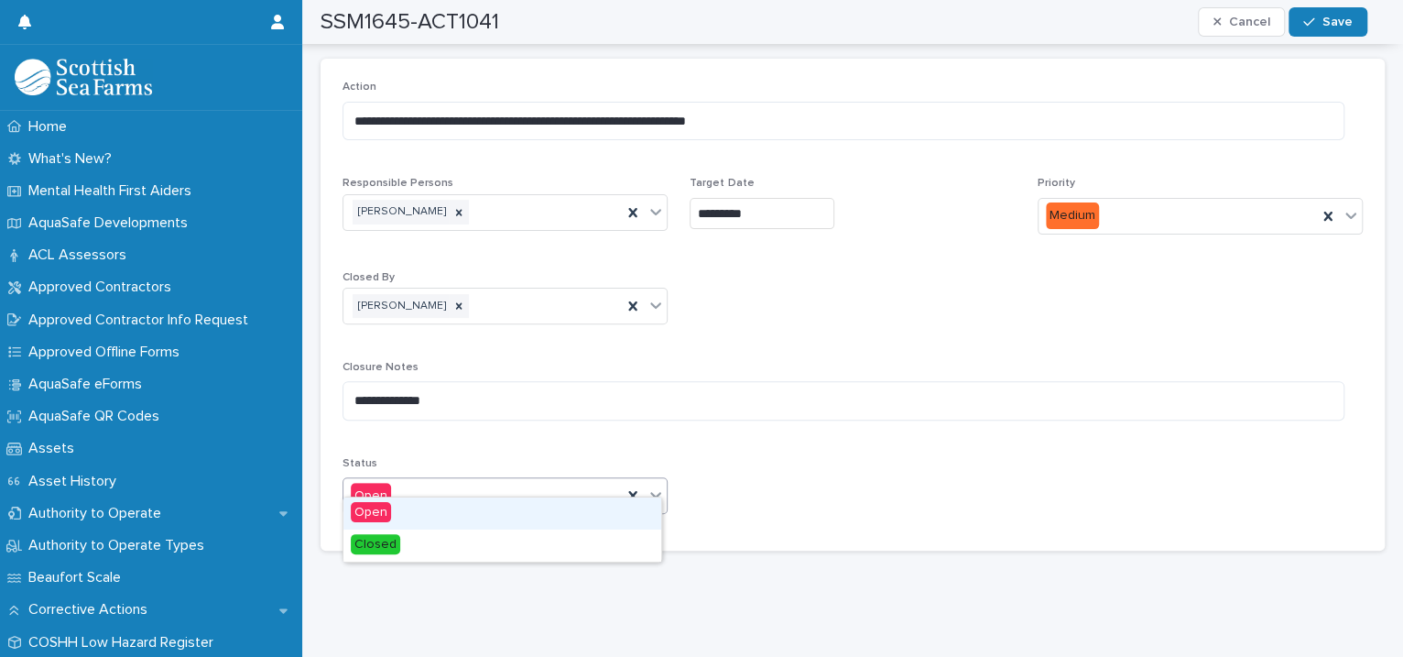
click at [646, 485] on icon at bounding box center [655, 494] width 18 height 18
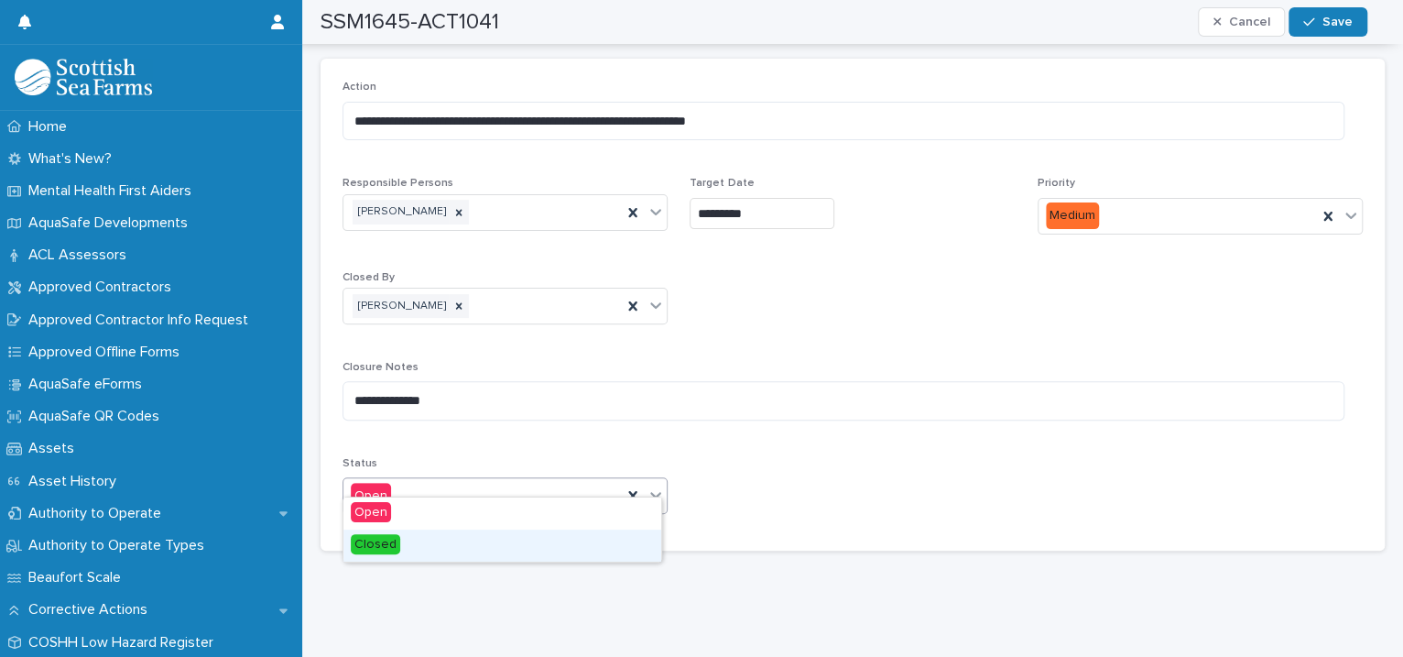
click at [522, 542] on div "Closed" at bounding box center [502, 545] width 318 height 32
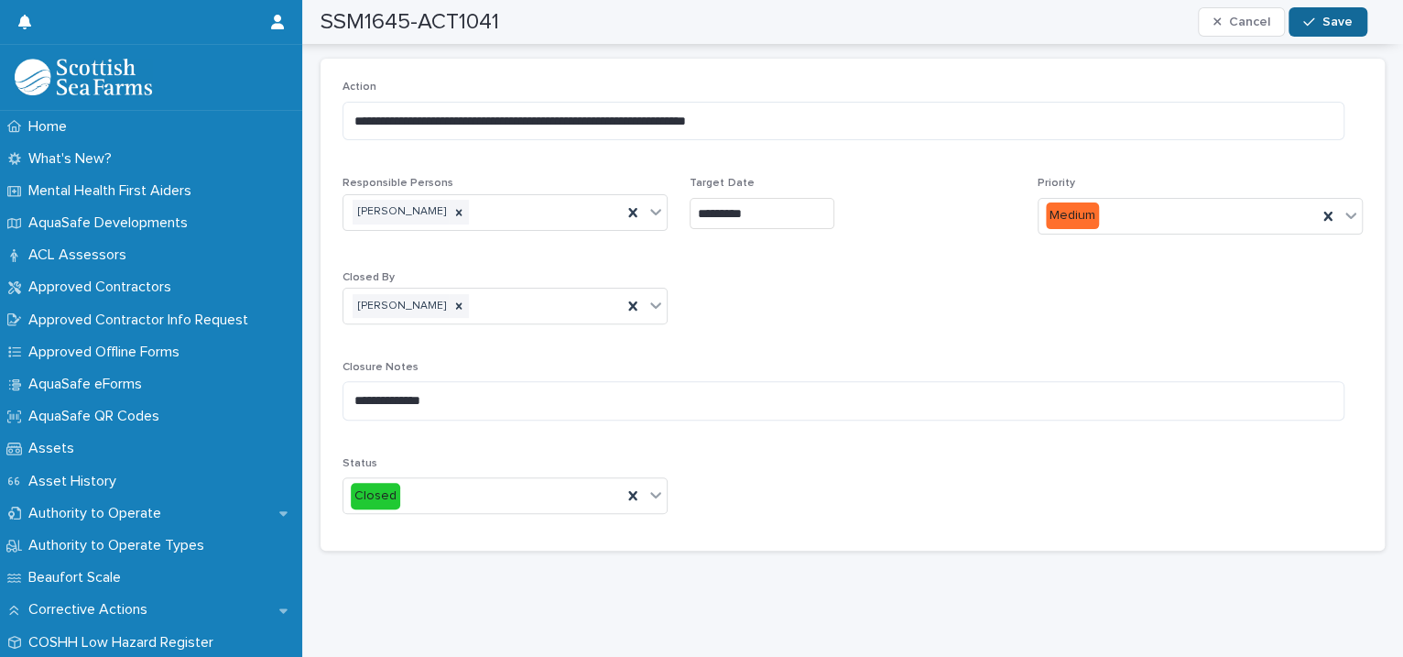
click at [1330, 16] on span "Save" at bounding box center [1337, 22] width 30 height 13
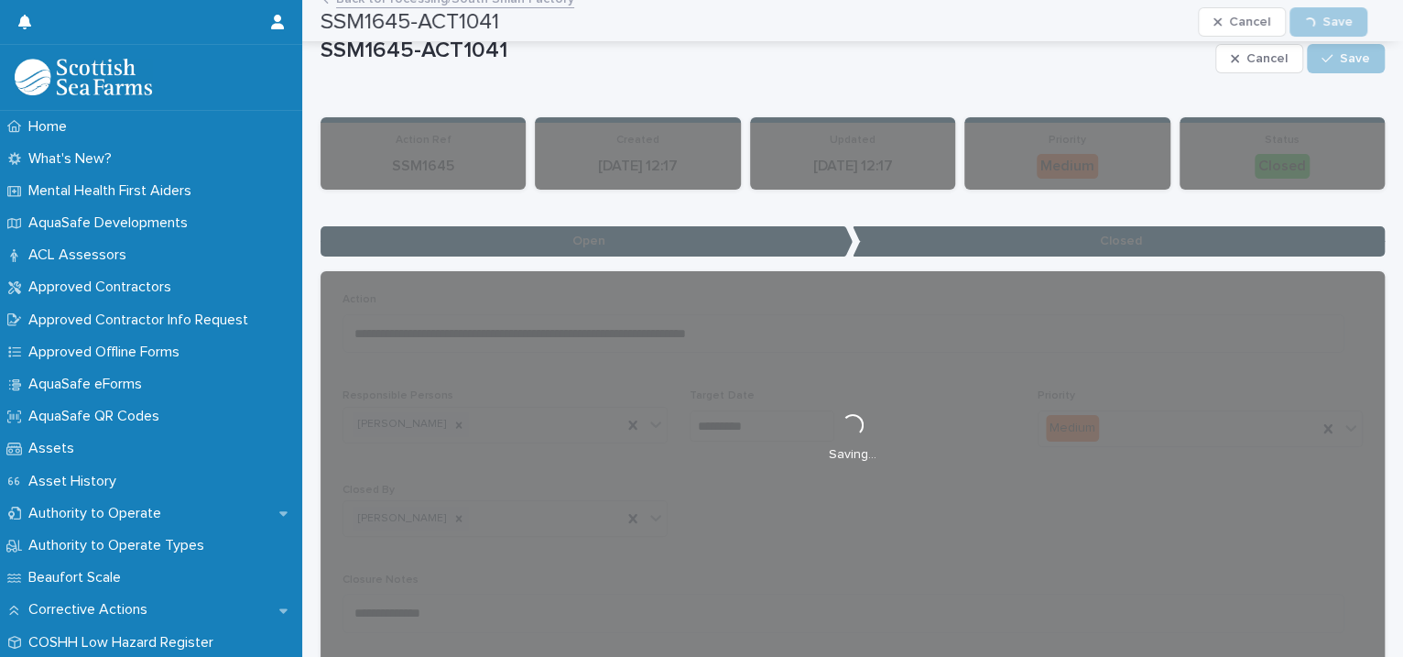
scroll to position [0, 0]
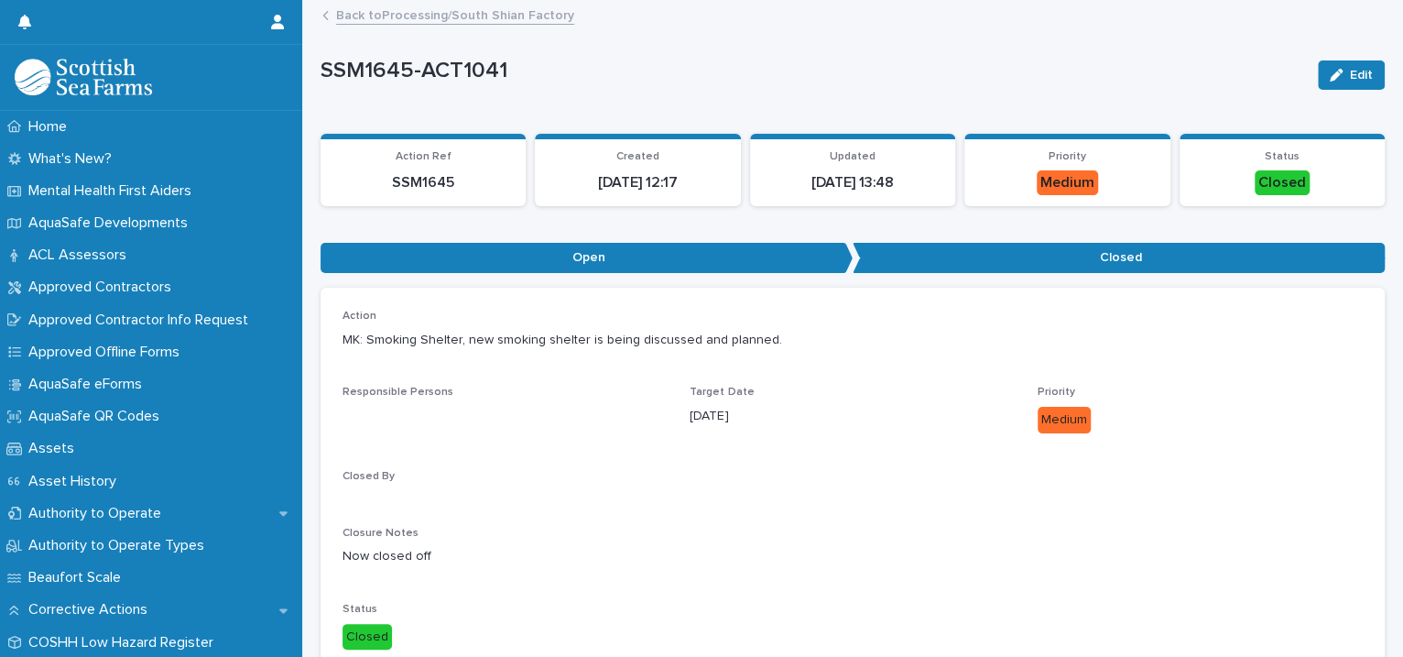
click at [425, 2] on div "SSM1645-ACT1041 Edit SSM1645-ACT1041 Edit Sorry, there was an error saving your…" at bounding box center [852, 352] width 1064 height 700
click at [423, 13] on link "Back to Processing/South Shian Factory" at bounding box center [455, 14] width 238 height 21
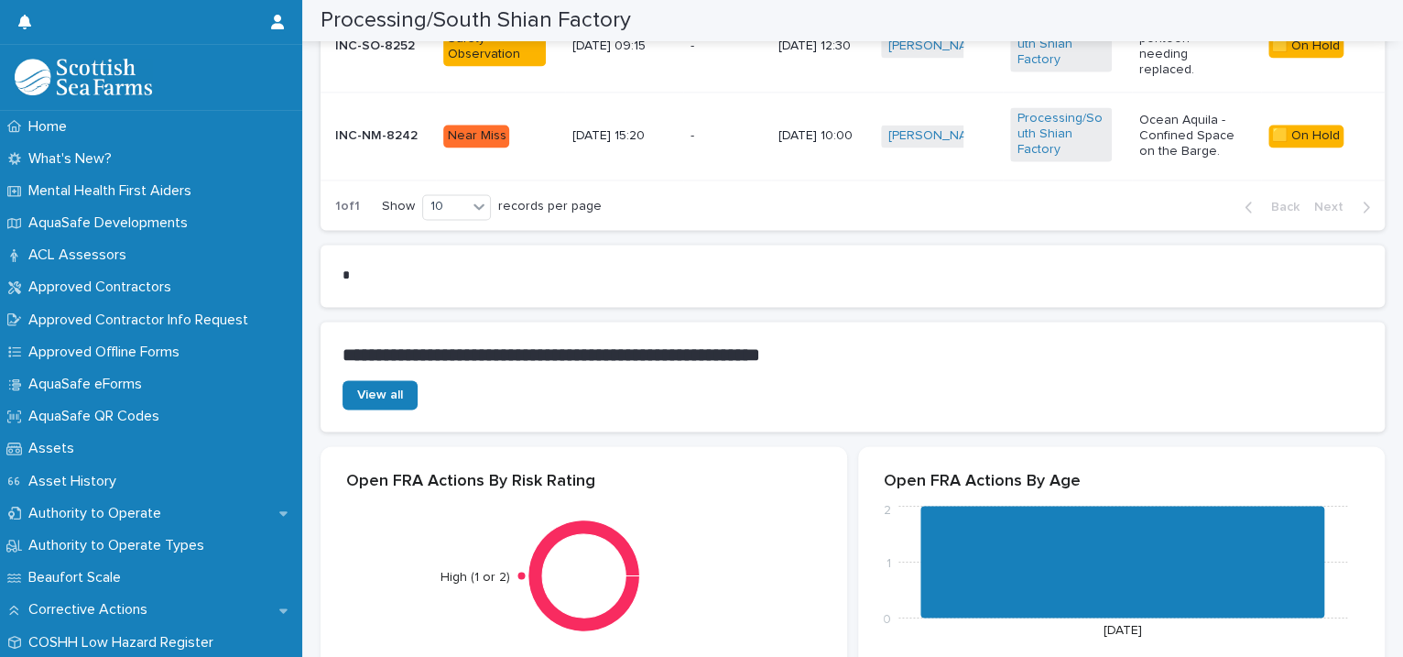
scroll to position [1259, 0]
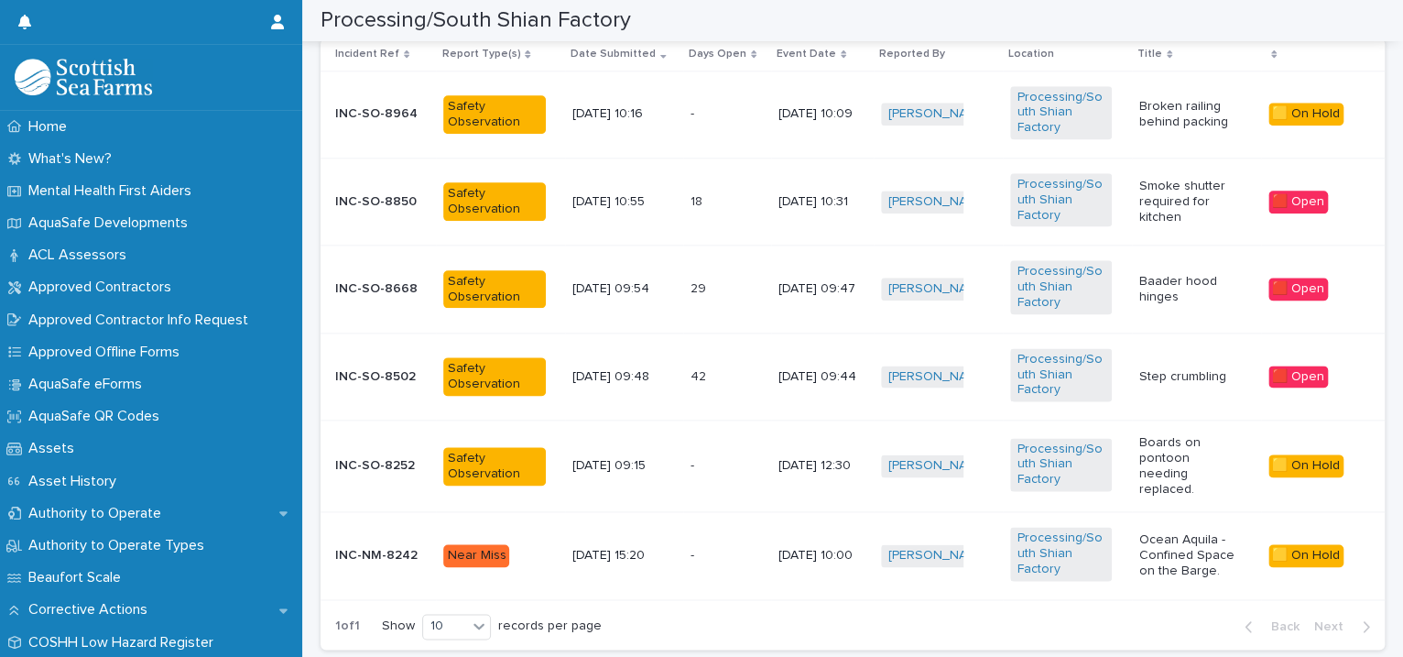
click at [966, 494] on td "[PERSON_NAME] + 0" at bounding box center [938, 466] width 129 height 92
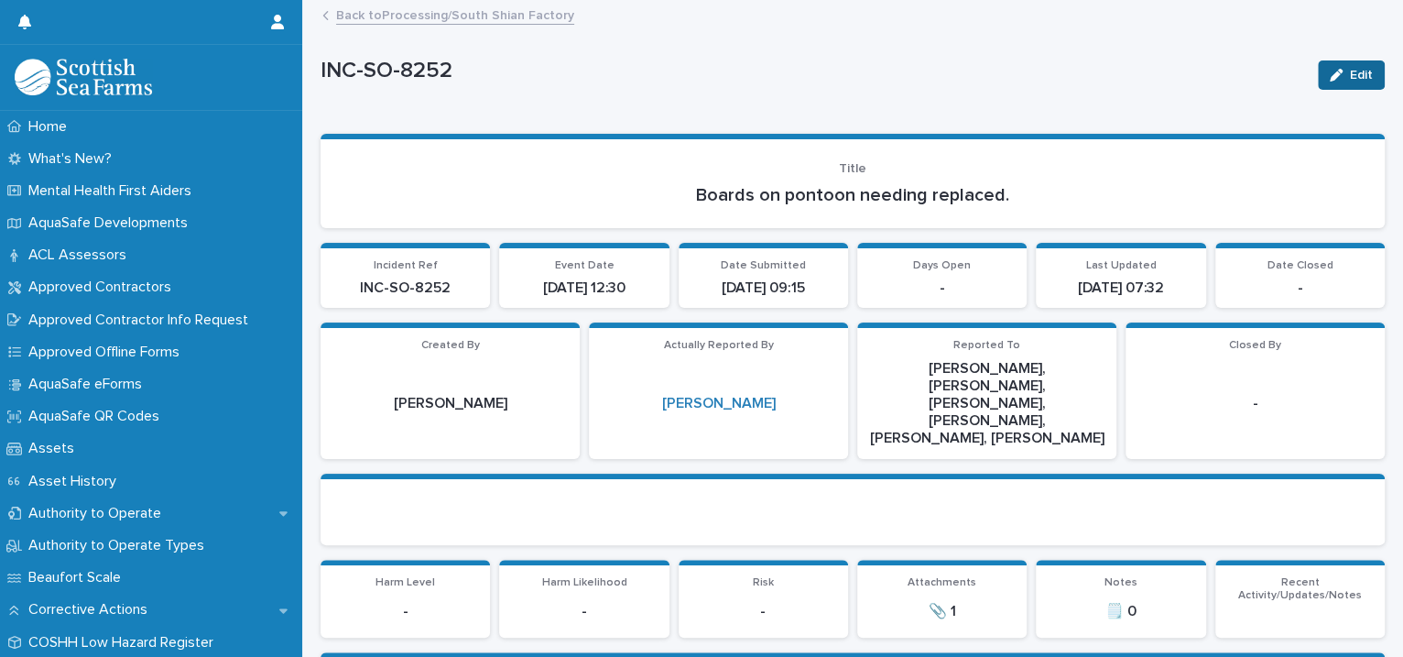
click at [1318, 71] on button "Edit" at bounding box center [1351, 74] width 67 height 29
drag, startPoint x: 1303, startPoint y: 71, endPoint x: 1320, endPoint y: 71, distance: 17.4
click at [1322, 71] on div "button" at bounding box center [1330, 75] width 18 height 13
click at [1330, 69] on icon "button" at bounding box center [1336, 75] width 13 height 13
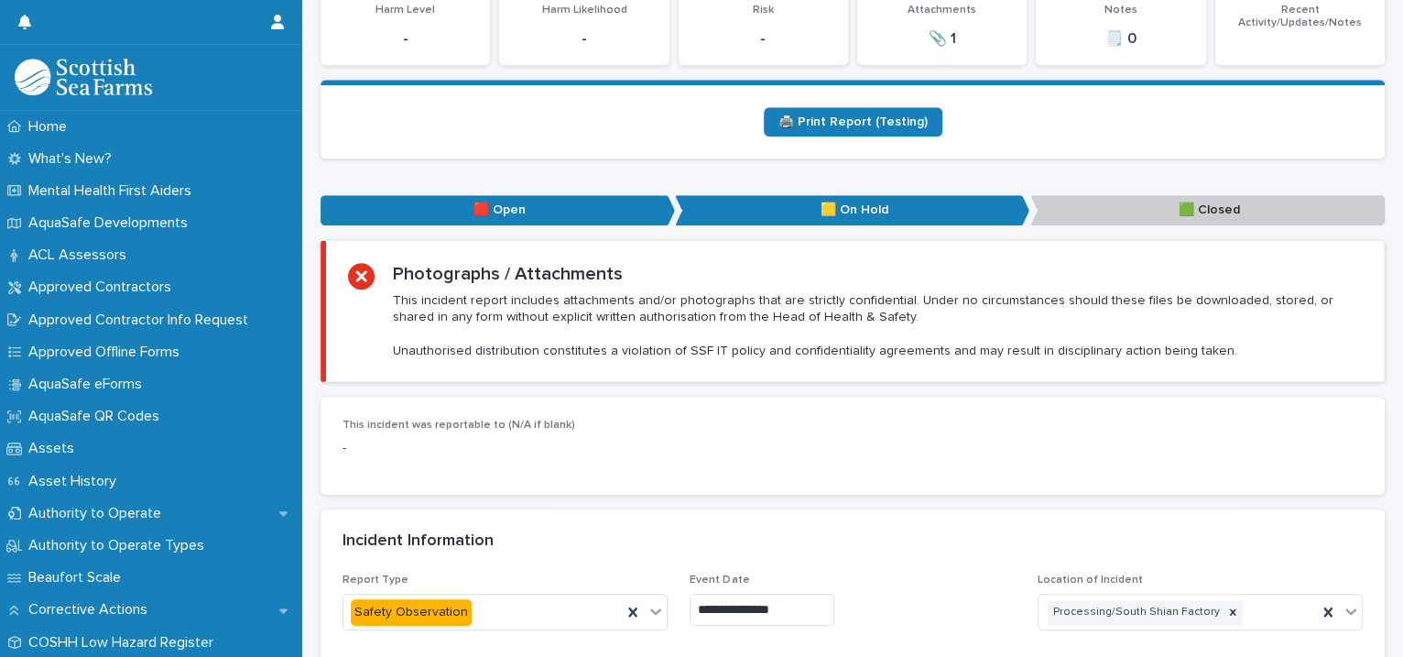
scroll to position [1259, 0]
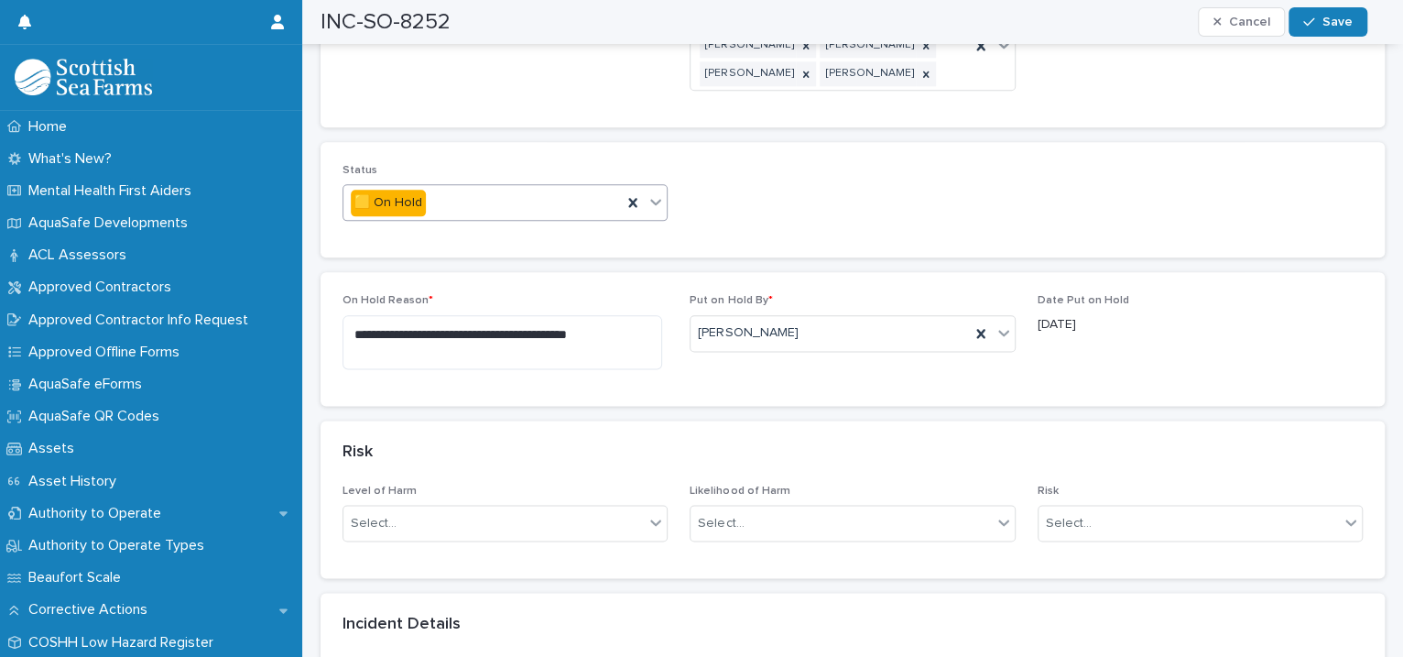
click at [657, 192] on icon at bounding box center [655, 201] width 18 height 18
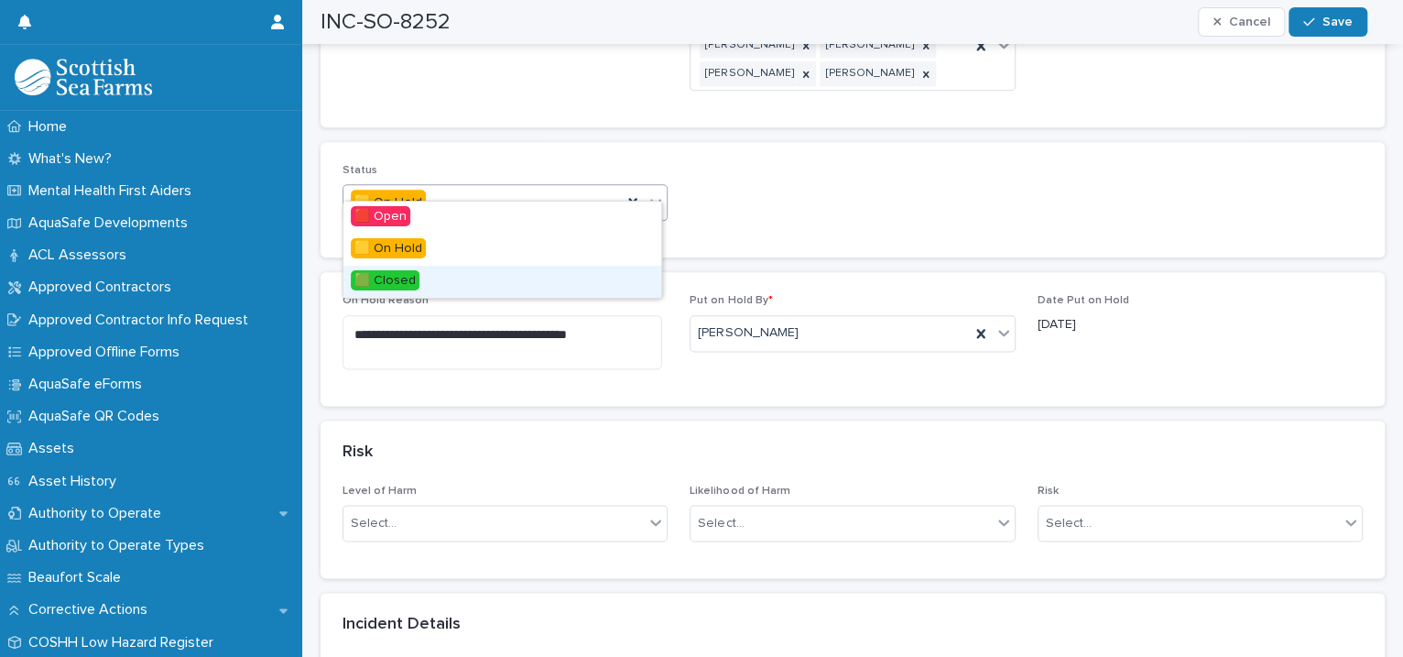
click at [578, 267] on div "🟩 Closed" at bounding box center [502, 282] width 318 height 32
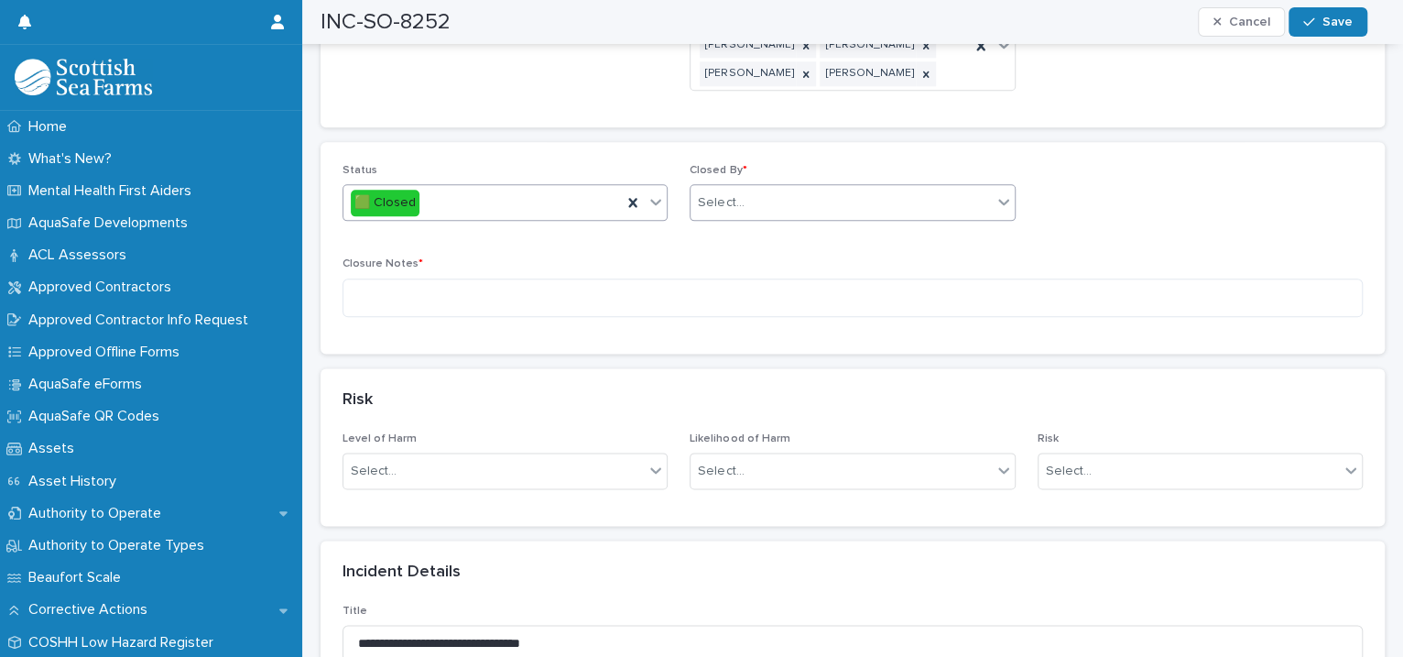
click at [776, 188] on div "Select..." at bounding box center [840, 203] width 300 height 30
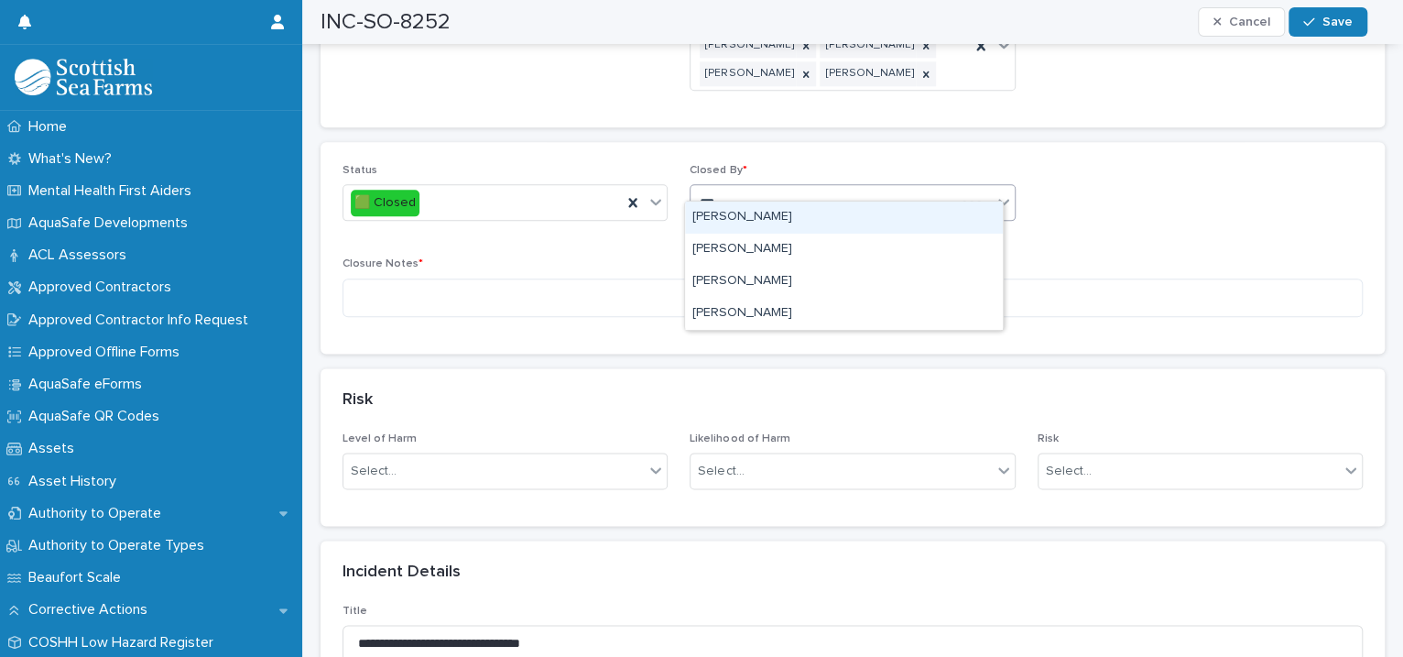
type input "****"
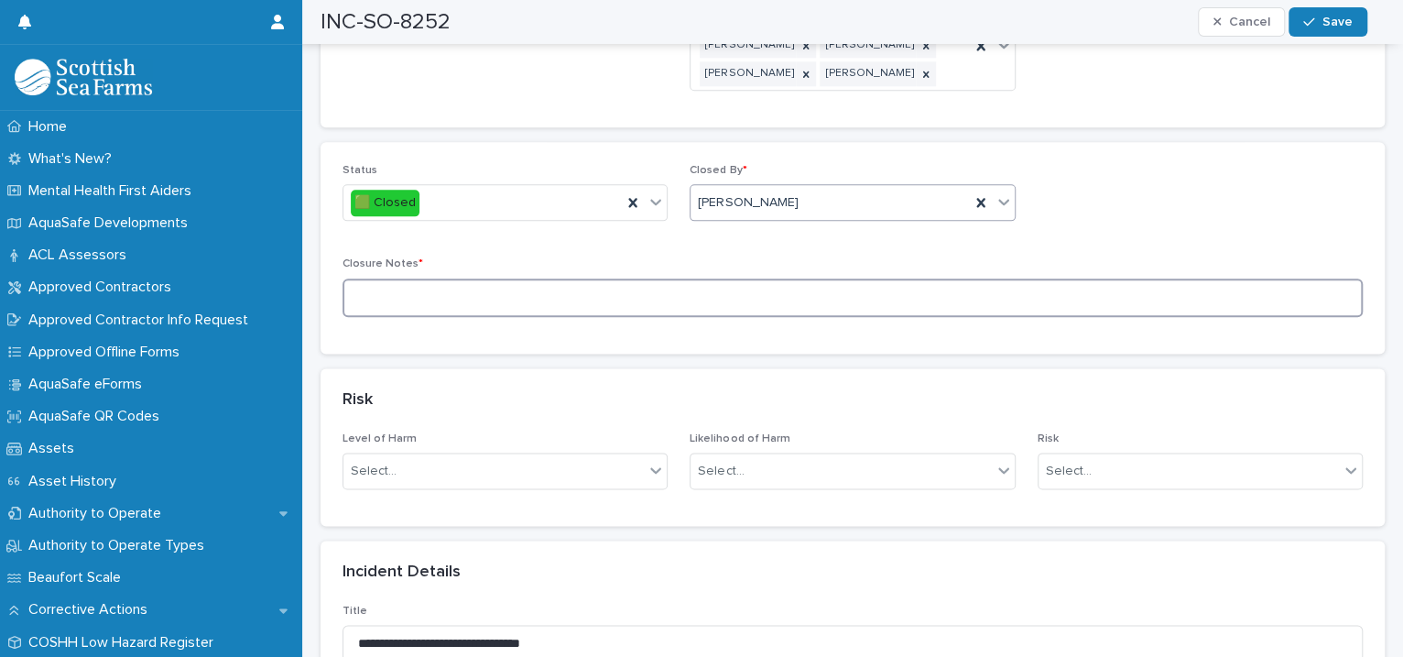
click at [472, 278] on textarea at bounding box center [852, 297] width 1020 height 39
click at [432, 278] on textarea "**********" at bounding box center [843, 297] width 1002 height 39
type textarea "**********"
click at [1335, 17] on span "Save" at bounding box center [1337, 22] width 30 height 13
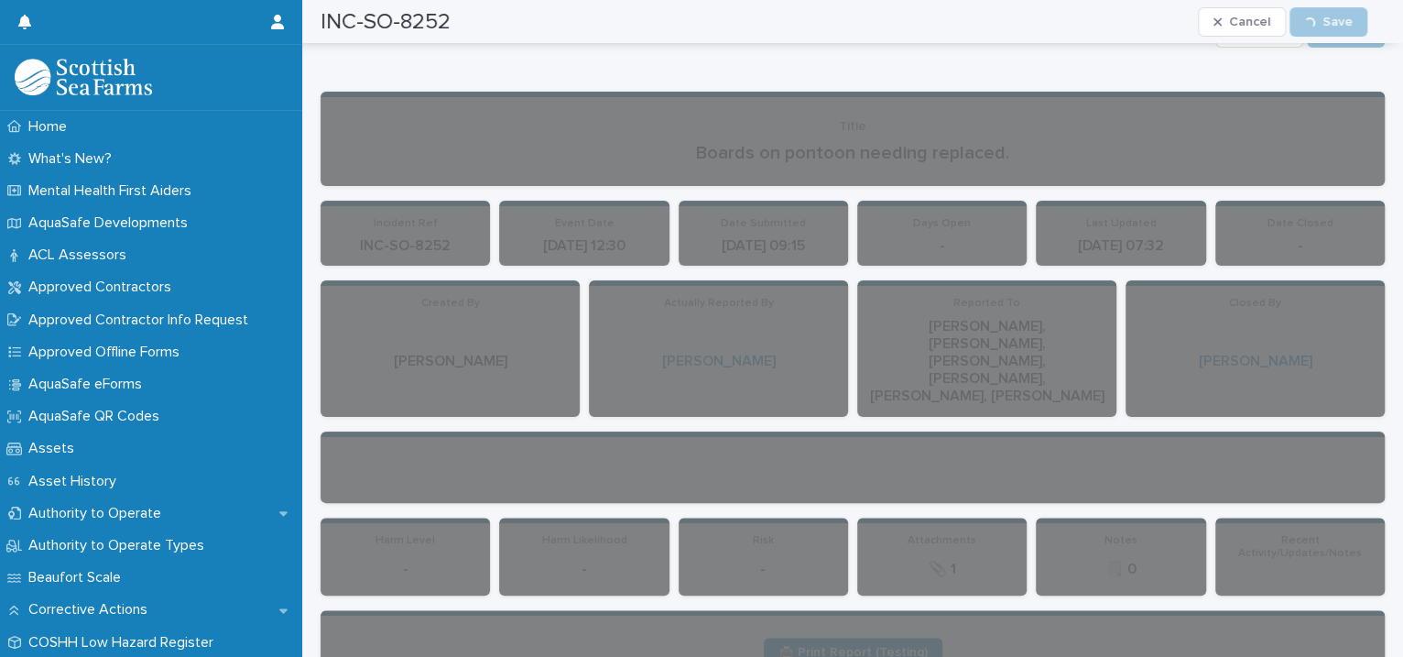
scroll to position [0, 0]
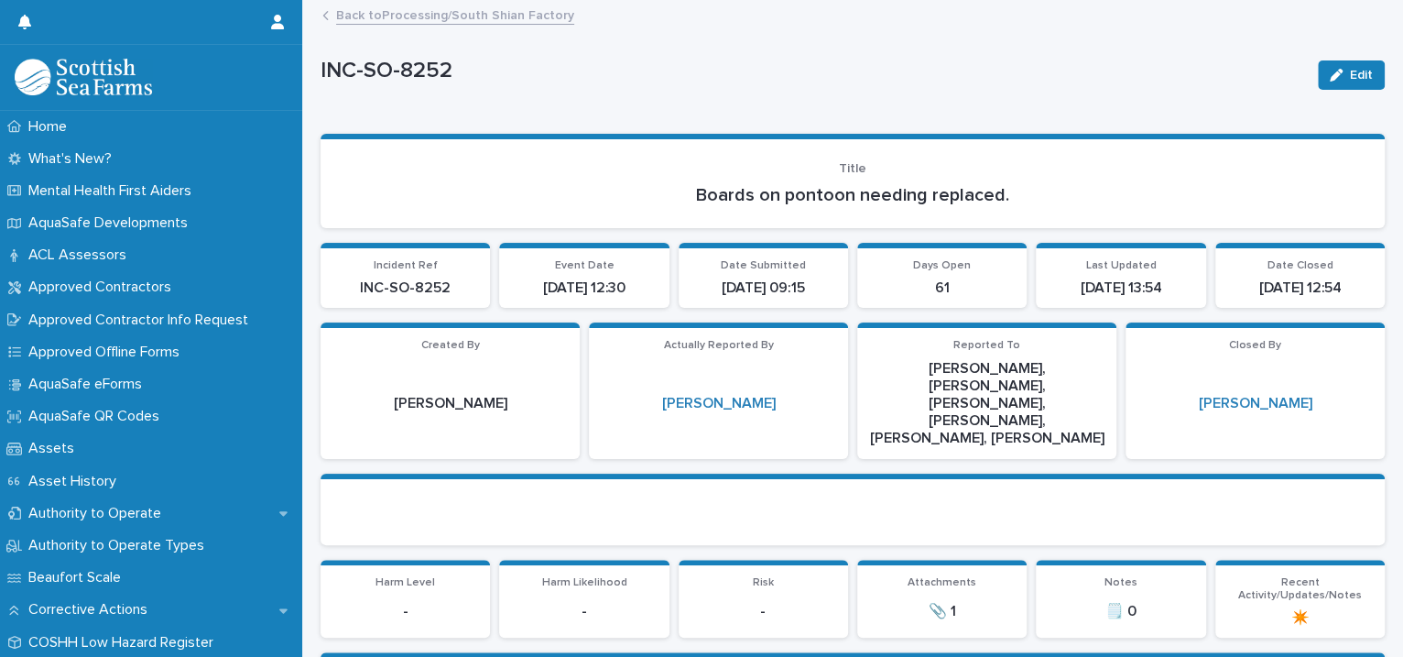
click at [451, 14] on link "Back to Processing/South Shian Factory" at bounding box center [455, 14] width 238 height 21
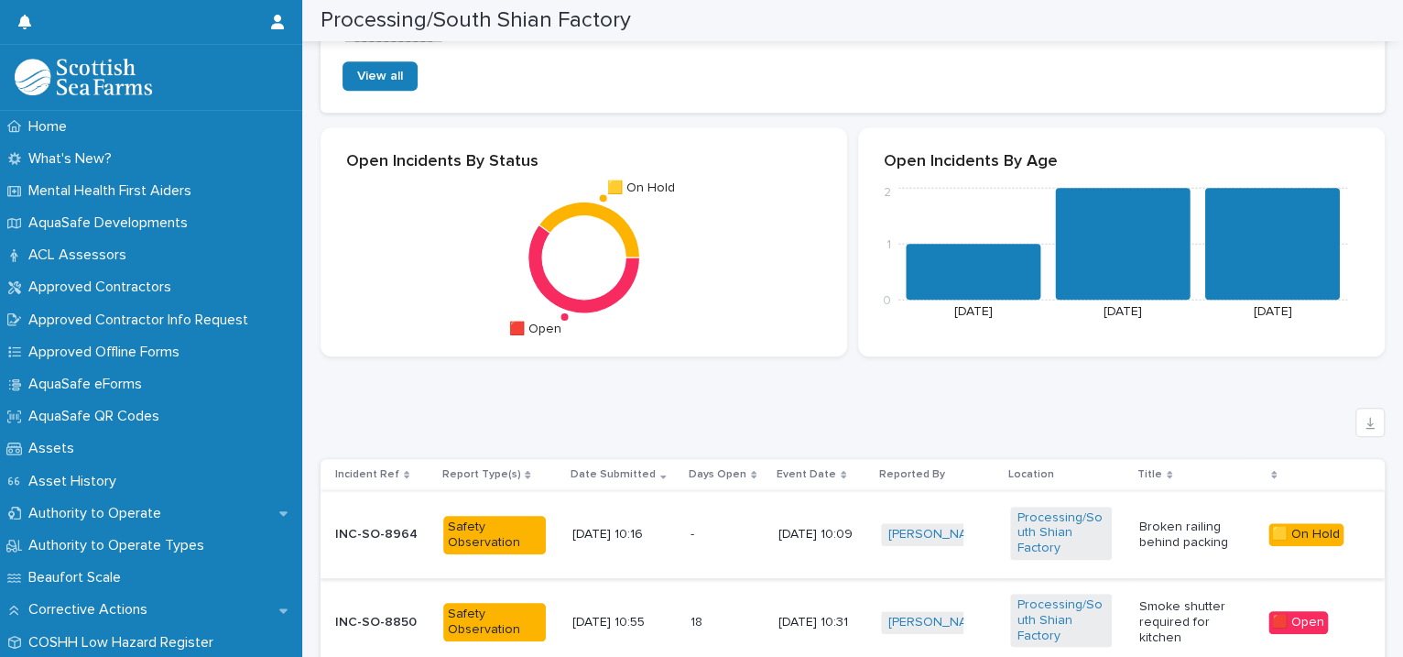
scroll to position [1259, 0]
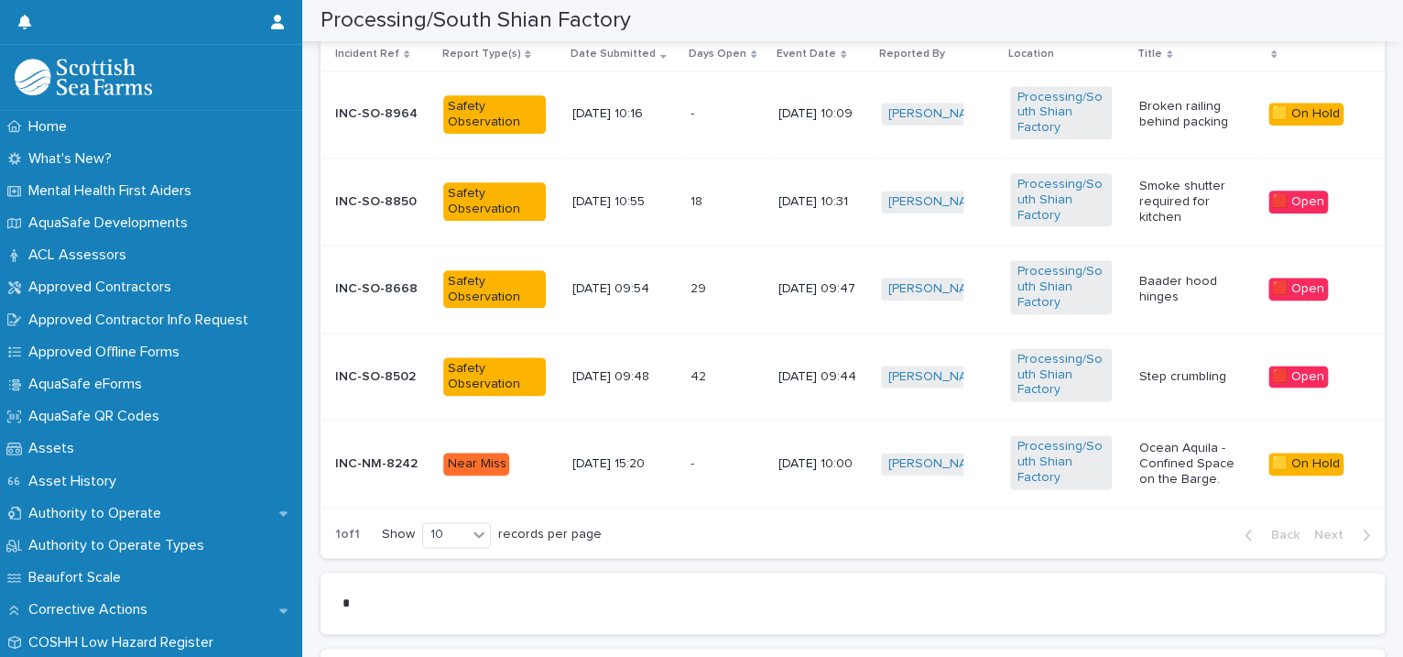
click at [690, 462] on p "-" at bounding box center [693, 461] width 7 height 19
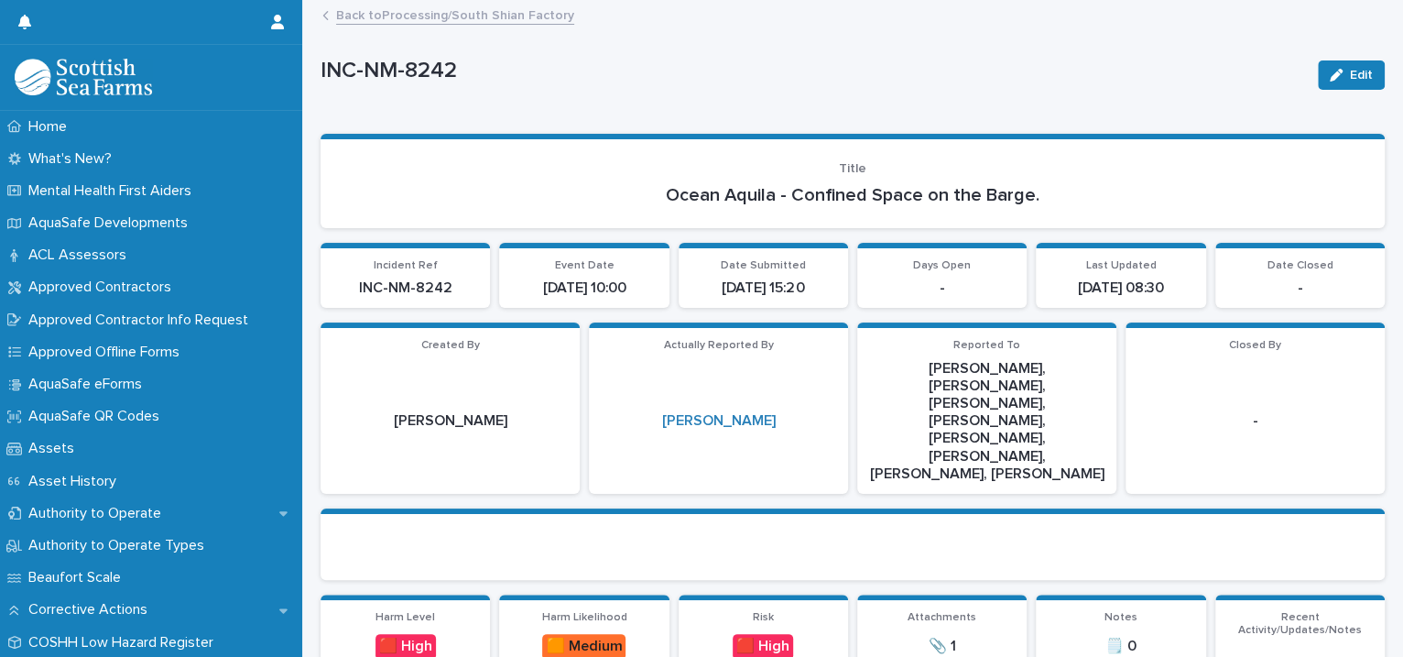
click at [481, 18] on link "Back to Processing/South Shian Factory" at bounding box center [455, 14] width 238 height 21
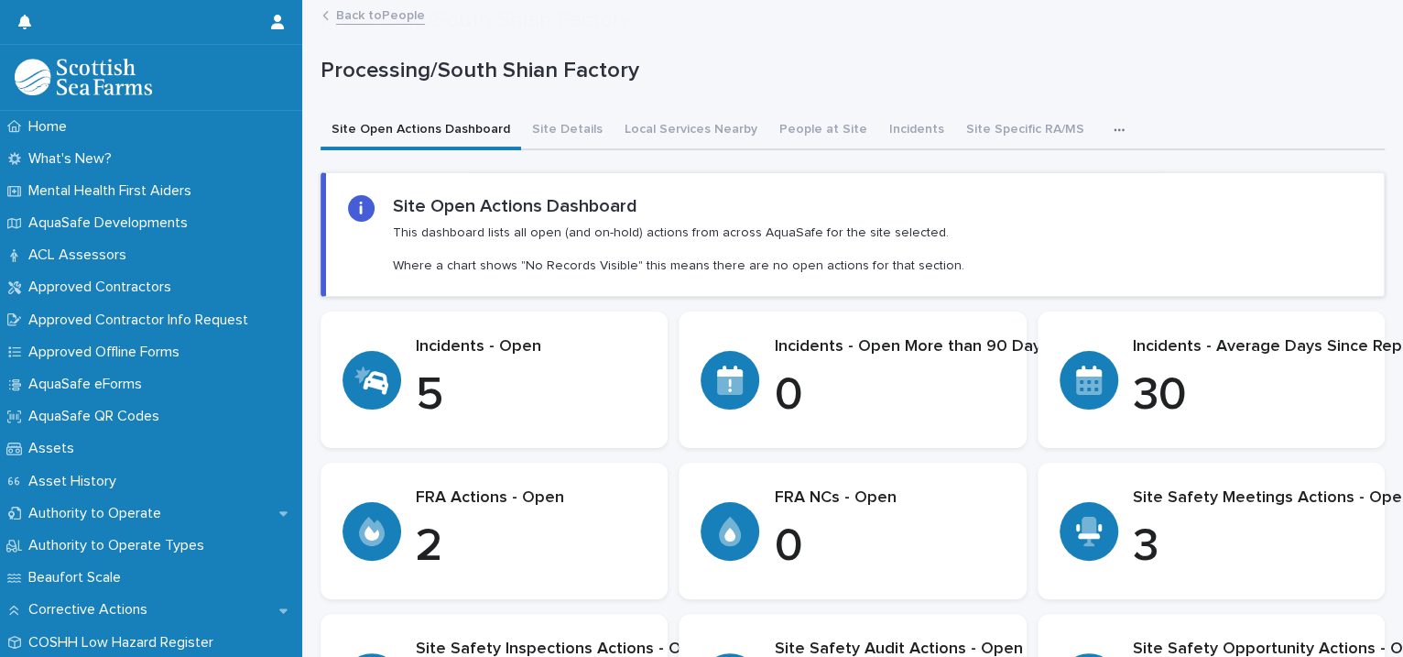
scroll to position [1259, 0]
